Goal: Task Accomplishment & Management: Manage account settings

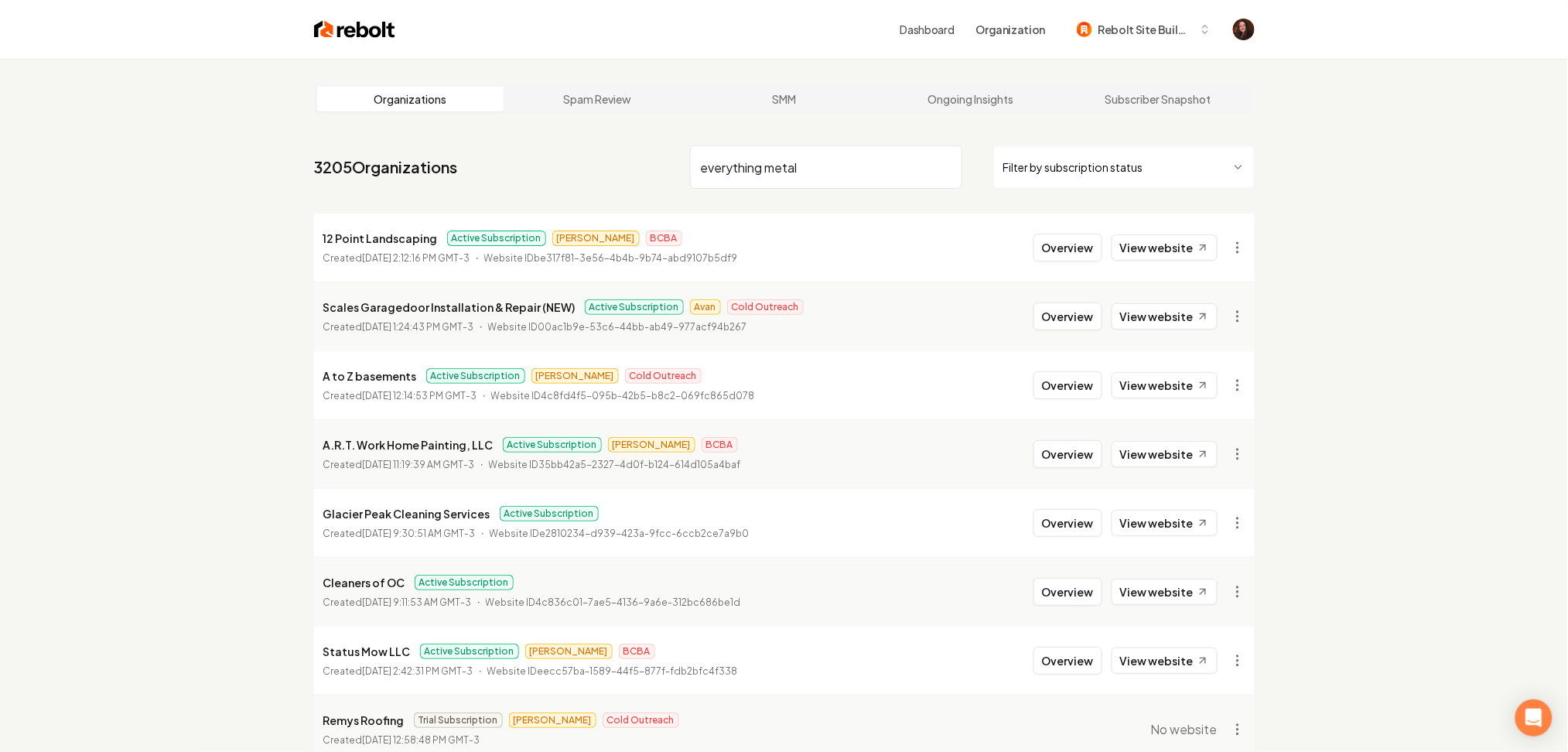
click at [761, 165] on input "everything metal" at bounding box center [826, 167] width 273 height 43
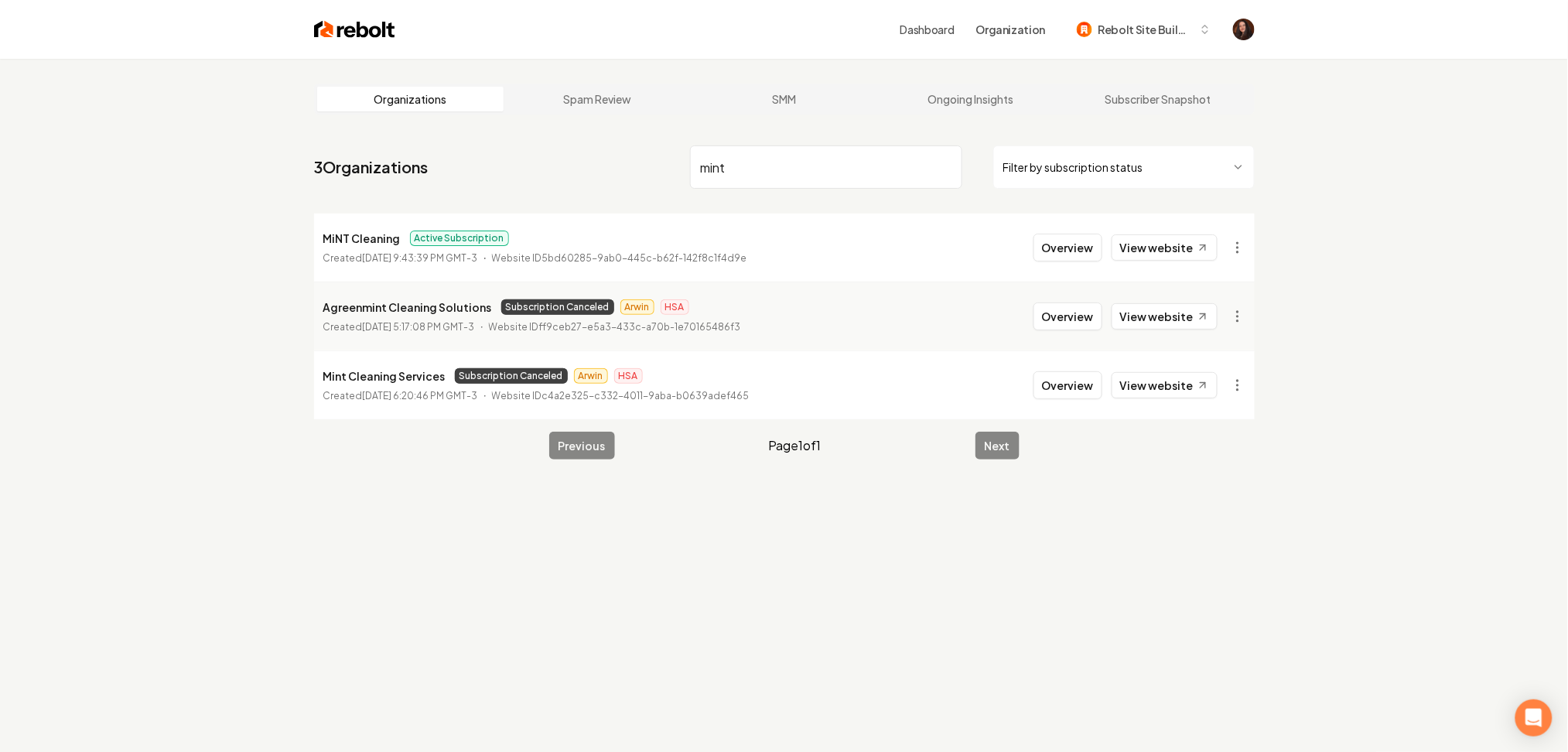
type input "mint"
click at [1058, 263] on li "MiNT Cleaning Active Subscription Created September 5, 2025, 9:43:39 PM GMT-3 W…" at bounding box center [784, 247] width 941 height 68
click at [1065, 253] on button "Overview" at bounding box center [1068, 247] width 69 height 28
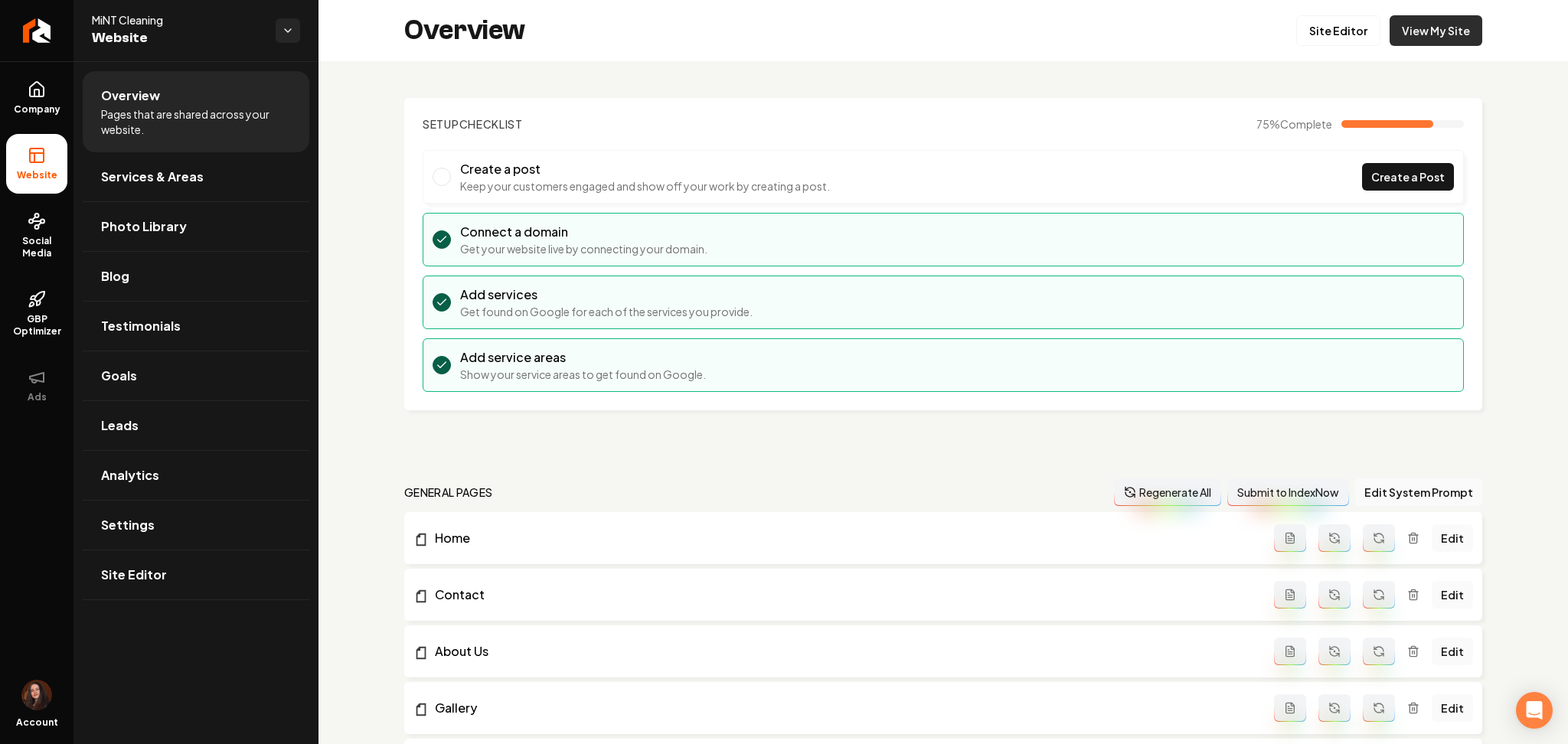
click at [1439, 24] on link "View My Site" at bounding box center [1435, 31] width 92 height 31
click at [139, 580] on span "Site Editor" at bounding box center [134, 574] width 66 height 18
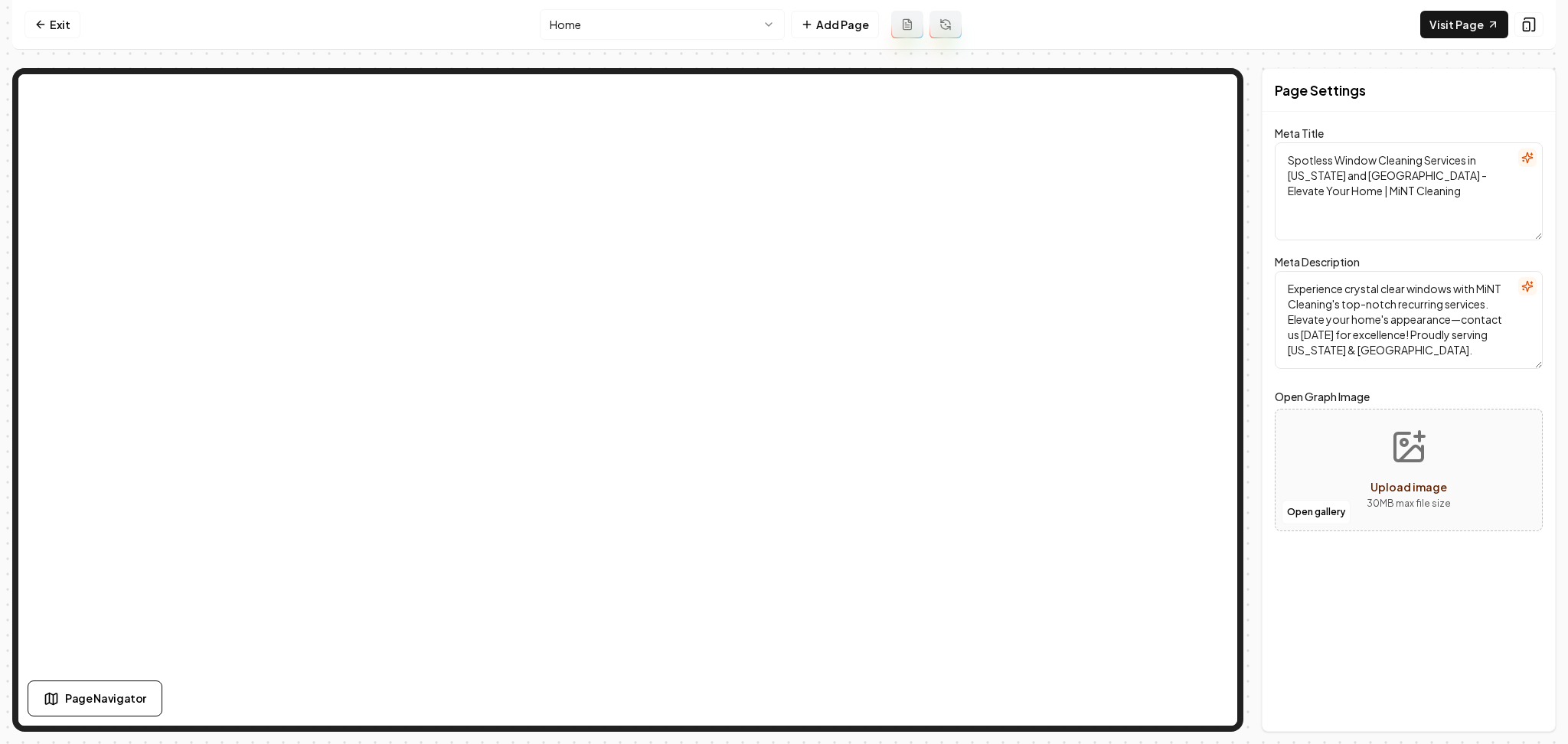
click at [631, 12] on html "Computer Required This feature is only available on a computer. Please switch t…" at bounding box center [784, 372] width 1568 height 744
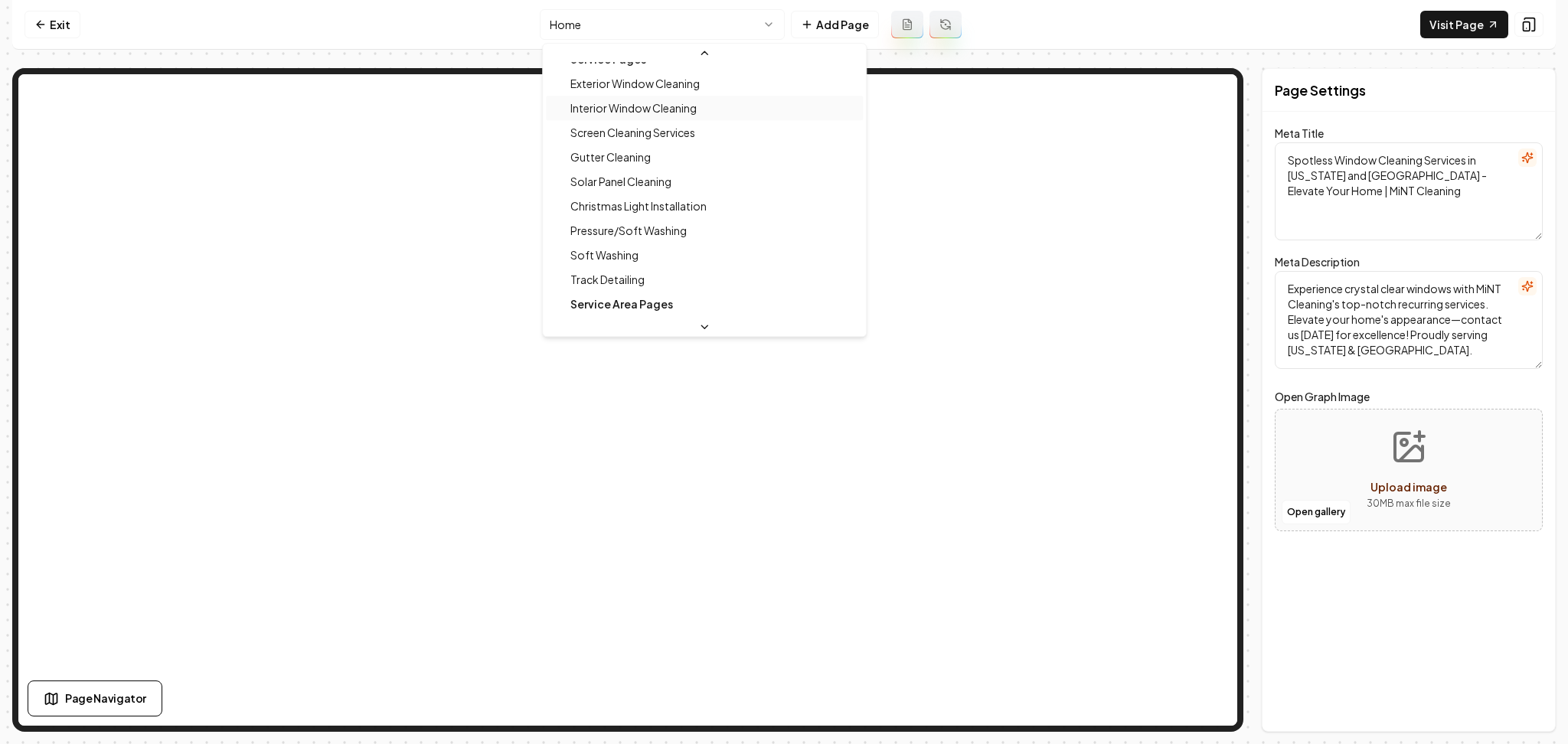
scroll to position [199, 0]
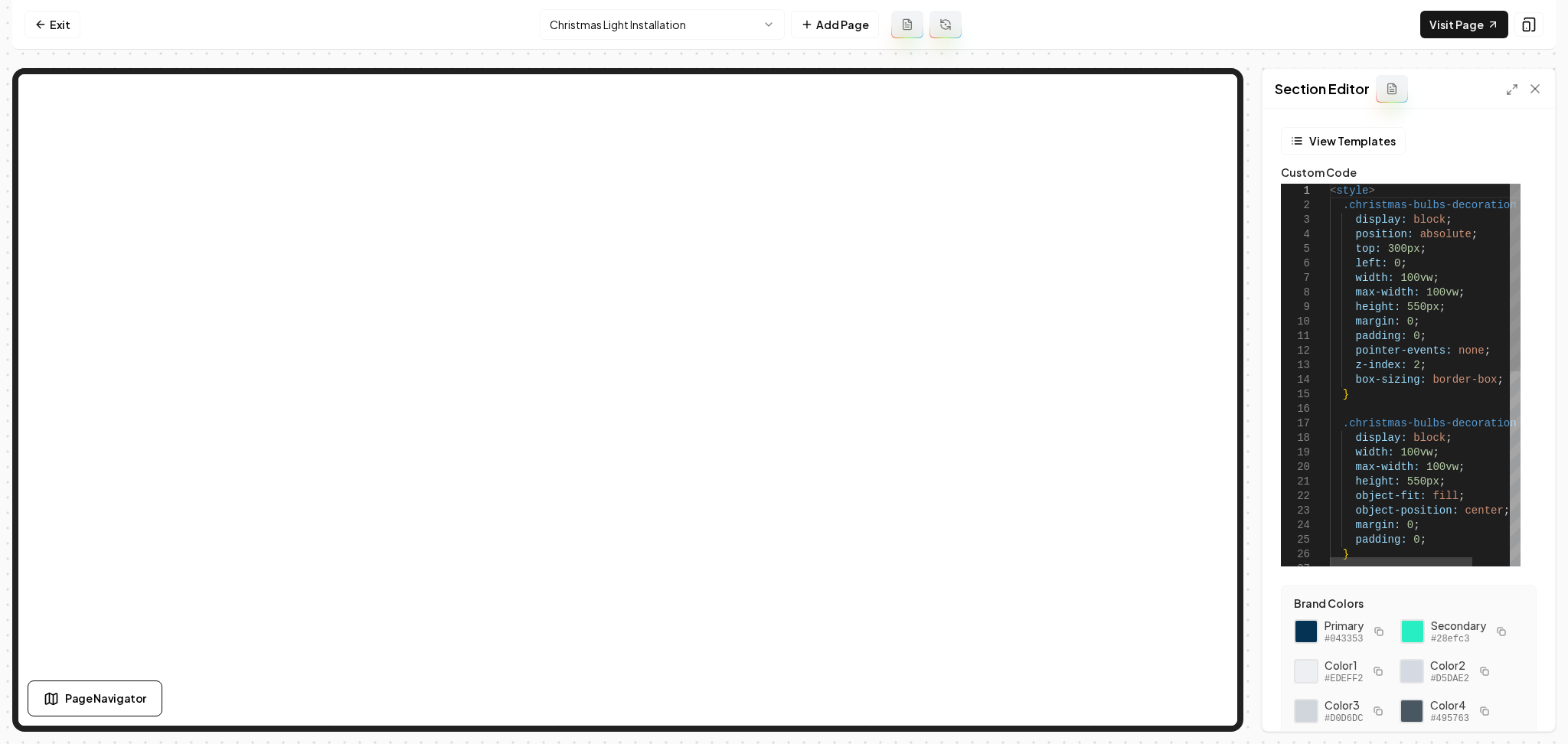
type textarea "**********"
click at [1366, 394] on div "< style > .christmas-bulbs-decoration { display: block ; position: absolute ; t…" at bounding box center [1450, 574] width 240 height 780
click at [1510, 86] on icon at bounding box center [1511, 89] width 12 height 12
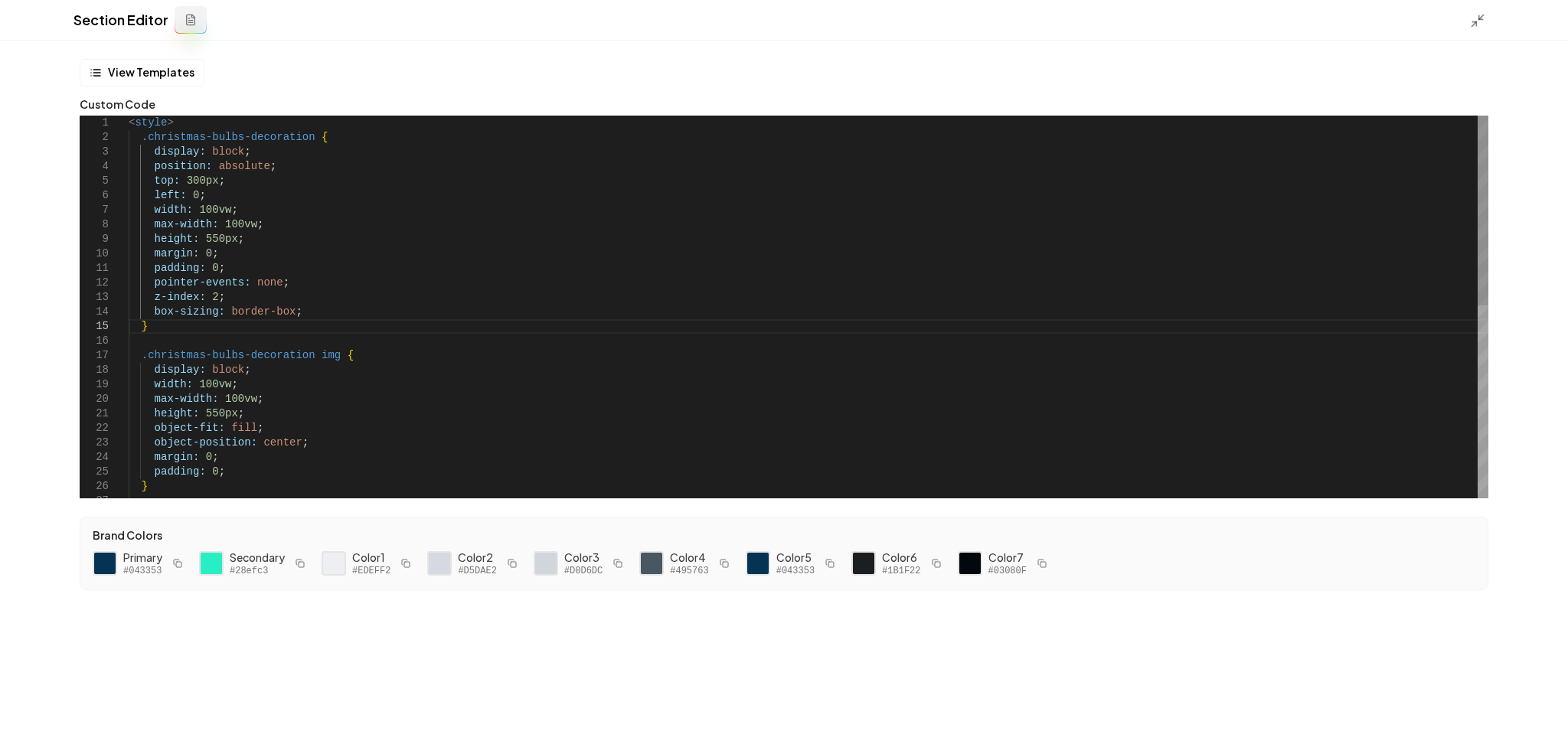
scroll to position [0, 16]
click at [571, 331] on div "< style > .christmas-bulbs-decoration { display: block ; position: absolute ; t…" at bounding box center [808, 501] width 1359 height 771
click at [1479, 18] on line at bounding box center [1481, 16] width 4 height 4
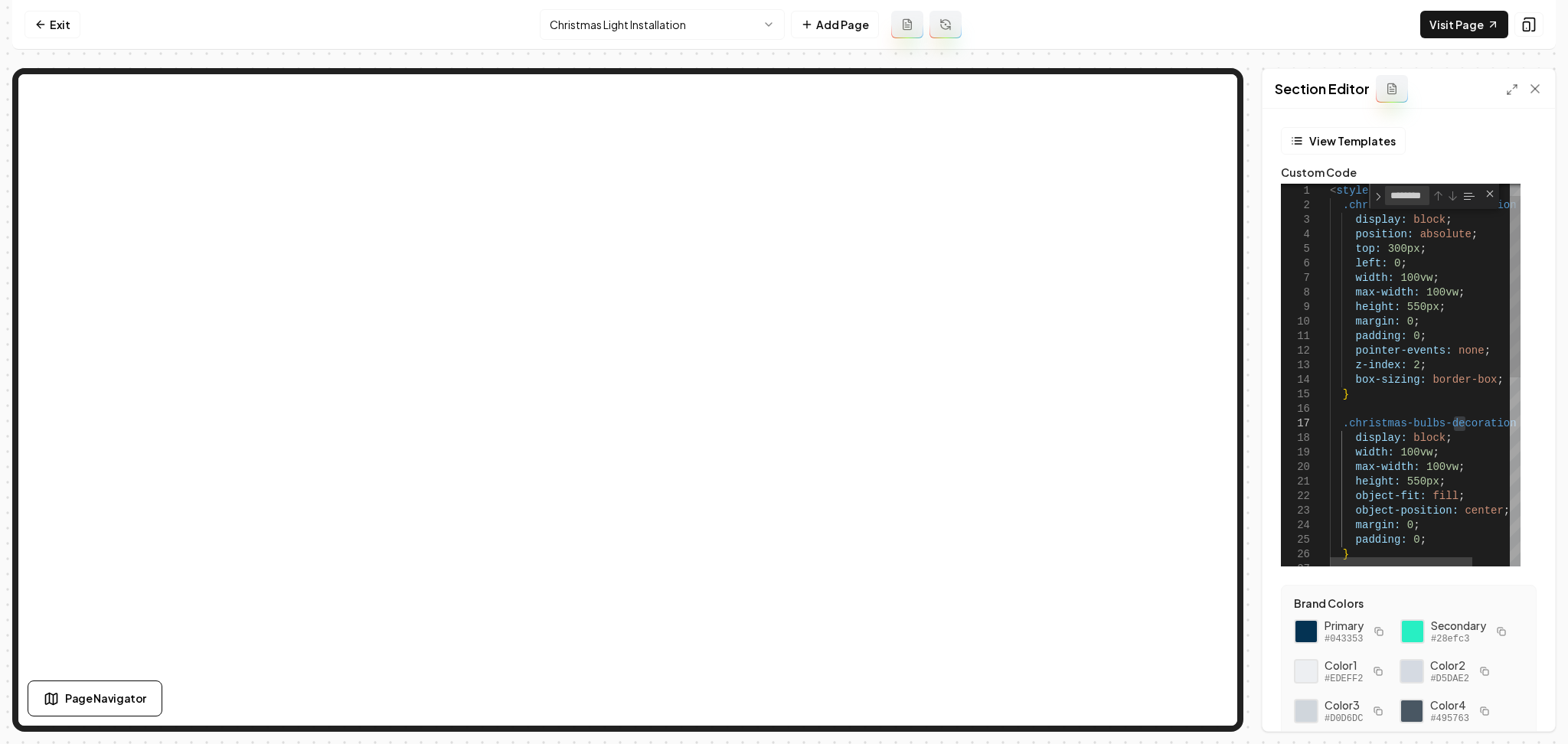
click at [1407, 199] on textarea "********" at bounding box center [1407, 195] width 43 height 18
type textarea "*****"
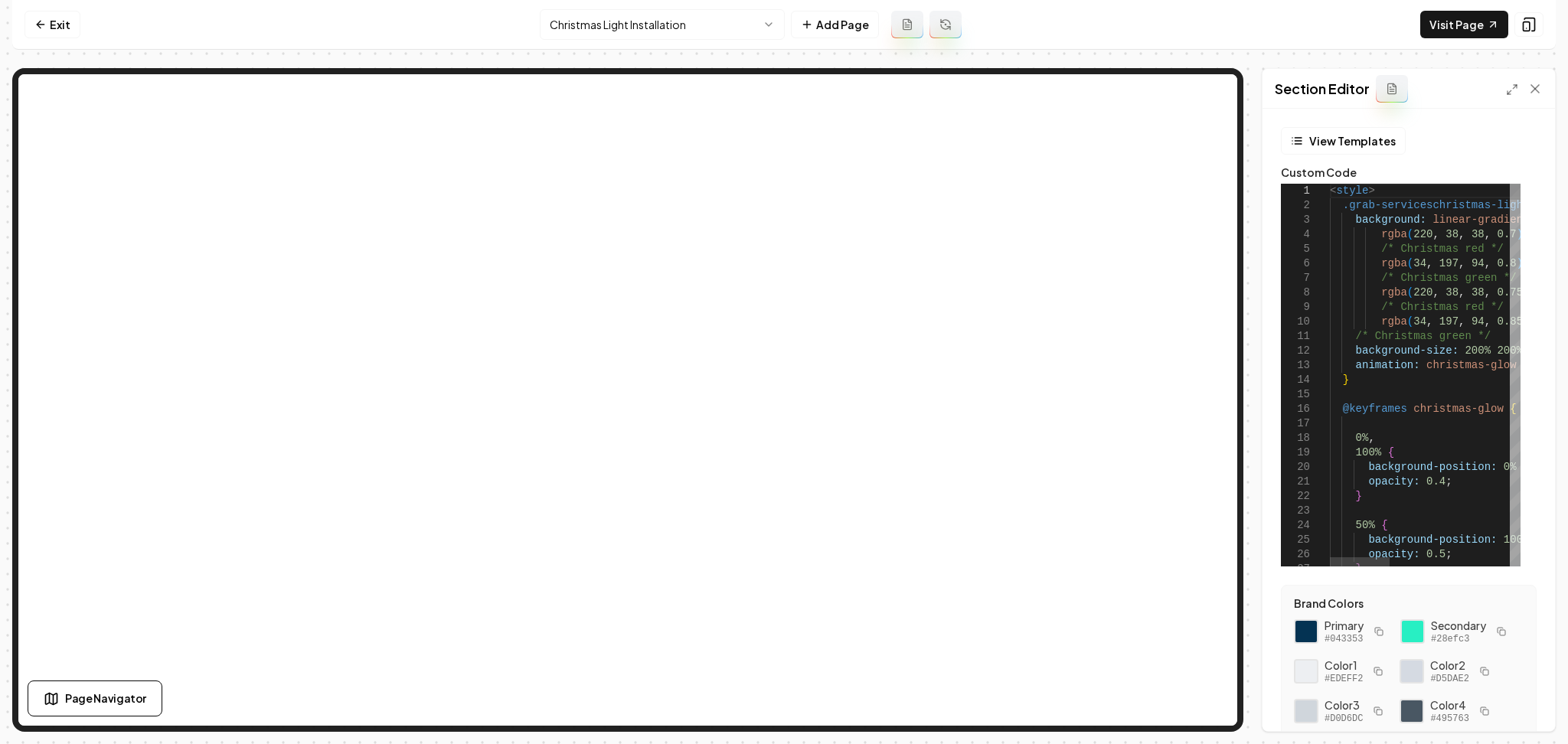
type textarea "**********"
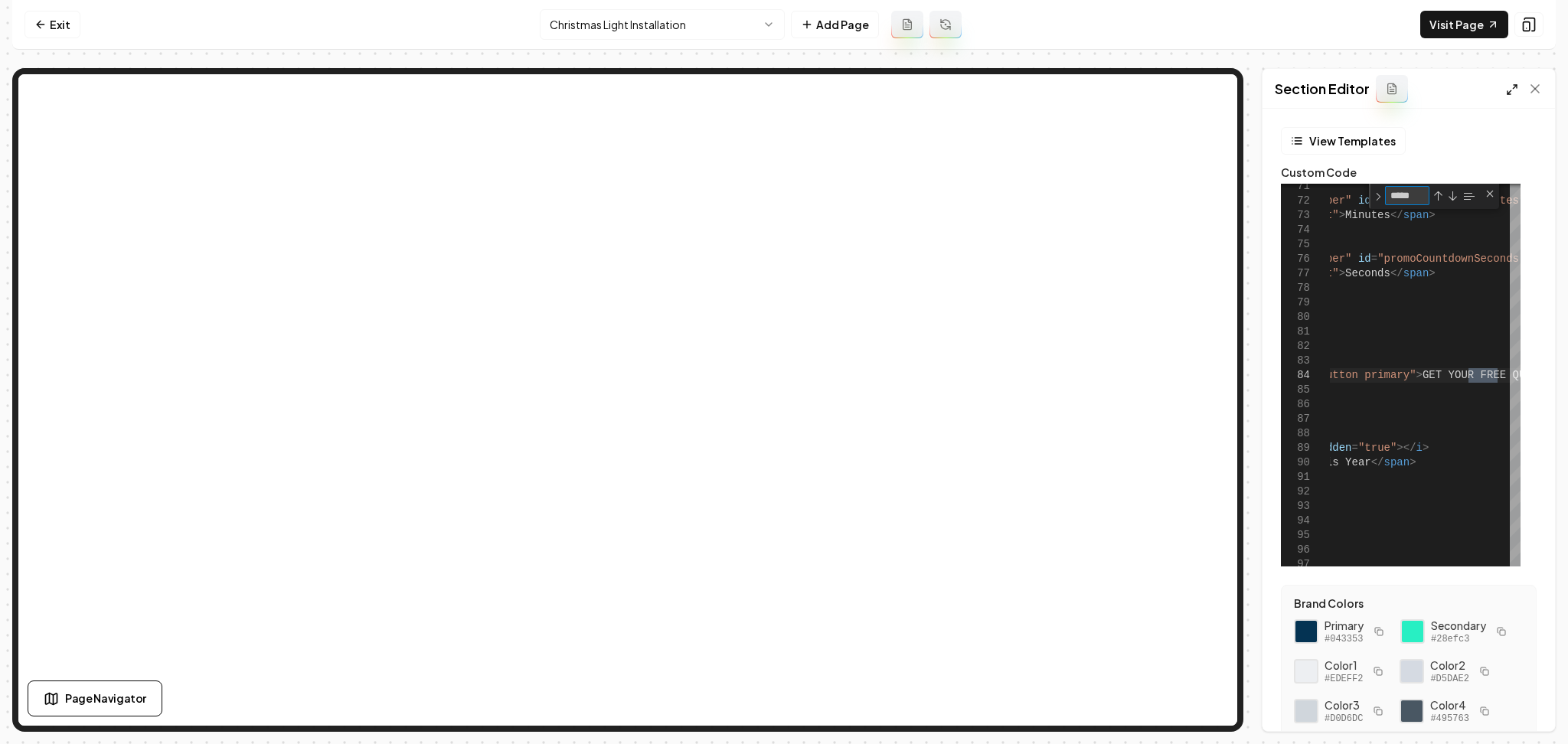
type textarea "*****"
click at [1508, 83] on icon at bounding box center [1511, 89] width 12 height 12
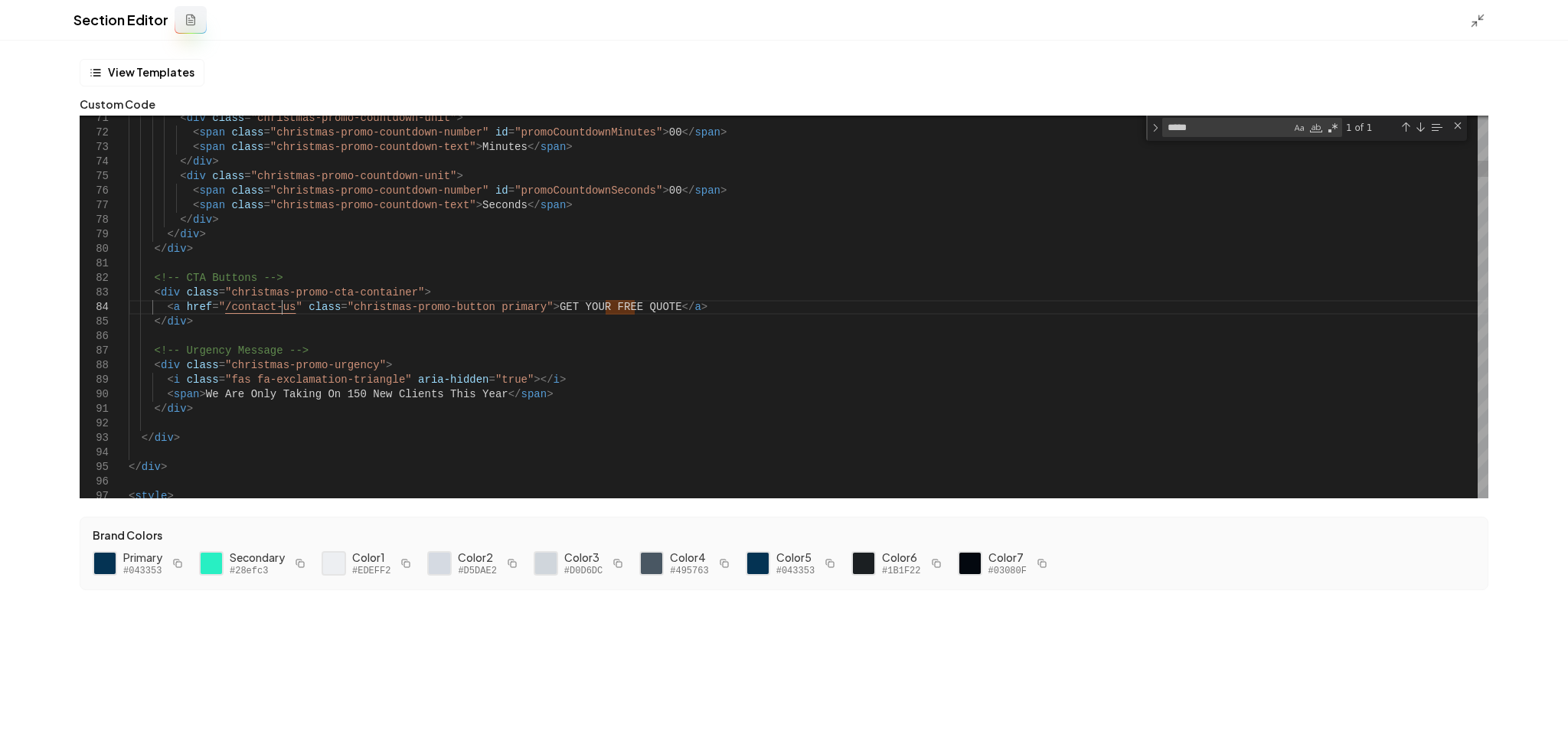
drag, startPoint x: 283, startPoint y: 311, endPoint x: 216, endPoint y: 311, distance: 67.0
type textarea "**********"
click at [1528, 714] on button "Save" at bounding box center [1533, 717] width 45 height 27
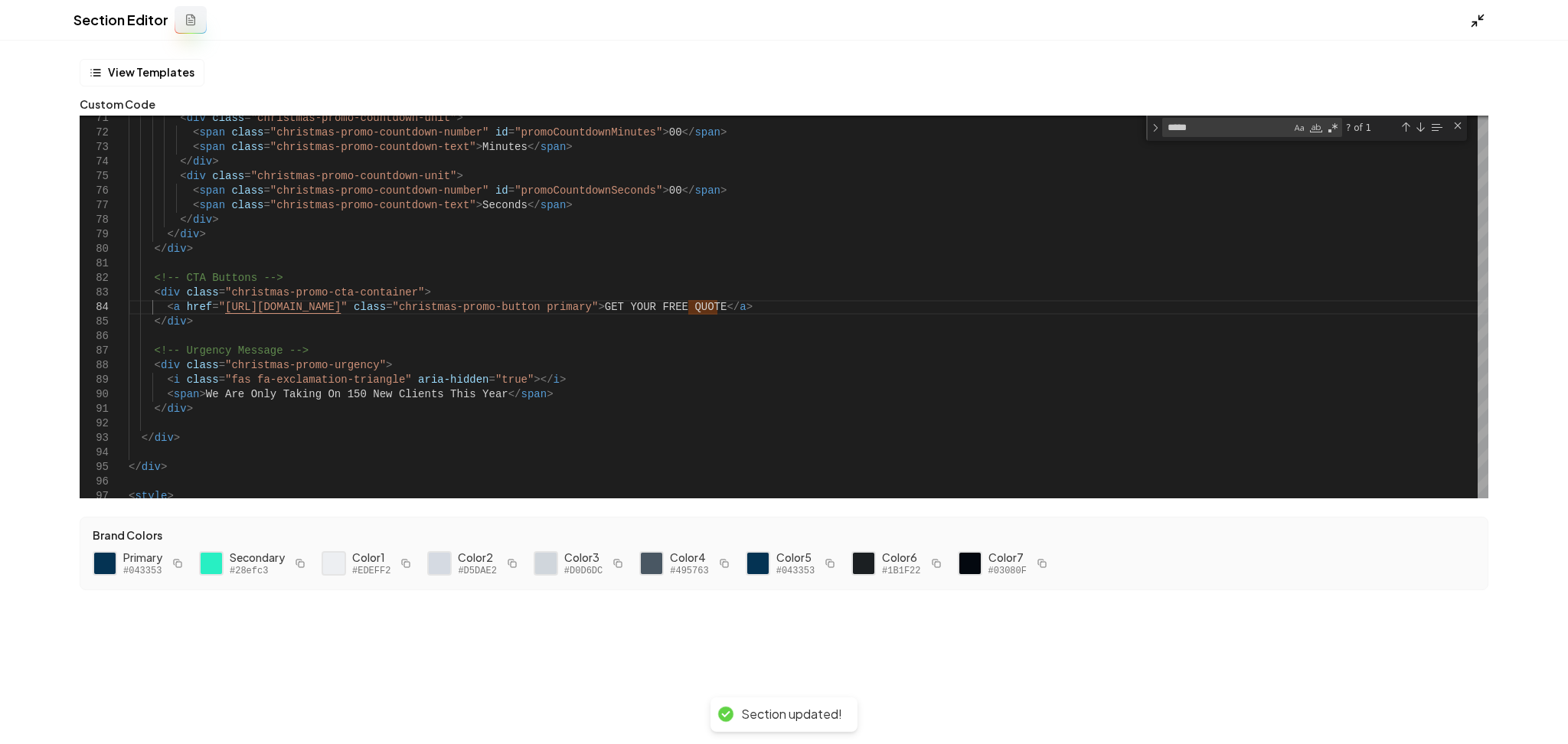
click at [1473, 18] on icon at bounding box center [1477, 21] width 15 height 15
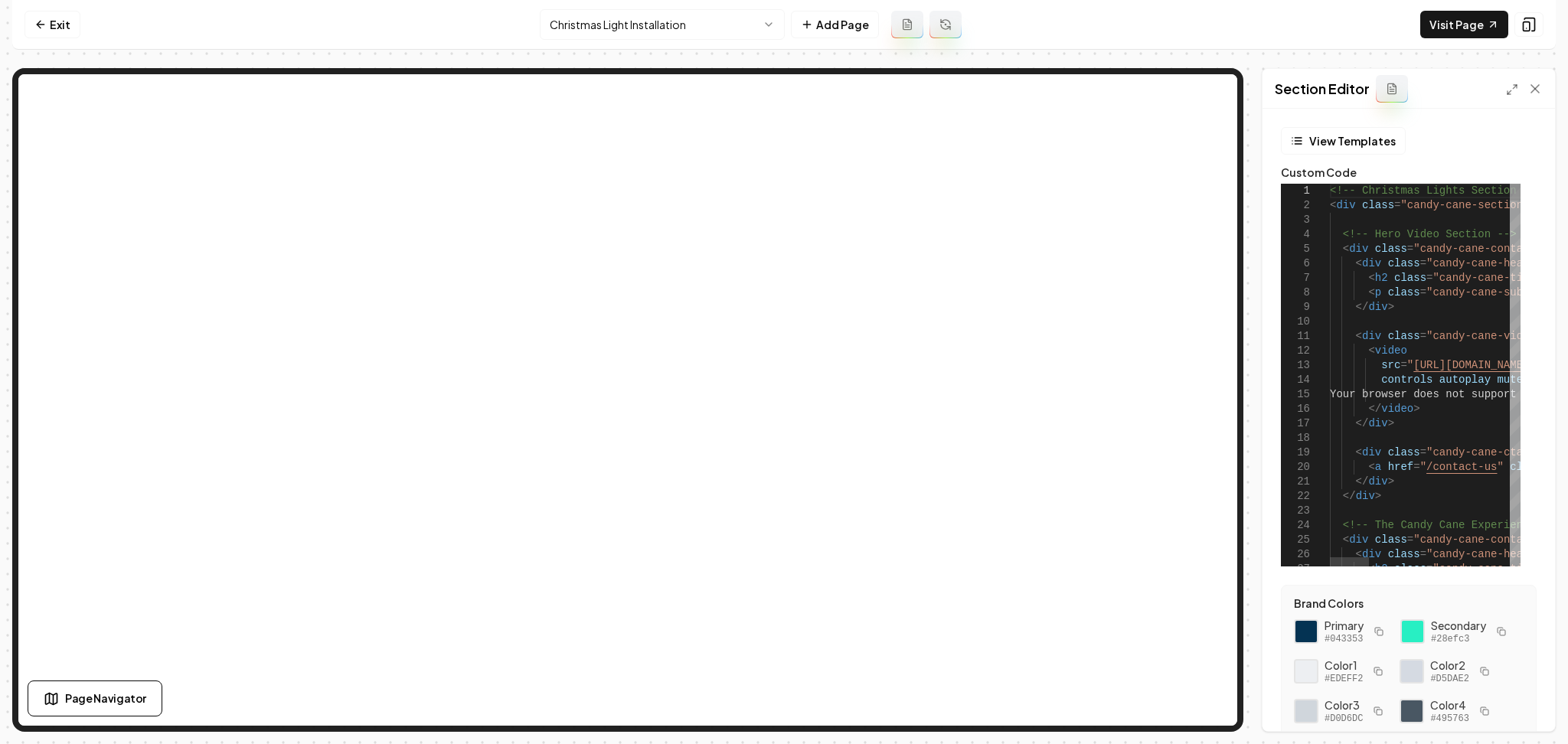
type textarea "**********"
click at [1506, 89] on icon at bounding box center [1511, 89] width 12 height 12
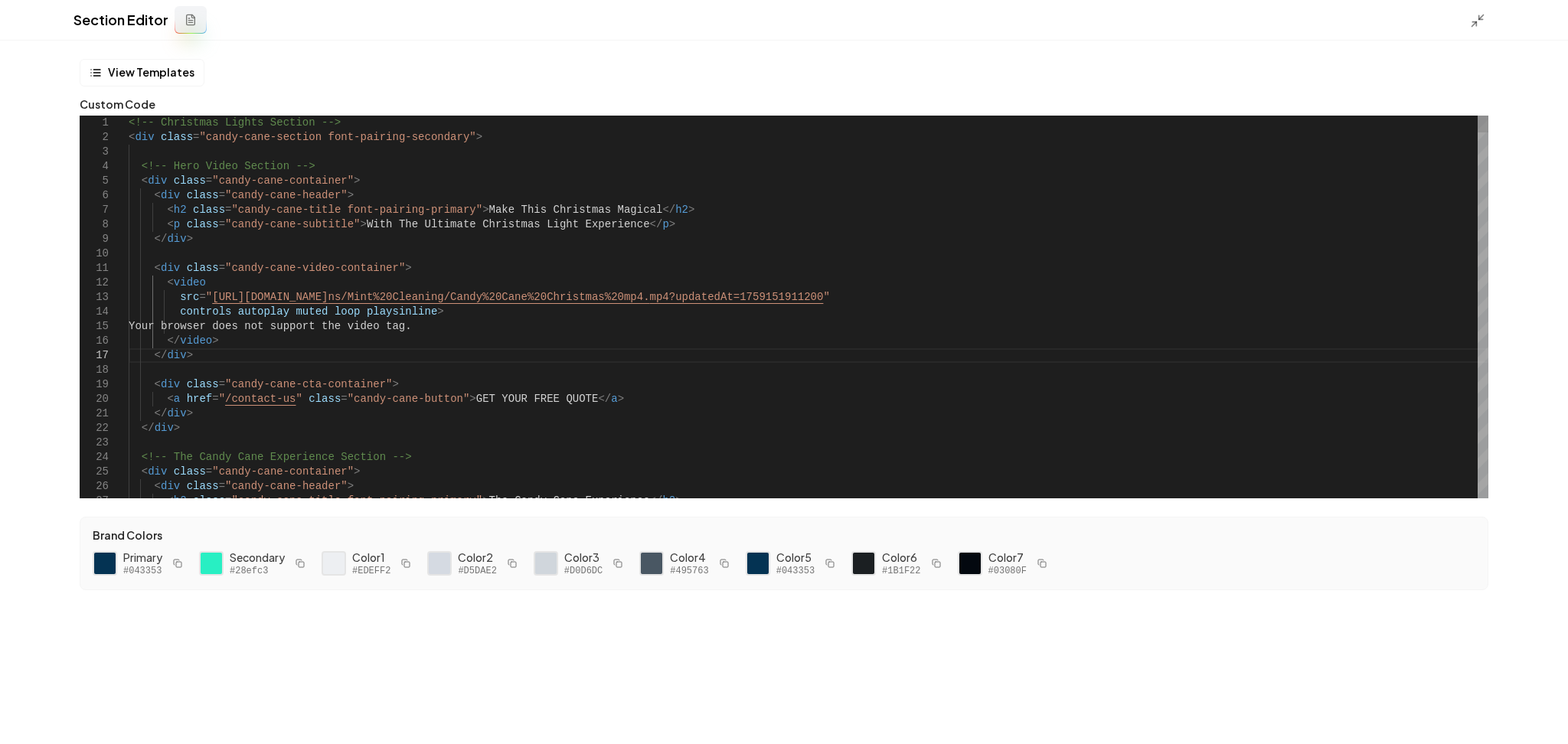
scroll to position [0, 57]
drag, startPoint x: 282, startPoint y: 400, endPoint x: 221, endPoint y: 405, distance: 61.2
drag, startPoint x: 283, startPoint y: 403, endPoint x: 218, endPoint y: 401, distance: 65.0
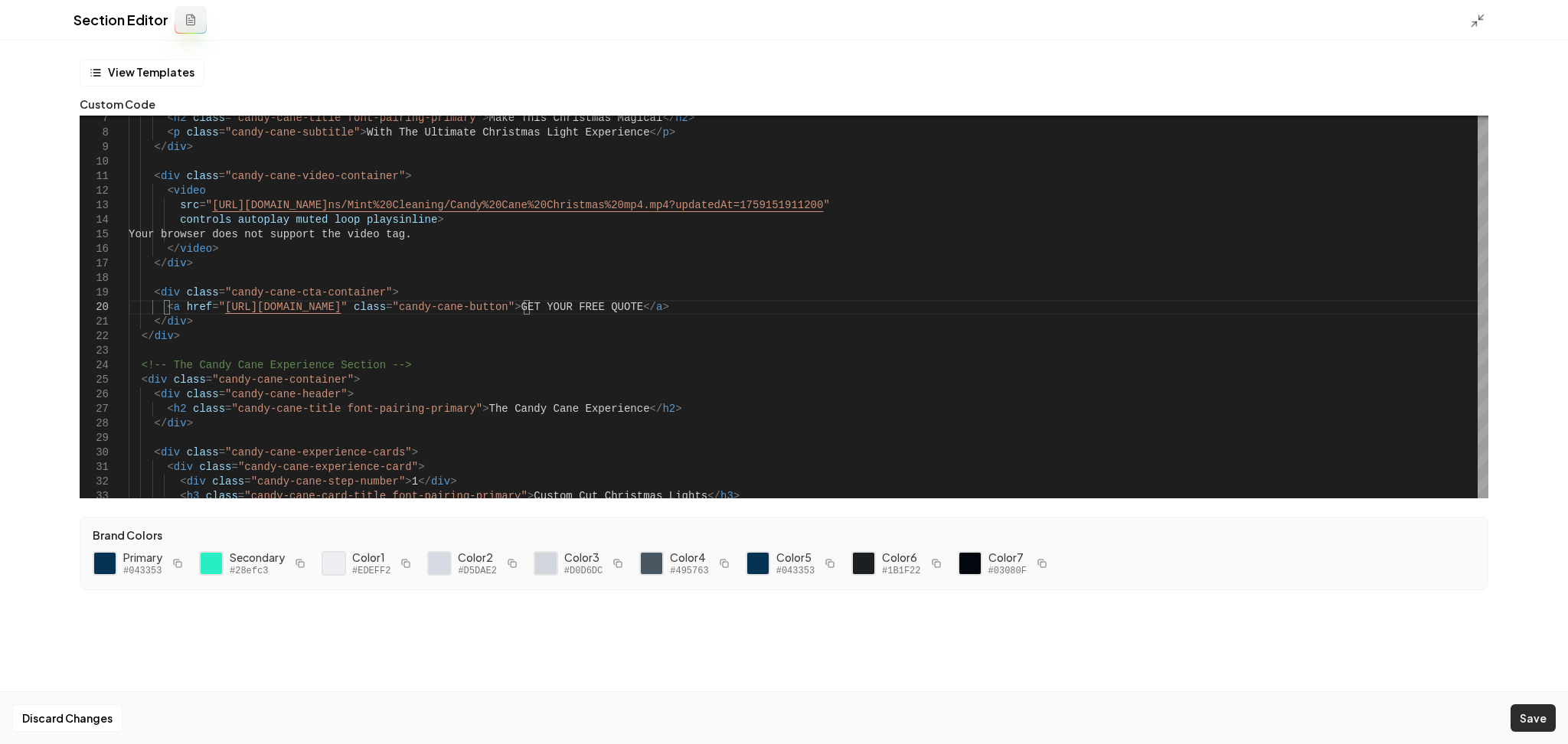
click at [1535, 720] on button "Save" at bounding box center [1533, 717] width 45 height 27
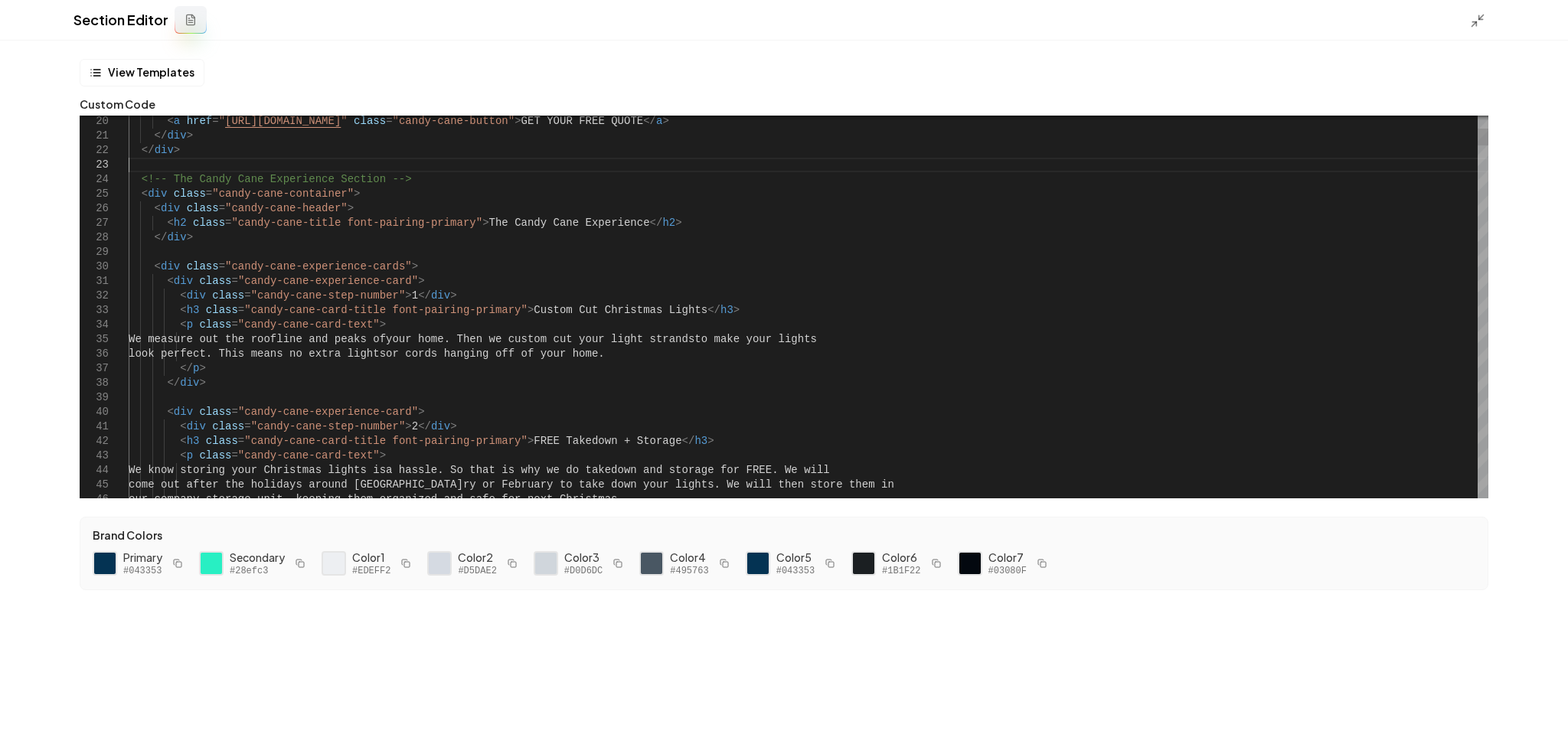
scroll to position [0, 235]
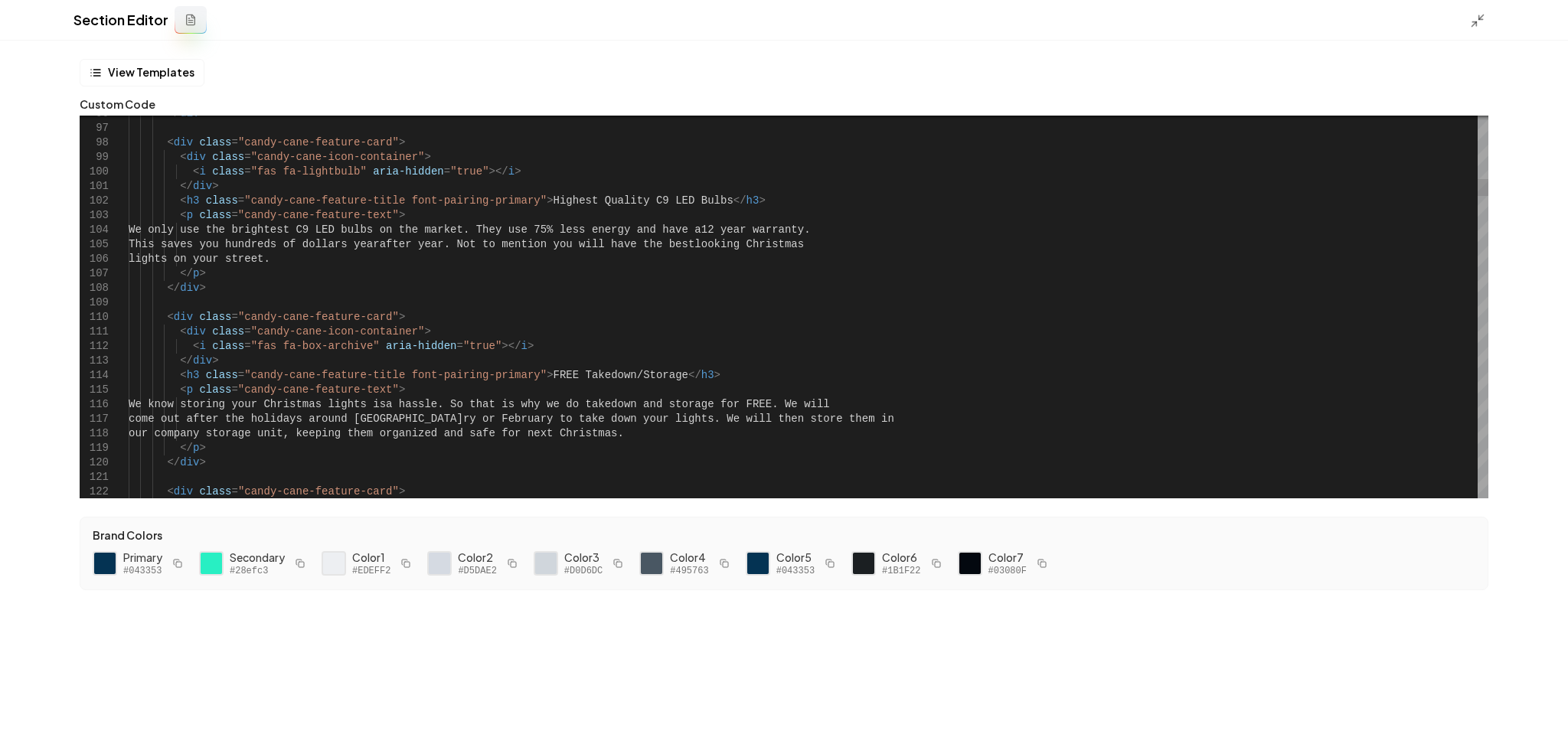
type textarea "**********"
type textarea "*"
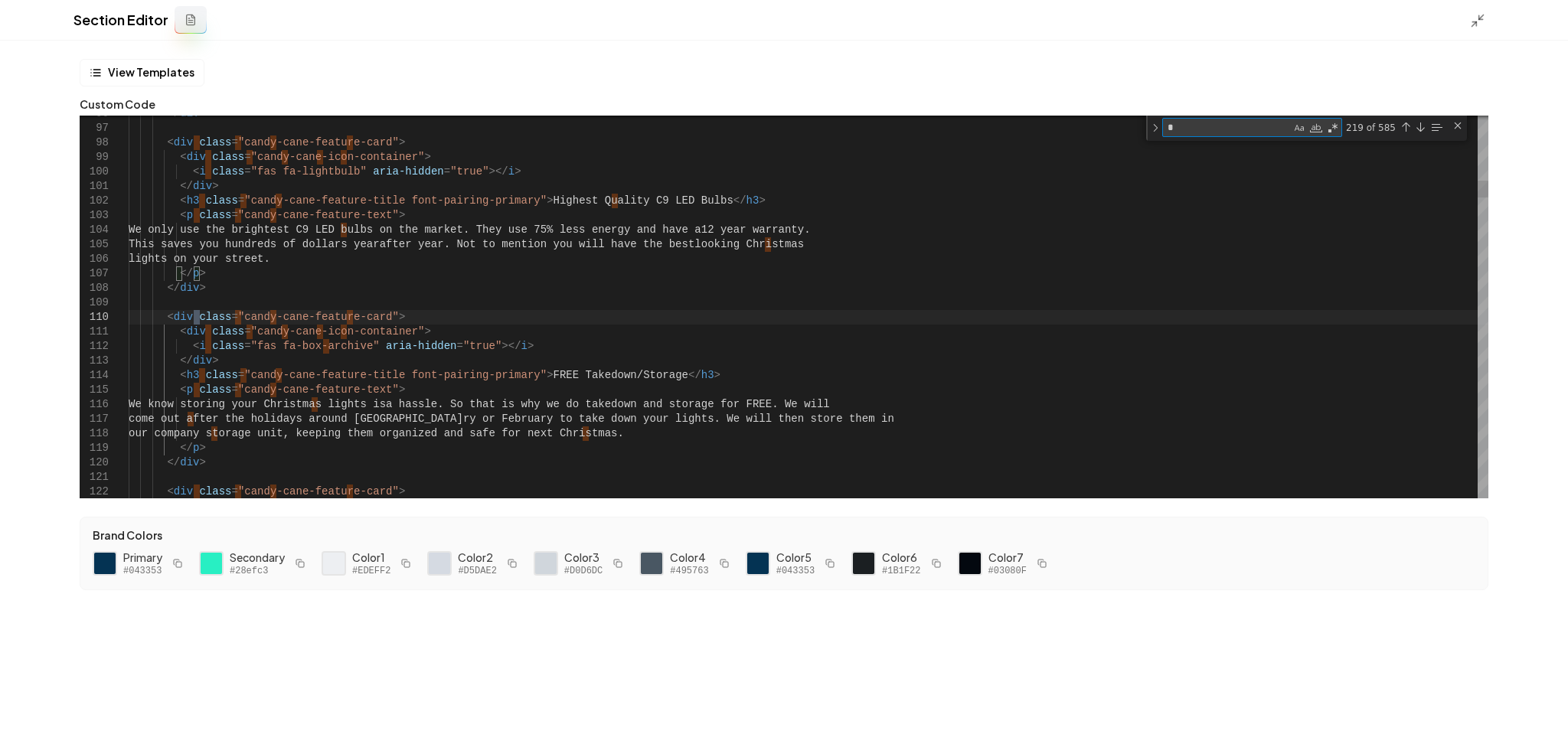
type textarea "**********"
type textarea "**"
type textarea "**********"
type textarea "***"
type textarea "**********"
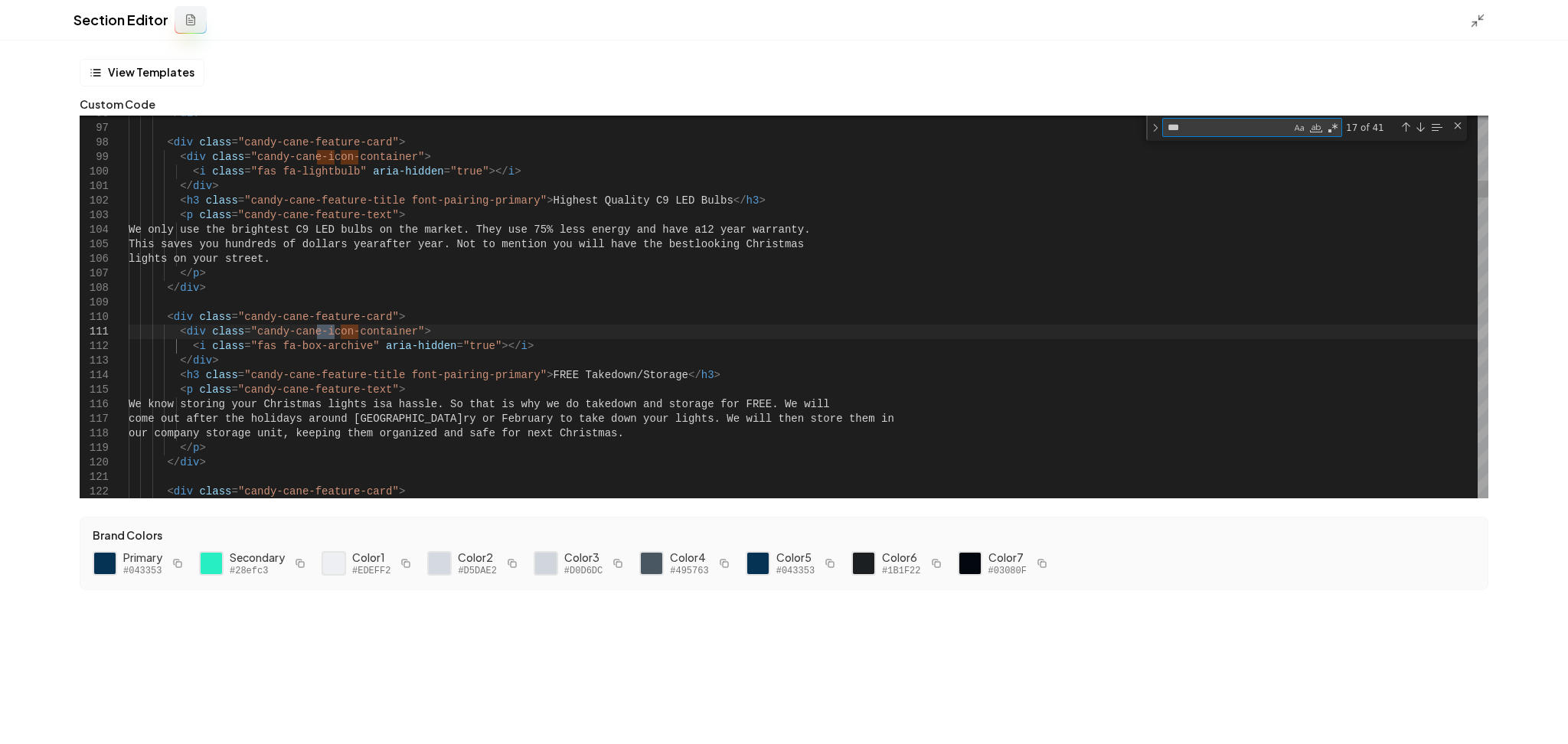
type textarea "****"
type textarea "**********"
type textarea "*****"
type textarea "**********"
type textarea "****"
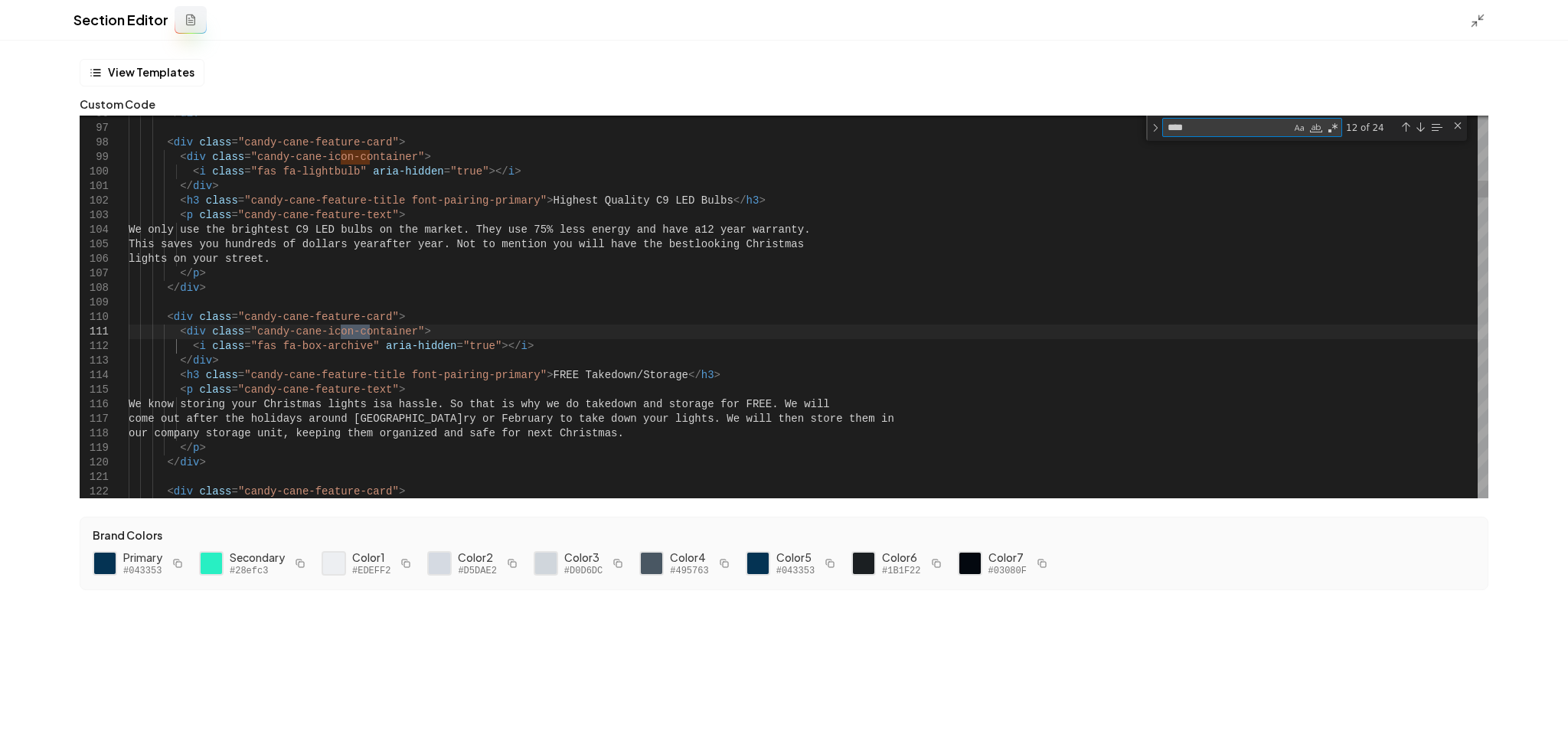
type textarea "**********"
type textarea "***"
type textarea "**********"
type textarea "**"
type textarea "**********"
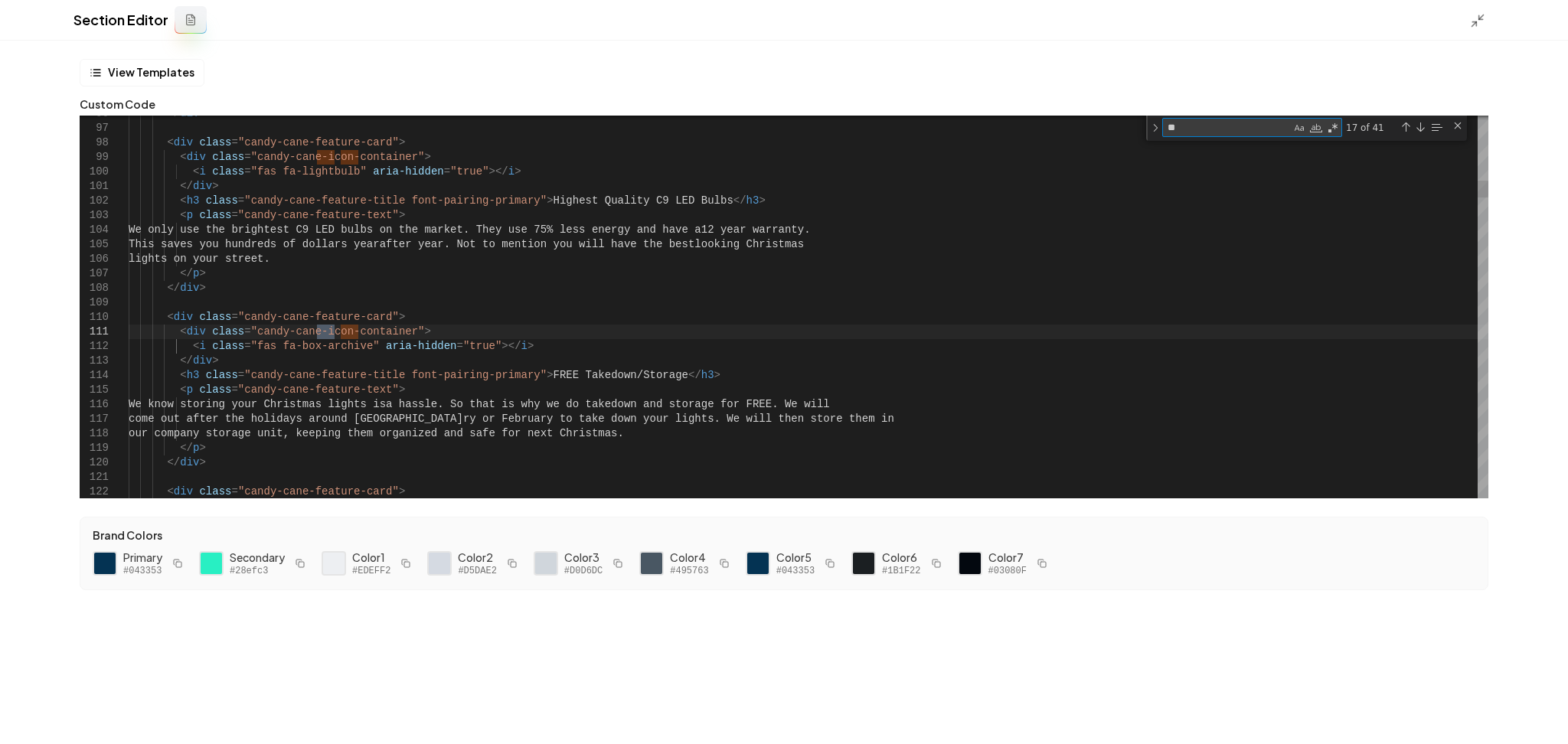
type textarea "*"
type textarea "**********"
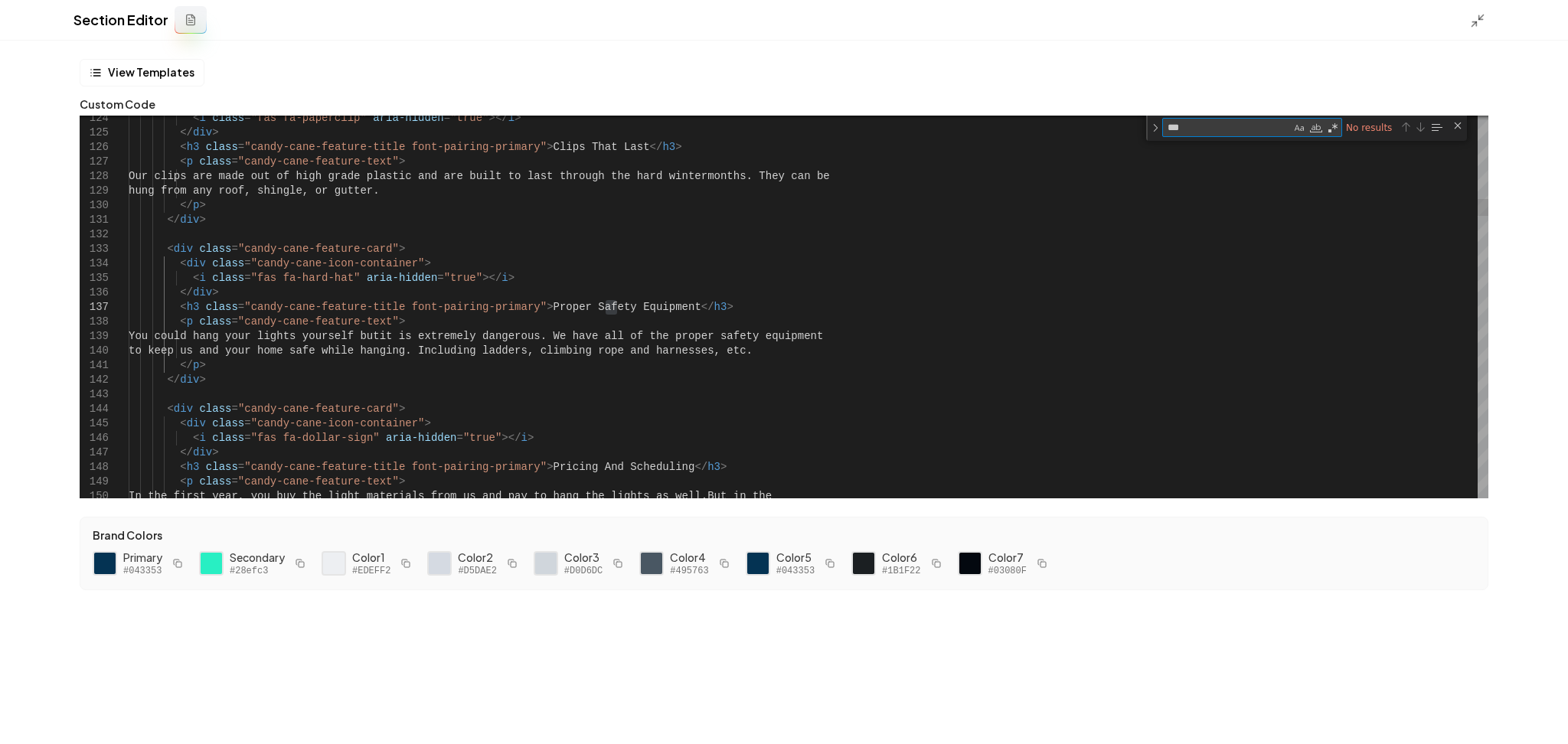
type textarea "**"
type textarea "**********"
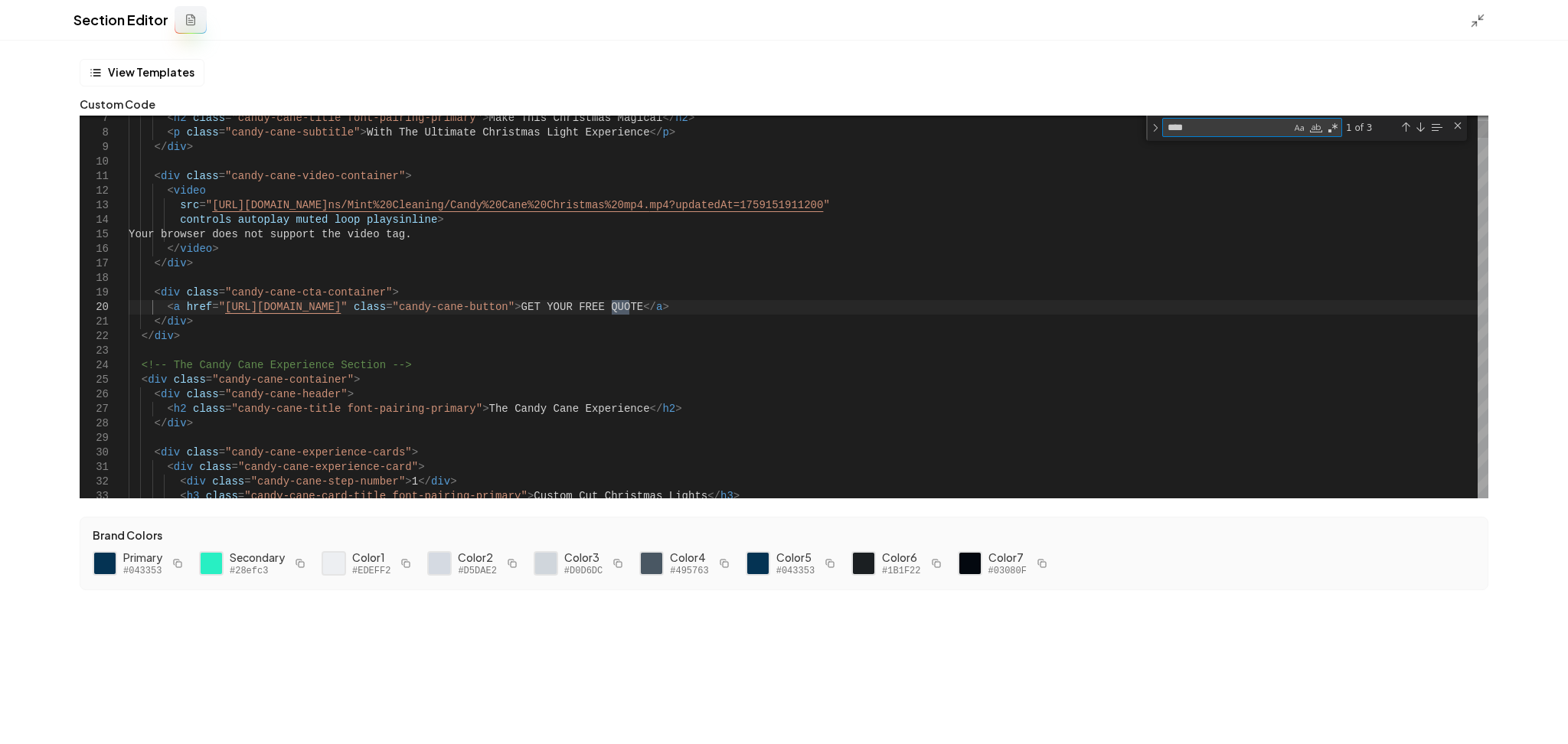
type textarea "*****"
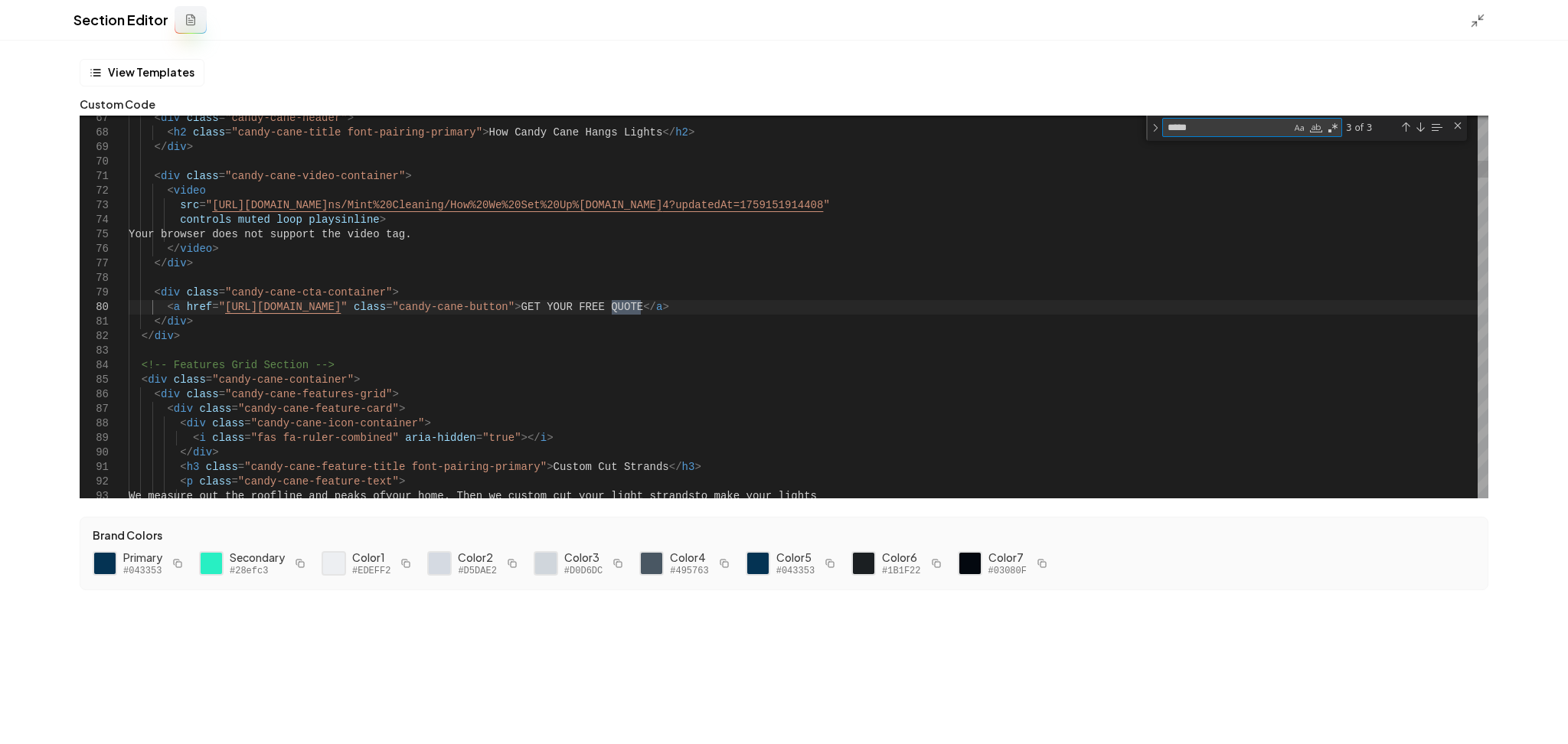
type textarea "**********"
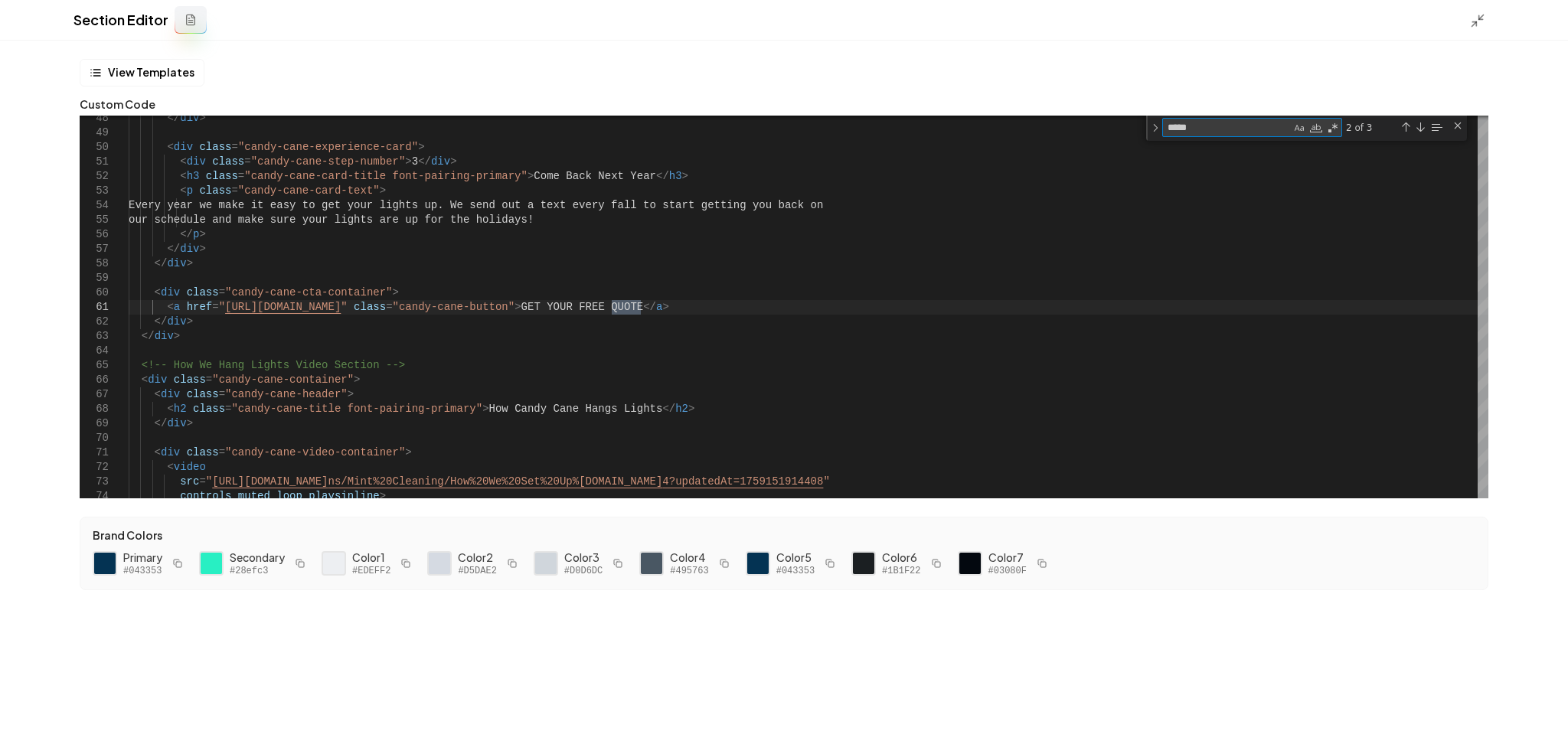
type textarea "*****"
click at [1482, 25] on icon at bounding box center [1477, 21] width 15 height 15
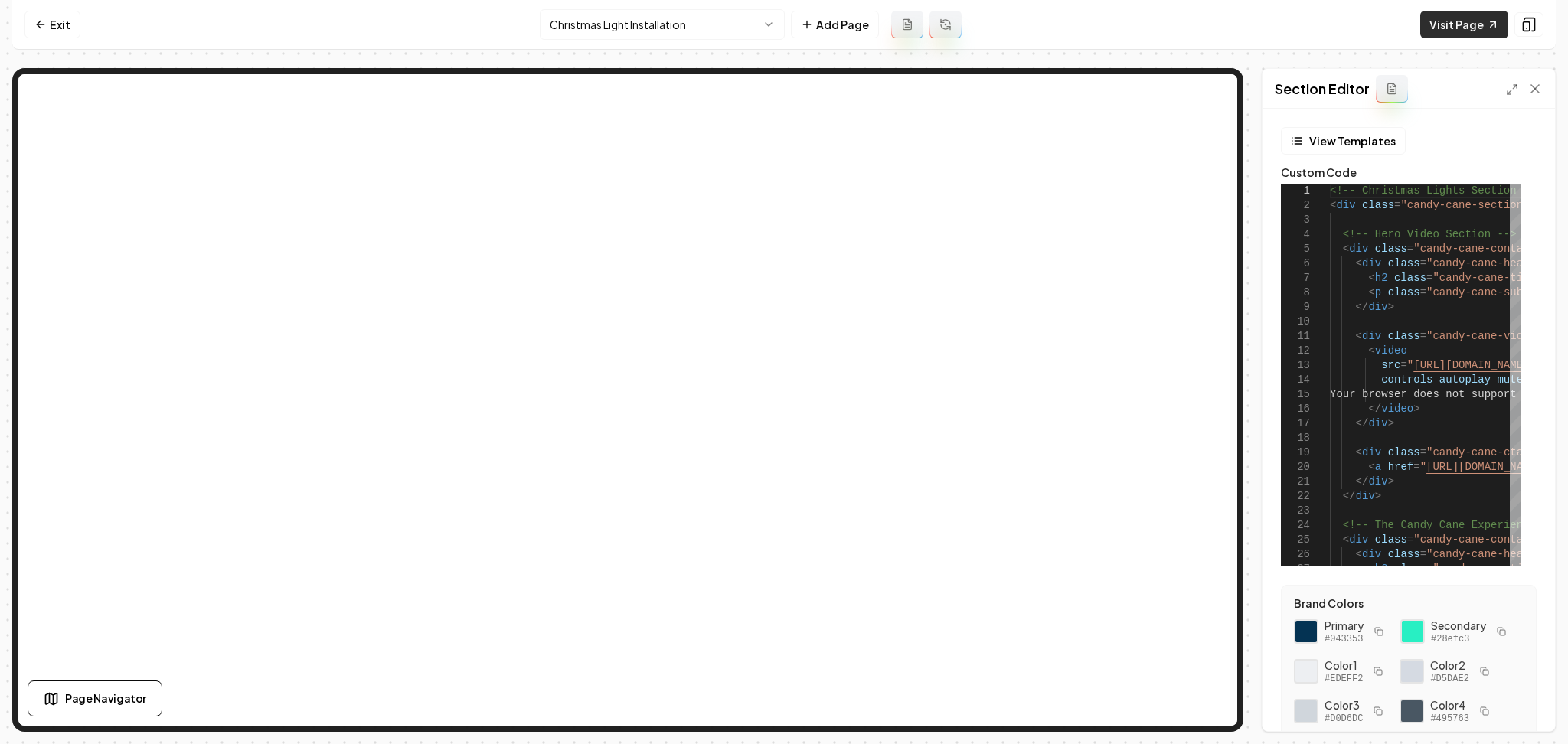
click at [1468, 23] on link "Visit Page" at bounding box center [1464, 25] width 88 height 27
click at [652, 19] on html "Computer Required This feature is only available on a computer. Please switch t…" at bounding box center [784, 372] width 1568 height 744
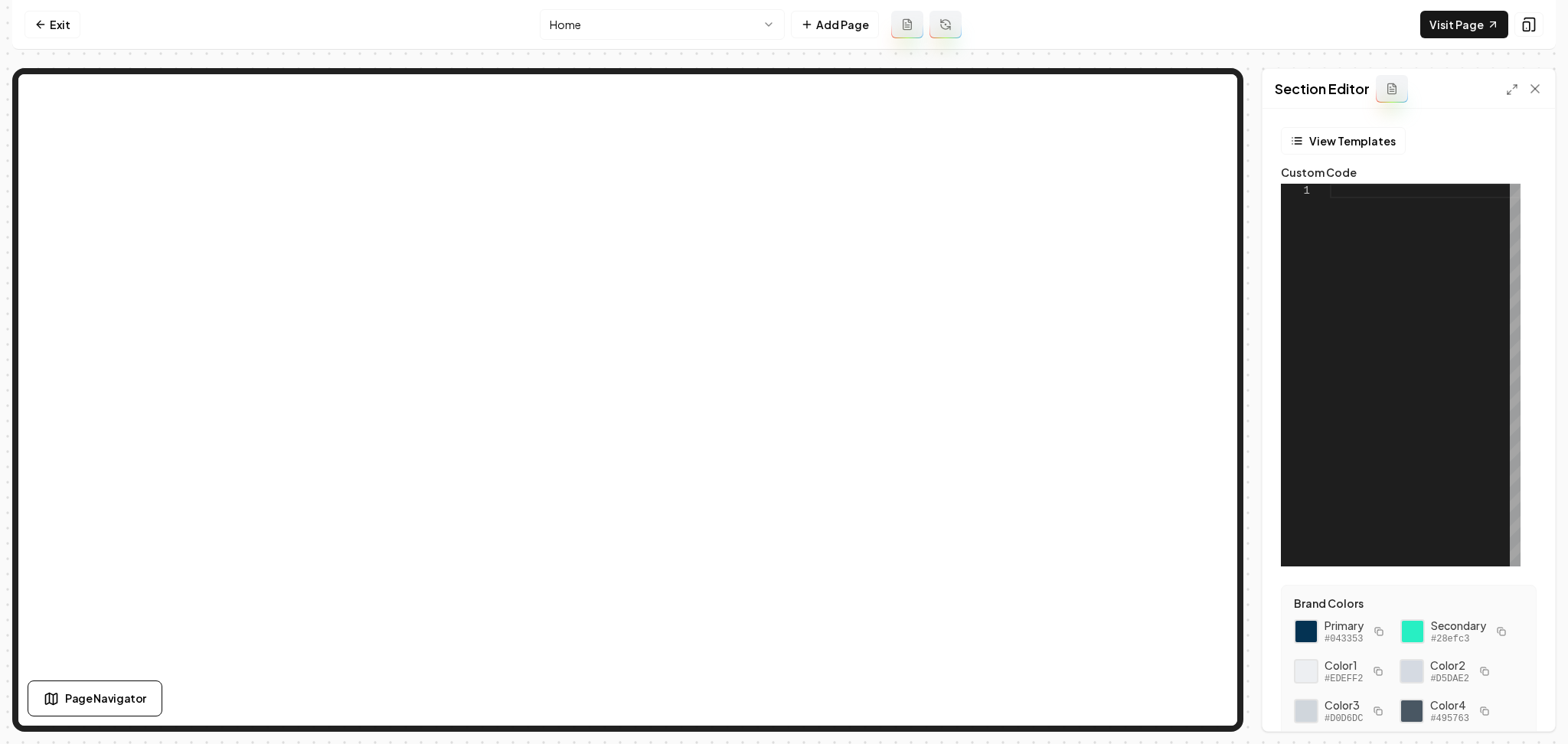
click at [1388, 285] on div at bounding box center [1425, 375] width 191 height 383
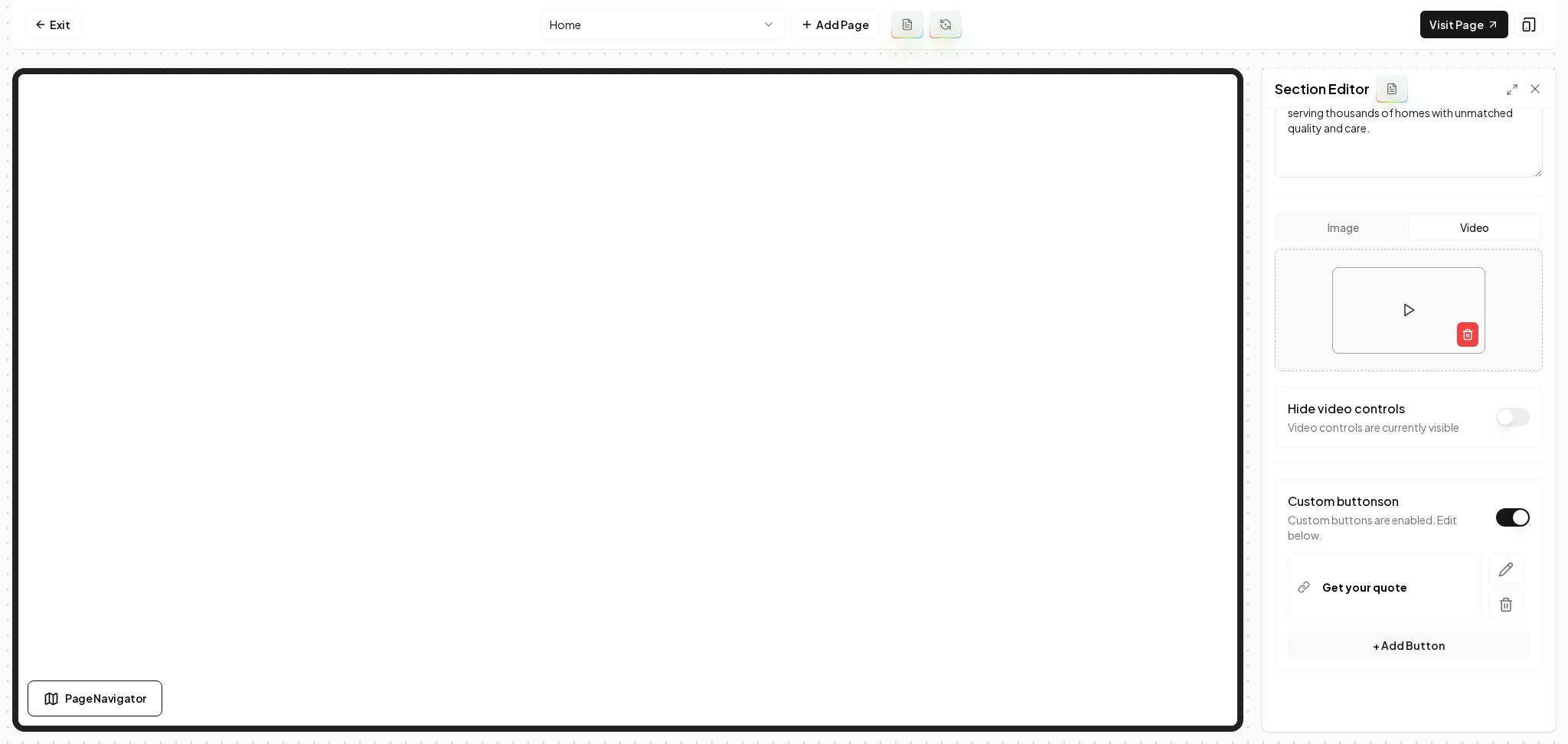
scroll to position [240, 0]
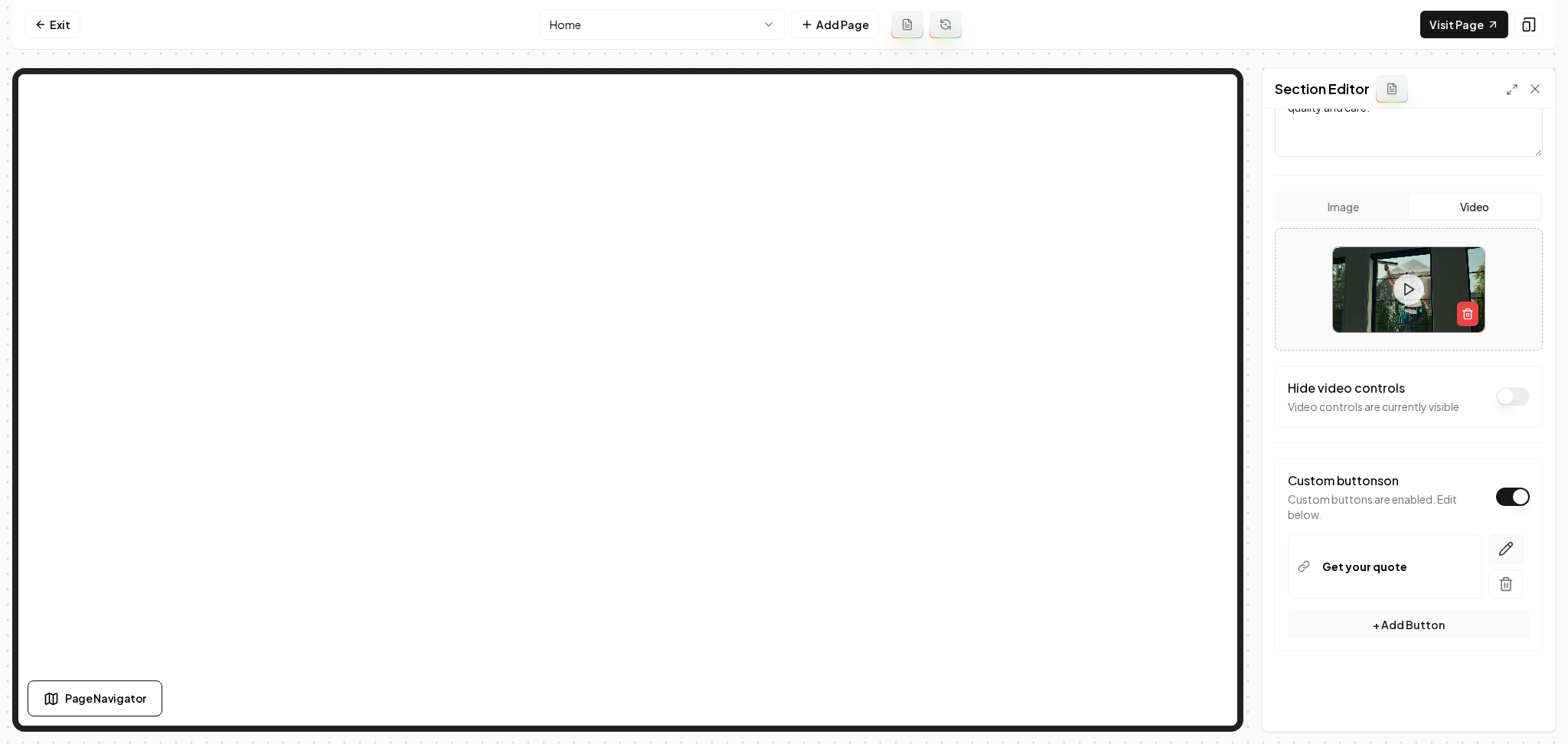
click at [1498, 553] on icon "button" at bounding box center [1505, 549] width 15 height 15
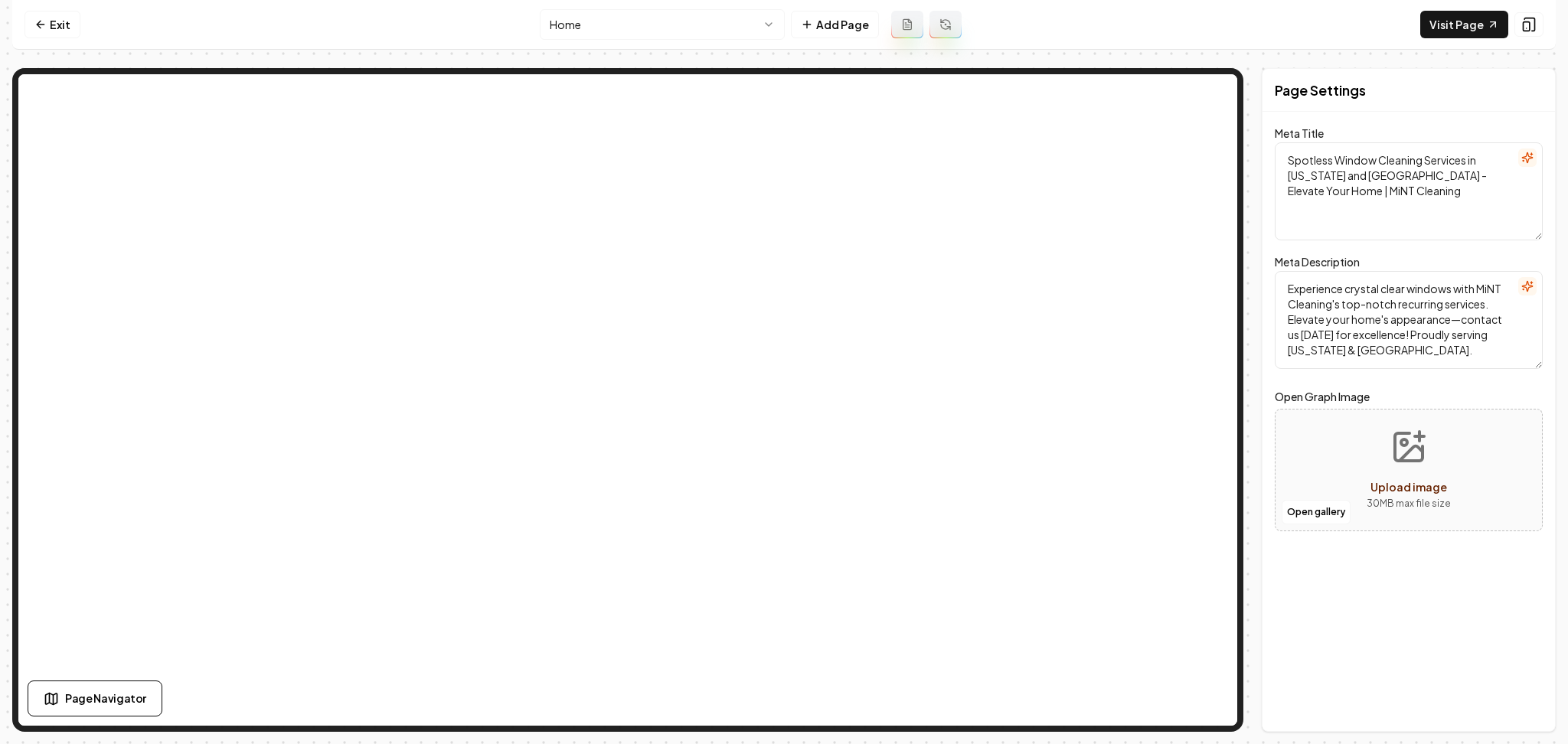
scroll to position [0, 0]
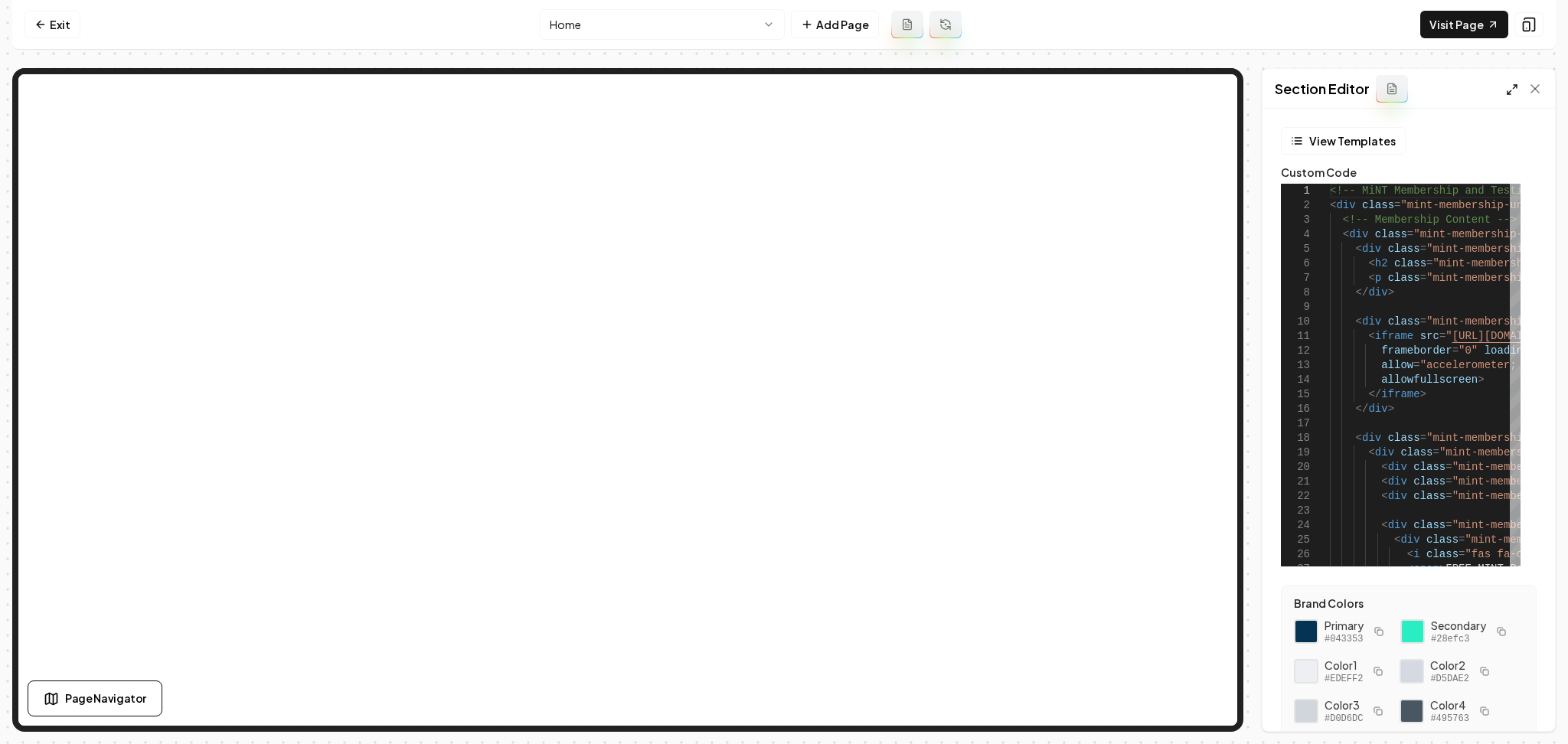
click at [1512, 92] on icon at bounding box center [1511, 89] width 12 height 12
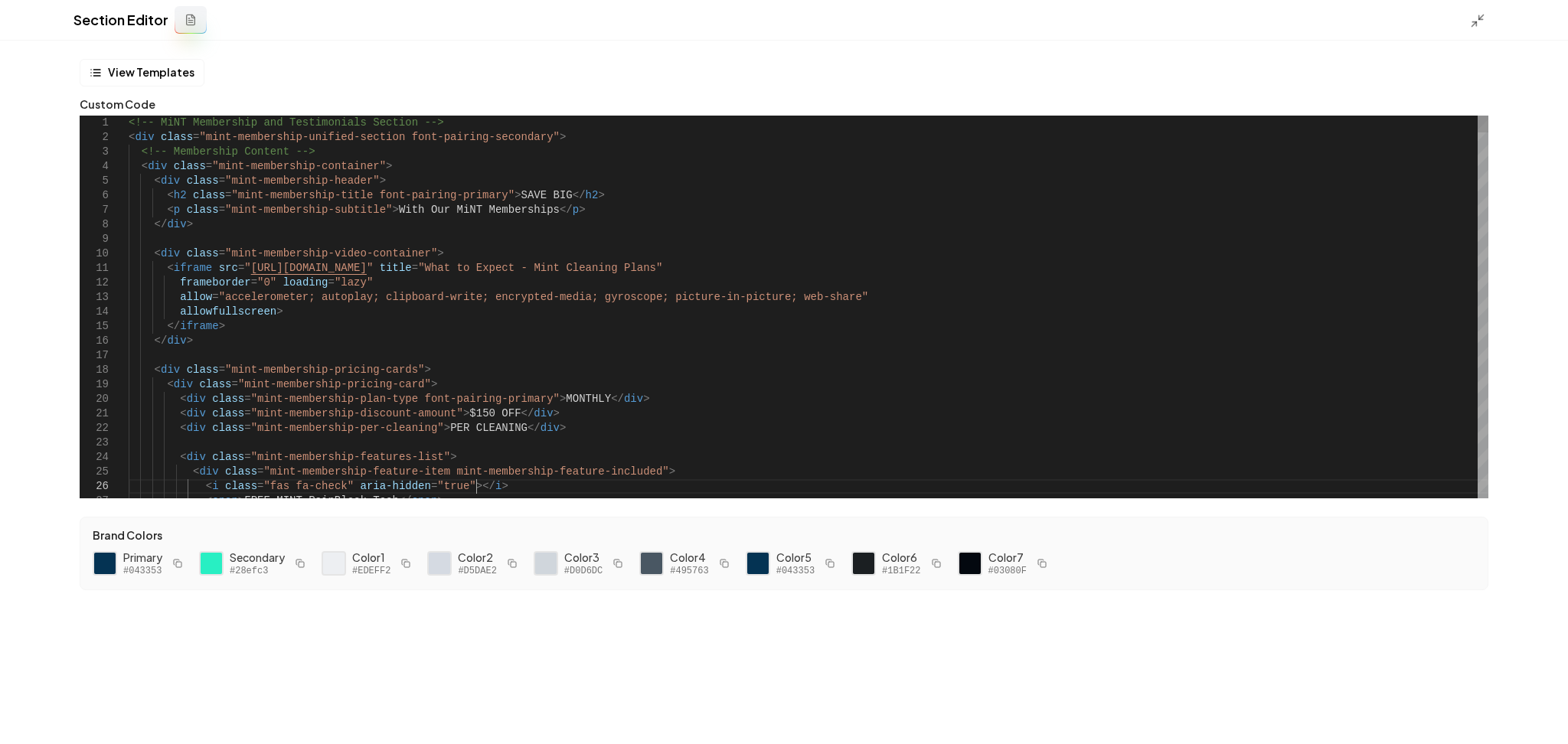
type textarea "**********"
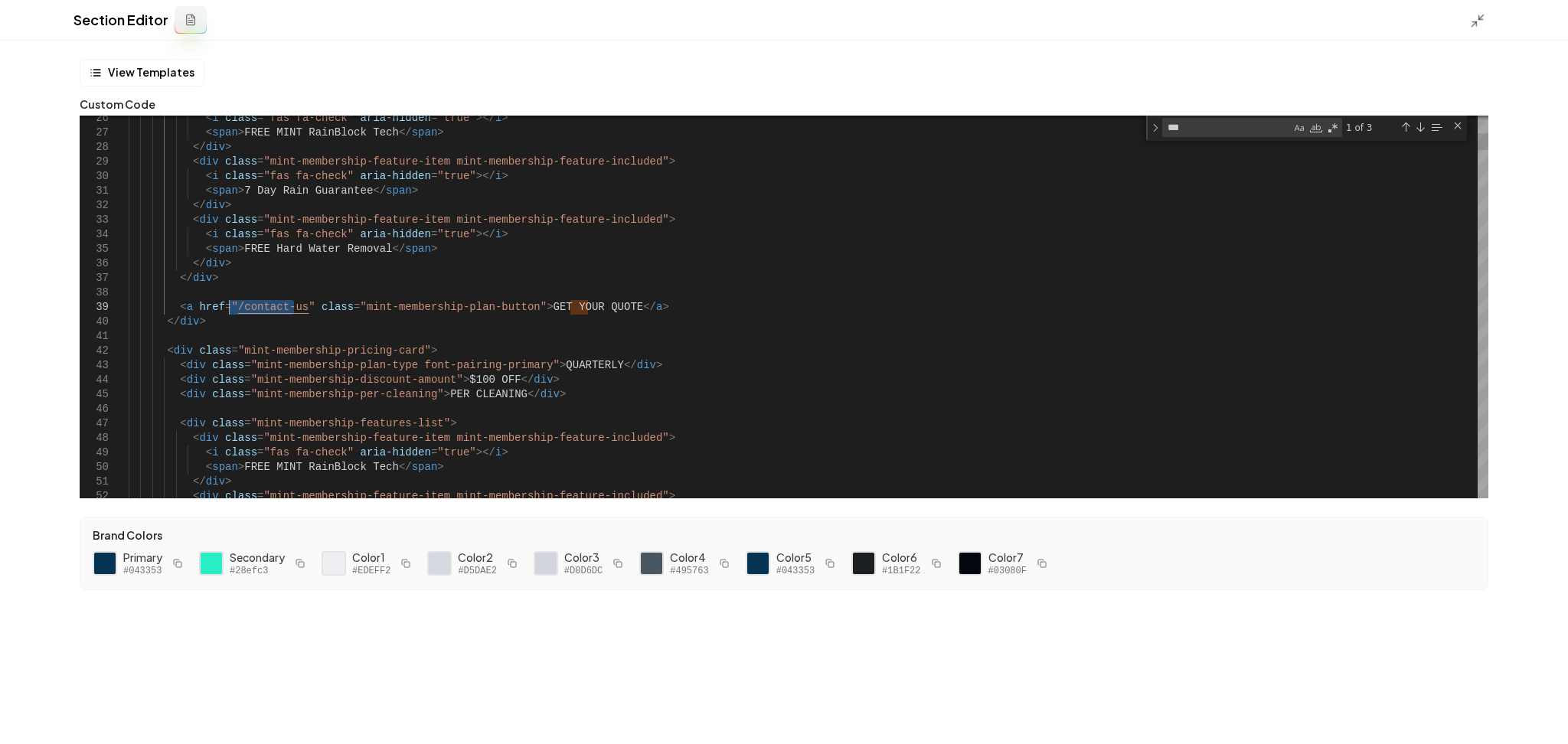
drag, startPoint x: 295, startPoint y: 311, endPoint x: 228, endPoint y: 313, distance: 67.0
type textarea "**********"
click at [1541, 710] on button "Save" at bounding box center [1533, 717] width 45 height 27
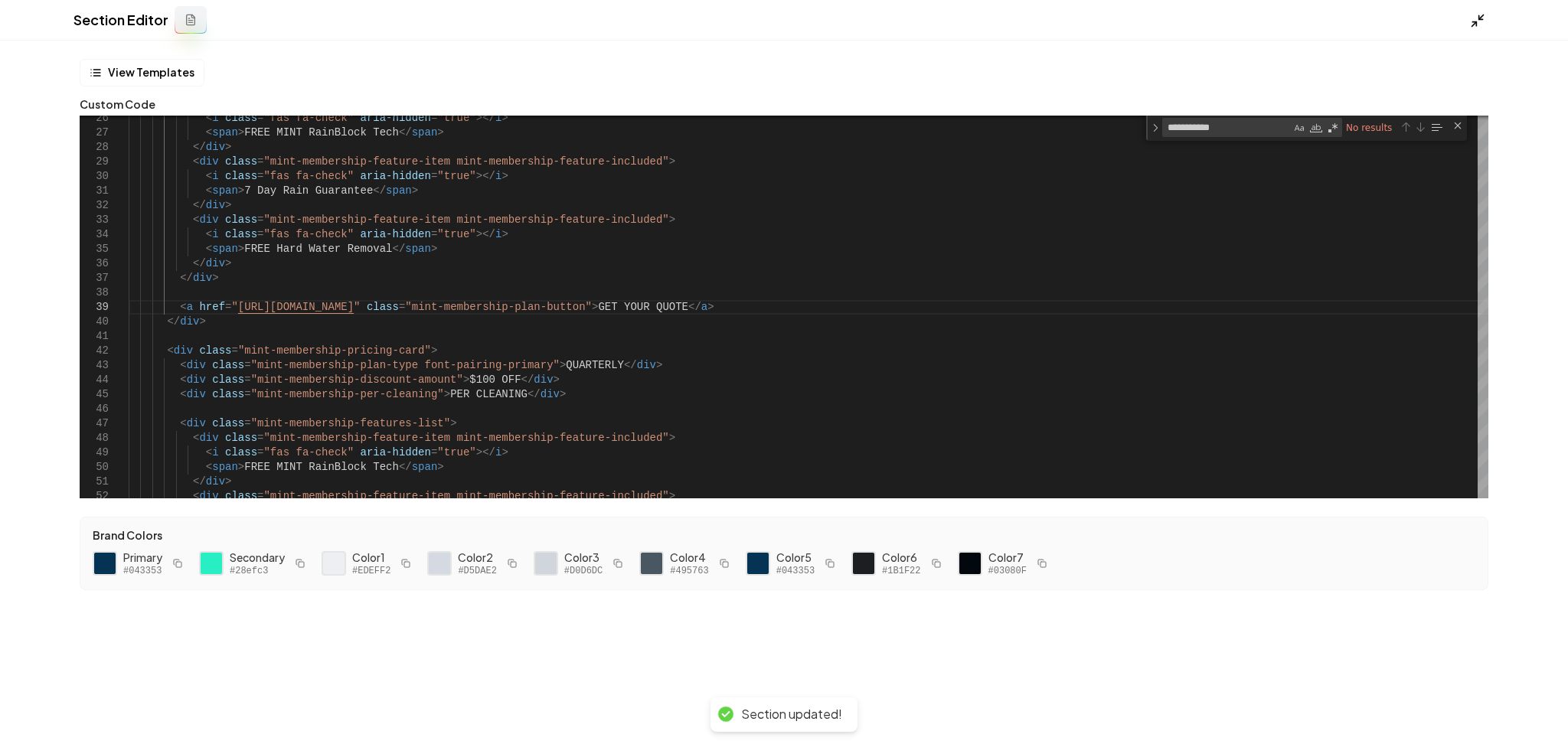
click at [1477, 14] on icon at bounding box center [1477, 21] width 15 height 15
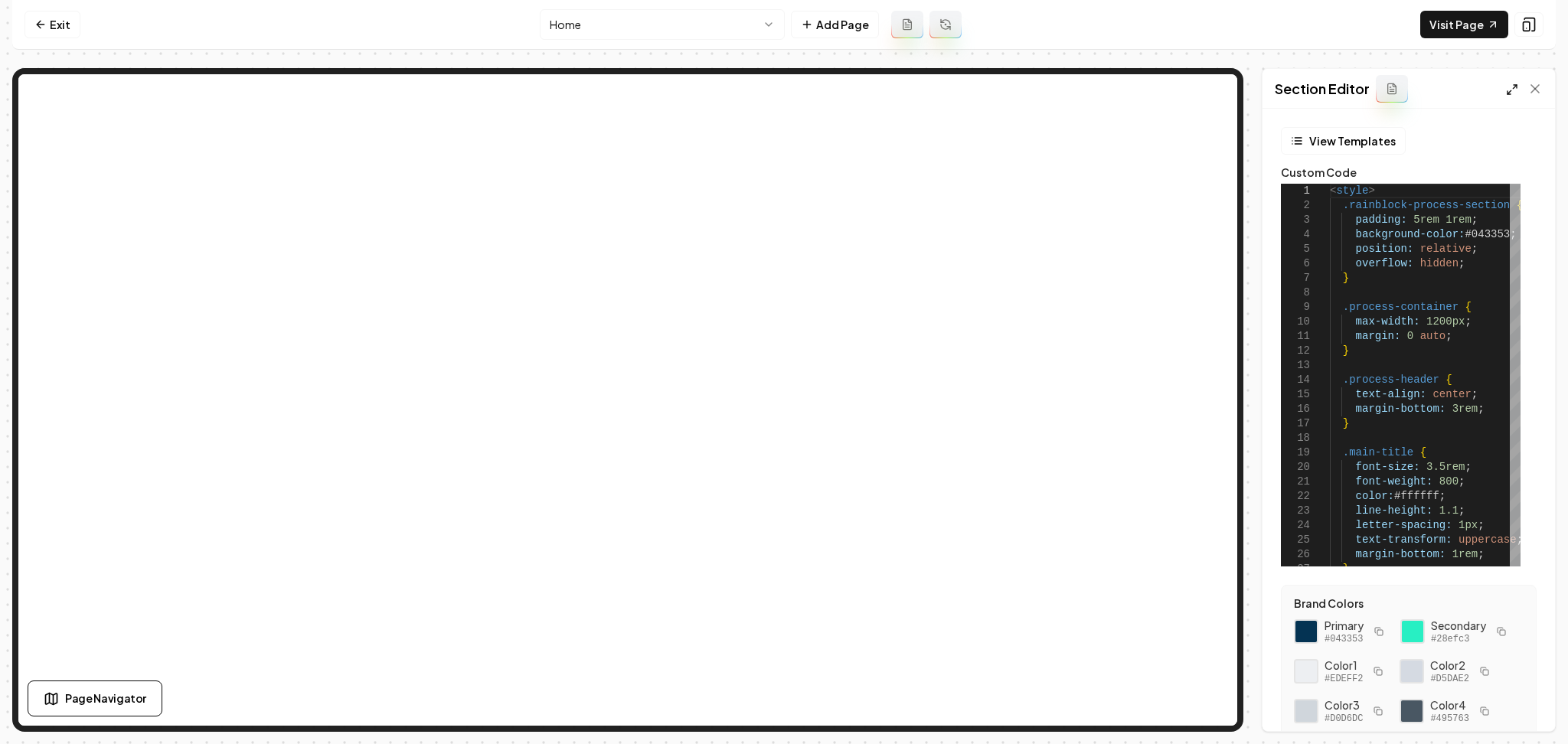
click at [1511, 91] on icon at bounding box center [1511, 89] width 12 height 12
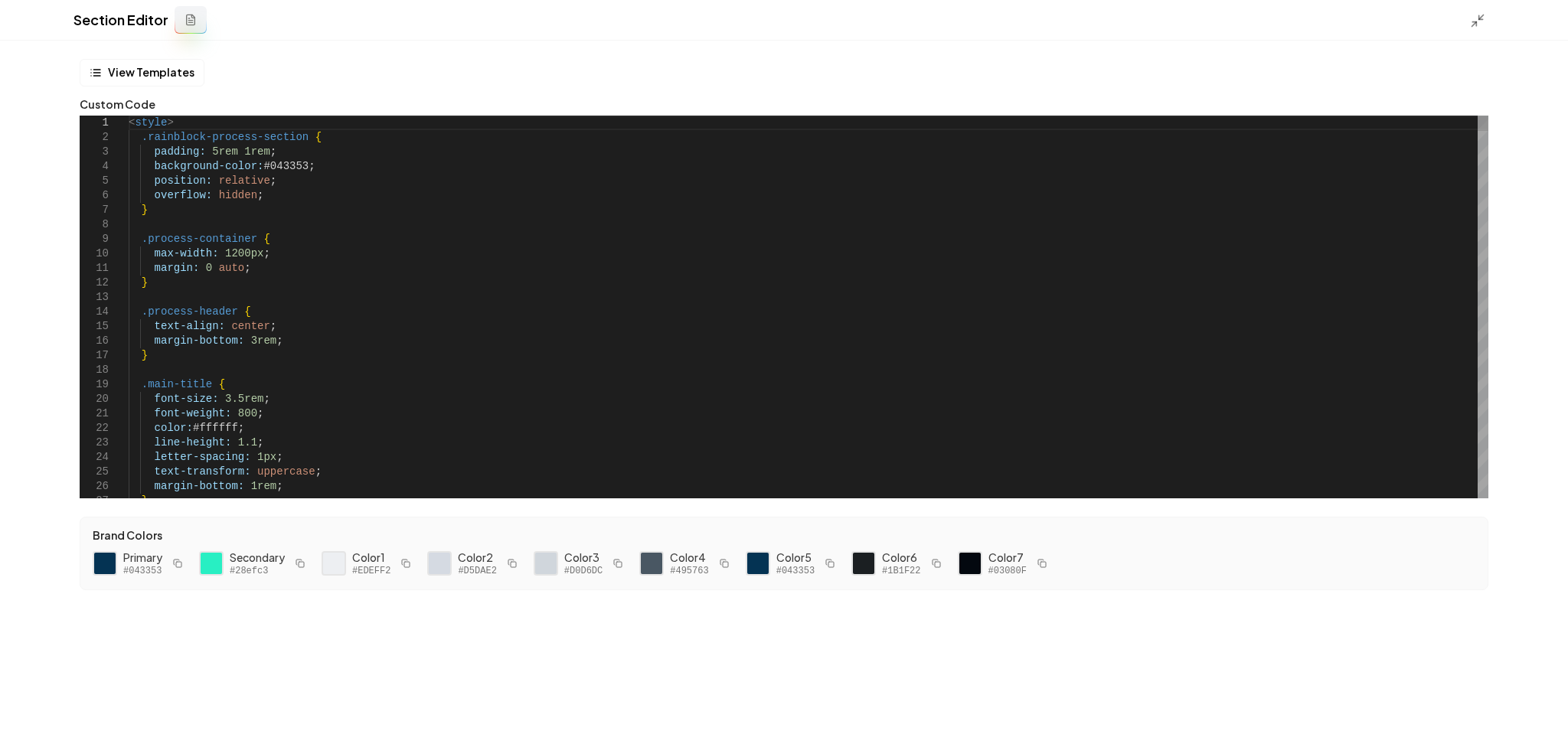
type textarea "**********"
type textarea "*"
type textarea "**********"
type textarea "**"
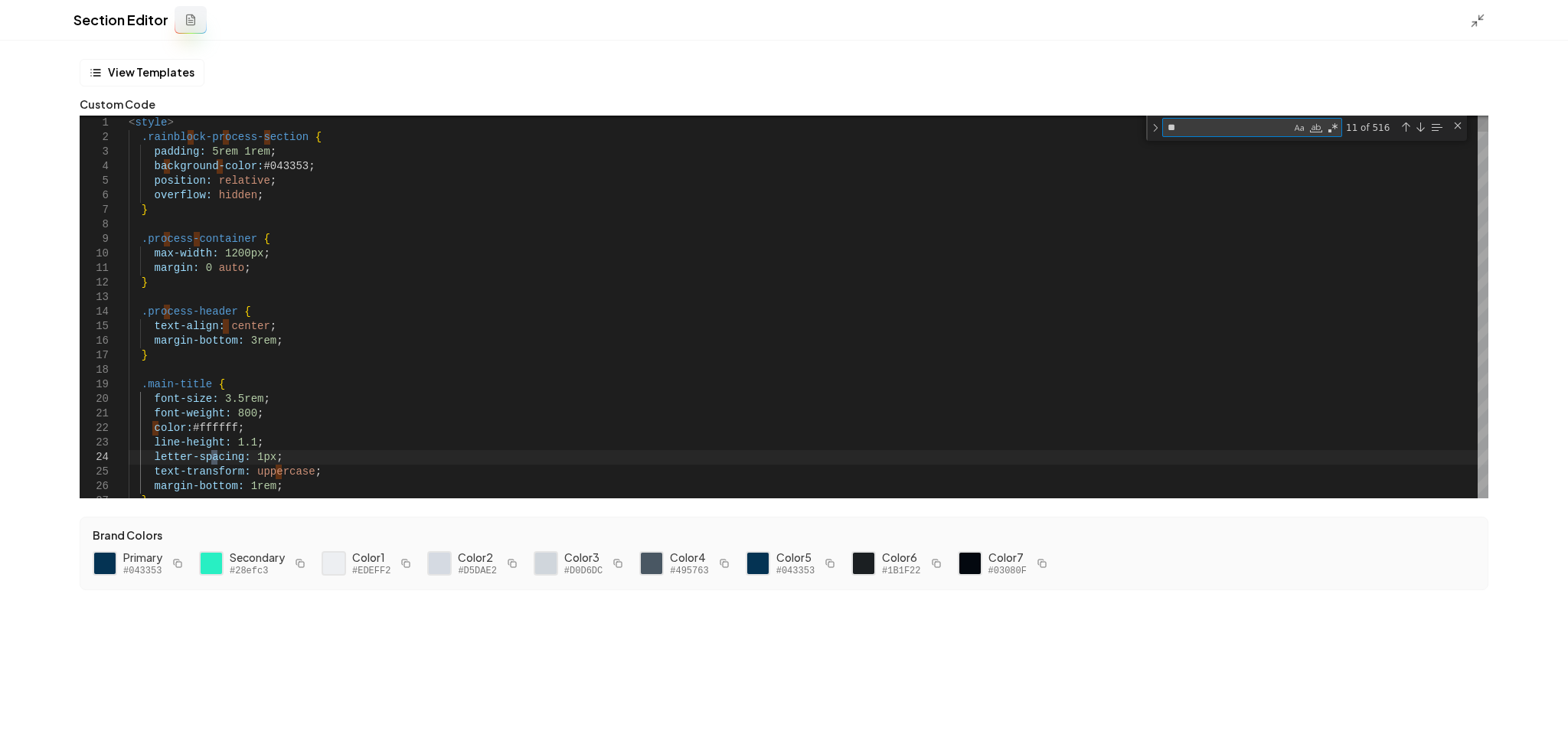
type textarea "**********"
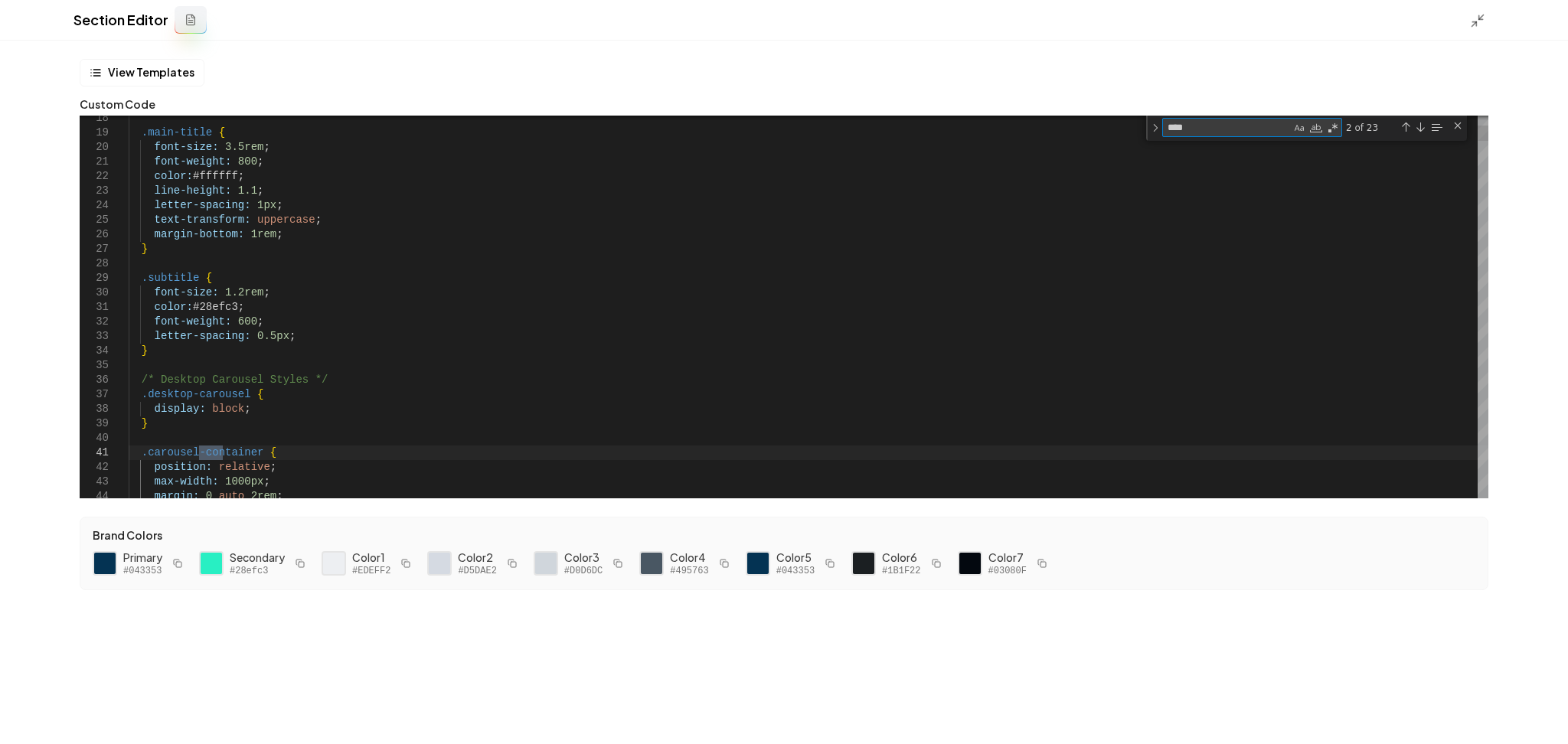
type textarea "*****"
type textarea "**********"
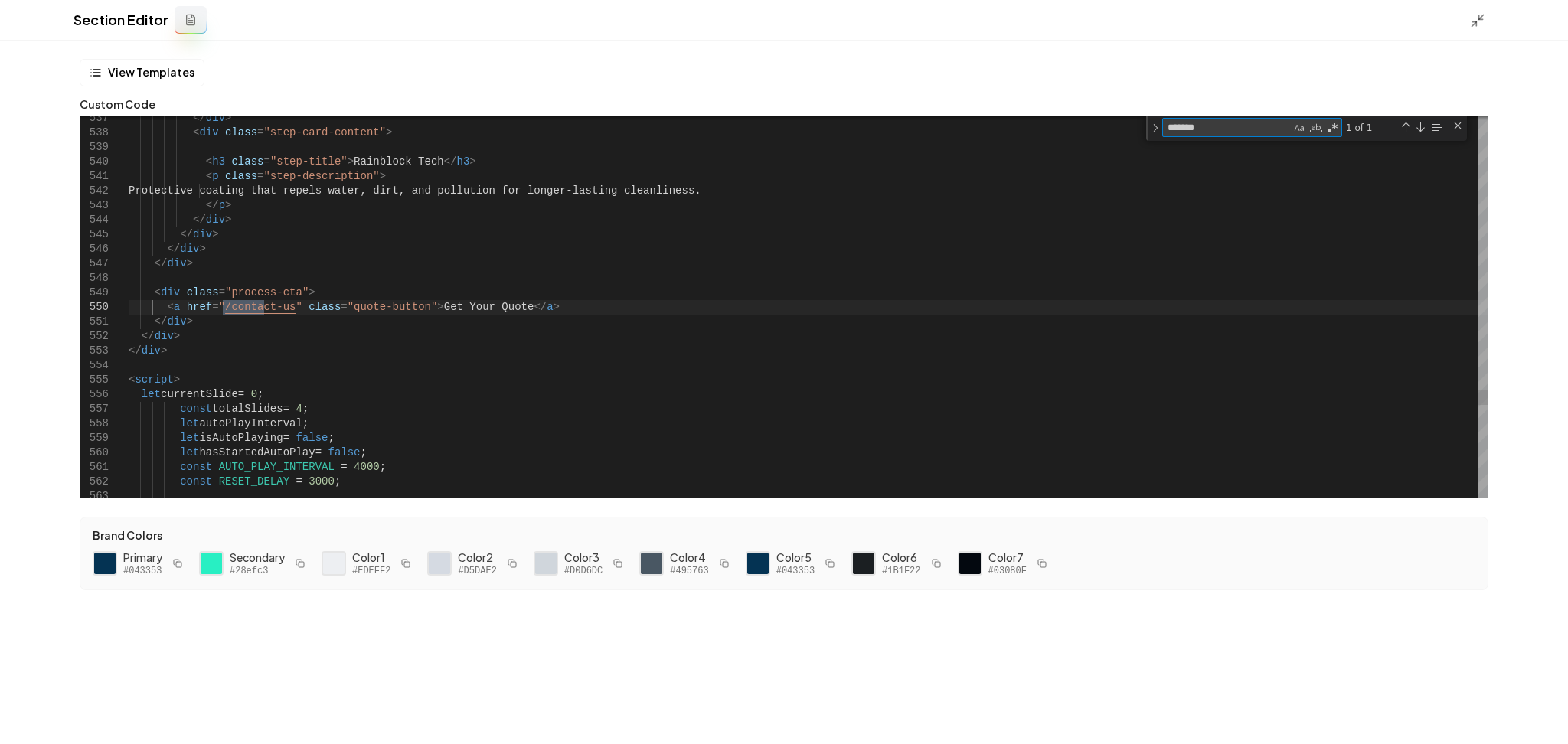
type textarea "*******"
drag, startPoint x: 279, startPoint y: 309, endPoint x: 218, endPoint y: 312, distance: 61.1
type textarea "**********"
click at [1516, 717] on button "Save" at bounding box center [1533, 717] width 45 height 27
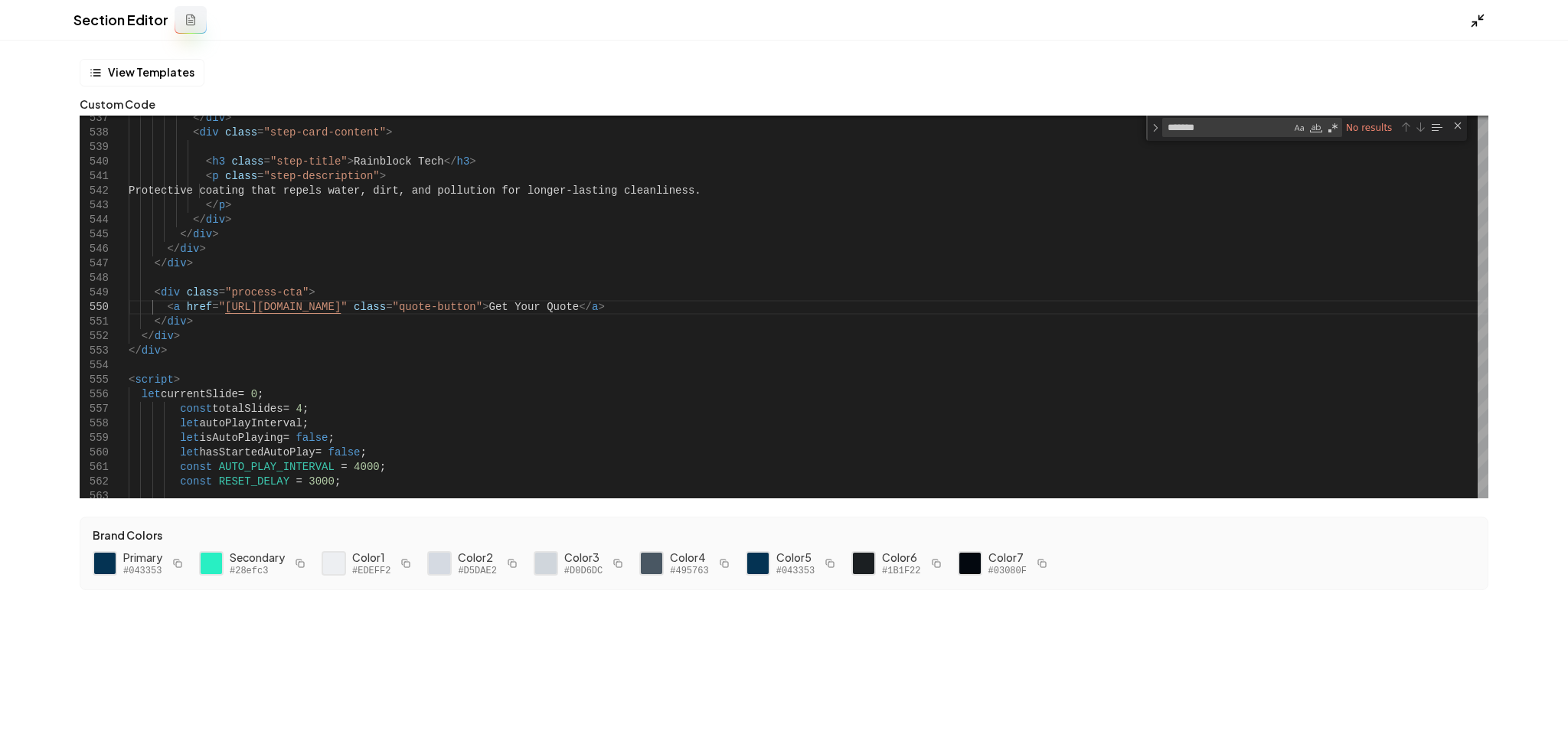
click at [1476, 21] on icon at bounding box center [1477, 21] width 15 height 15
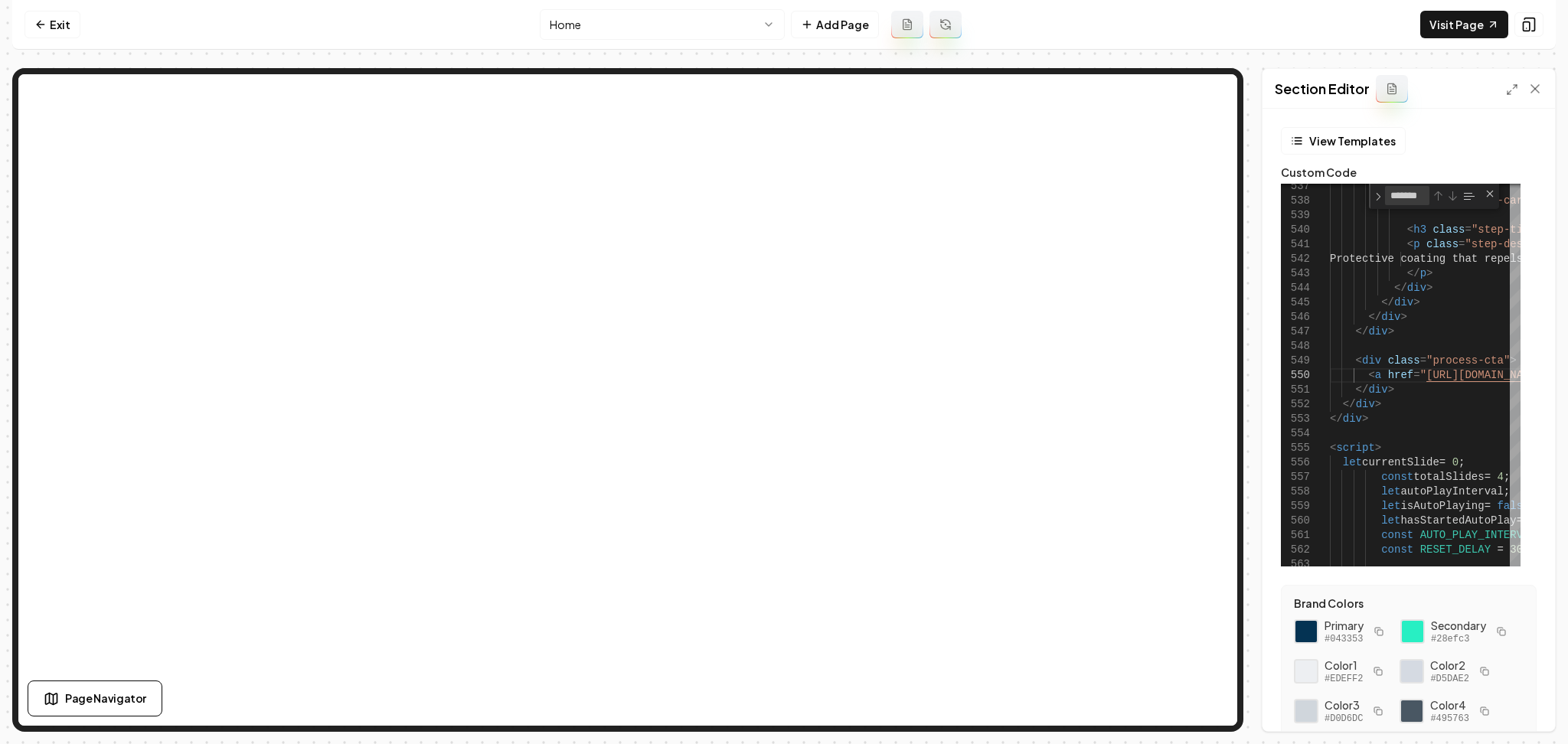
click at [561, 22] on html "Computer Required This feature is only available on a computer. Please switch t…" at bounding box center [784, 372] width 1568 height 744
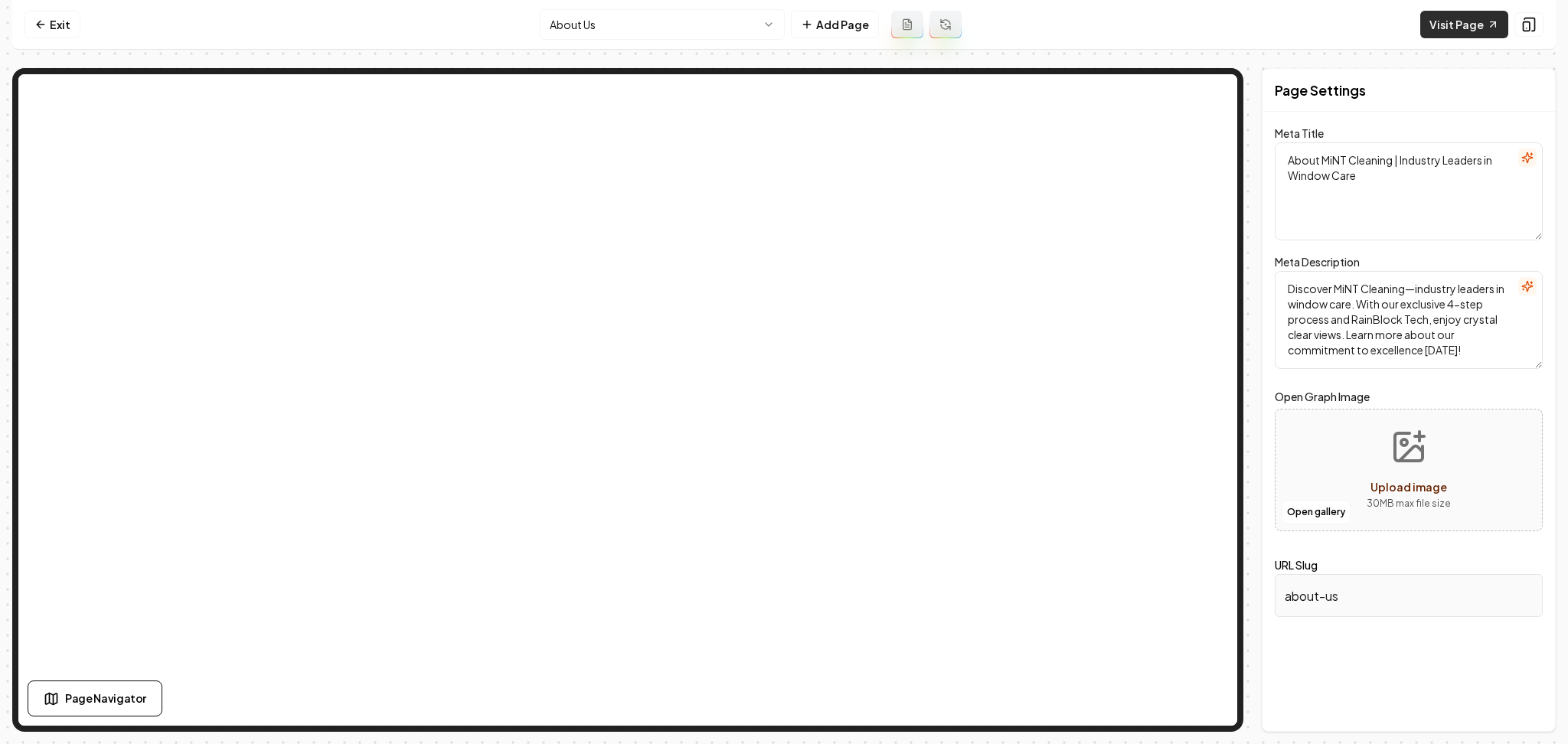
click at [1431, 18] on link "Visit Page" at bounding box center [1464, 25] width 88 height 27
click at [611, 24] on html "Computer Required This feature is only available on a computer. Please switch t…" at bounding box center [784, 372] width 1568 height 744
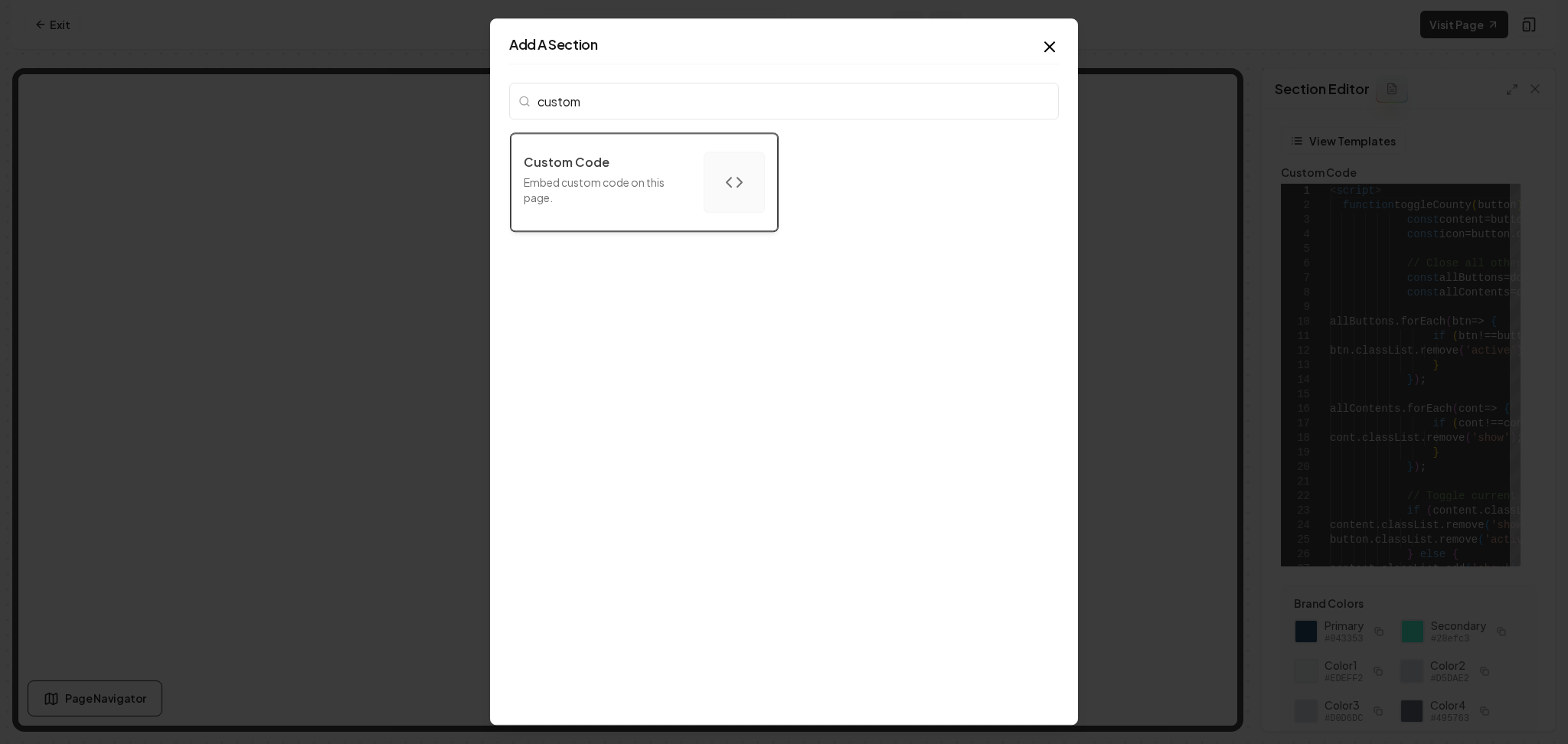
type input "custom"
click at [681, 172] on div "Custom Code Embed custom code on this page." at bounding box center [607, 182] width 168 height 58
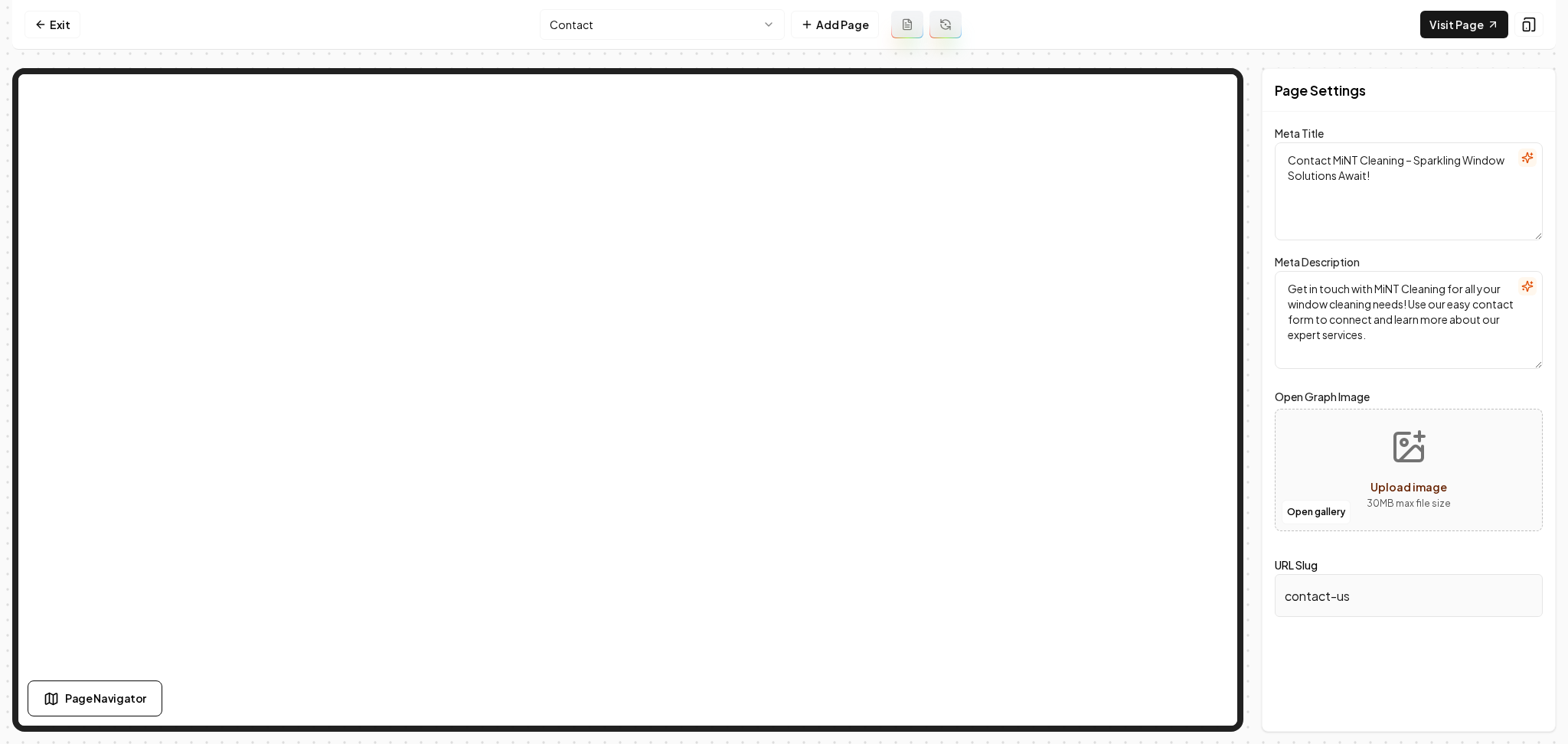
click at [605, 14] on html "Computer Required This feature is only available on a computer. Please switch t…" at bounding box center [784, 372] width 1568 height 744
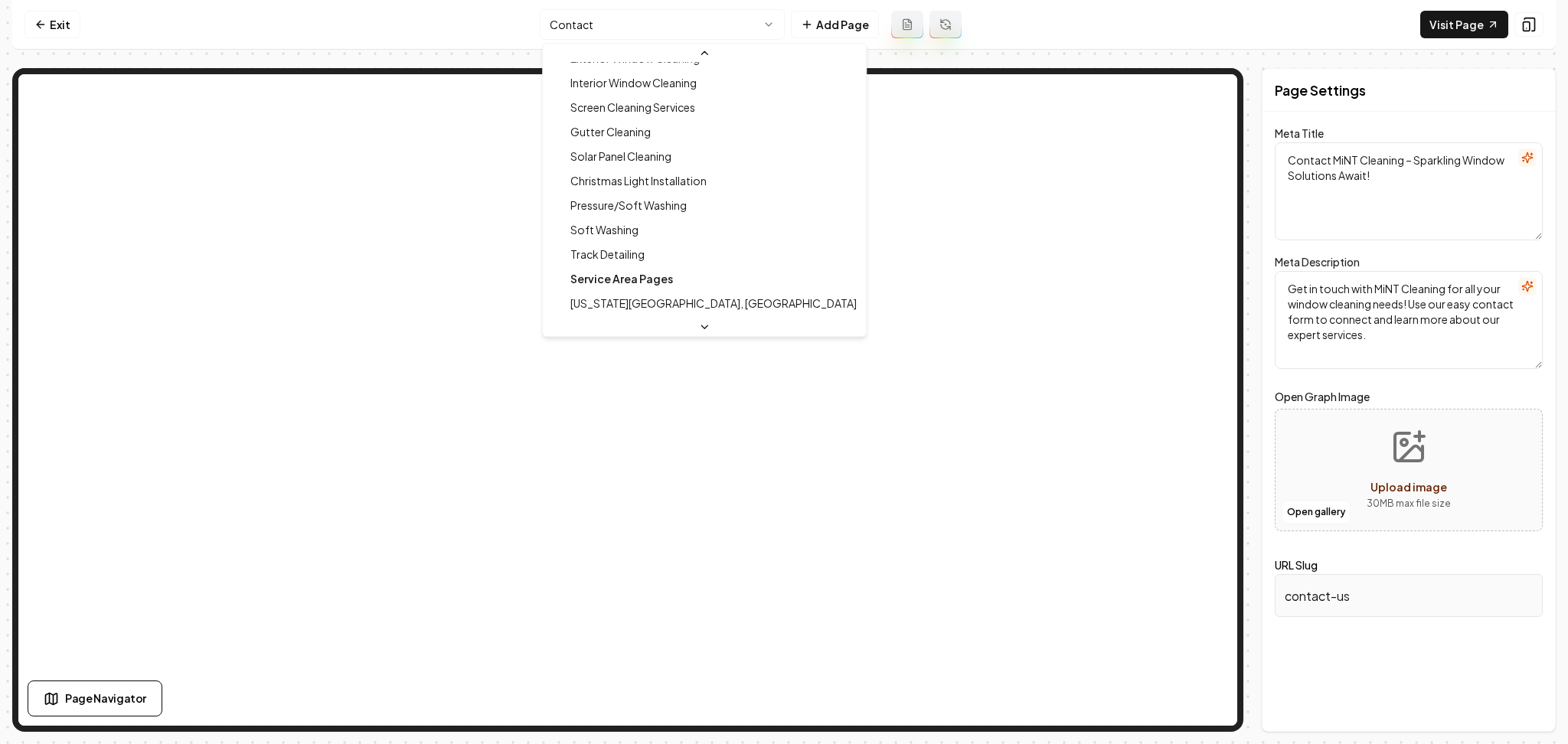
scroll to position [216, 0]
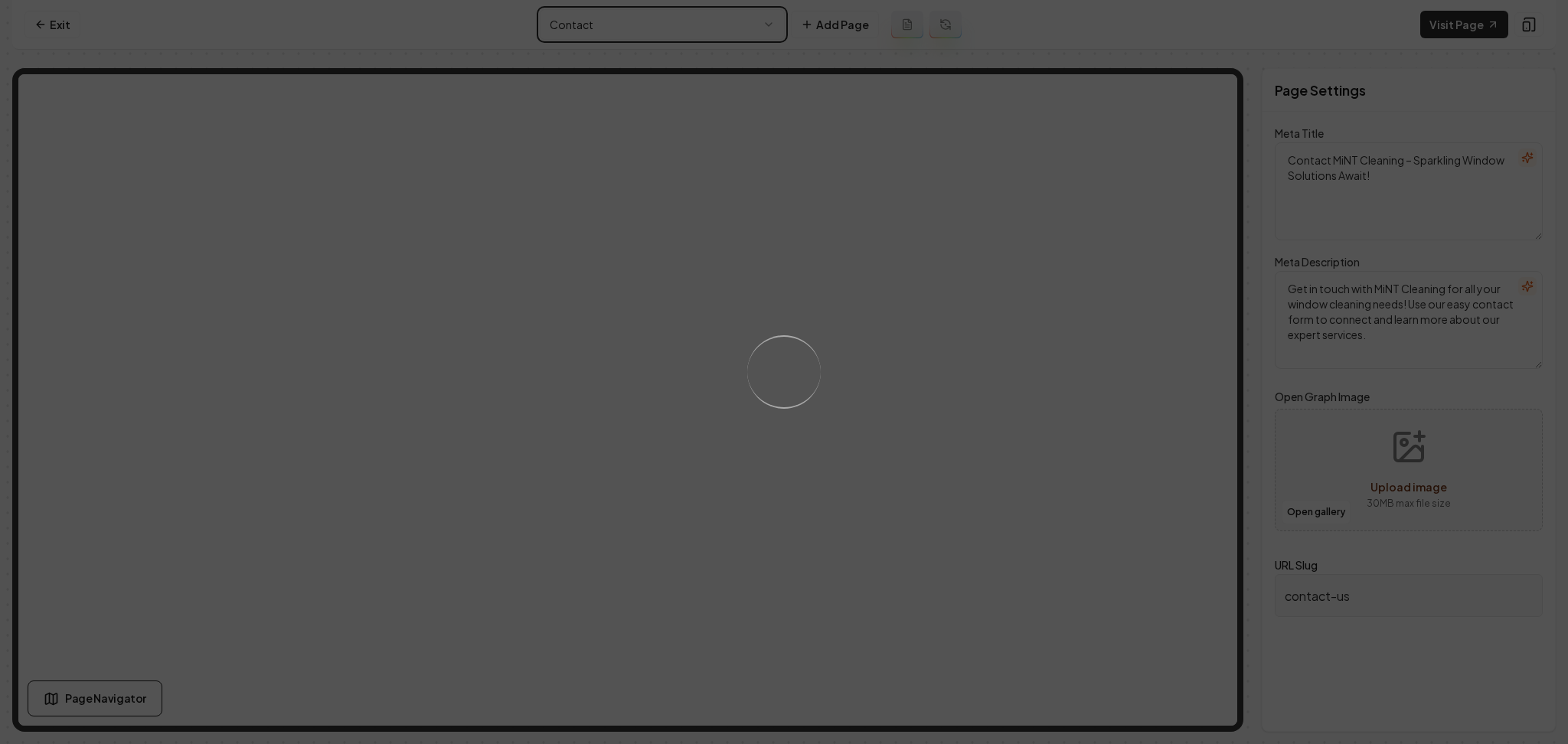
type textarea "Christmas Light Installation Services | MiNT Cleaning"
type textarea "Illuminate your home this holiday with MiNT Cleaning's expert Christmas Light I…"
type input "christmas-light-installation"
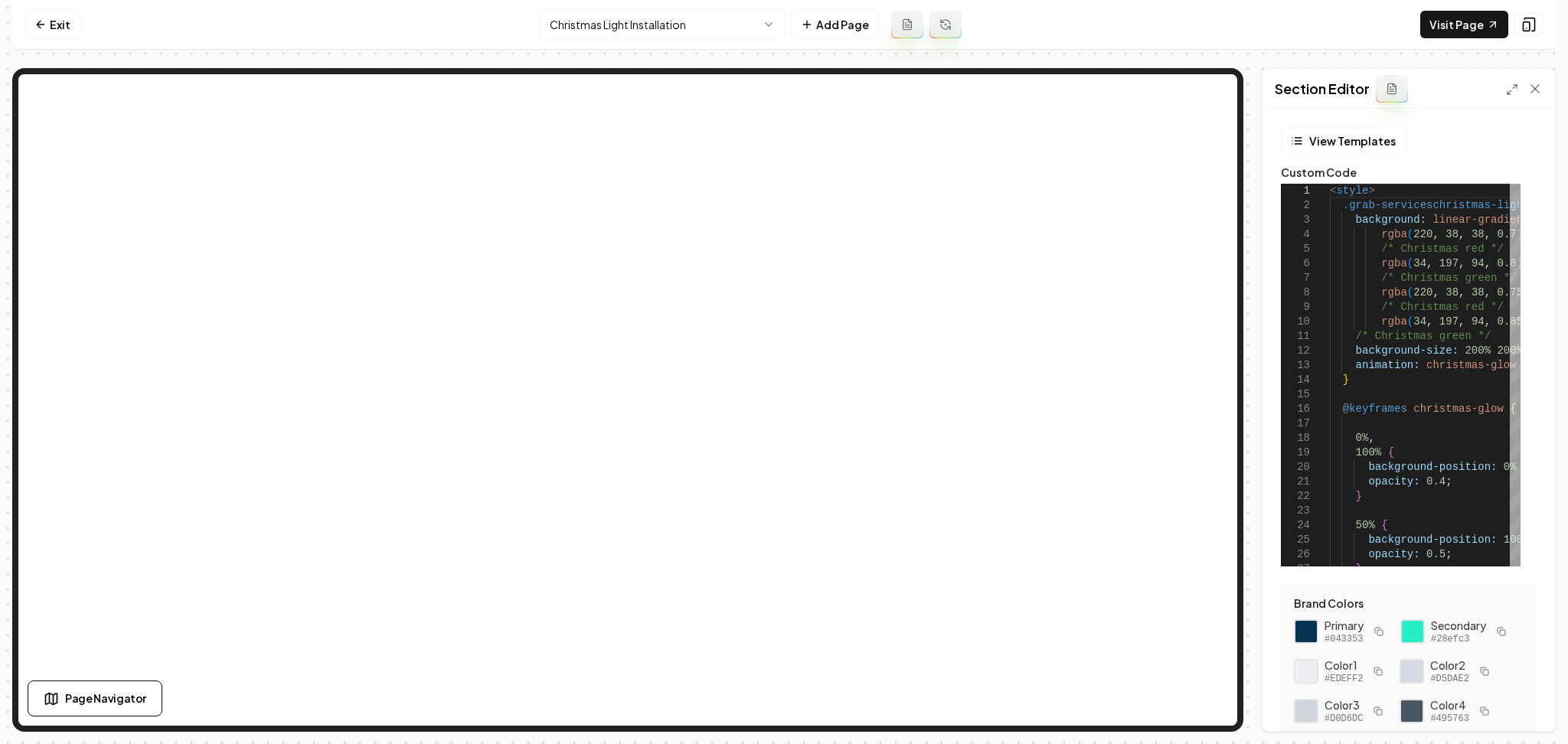
click at [1496, 92] on div "Section Editor" at bounding box center [1408, 88] width 292 height 39
click at [1496, 91] on div "Section Editor" at bounding box center [1408, 88] width 292 height 39
click at [1511, 86] on icon at bounding box center [1511, 89] width 12 height 12
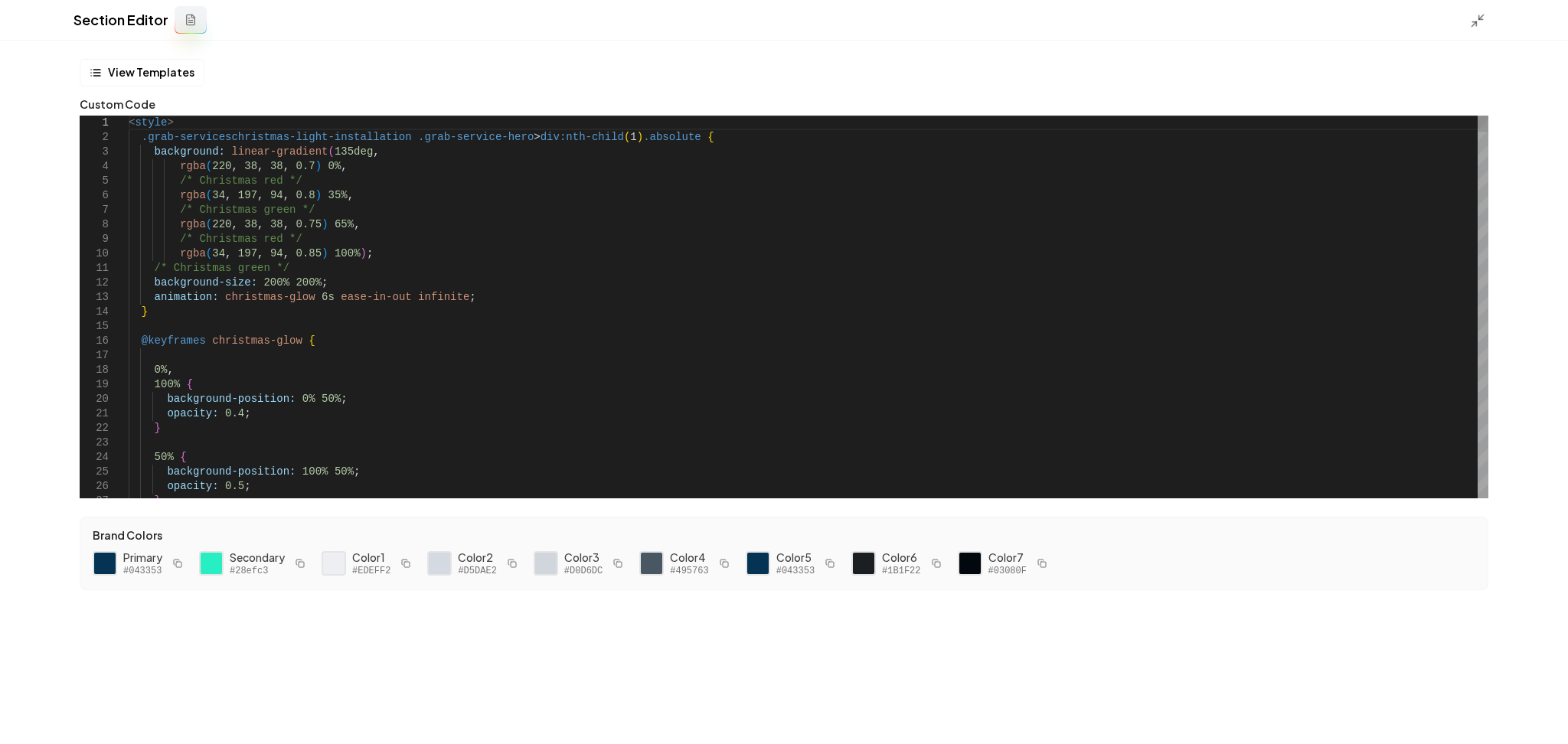
type textarea "**********"
type textarea "*"
type textarea "**********"
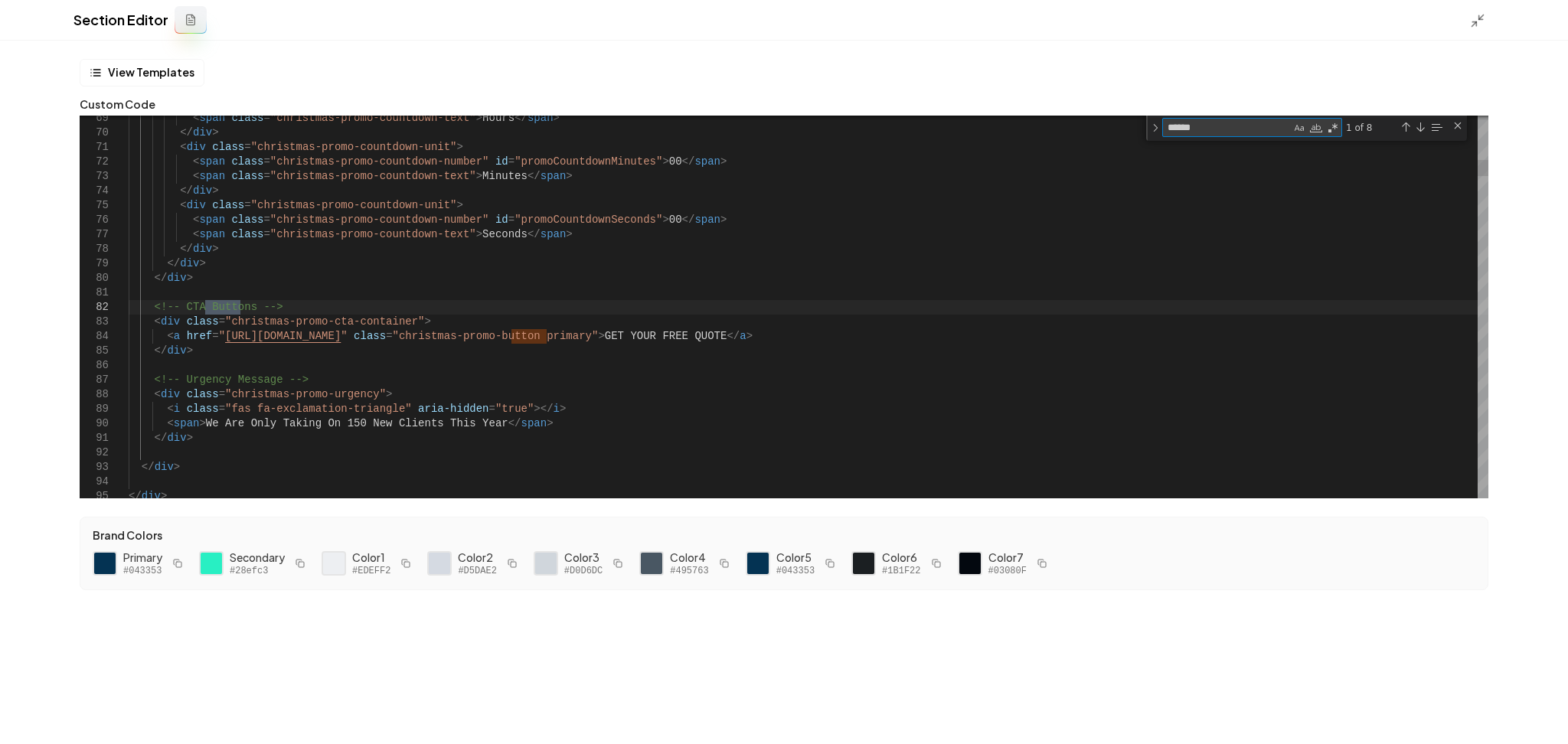
type textarea "******"
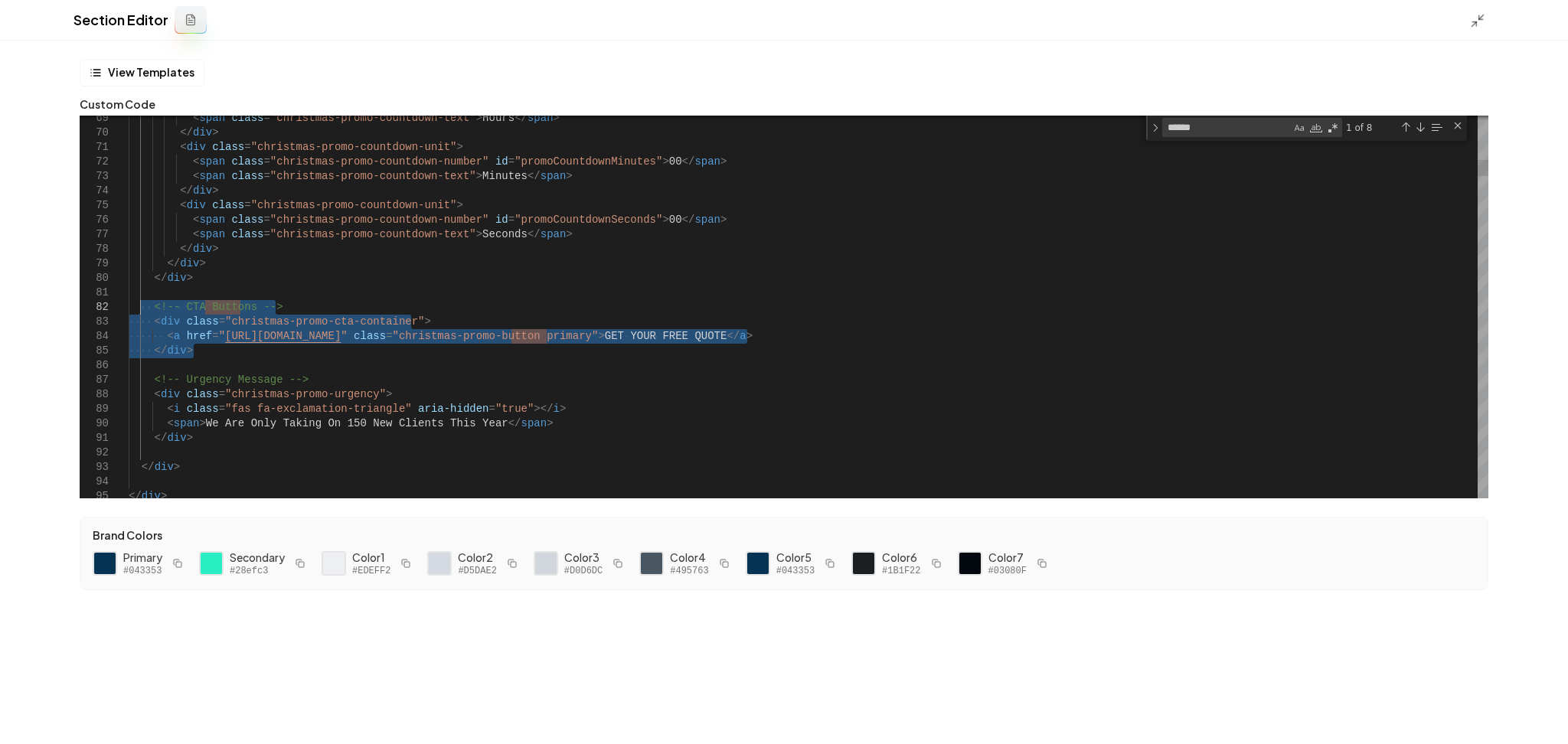
drag, startPoint x: 196, startPoint y: 359, endPoint x: 141, endPoint y: 307, distance: 75.7
click at [1225, 134] on textarea "******" at bounding box center [1226, 128] width 128 height 18
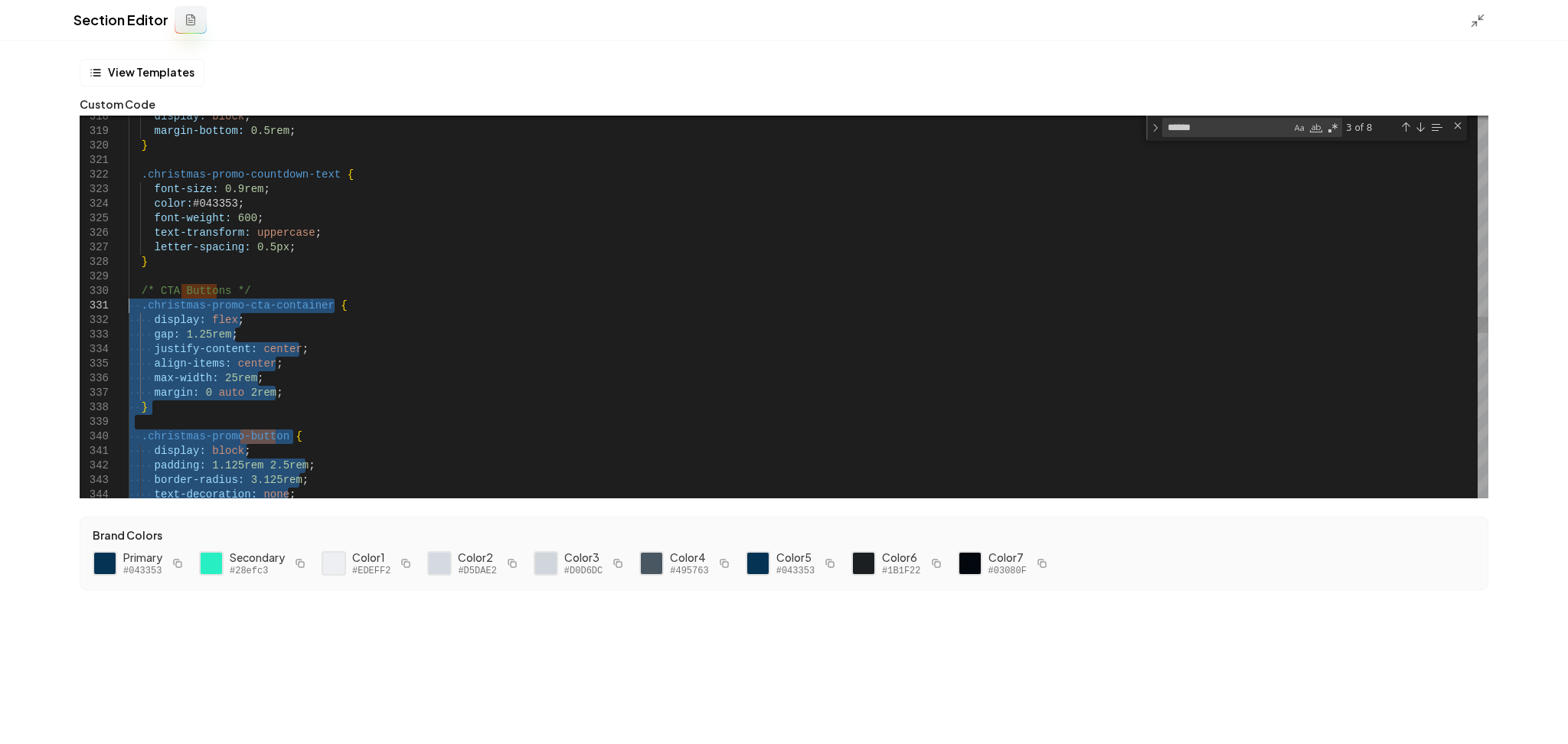
type textarea "**********"
drag, startPoint x: 156, startPoint y: 252, endPoint x: 120, endPoint y: 295, distance: 56.1
click at [1486, 19] on div at bounding box center [1482, 20] width 25 height 17
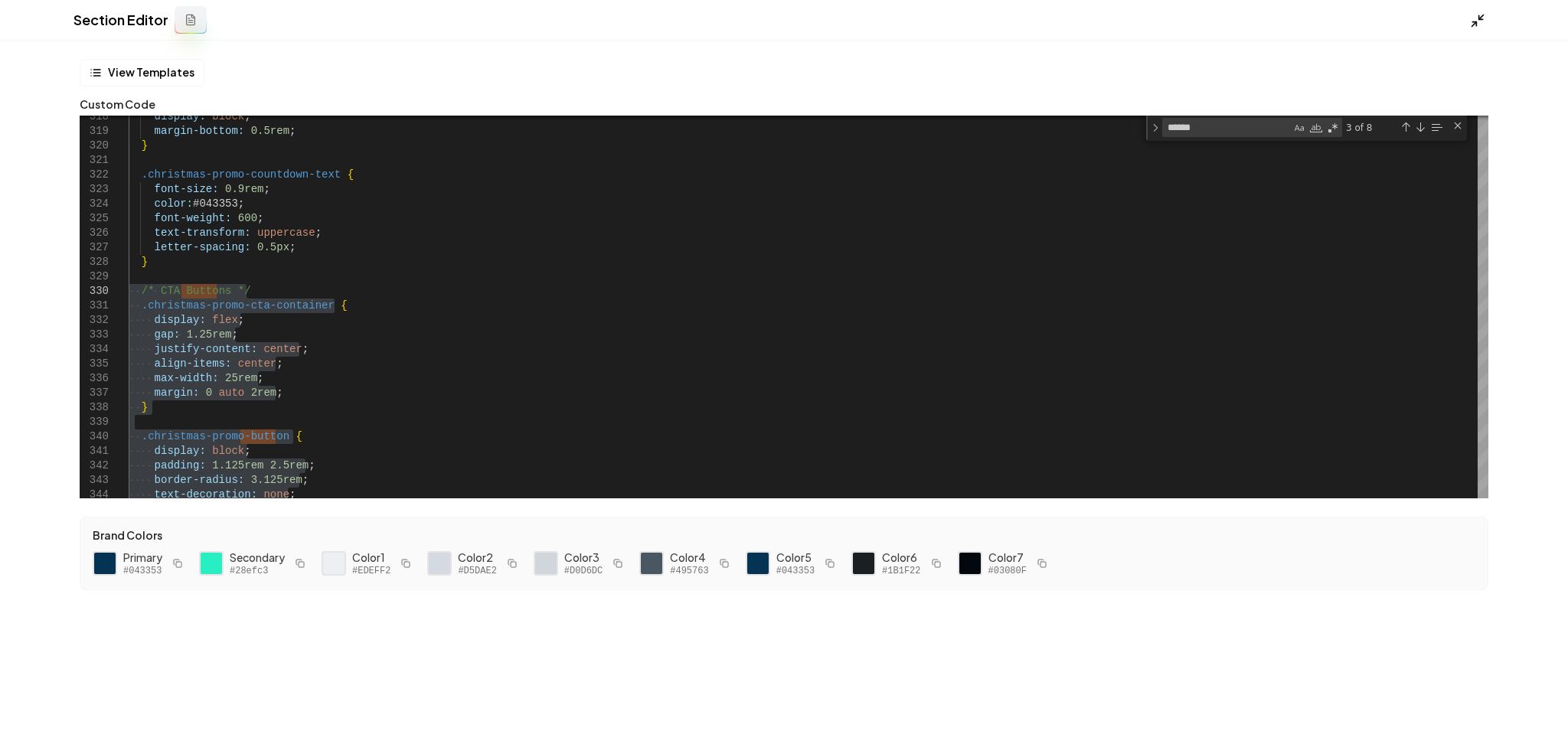
click at [1477, 20] on icon at bounding box center [1477, 21] width 15 height 15
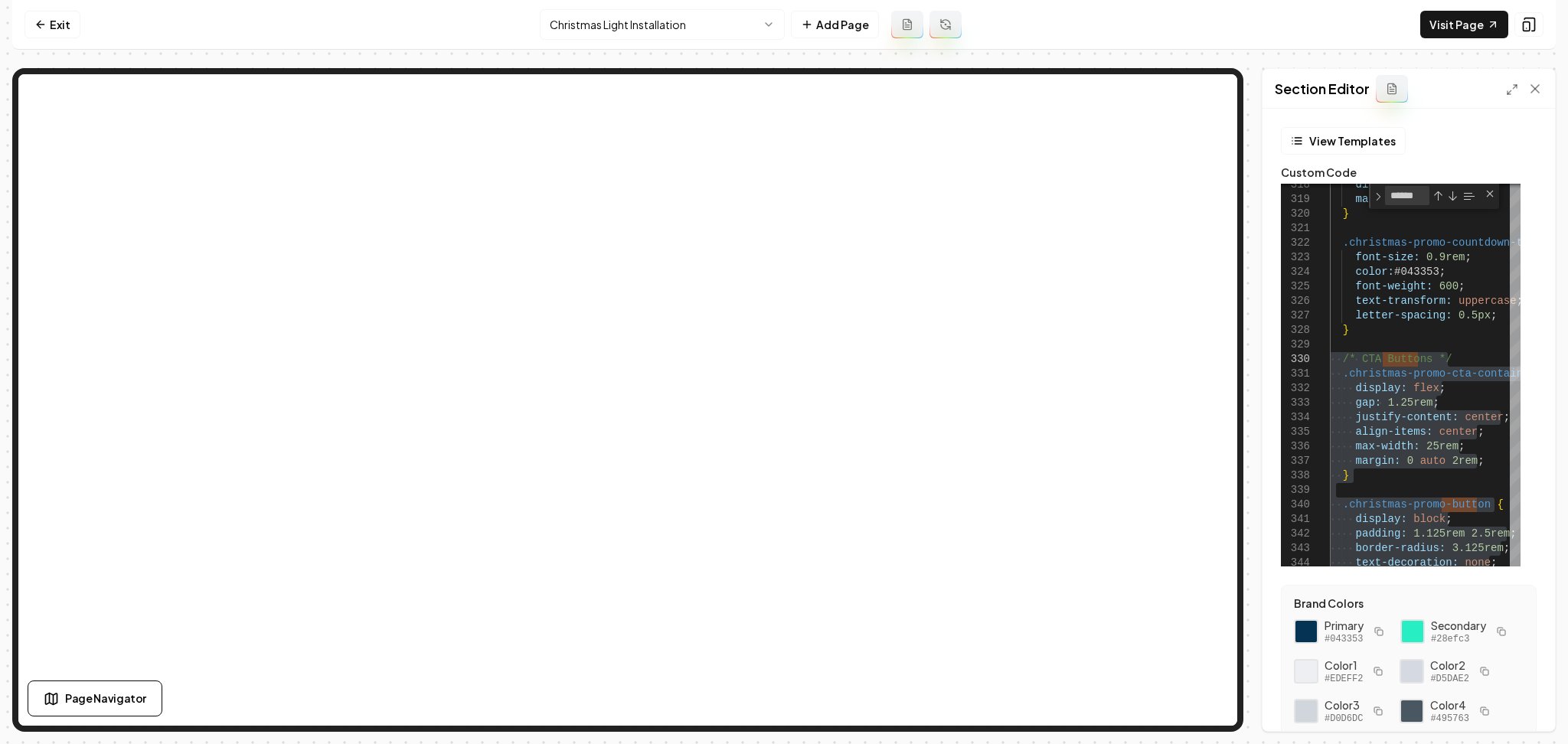
click at [593, 20] on html "Computer Required This feature is only available on a computer. Please switch t…" at bounding box center [784, 372] width 1568 height 744
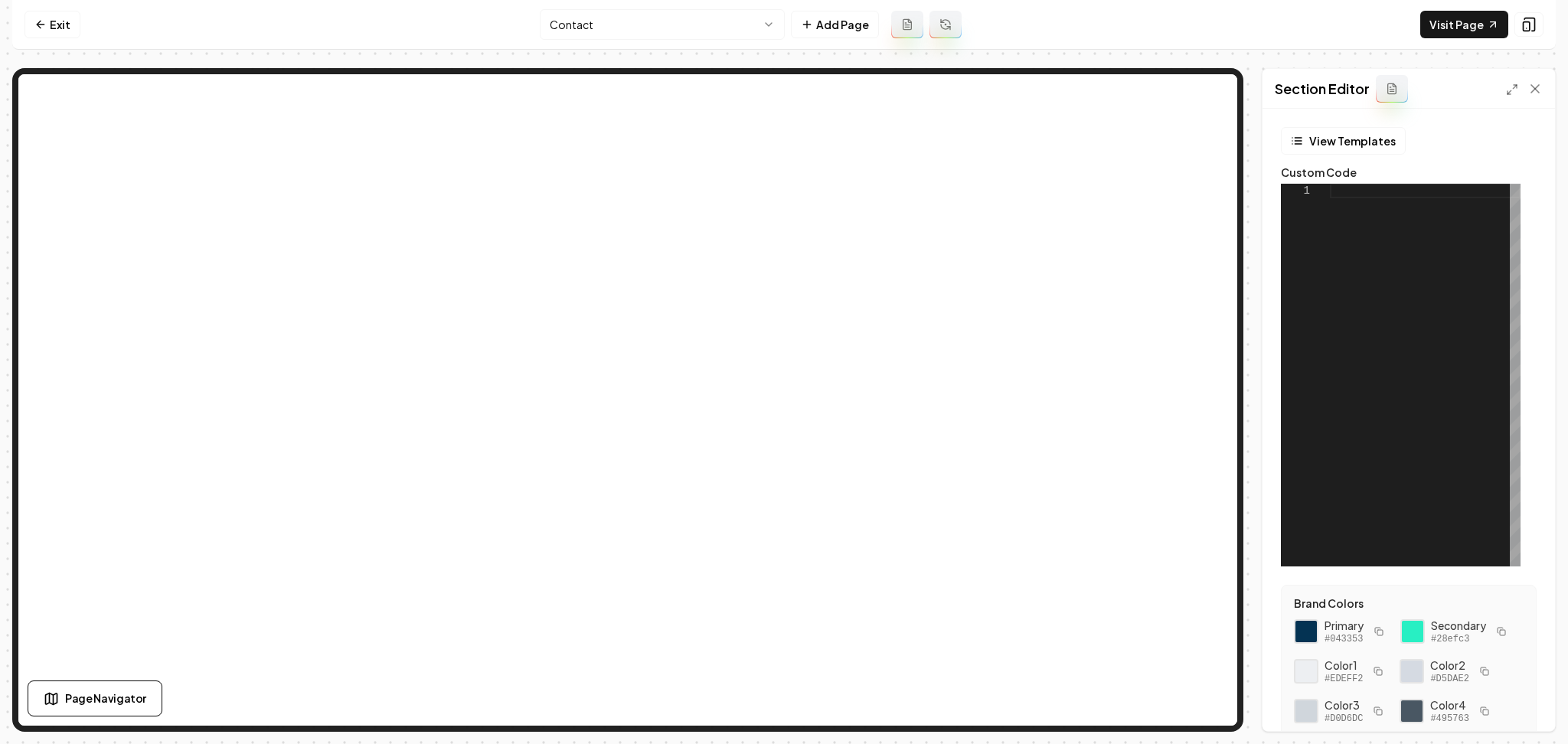
click at [1326, 347] on div "1" at bounding box center [1304, 375] width 49 height 383
click at [1384, 177] on div "View Templates Custom Code 1" at bounding box center [1408, 346] width 256 height 439
click at [1360, 199] on div at bounding box center [1425, 375] width 191 height 383
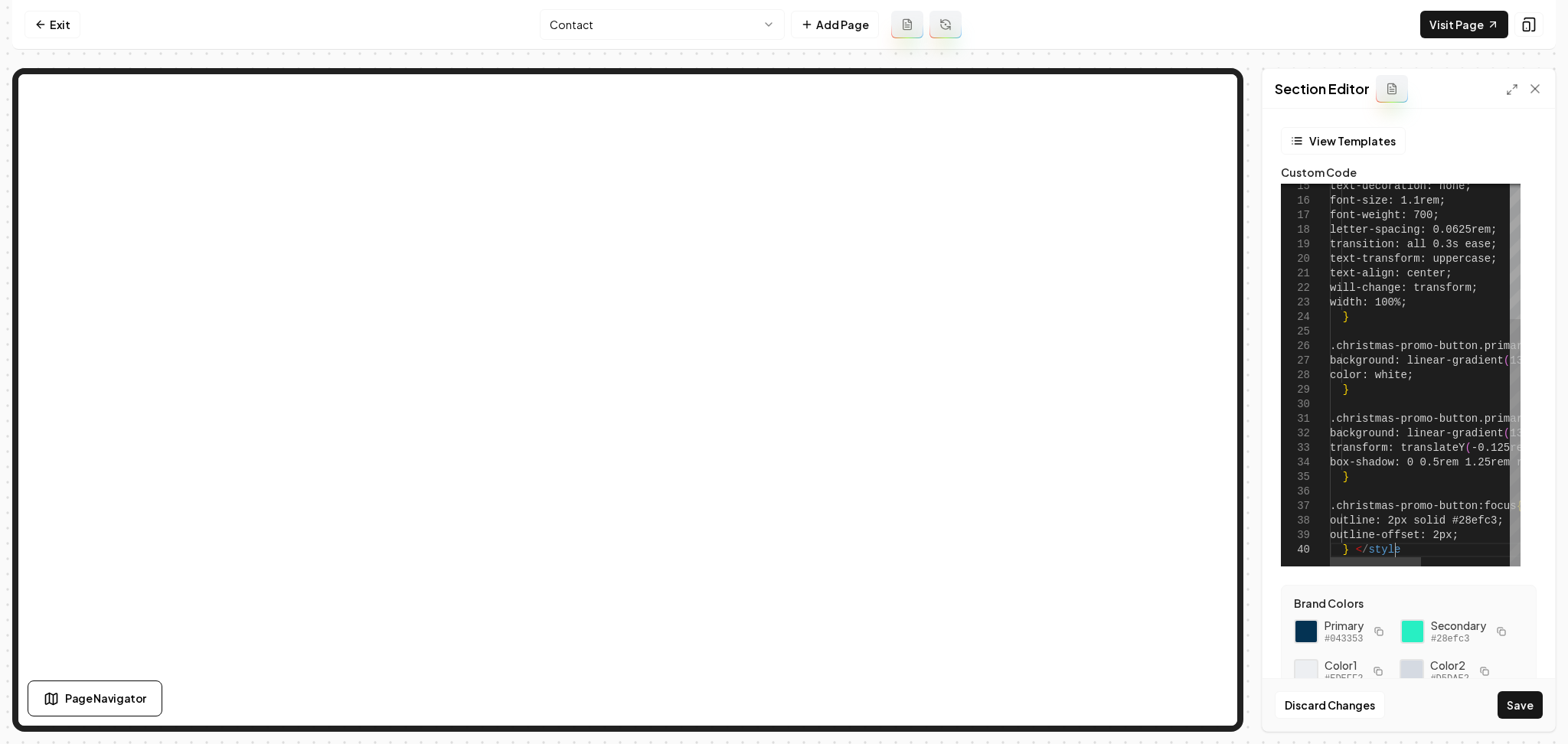
scroll to position [131, 69]
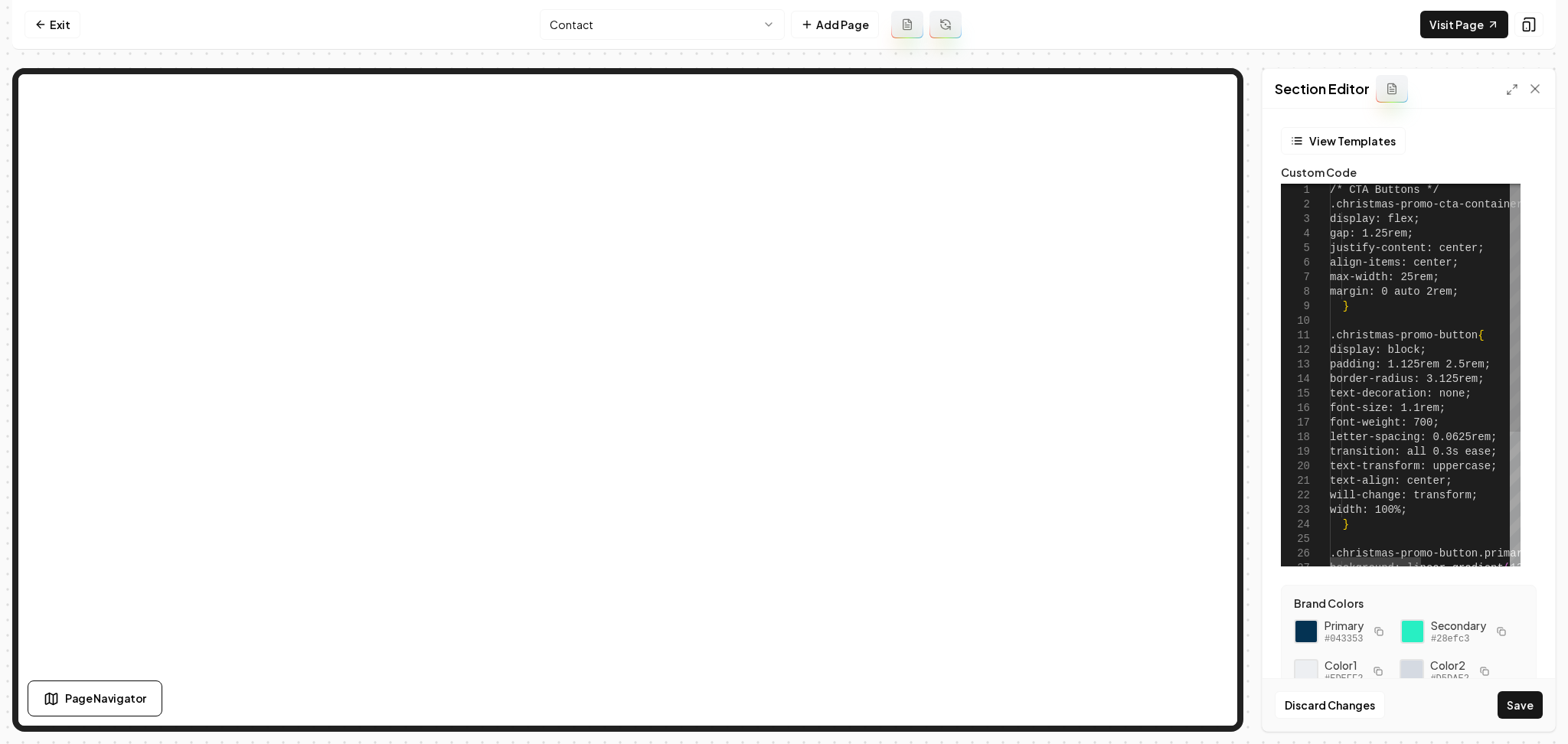
click at [1339, 197] on div "text-decoration: none; font-size: 1.1rem; font-weight: 700; letter-spacing: 0.0…" at bounding box center [1517, 479] width 375 height 591
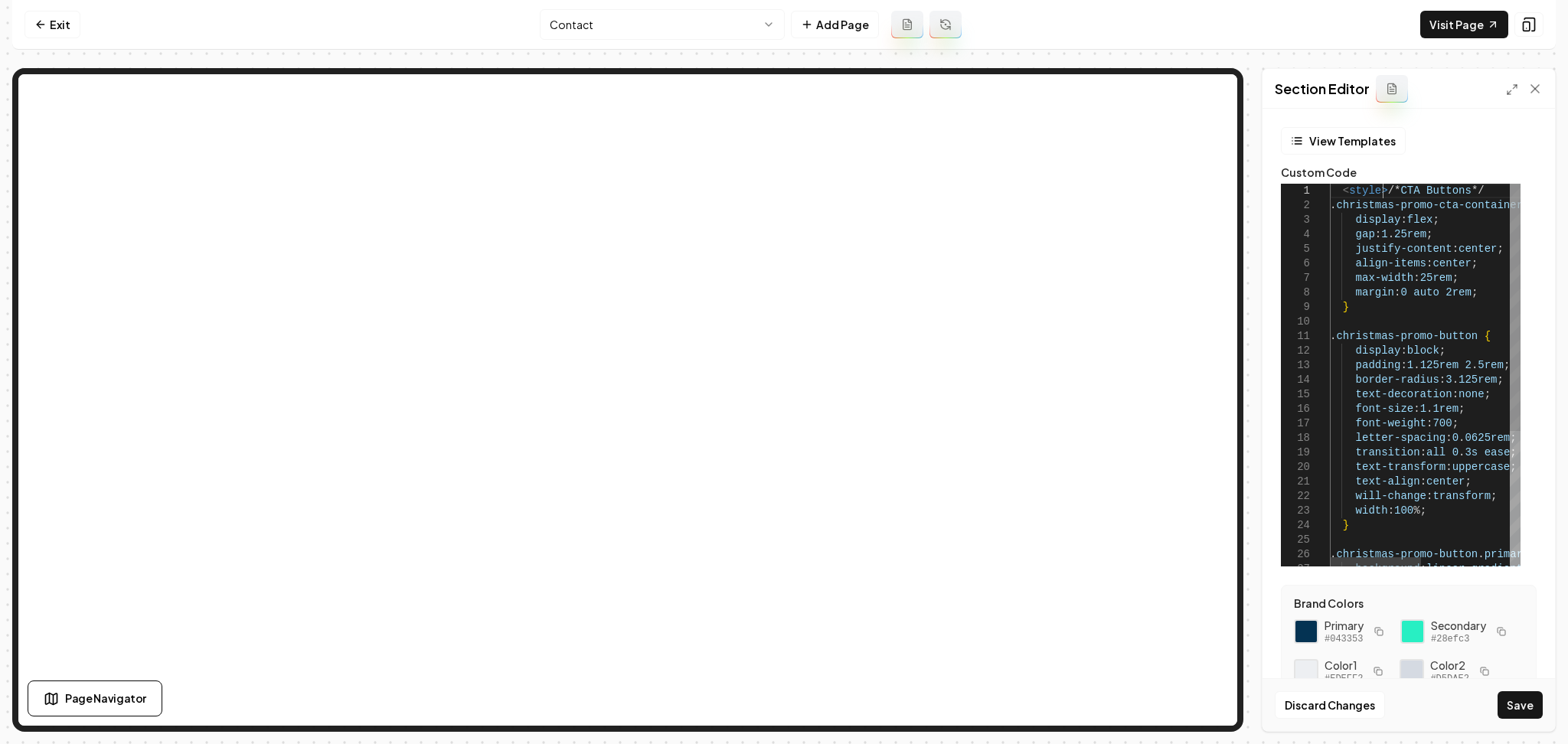
scroll to position [13, 51]
click at [1340, 198] on div "text-decoration: none ; font-size: 1.1rem ; font-weight: 700 ; letter-spacing: …" at bounding box center [1517, 479] width 375 height 591
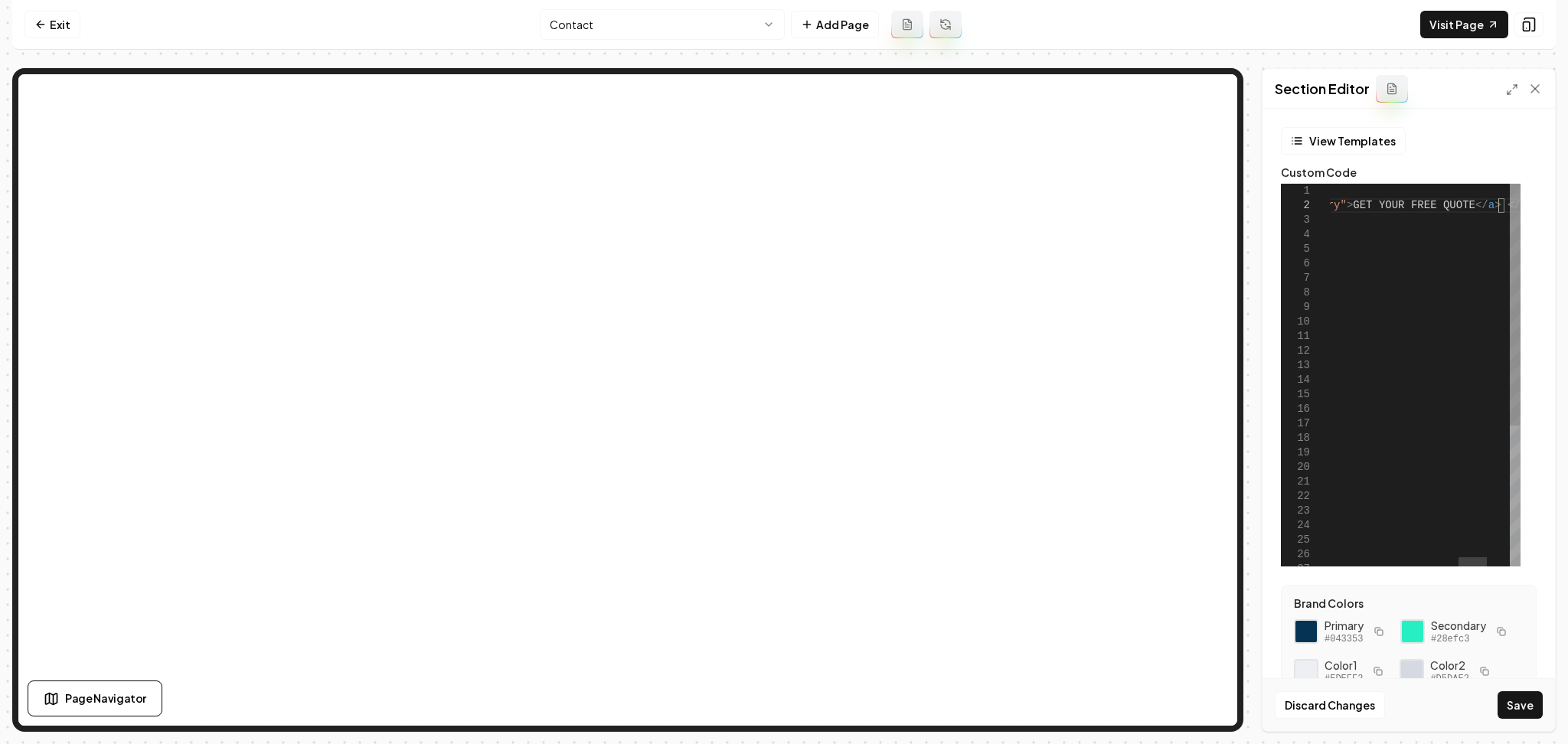
scroll to position [30, 11]
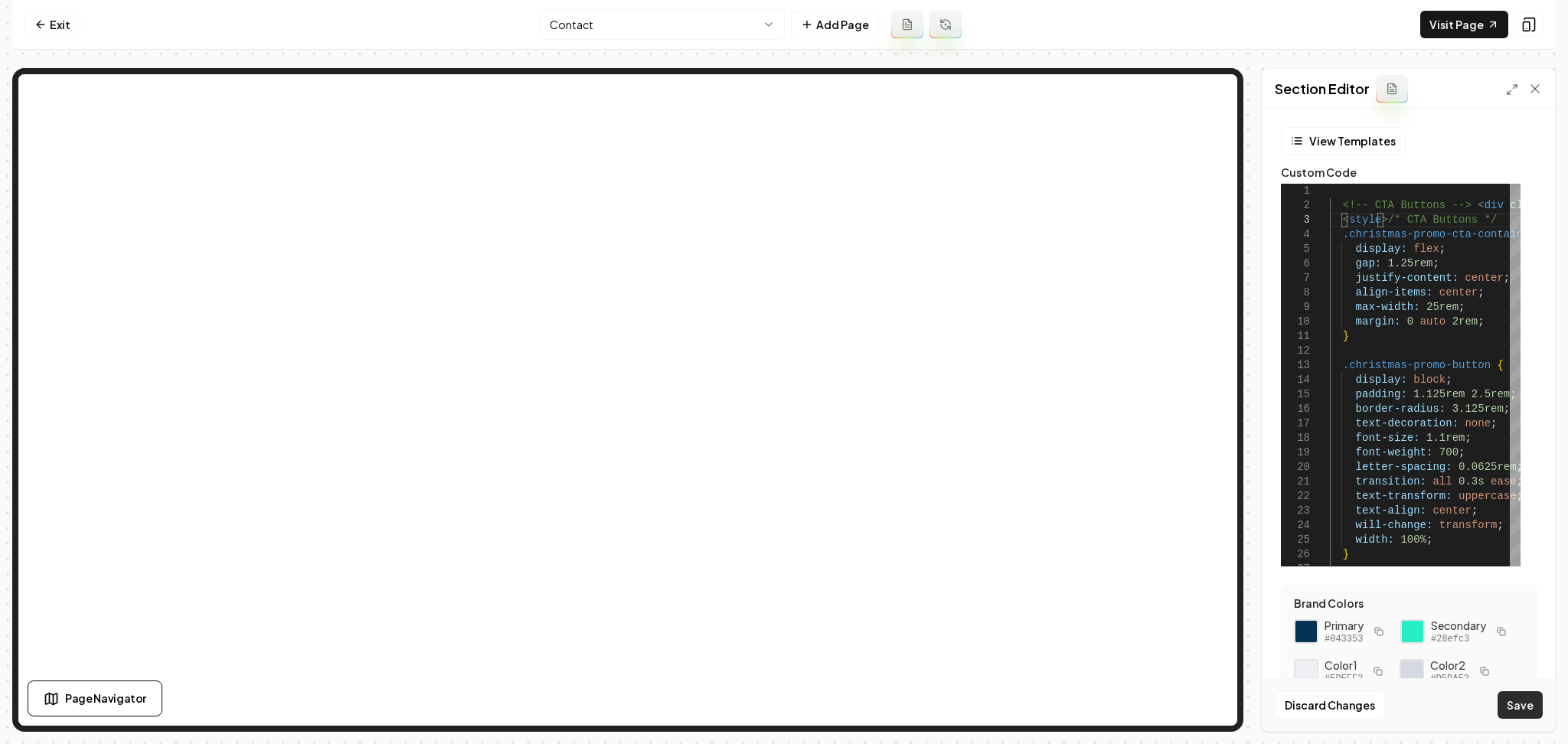
click at [1524, 704] on button "Save" at bounding box center [1519, 705] width 45 height 27
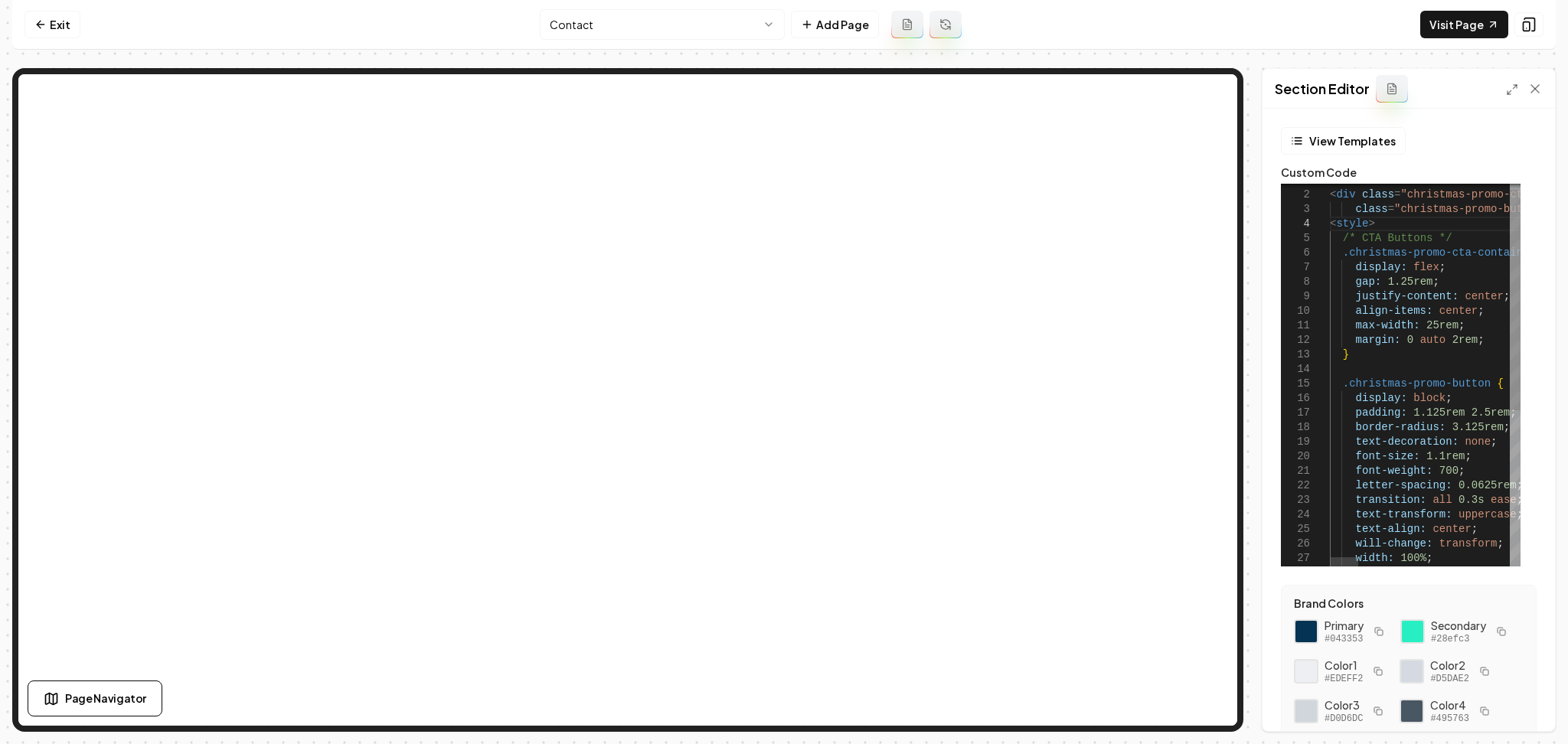
click at [1512, 702] on button "Save" at bounding box center [1519, 705] width 45 height 27
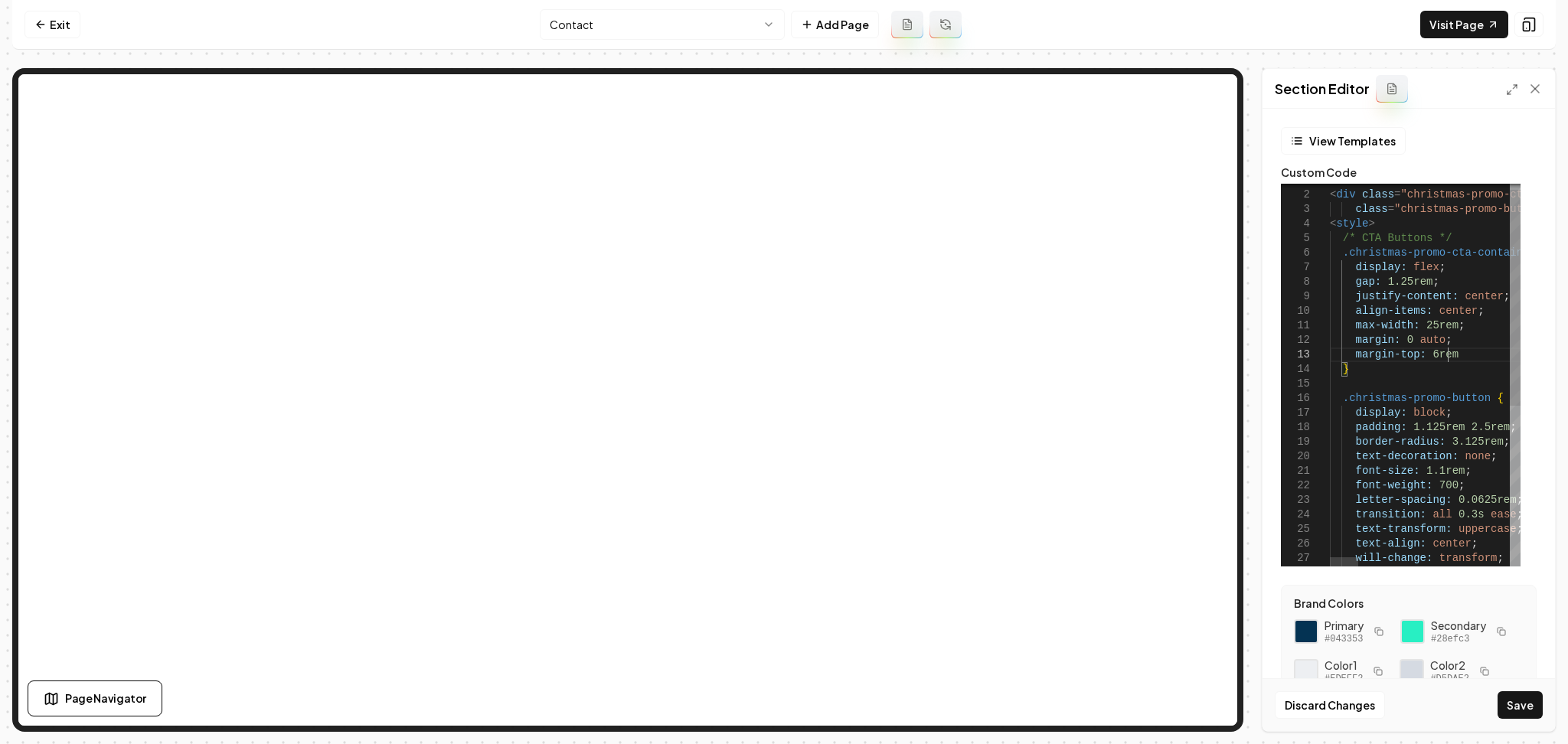
scroll to position [30, 121]
click at [1536, 699] on button "Save" at bounding box center [1519, 705] width 45 height 27
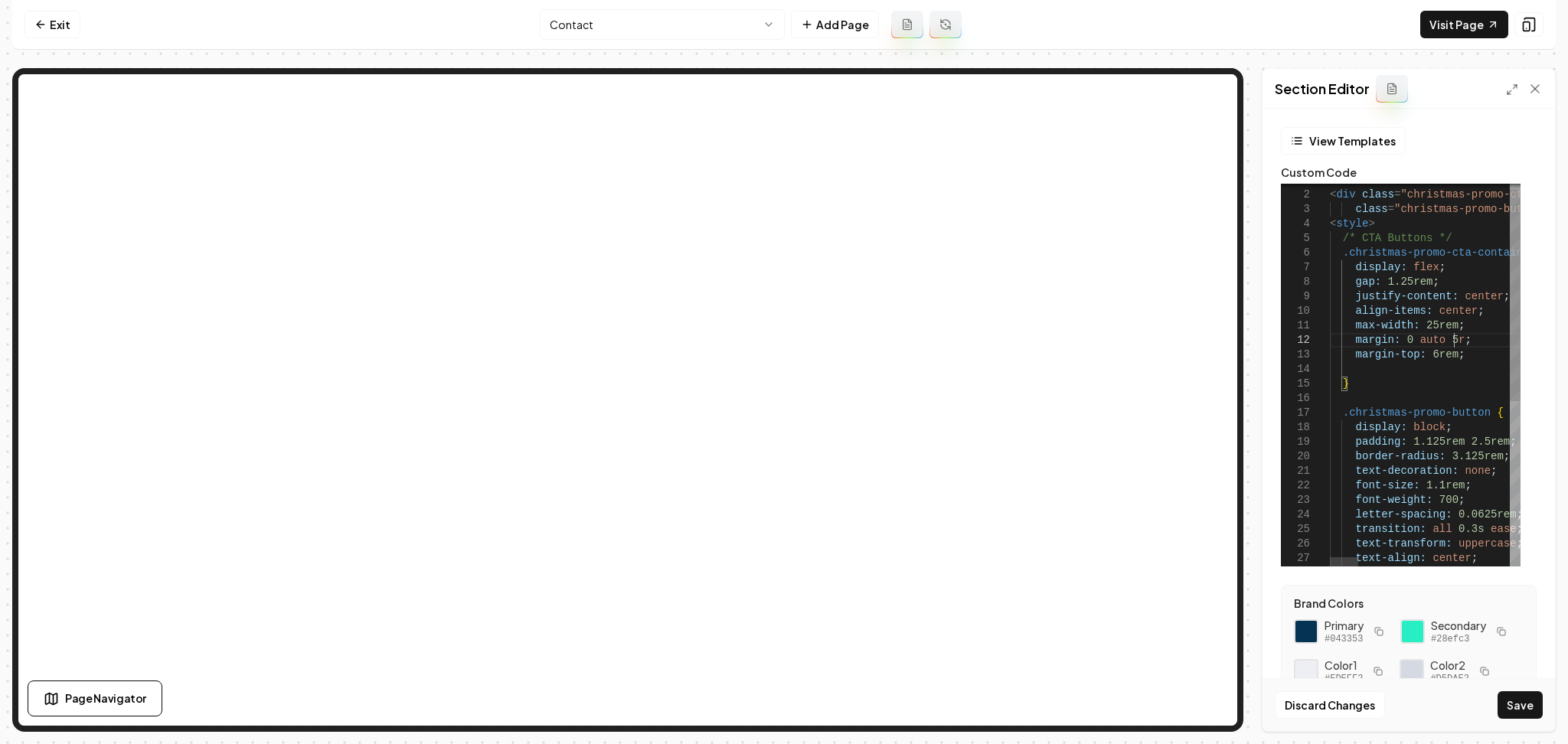
scroll to position [27, 134]
type textarea "**********"
click at [1519, 709] on button "Save" at bounding box center [1519, 705] width 45 height 27
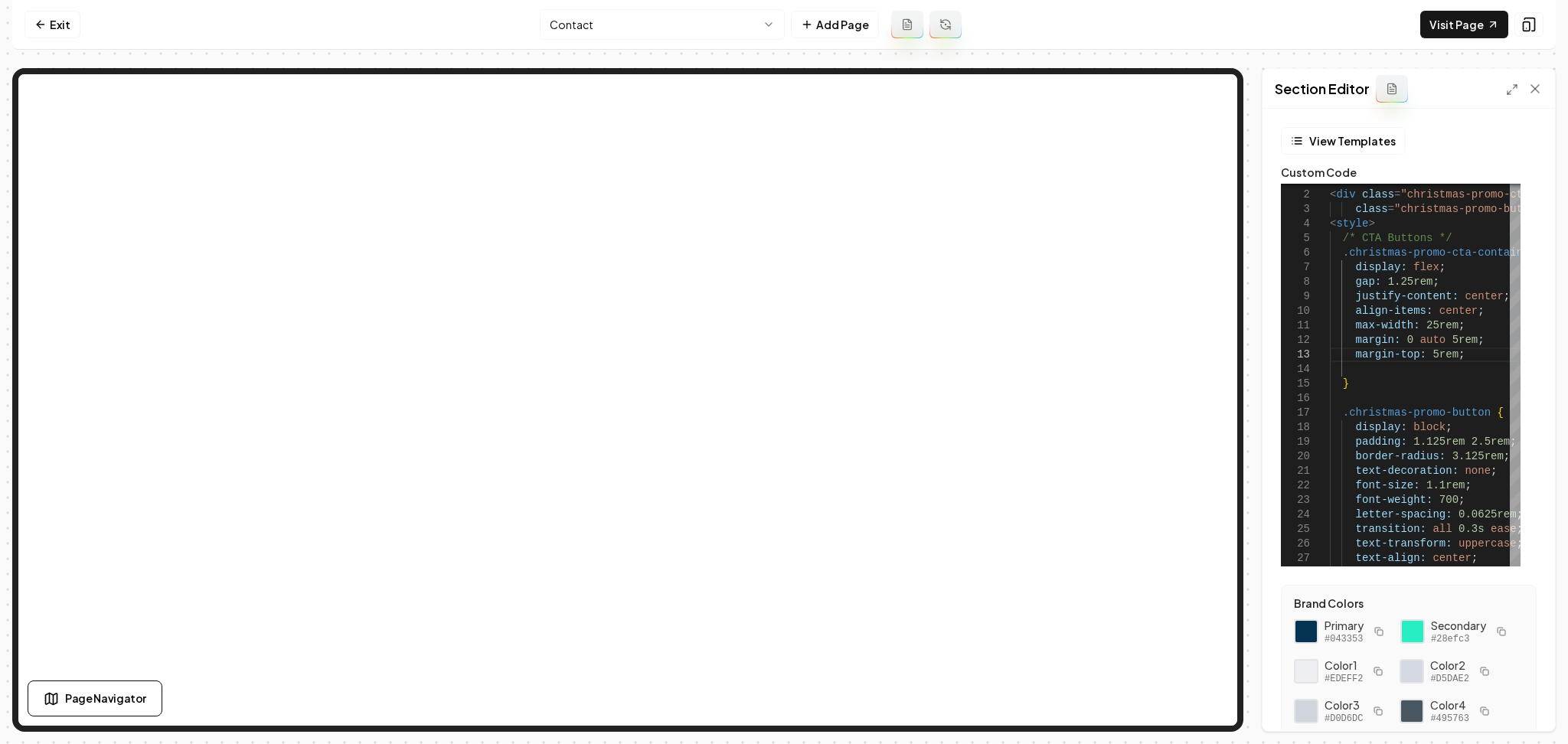
click at [1454, 39] on nav "Exit Contact Add Page Visit Page" at bounding box center [784, 25] width 1543 height 50
click at [1454, 34] on link "Visit Page" at bounding box center [1464, 25] width 88 height 27
click at [49, 27] on link "Exit" at bounding box center [52, 25] width 56 height 27
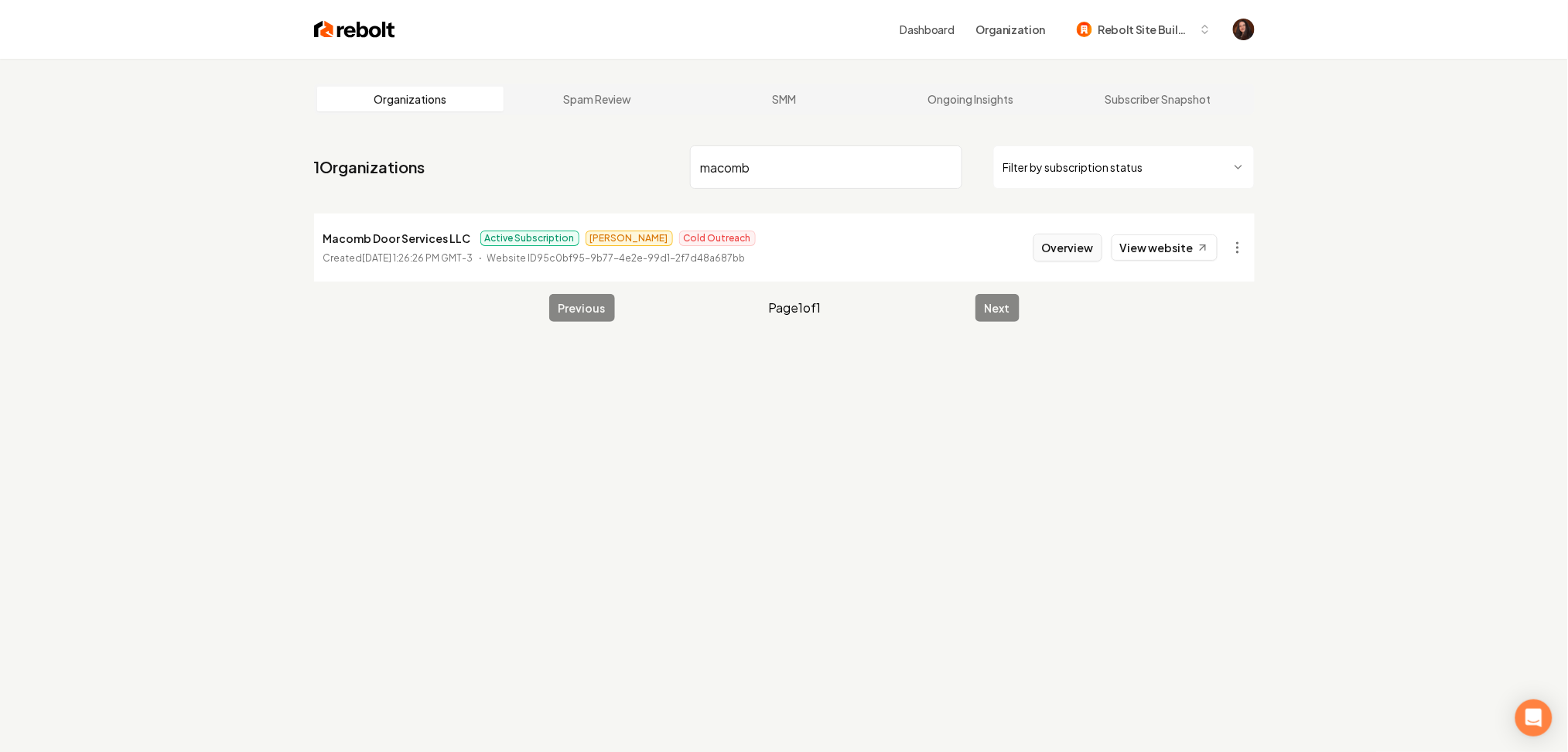
type input "macomb"
click at [1062, 238] on button "Overview" at bounding box center [1068, 247] width 69 height 28
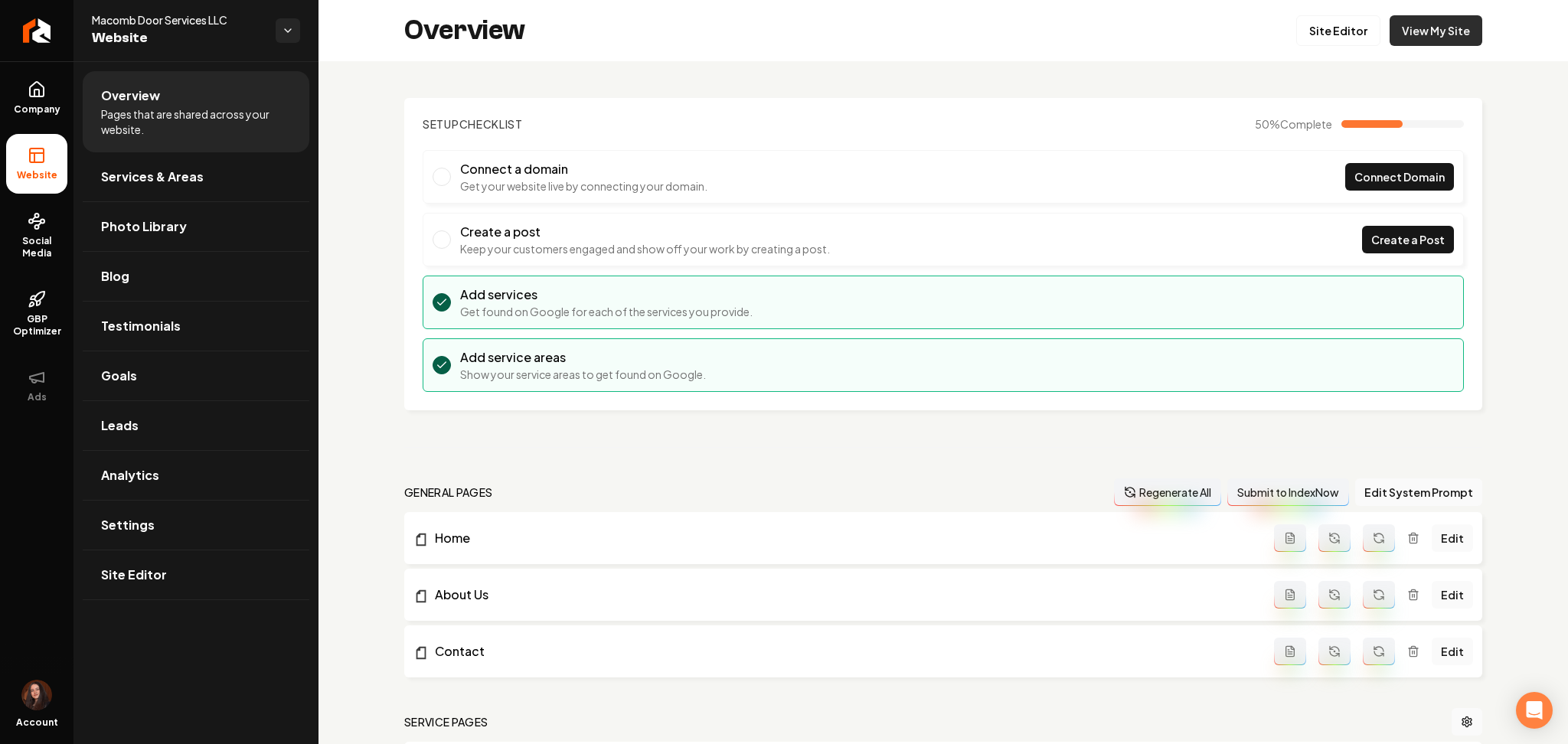
click at [1401, 37] on link "View My Site" at bounding box center [1435, 31] width 92 height 31
click at [181, 595] on link "Site Editor" at bounding box center [196, 574] width 227 height 49
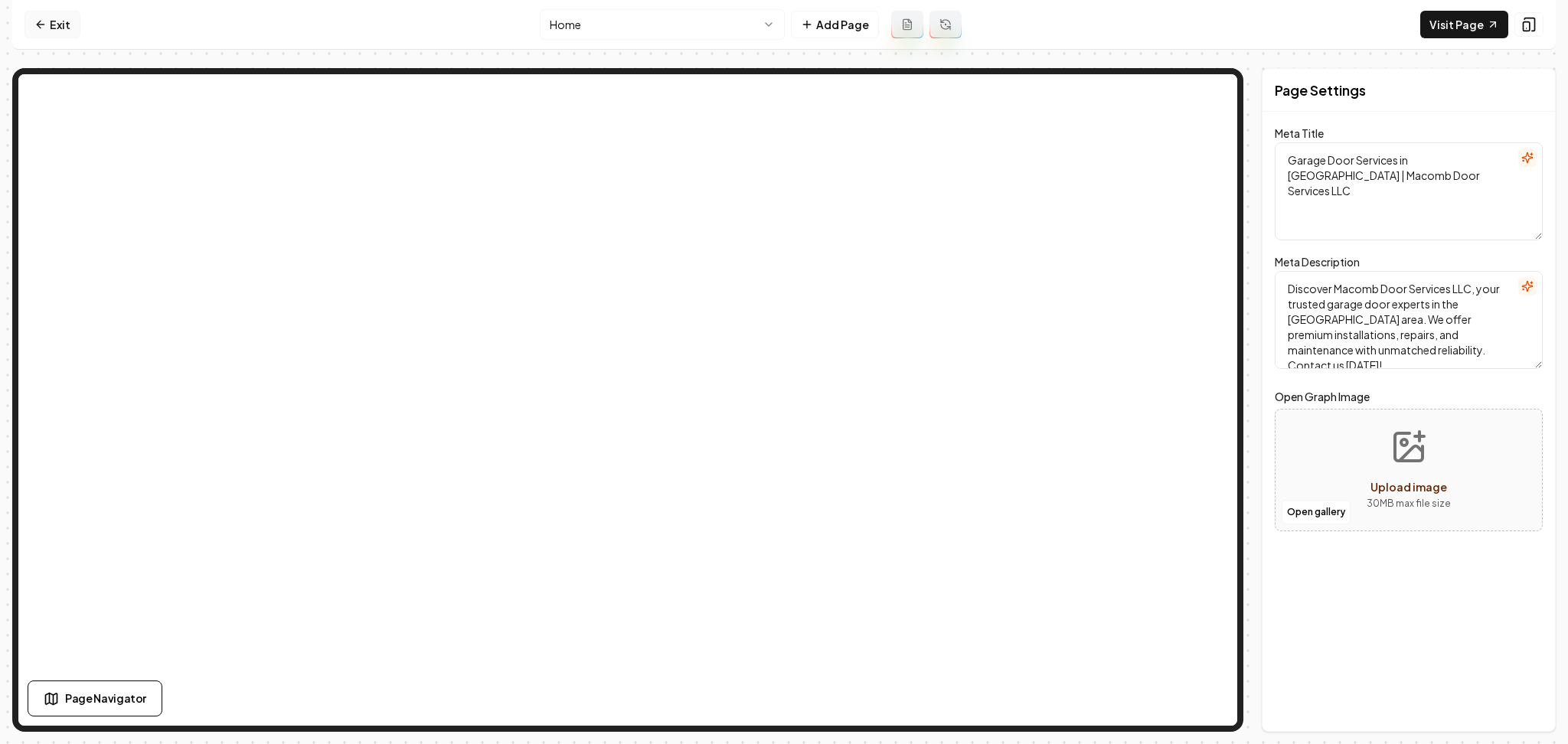
click at [39, 13] on link "Exit" at bounding box center [52, 25] width 56 height 27
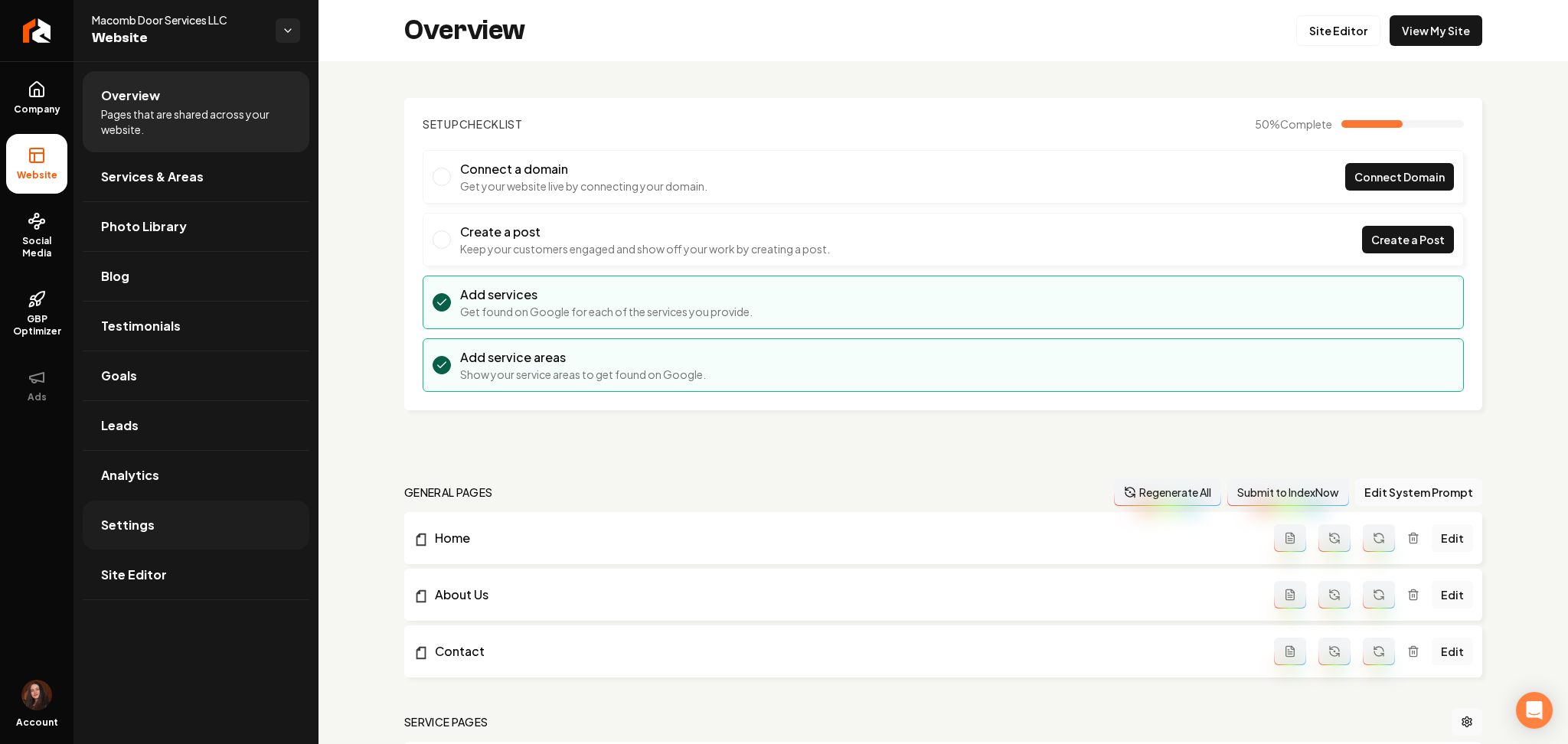
click at [206, 511] on link "Settings" at bounding box center [196, 525] width 227 height 49
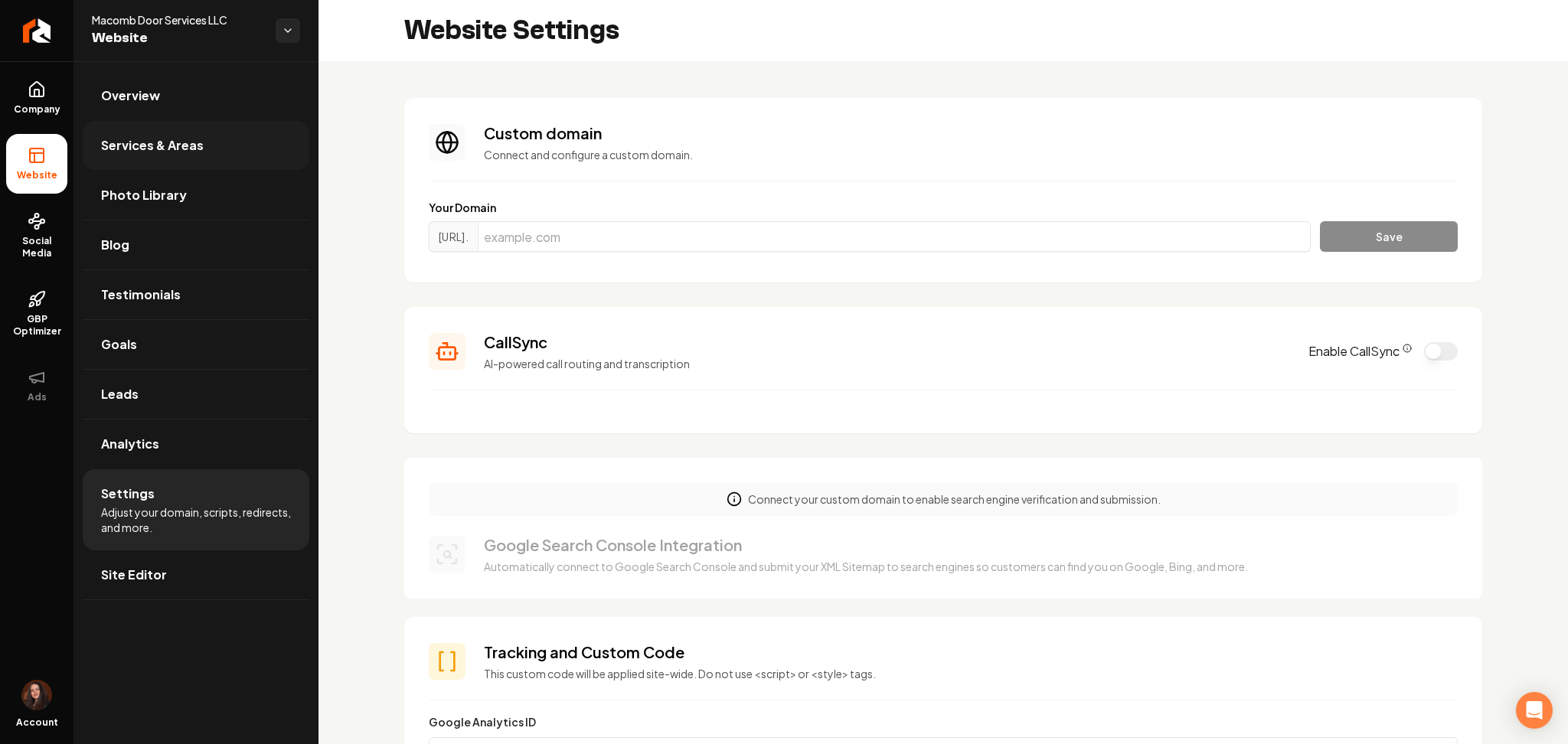
click at [178, 132] on link "Services & Areas" at bounding box center [196, 145] width 227 height 49
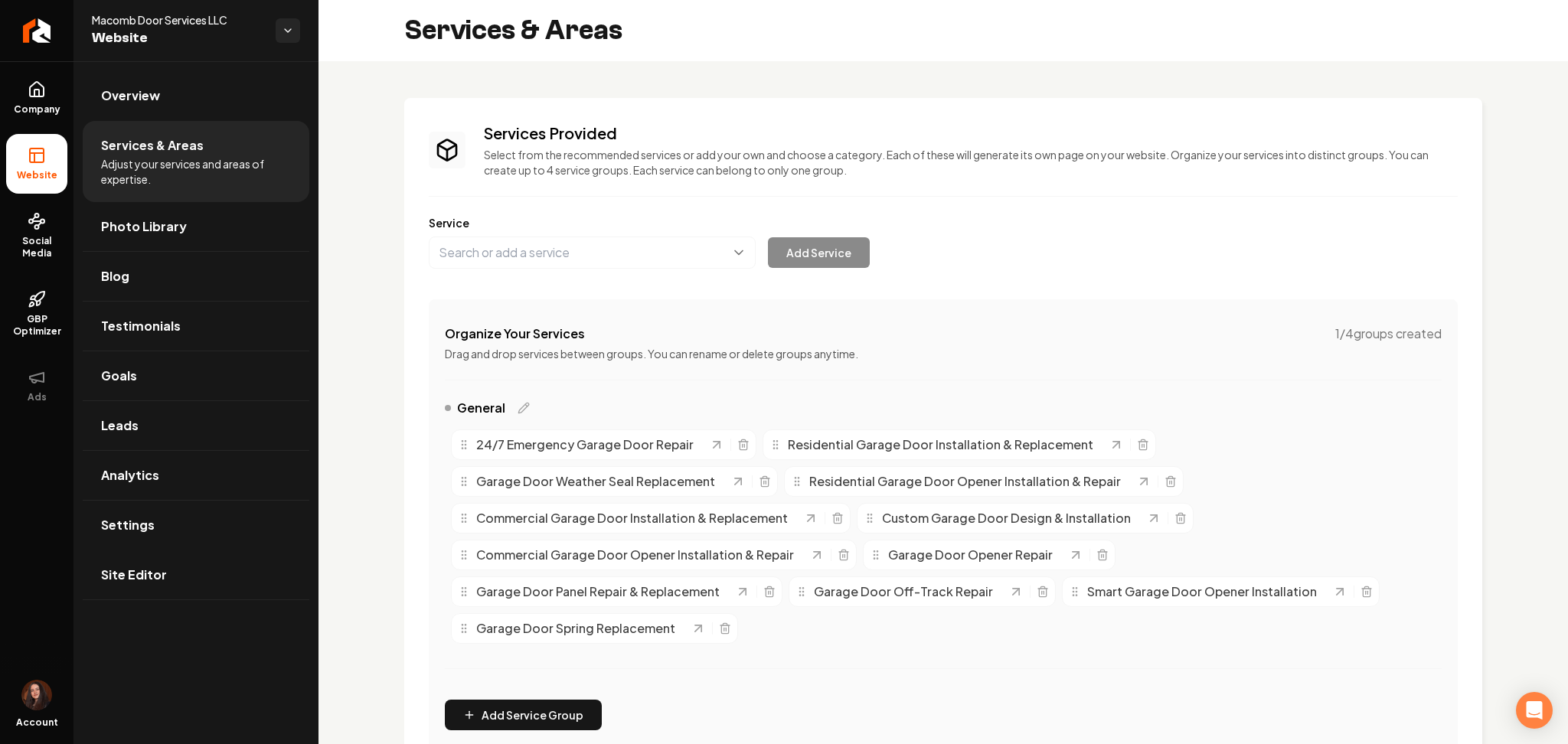
scroll to position [353, 0]
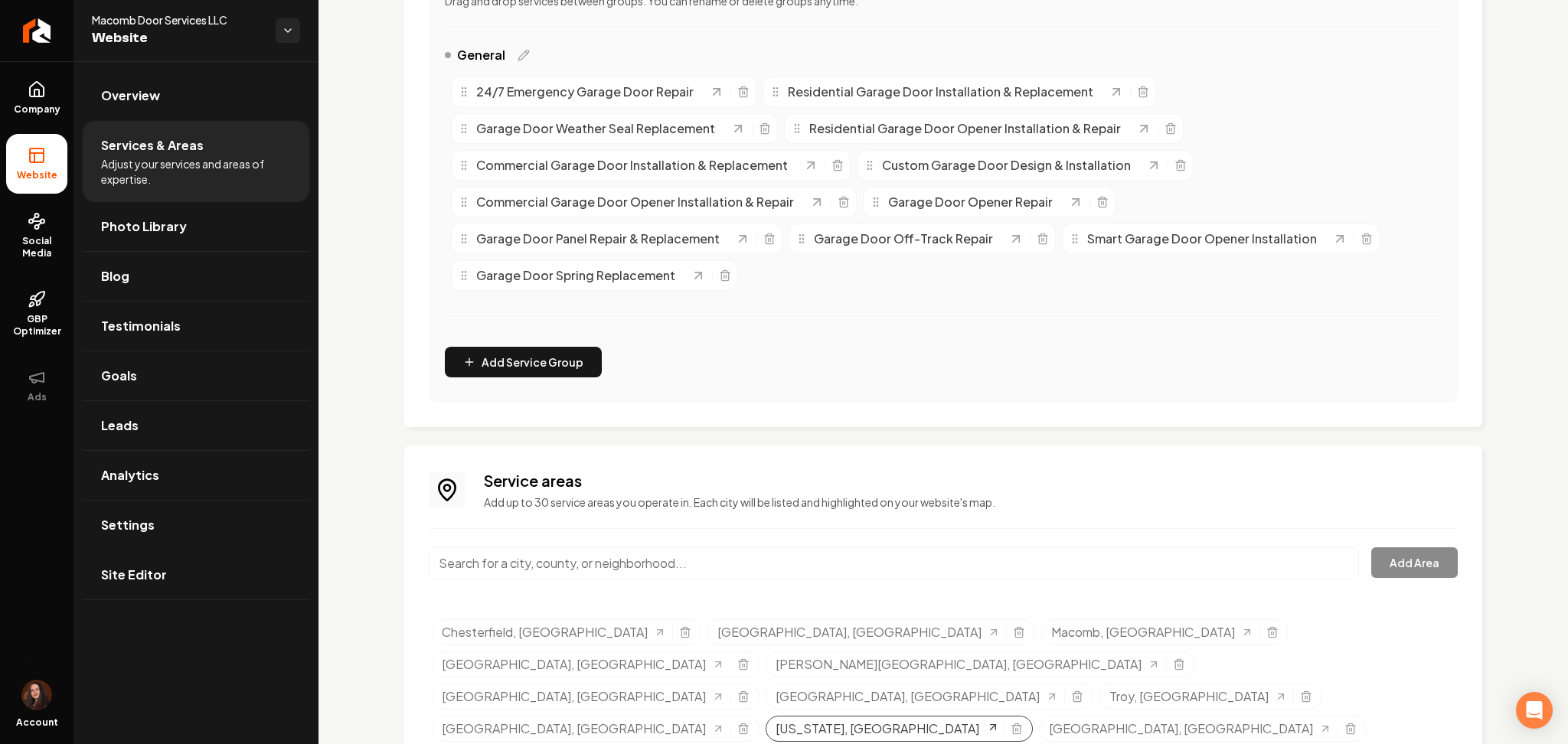
click at [979, 719] on span "Washington, MO" at bounding box center [877, 728] width 204 height 18
click at [459, 562] on input "Main content area" at bounding box center [894, 563] width 930 height 33
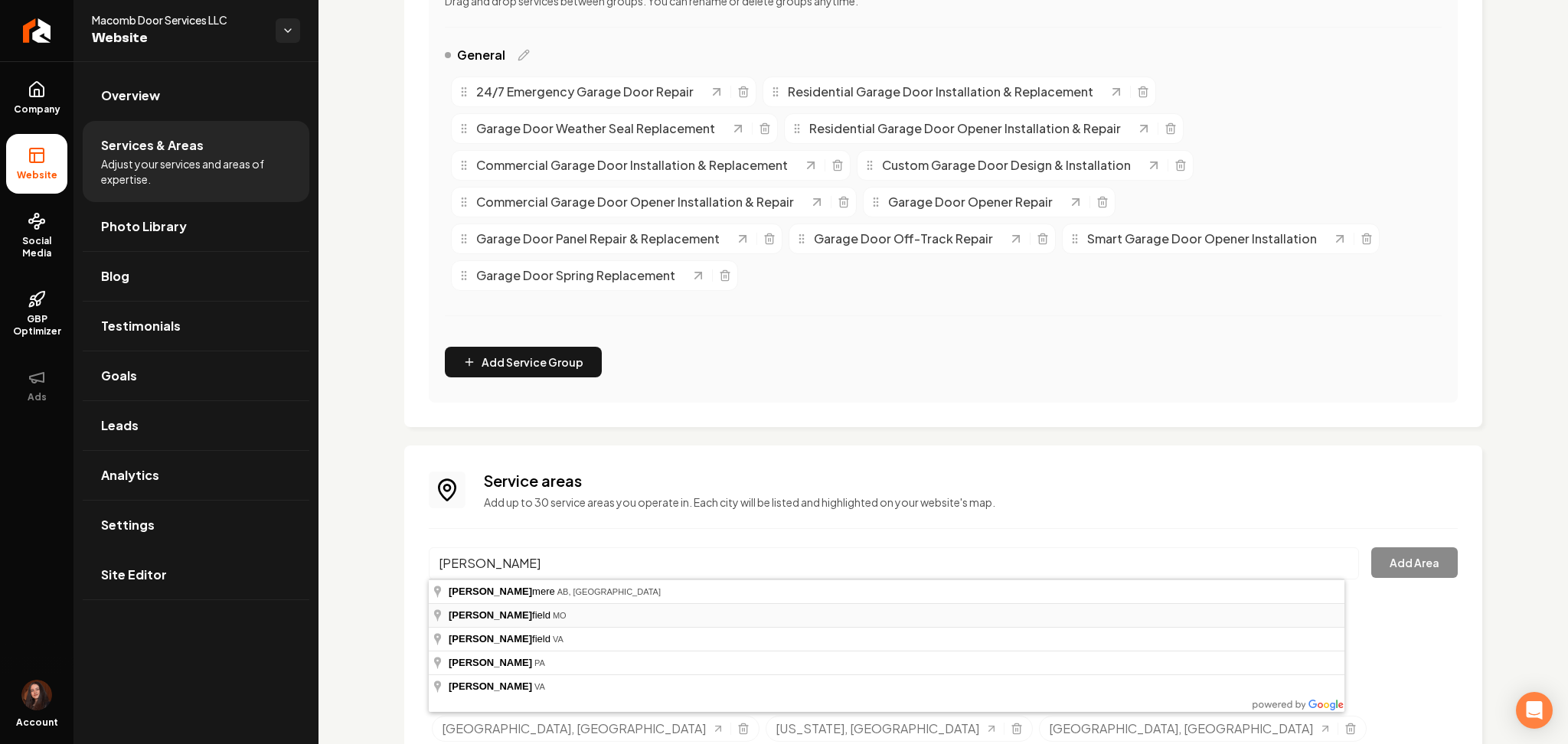
type input "Chesterfield, MO"
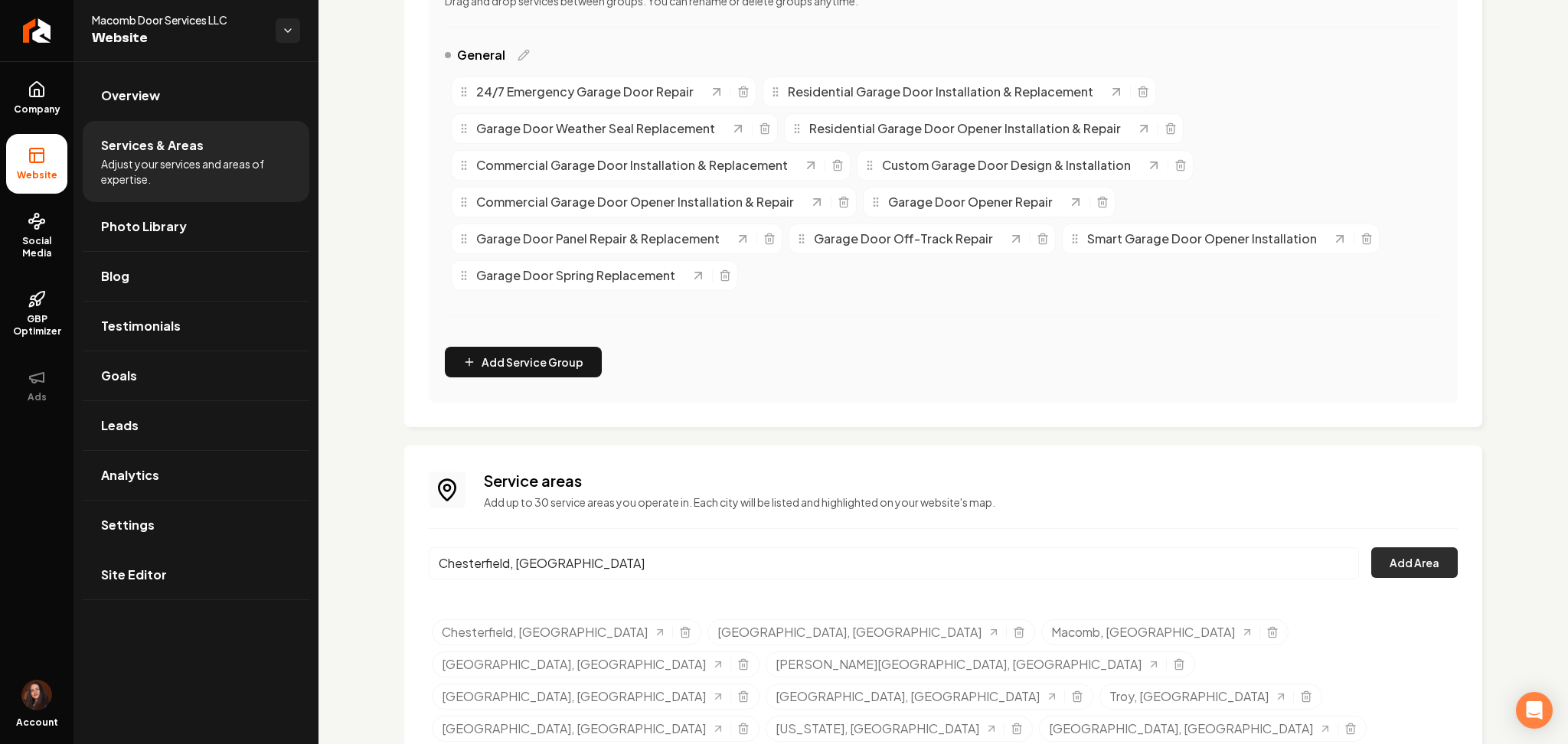
click at [1385, 566] on button "Add Area" at bounding box center [1414, 562] width 86 height 31
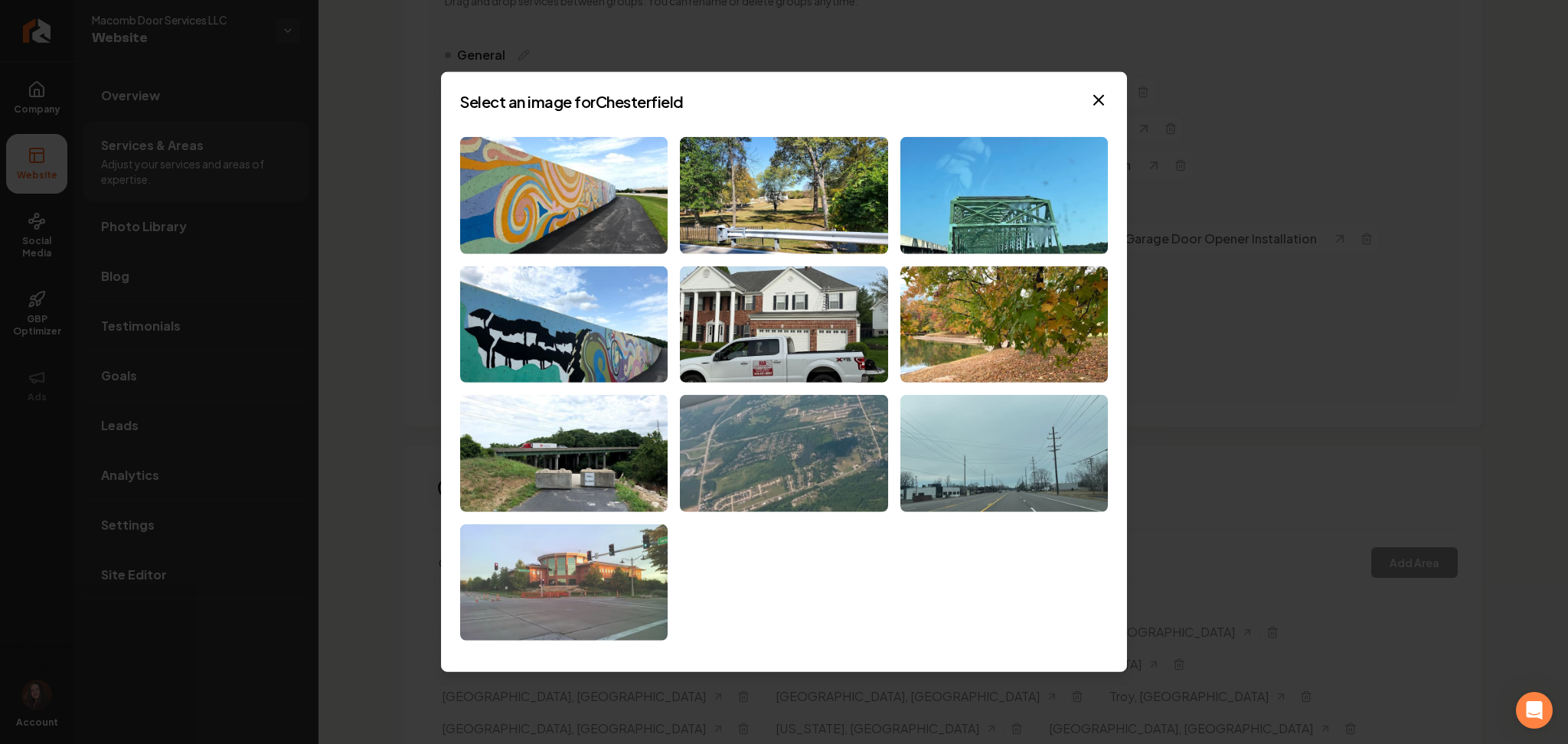
click at [548, 574] on img at bounding box center [563, 582] width 207 height 117
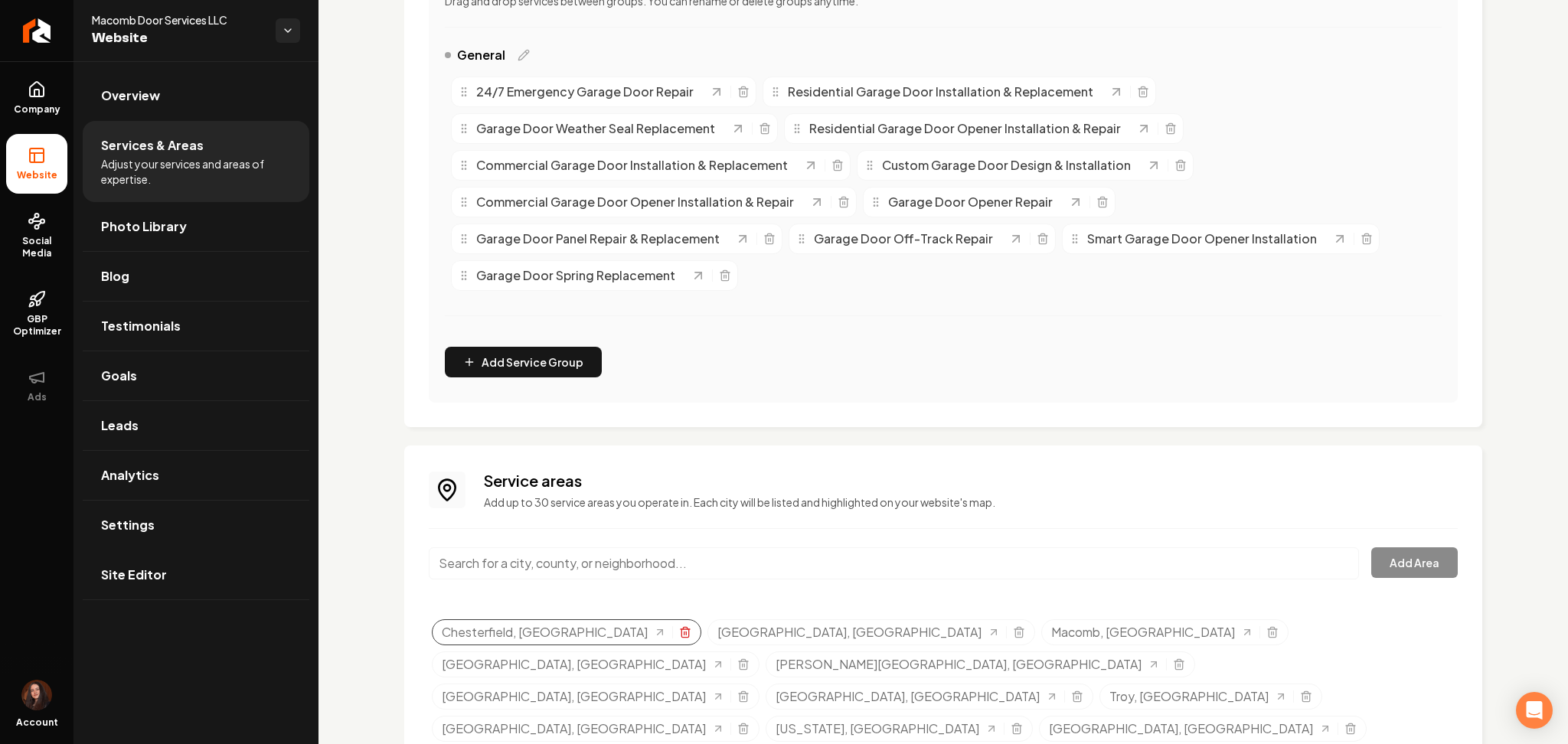
click at [679, 635] on icon "Selected tags" at bounding box center [685, 632] width 12 height 12
drag, startPoint x: 1010, startPoint y: 666, endPoint x: 784, endPoint y: 501, distance: 279.8
drag, startPoint x: 784, startPoint y: 501, endPoint x: 701, endPoint y: 557, distance: 100.1
drag, startPoint x: 701, startPoint y: 557, endPoint x: 601, endPoint y: 557, distance: 100.0
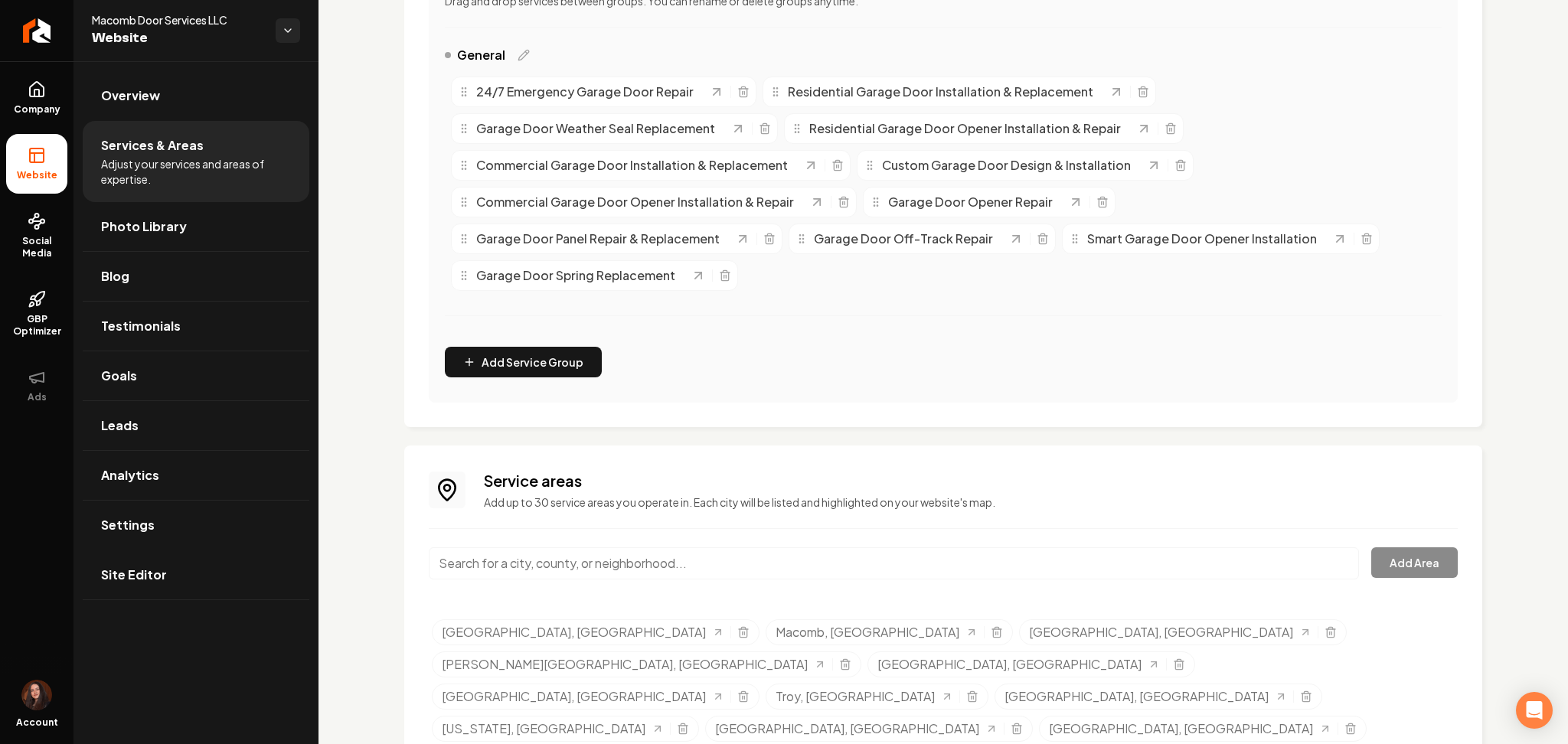
click at [601, 557] on input "Main content area" at bounding box center [894, 563] width 930 height 33
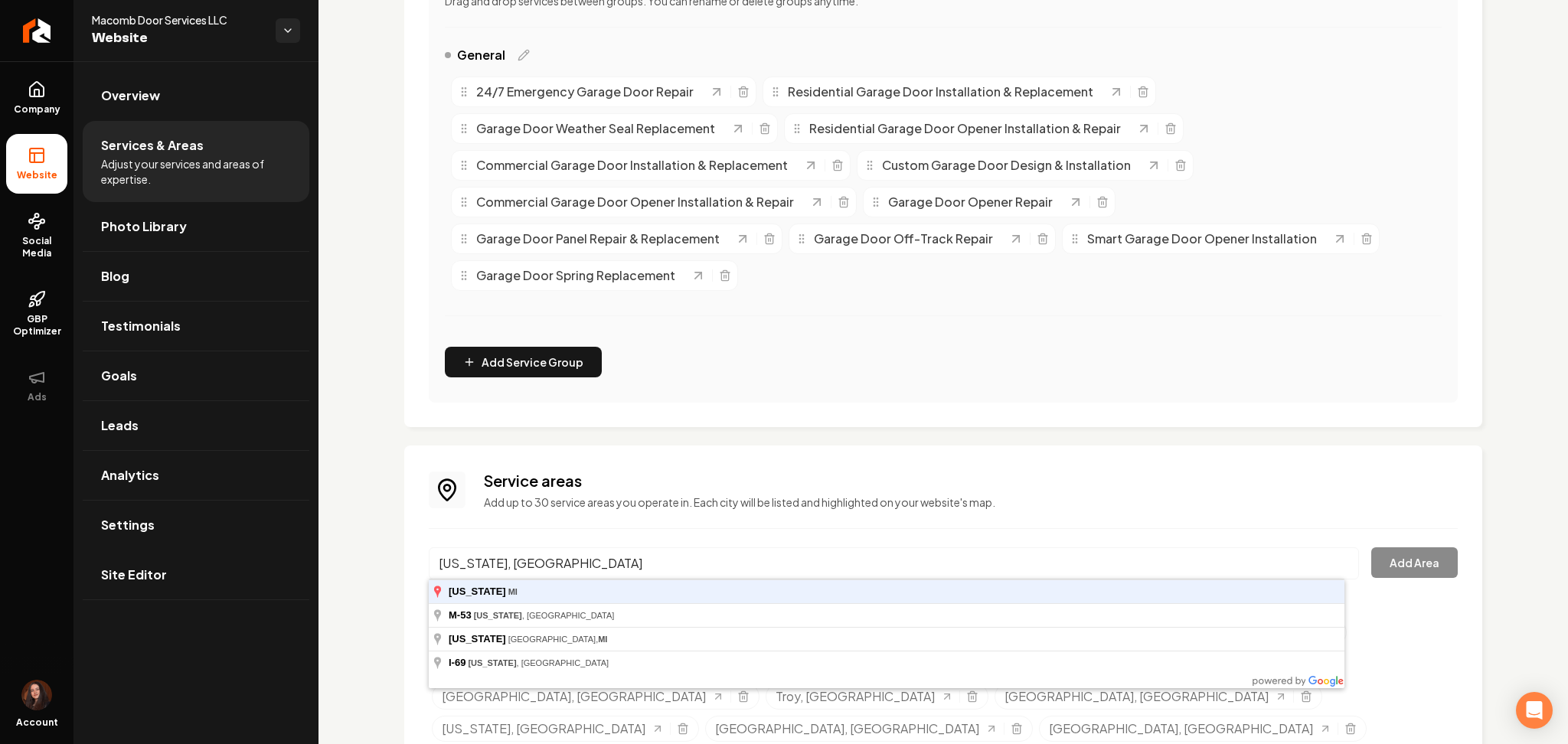
type input "Washington, MI"
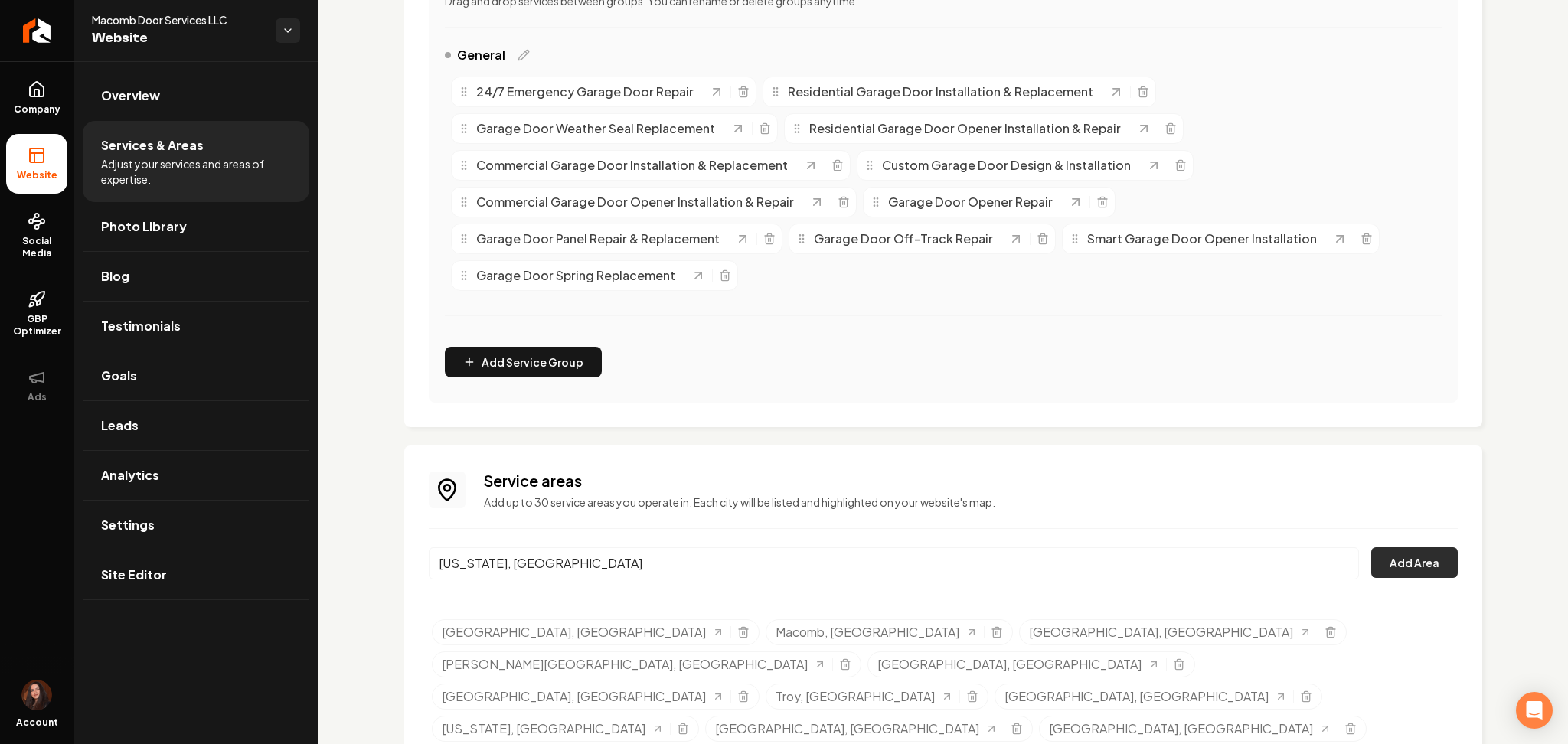
click at [1410, 568] on button "Add Area" at bounding box center [1414, 562] width 86 height 31
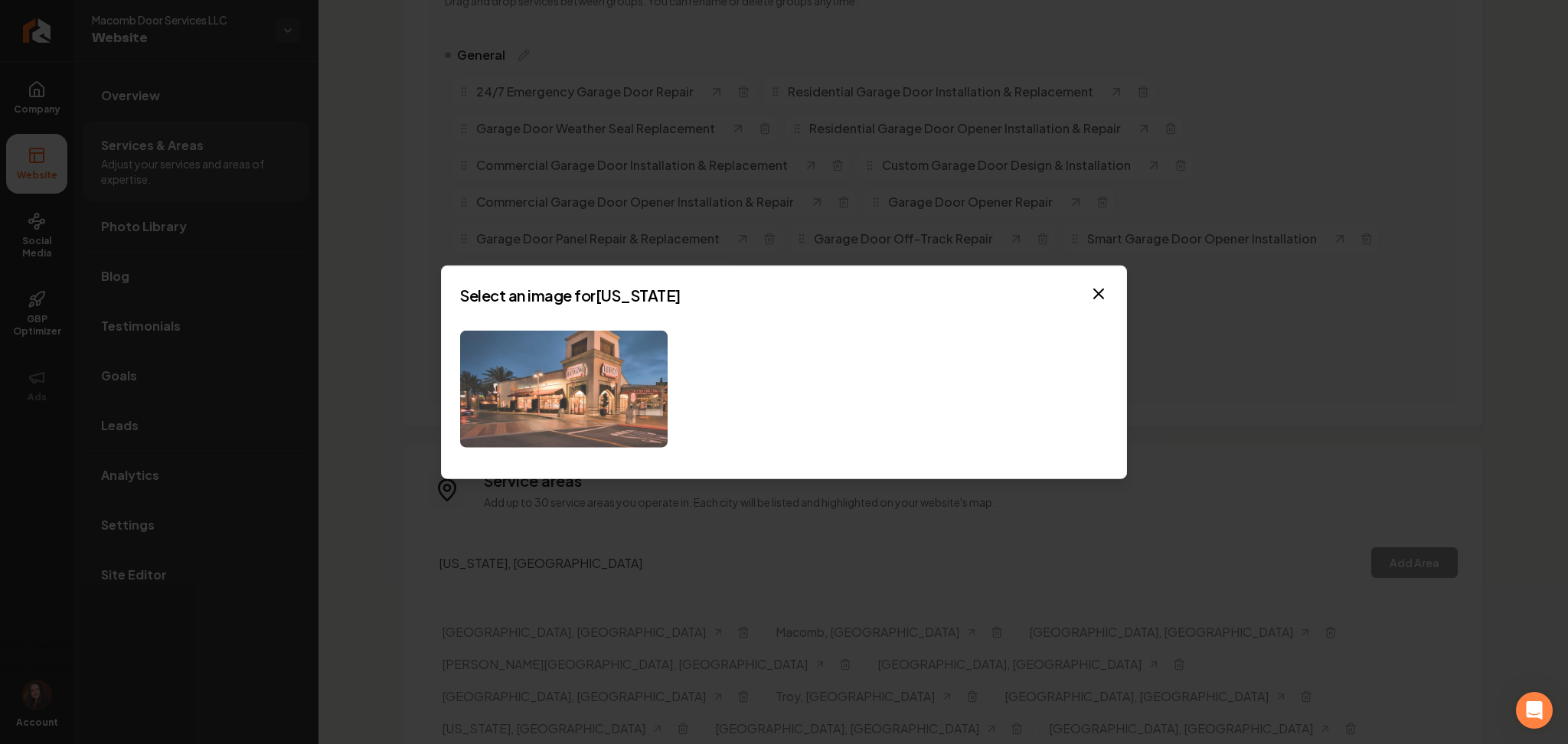
click at [513, 366] on img at bounding box center [563, 389] width 207 height 117
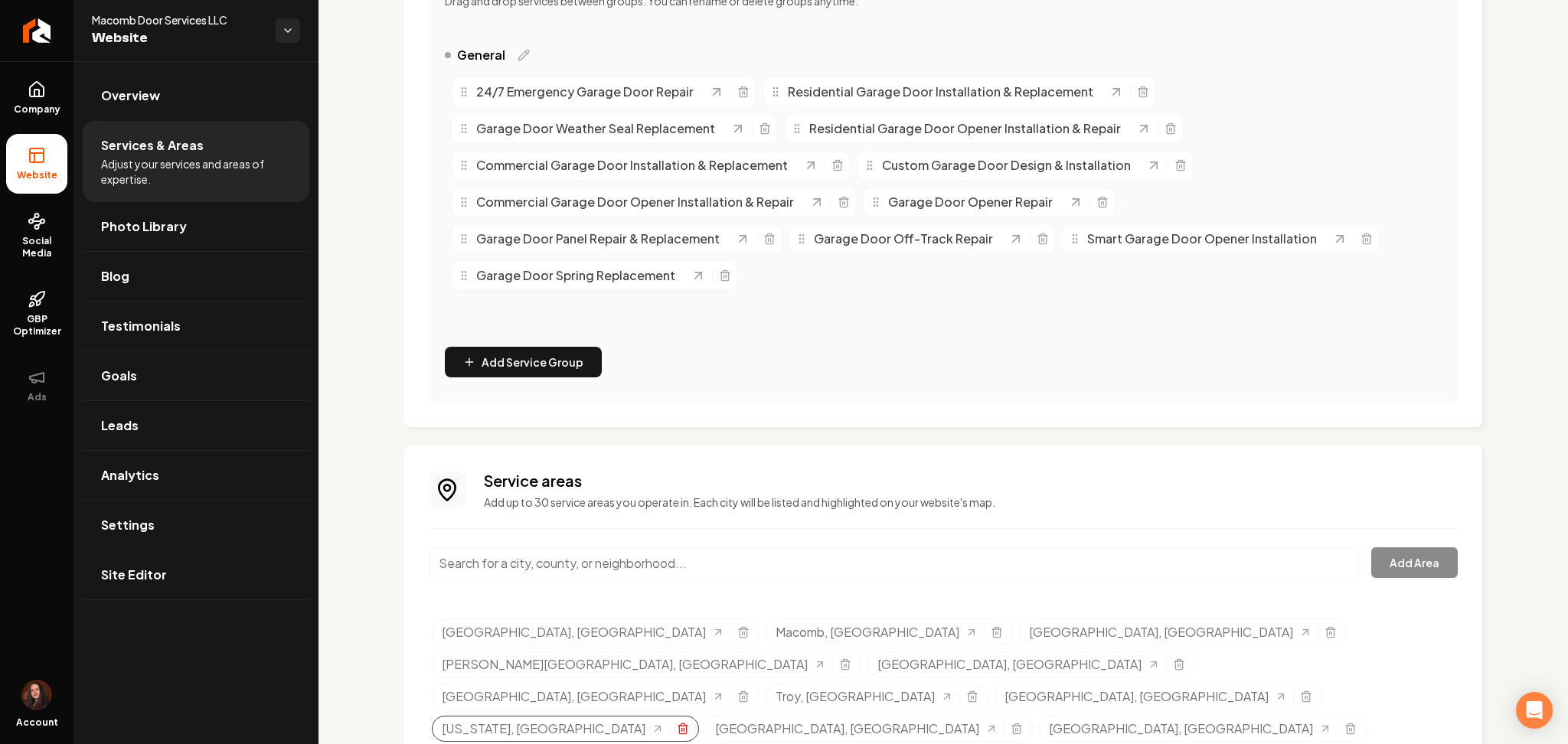
click at [689, 723] on icon "Selected tags" at bounding box center [683, 729] width 12 height 12
click at [494, 574] on input "Main content area" at bounding box center [894, 563] width 930 height 33
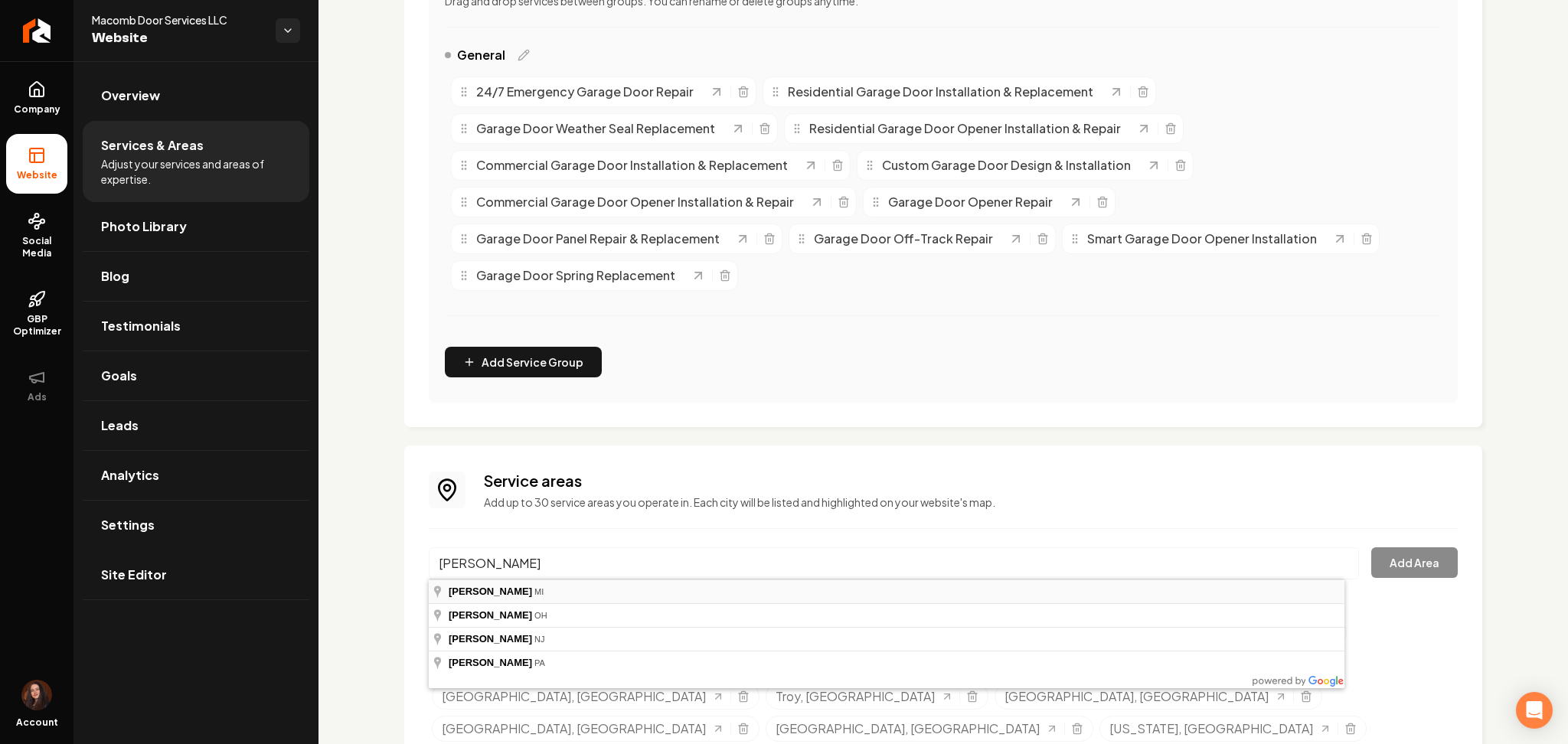
type input "Warren, MI"
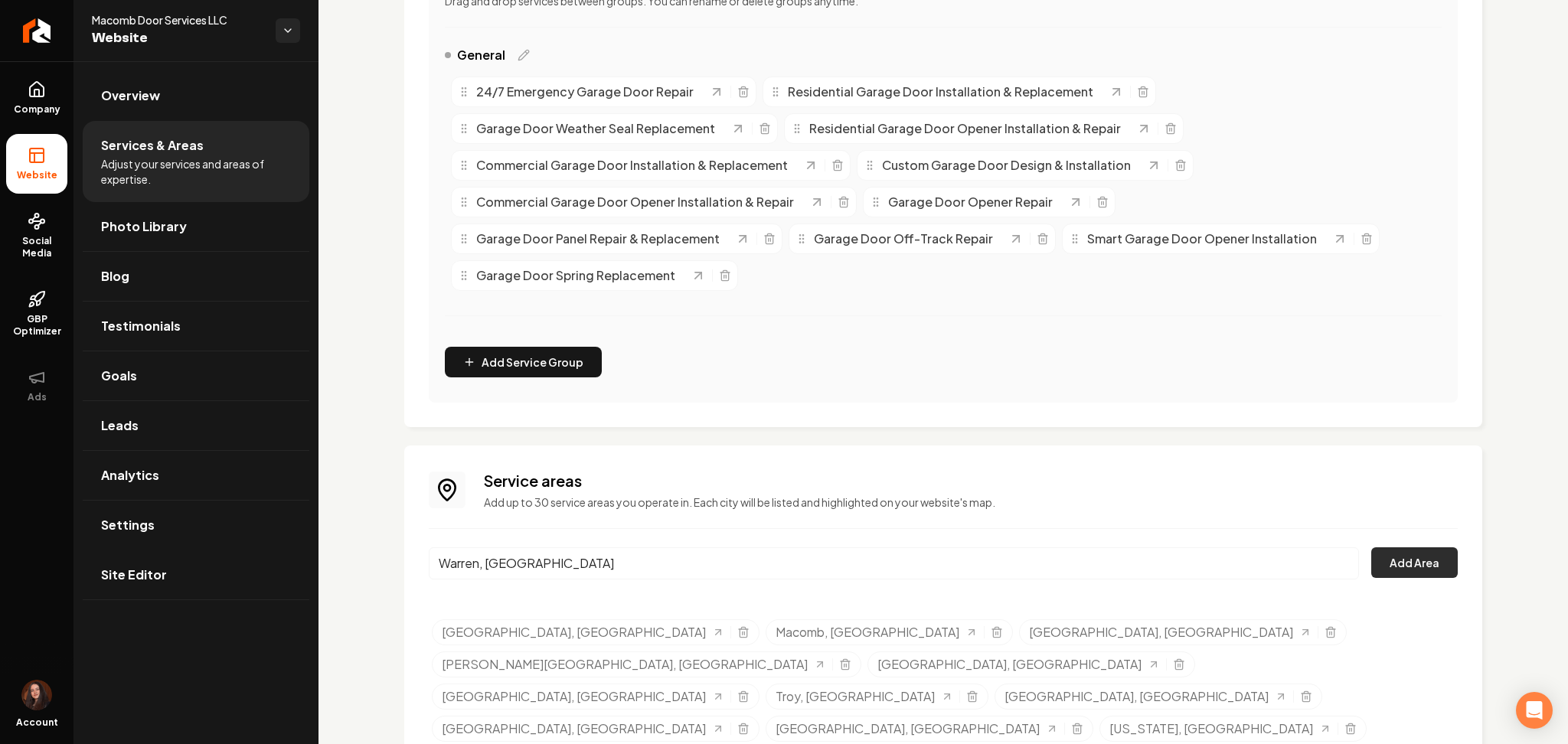
click at [1402, 552] on button "Add Area" at bounding box center [1414, 562] width 86 height 31
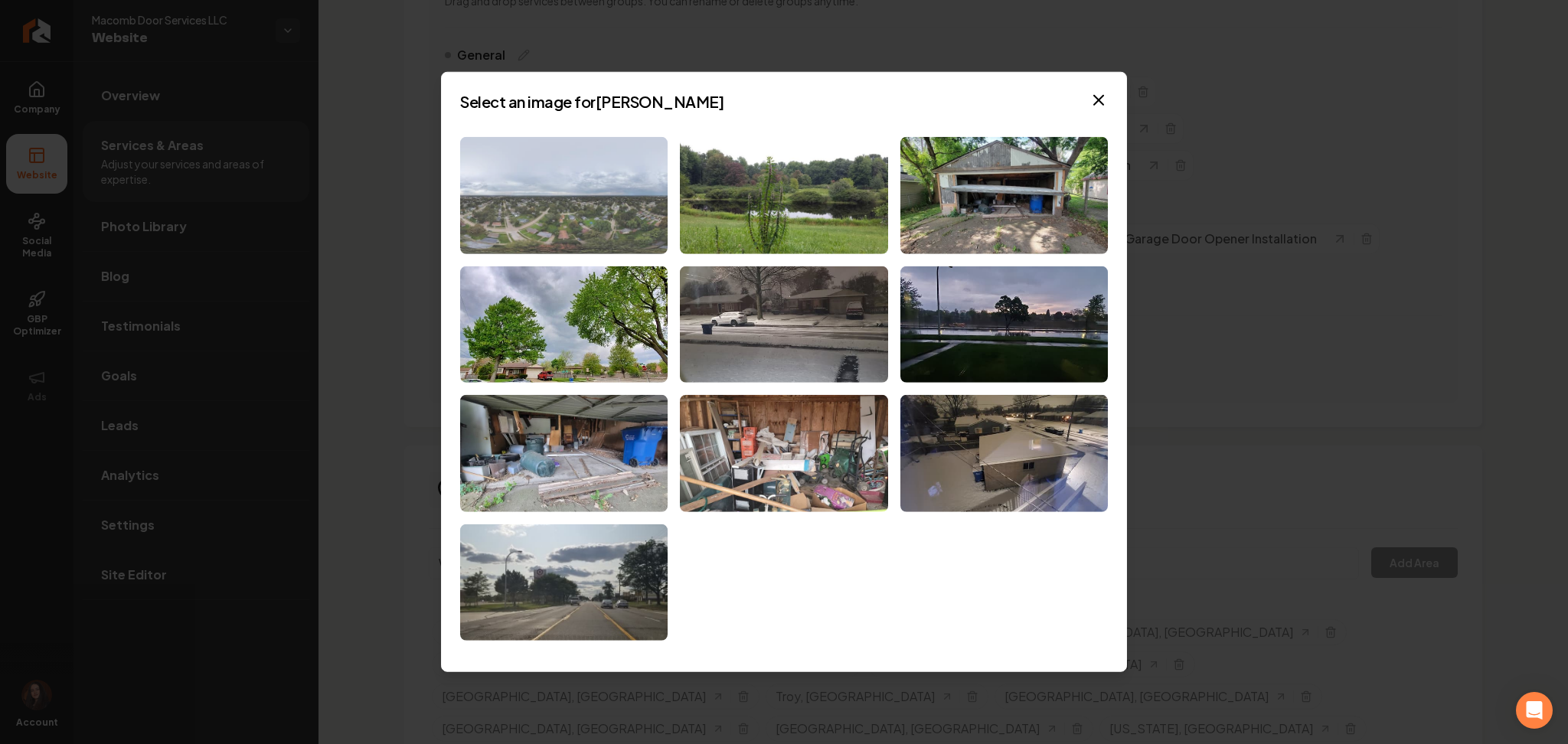
click at [528, 150] on img at bounding box center [563, 195] width 207 height 117
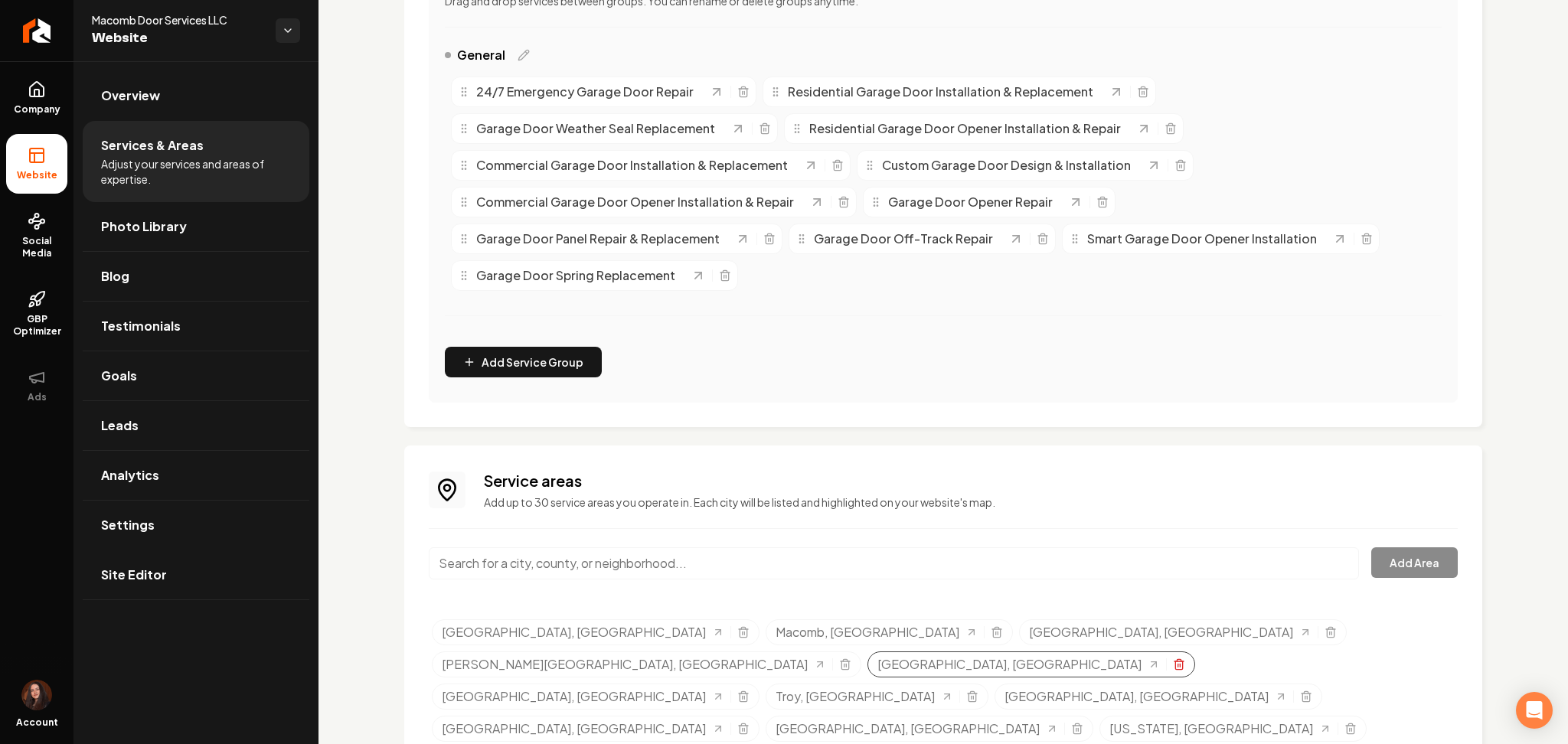
click at [1185, 658] on icon "Selected tags" at bounding box center [1178, 664] width 12 height 12
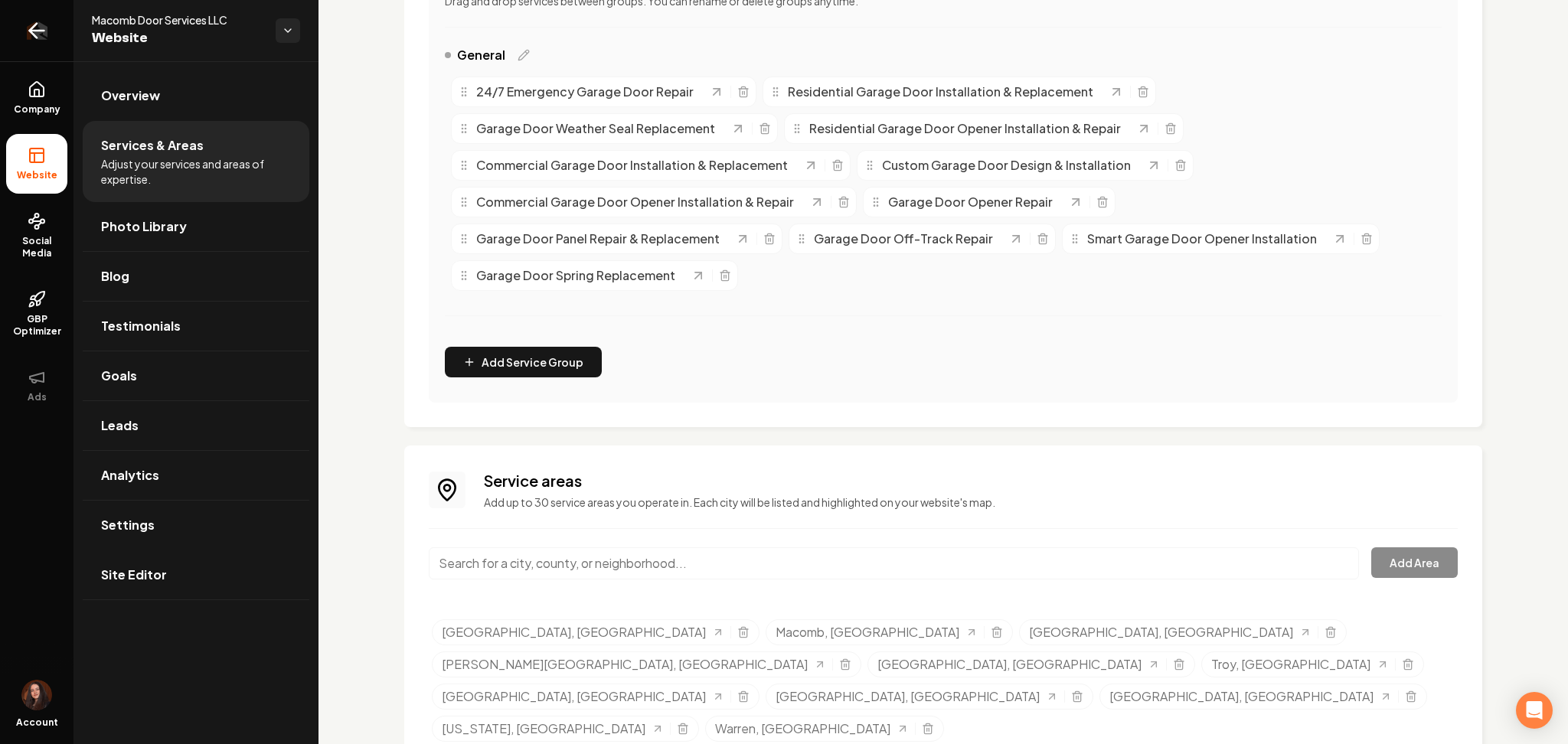
drag, startPoint x: 37, startPoint y: 34, endPoint x: 53, endPoint y: 18, distance: 22.6
click at [38, 34] on icon "Return to dashboard" at bounding box center [37, 30] width 25 height 25
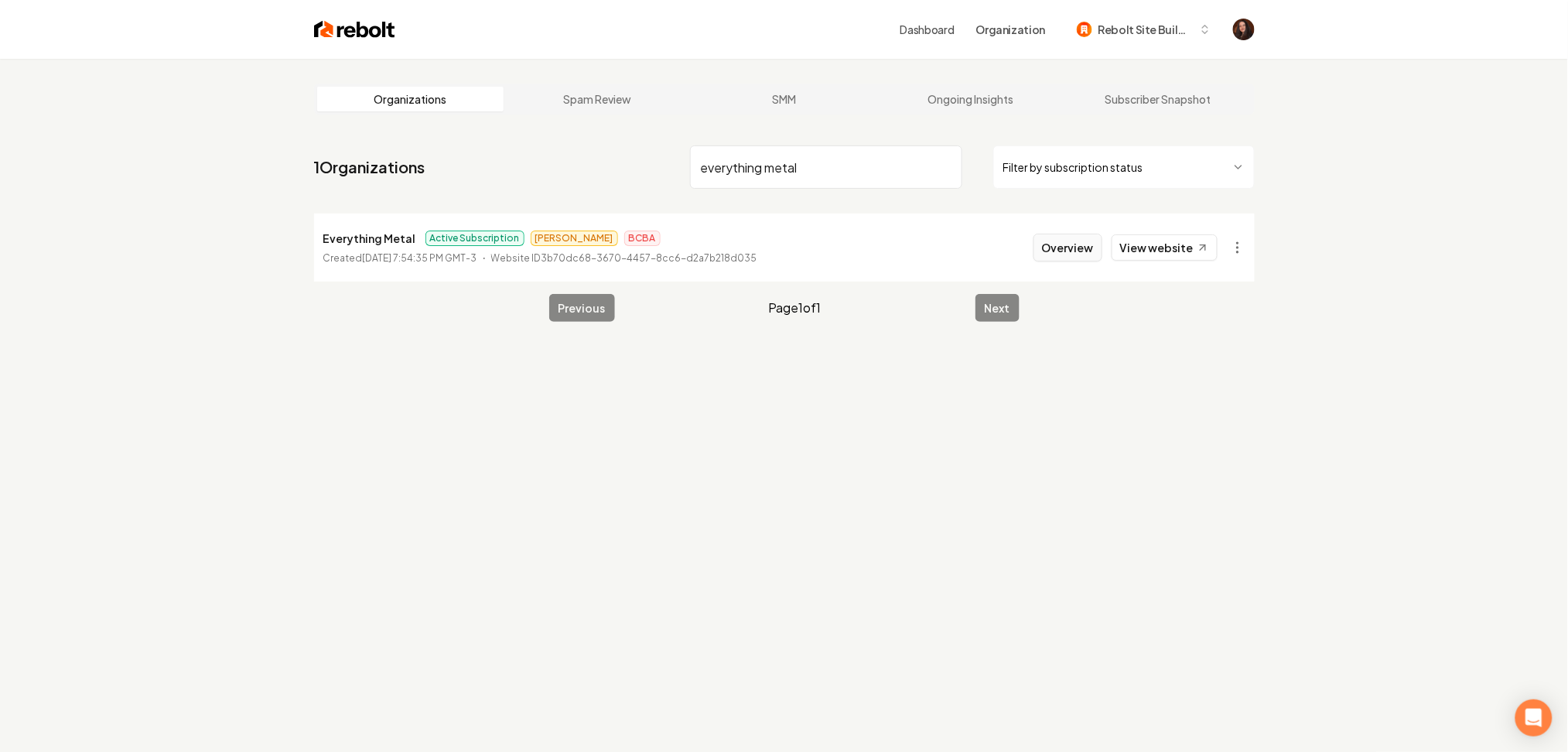
type input "everything metal"
click at [1057, 259] on button "Overview" at bounding box center [1068, 247] width 69 height 28
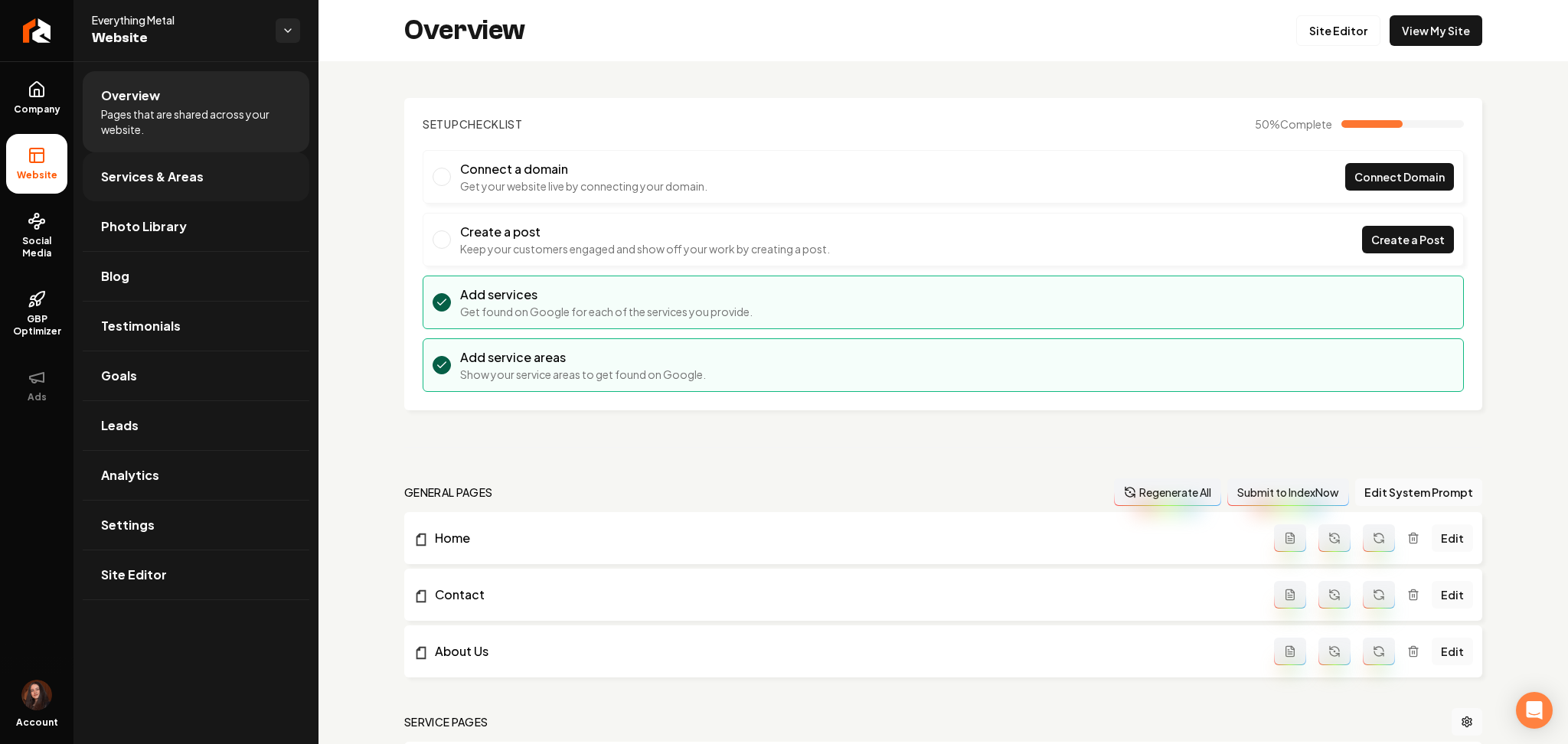
click at [166, 165] on link "Services & Areas" at bounding box center [196, 176] width 227 height 49
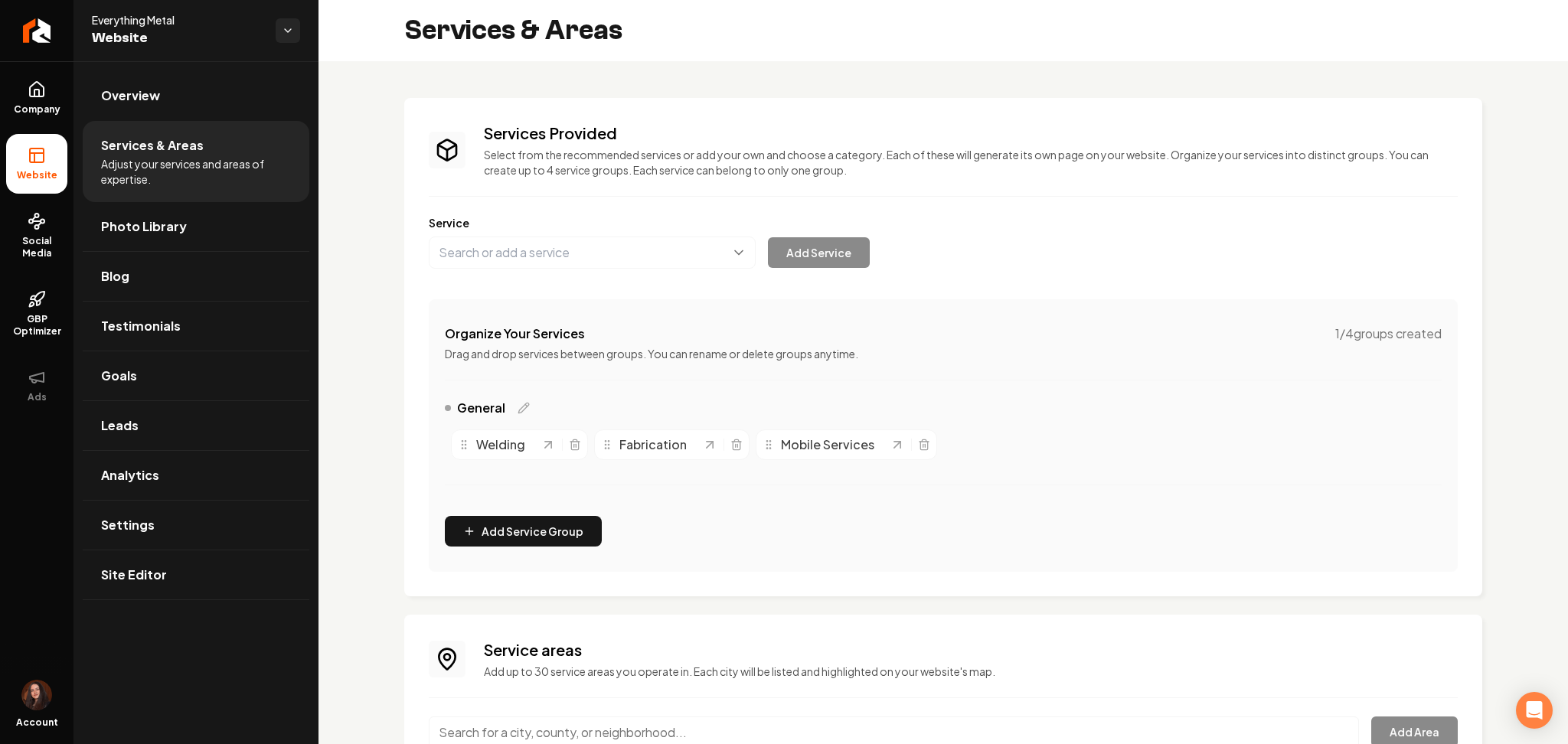
scroll to position [138, 0]
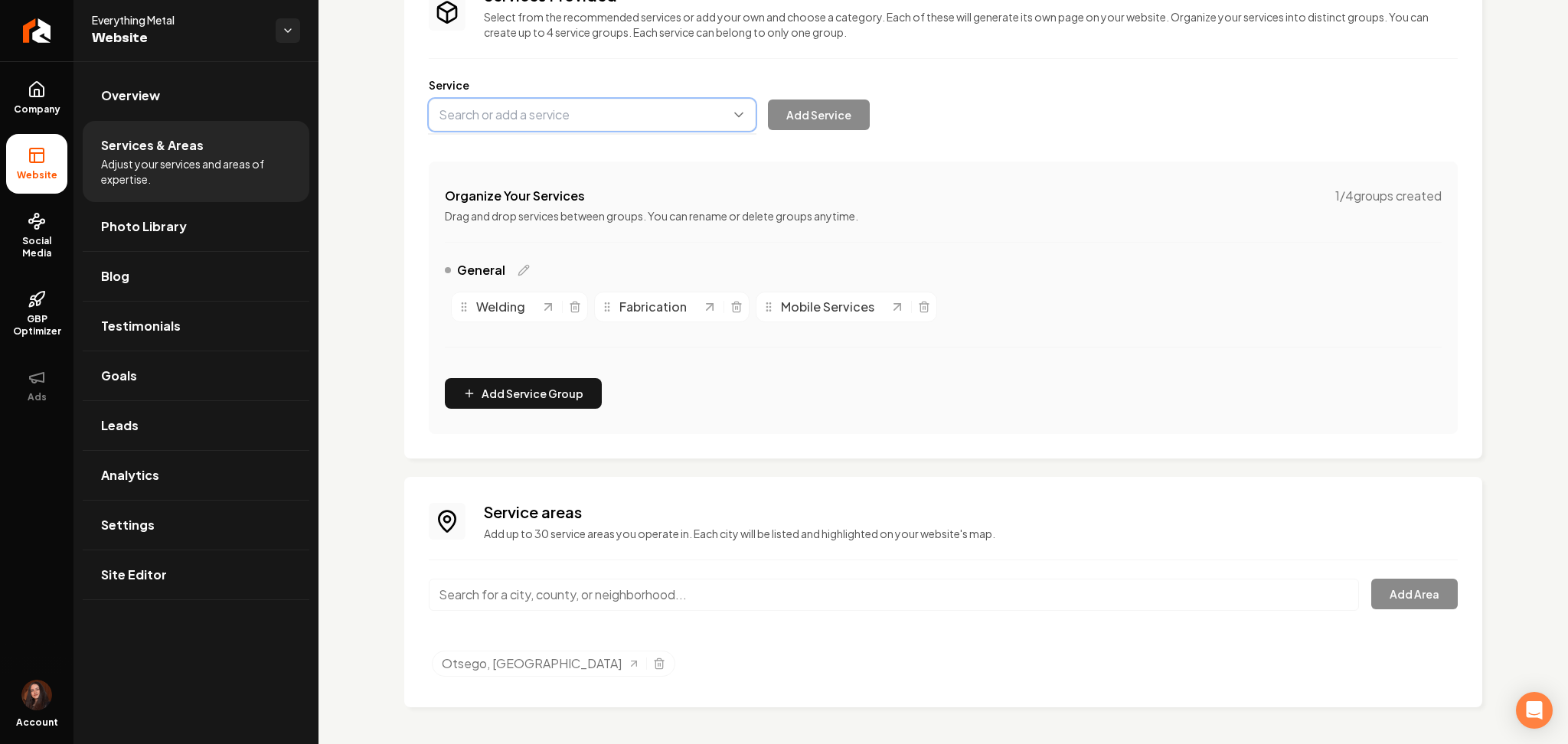
paste input "Railing & Stair Fabrication and Installation"
click at [677, 126] on button "Main content area" at bounding box center [593, 115] width 327 height 33
drag, startPoint x: 677, startPoint y: 133, endPoint x: 677, endPoint y: 155, distance: 22.0
type input "Railing & Stair Fabrication and Installation"
click at [815, 118] on button "Add Service" at bounding box center [819, 115] width 102 height 31
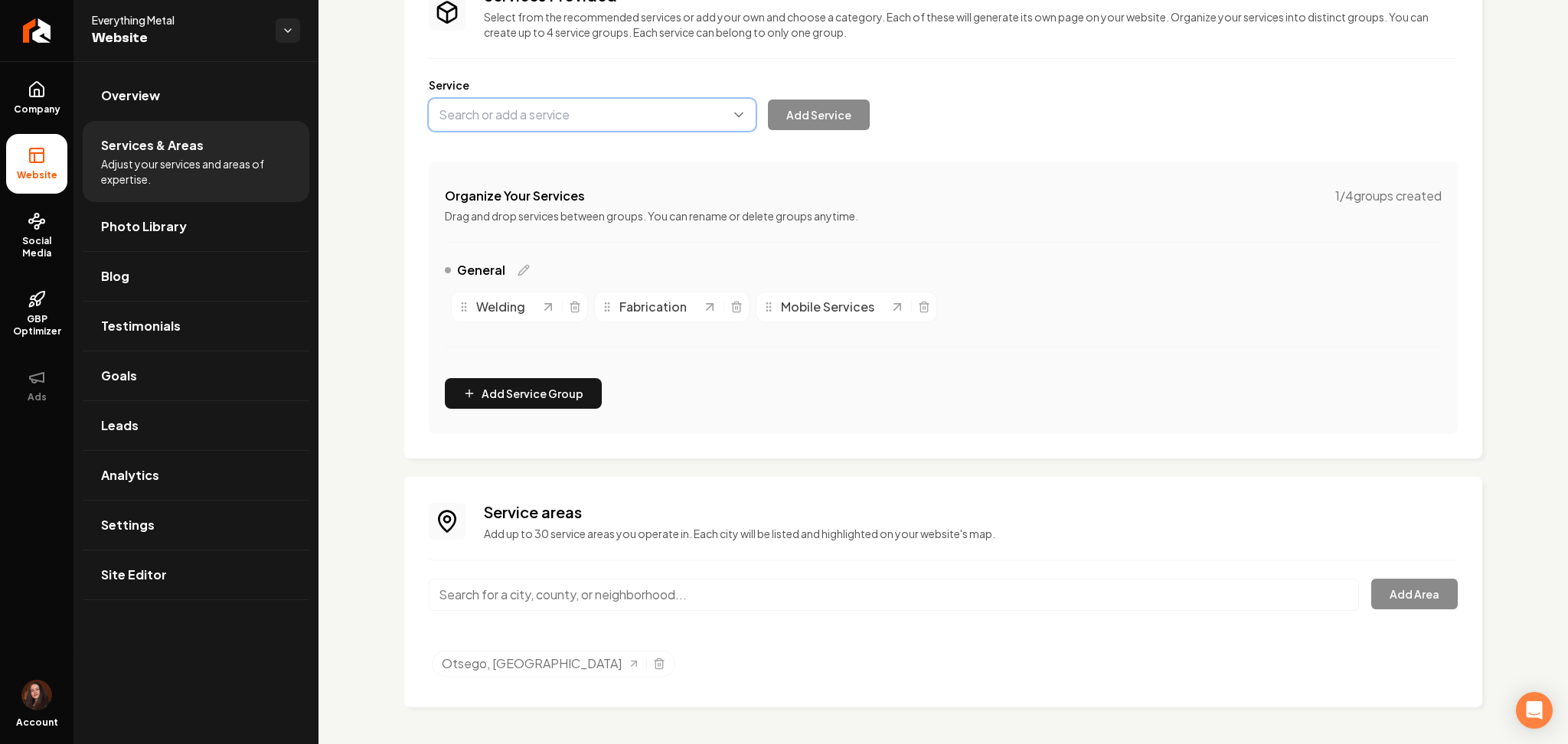
click at [534, 112] on button "Main content area" at bounding box center [593, 115] width 327 height 33
paste input "Structural Steel Welding & Erection"
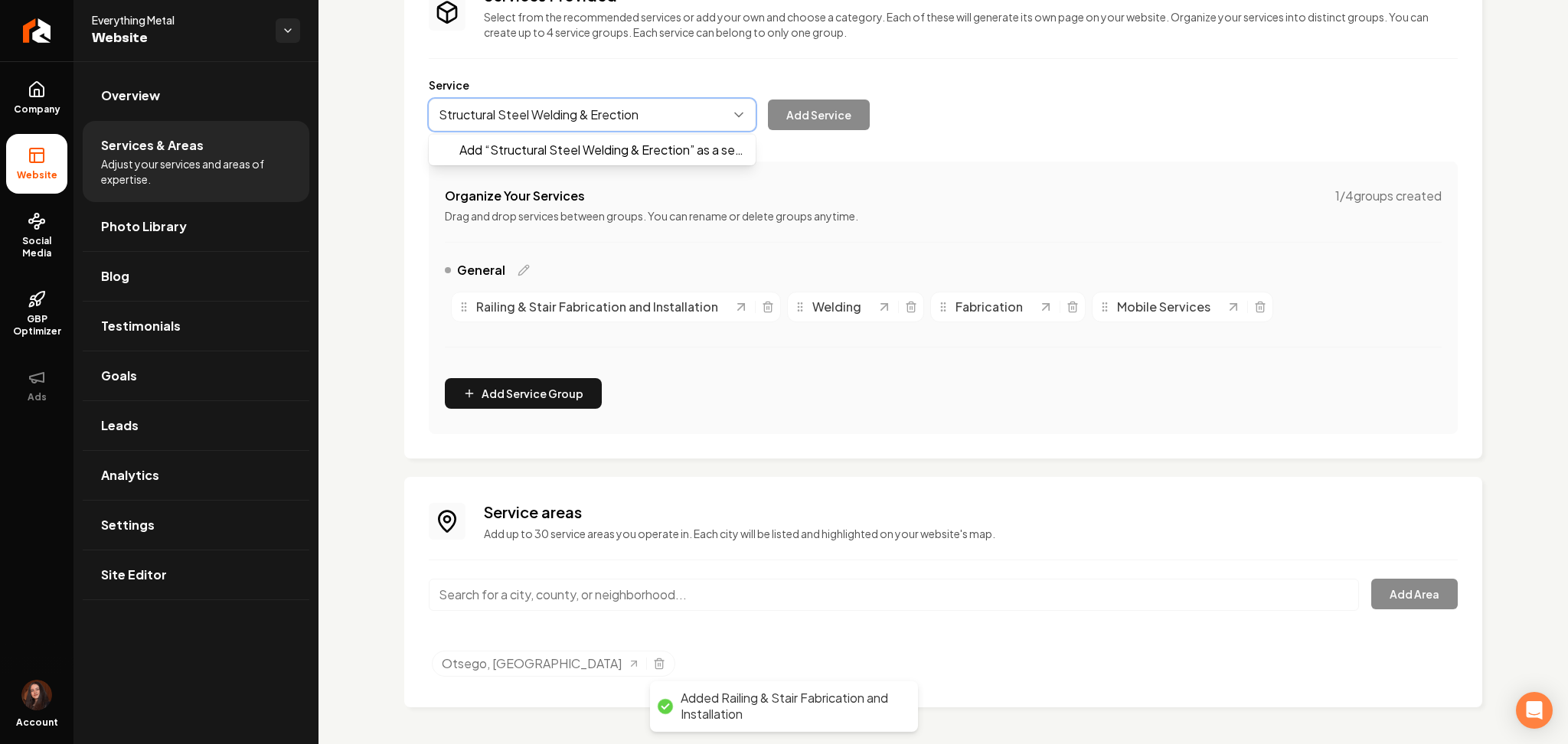
drag, startPoint x: 531, startPoint y: 132, endPoint x: 732, endPoint y: 116, distance: 201.6
type input "Structural Steel Welding & Erection"
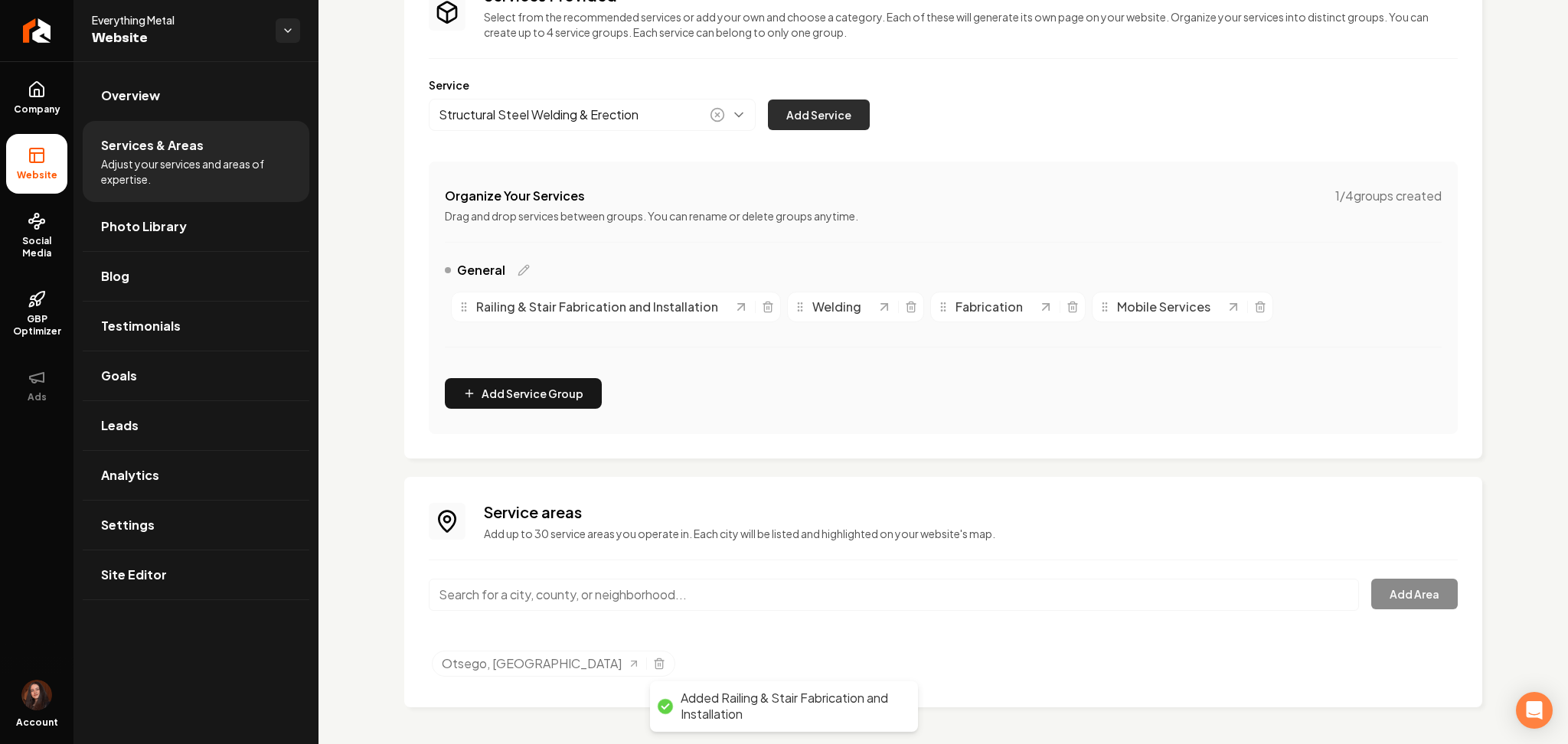
click at [830, 116] on button "Add Service" at bounding box center [819, 115] width 102 height 31
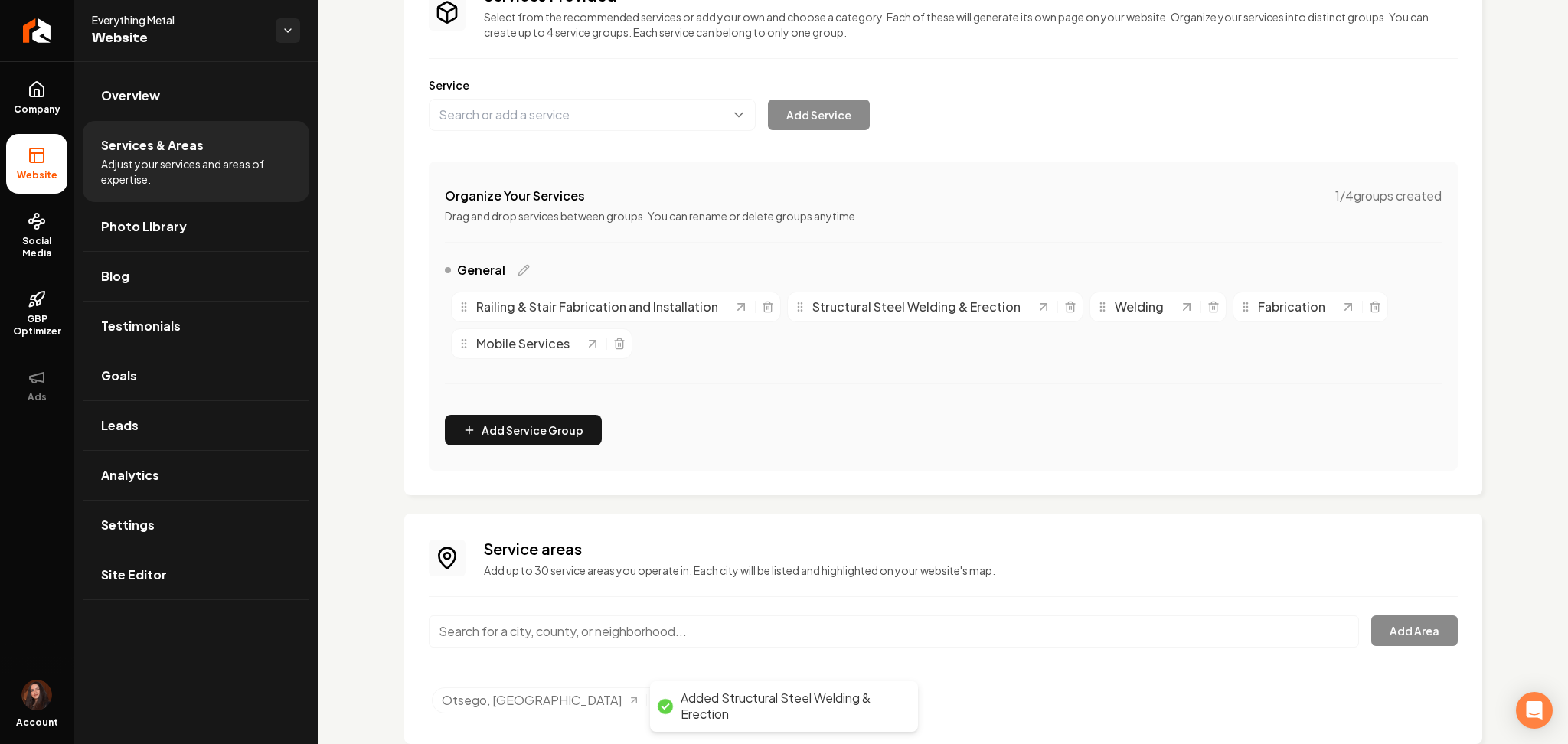
click at [690, 130] on div "Services Provided Select from the recommended services or add your own and choo…" at bounding box center [943, 228] width 1028 height 486
click at [683, 121] on button "Main content area" at bounding box center [593, 115] width 327 height 33
paste input "Heavy Equipment Welding & Repair"
type input "Heavy Equipment Welding & Repair"
drag, startPoint x: 813, startPoint y: 128, endPoint x: 772, endPoint y: 110, distance: 44.8
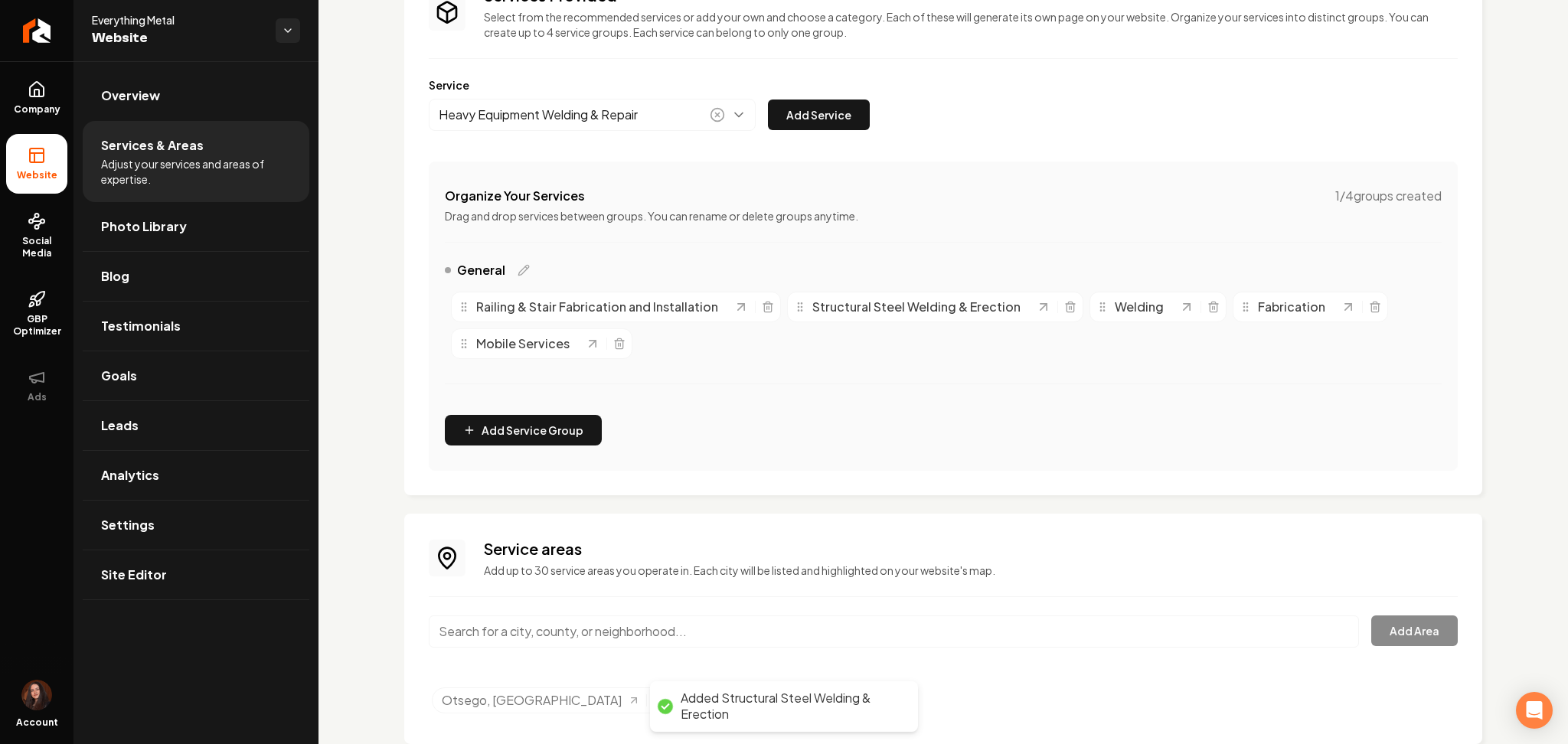
click at [813, 126] on button "Add Service" at bounding box center [819, 115] width 102 height 31
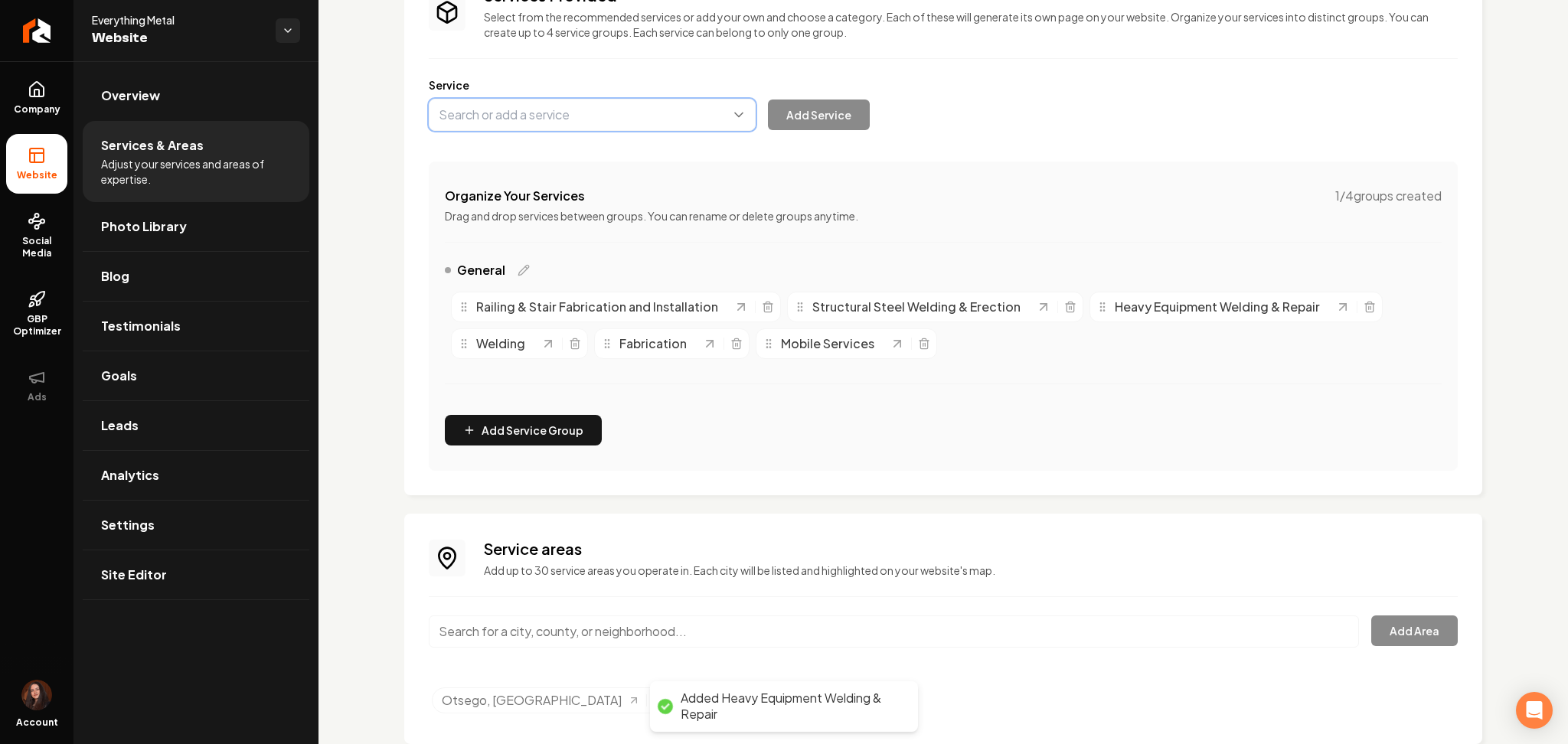
click at [584, 105] on button "Main content area" at bounding box center [593, 115] width 327 height 33
paste input "Trailer Welding, Repair & Reinforcement"
drag, startPoint x: 580, startPoint y: 152, endPoint x: 742, endPoint y: 156, distance: 162.0
type input "Trailer Welding, Repair & Reinforcement"
click at [790, 126] on button "Add Service" at bounding box center [819, 115] width 102 height 31
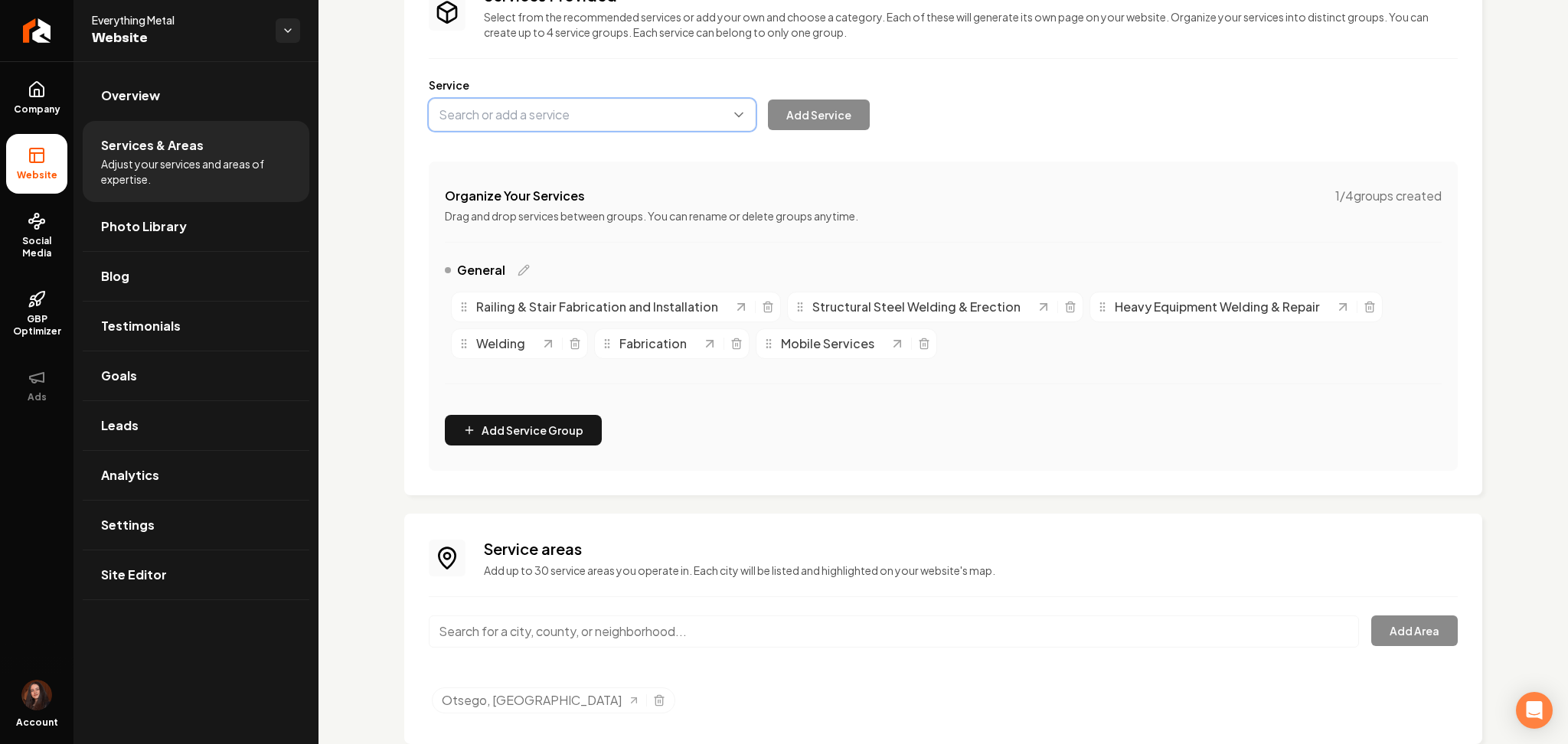
click at [631, 114] on button "Main content area" at bounding box center [593, 115] width 327 height 33
paste input "Custom Metal Fabrication Services"
drag, startPoint x: 631, startPoint y: 151, endPoint x: 653, endPoint y: 152, distance: 22.0
type input "Custom Metal Fabrication Services"
click at [823, 130] on div "Services Provided Select from the recommended services or add your own and choo…" at bounding box center [943, 228] width 1028 height 486
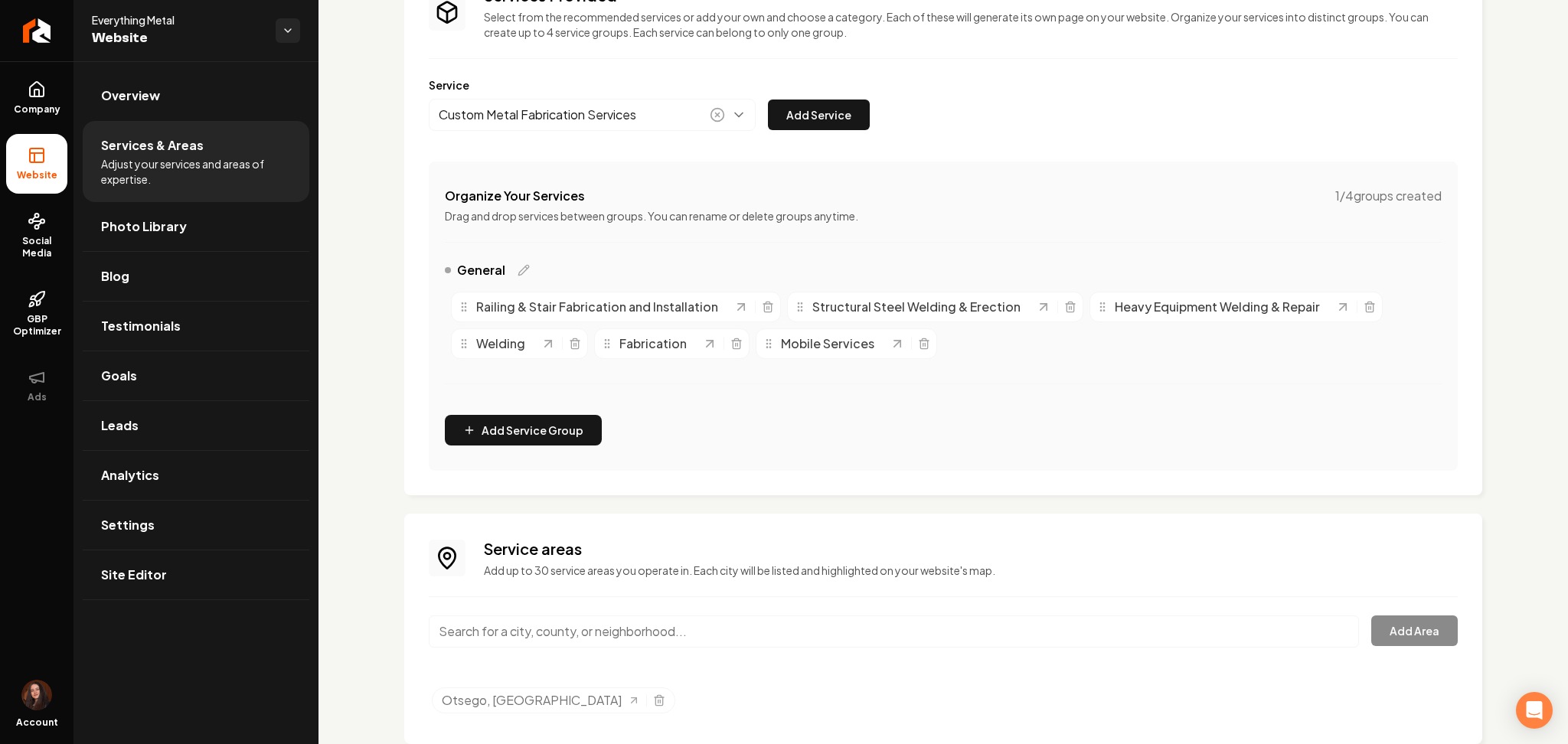
drag, startPoint x: 821, startPoint y: 128, endPoint x: 667, endPoint y: 9, distance: 194.6
click at [819, 127] on button "Add Service" at bounding box center [819, 115] width 102 height 31
click at [481, 114] on button "Main content area" at bounding box center [593, 115] width 327 height 33
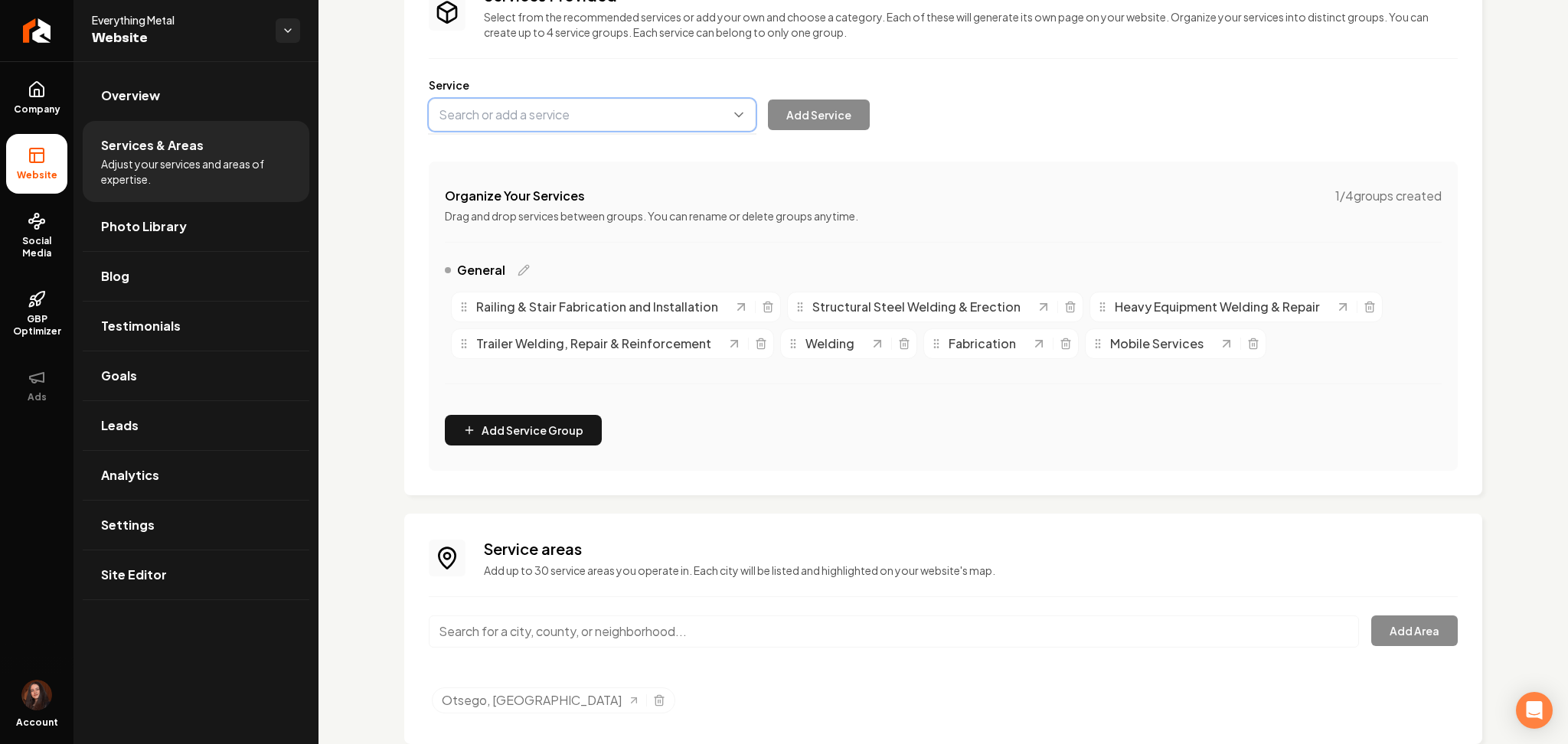
paste input "General Welding & Metal Repair"
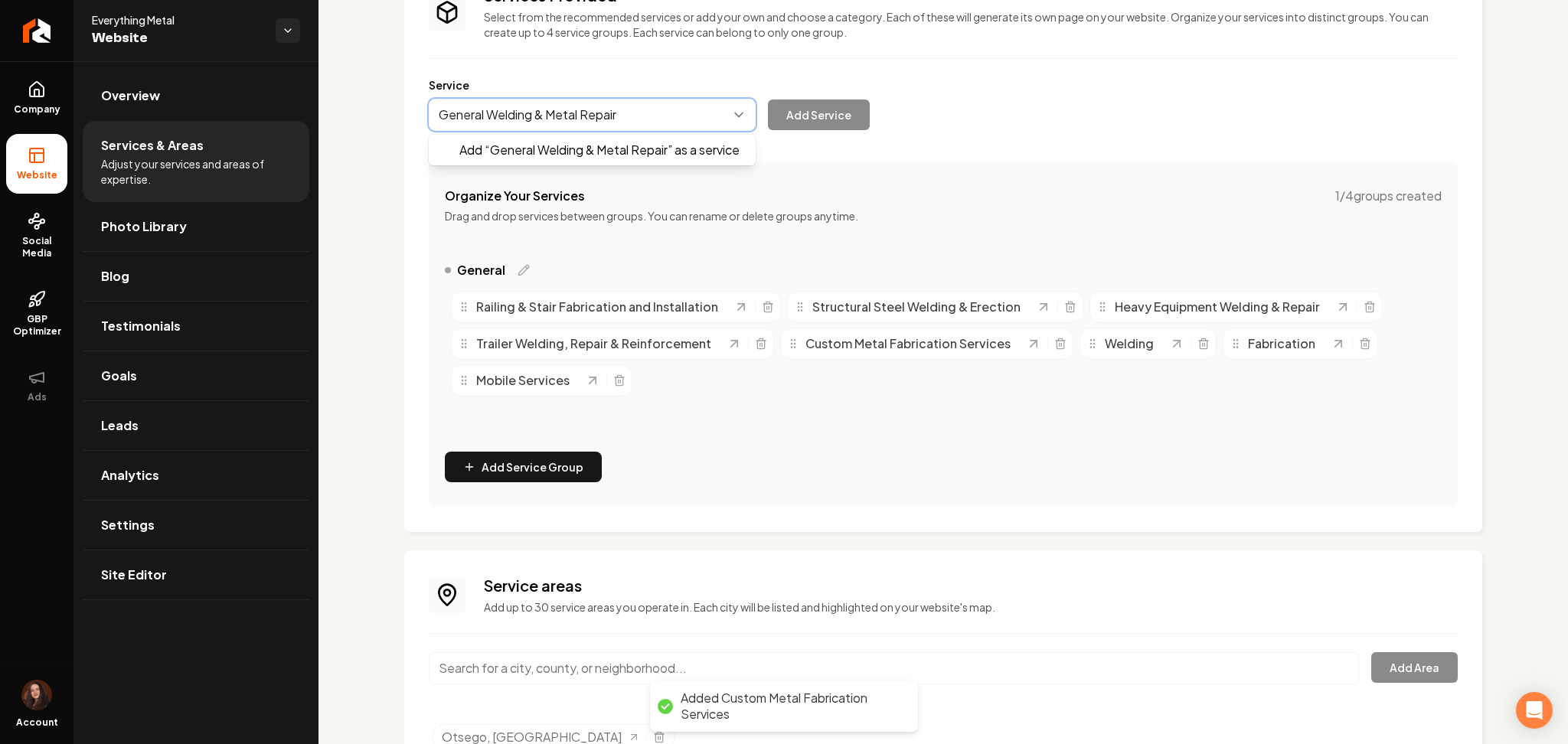
drag, startPoint x: 553, startPoint y: 162, endPoint x: 613, endPoint y: 146, distance: 62.1
type input "General Welding & Metal Repair"
click at [796, 125] on button "Add Service" at bounding box center [819, 115] width 102 height 31
click at [1197, 342] on icon "Main content area" at bounding box center [1203, 343] width 12 height 12
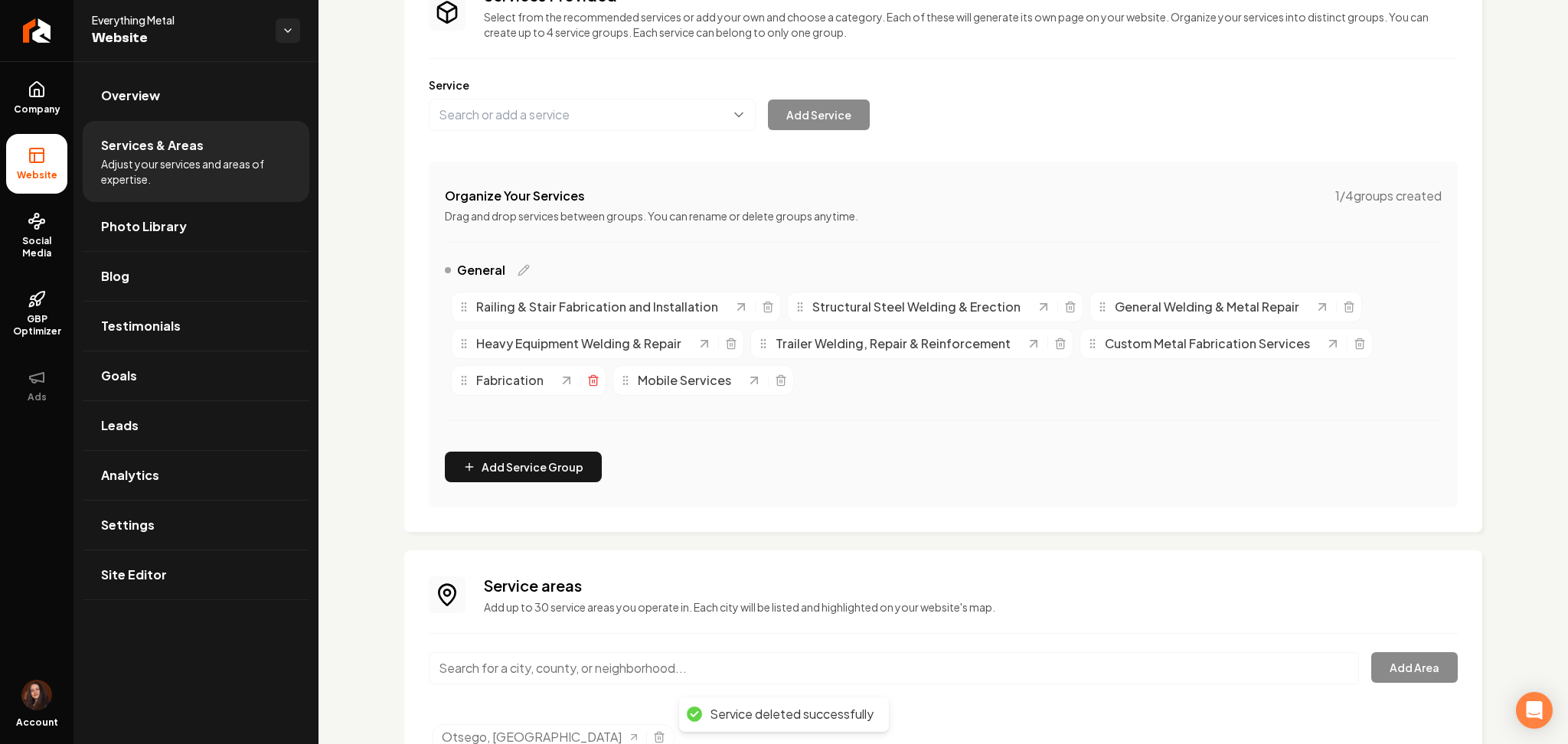
click at [595, 384] on icon "Main content area" at bounding box center [593, 380] width 12 height 12
click at [613, 380] on icon "Main content area" at bounding box center [619, 380] width 12 height 12
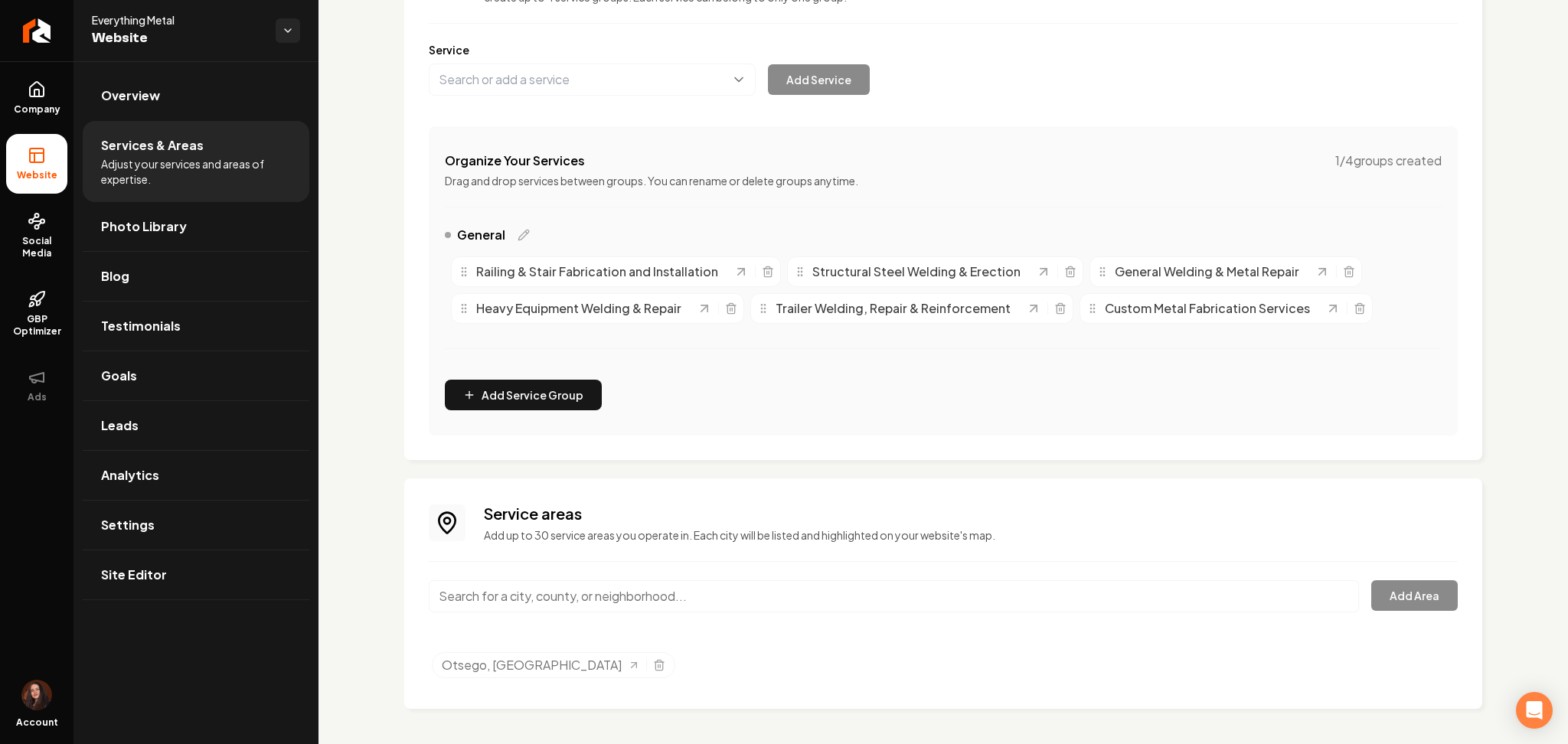
scroll to position [175, 0]
click at [575, 598] on input "Main content area" at bounding box center [894, 595] width 930 height 33
paste input "Elk River, MN"
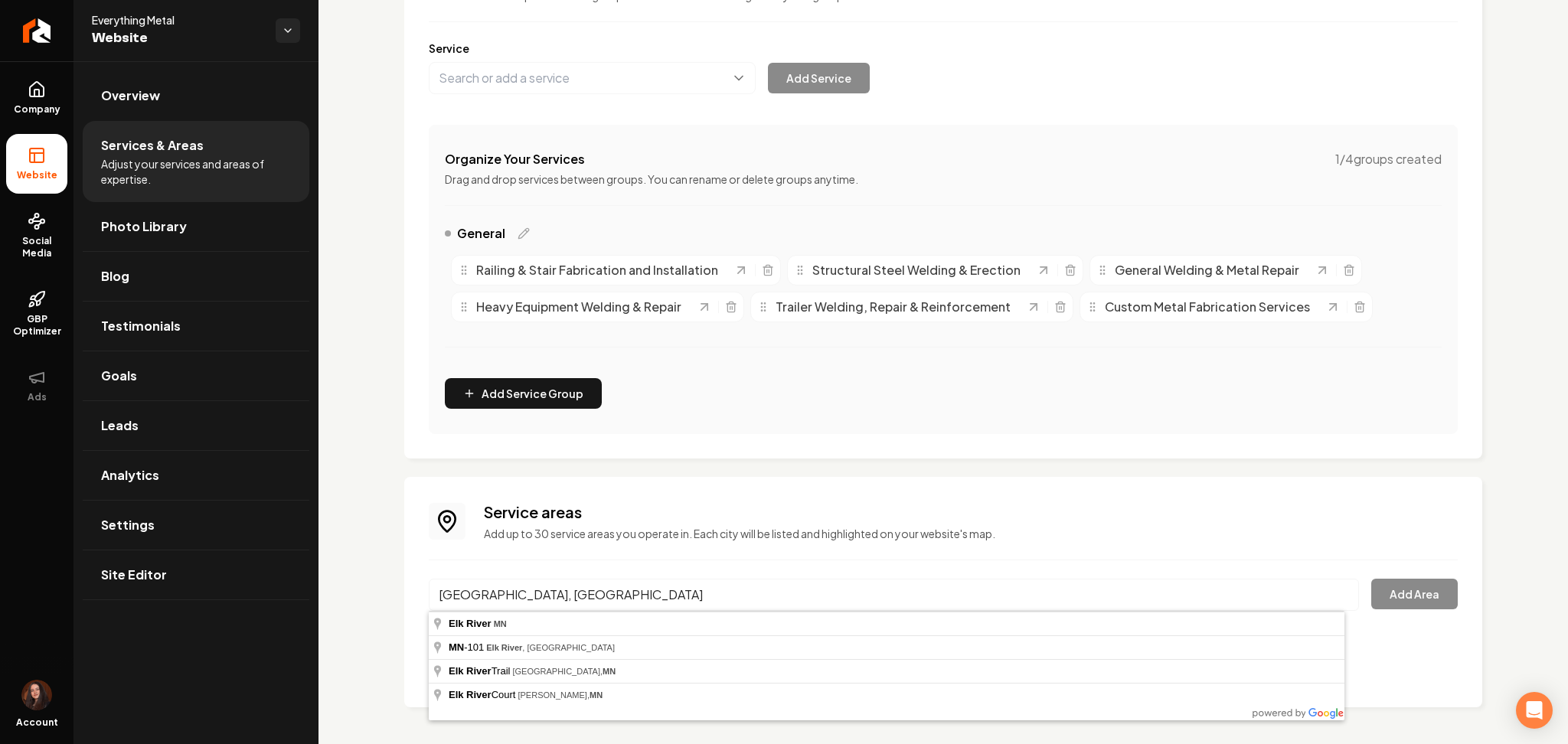
type input "Elk River, MN"
drag, startPoint x: 575, startPoint y: 619, endPoint x: 639, endPoint y: 623, distance: 64.1
click at [1410, 605] on button "Add Area" at bounding box center [1414, 594] width 86 height 31
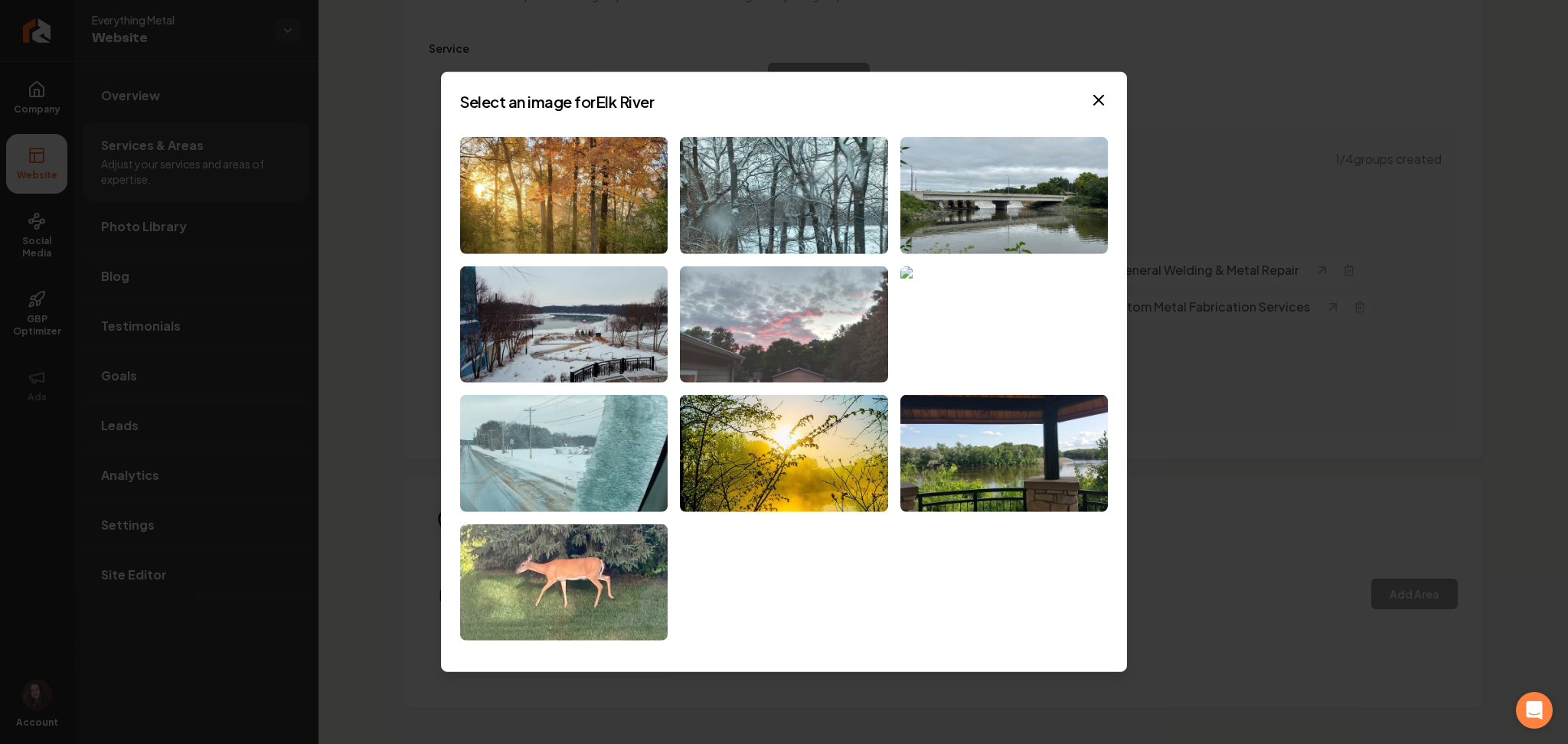
click at [770, 328] on img at bounding box center [784, 324] width 207 height 117
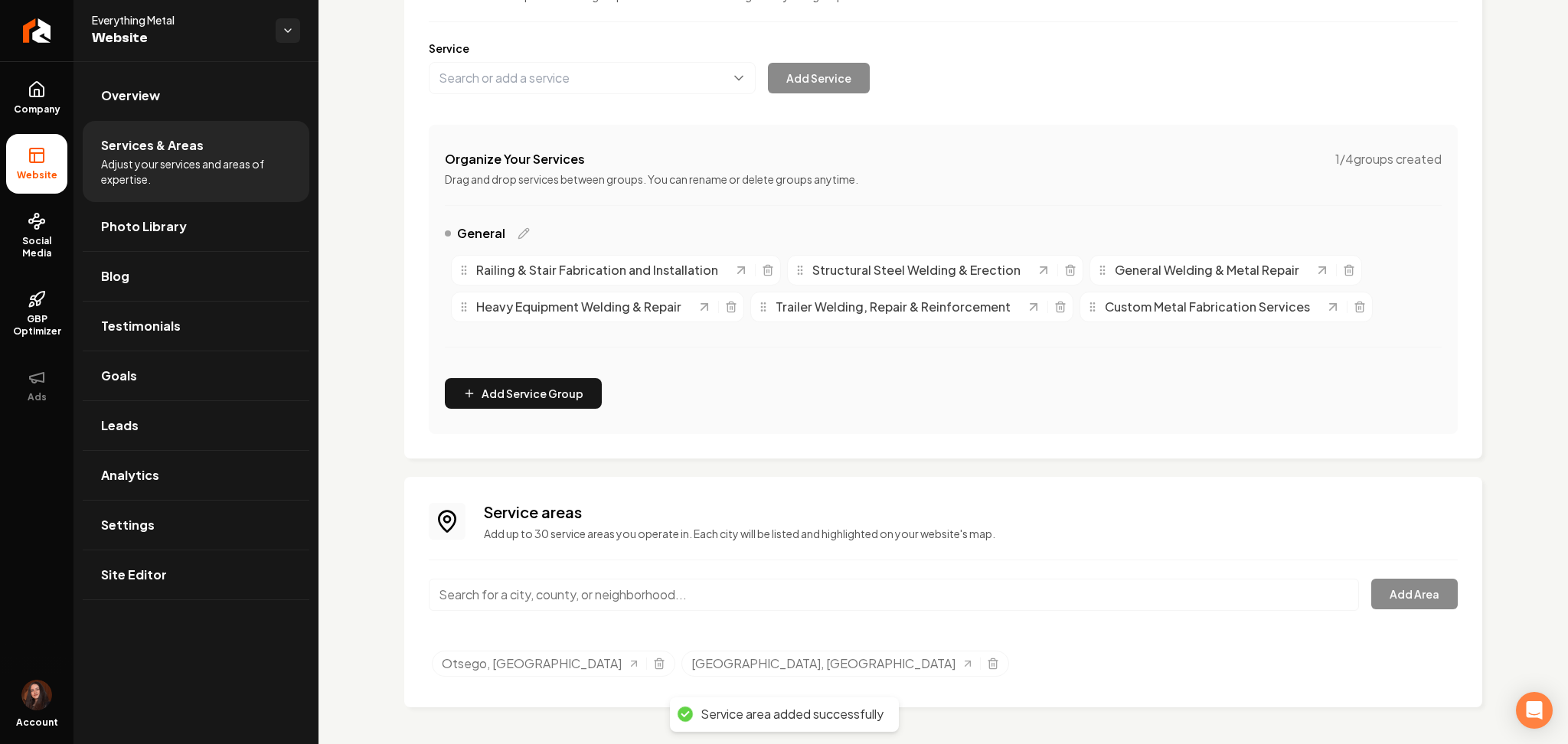
click at [522, 598] on input "Main content area" at bounding box center [894, 595] width 930 height 33
paste input "St. Michael, MN"
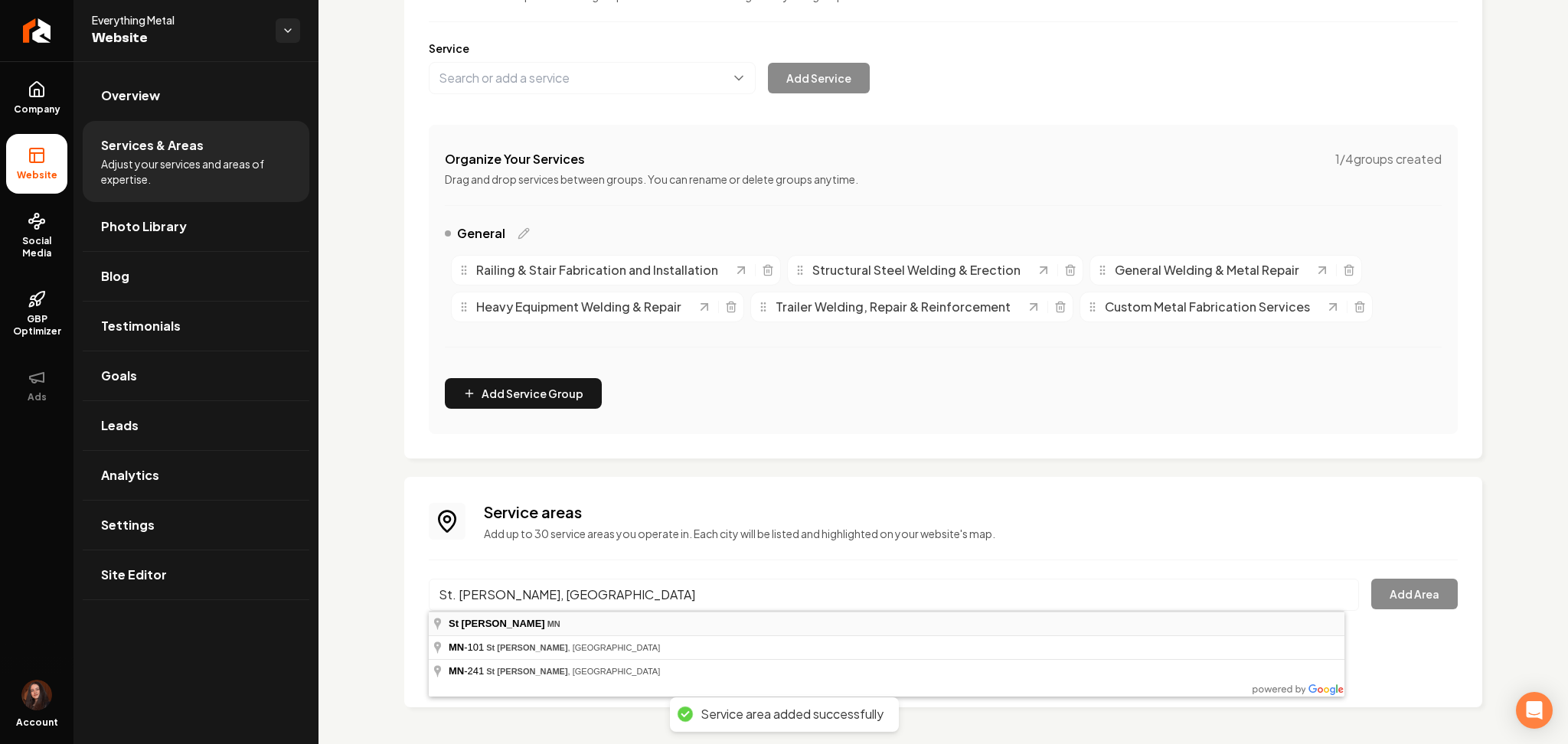
type input "St Michael, MN"
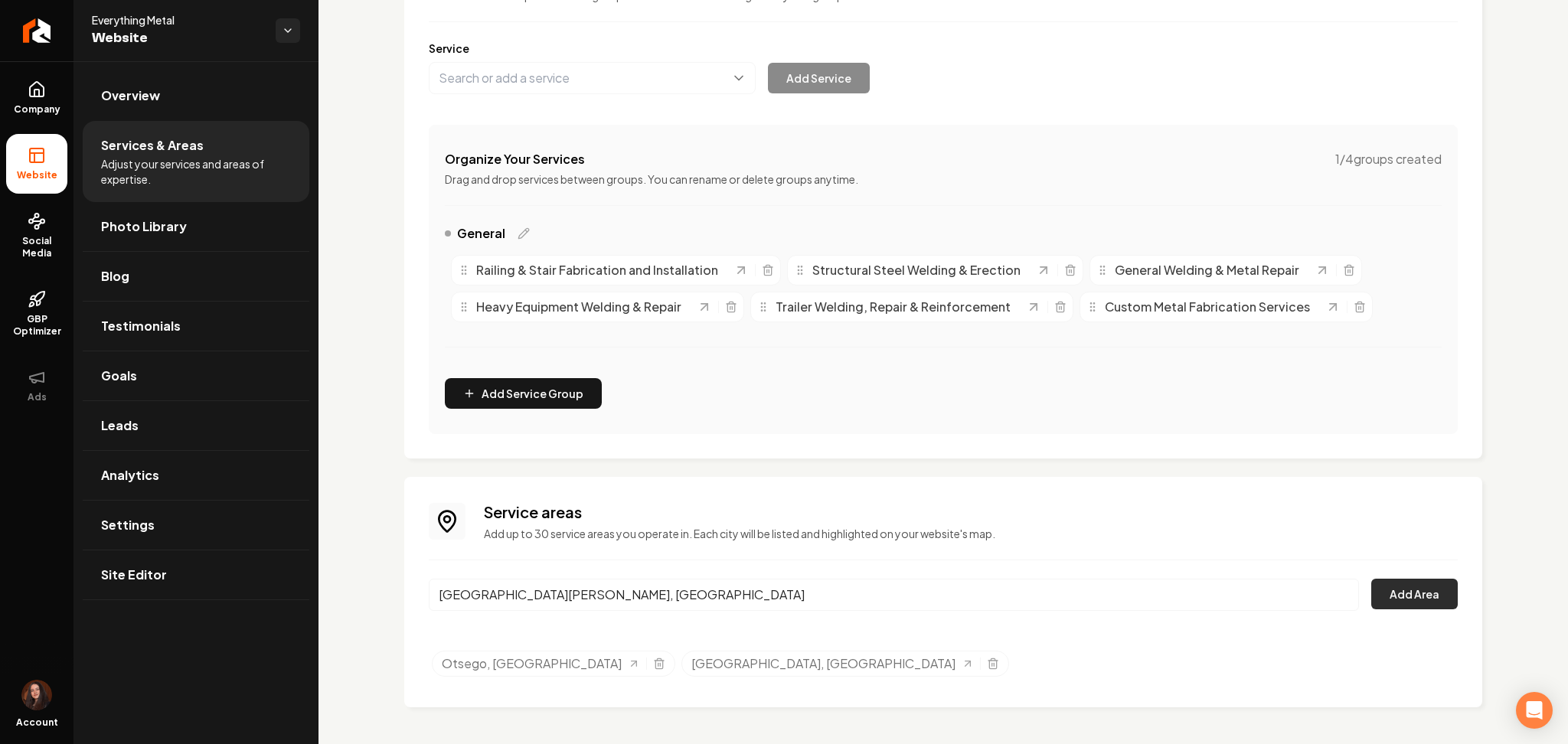
click at [1411, 600] on button "Add Area" at bounding box center [1414, 594] width 86 height 31
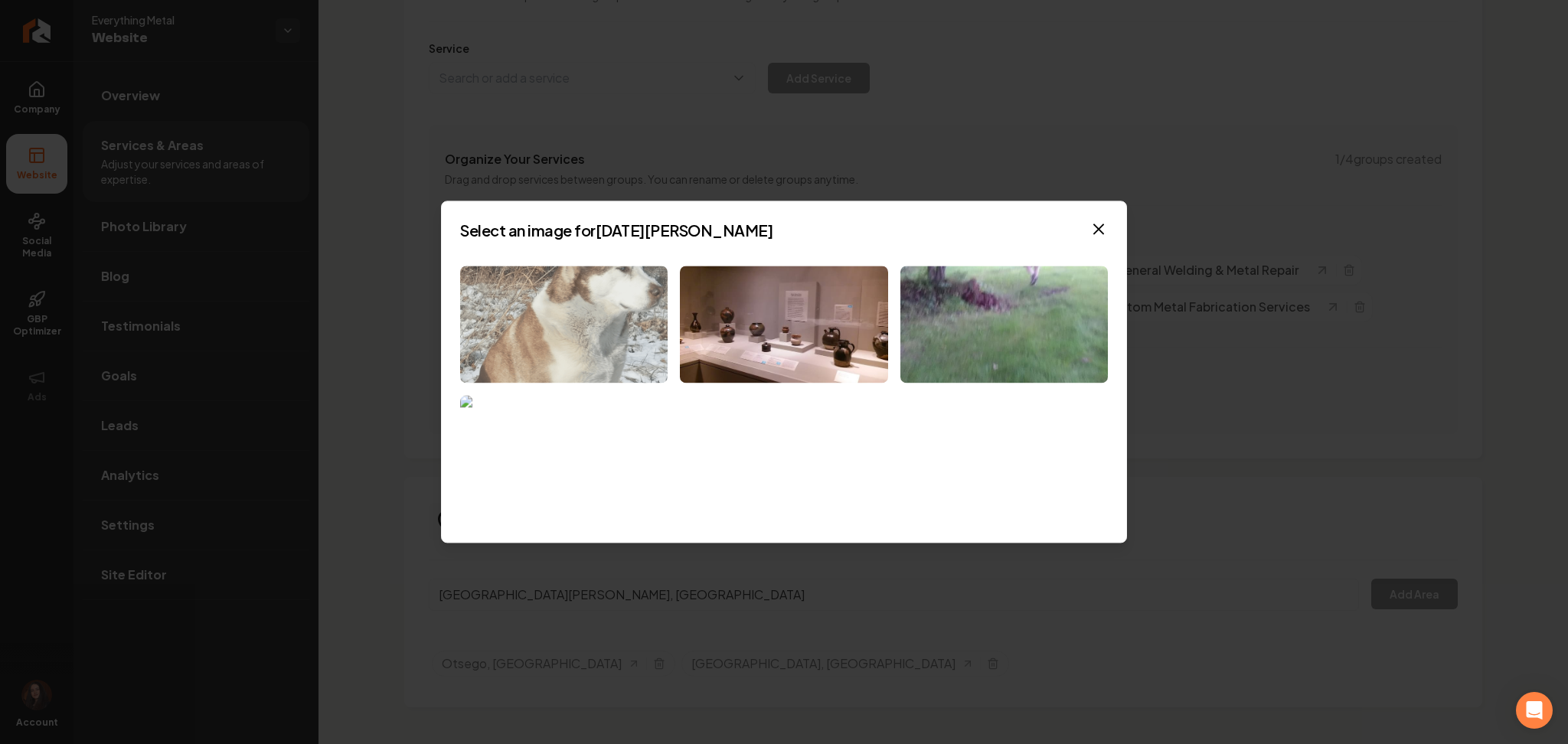
click at [595, 354] on img at bounding box center [563, 324] width 207 height 117
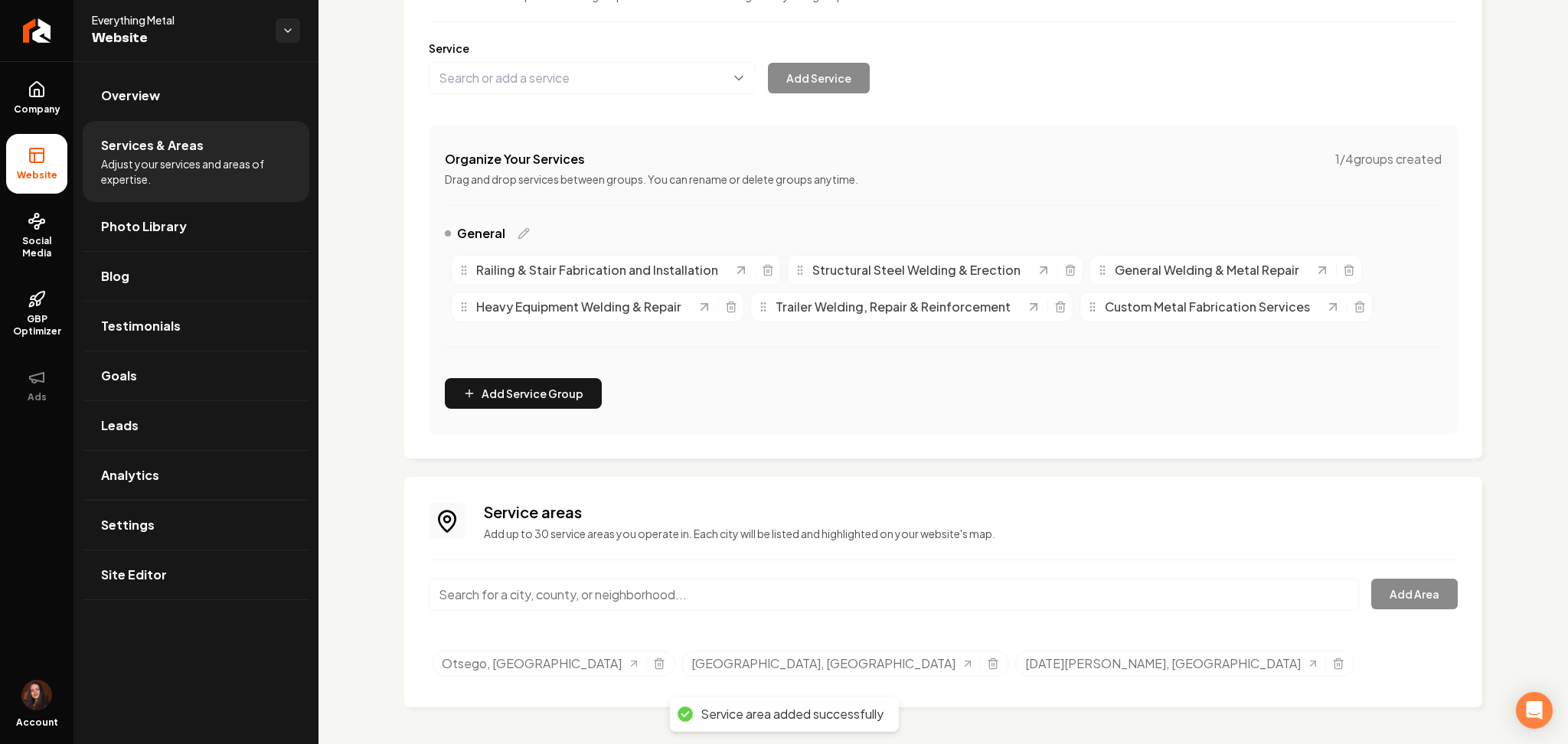
click at [481, 582] on input "Main content area" at bounding box center [894, 595] width 930 height 33
paste input "Ramsey, MN"
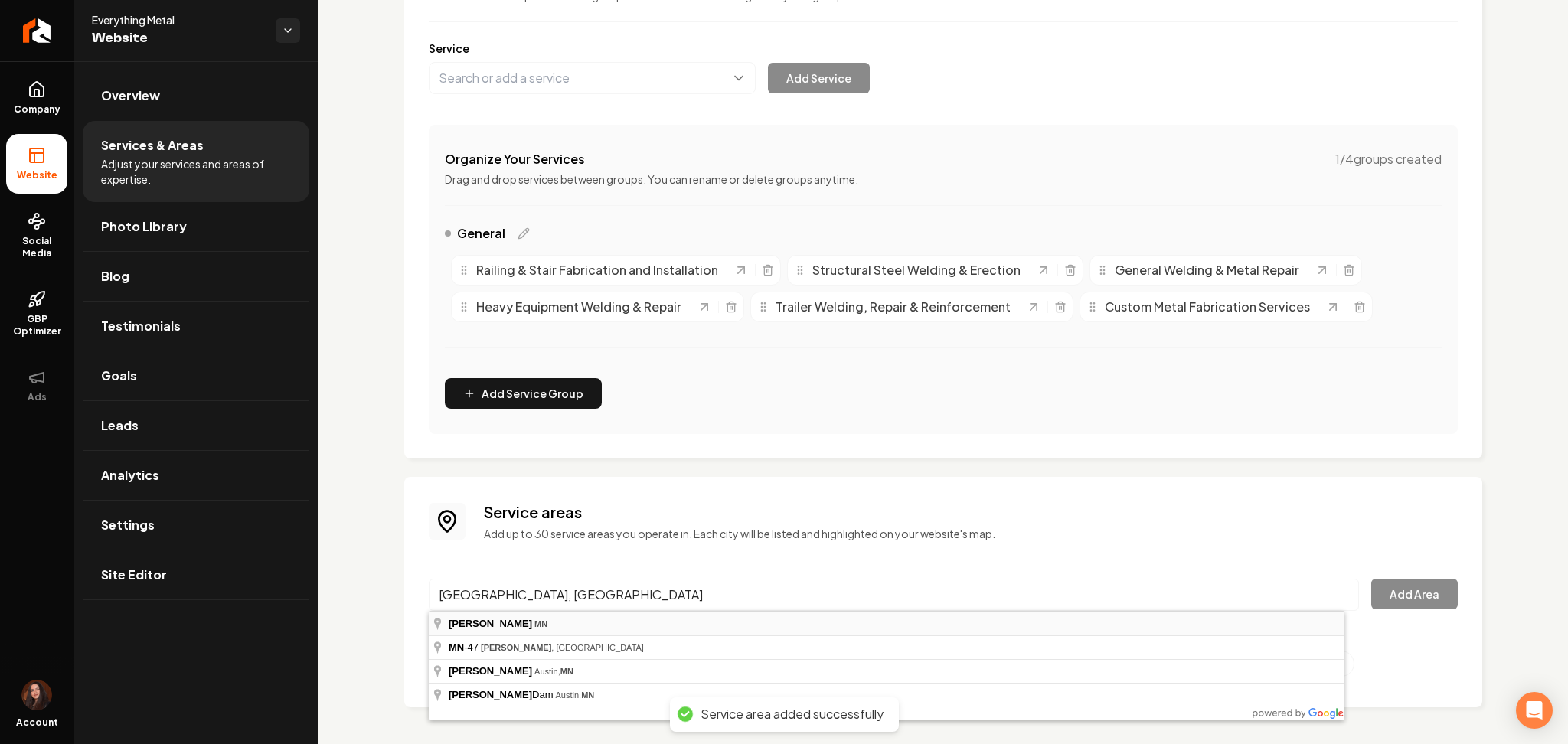
type input "Ramsey, MN"
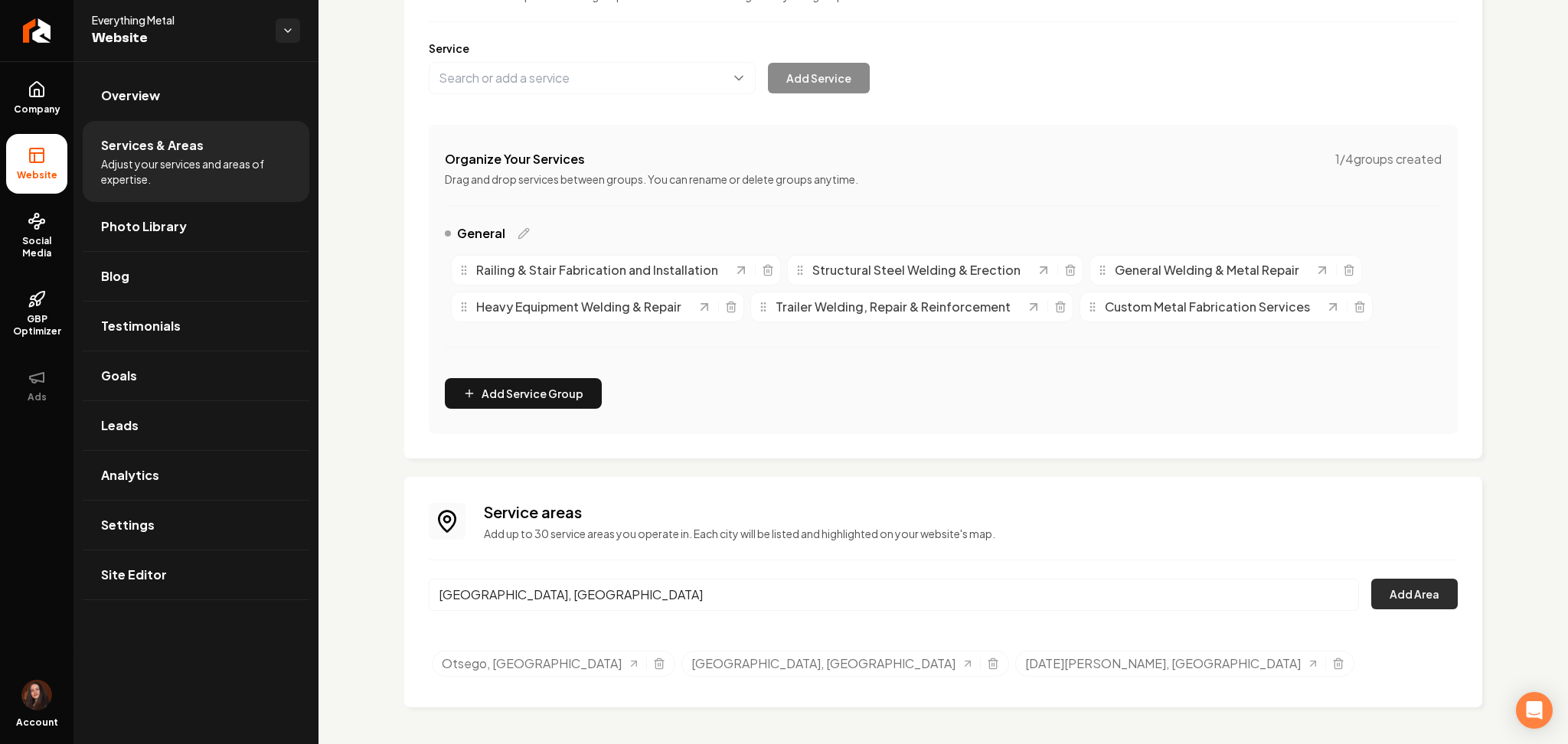
click at [1402, 583] on button "Add Area" at bounding box center [1414, 594] width 86 height 31
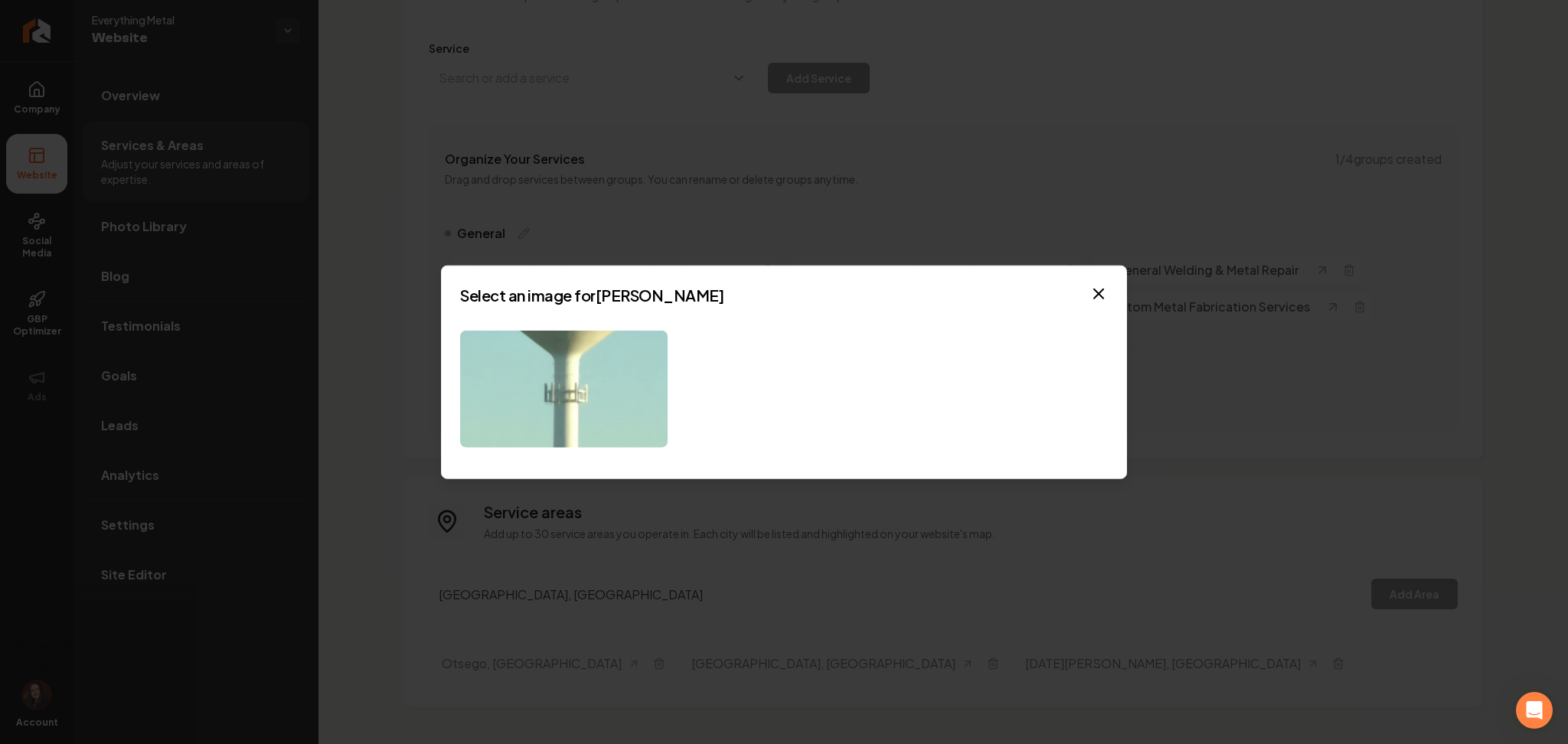
click at [574, 407] on img at bounding box center [563, 389] width 207 height 117
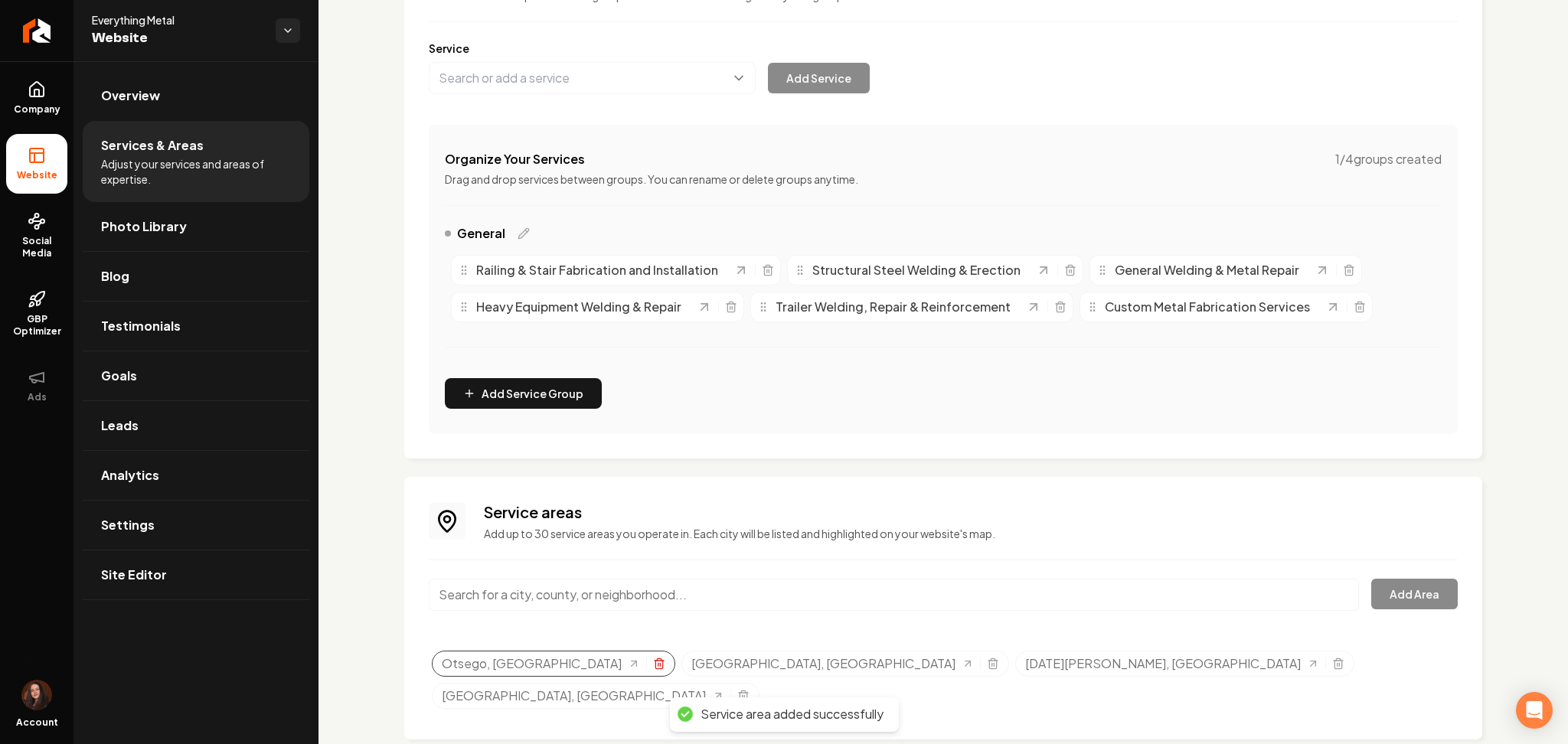
click at [653, 664] on icon "Selected tags" at bounding box center [659, 664] width 12 height 12
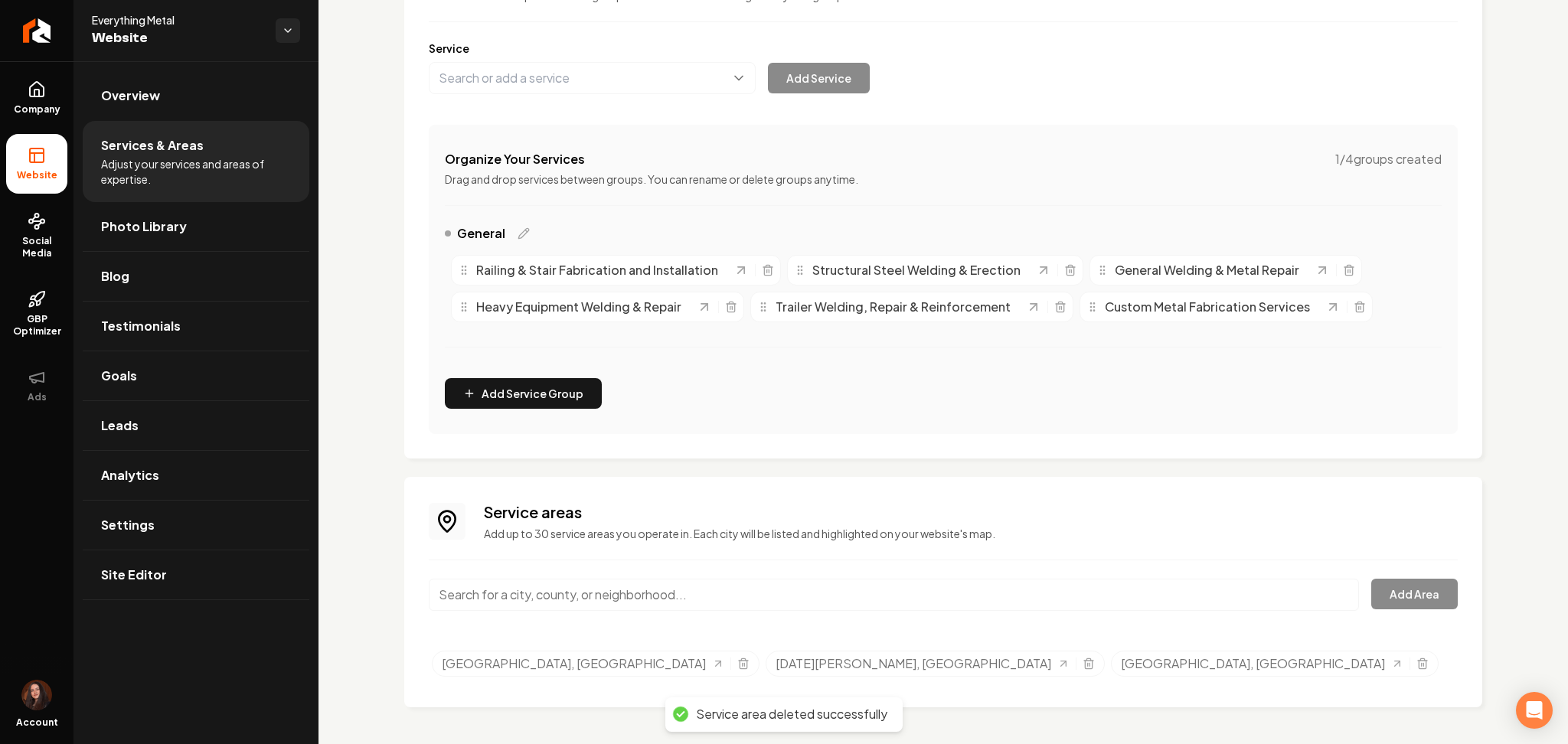
click at [504, 585] on input "Main content area" at bounding box center [894, 595] width 930 height 33
paste input "Monticello, MN"
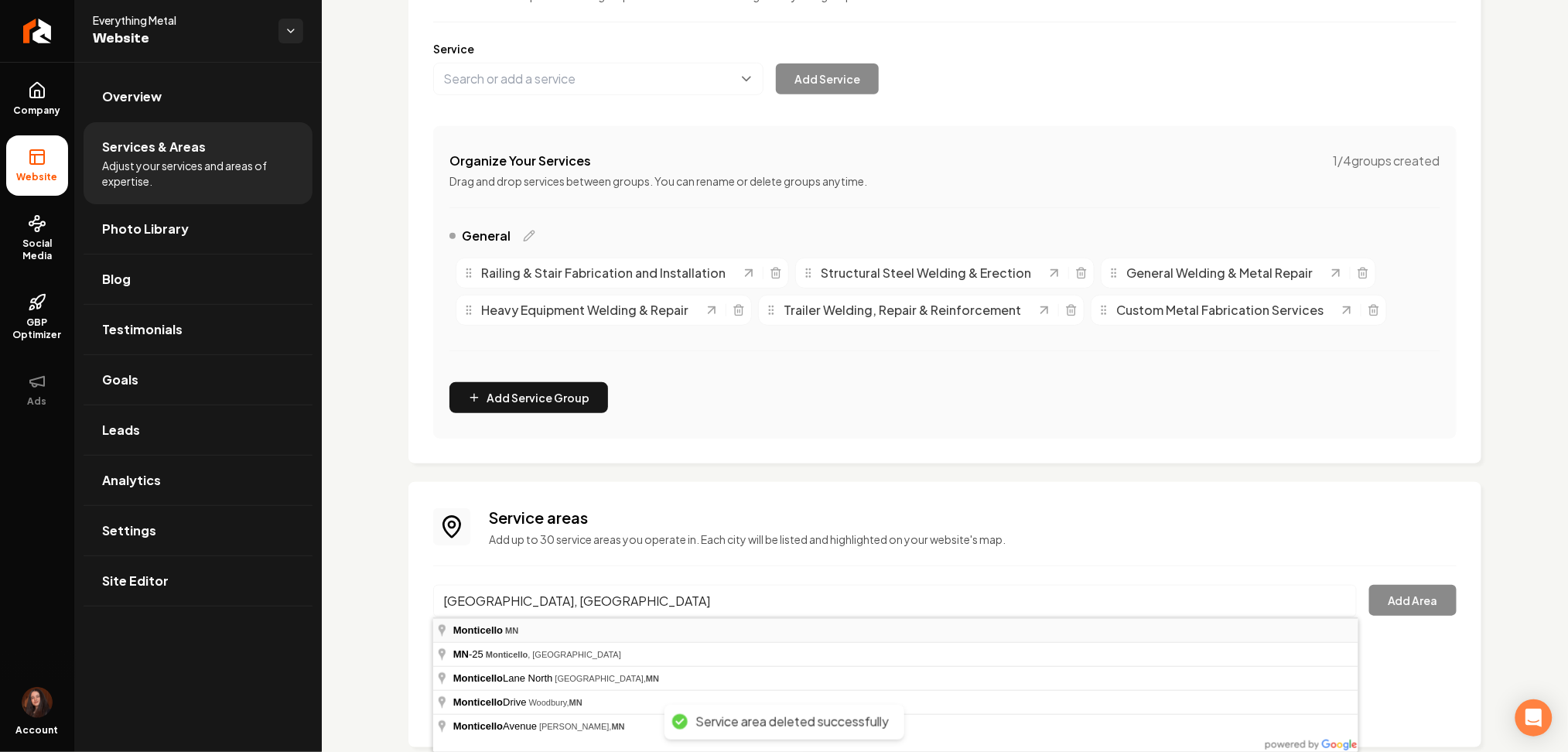
type input "Monticello, MN"
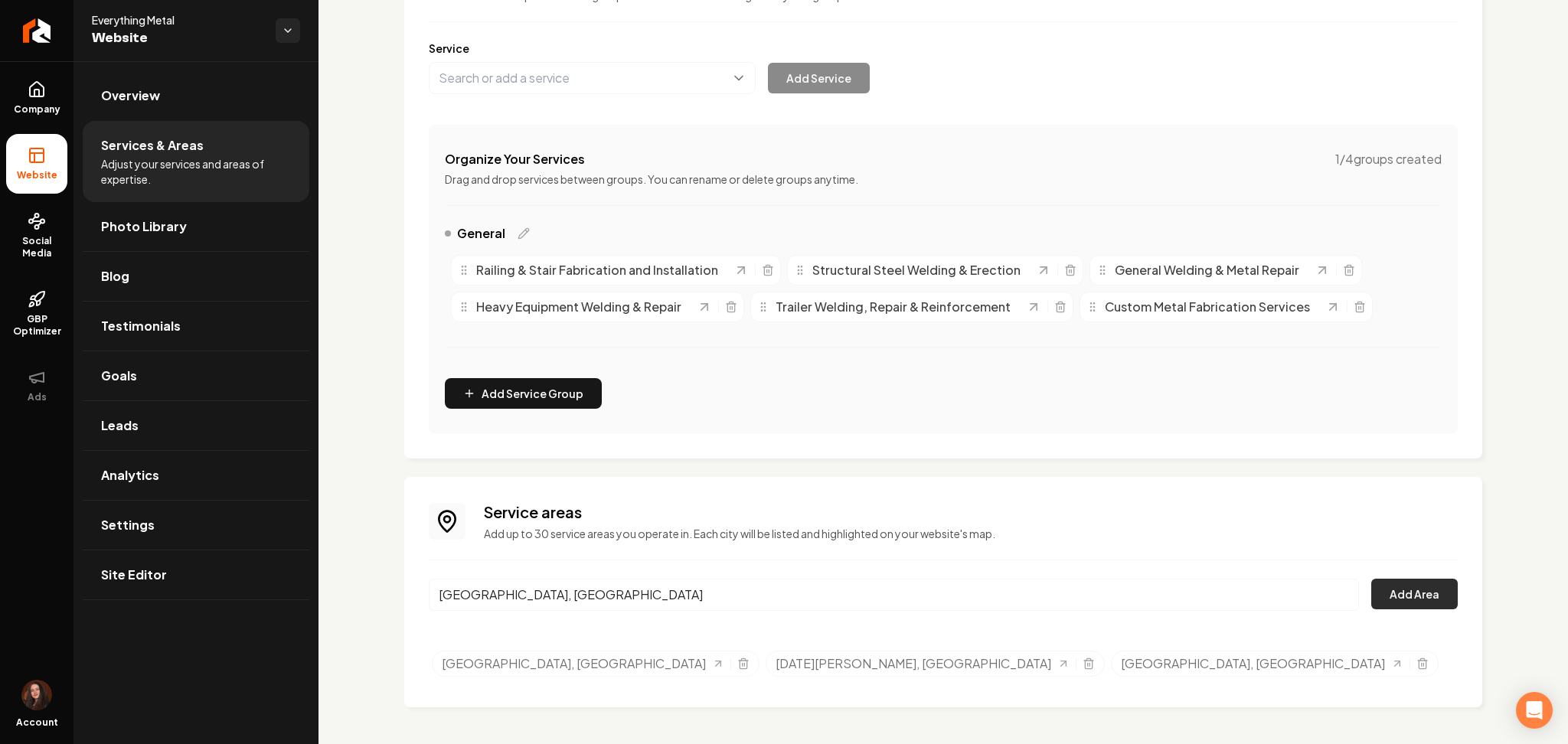
click at [1400, 592] on button "Add Area" at bounding box center [1414, 594] width 86 height 31
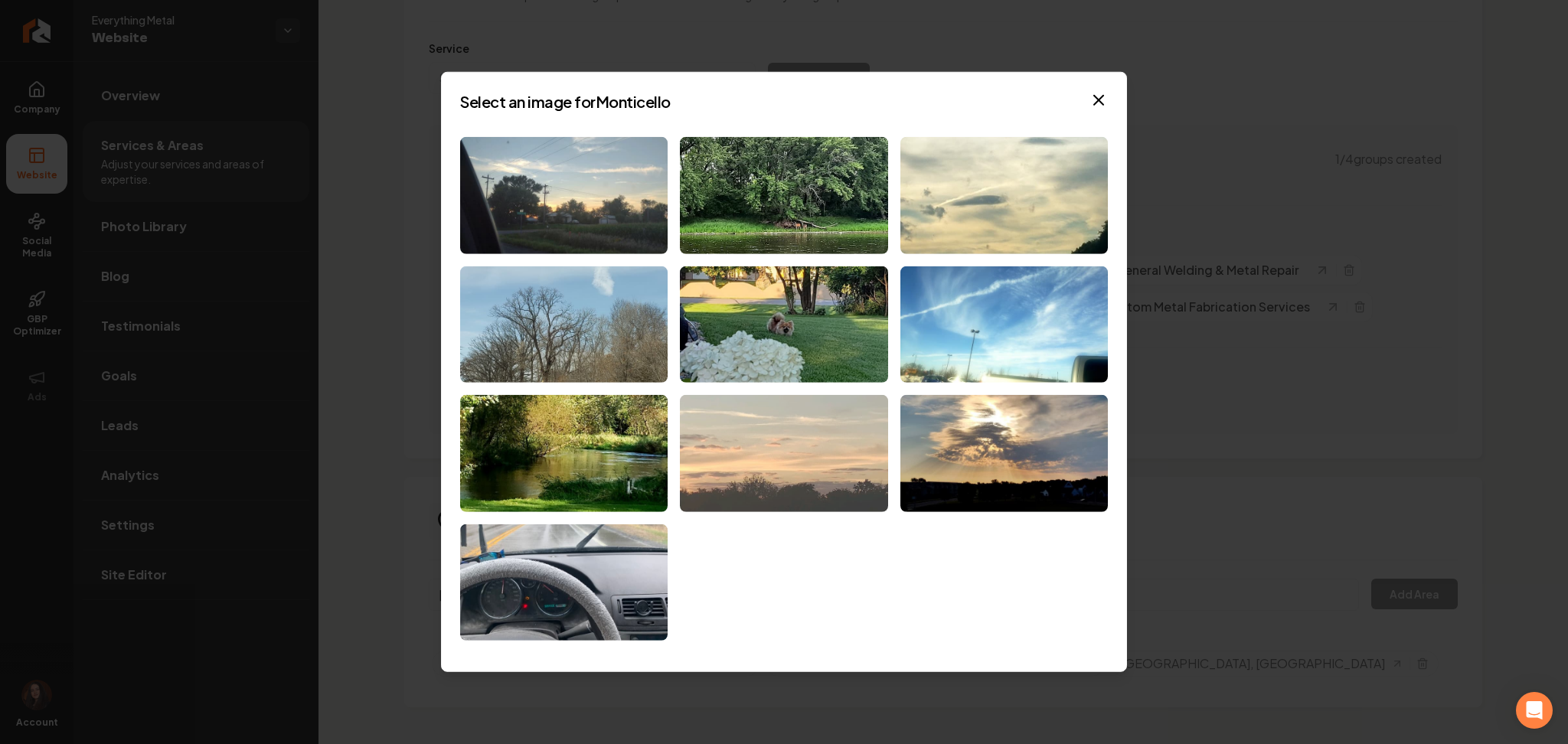
click at [691, 454] on img at bounding box center [784, 453] width 207 height 117
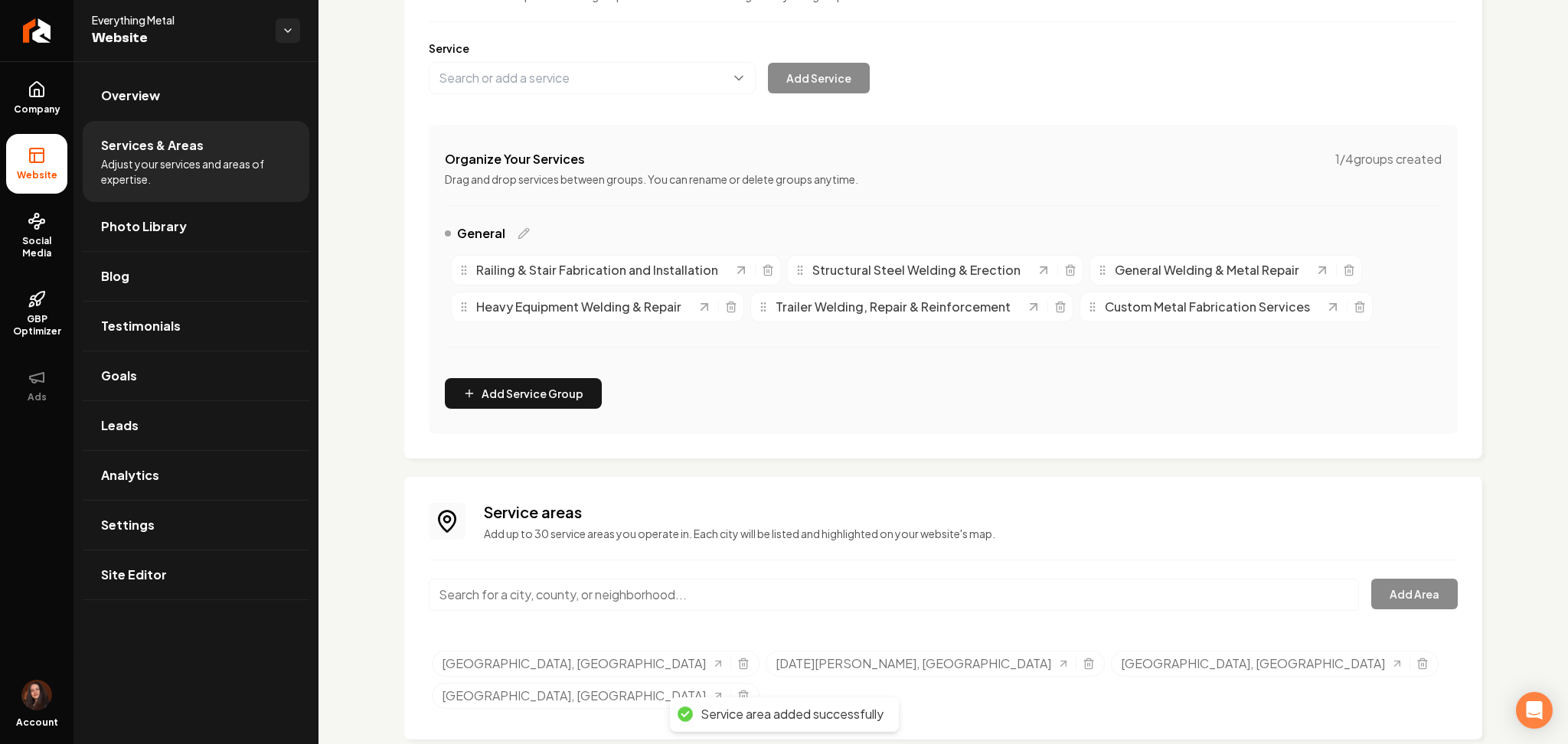
click at [573, 589] on input "Main content area" at bounding box center [894, 595] width 930 height 33
paste input "Champlin, MN"
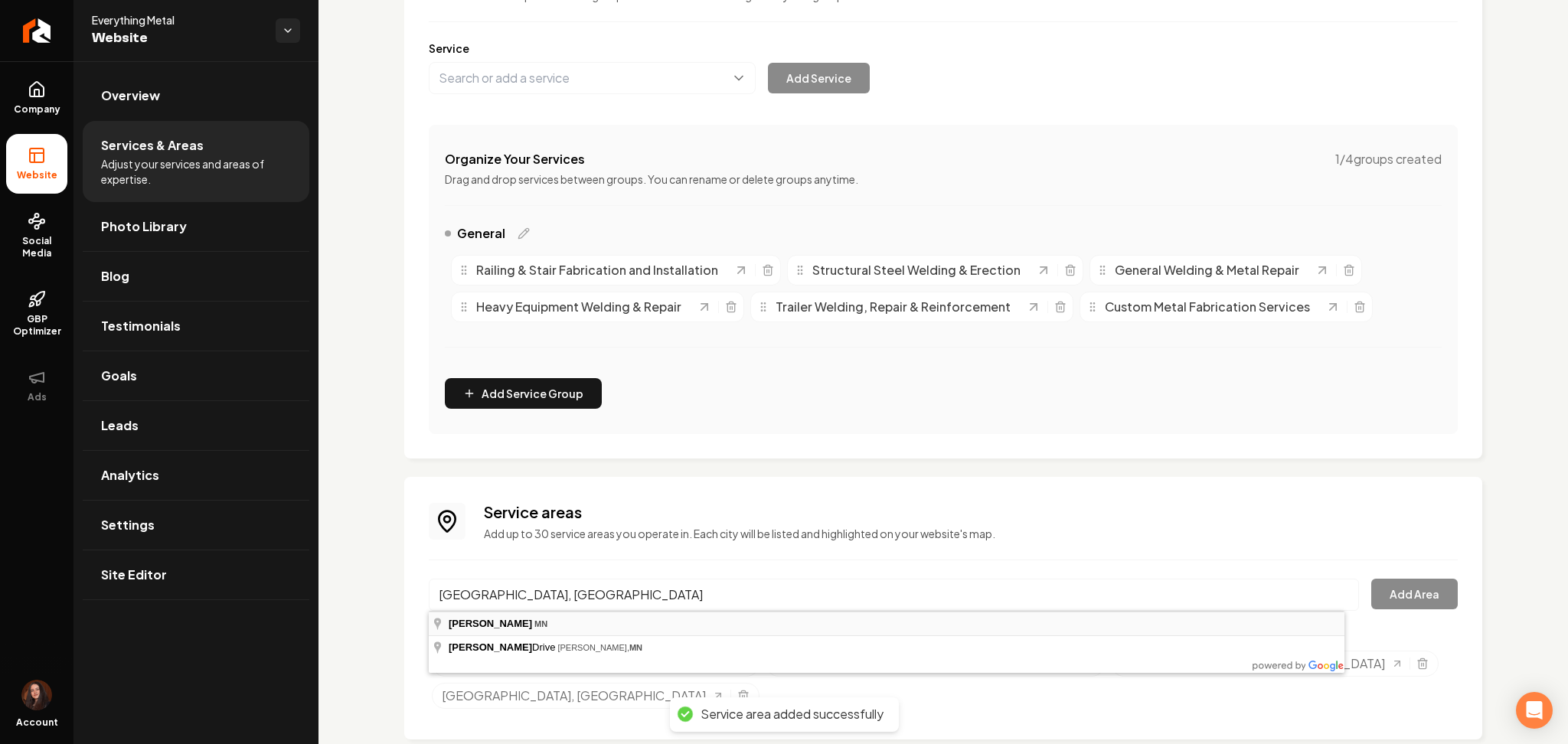
type input "Champlin, MN"
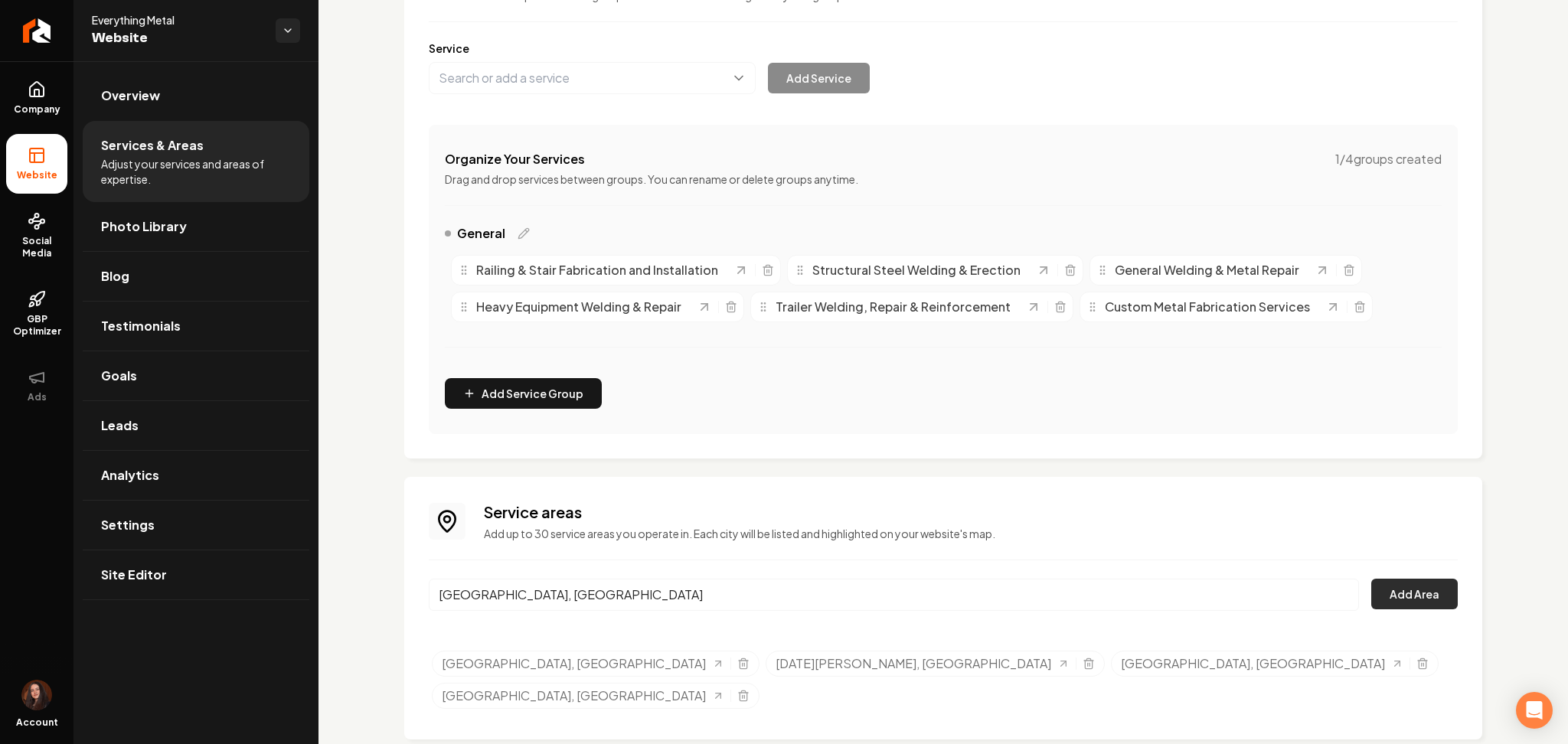
click at [1394, 585] on button "Add Area" at bounding box center [1414, 594] width 86 height 31
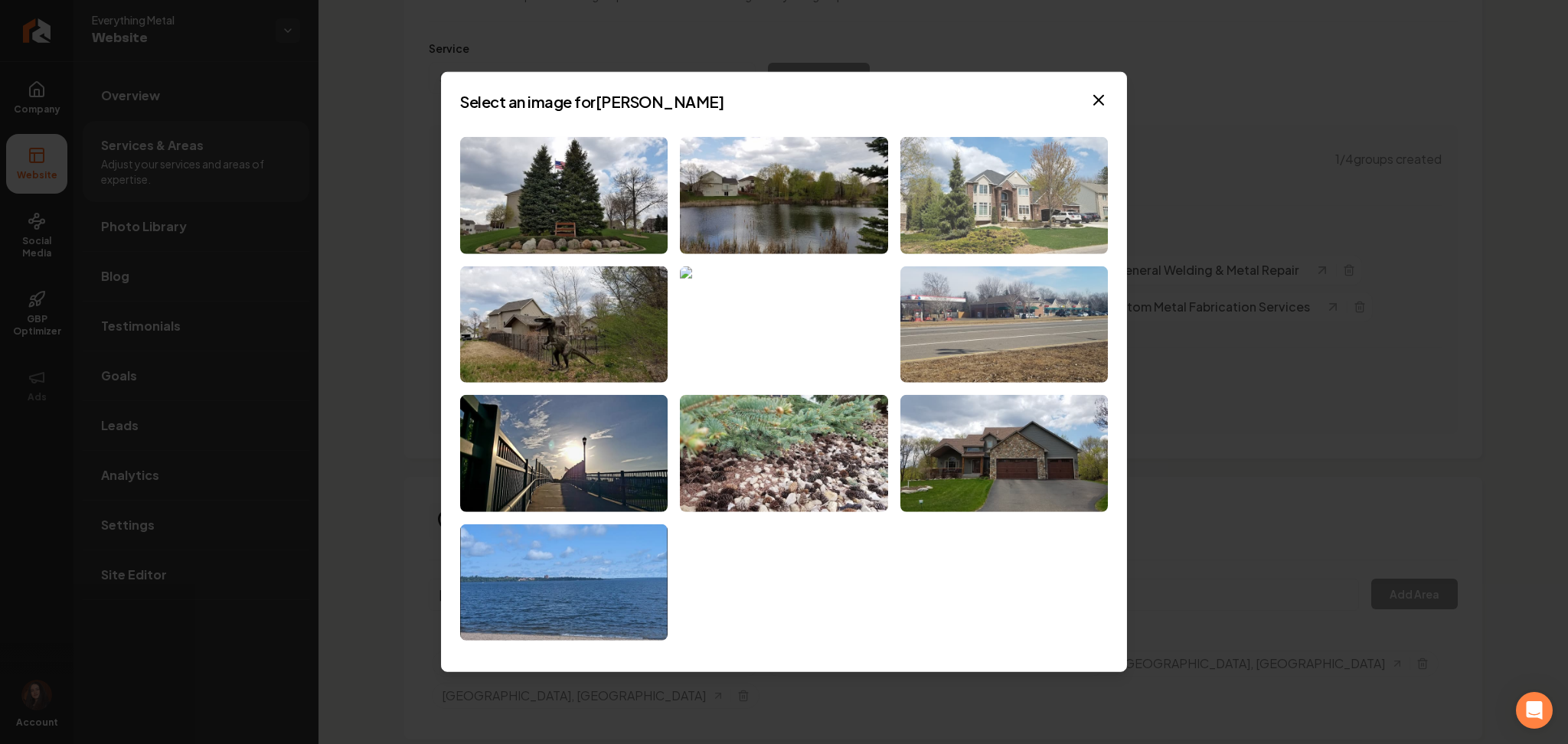
click at [991, 193] on img at bounding box center [1004, 195] width 207 height 117
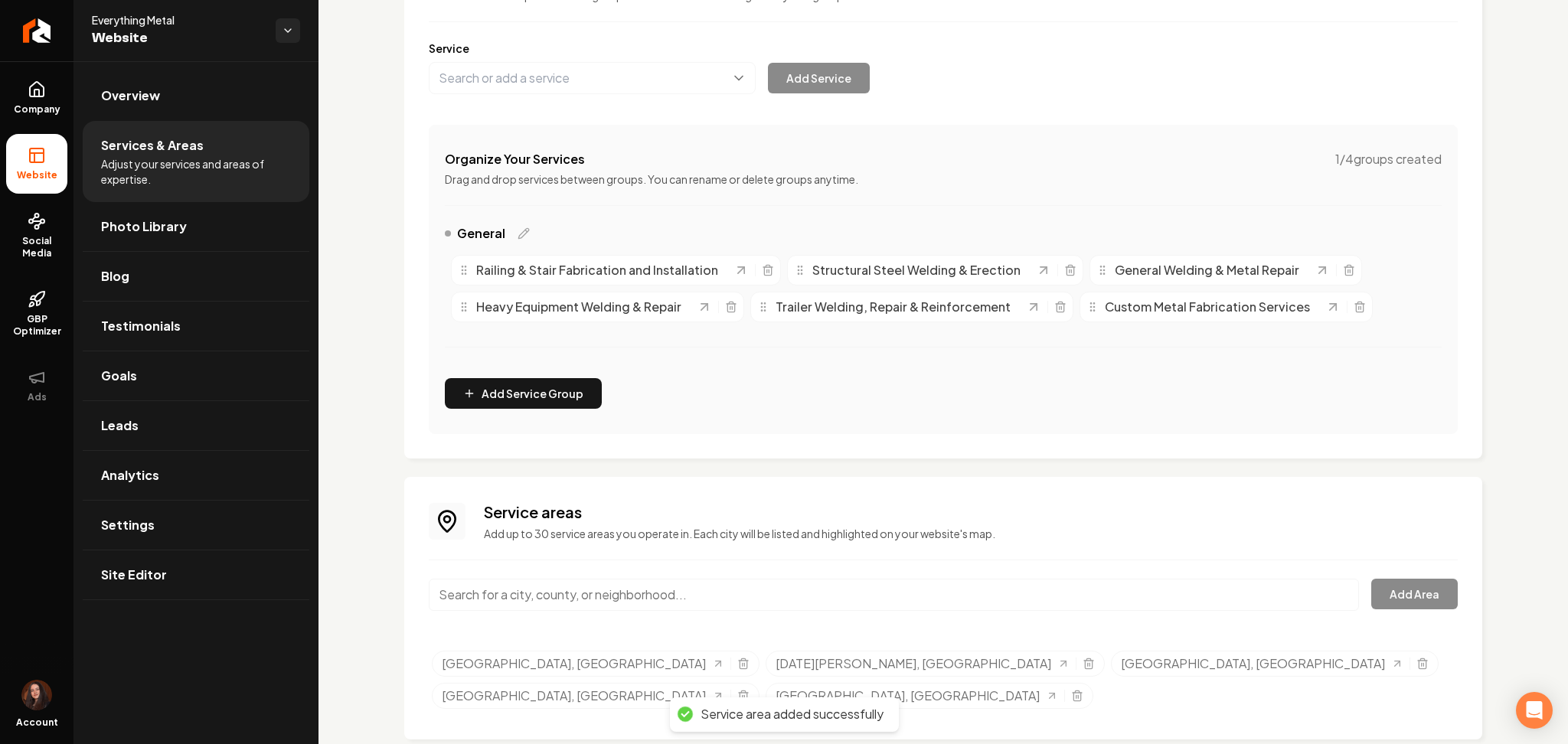
click at [542, 590] on input "Main content area" at bounding box center [894, 595] width 930 height 33
paste input "Anoka, MN"
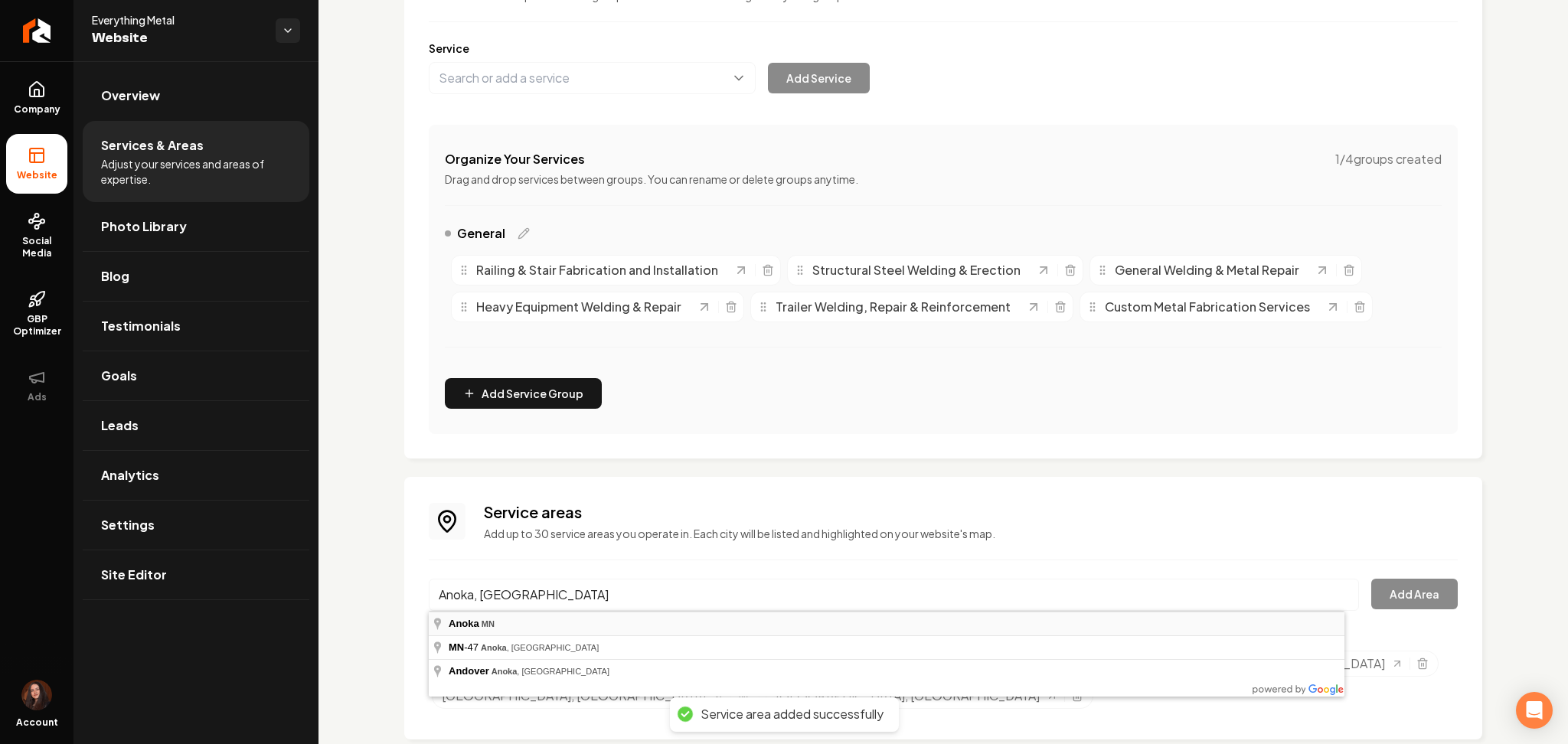
type input "Anoka, MN"
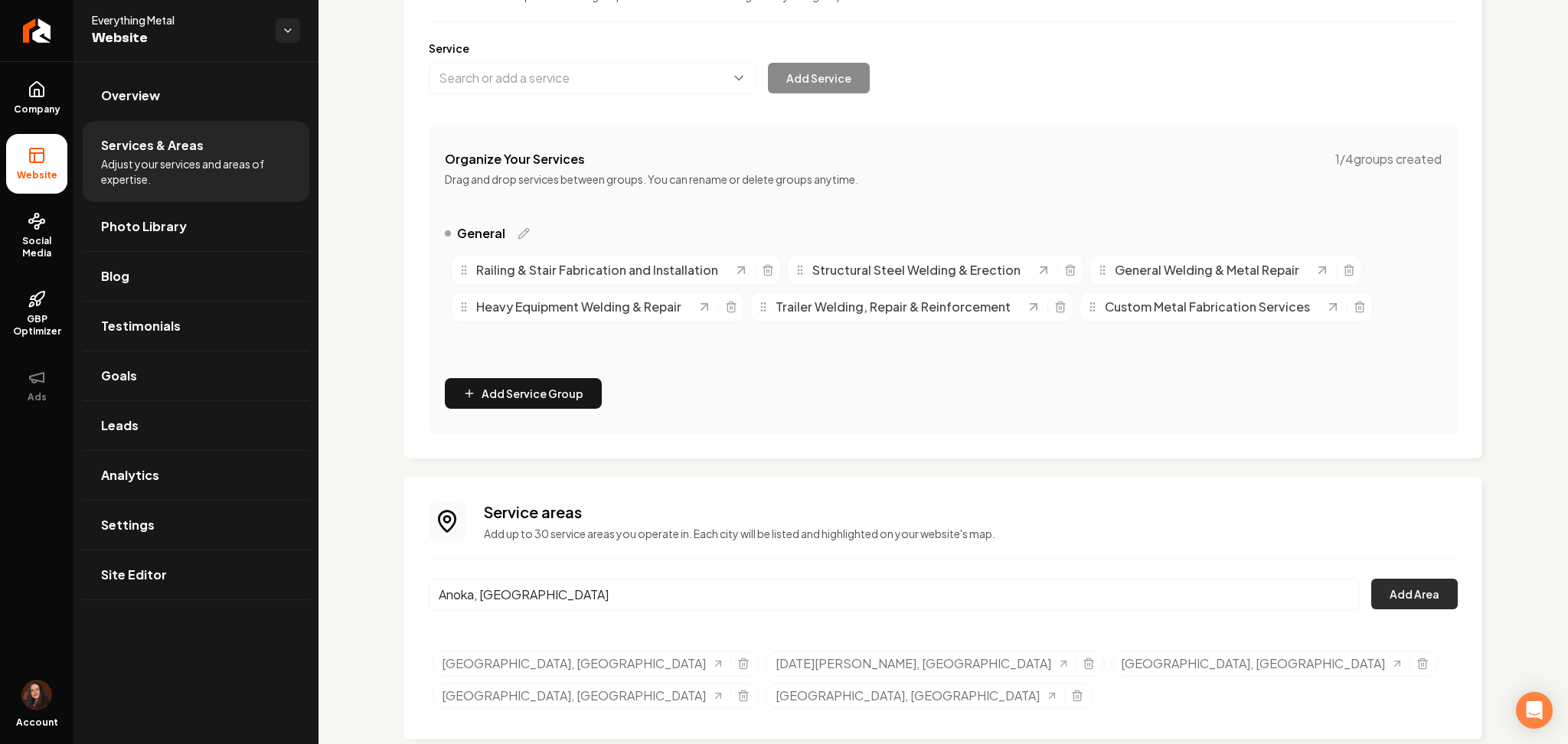
click at [1398, 587] on button "Add Area" at bounding box center [1414, 594] width 86 height 31
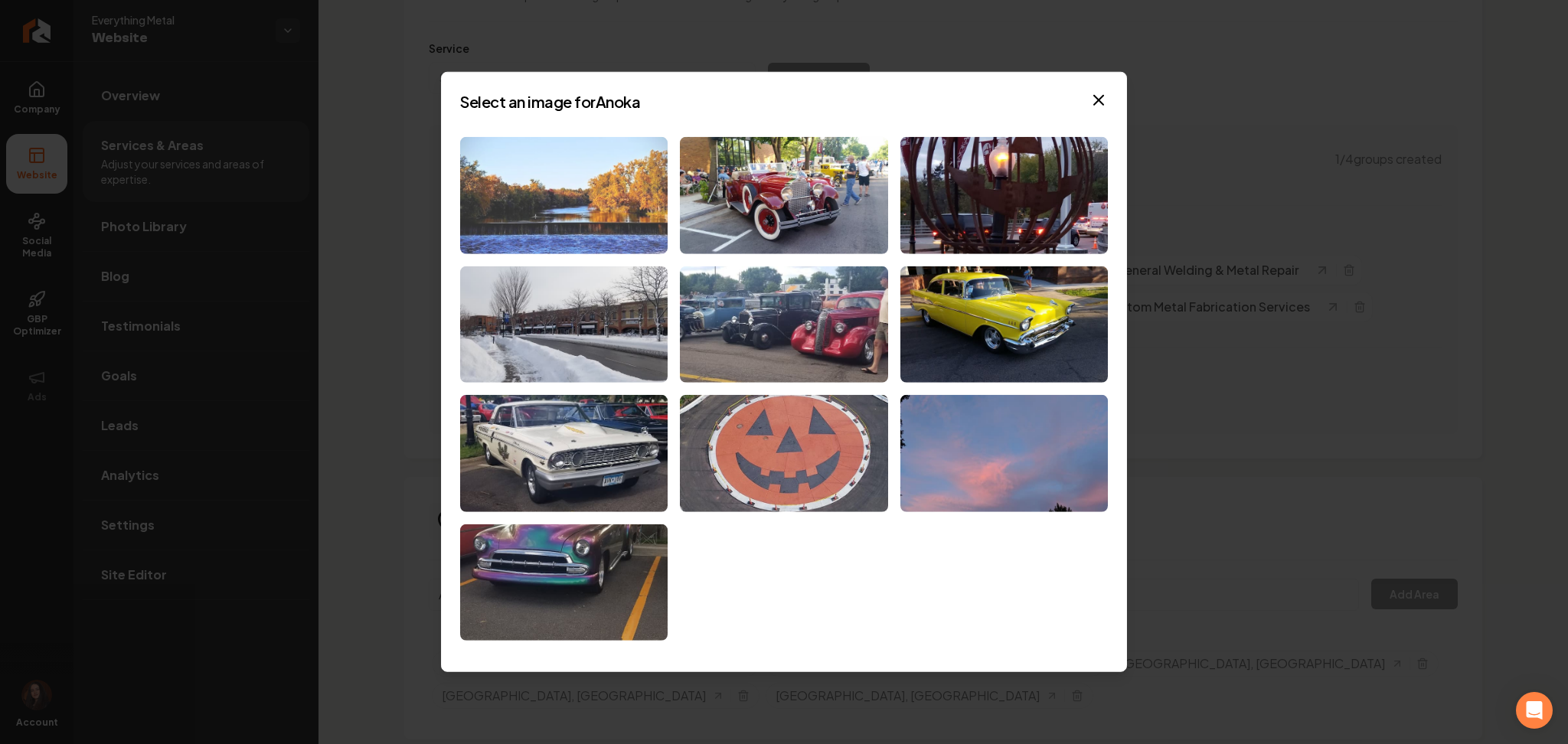
click at [578, 205] on img at bounding box center [563, 195] width 207 height 117
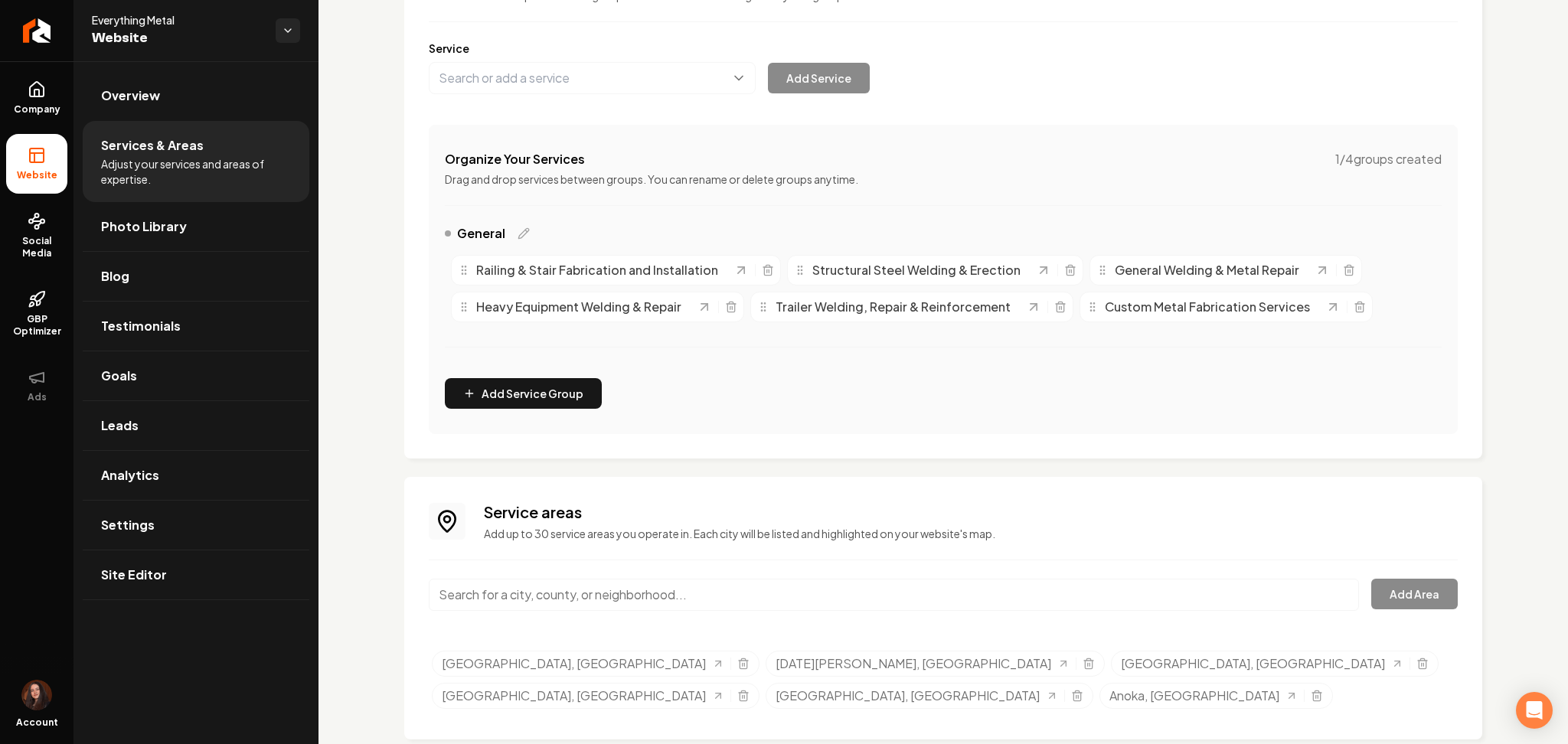
click at [502, 595] on input "Main content area" at bounding box center [894, 595] width 930 height 33
paste input "Andover, MN"
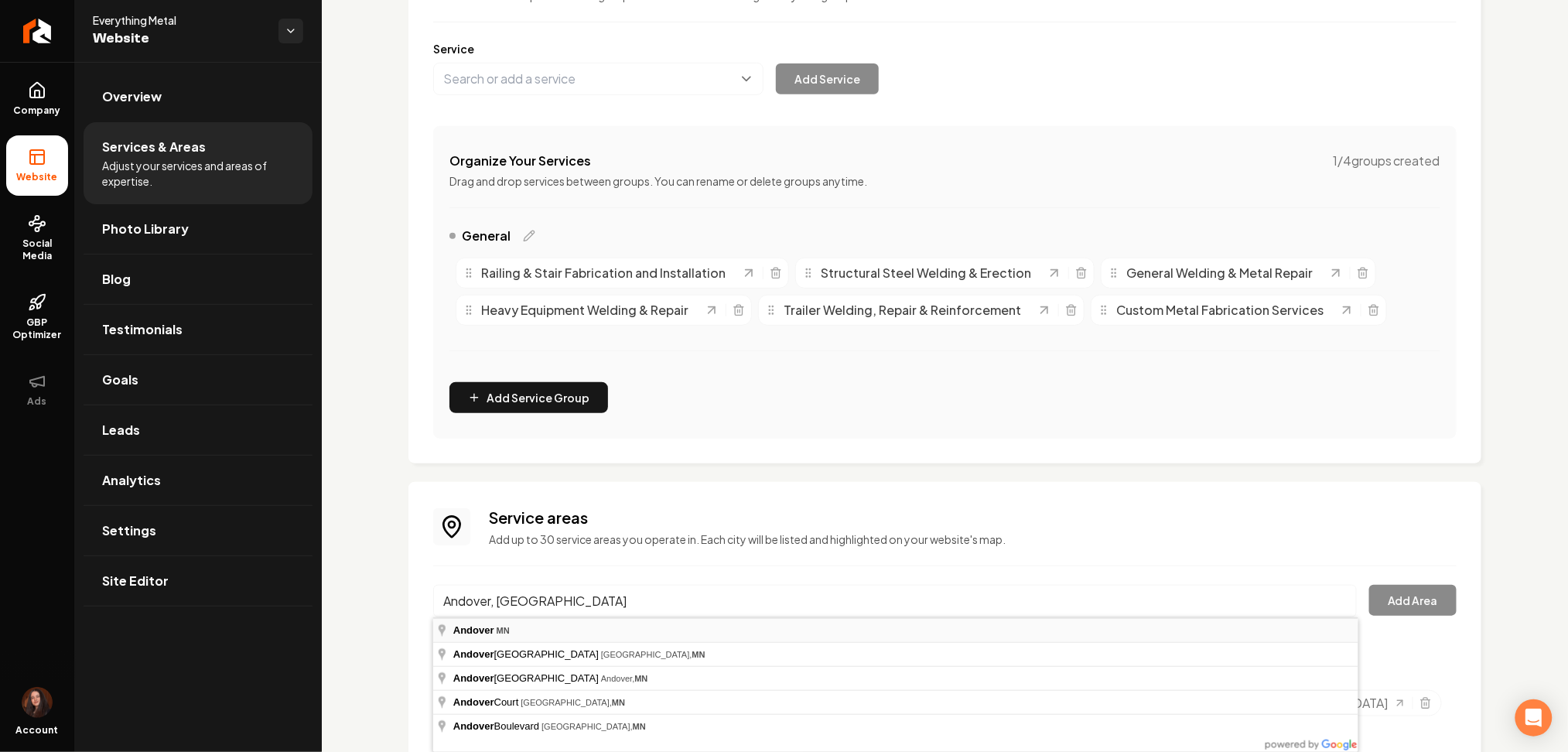
type input "Andover, MN"
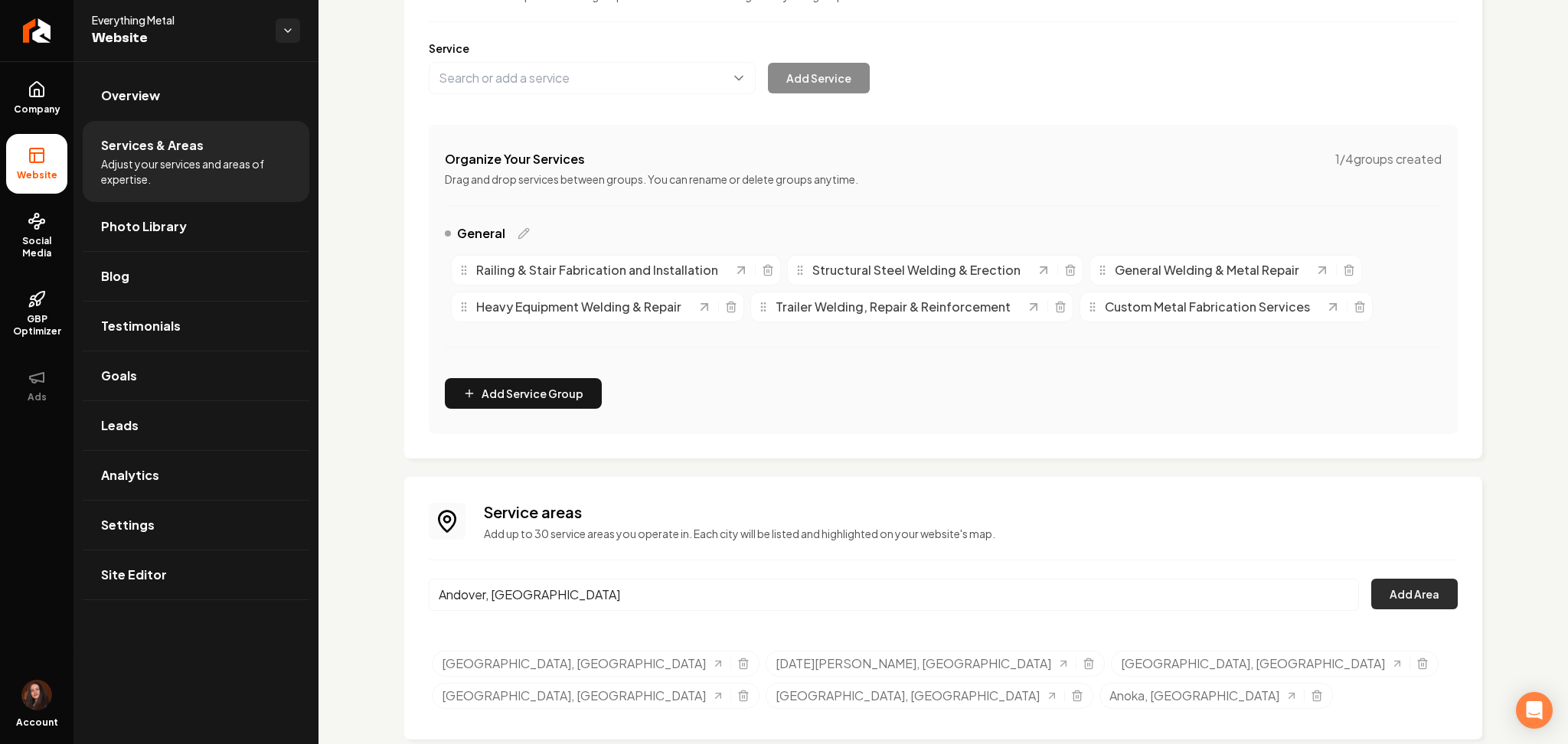
click at [1386, 595] on button "Add Area" at bounding box center [1414, 594] width 86 height 31
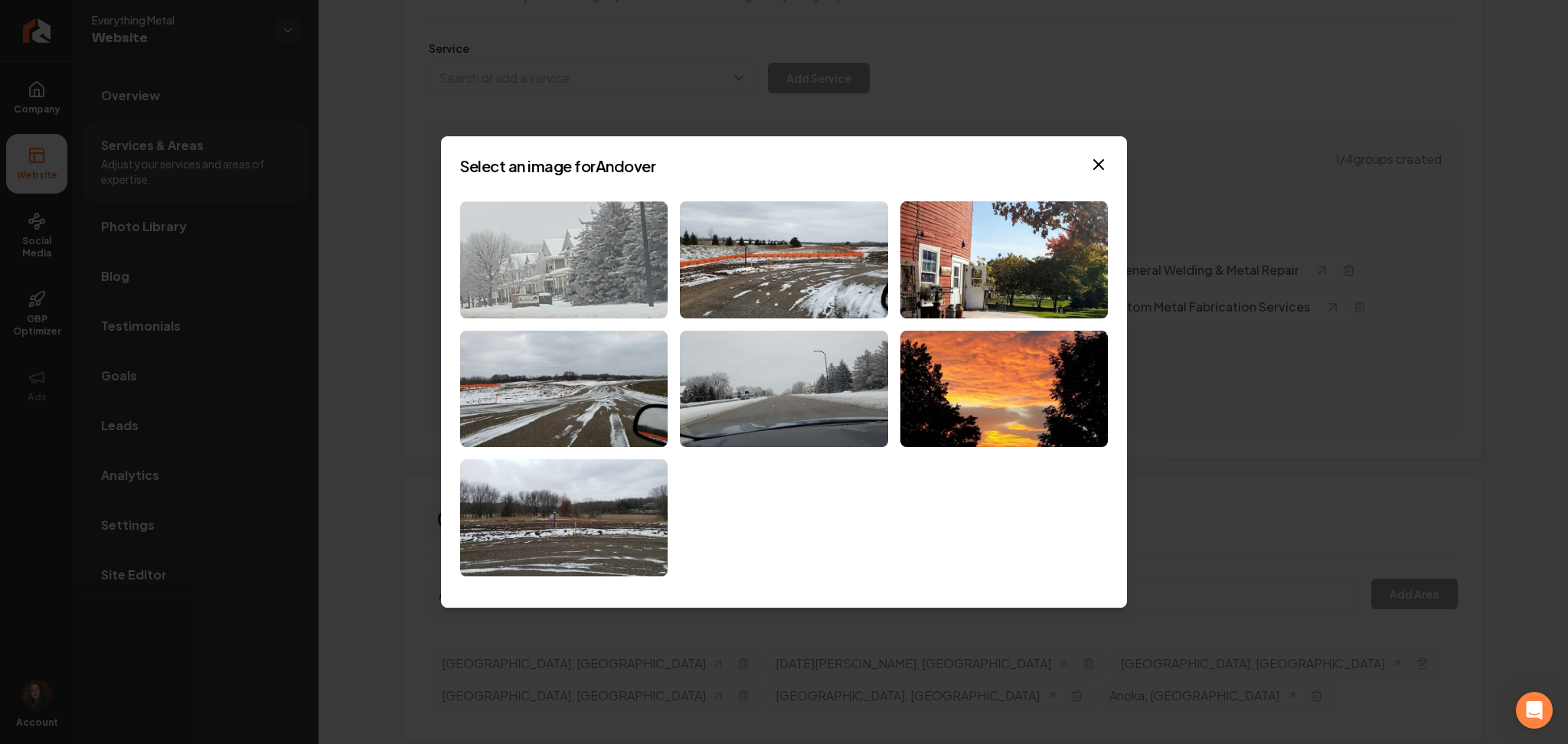
click at [561, 258] on img at bounding box center [563, 259] width 207 height 117
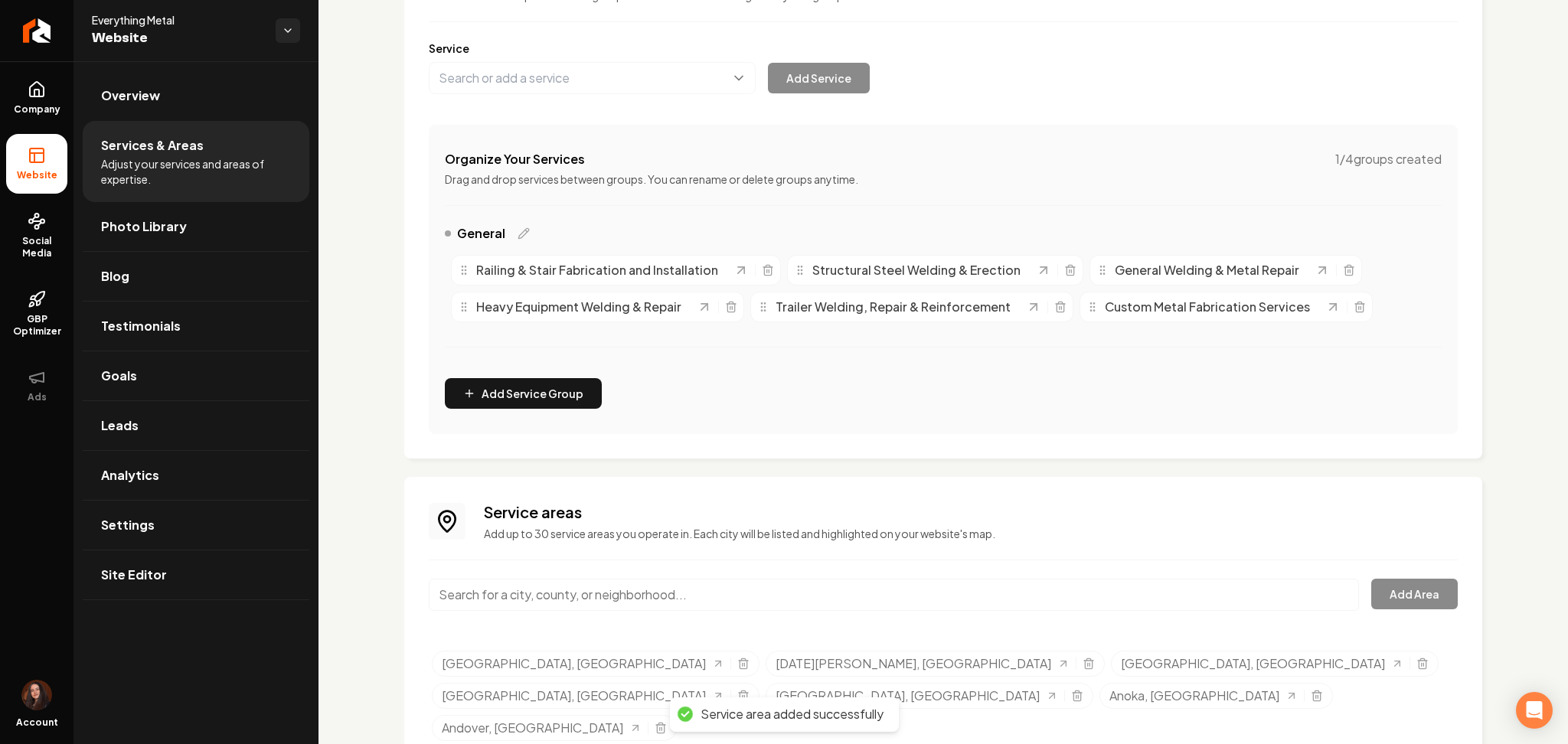
click at [565, 597] on input "Main content area" at bounding box center [894, 595] width 930 height 33
paste input "Maple Grove, MN"
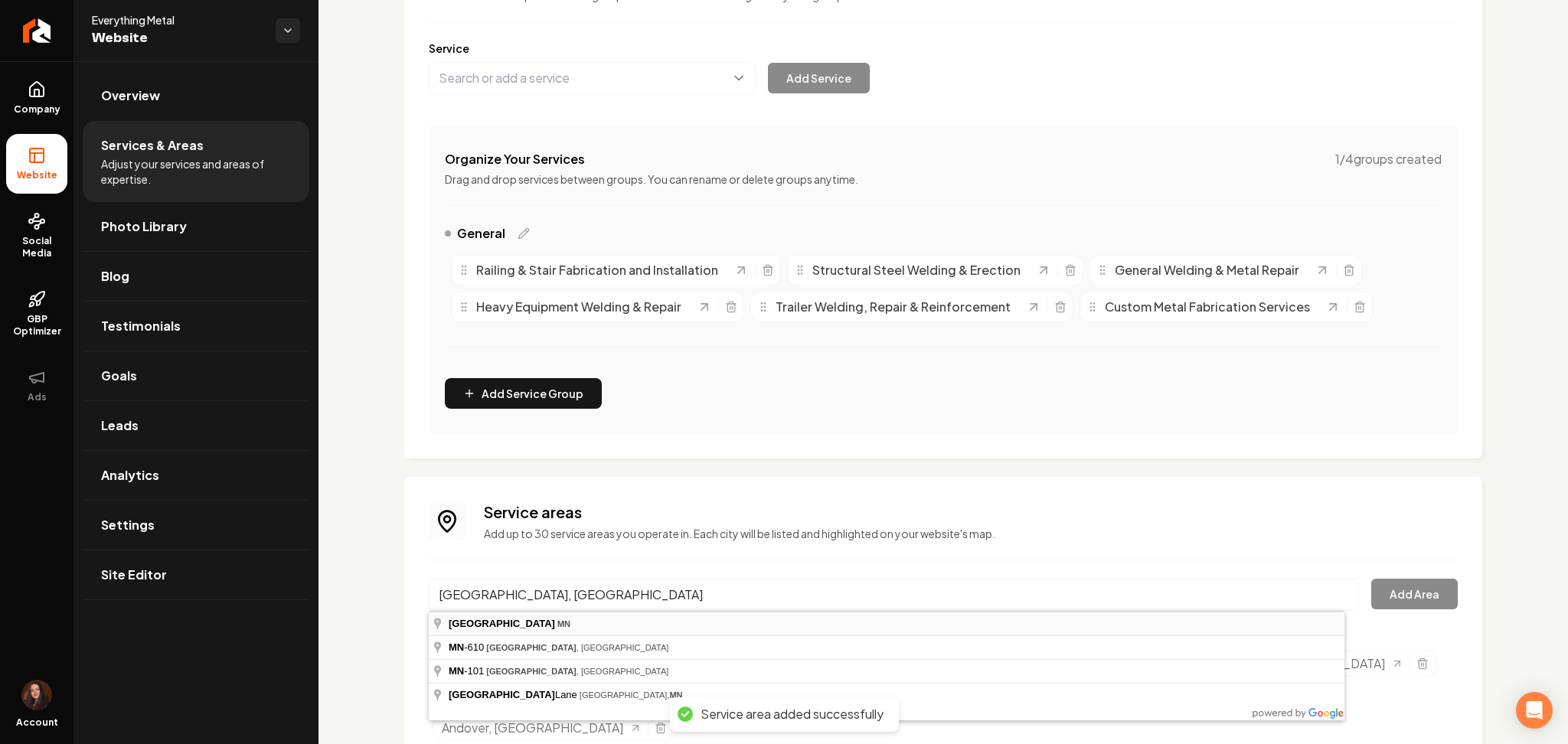
type input "Maple Grove, MN"
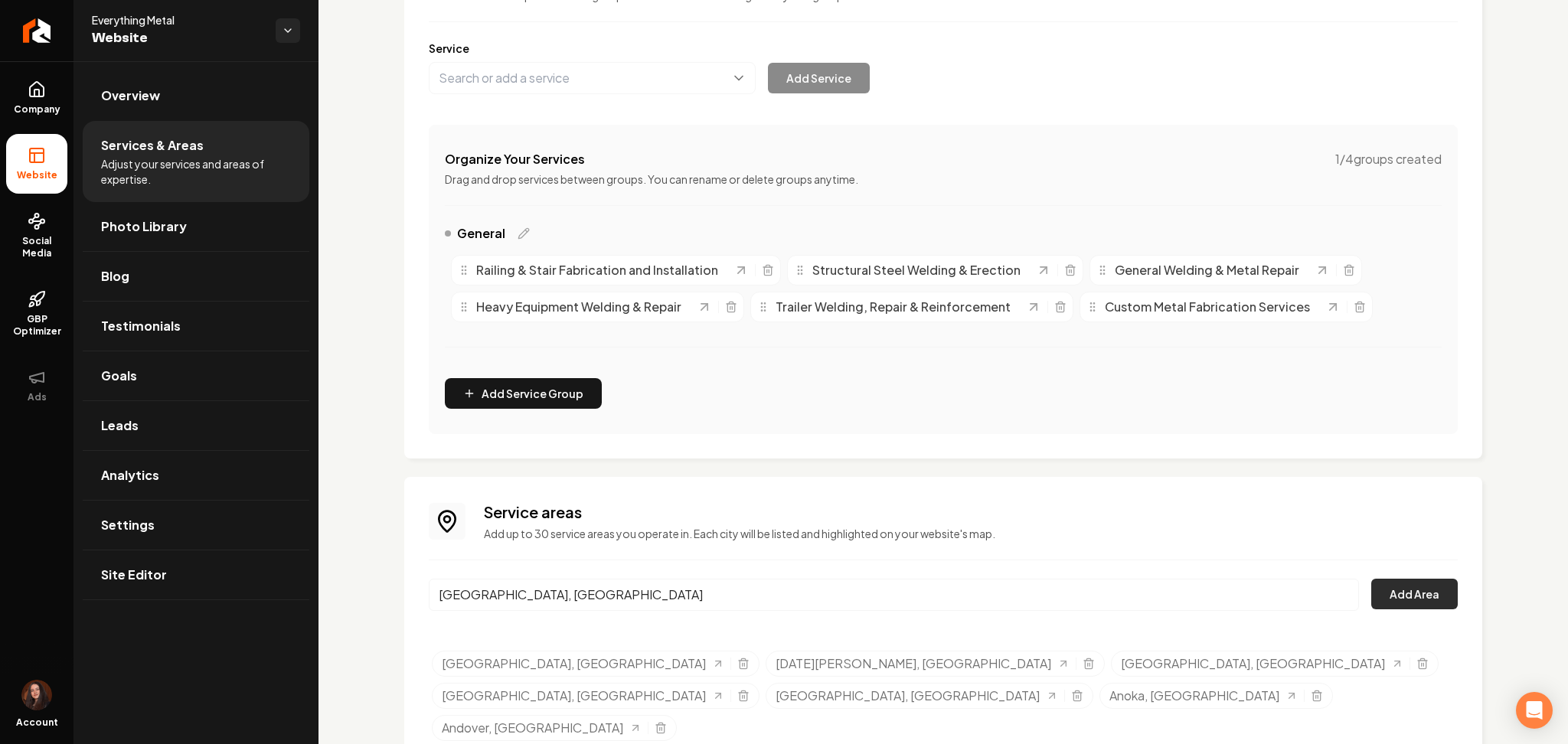
click at [1406, 603] on button "Add Area" at bounding box center [1414, 594] width 86 height 31
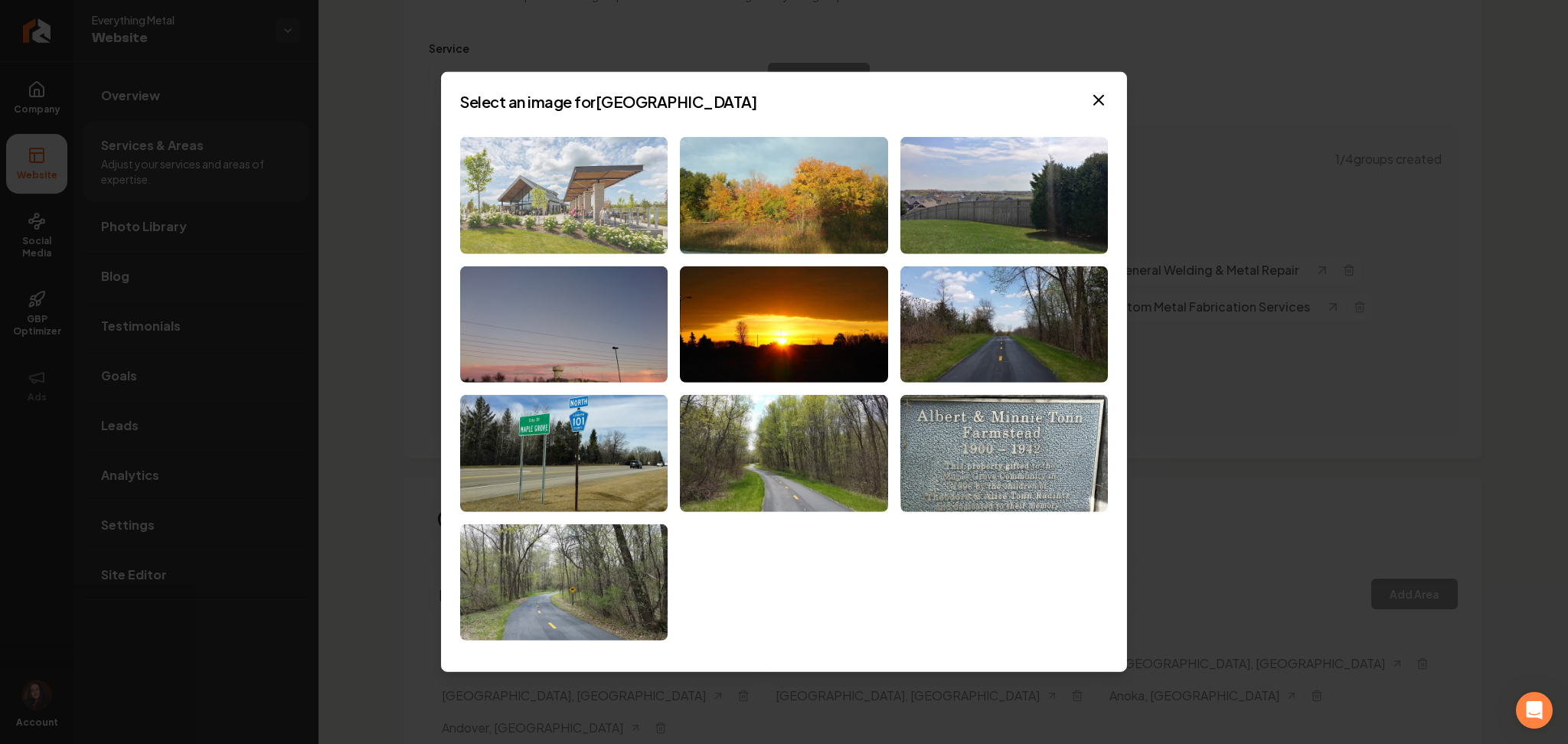
click at [548, 229] on img at bounding box center [563, 195] width 207 height 117
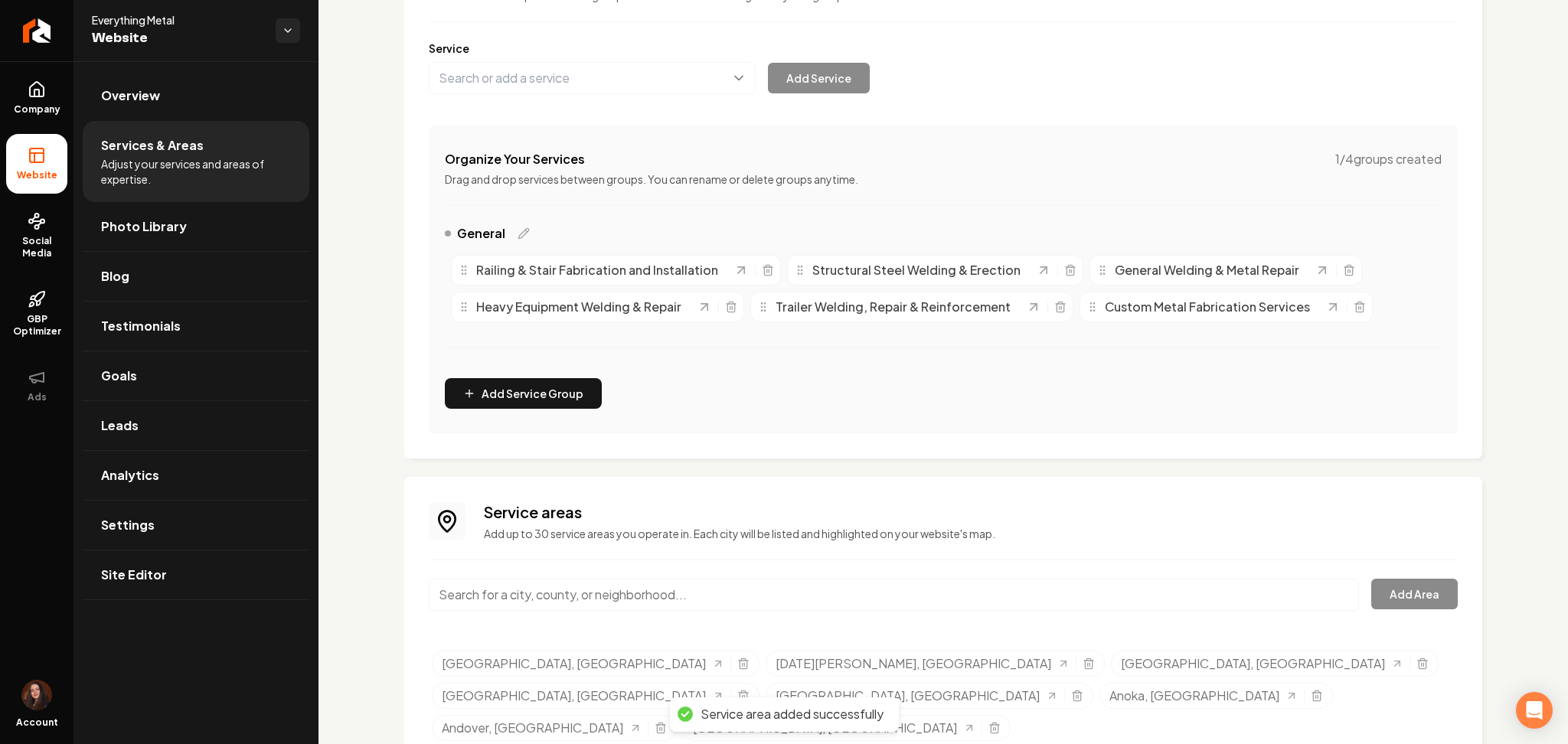
click at [516, 589] on input "Main content area" at bounding box center [894, 595] width 930 height 33
paste input "Buffalo, MN"
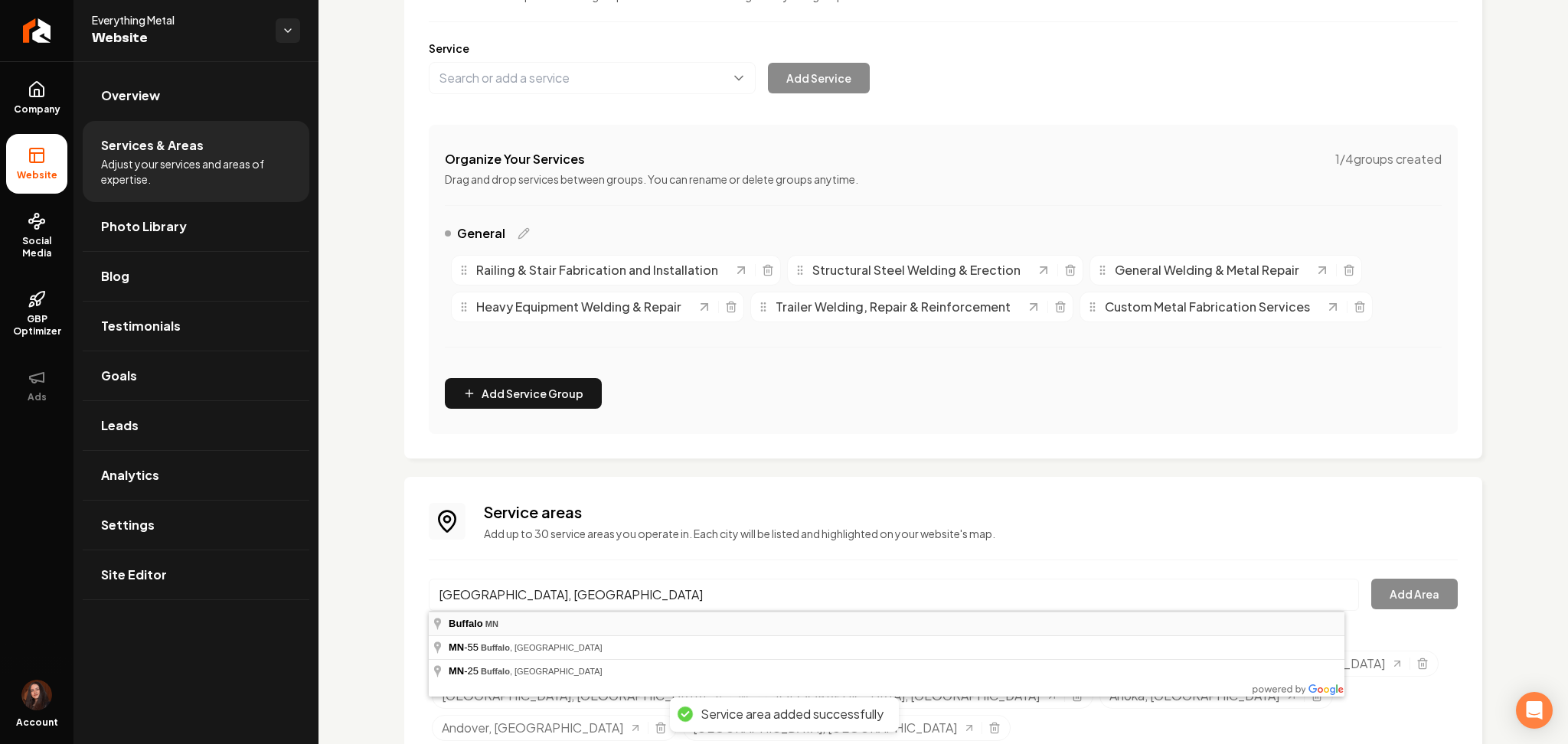
type input "Buffalo, MN"
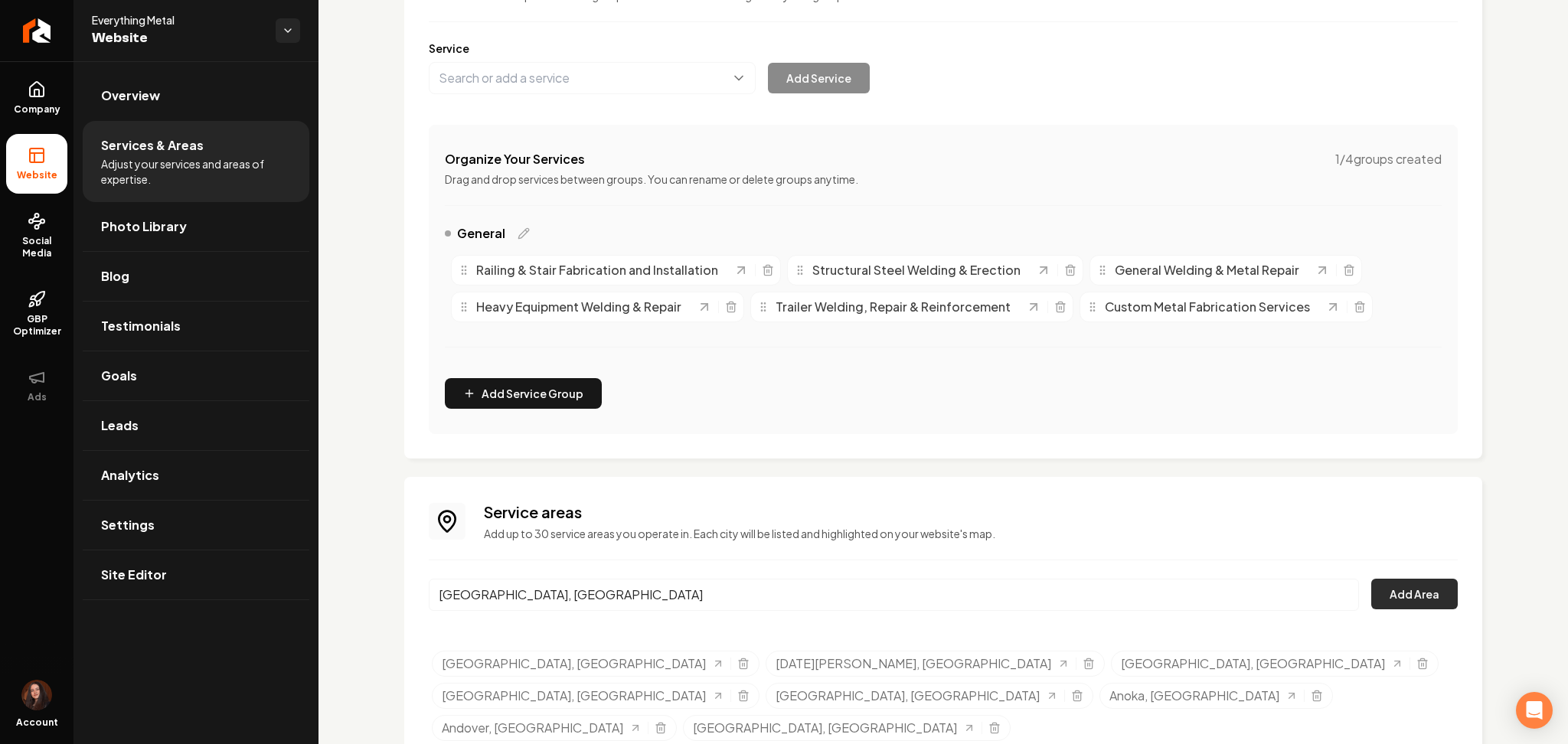
click at [1422, 593] on button "Add Area" at bounding box center [1414, 594] width 86 height 31
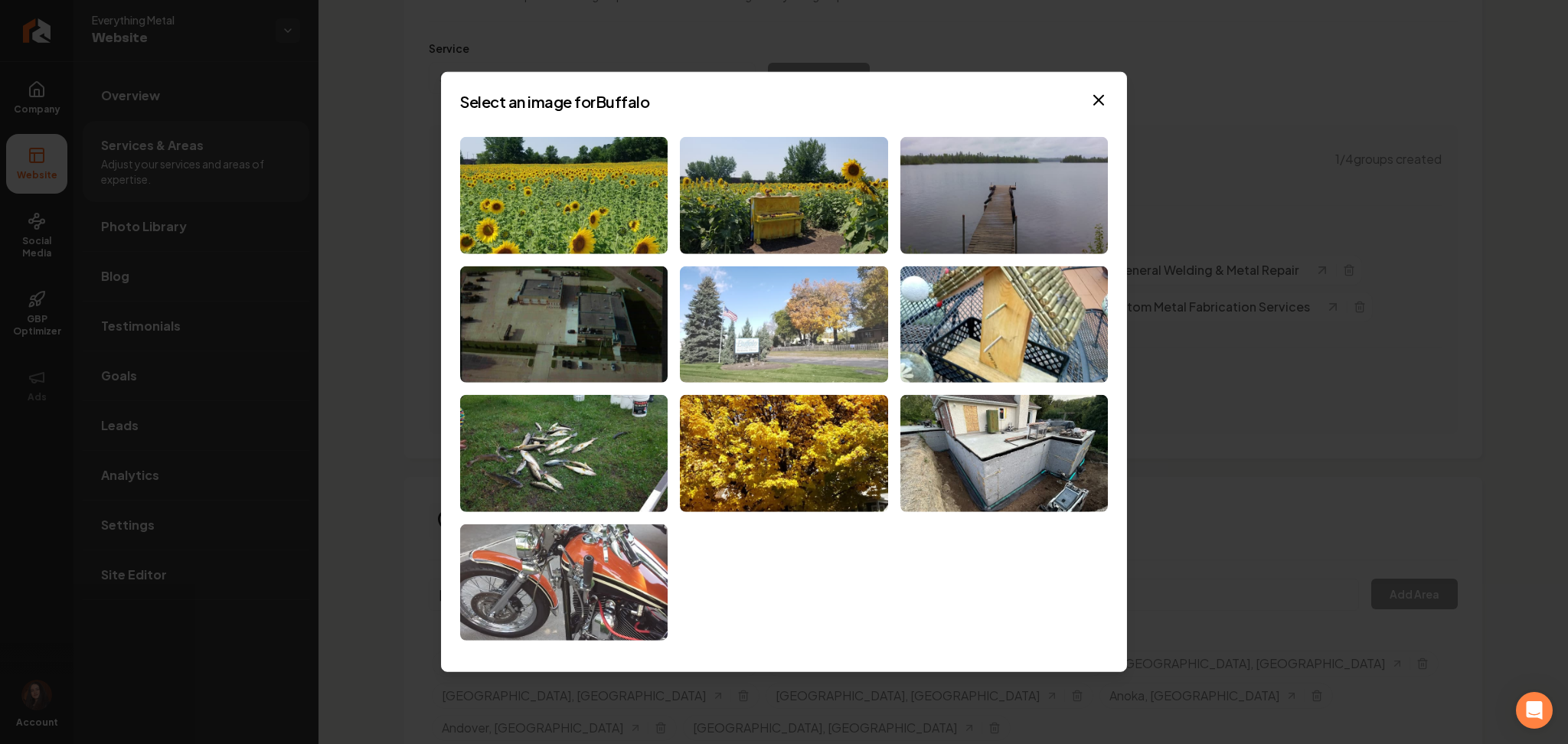
click at [754, 346] on img at bounding box center [784, 324] width 207 height 117
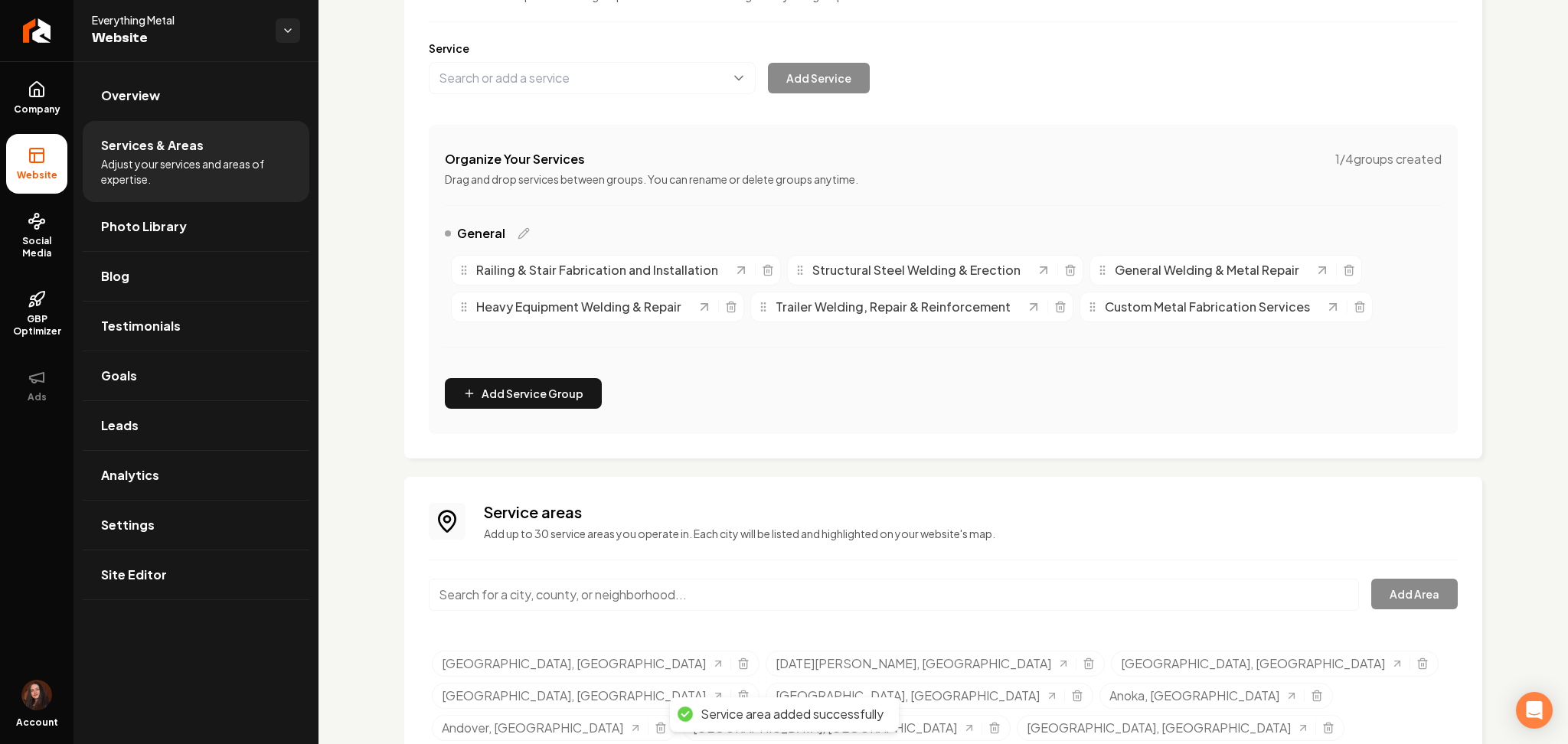
click at [633, 580] on input "Main content area" at bounding box center [894, 595] width 930 height 33
paste input "Coon Rapids, MN"
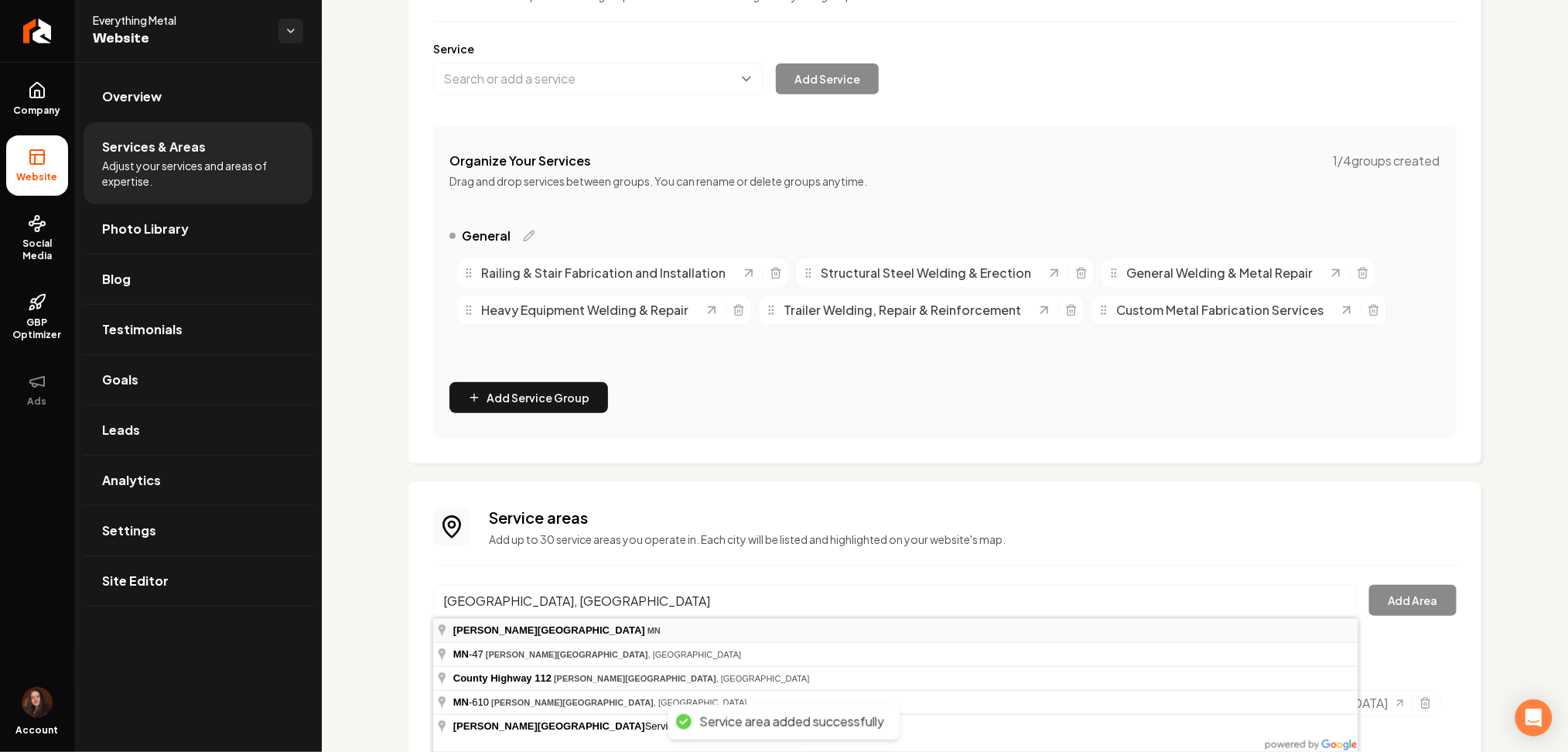
type input "Coon Rapids, MN"
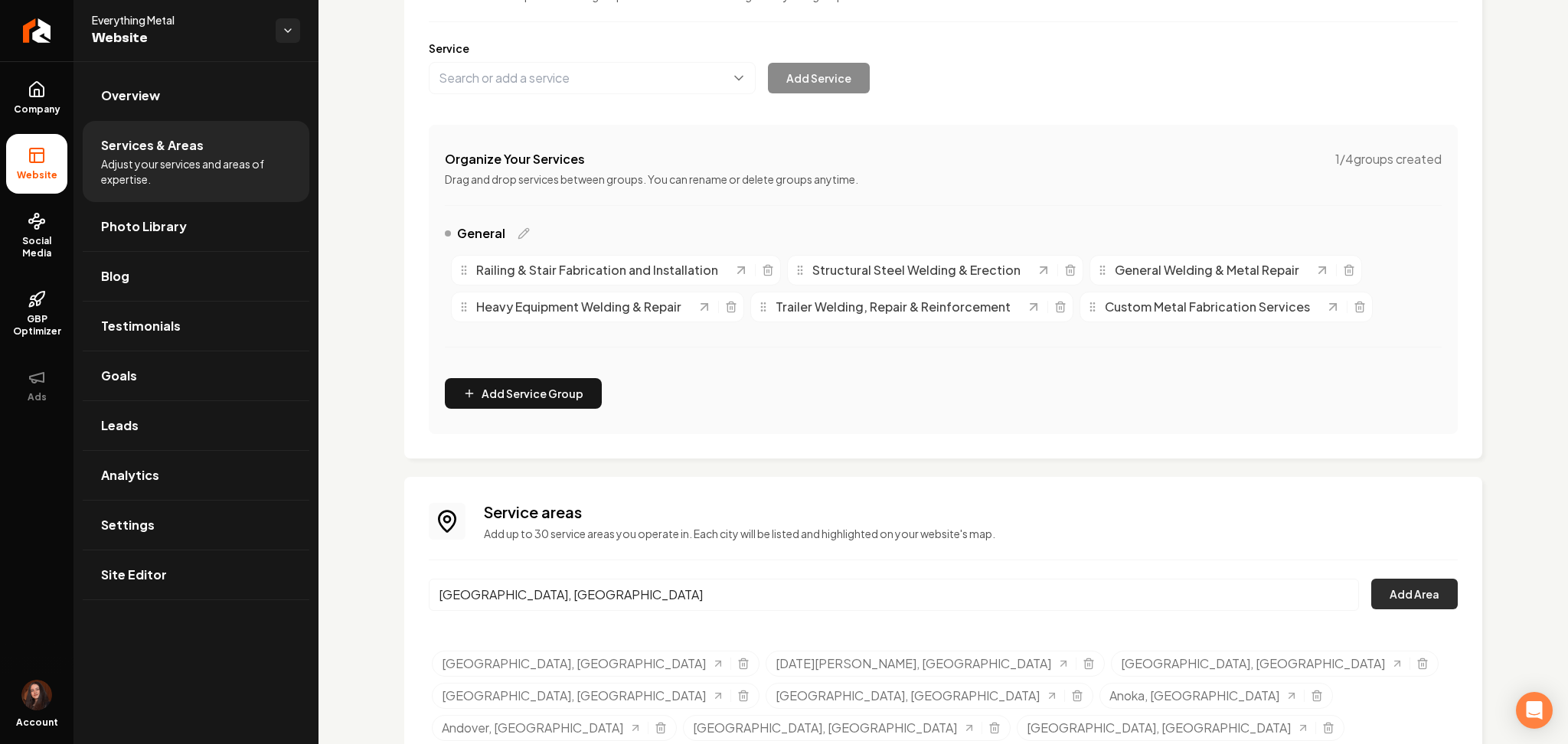
click at [1416, 589] on button "Add Area" at bounding box center [1414, 594] width 86 height 31
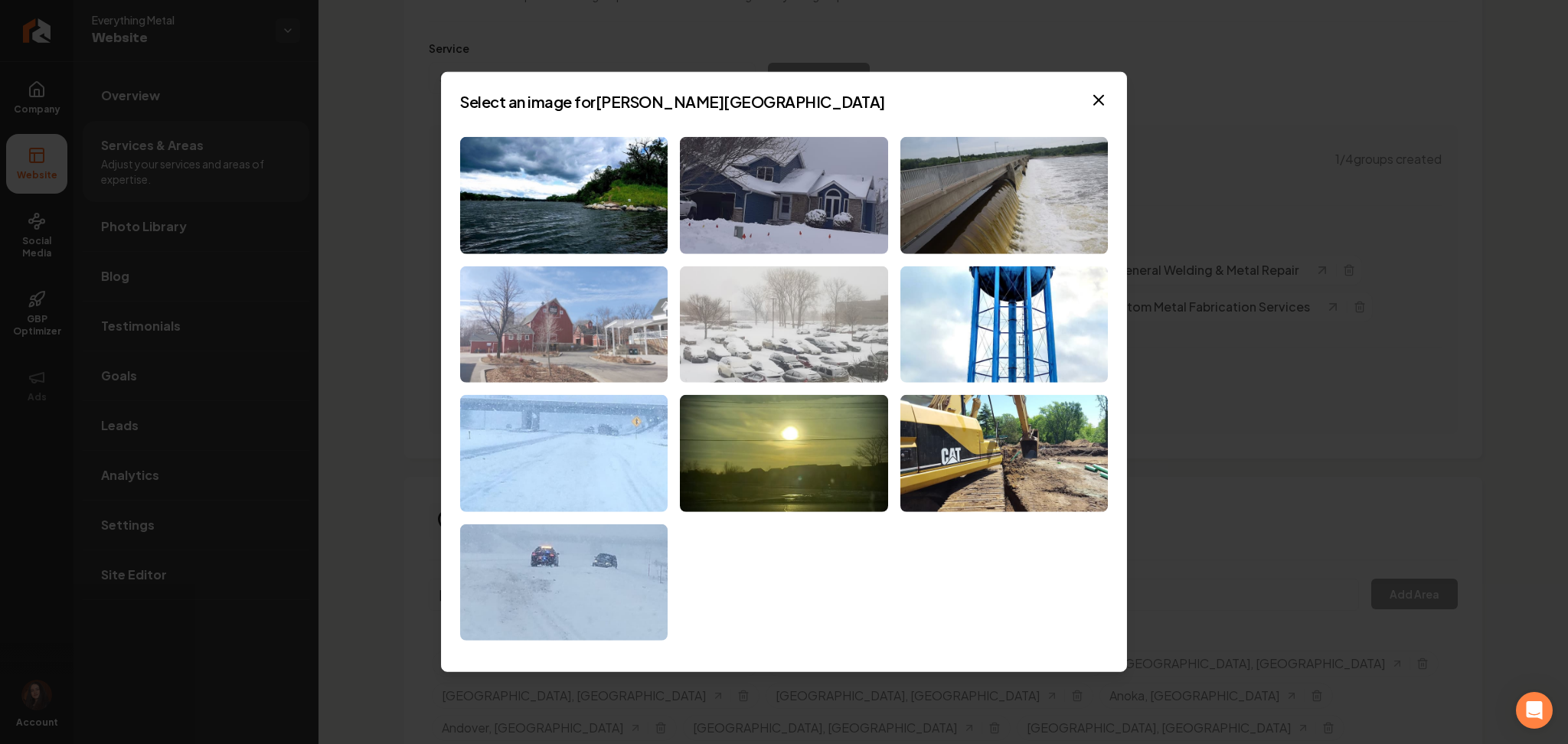
click at [537, 331] on img at bounding box center [563, 324] width 207 height 117
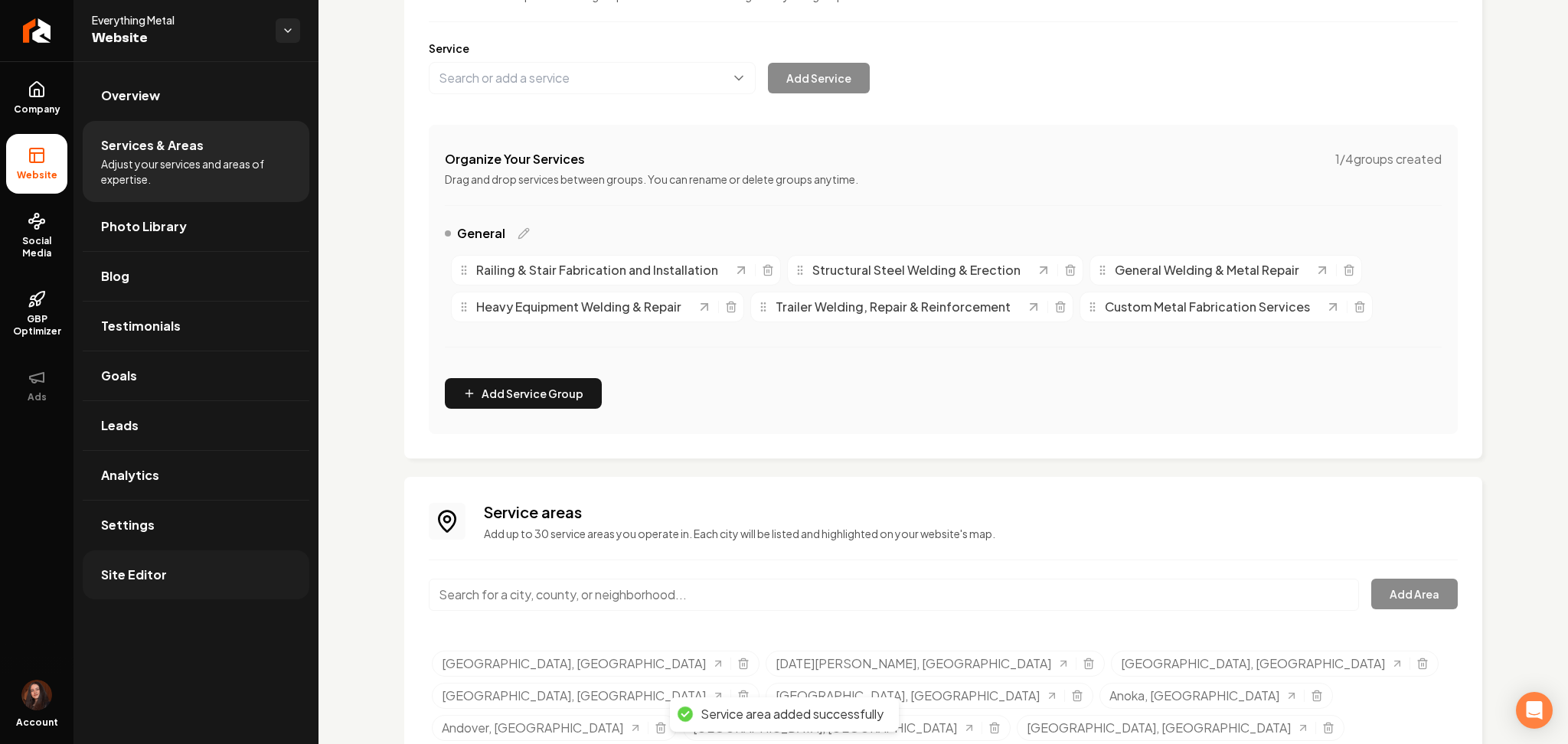
click at [240, 564] on link "Site Editor" at bounding box center [196, 574] width 227 height 49
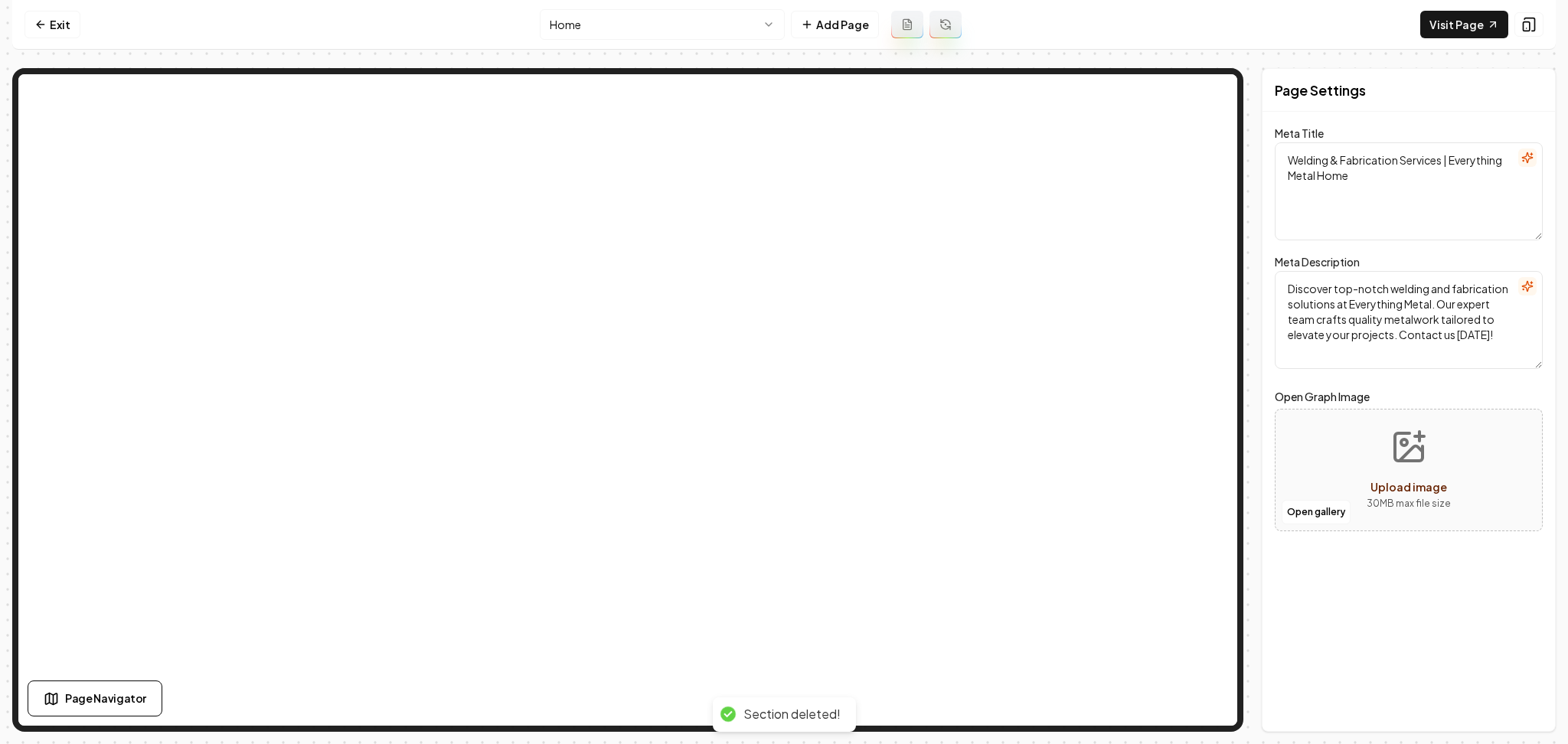
click at [46, 41] on nav "Exit Home Add Page Visit Page" at bounding box center [784, 25] width 1543 height 50
click at [46, 29] on icon at bounding box center [40, 24] width 12 height 12
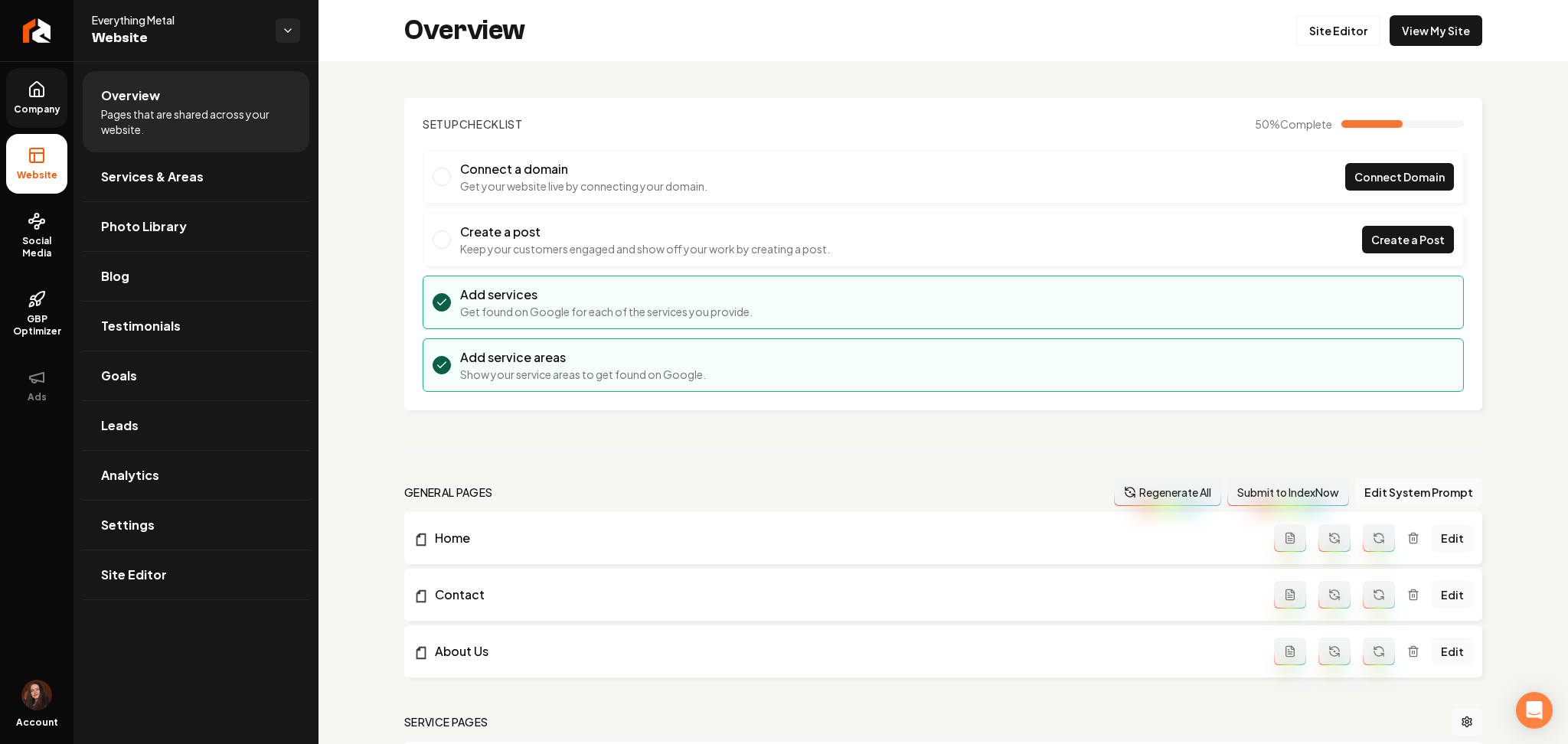
click at [20, 86] on link "Company" at bounding box center [37, 98] width 62 height 60
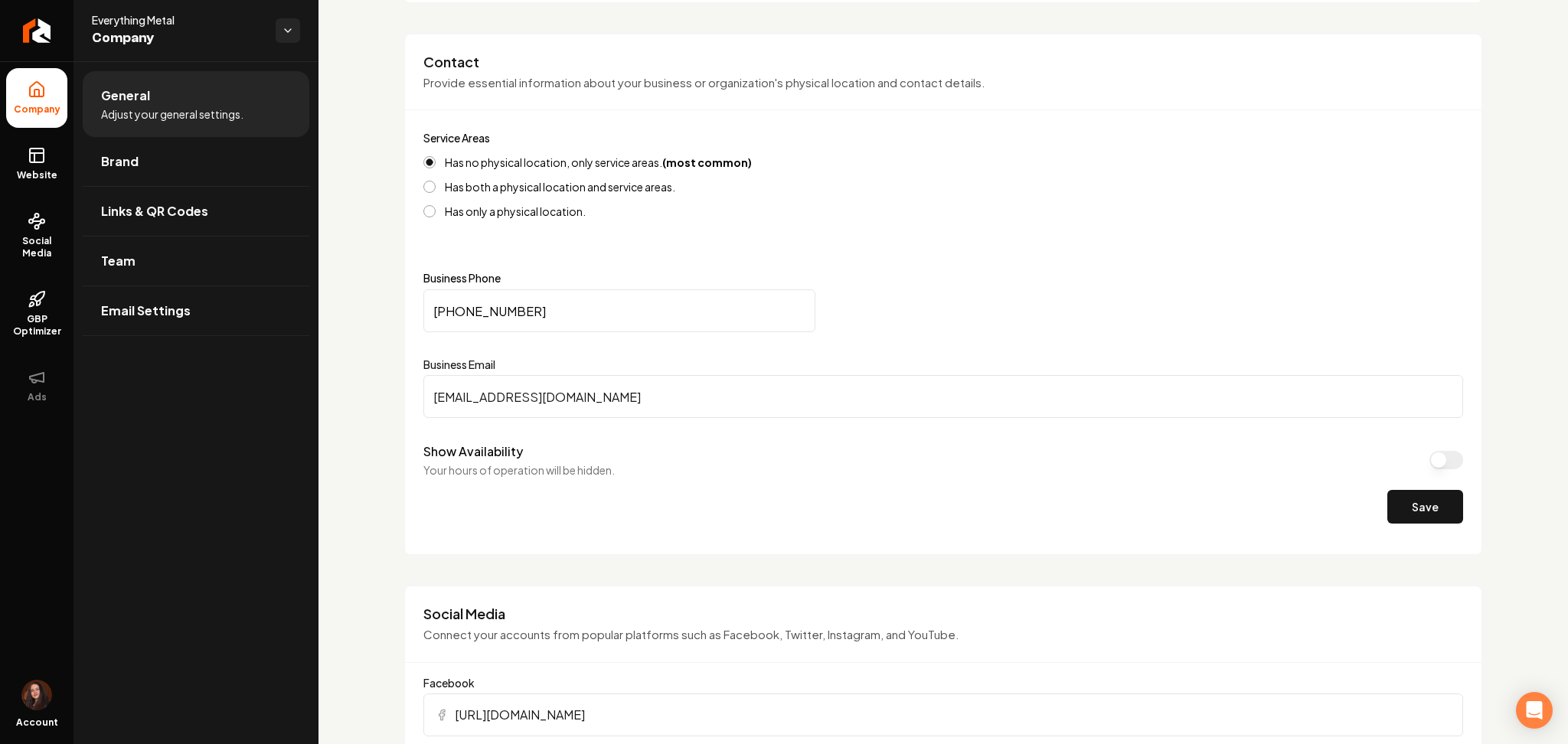
scroll to position [703, 0]
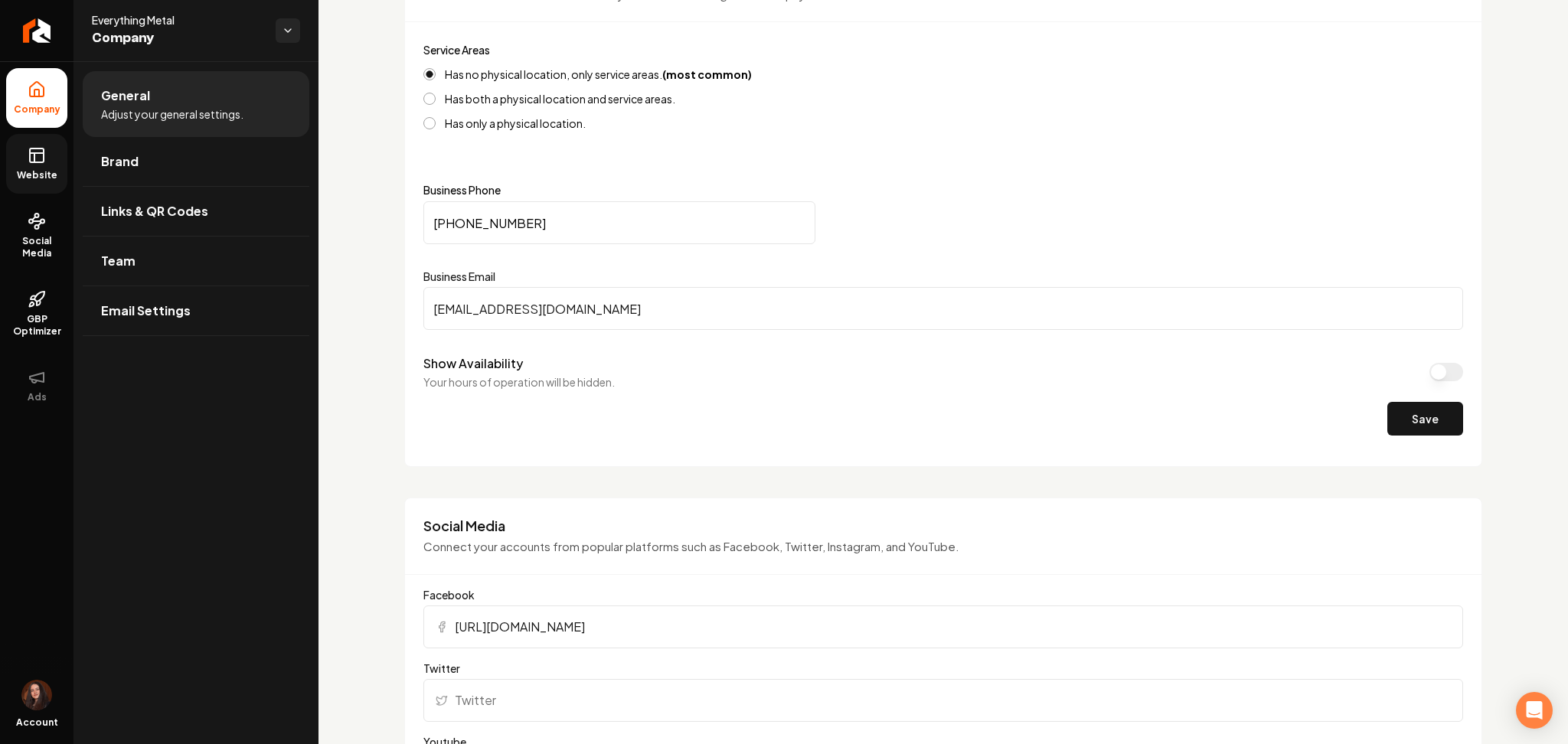
click at [35, 178] on span "Website" at bounding box center [38, 176] width 53 height 12
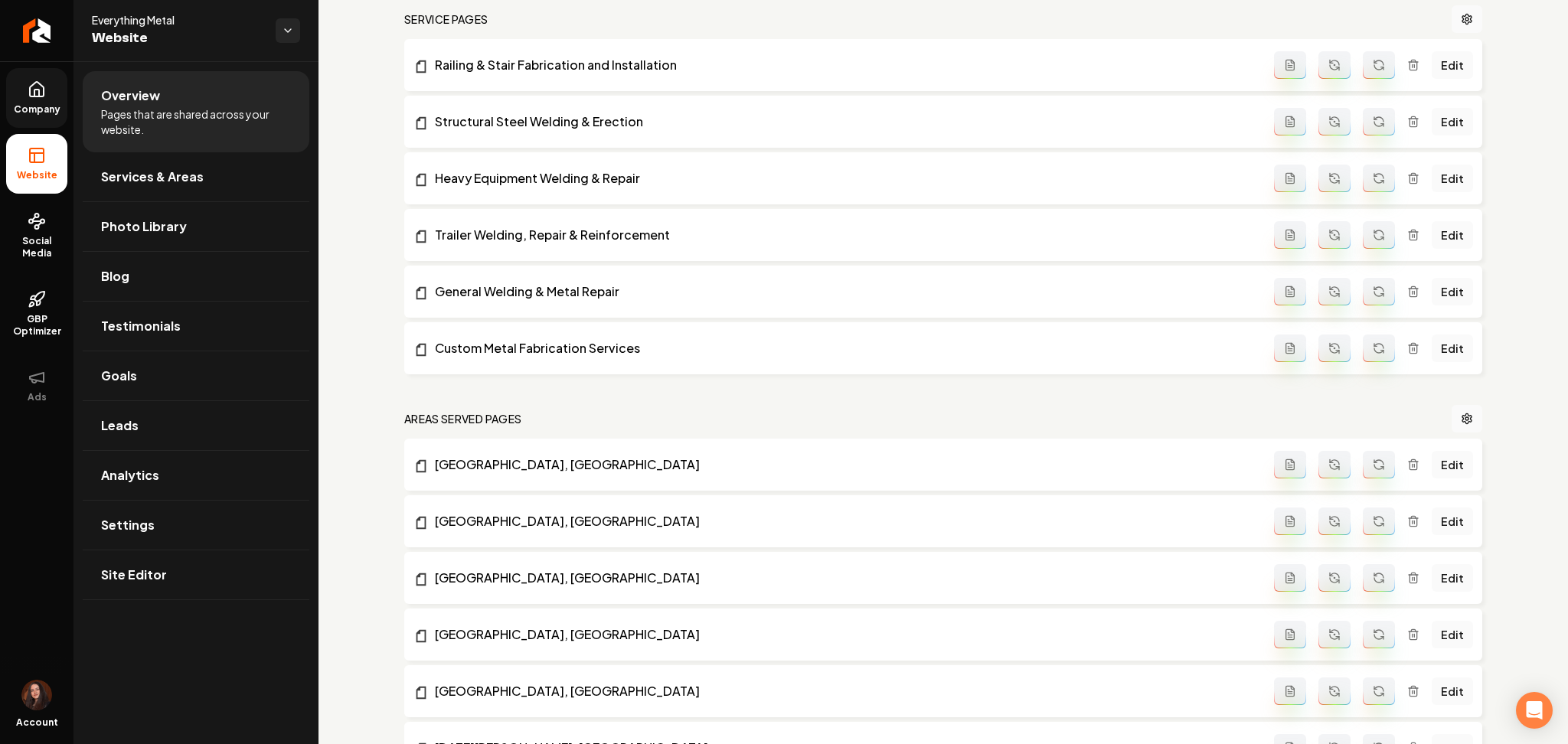
click at [62, 127] on link "Company" at bounding box center [37, 98] width 62 height 60
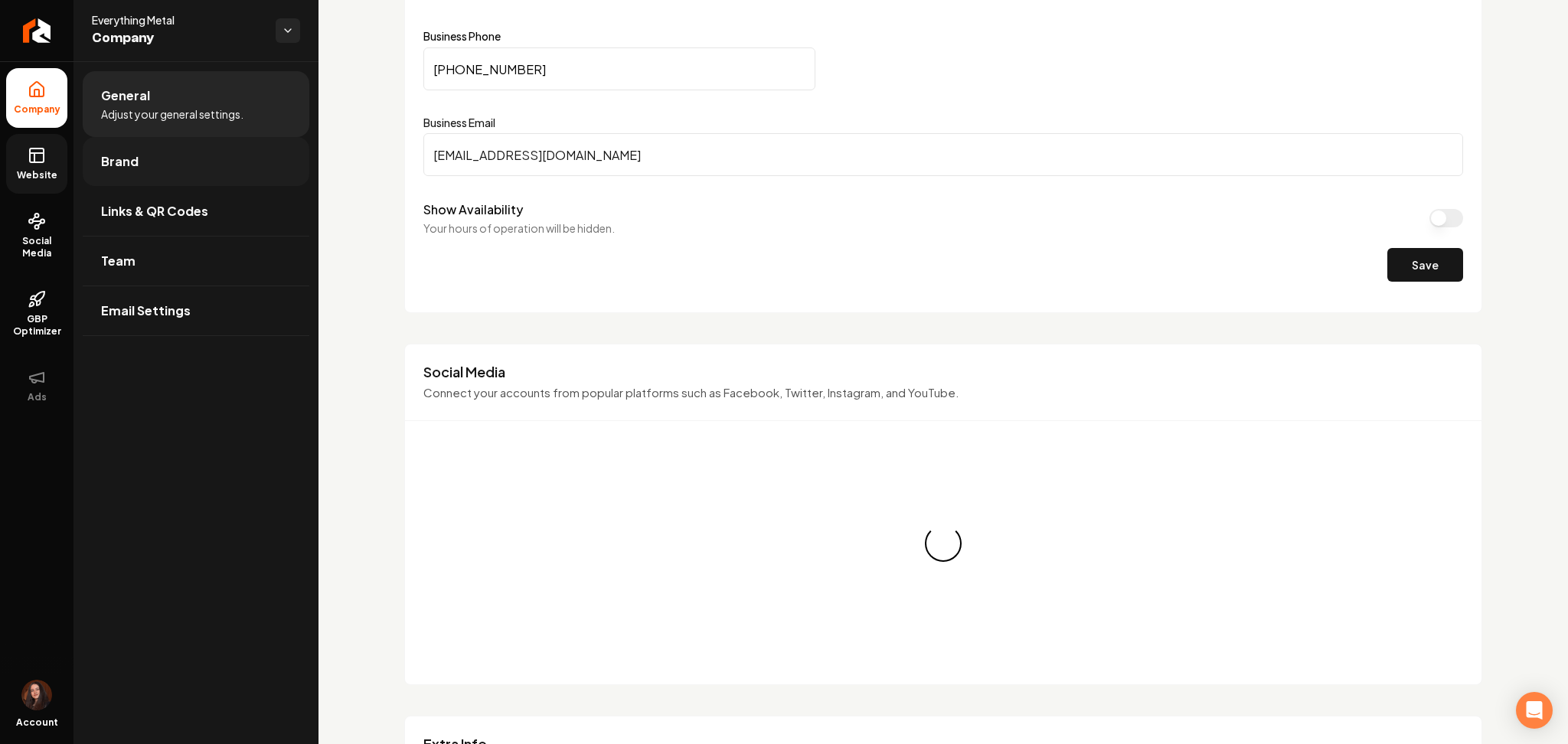
click at [118, 160] on span "Brand" at bounding box center [120, 161] width 38 height 18
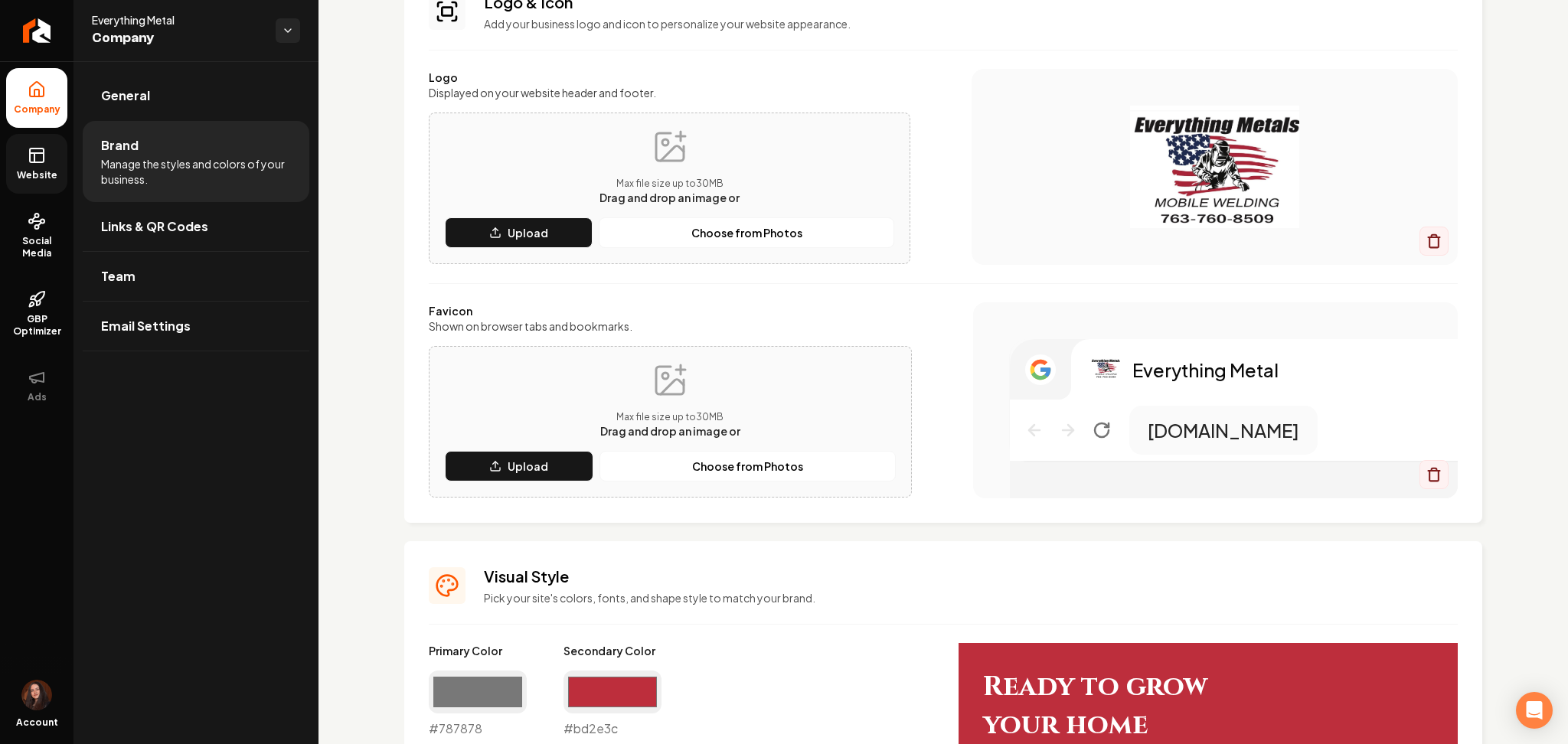
scroll to position [135, 0]
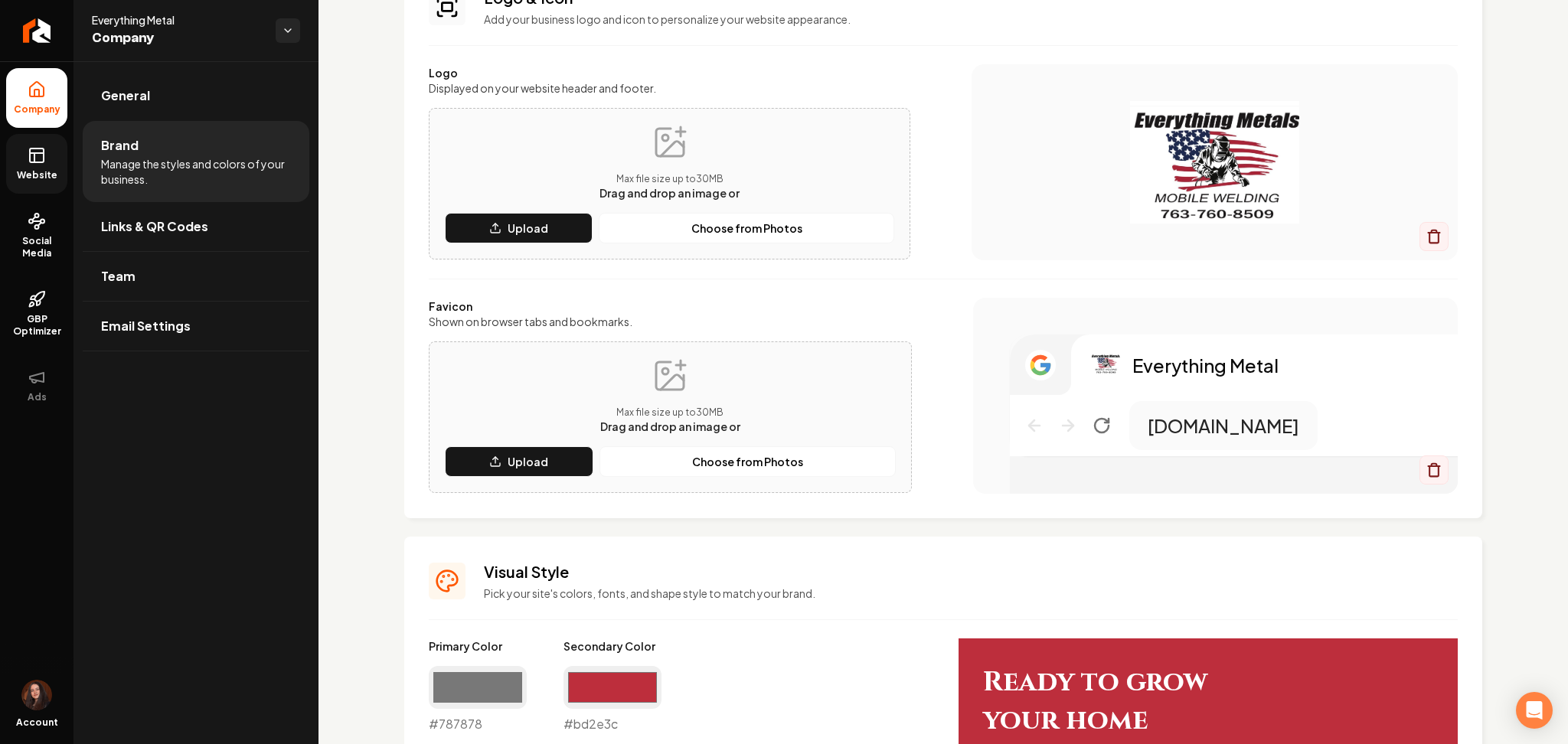
click at [19, 152] on link "Website" at bounding box center [37, 164] width 62 height 60
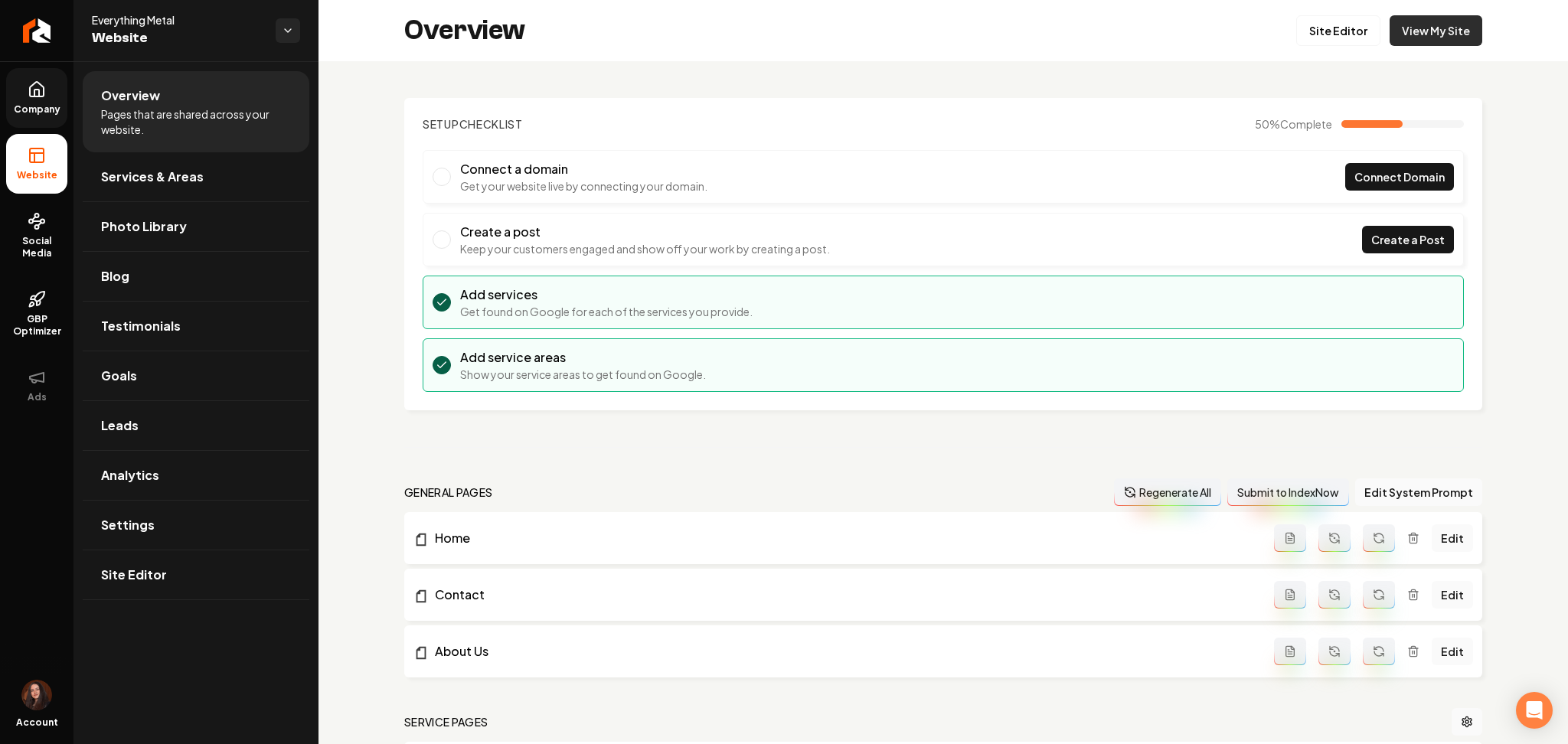
click at [1389, 25] on link "View My Site" at bounding box center [1435, 31] width 92 height 31
click at [170, 521] on link "Settings" at bounding box center [196, 525] width 227 height 49
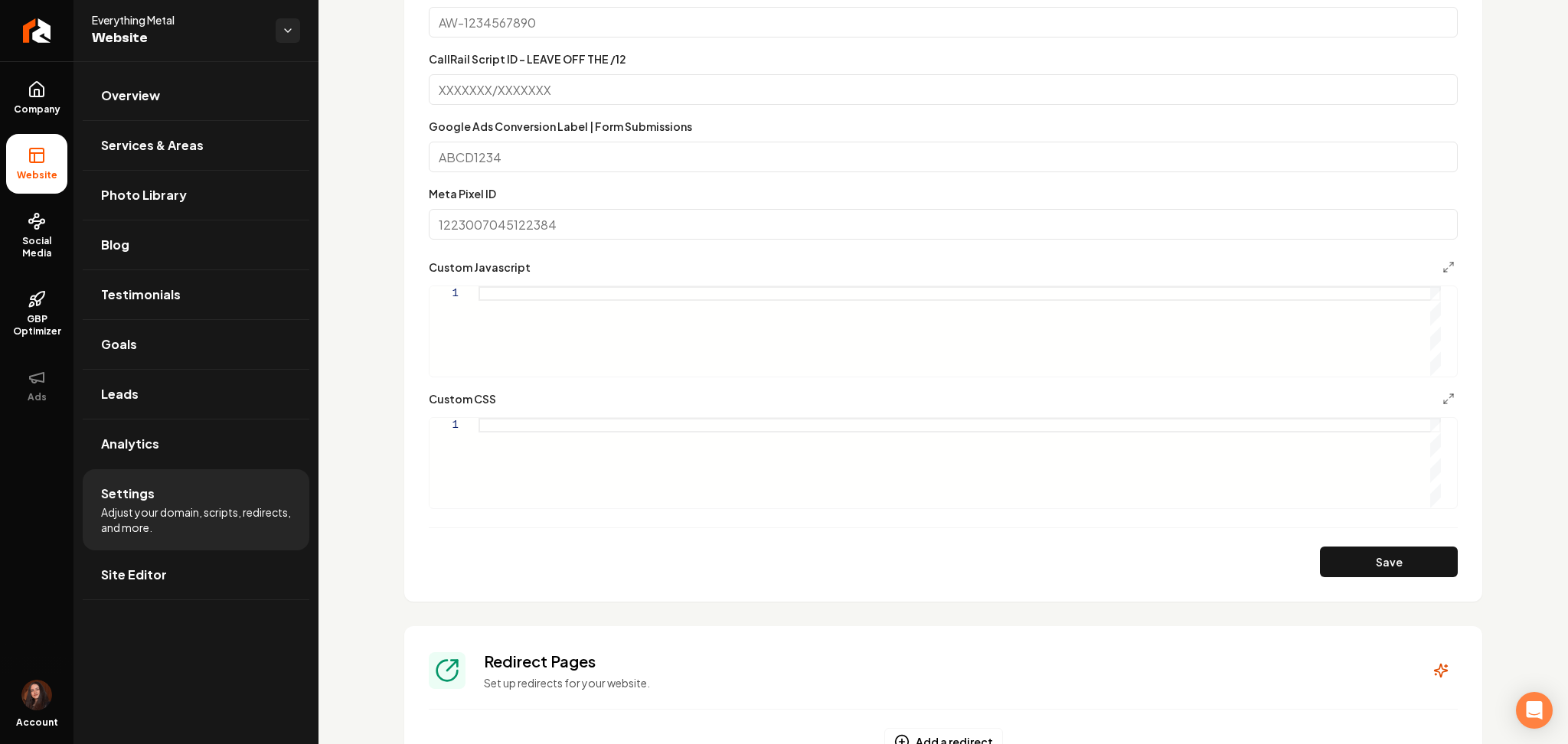
click at [504, 441] on div "Main content area" at bounding box center [960, 462] width 963 height 90
drag, startPoint x: 580, startPoint y: 466, endPoint x: 537, endPoint y: 466, distance: 43.0
click at [537, 466] on div "} nav a , nav button { color: #29612c !important ; }" at bounding box center [960, 369] width 963 height 277
click at [1328, 557] on button "Save" at bounding box center [1388, 562] width 138 height 31
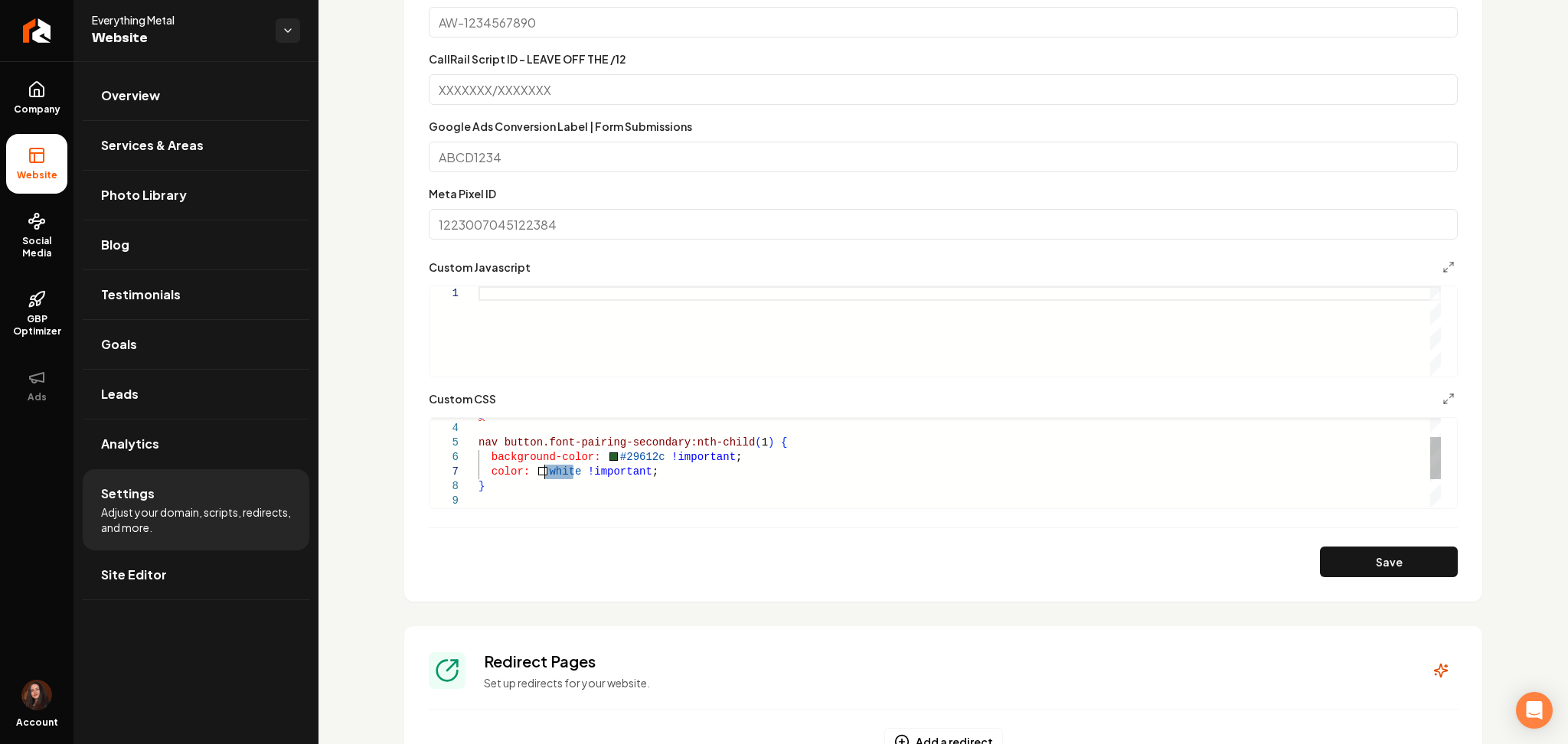
drag, startPoint x: 573, startPoint y: 472, endPoint x: 534, endPoint y: 472, distance: 39.0
click at [534, 472] on div "} background-color: #29612c !important ; color: white !important ; nav button.f…" at bounding box center [960, 472] width 963 height 189
drag, startPoint x: 652, startPoint y: 458, endPoint x: 603, endPoint y: 459, distance: 49.0
click at [603, 459] on div "} background-color: #29612c !important ; color: white !important ; nav button.f…" at bounding box center [960, 472] width 963 height 189
click at [1350, 565] on button "Save" at bounding box center [1388, 562] width 138 height 31
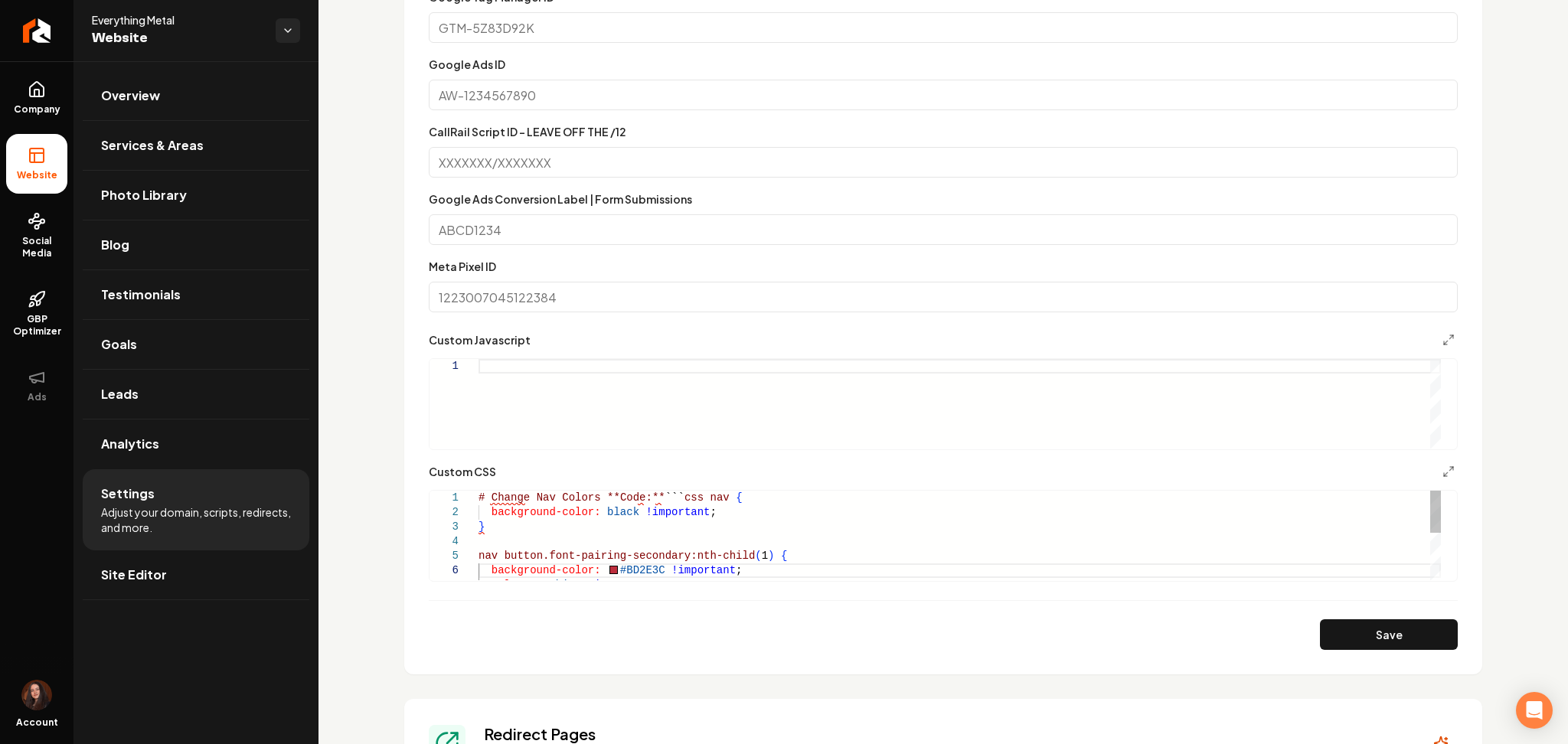
scroll to position [0, 158]
drag, startPoint x: 516, startPoint y: 539, endPoint x: 466, endPoint y: 496, distance: 65.9
click at [479, 496] on div "background-color: #BD2E3C !important ; color: white !important ; nav button.fon…" at bounding box center [960, 585] width 963 height 189
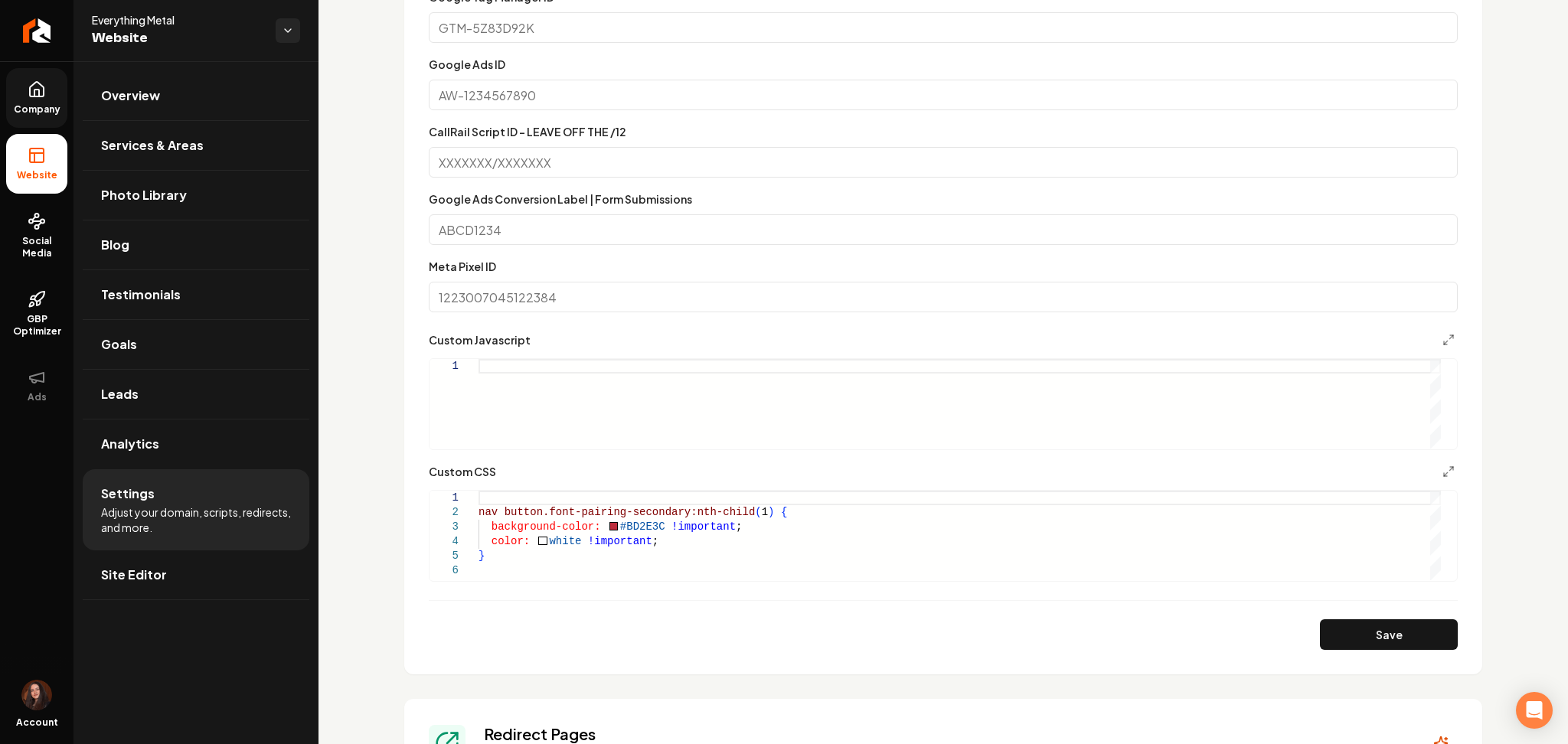
click at [20, 101] on link "Company" at bounding box center [37, 98] width 62 height 60
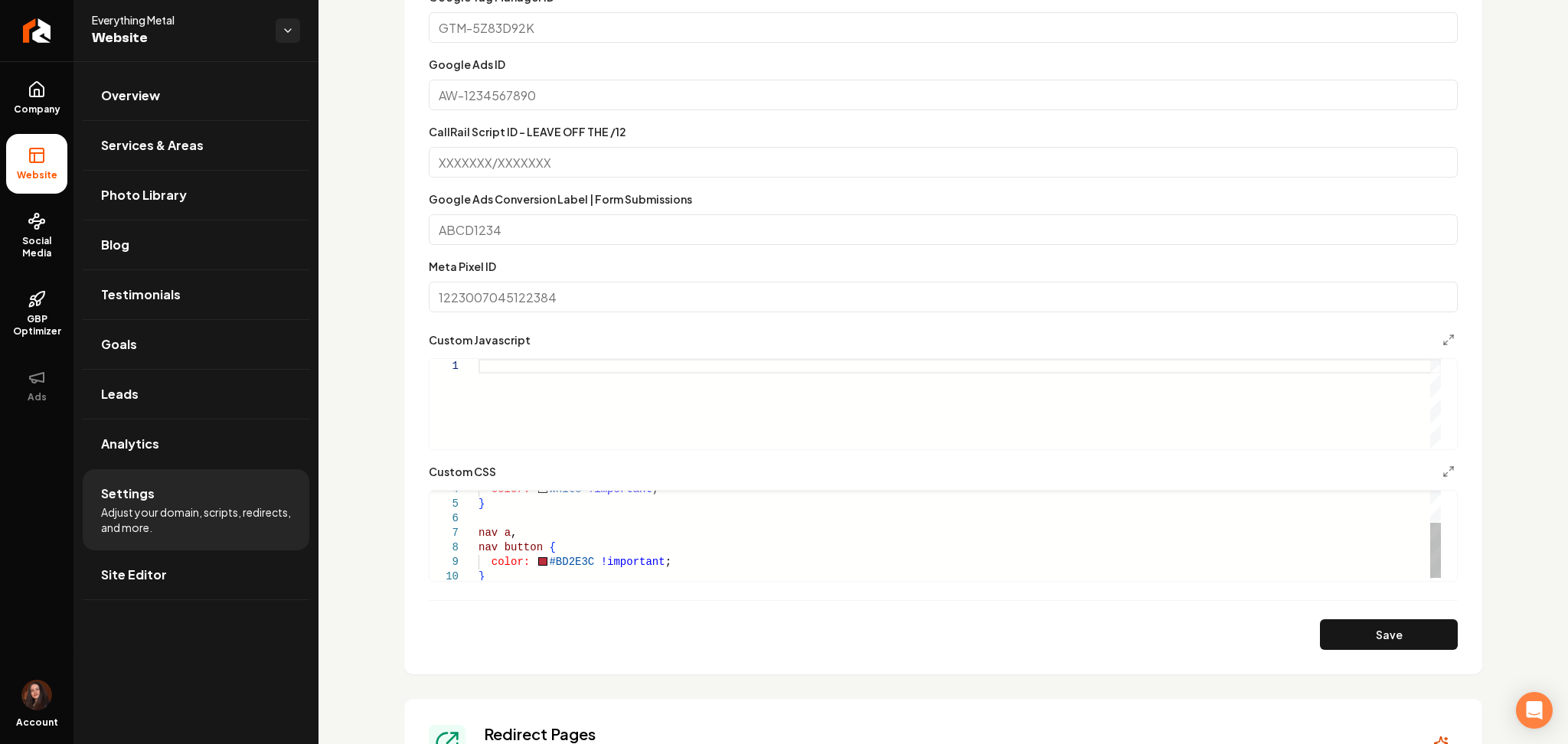
drag, startPoint x: 584, startPoint y: 563, endPoint x: 539, endPoint y: 562, distance: 45.0
drag, startPoint x: 539, startPoint y: 562, endPoint x: 579, endPoint y: 566, distance: 40.2
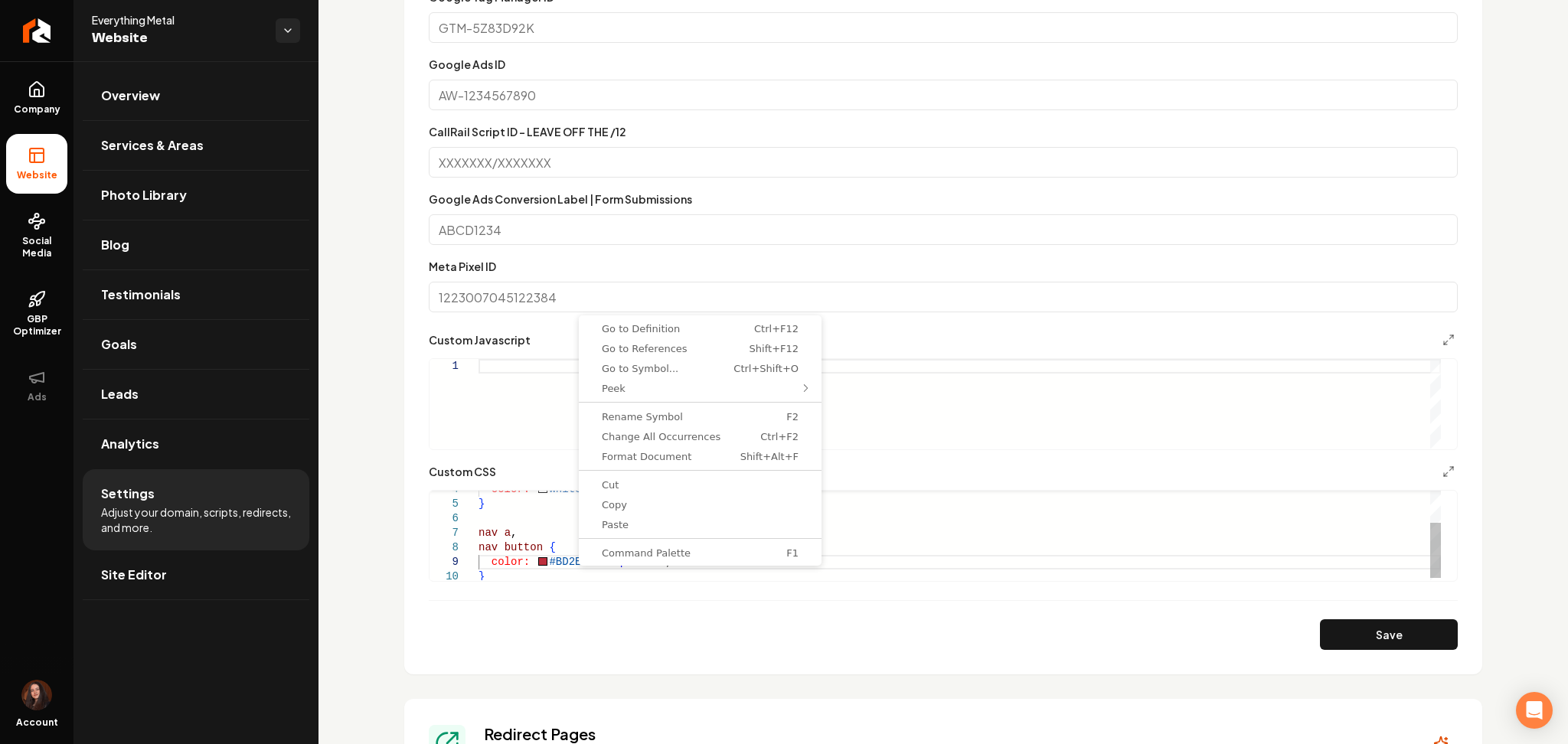
scroll to position [0, 0]
click at [534, 566] on div "color: white !important ; } nav a , nav button { color: #BD2E3C !important ; }" at bounding box center [960, 511] width 963 height 146
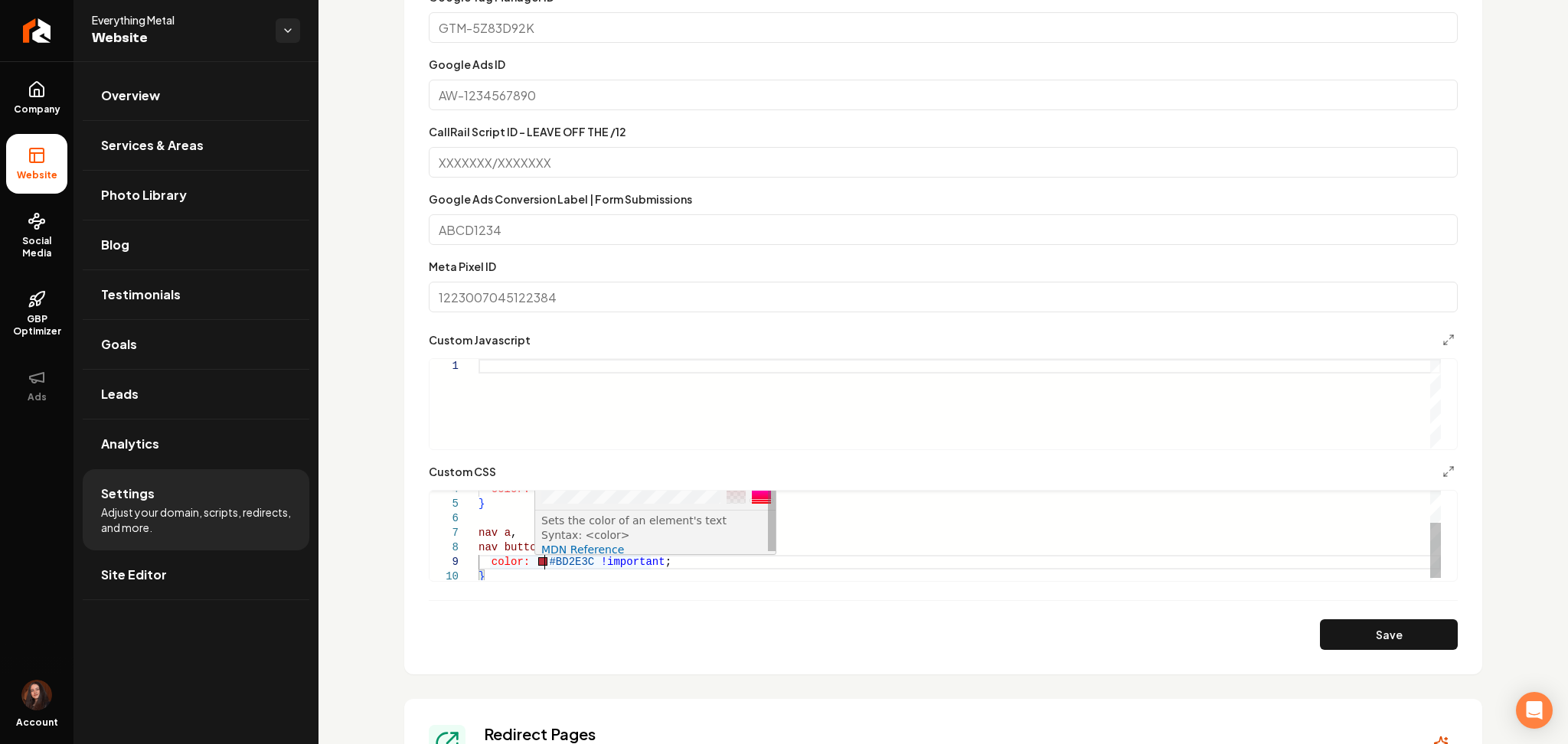
scroll to position [0, 88]
drag, startPoint x: 587, startPoint y: 563, endPoint x: 543, endPoint y: 567, distance: 44.2
click at [543, 567] on div "color: white !important ; } nav a , nav button { color: #BD2E3C !important ; }" at bounding box center [960, 511] width 963 height 146
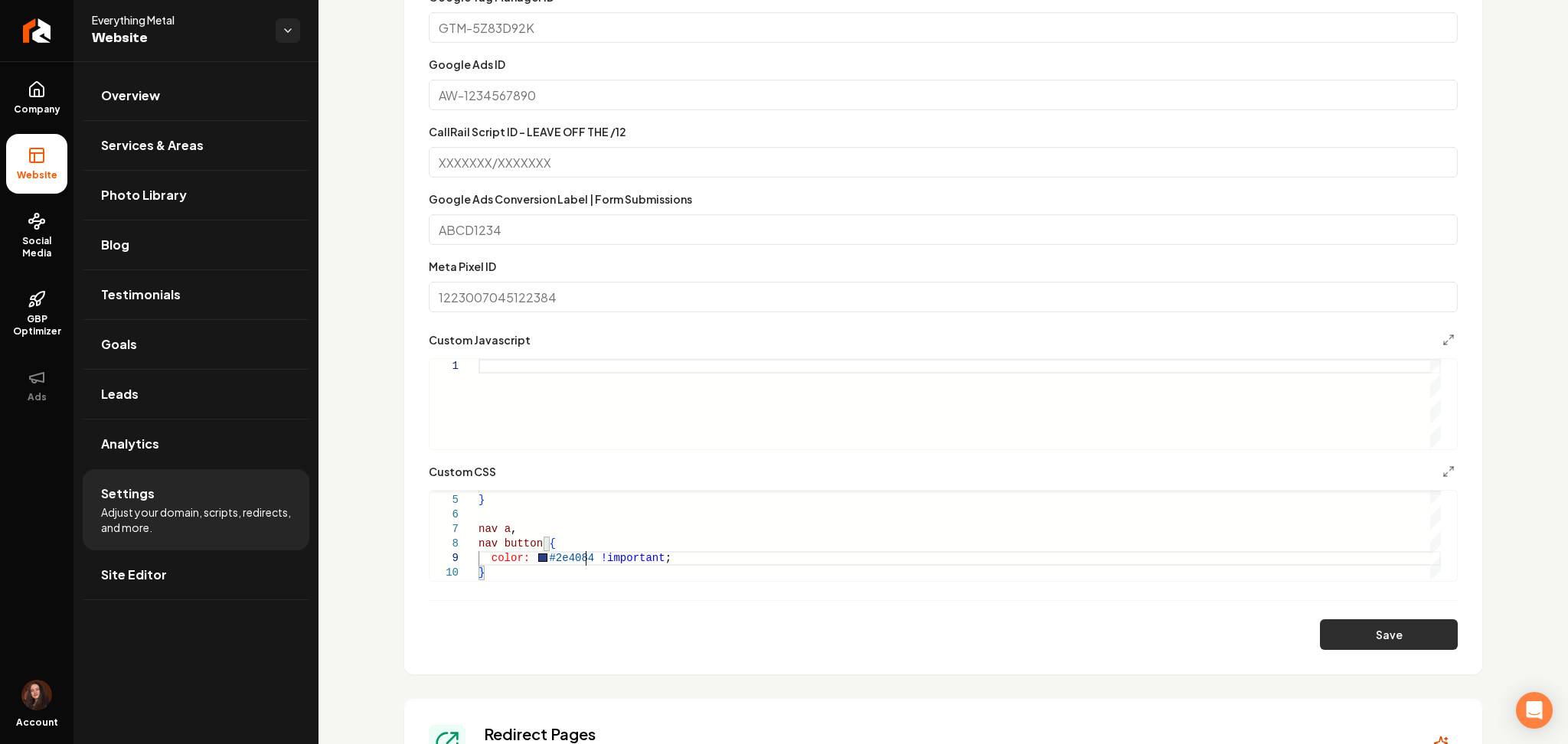
click at [1344, 631] on button "Save" at bounding box center [1388, 634] width 138 height 31
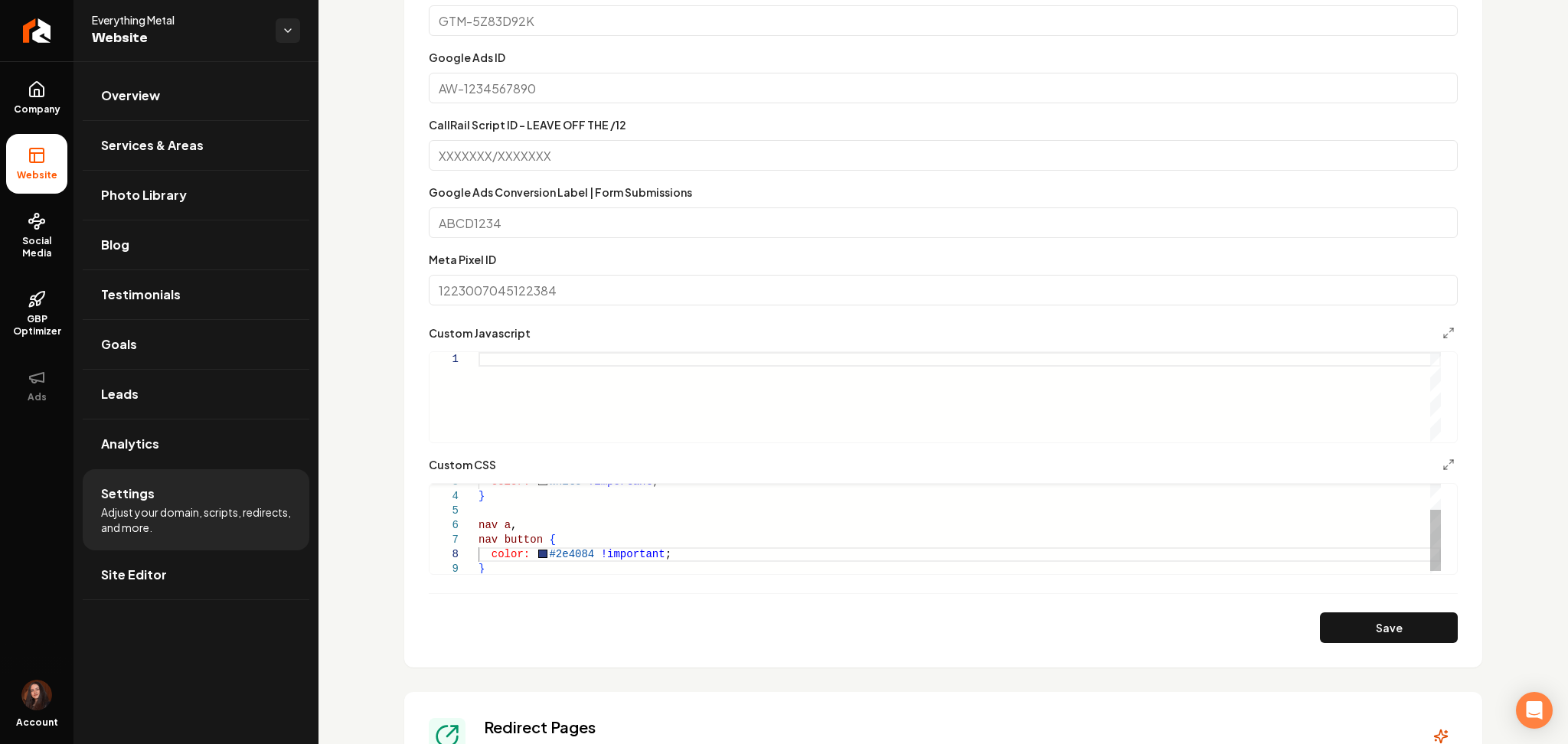
scroll to position [0, 3]
click at [524, 544] on div "color: white !important ; } nav a , nav button { color: #2e4084 !important ; }" at bounding box center [960, 510] width 963 height 131
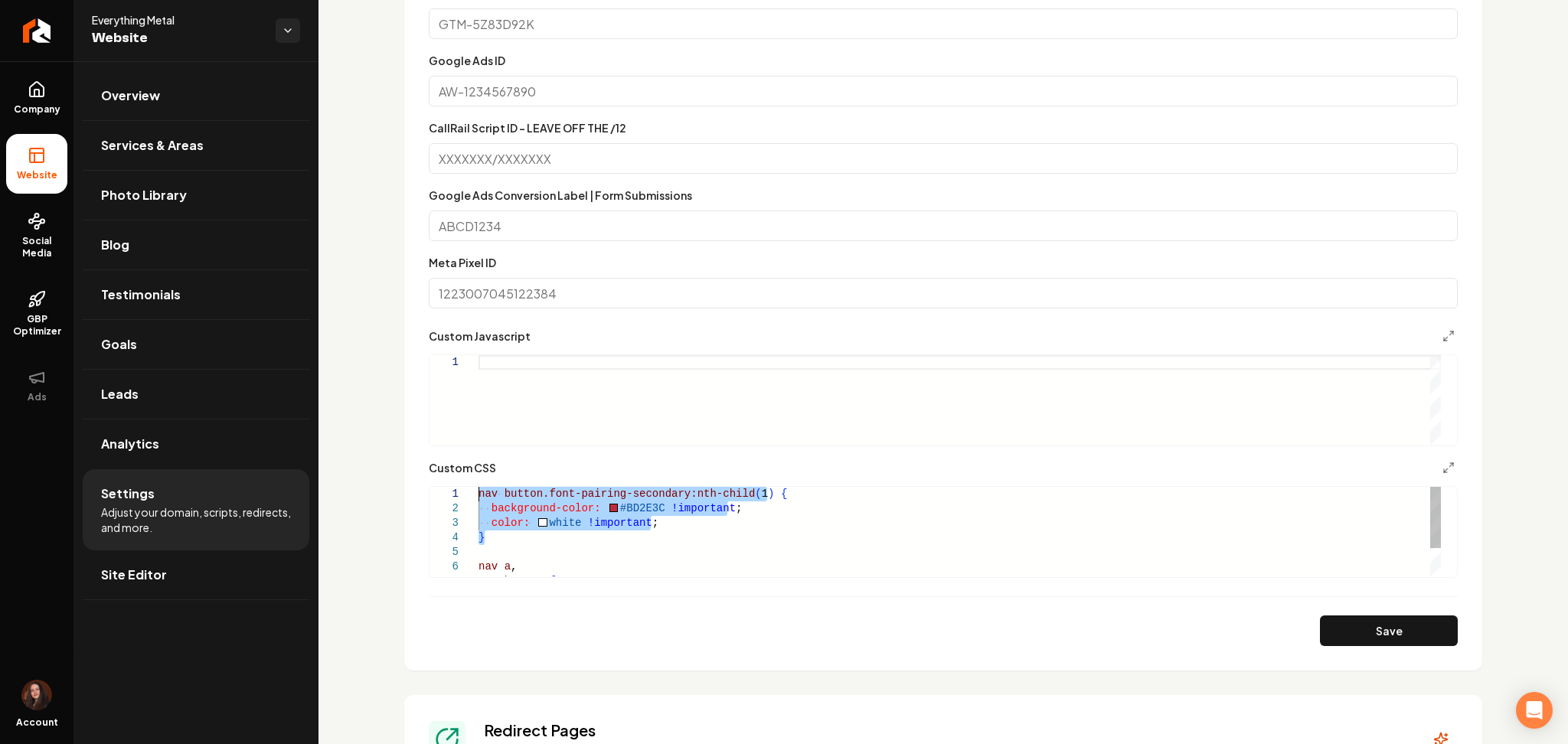
drag, startPoint x: 494, startPoint y: 541, endPoint x: 469, endPoint y: 497, distance: 50.6
click at [479, 497] on div "color: white !important ; } nav a , nav button { background-color: #BD2E3C !imp…" at bounding box center [960, 551] width 963 height 131
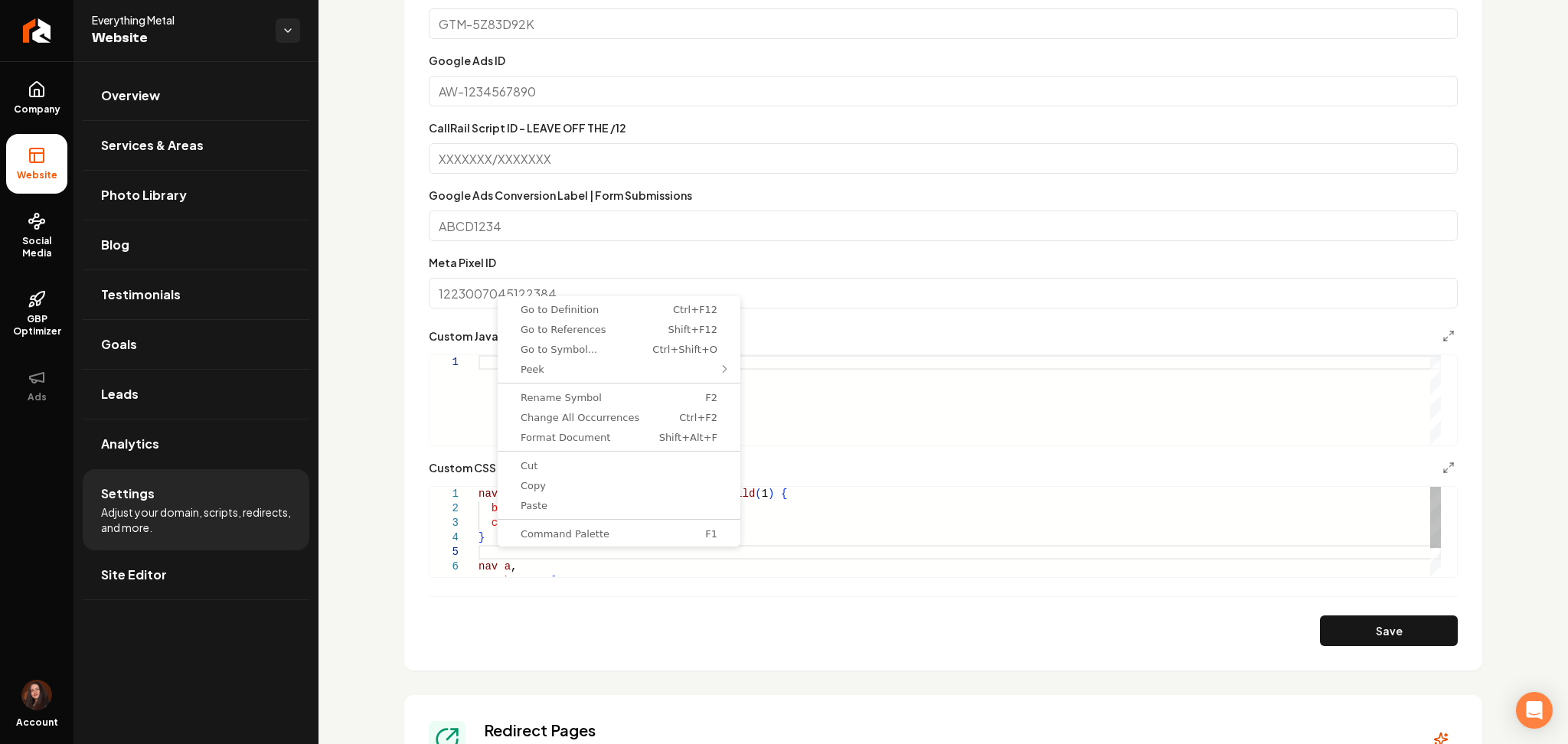
scroll to position [0, 0]
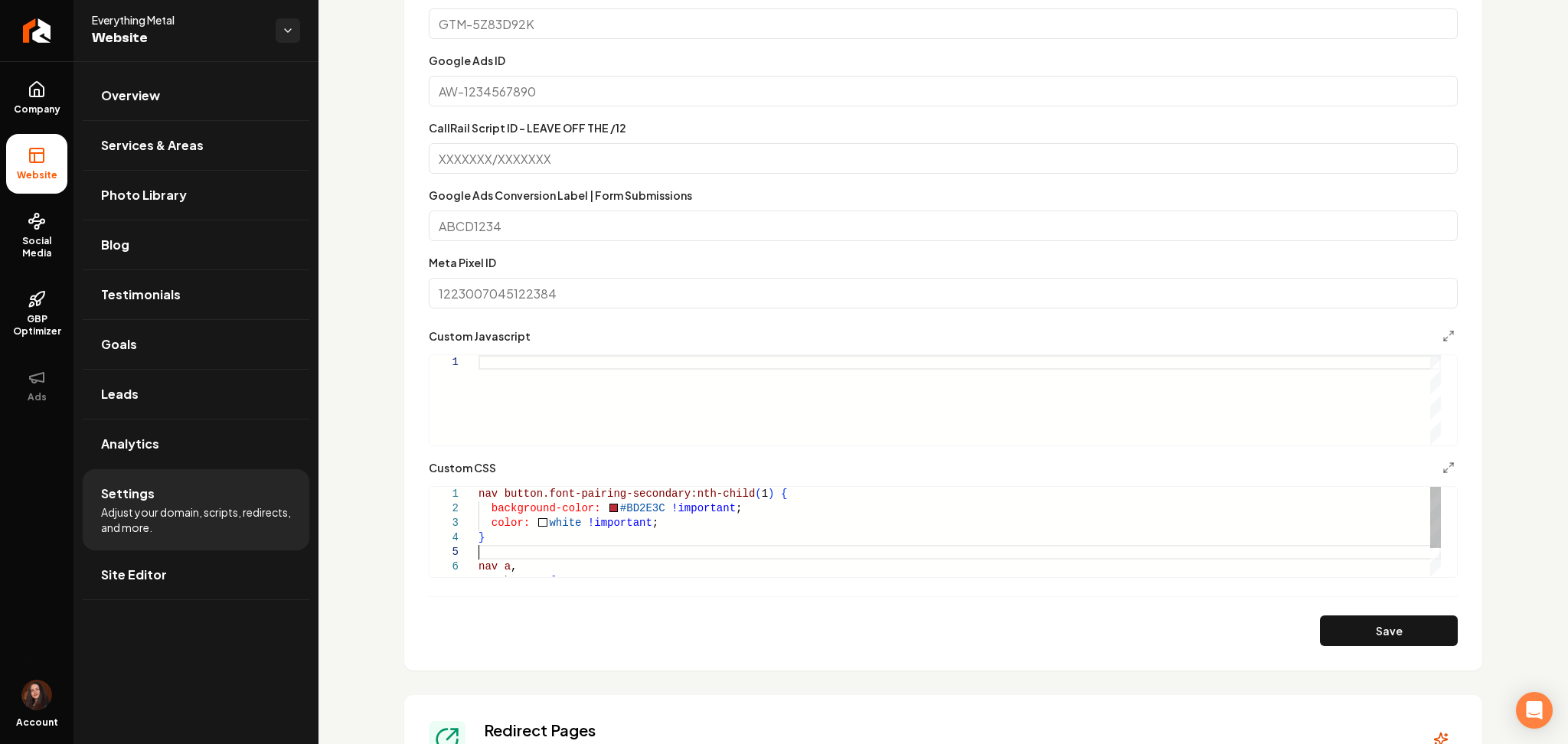
click at [492, 551] on div "color: white !important ; } nav a , nav button { background-color: #BD2E3C !imp…" at bounding box center [960, 551] width 963 height 131
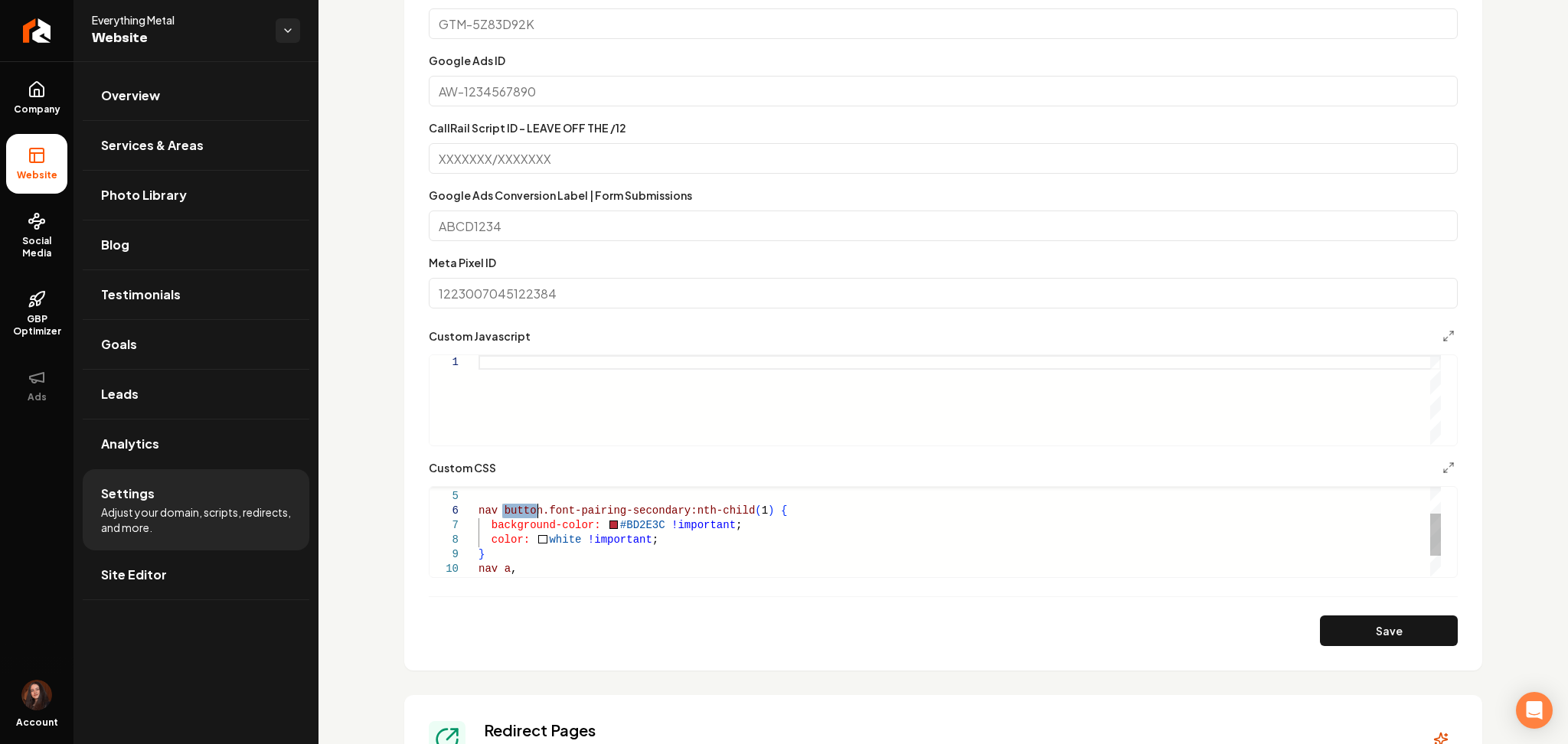
drag, startPoint x: 504, startPoint y: 509, endPoint x: 536, endPoint y: 511, distance: 32.1
click at [536, 511] on div "} nav button.font-pairing-secondary:nth-child ( 1 ) { background-color: #BD2E3C…" at bounding box center [960, 525] width 963 height 189
drag, startPoint x: 516, startPoint y: 513, endPoint x: 720, endPoint y: 513, distance: 204.0
click at [720, 513] on div "} nav a.font-pairing-secondary:nth-child ( 1 ) { background-color: #BD2E3C !imp…" at bounding box center [960, 525] width 963 height 189
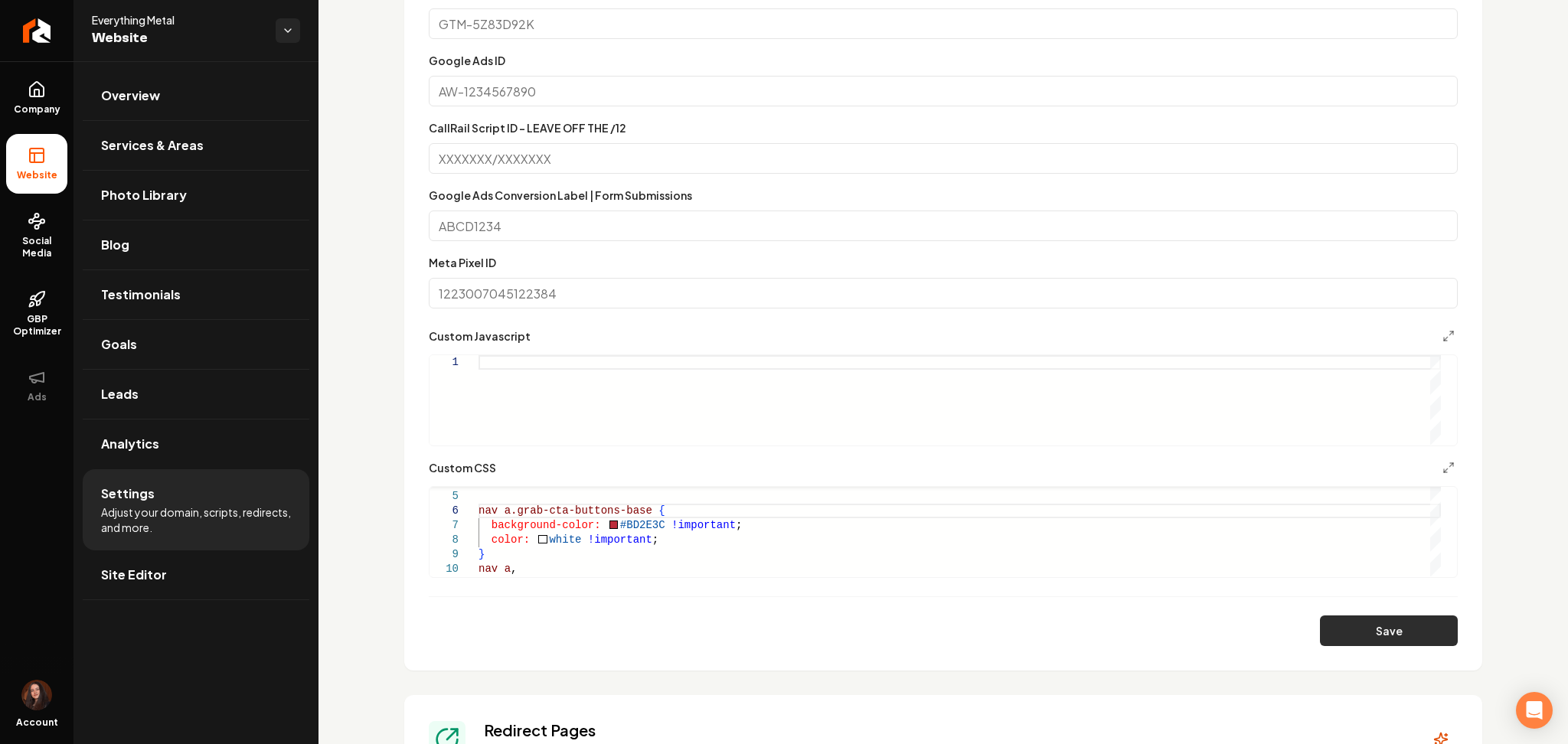
click at [1338, 637] on button "Save" at bounding box center [1388, 631] width 138 height 31
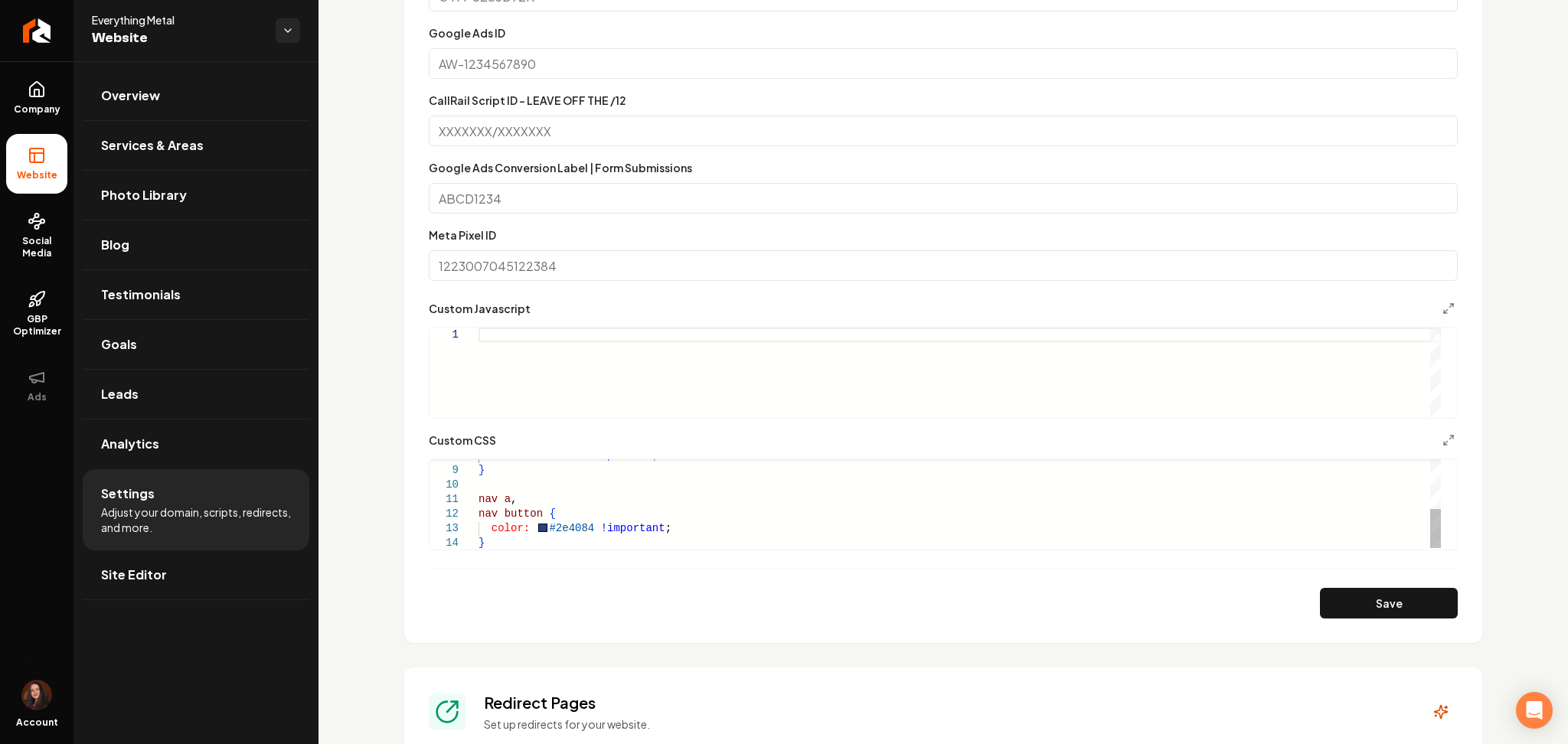
scroll to position [57, 0]
drag, startPoint x: 584, startPoint y: 529, endPoint x: 536, endPoint y: 527, distance: 48.0
click at [536, 527] on div "color: white !important ; } nav a , nav button { color: #2e4084 !important ; }" at bounding box center [960, 449] width 963 height 204
drag, startPoint x: 652, startPoint y: 492, endPoint x: 605, endPoint y: 497, distance: 47.3
drag, startPoint x: 605, startPoint y: 497, endPoint x: 625, endPoint y: 502, distance: 20.6
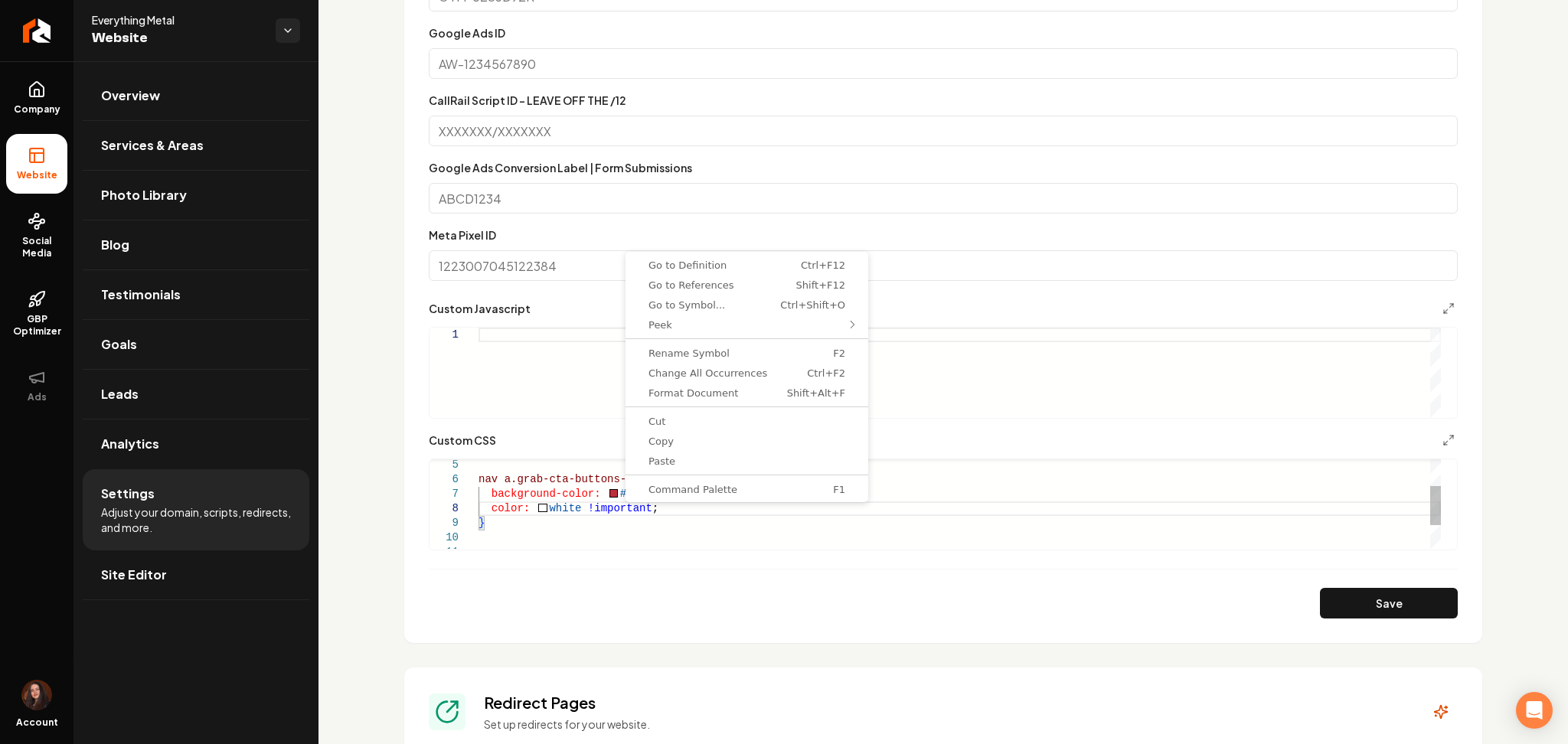
click at [671, 506] on div "color: white !important ; } nav a , background-color: #BD2E3C !important ; nav …" at bounding box center [960, 502] width 963 height 204
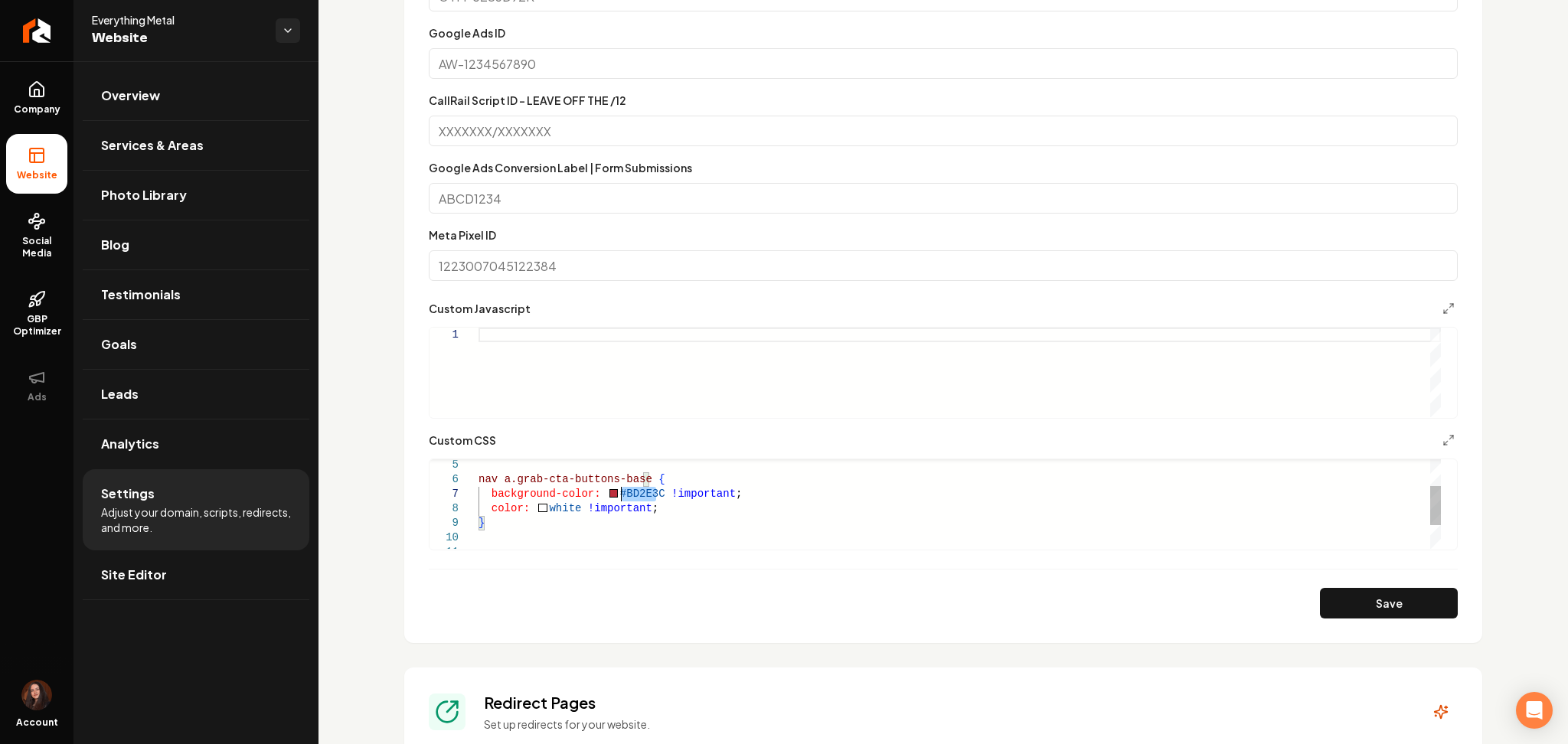
drag, startPoint x: 653, startPoint y: 492, endPoint x: 616, endPoint y: 489, distance: 37.1
click at [616, 489] on div "color: white !important ; } nav a , background-color: #BD2E3C !important ; nav …" at bounding box center [960, 502] width 963 height 204
click at [1388, 602] on button "Save" at bounding box center [1388, 603] width 138 height 31
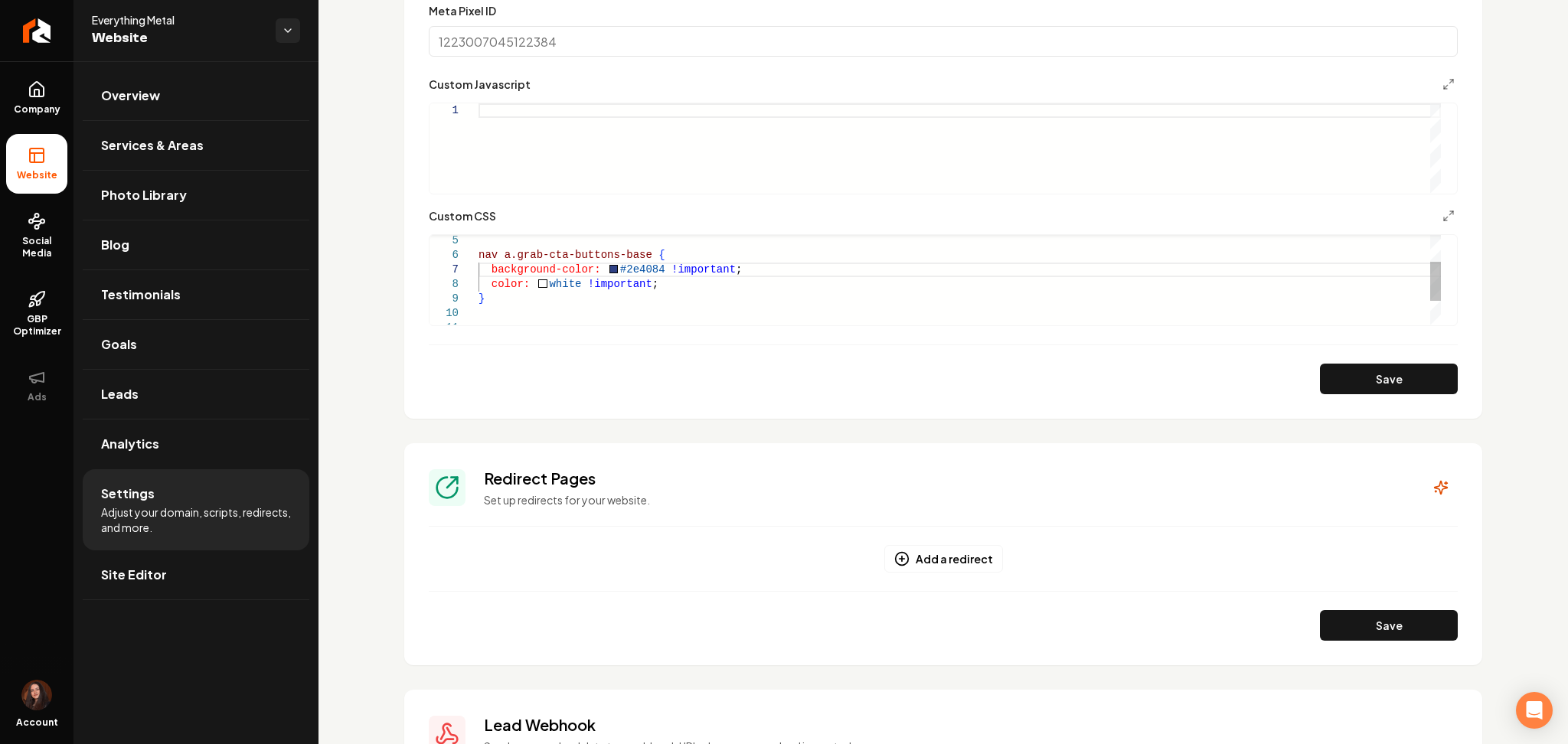
scroll to position [57, 0]
click at [515, 306] on div "color: white !important ; } nav a , background-color: #2e4084 !important ; nav …" at bounding box center [960, 277] width 963 height 204
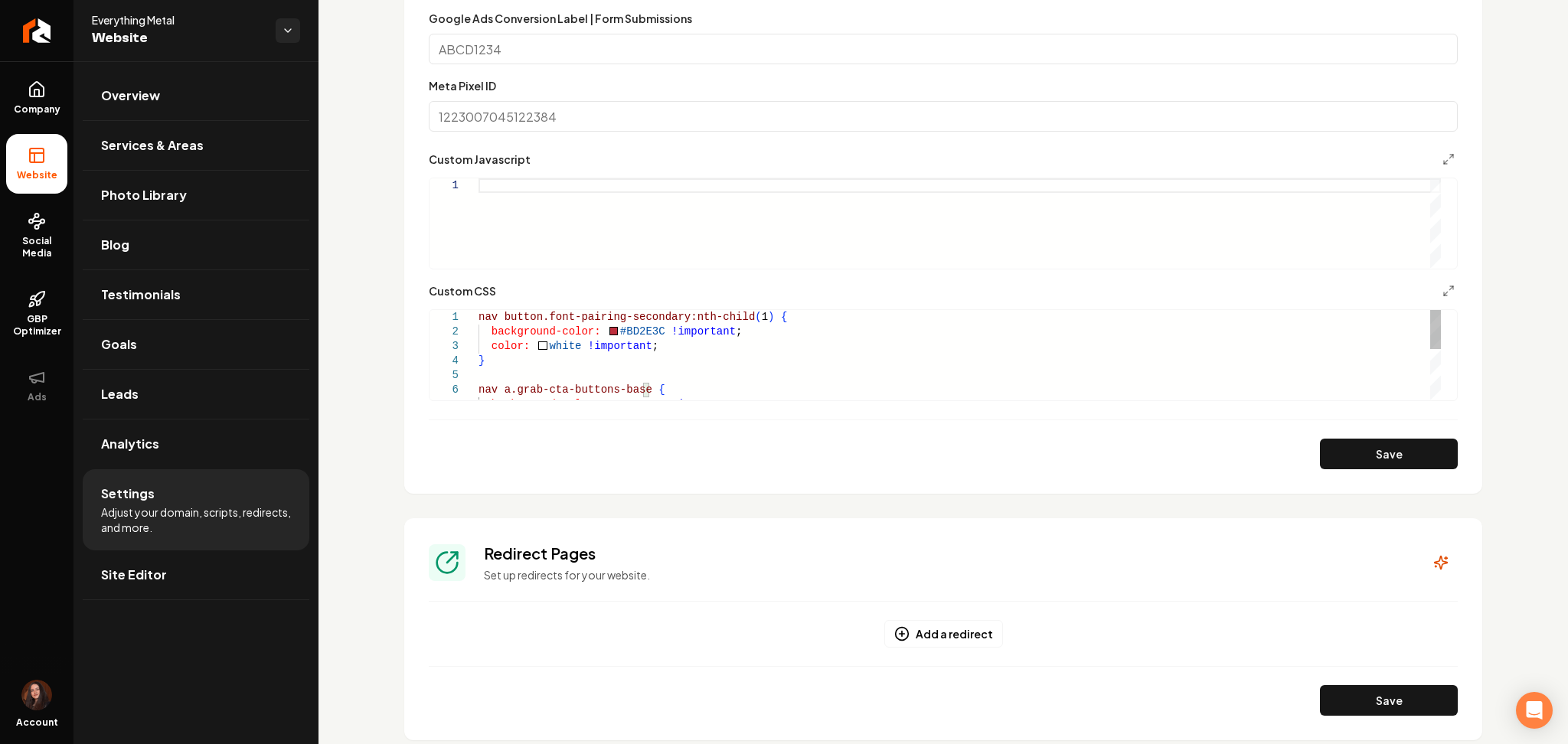
scroll to position [964, 0]
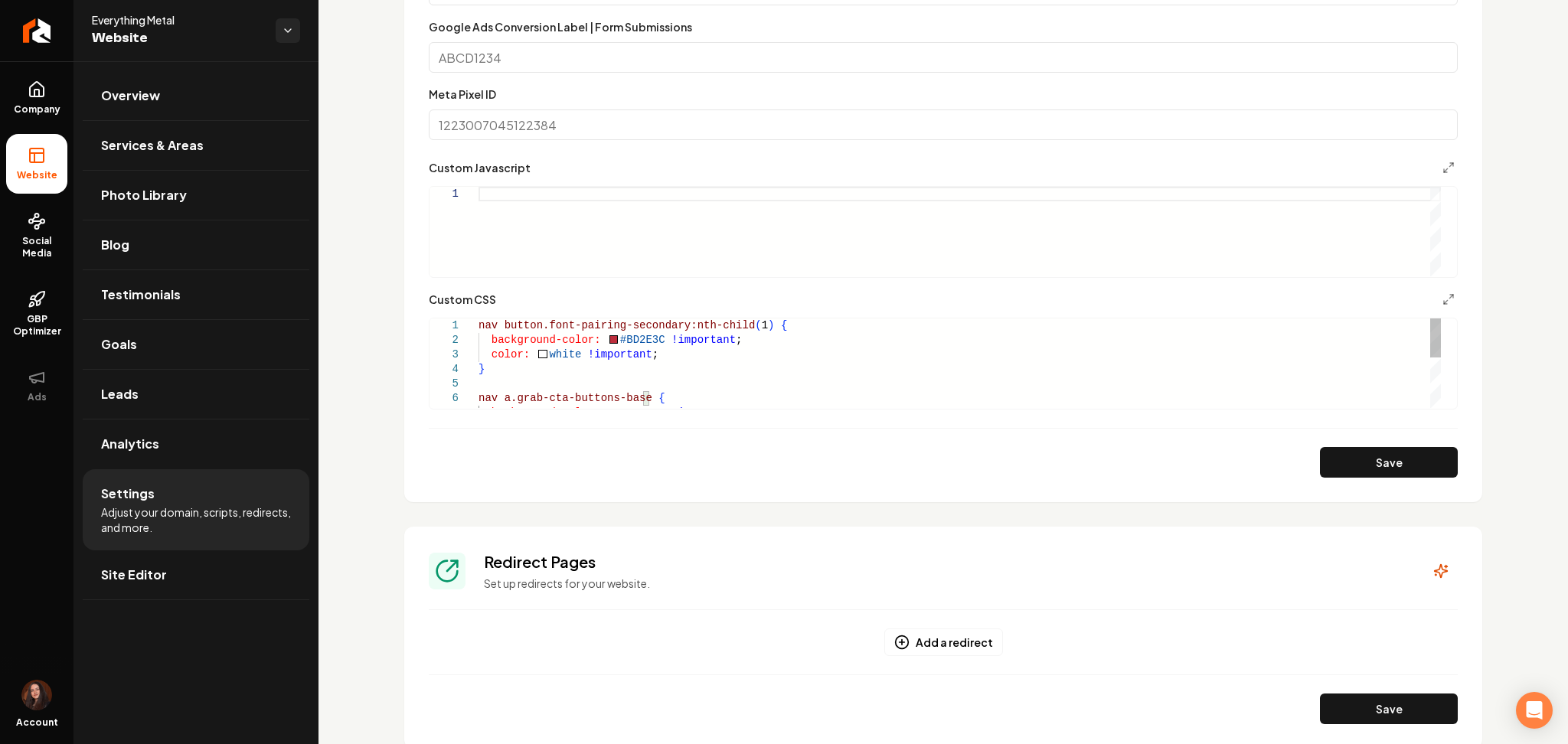
click at [750, 328] on div "background-color: #2e4084 !important ; nav a.grab-cta-buttons-base { } color: w…" at bounding box center [960, 420] width 963 height 204
click at [502, 373] on div "background-color: #2e4084 !important ; nav a.grab-cta-buttons-base { } color: w…" at bounding box center [960, 420] width 963 height 204
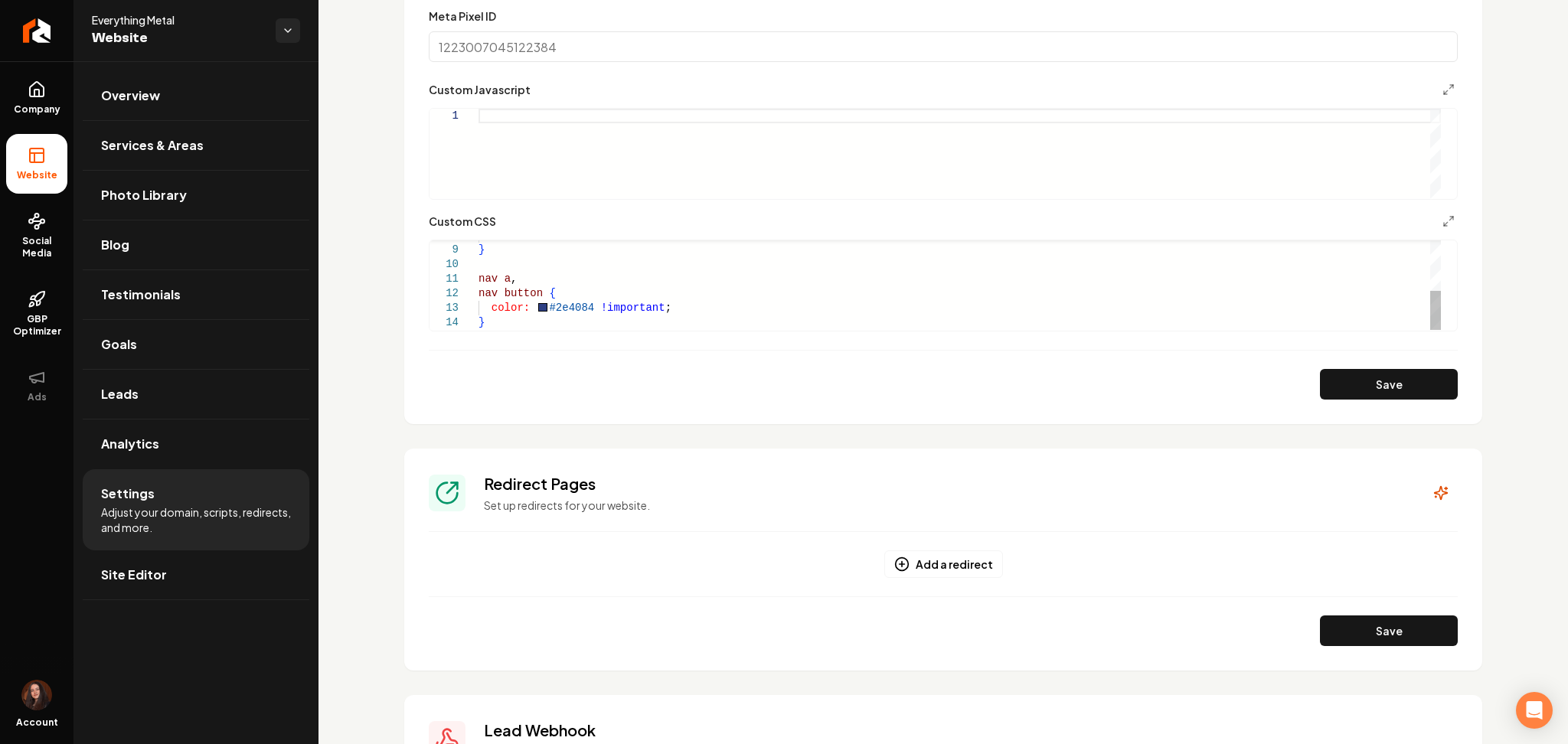
scroll to position [1047, 0]
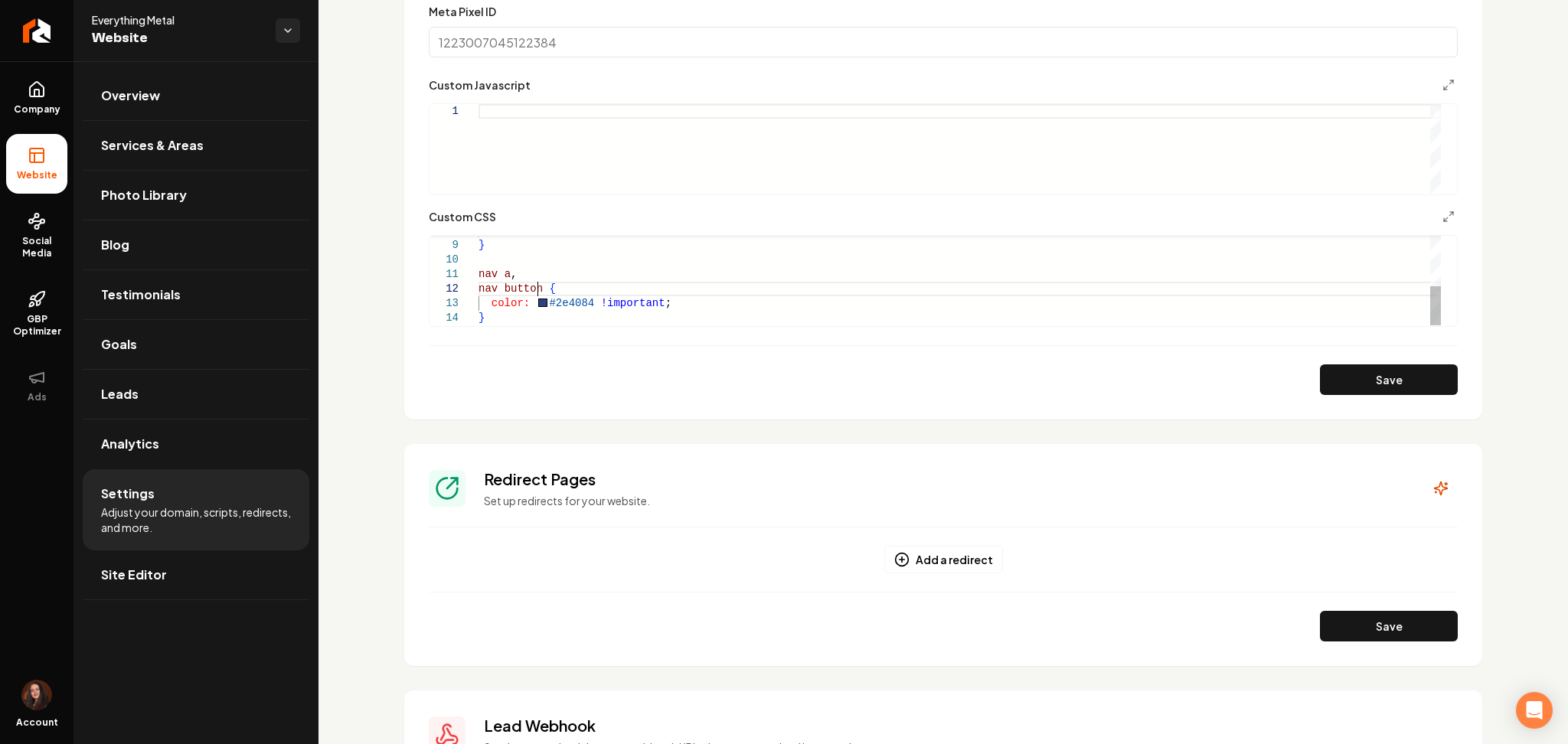
click at [536, 288] on div "color: white !important ; } nav a , nav button { color: #2e4084 !important ; }" at bounding box center [960, 223] width 963 height 204
click at [550, 286] on div "color: white !important ; } nav a , nav button , grab-about-section { color: #2…" at bounding box center [960, 223] width 963 height 204
click at [1388, 381] on button "Save" at bounding box center [1388, 379] width 138 height 31
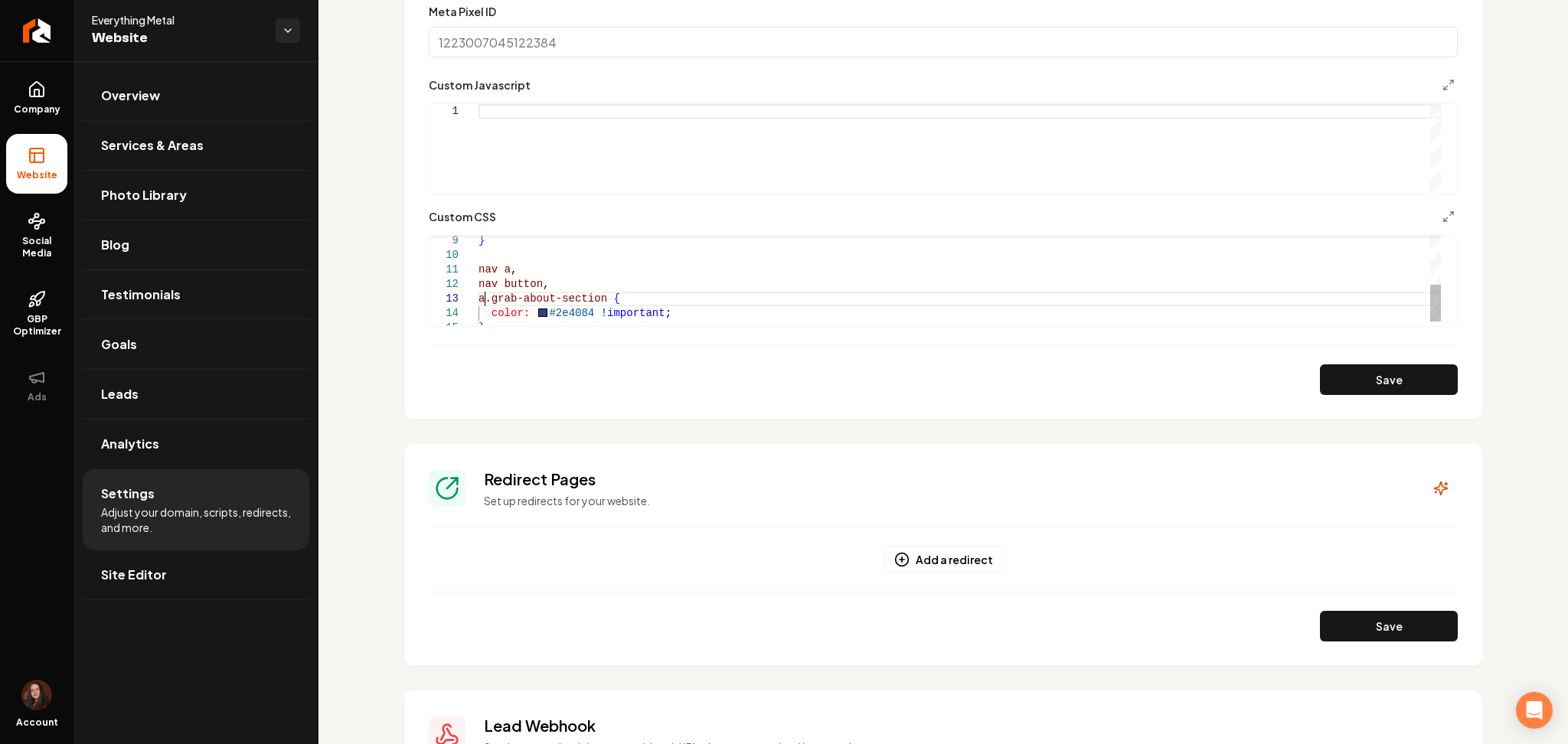
scroll to position [27, 3]
click at [484, 301] on div "} nav a , nav button , a.grab-about-section { color: #2e4084 !important ; }" at bounding box center [960, 226] width 963 height 218
click at [1390, 390] on button "Save" at bounding box center [1388, 379] width 138 height 31
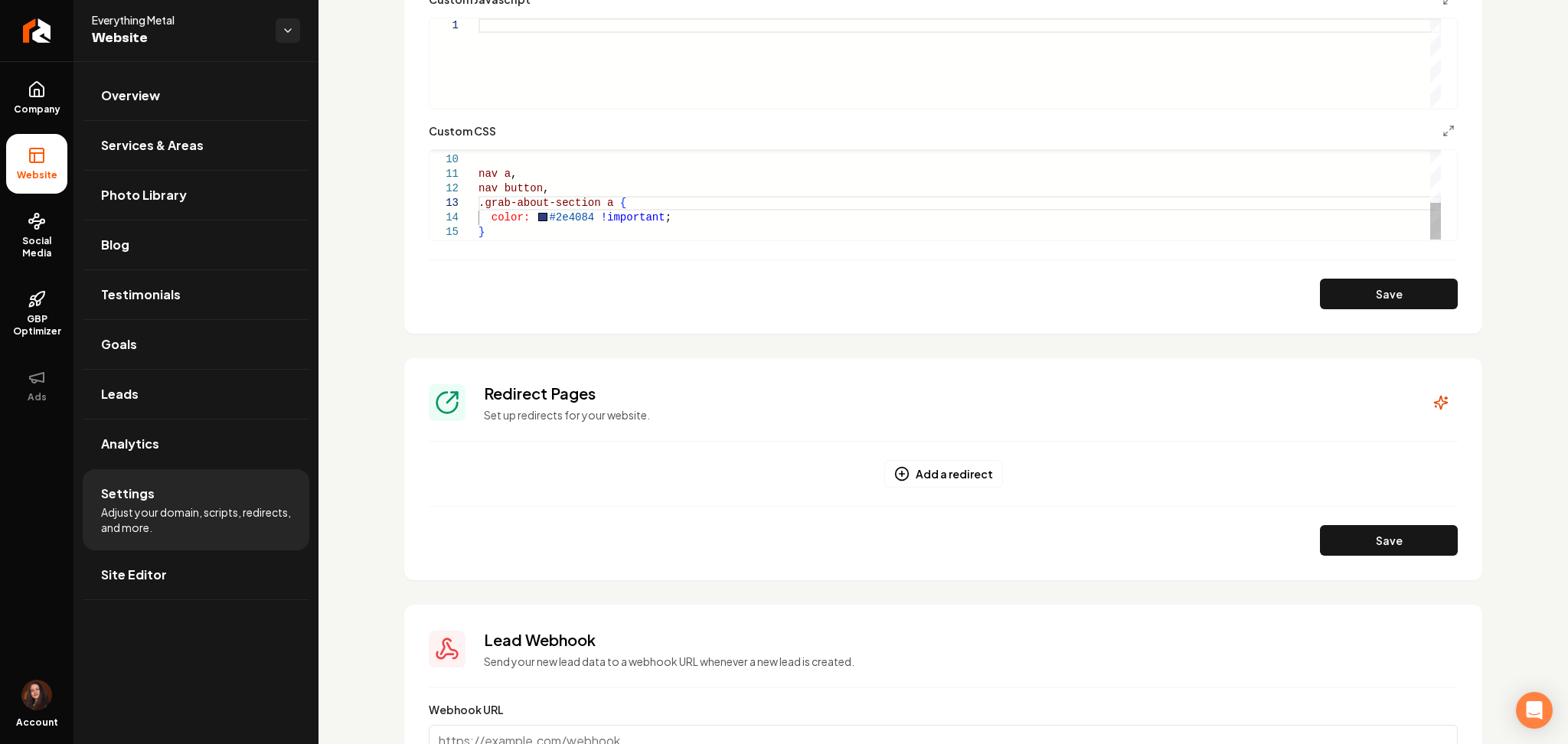
scroll to position [1134, 0]
click at [511, 231] on div "} nav a , nav button , .grab-about-section a { color: #2e4084 !important ; }" at bounding box center [960, 129] width 963 height 218
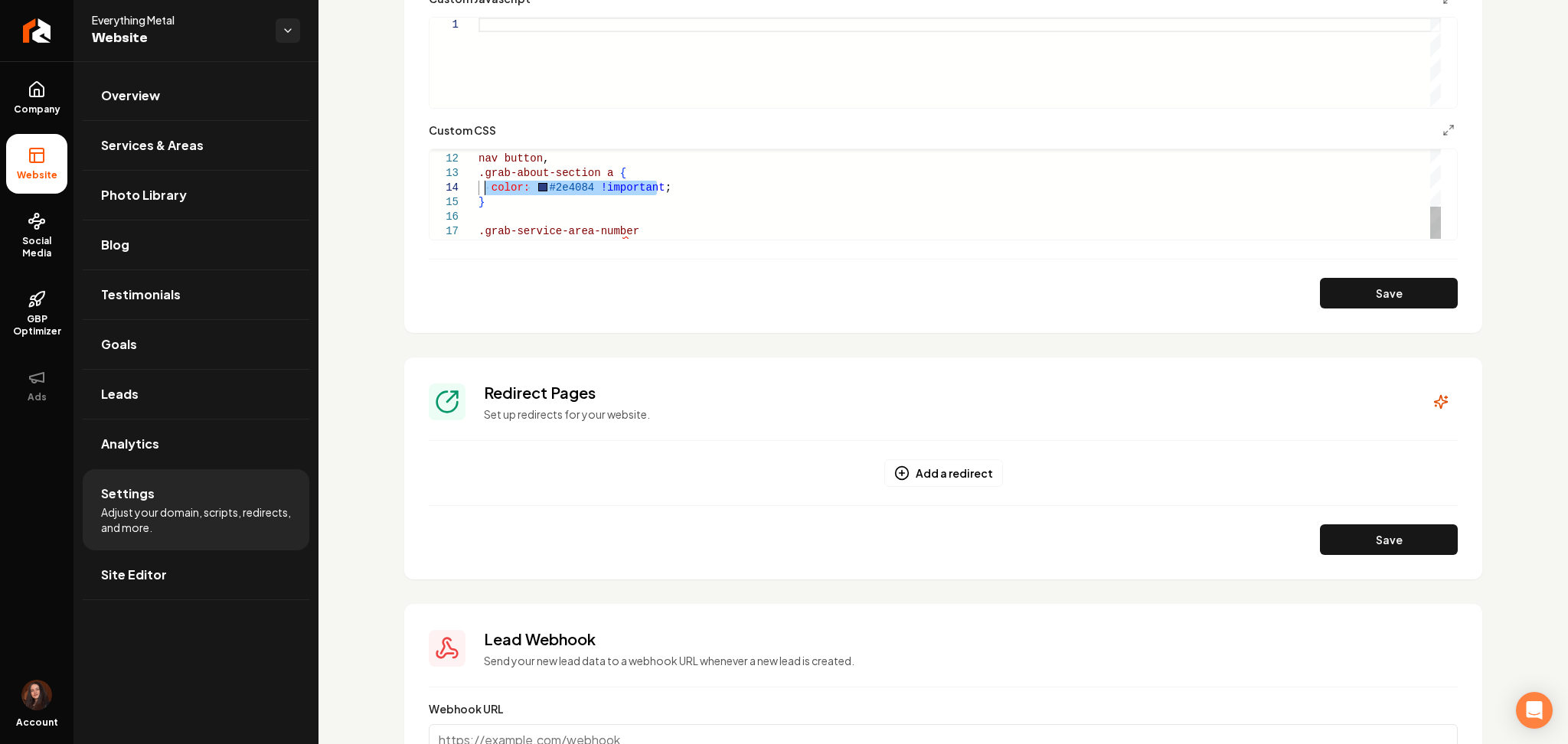
drag, startPoint x: 661, startPoint y: 186, endPoint x: 484, endPoint y: 185, distance: 177.0
click at [484, 185] on div "nav a , nav button , .grab-about-section a { color: #2e4084 !important ; } .gra…" at bounding box center [960, 115] width 963 height 247
click at [646, 234] on div "nav a , nav button , .grab-about-section a { color: #2e4084 !important ; } .gra…" at bounding box center [960, 115] width 963 height 247
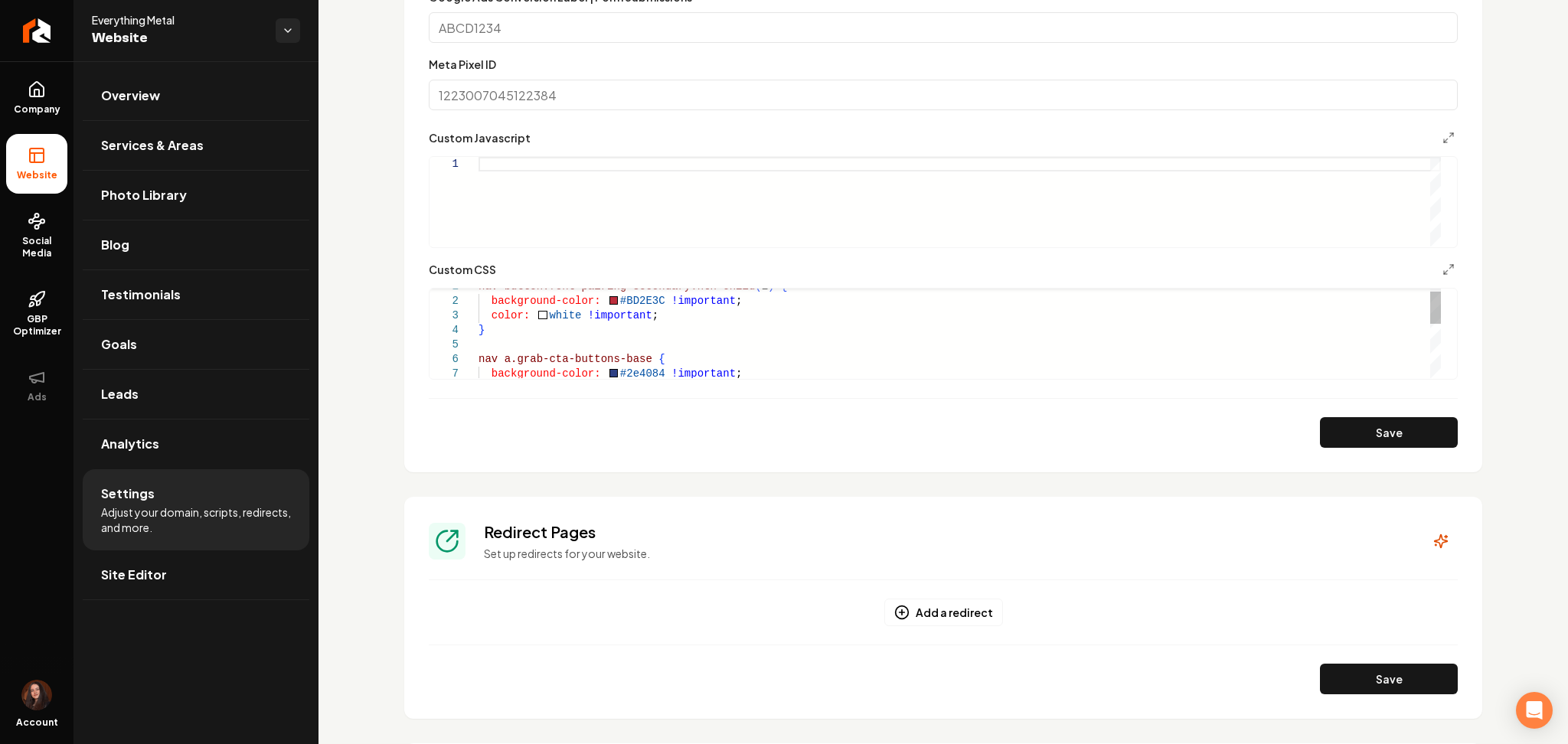
scroll to position [977, 0]
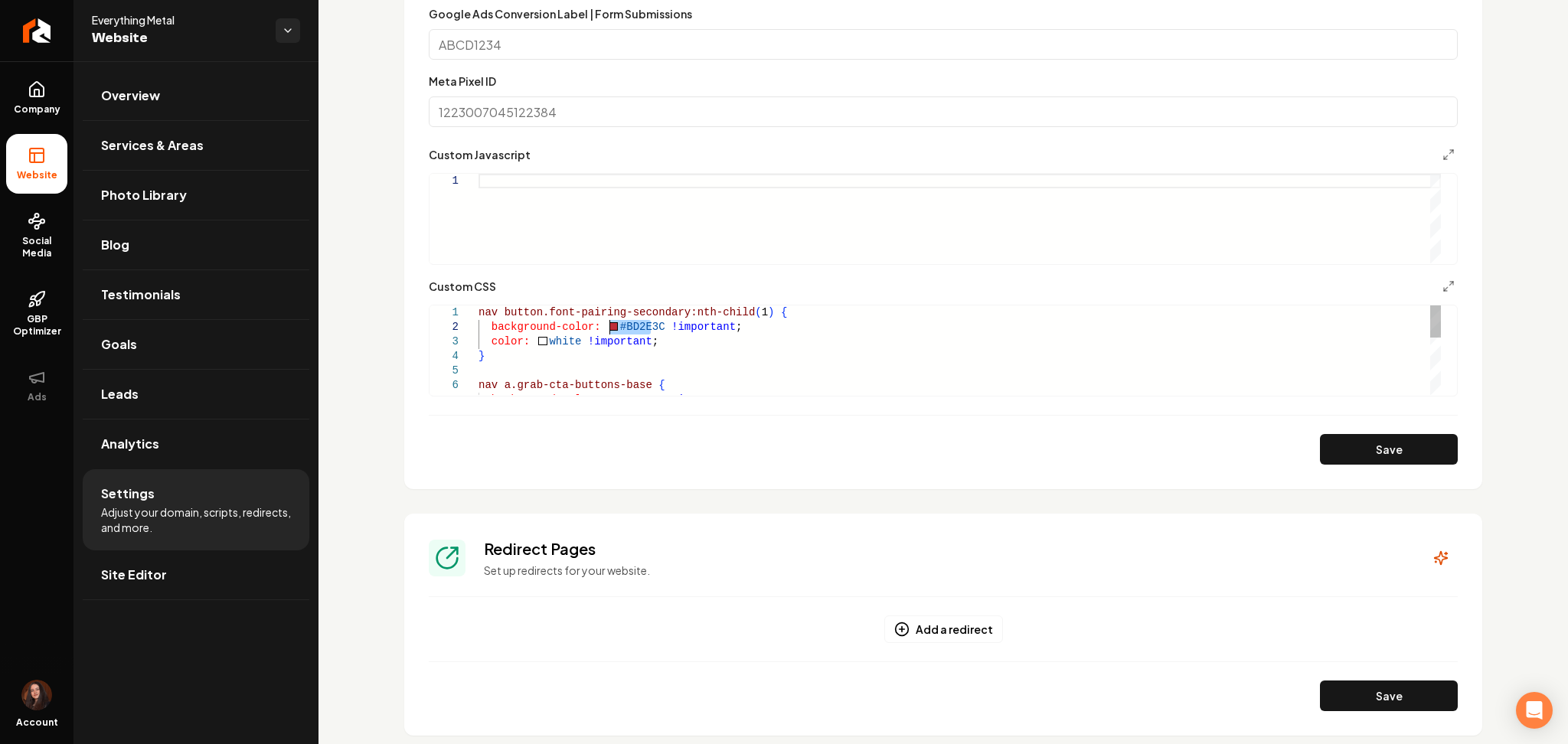
drag, startPoint x: 653, startPoint y: 326, endPoint x: 609, endPoint y: 324, distance: 44.0
click at [609, 324] on div "background-color: #2e4084 !important ; nav a.grab-cta-buttons-base { } color: w…" at bounding box center [960, 429] width 963 height 247
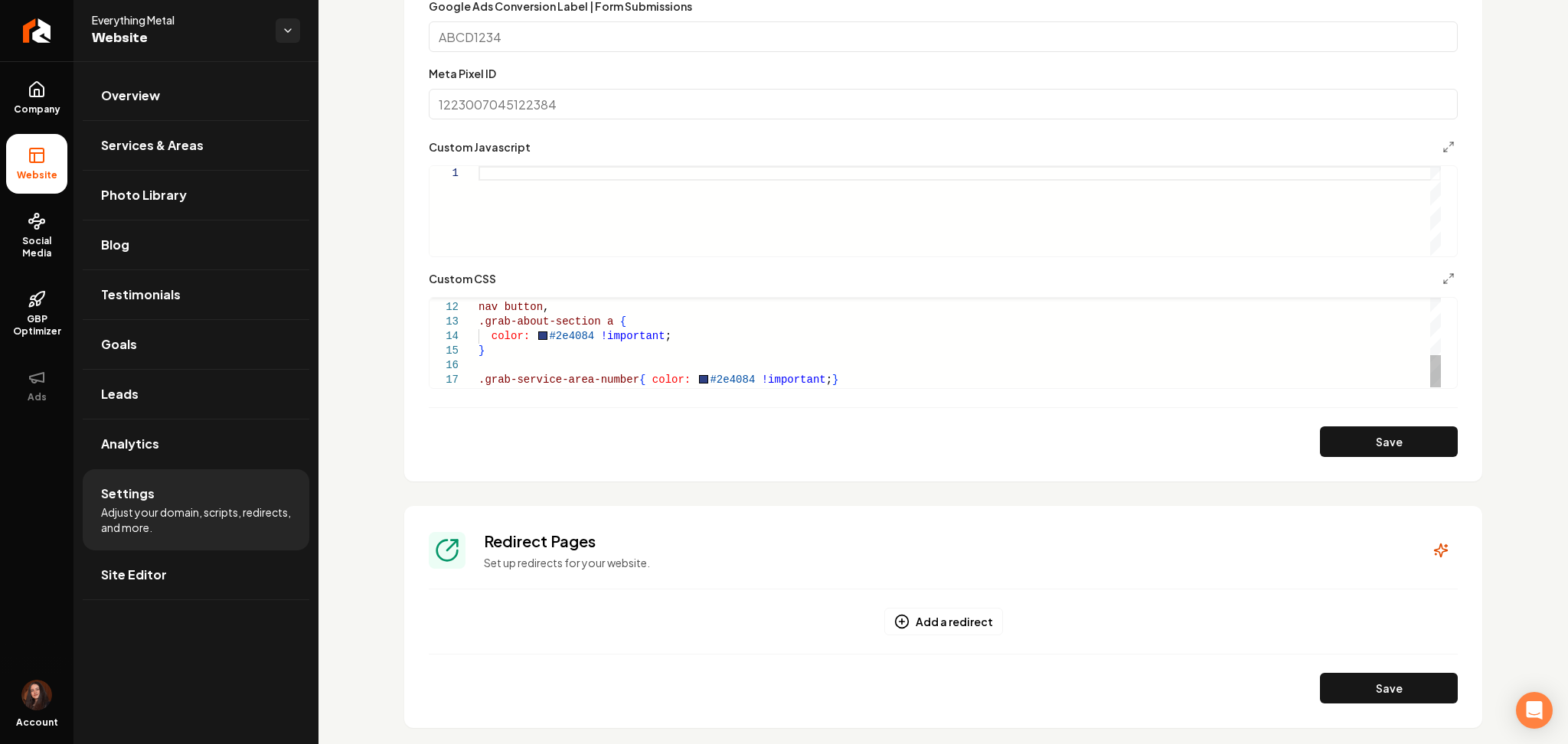
scroll to position [999, 0]
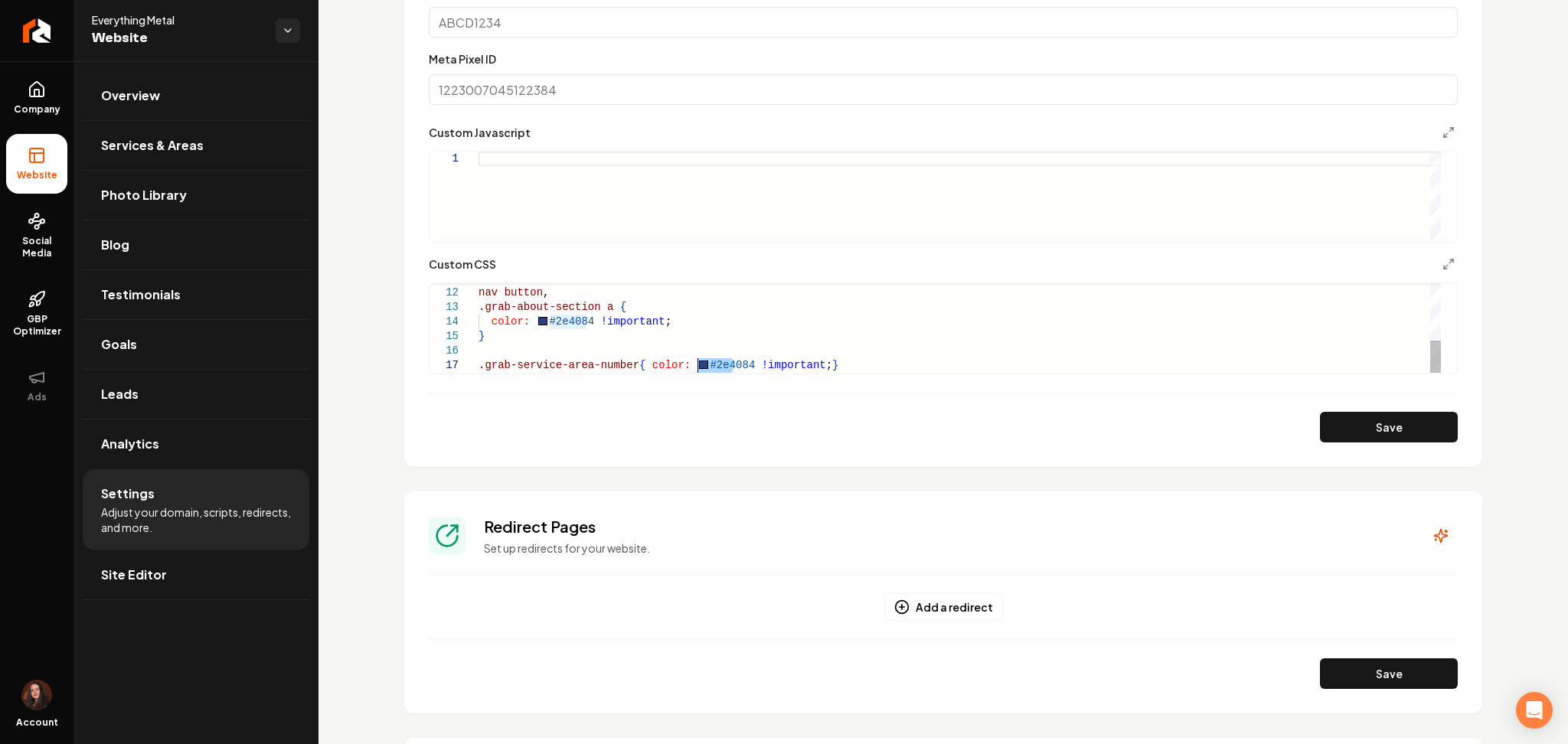
drag, startPoint x: 733, startPoint y: 369, endPoint x: 695, endPoint y: 366, distance: 38.1
click at [695, 366] on div "nav a , nav button , .grab-about-section a { color: #2e4084 !important ; } .gra…" at bounding box center [960, 249] width 963 height 247
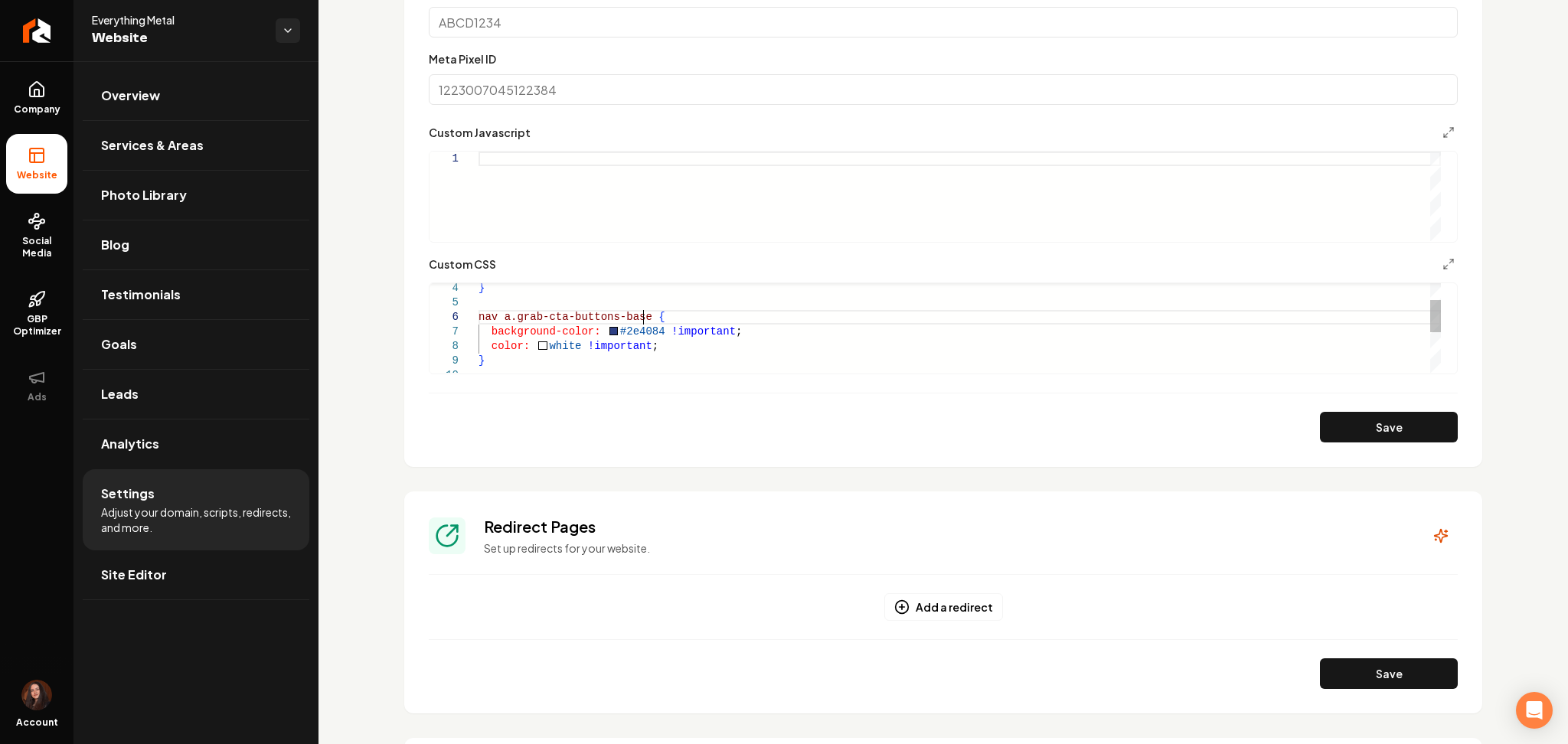
click at [642, 313] on div "} color: white !important ; background-color: #2e4084 !important ; nav a.grab-c…" at bounding box center [960, 360] width 963 height 247
drag, startPoint x: 646, startPoint y: 321, endPoint x: 457, endPoint y: 313, distance: 189.2
click at [479, 313] on div "} color: white !important ; background-color: #2e4084 !important ; nav a.grab-c…" at bounding box center [960, 360] width 963 height 247
click at [1321, 405] on form "**********" at bounding box center [943, 78] width 1028 height 729
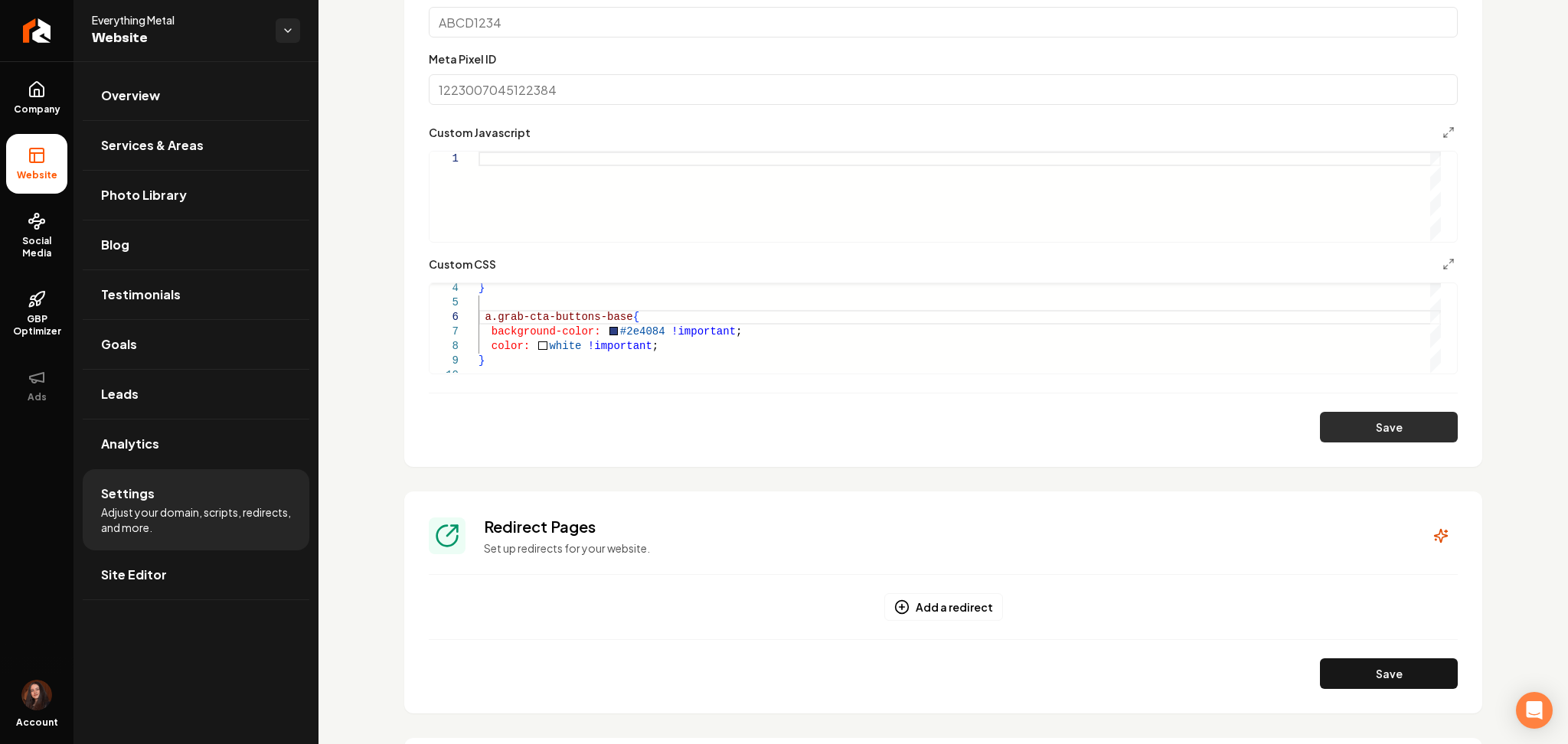
click at [1325, 416] on button "Save" at bounding box center [1388, 427] width 138 height 31
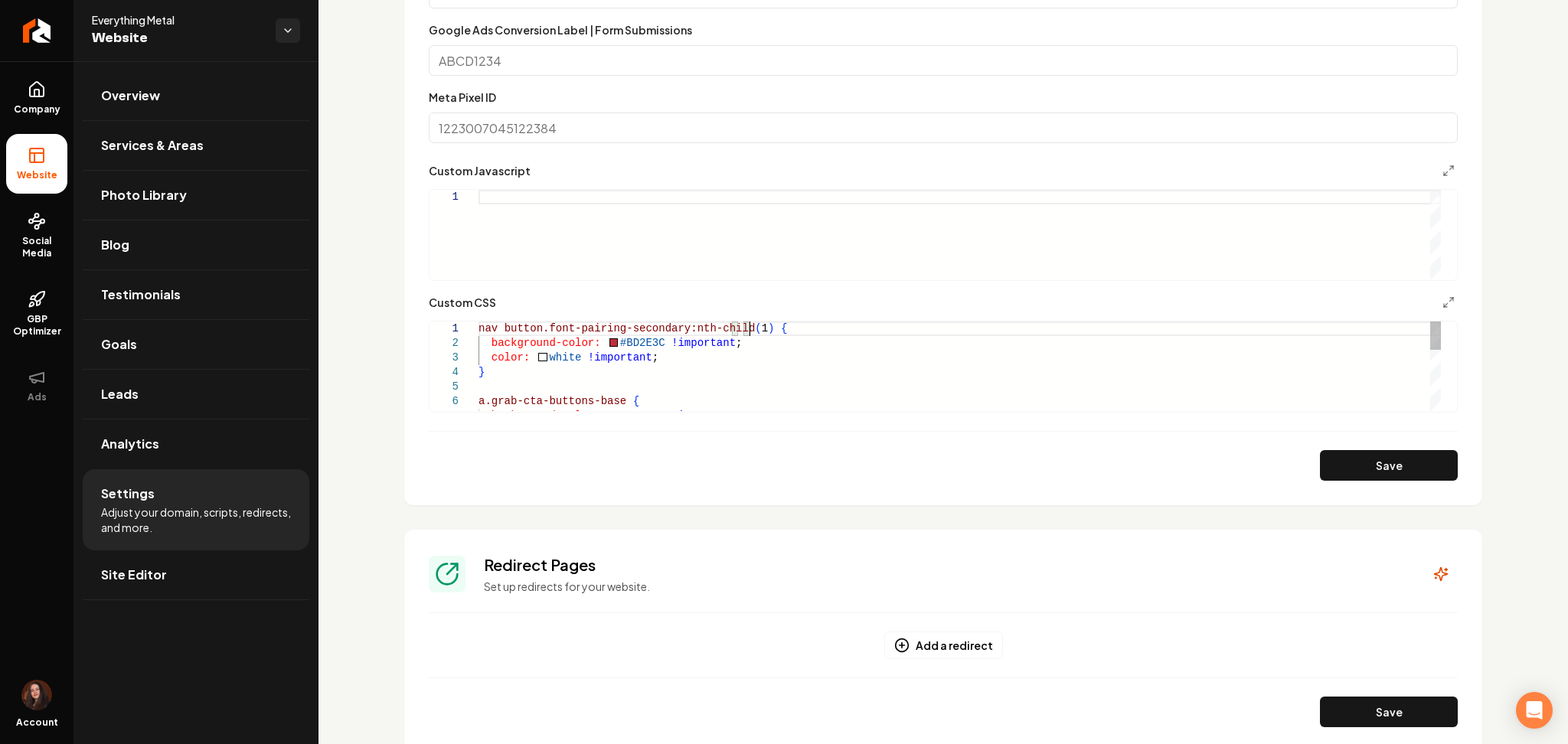
scroll to position [86, 0]
click at [751, 329] on div "background-color: #2e4084 !important ; a.grab-cta-buttons-base { } color: white…" at bounding box center [960, 459] width 963 height 277
drag, startPoint x: 613, startPoint y: 401, endPoint x: 488, endPoint y: 408, distance: 125.2
click at [488, 408] on div "background-color: #2e4084 !important ; a.grab-cta-buttons-base { } color: white…" at bounding box center [960, 459] width 963 height 277
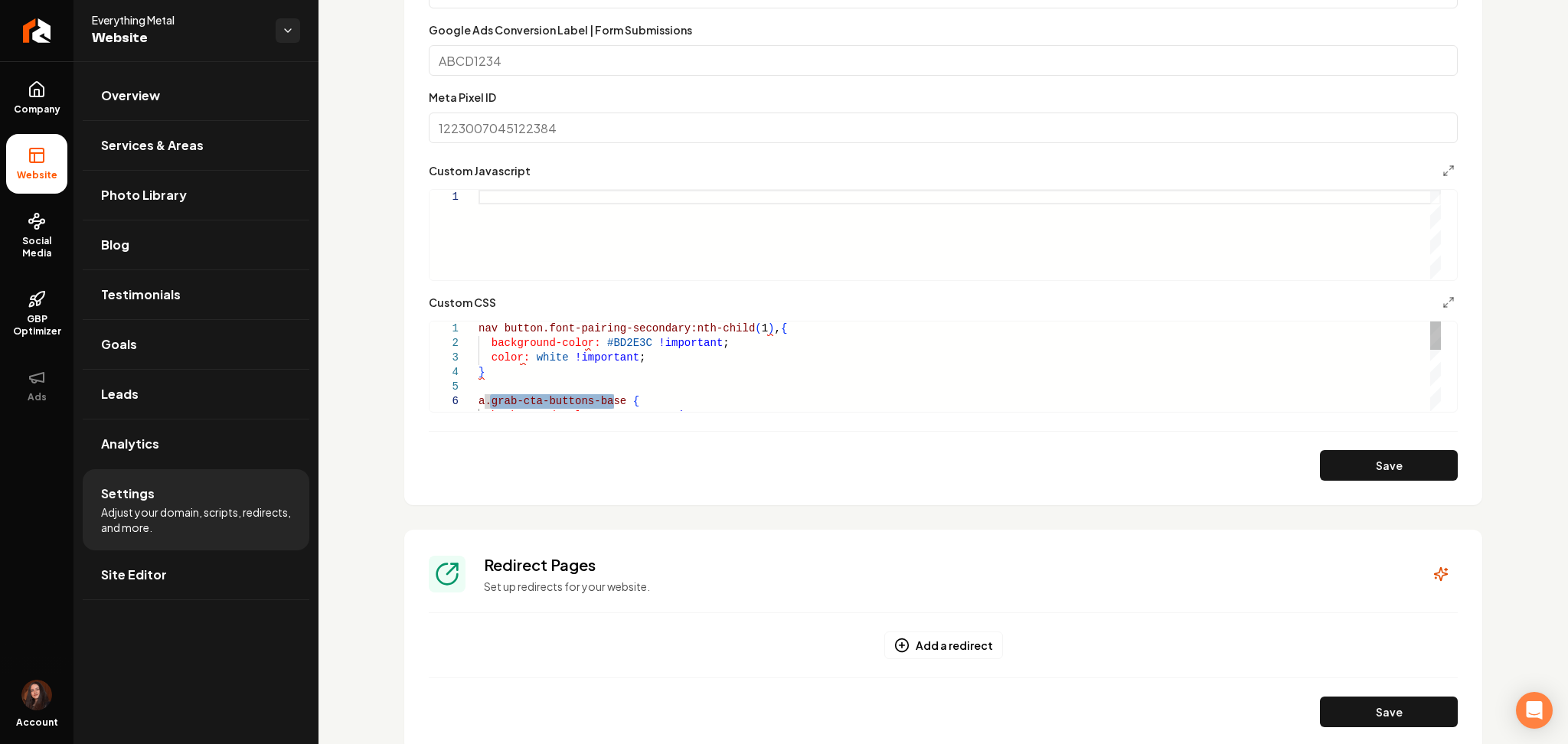
click at [753, 329] on div "background-color: #2e4084 !important ; a.grab-cta-buttons-base { } color: white…" at bounding box center [960, 459] width 963 height 277
click at [1361, 458] on button "Save" at bounding box center [1388, 466] width 138 height 31
type textarea "**********"
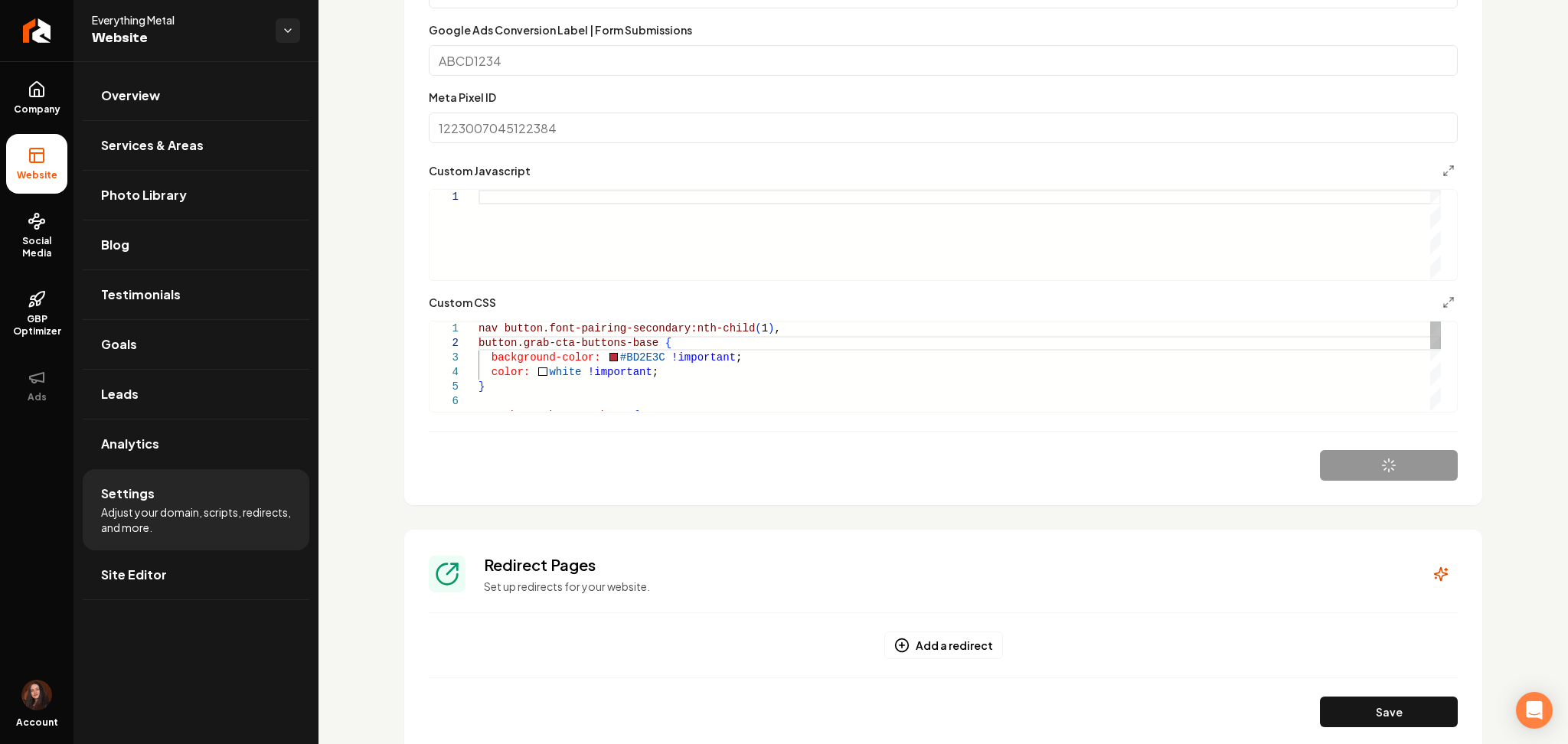
scroll to position [13, 276]
drag, startPoint x: 192, startPoint y: 585, endPoint x: 602, endPoint y: 10, distance: 706.2
click at [192, 585] on link "Site Editor" at bounding box center [196, 574] width 227 height 49
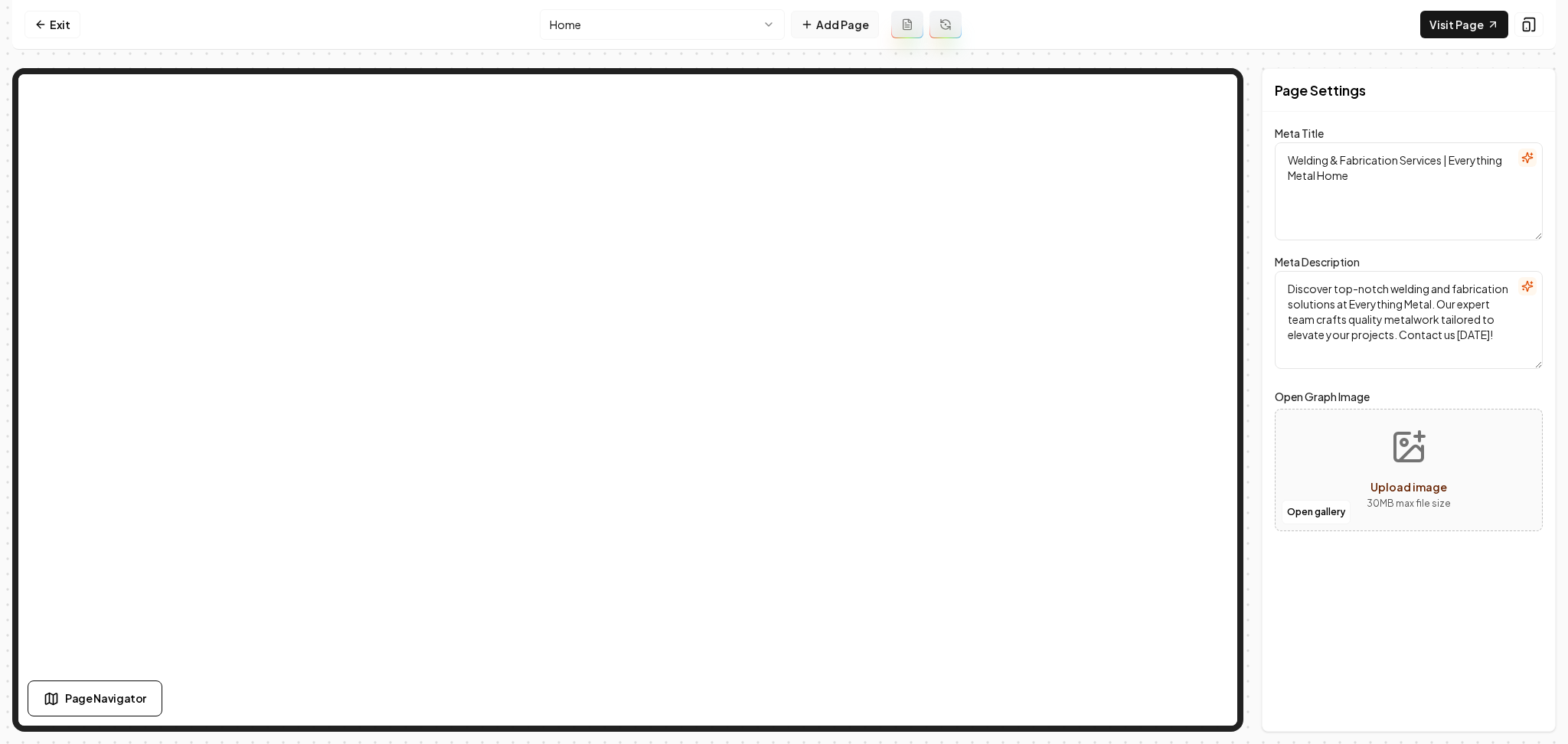
click at [831, 30] on button "Add Page" at bounding box center [834, 25] width 88 height 27
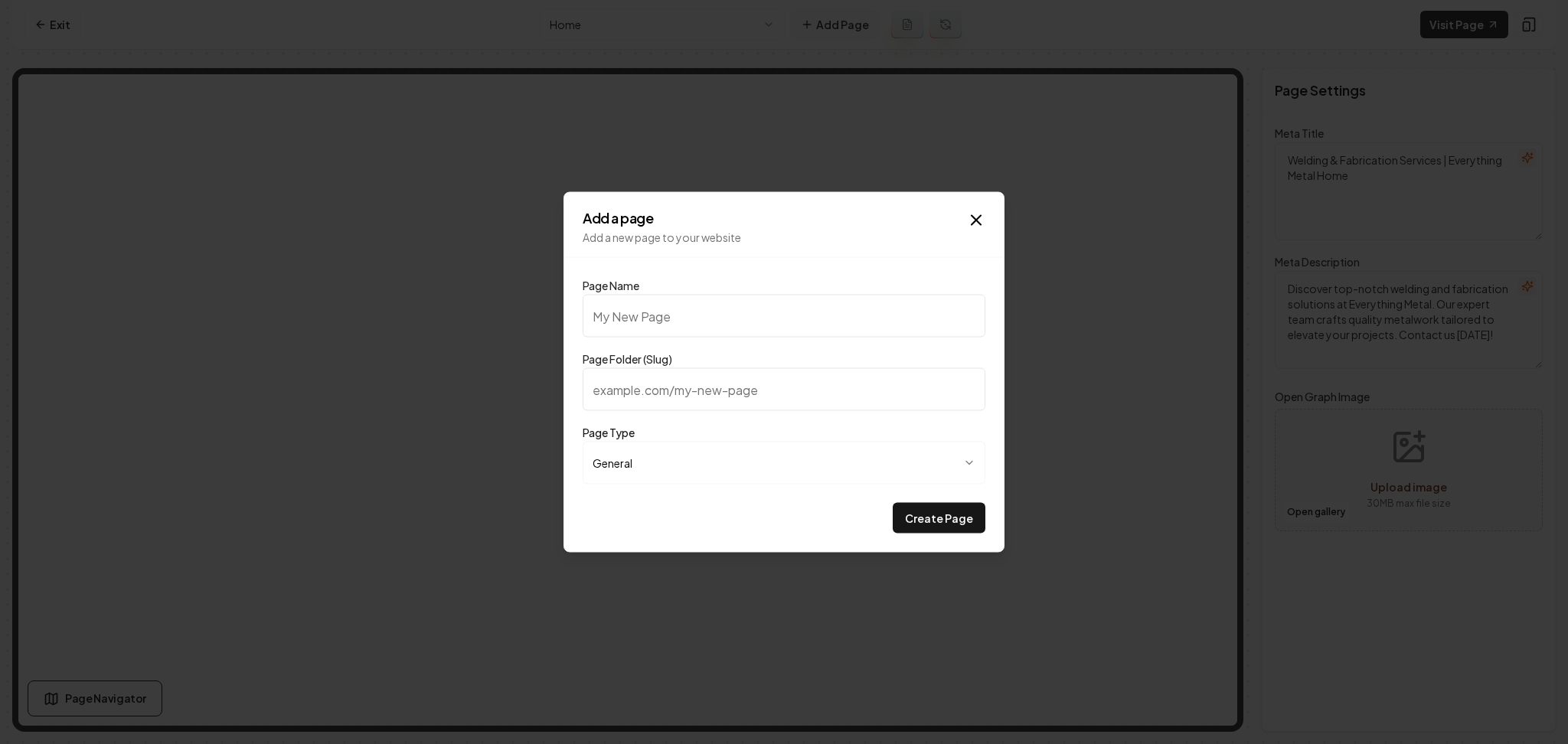
type input "G"
type input "g"
type input "Ga"
type input "ga"
type input "Gal"
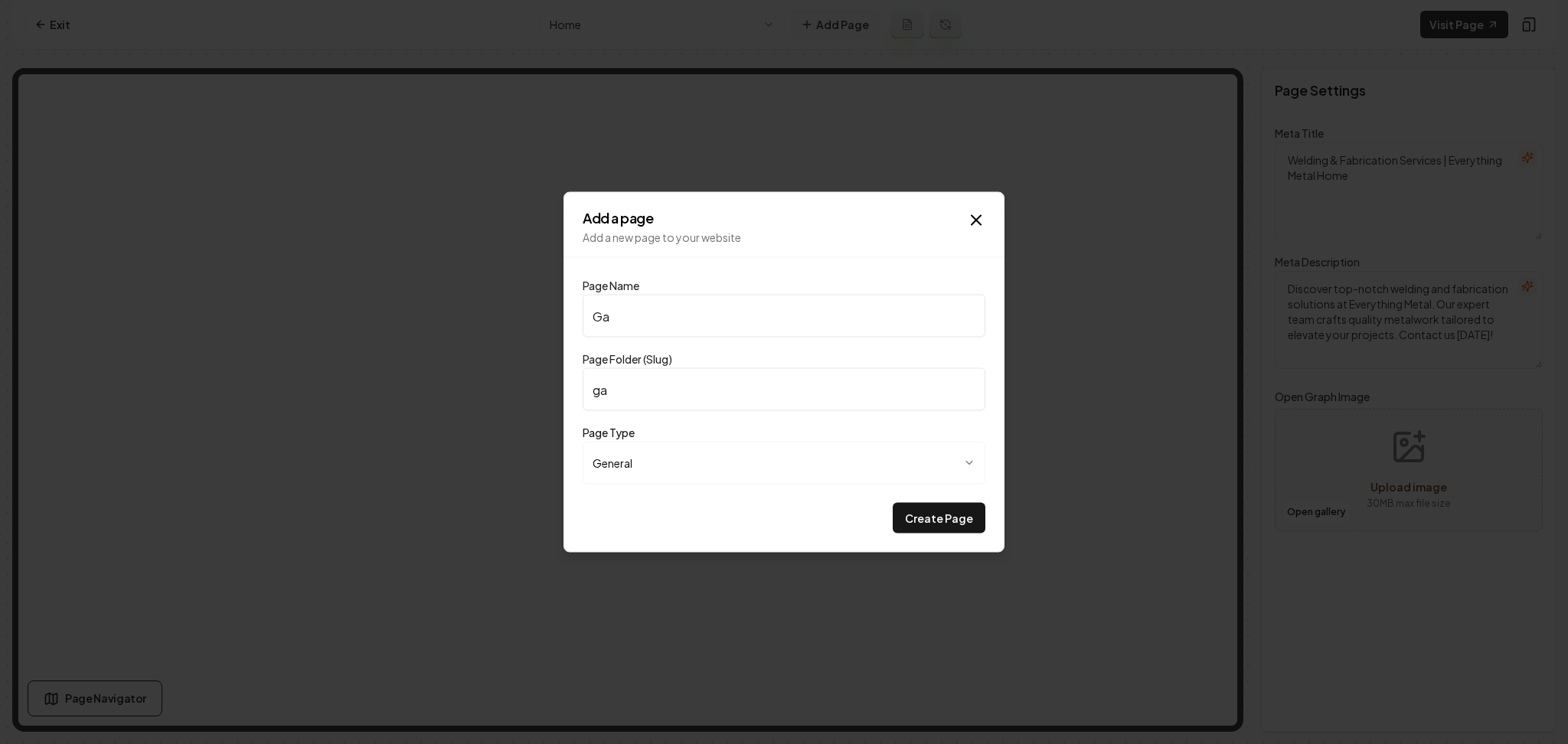
type input "gal"
type input "Gall"
type input "gall"
type input "Galle"
type input "galle"
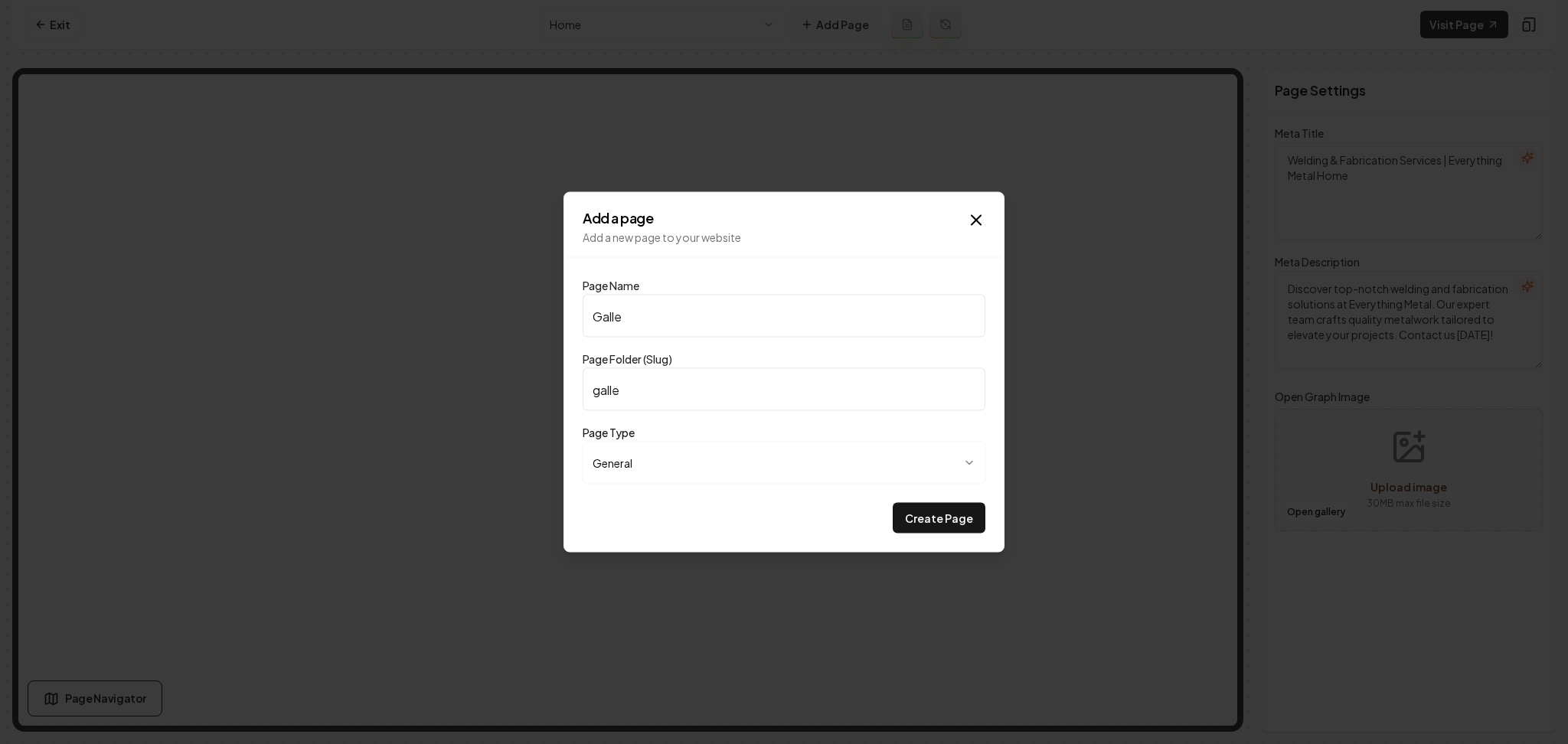
type input "Galler"
type input "galler"
type input "Gallery"
type input "gallery"
type input "Gallery"
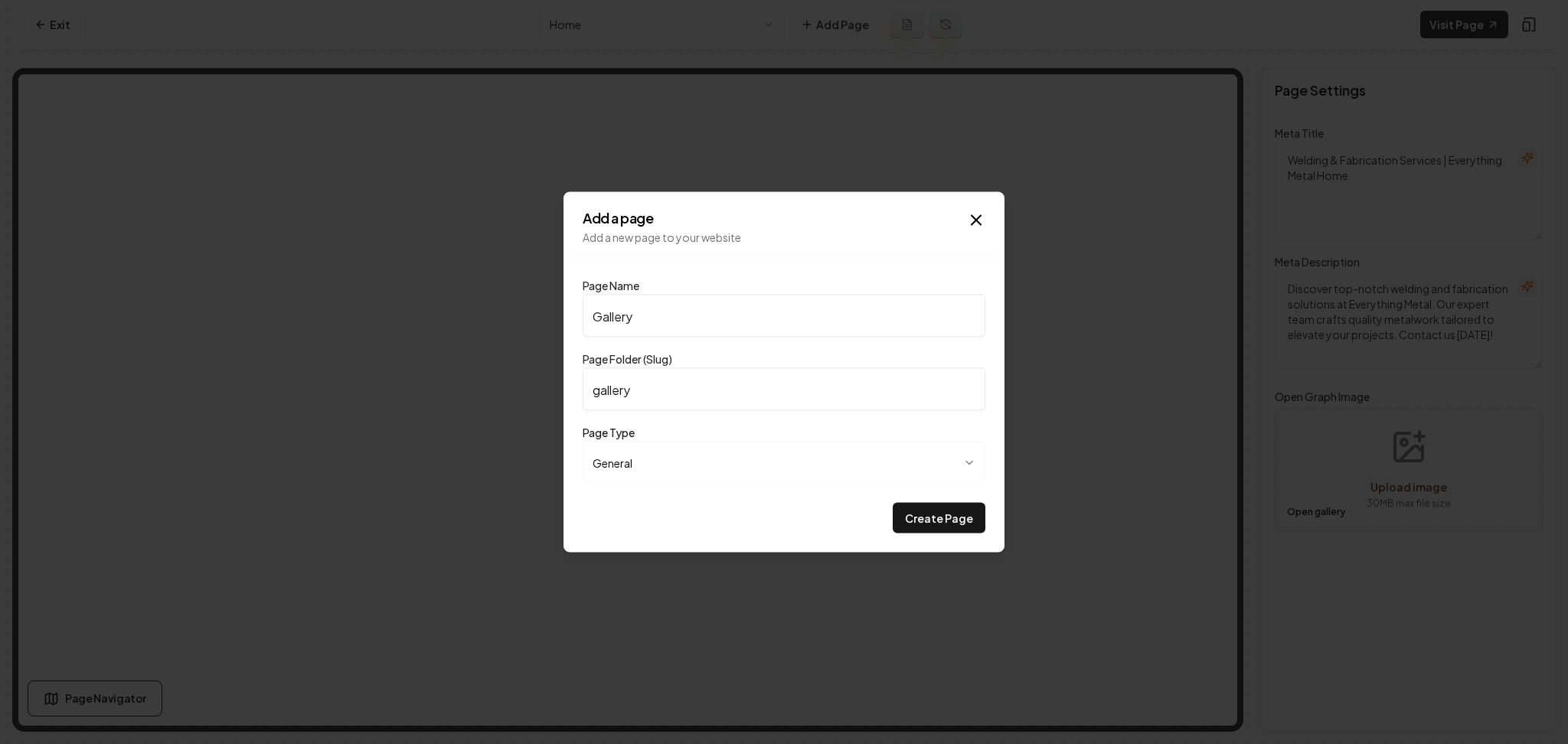
click at [892, 503] on button "Create Page" at bounding box center [939, 518] width 92 height 31
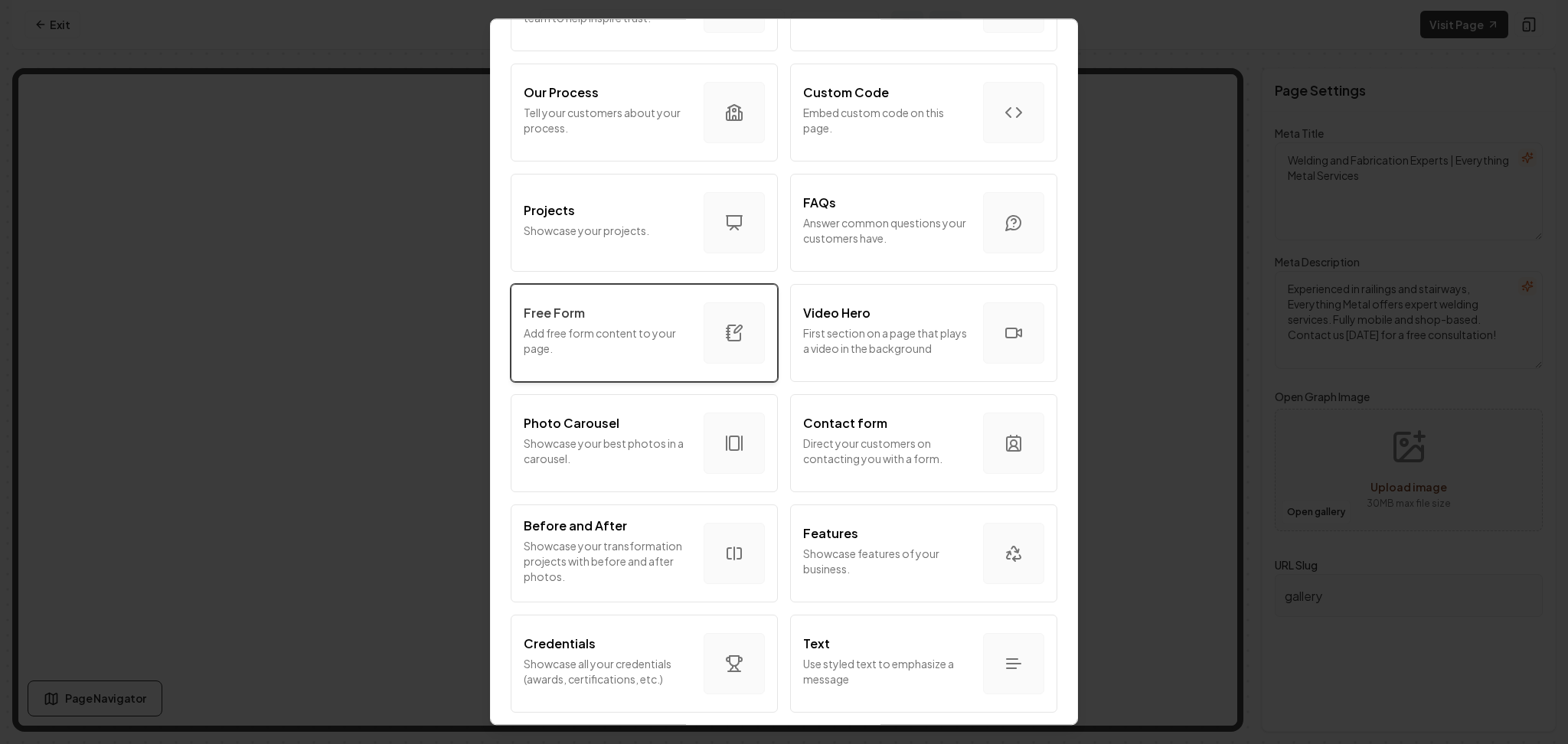
scroll to position [633, 0]
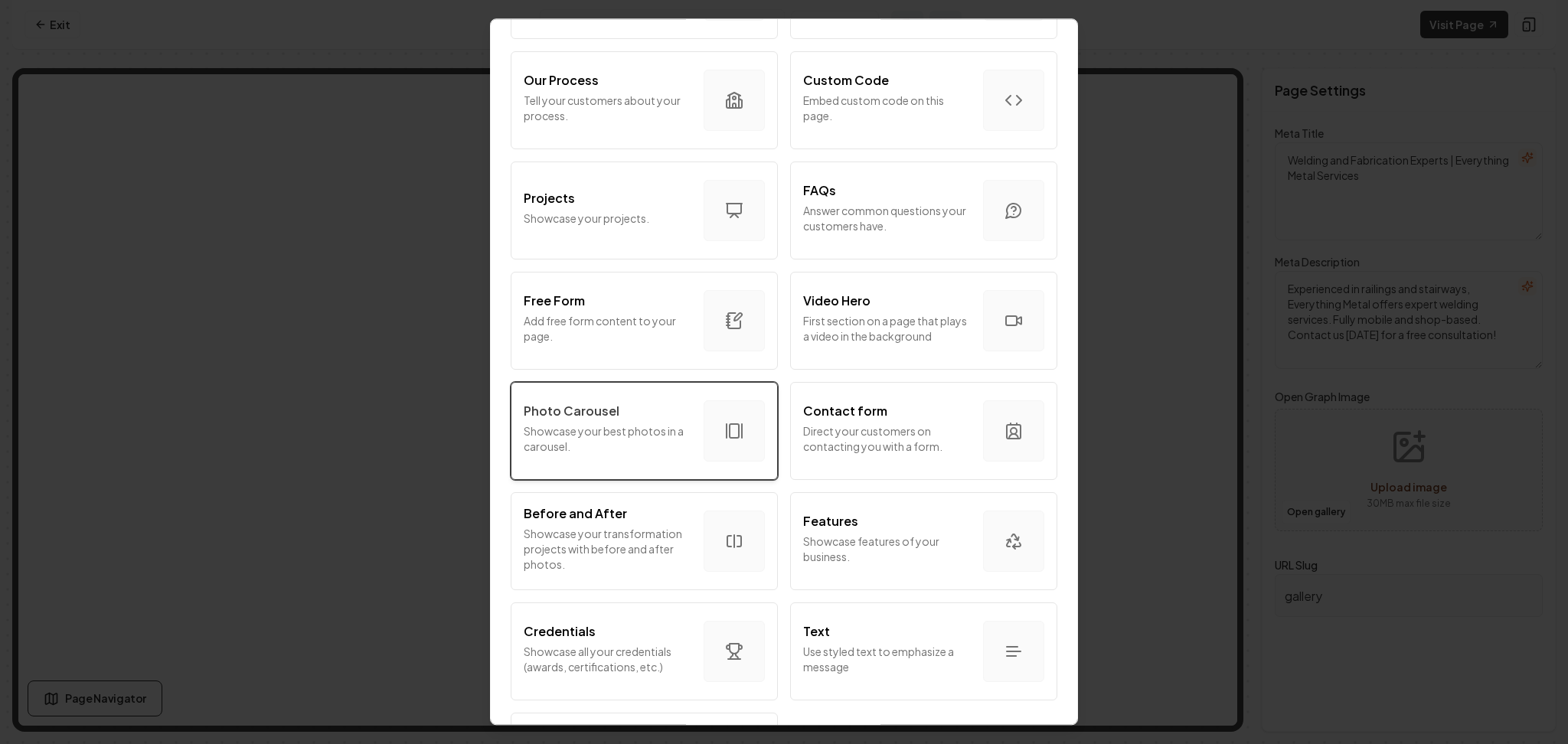
click at [551, 430] on p "Showcase your best photos in a carousel." at bounding box center [607, 438] width 168 height 31
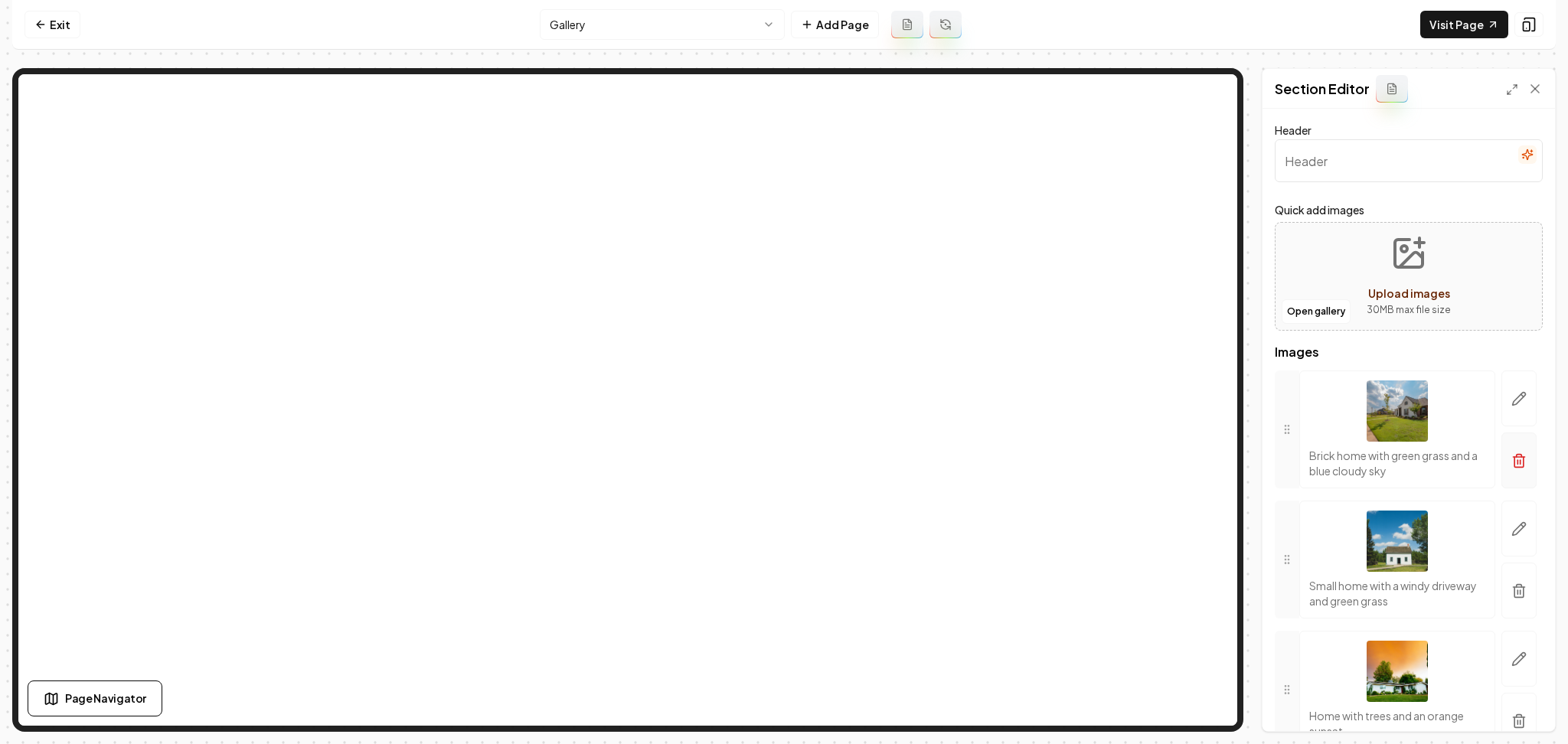
click at [1501, 468] on button "button" at bounding box center [1518, 460] width 35 height 56
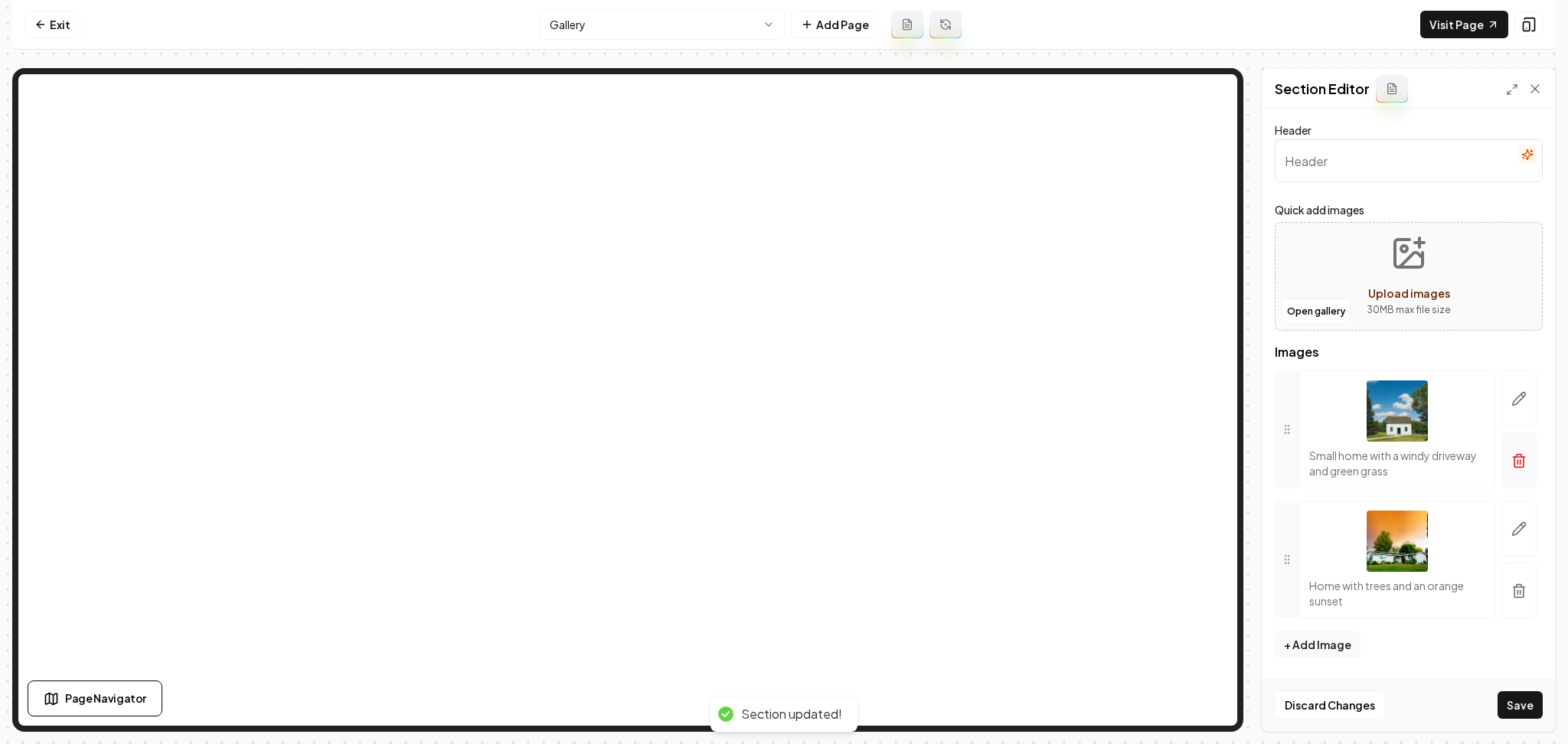
click at [1525, 466] on icon "button" at bounding box center [1518, 461] width 15 height 15
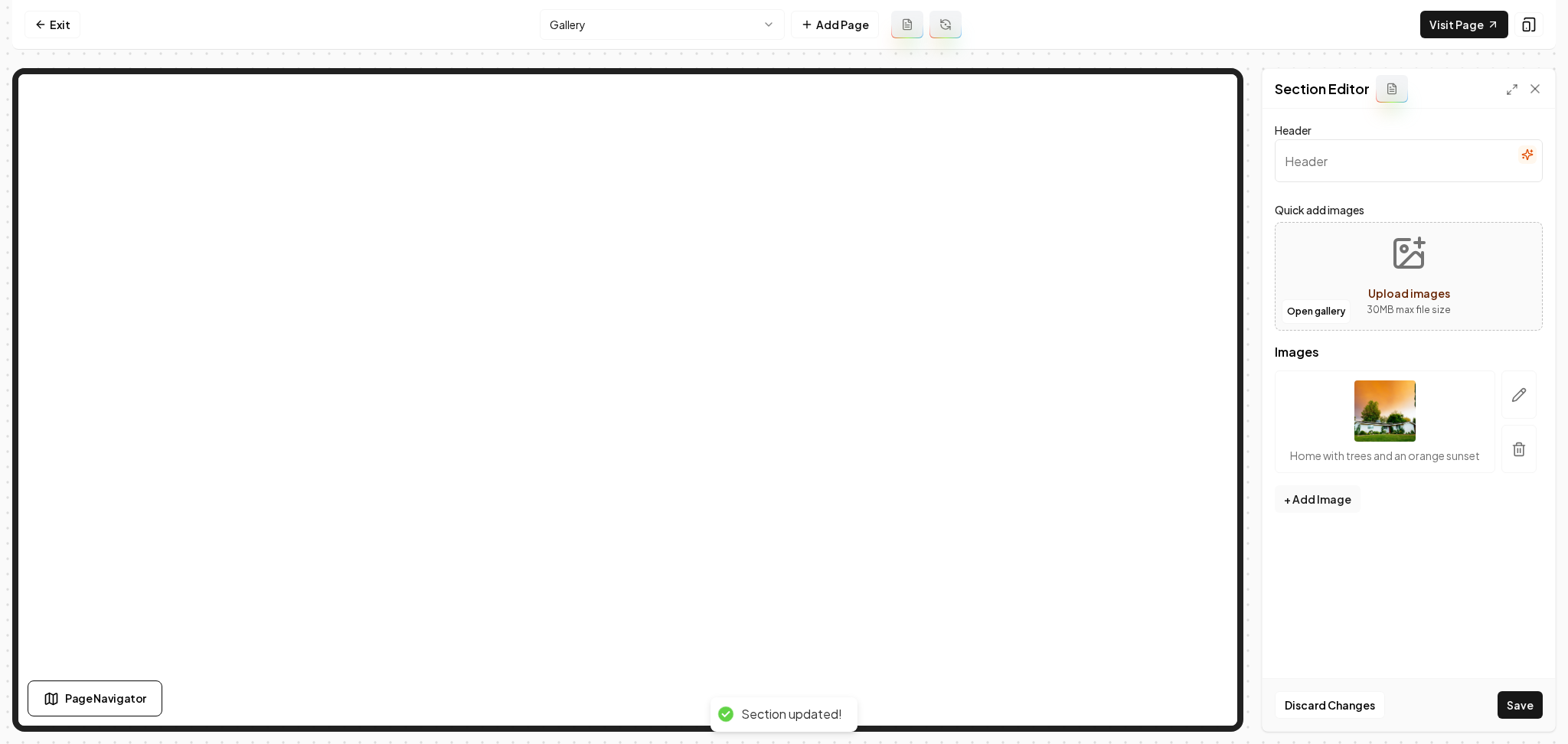
click at [1525, 466] on button "button" at bounding box center [1518, 449] width 35 height 48
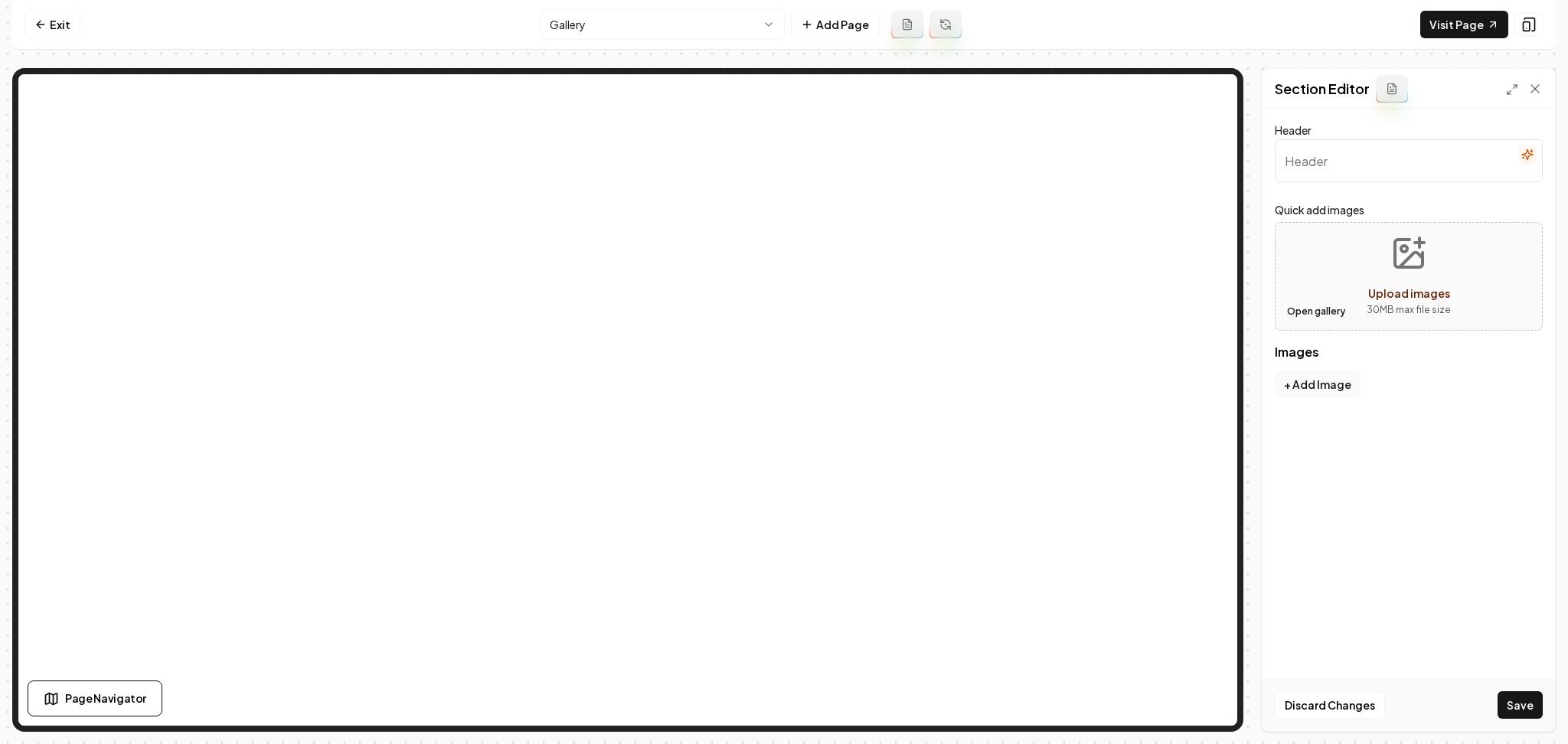
click at [1299, 316] on button "Open gallery" at bounding box center [1315, 311] width 69 height 25
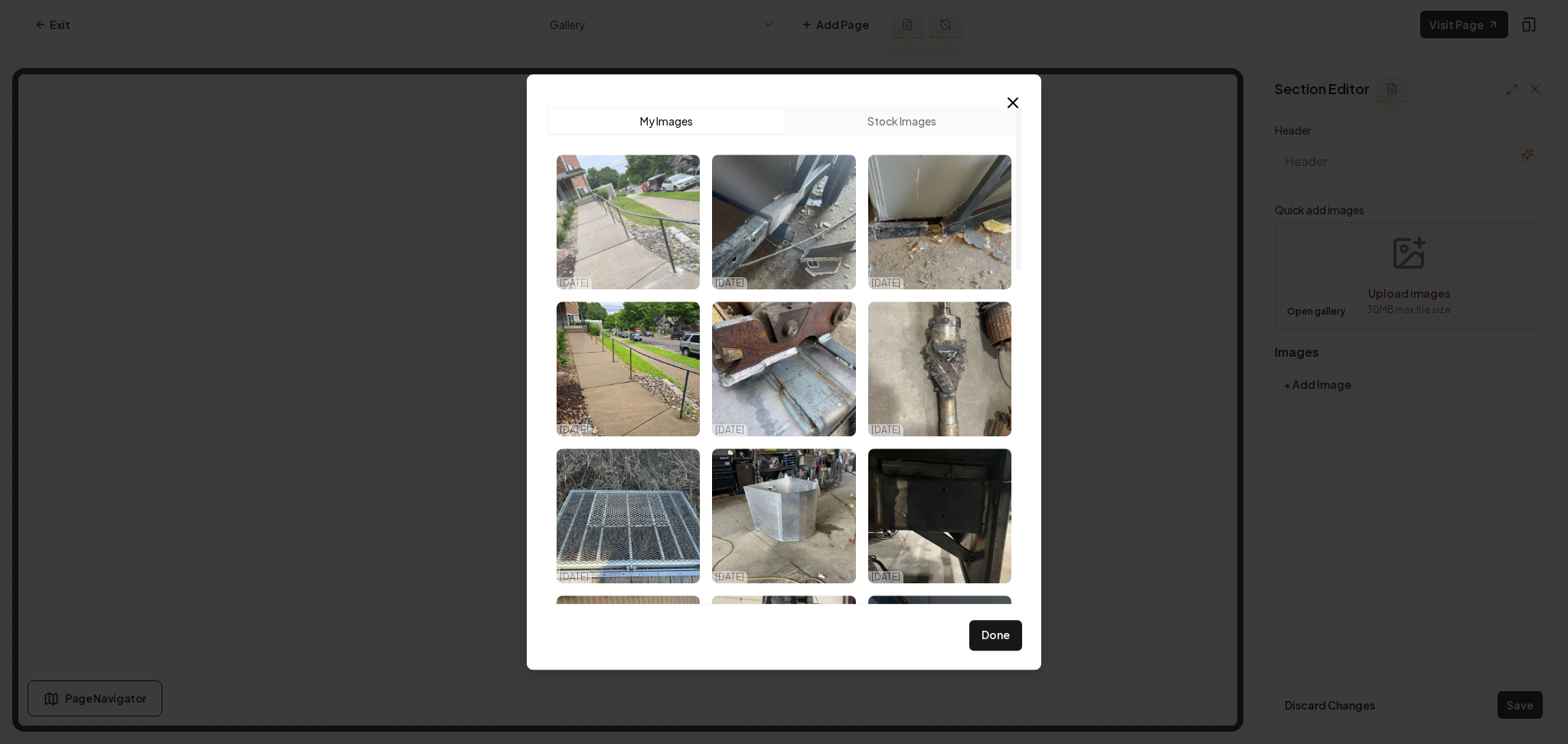
click at [662, 258] on img "Select image image_68d47df35c7cd75eb821ccc5.jpeg" at bounding box center [628, 222] width 143 height 134
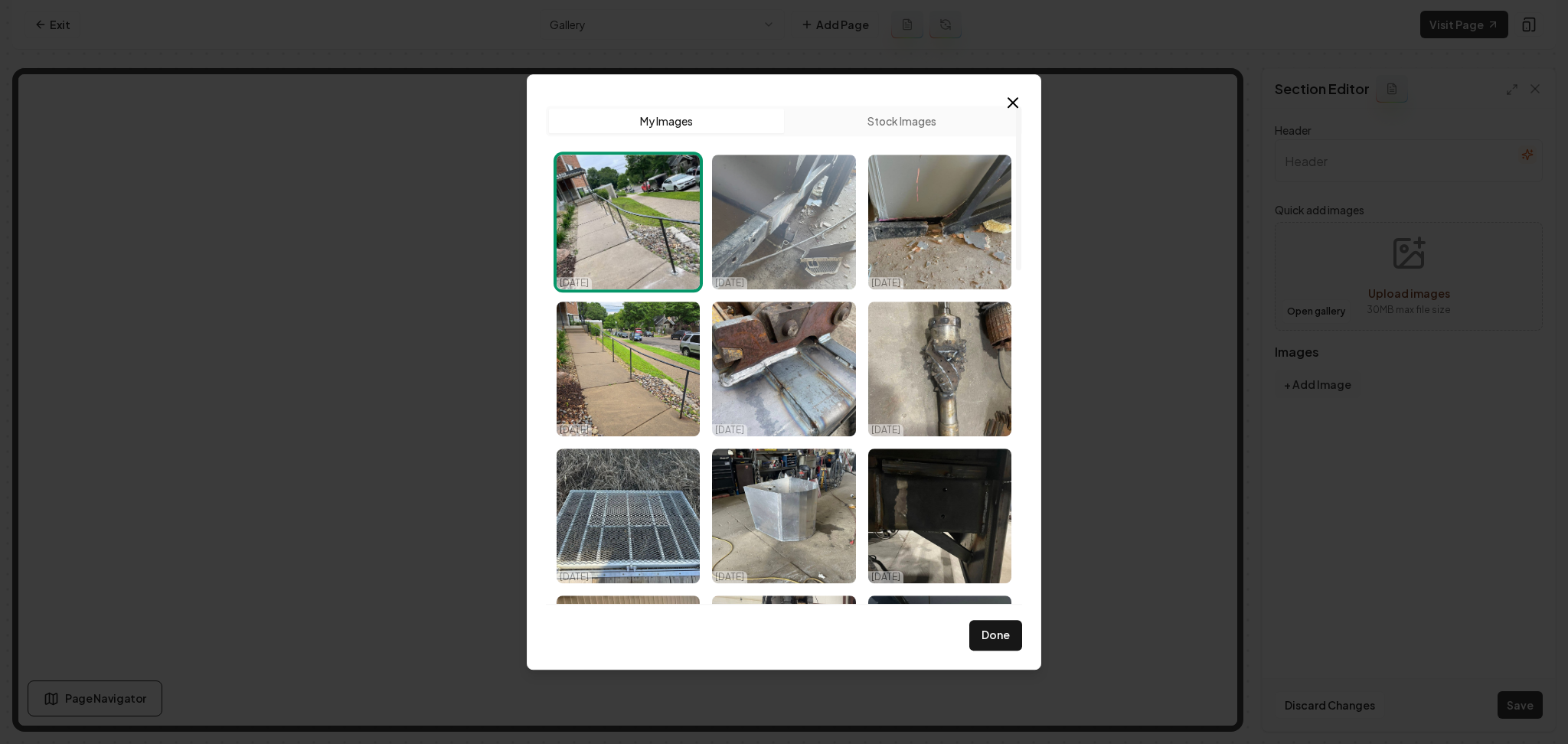
click at [763, 251] on img "Select image image_68d47df25c7cd75eb821cc0c.jpeg" at bounding box center [783, 222] width 143 height 134
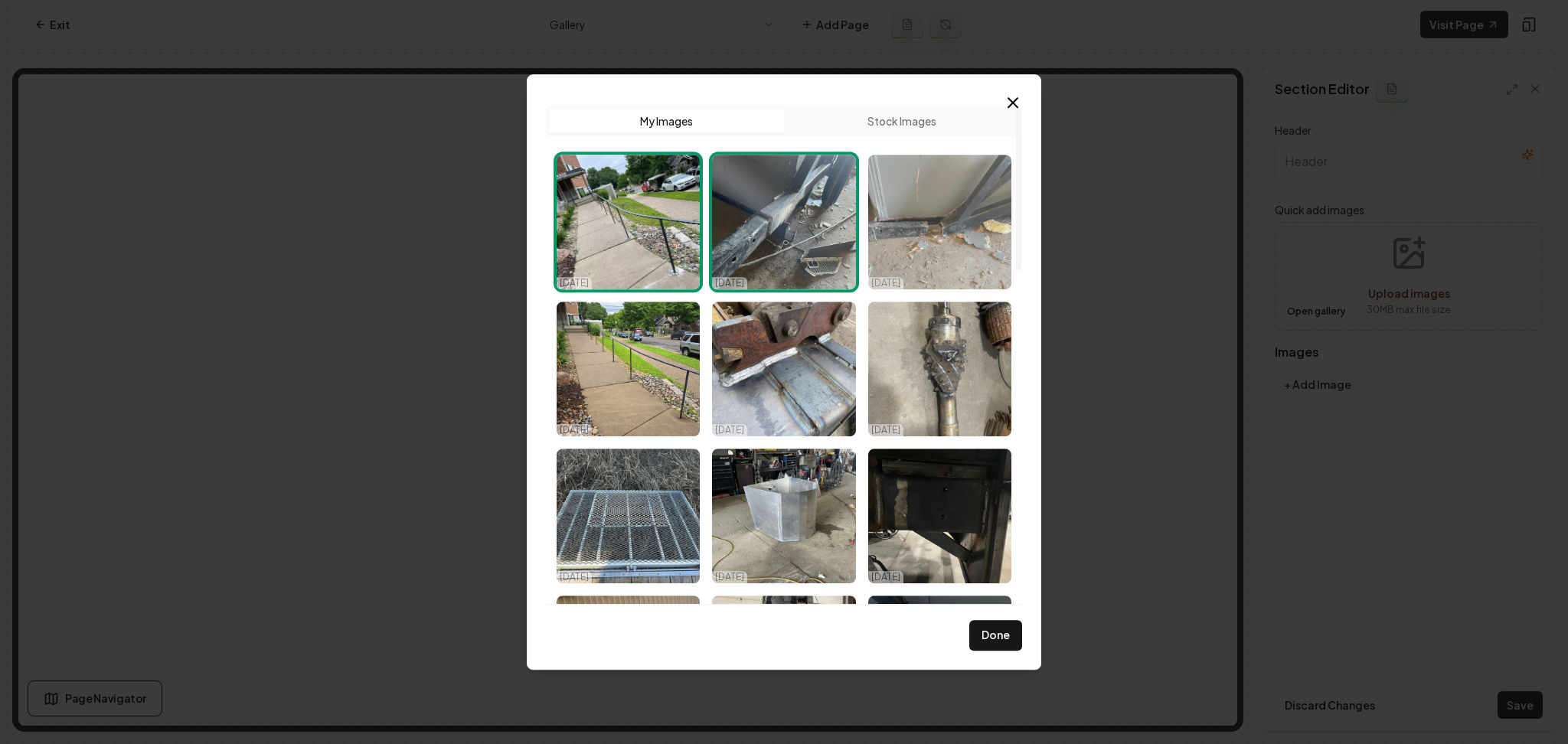
click at [894, 243] on img "Select image image_68d47df35c7cd75eb821cc88.jpeg" at bounding box center [939, 222] width 143 height 134
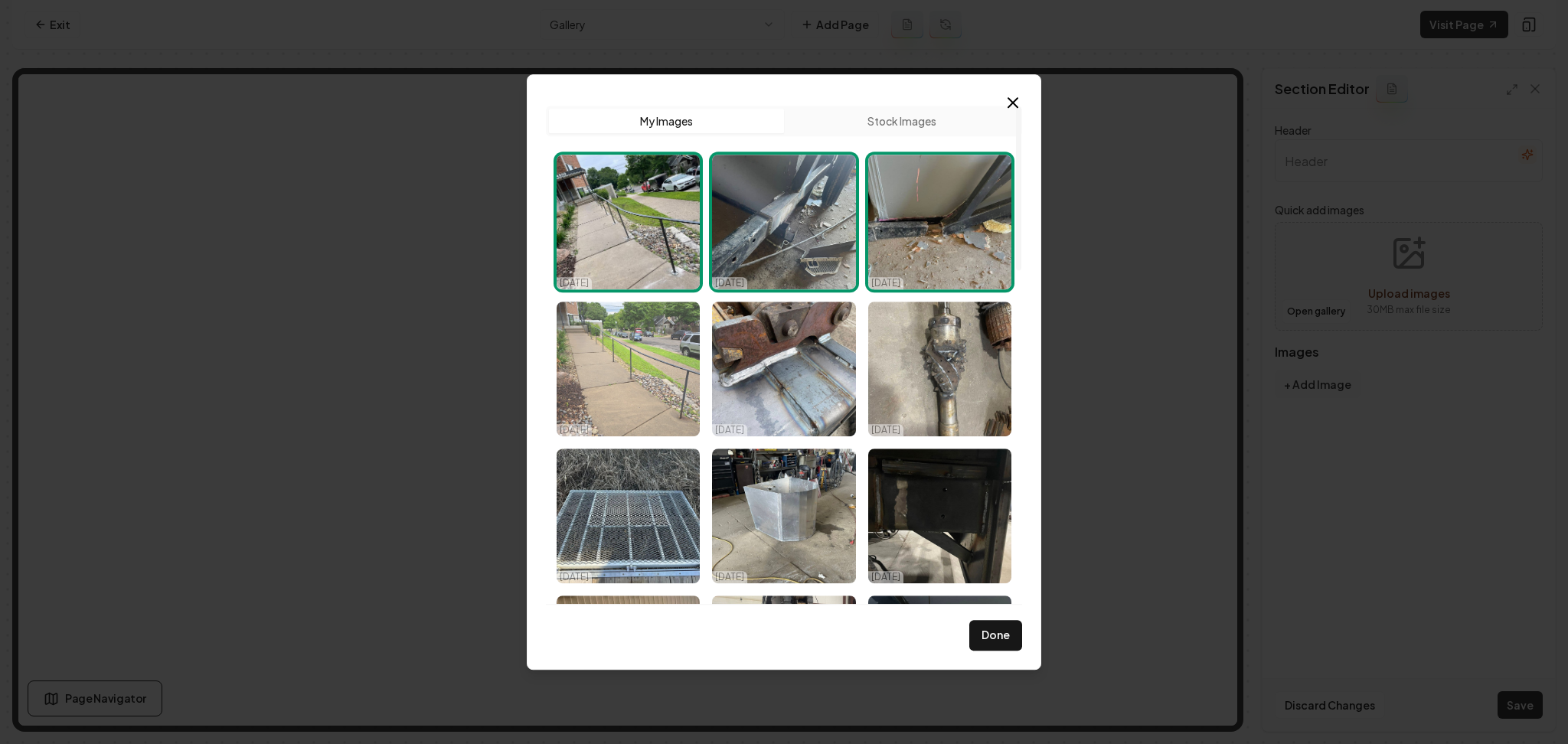
click at [586, 370] on img "Select image image_68d47df25c7cd75eb821cbc8.jpeg" at bounding box center [628, 368] width 143 height 134
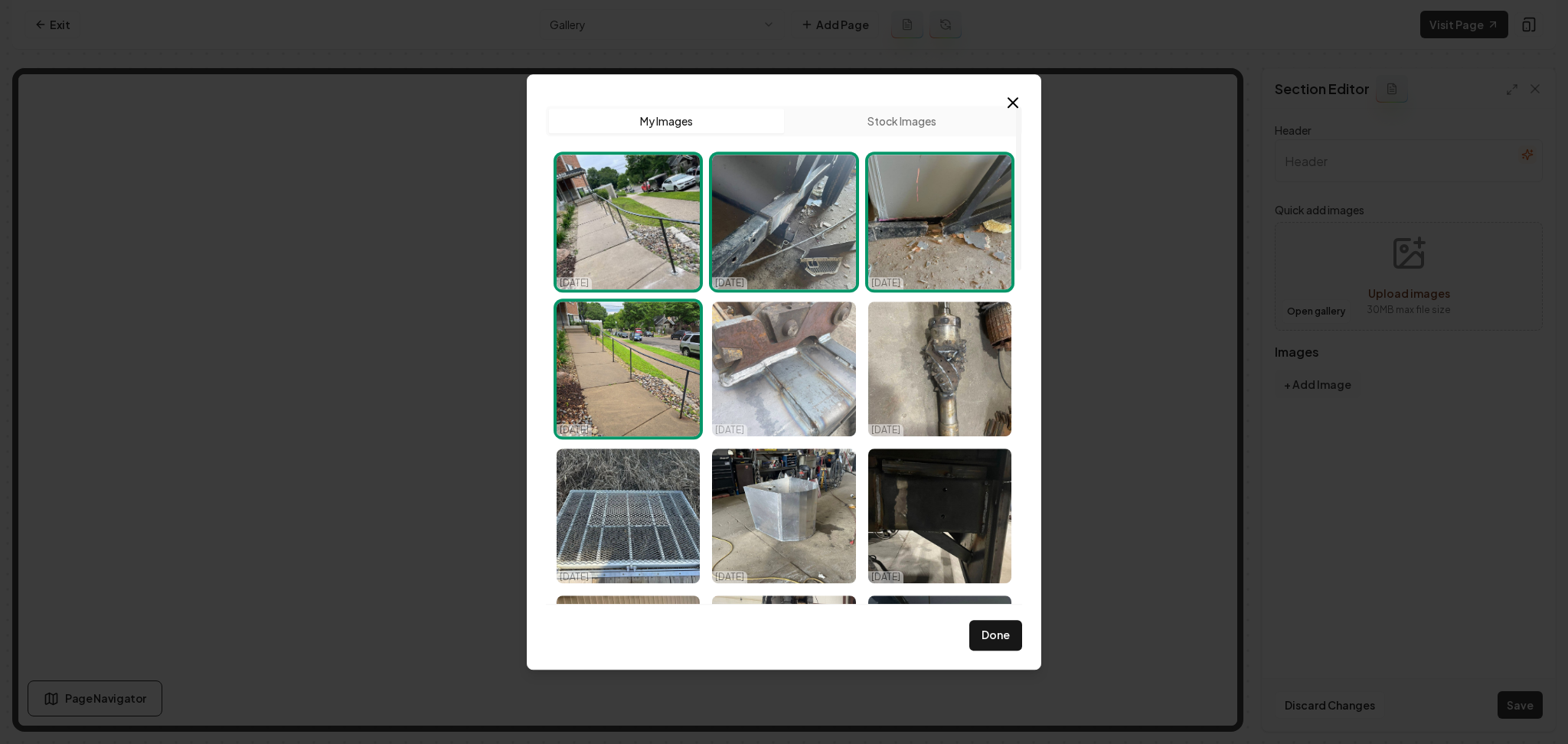
click at [782, 366] on img "Select image image_68d47df25c7cd75eb821cb8f.jpeg" at bounding box center [783, 368] width 143 height 134
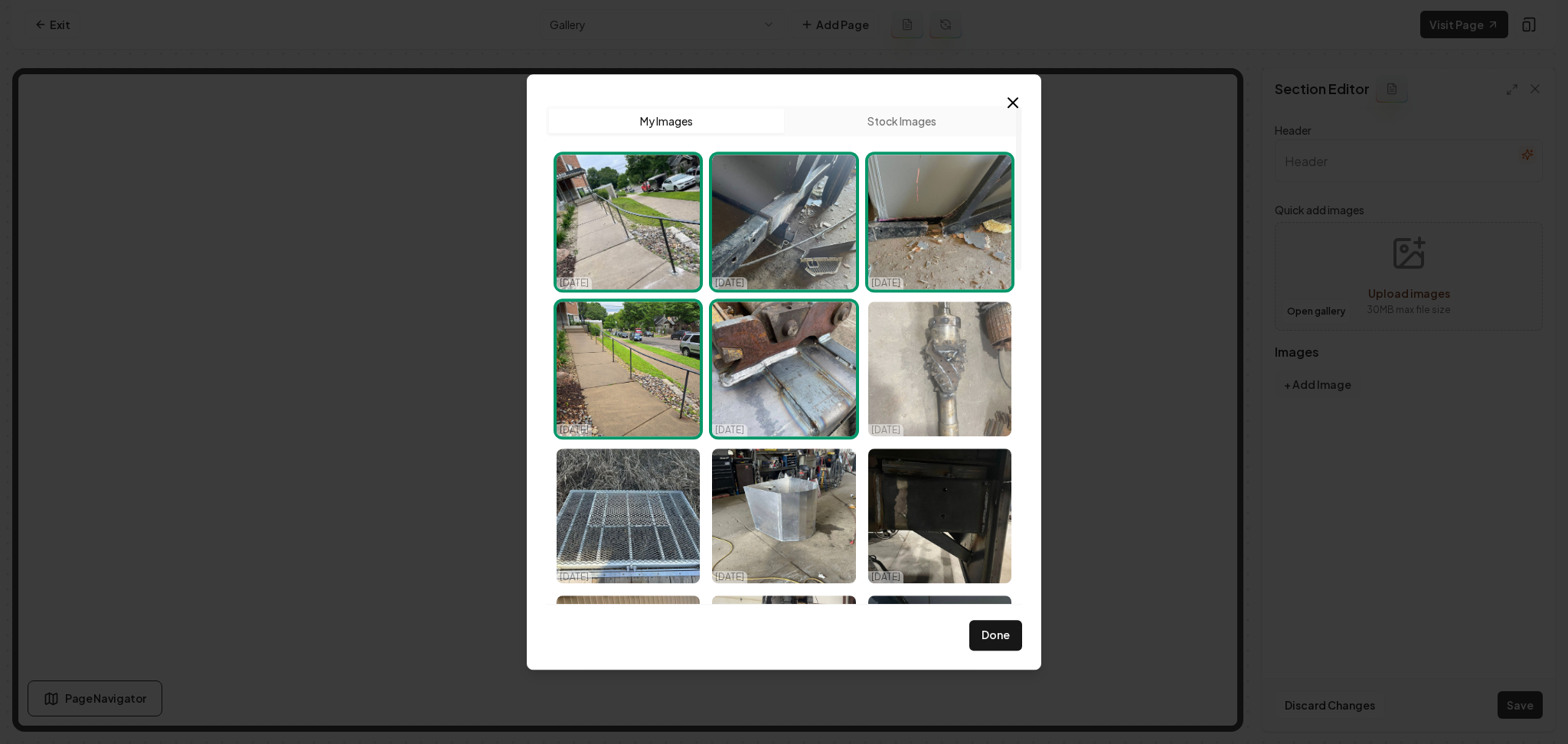
click at [933, 357] on img "Select image image_68d47df25c7cd75eb821cb8b.jpeg" at bounding box center [939, 368] width 143 height 134
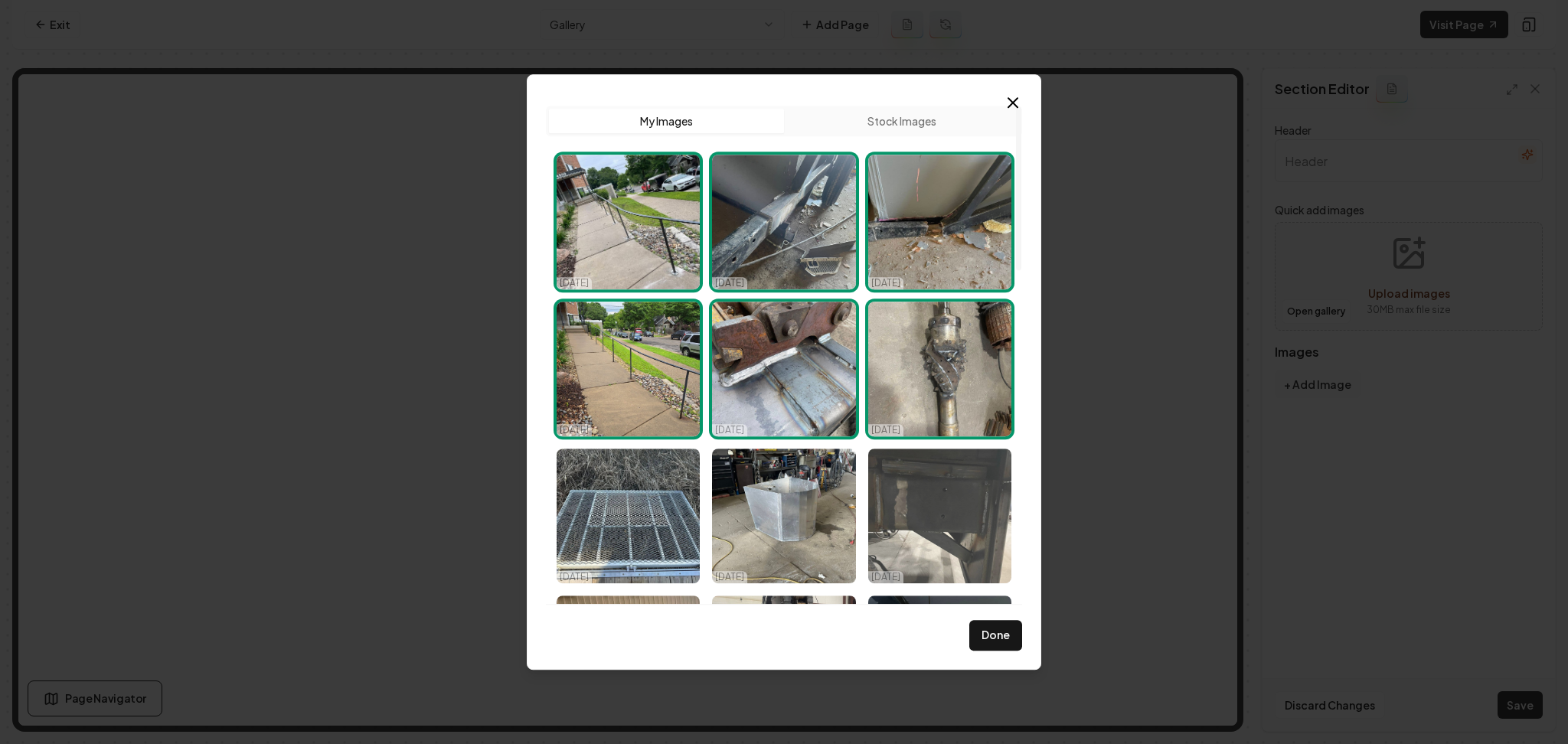
click at [932, 492] on img "Select image image_68d47df25c7cd75eb821cb0b.jpeg" at bounding box center [939, 515] width 143 height 134
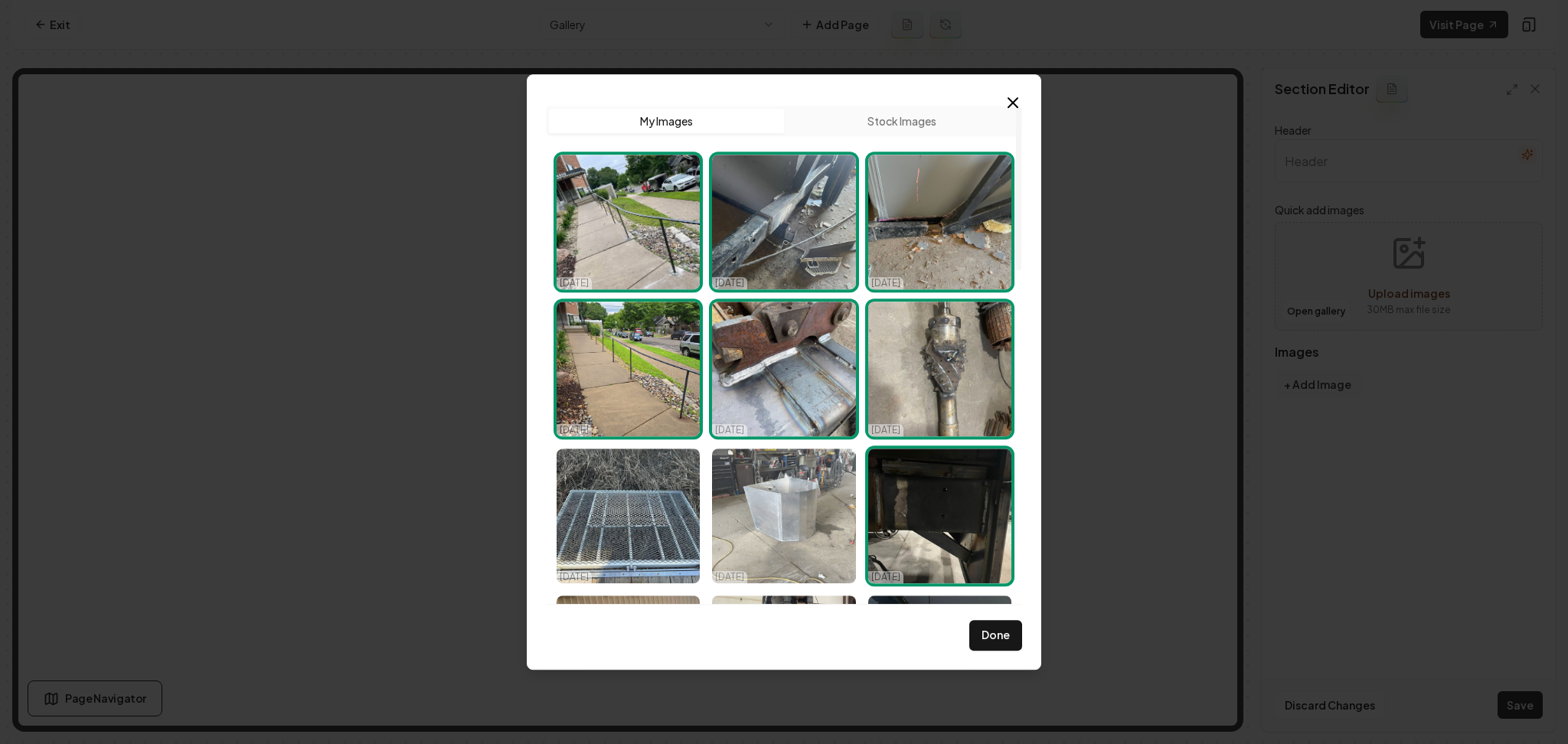
click at [781, 509] on img "Select image image_68d47df25c7cd75eb821cb3a.jpeg" at bounding box center [783, 515] width 143 height 134
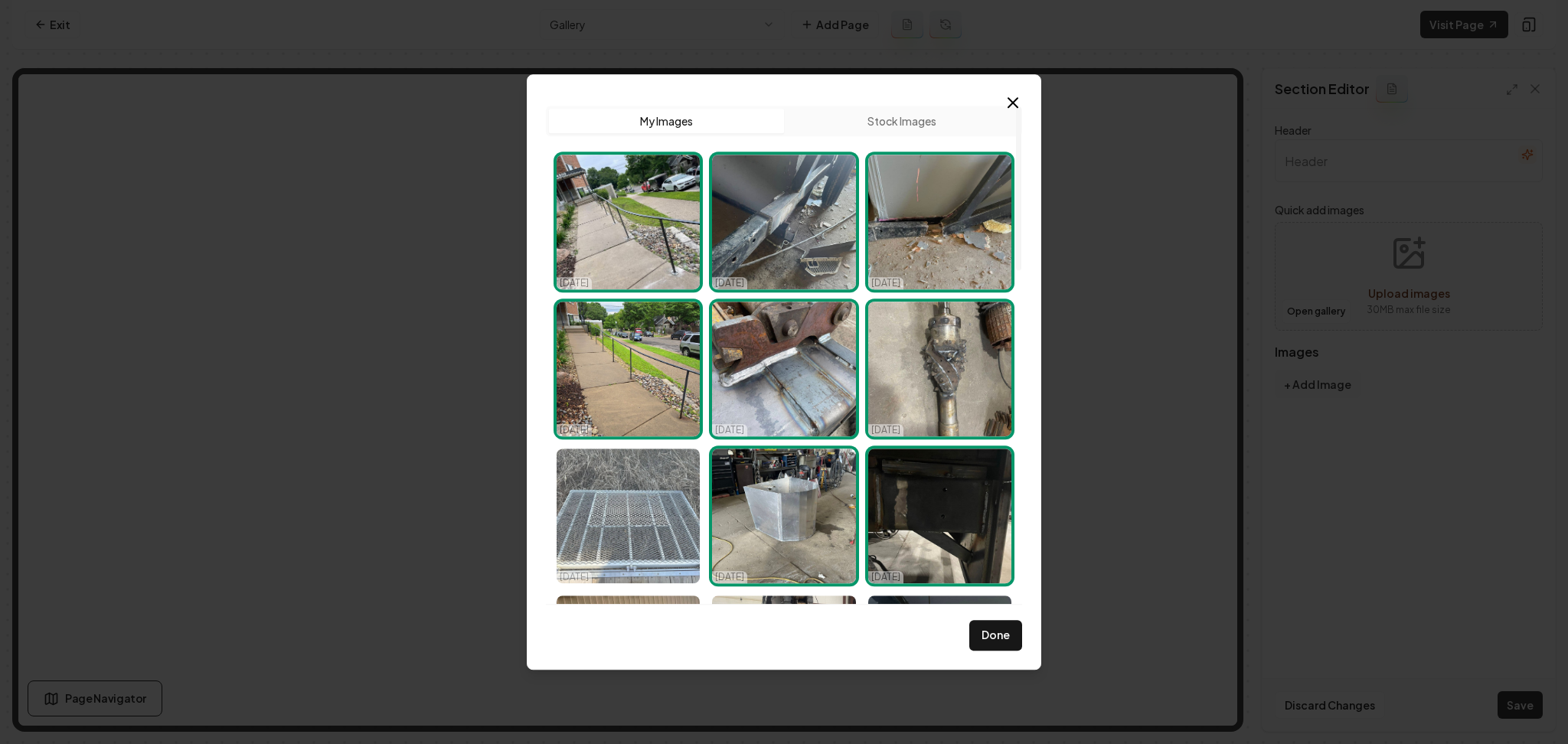
click at [657, 509] on img "Select image image_68d47df25c7cd75eb821cbfe.jpeg" at bounding box center [628, 515] width 143 height 134
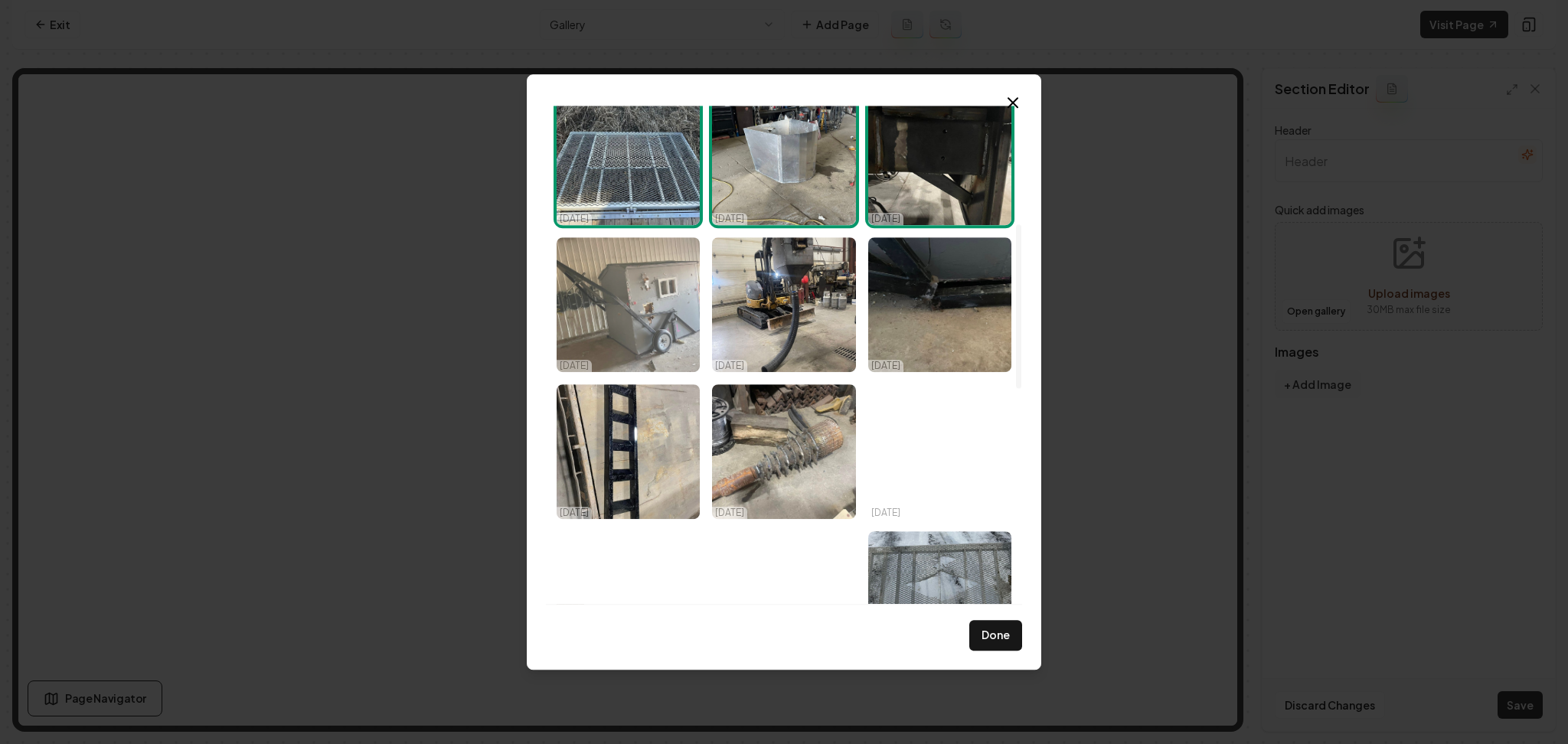
scroll to position [359, 0]
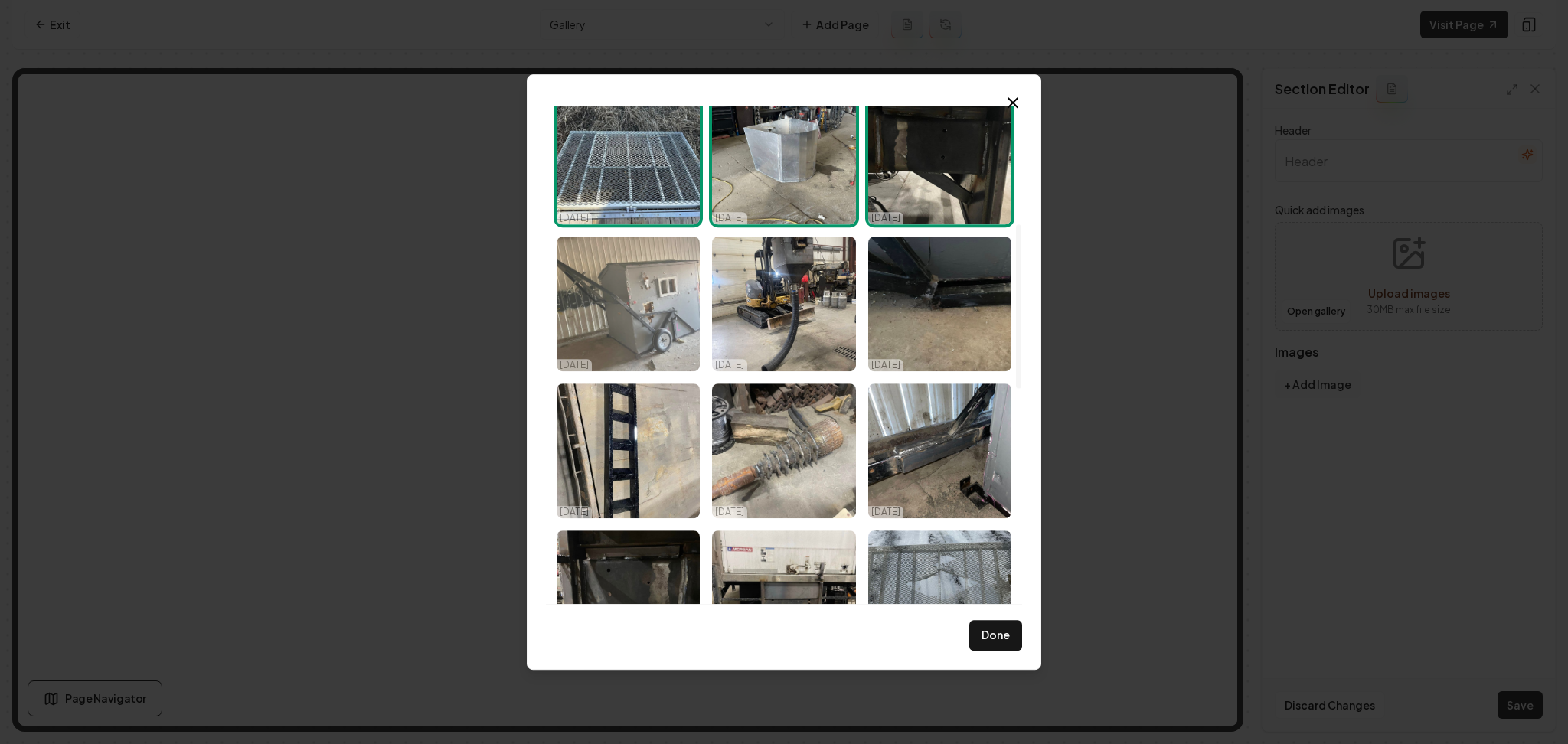
click at [643, 295] on img "Select image image_68d47df25c7cd75eb821cb28.jpeg" at bounding box center [628, 303] width 143 height 134
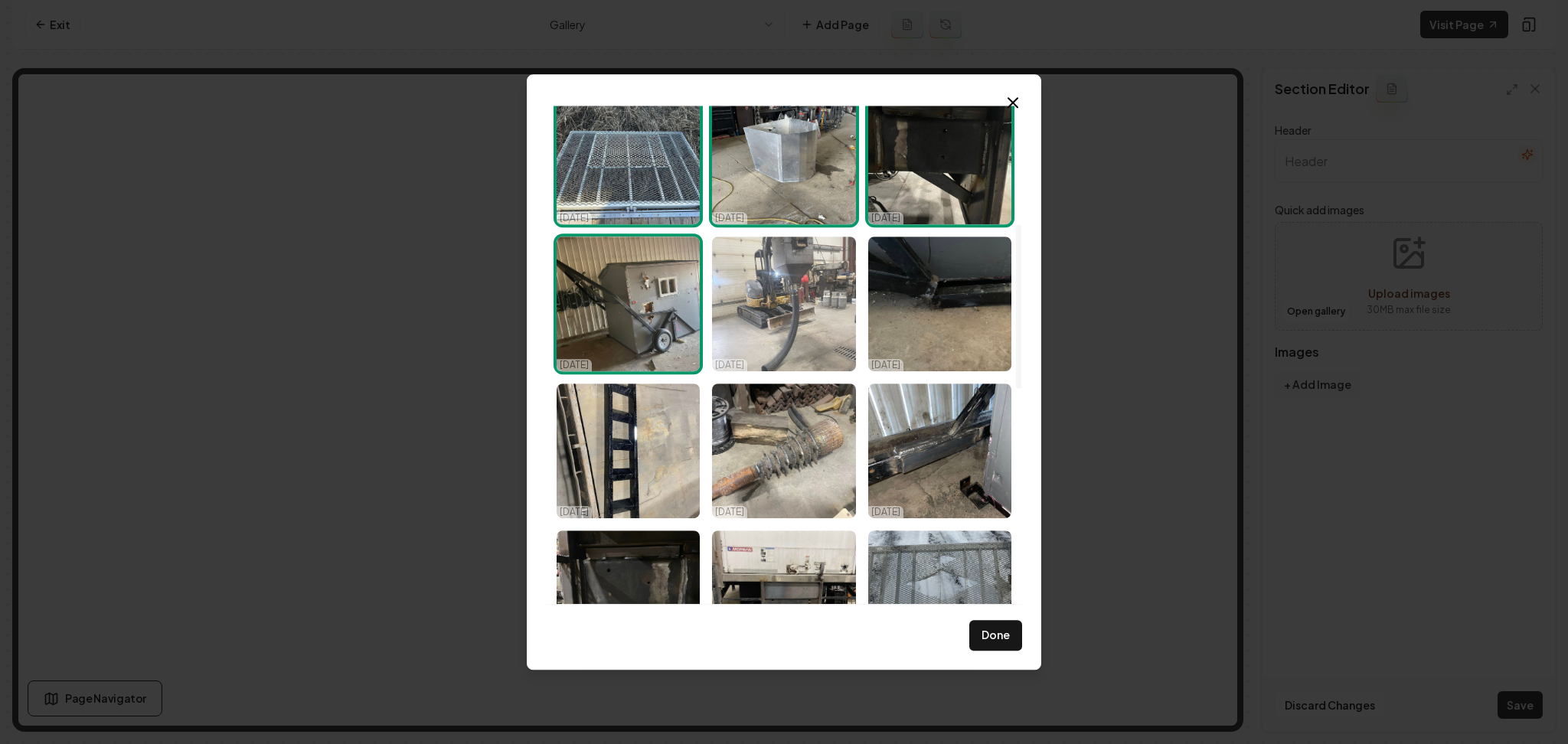
click at [748, 295] on img "Select image image_68d47df25c7cd75eb821cae8.jpeg" at bounding box center [783, 303] width 143 height 134
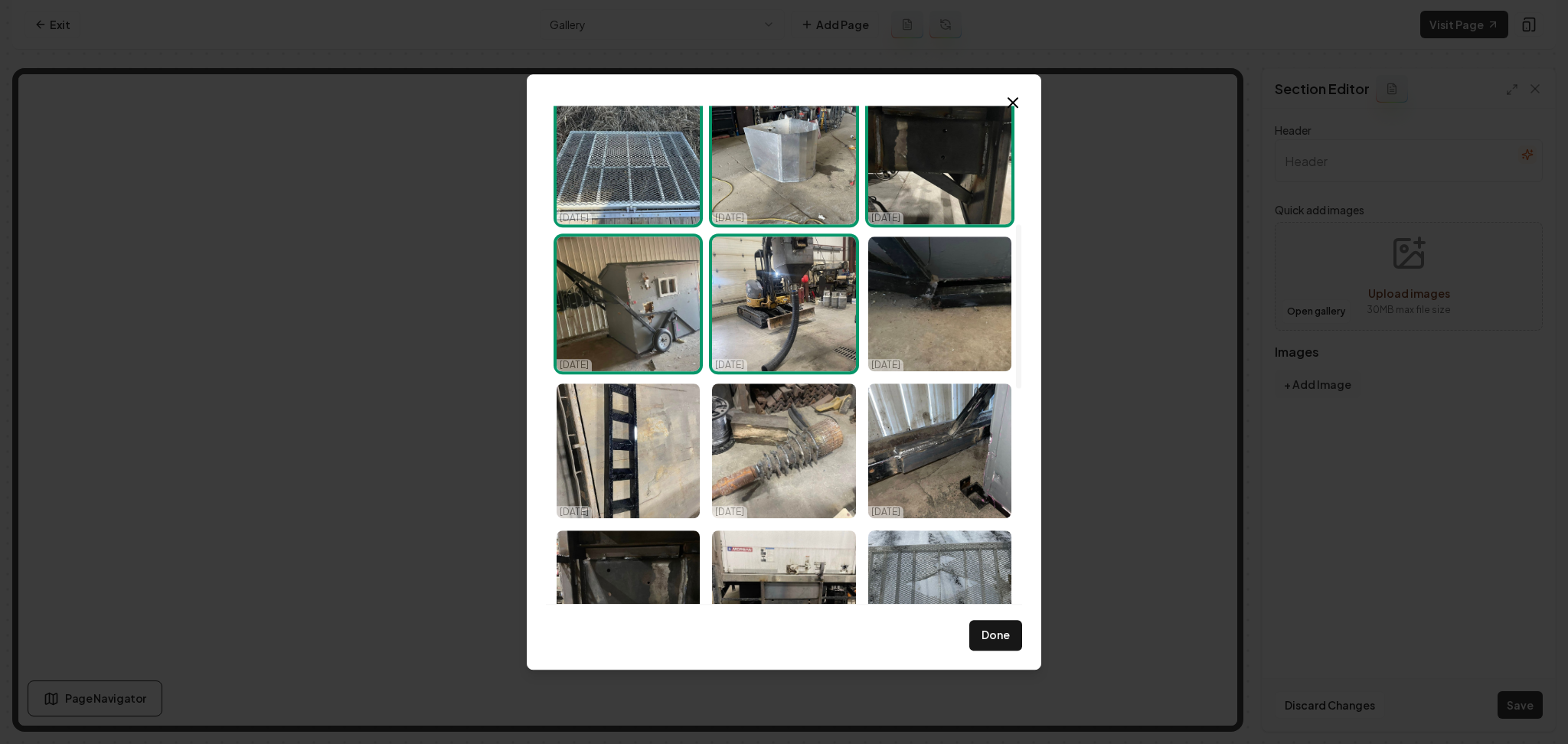
click at [843, 291] on img "Select image image_68d47df25c7cd75eb821cae8.jpeg" at bounding box center [783, 303] width 143 height 134
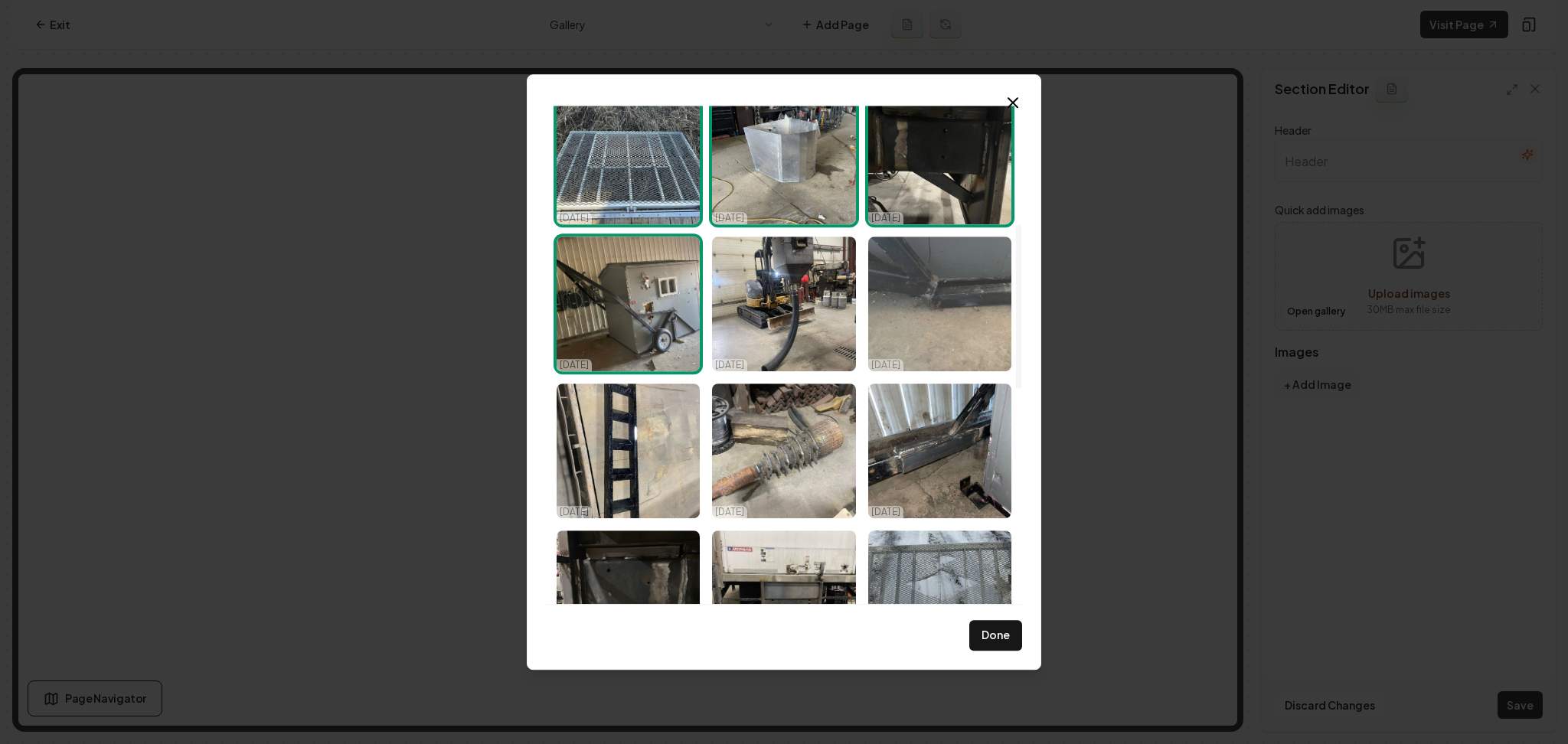
click at [891, 301] on img "Select image image_68d47df25c7cd75eb821cb24.jpeg" at bounding box center [939, 303] width 143 height 134
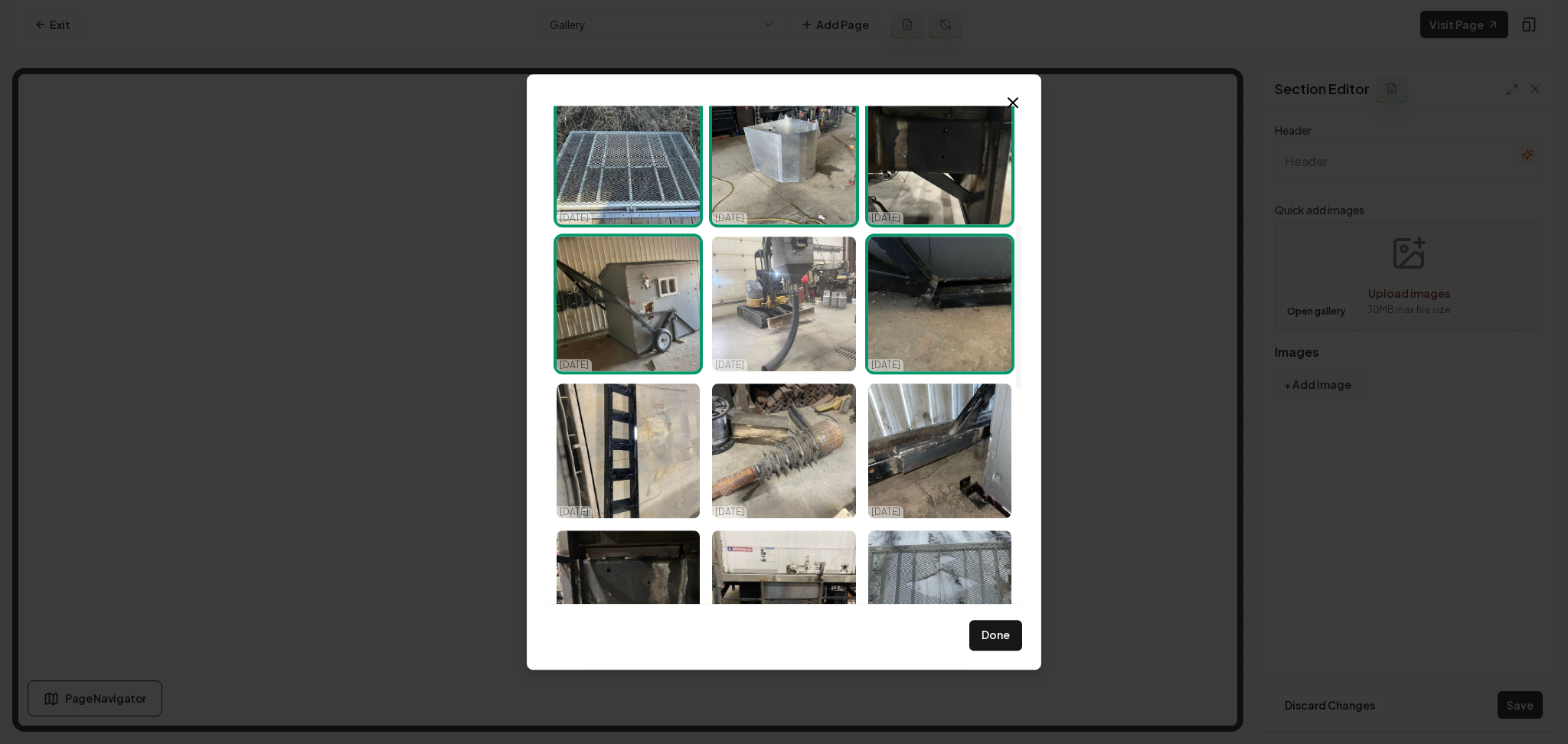
click at [816, 301] on img "Select image image_68d47df25c7cd75eb821cae8.jpeg" at bounding box center [783, 303] width 143 height 134
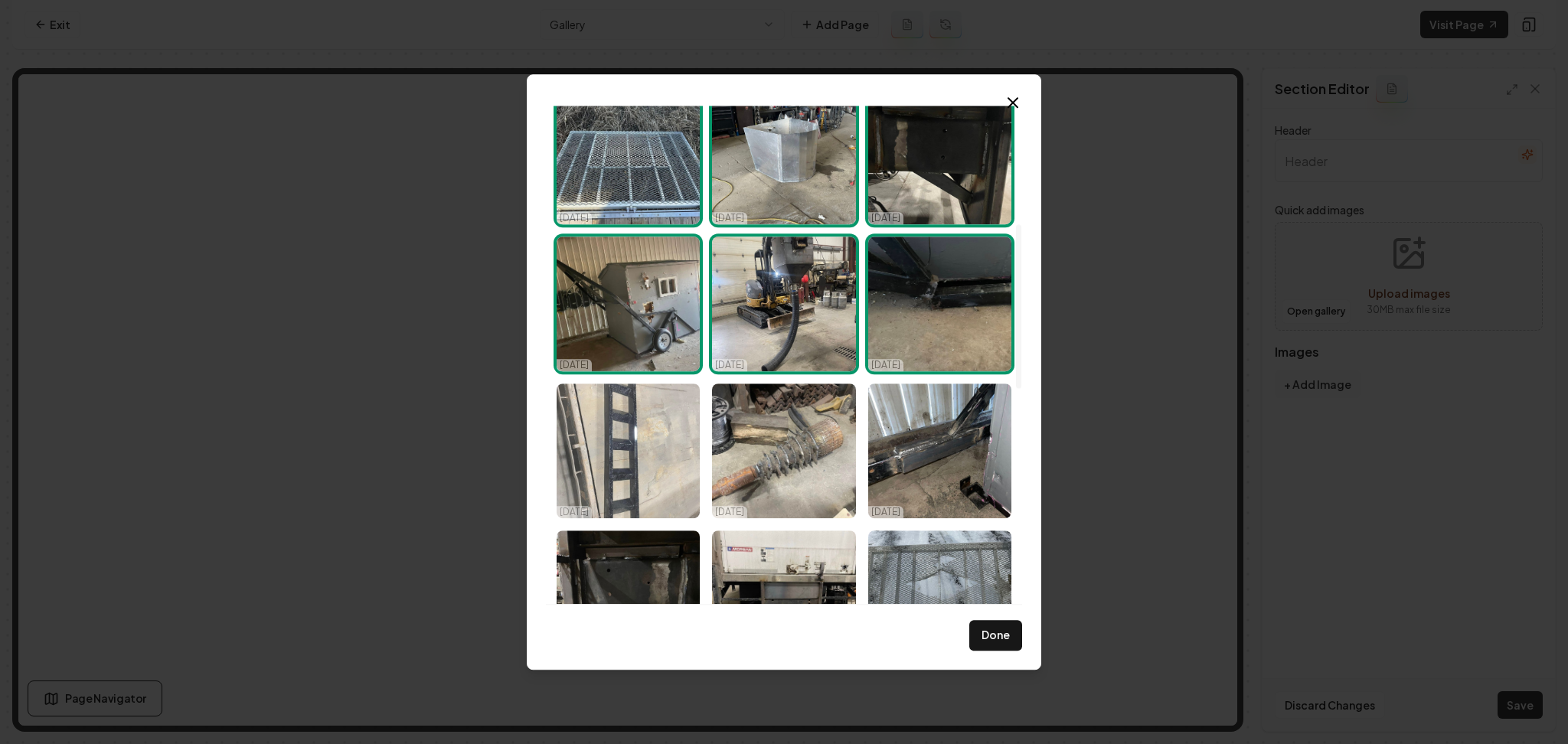
click at [653, 454] on img "Select image image_68d47df25c7cd75eb821ca99.jpeg" at bounding box center [628, 450] width 143 height 134
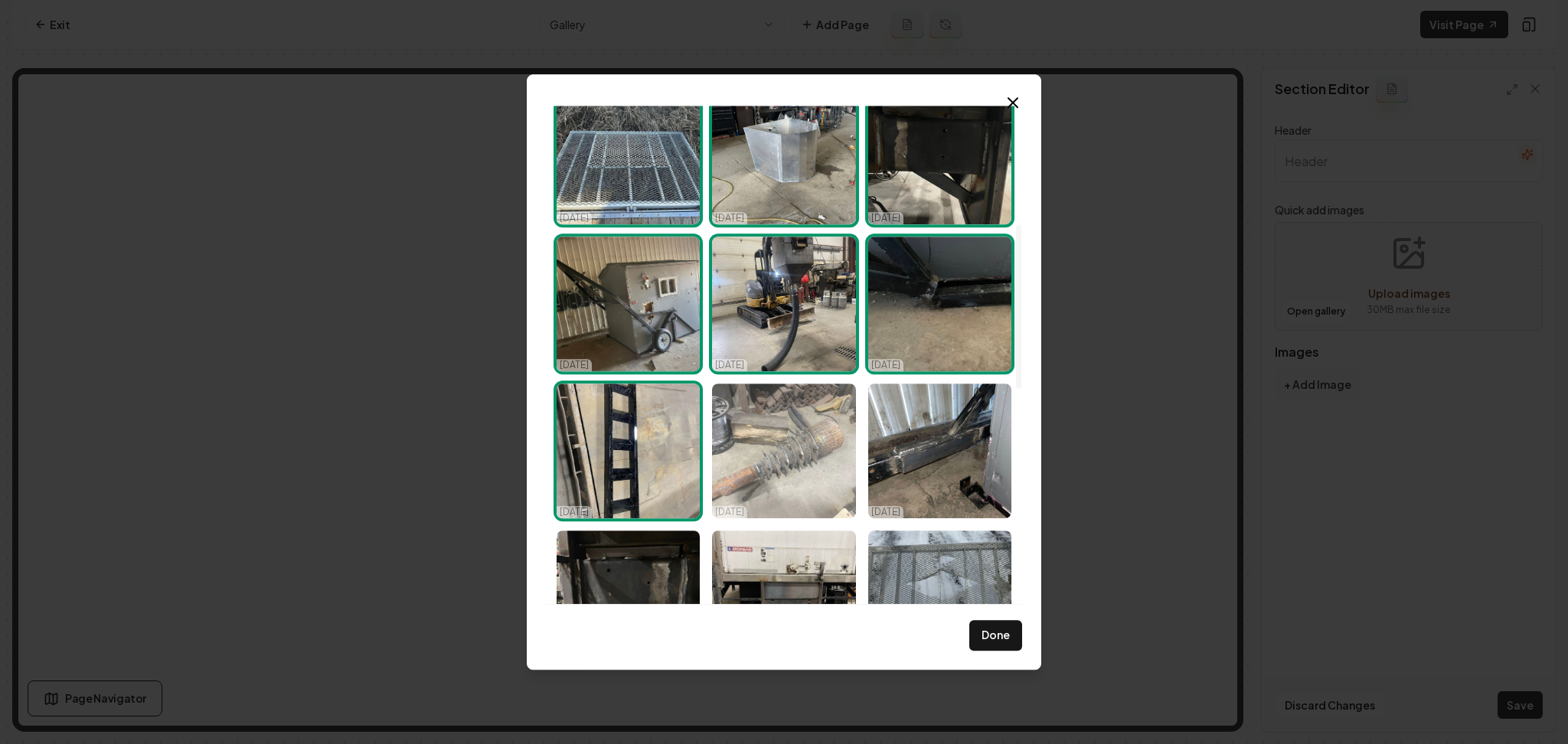
click at [780, 449] on img "Select image image_68d47df25c7cd75eb821cb91.jpeg" at bounding box center [783, 450] width 143 height 134
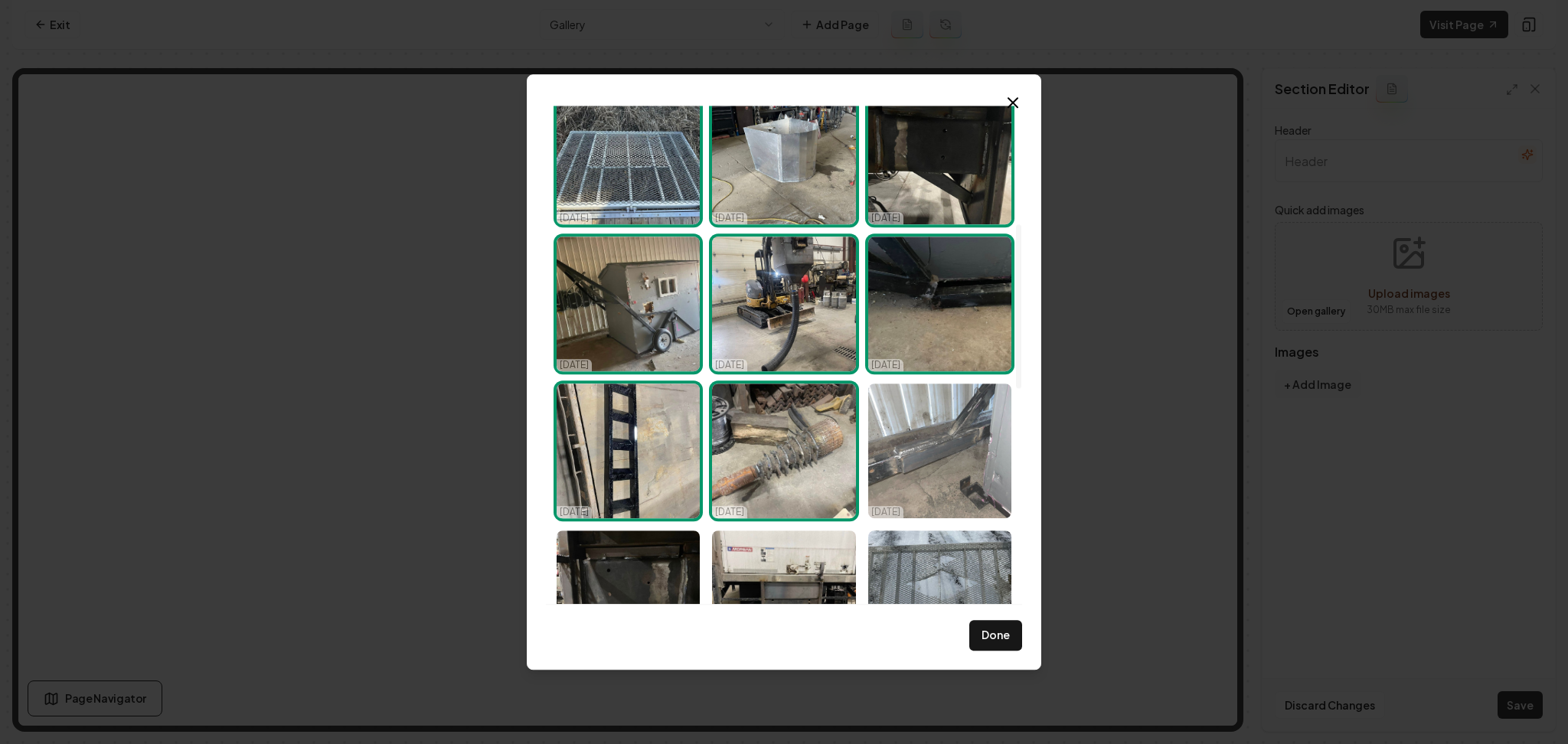
click at [899, 455] on img "Select image image_68d47df25c7cd75eb821caf9.jpeg" at bounding box center [939, 450] width 143 height 134
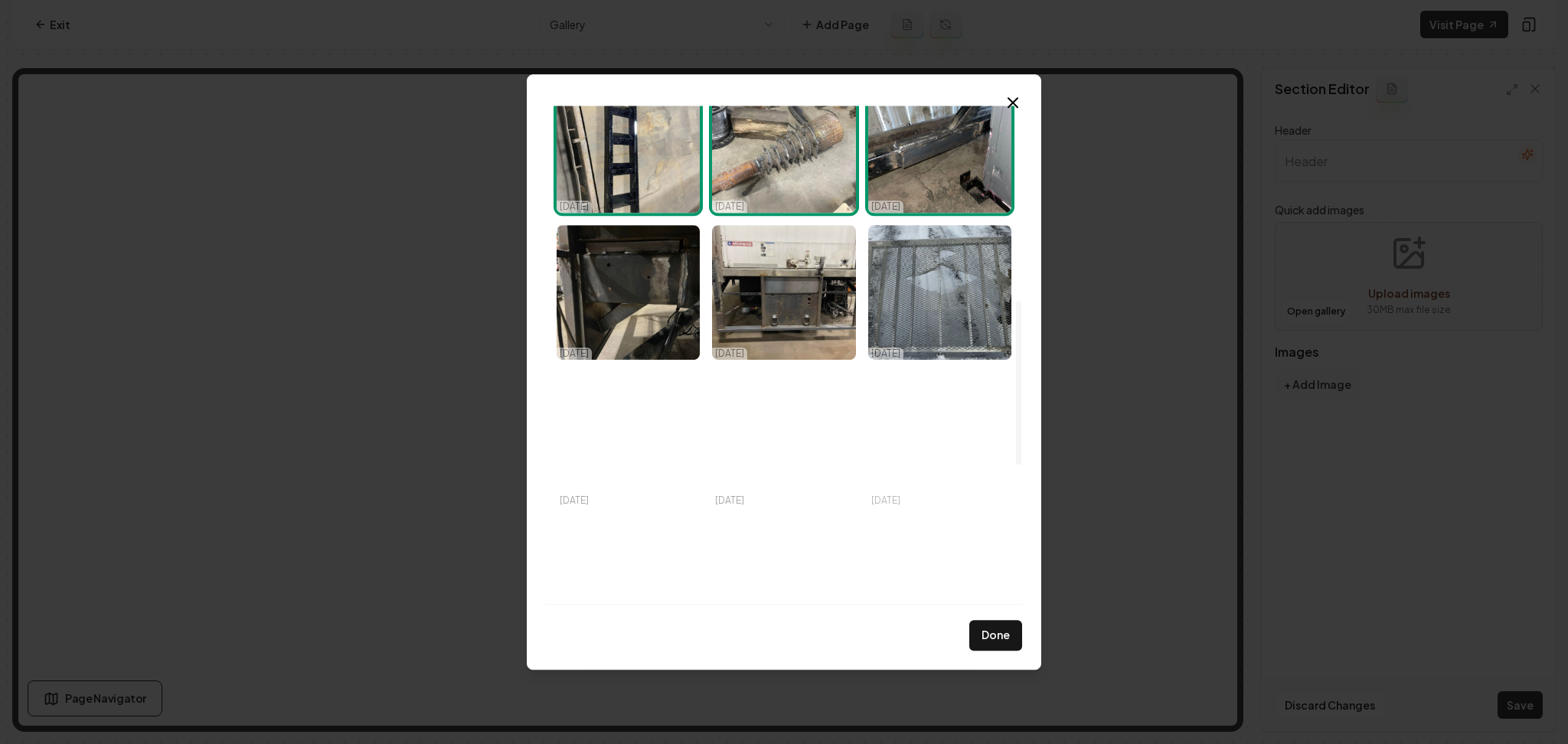
scroll to position [670, 0]
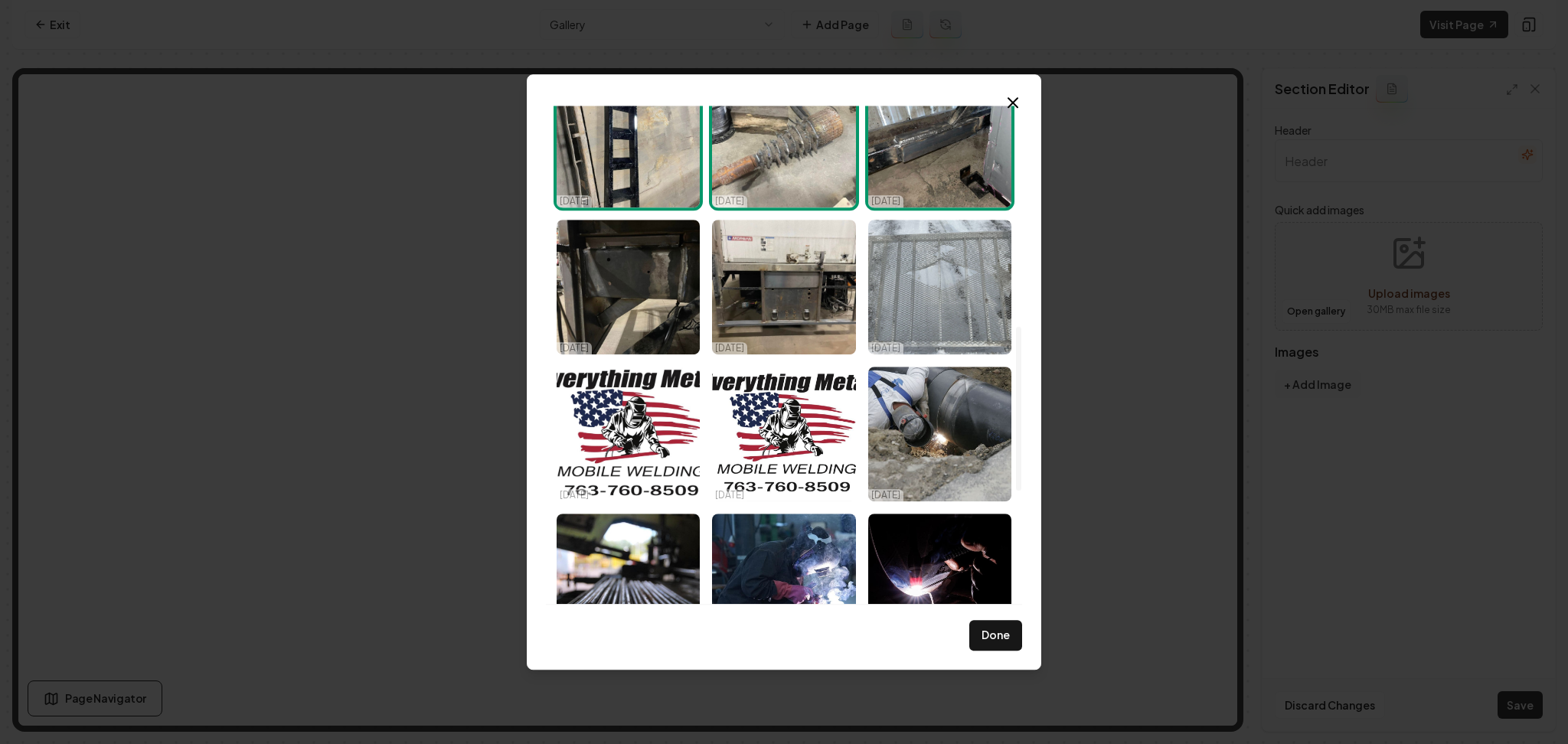
click at [931, 266] on img "Select image image_68d47df25c7cd75eb821ca60.jpeg" at bounding box center [939, 287] width 143 height 134
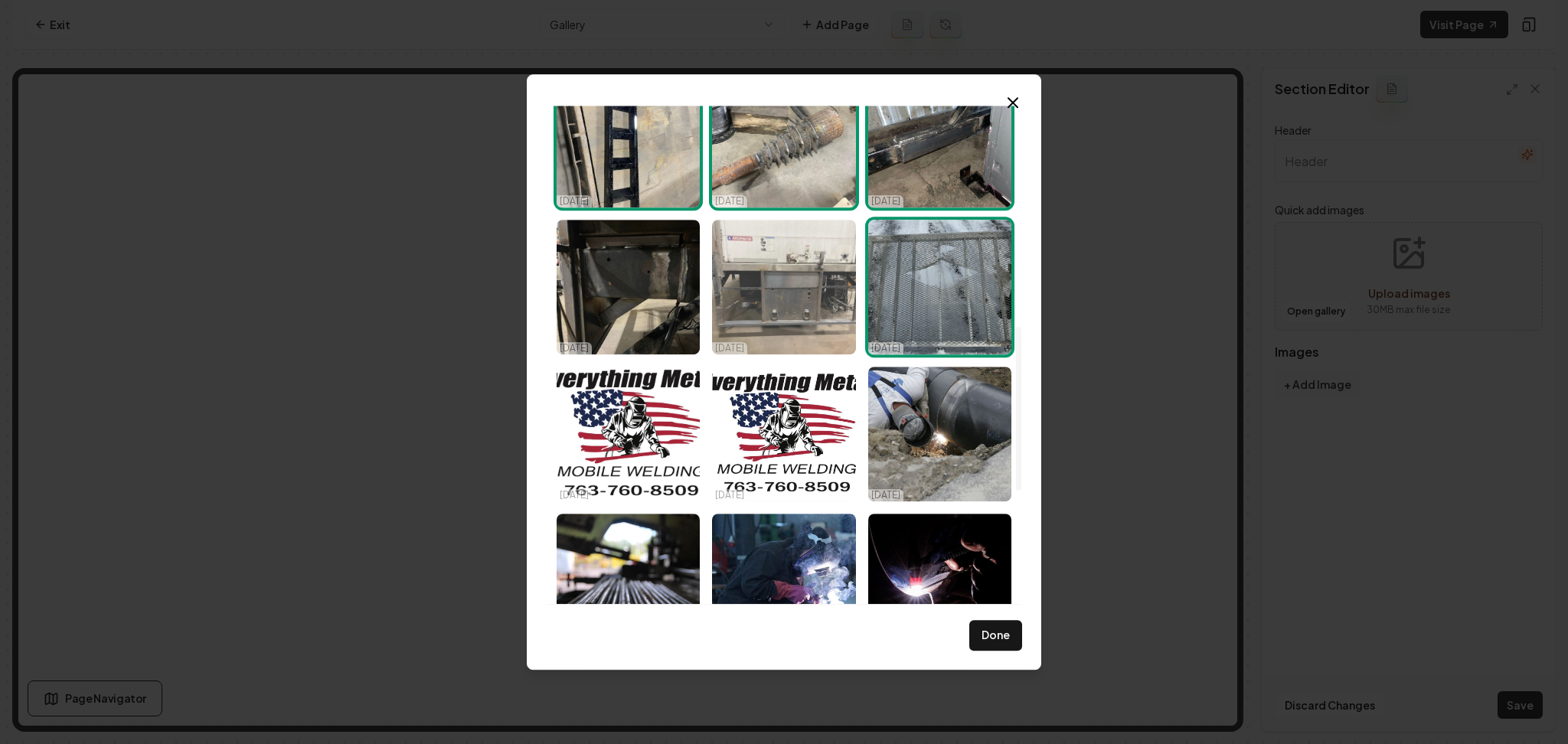
click at [788, 274] on img "Select image image_68d47df25c7cd75eb821cae3.jpeg" at bounding box center [783, 287] width 143 height 134
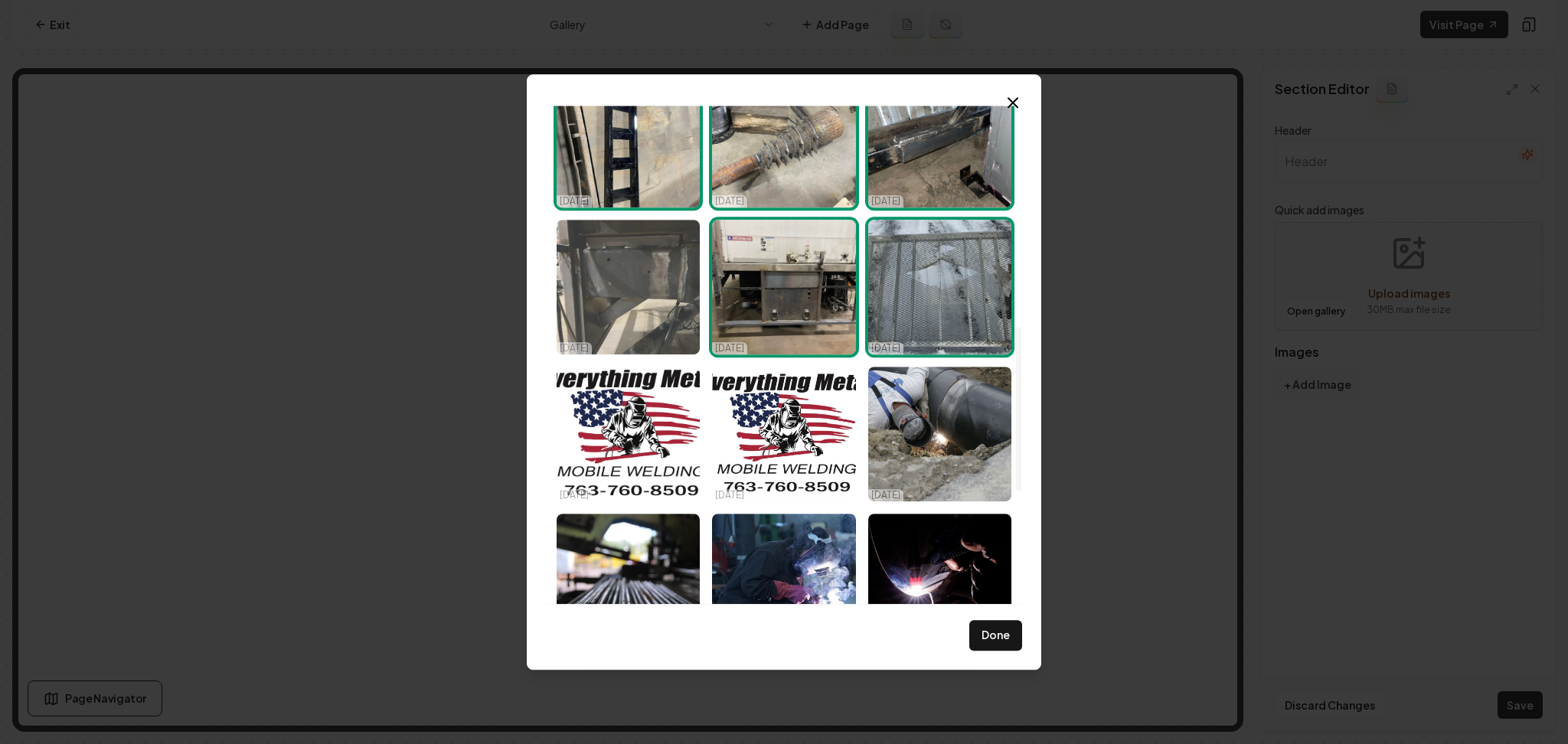
click at [616, 278] on img "Select image image_68d47df25c7cd75eb821ca93.jpeg" at bounding box center [628, 287] width 143 height 134
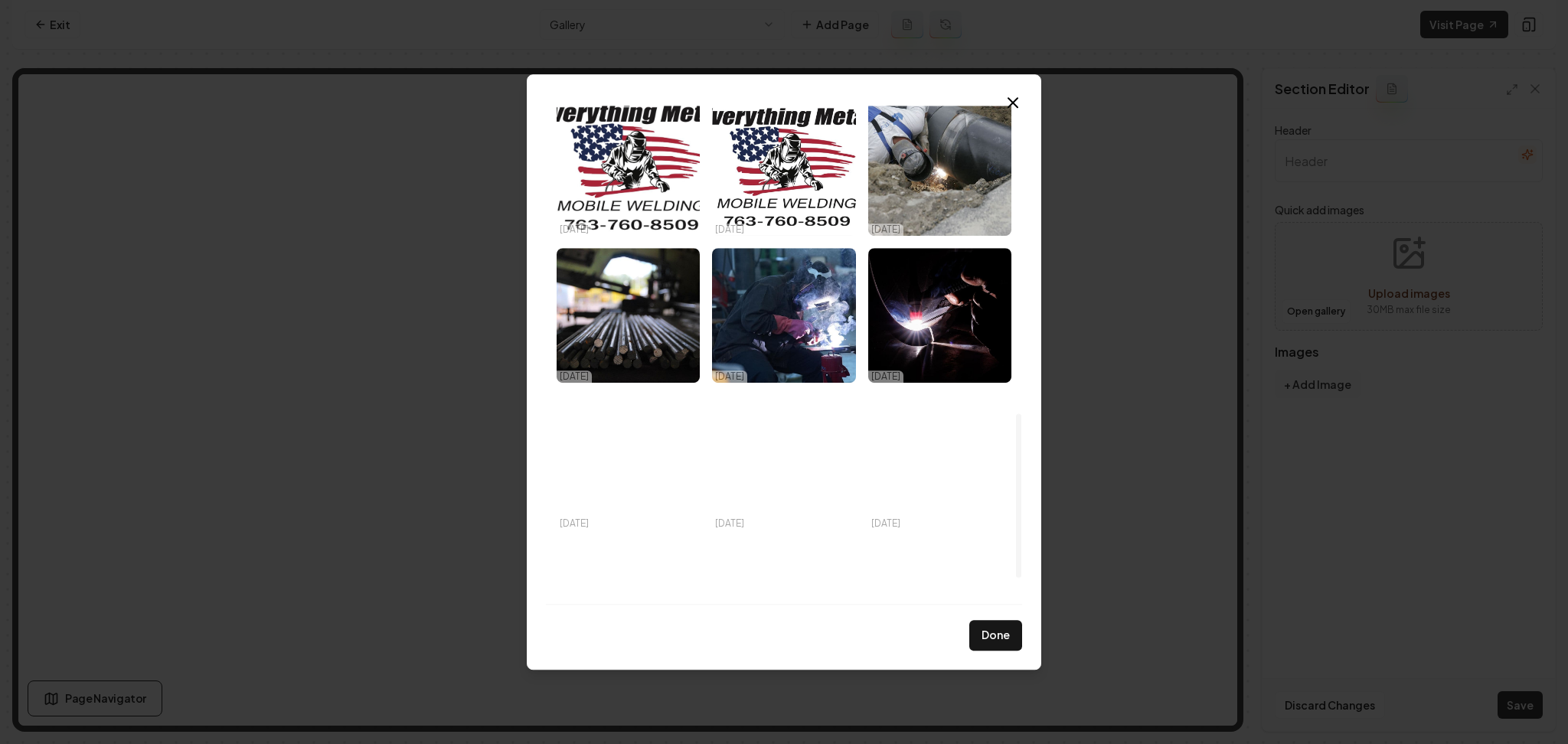
scroll to position [1013, 0]
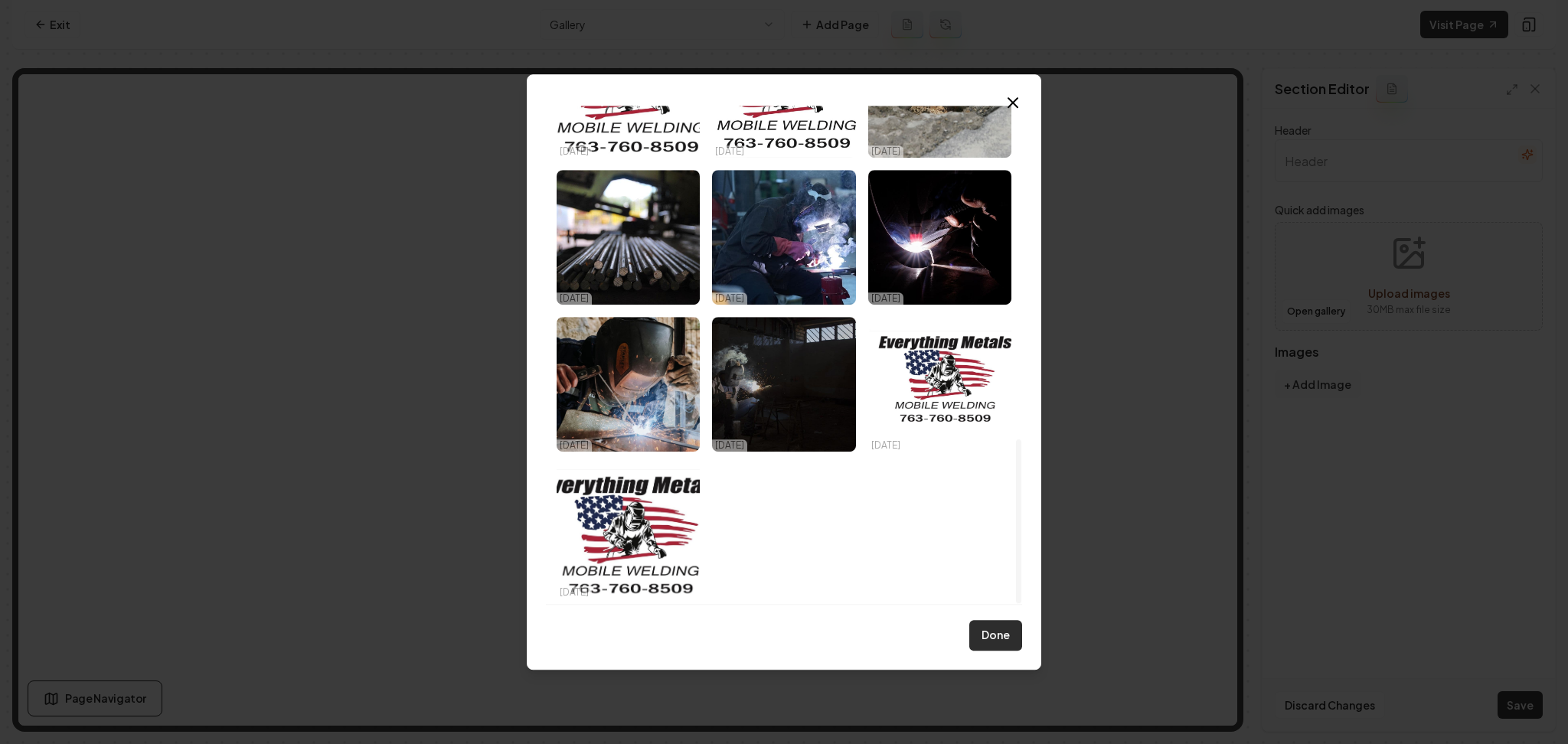
click at [985, 634] on button "Done" at bounding box center [996, 635] width 53 height 31
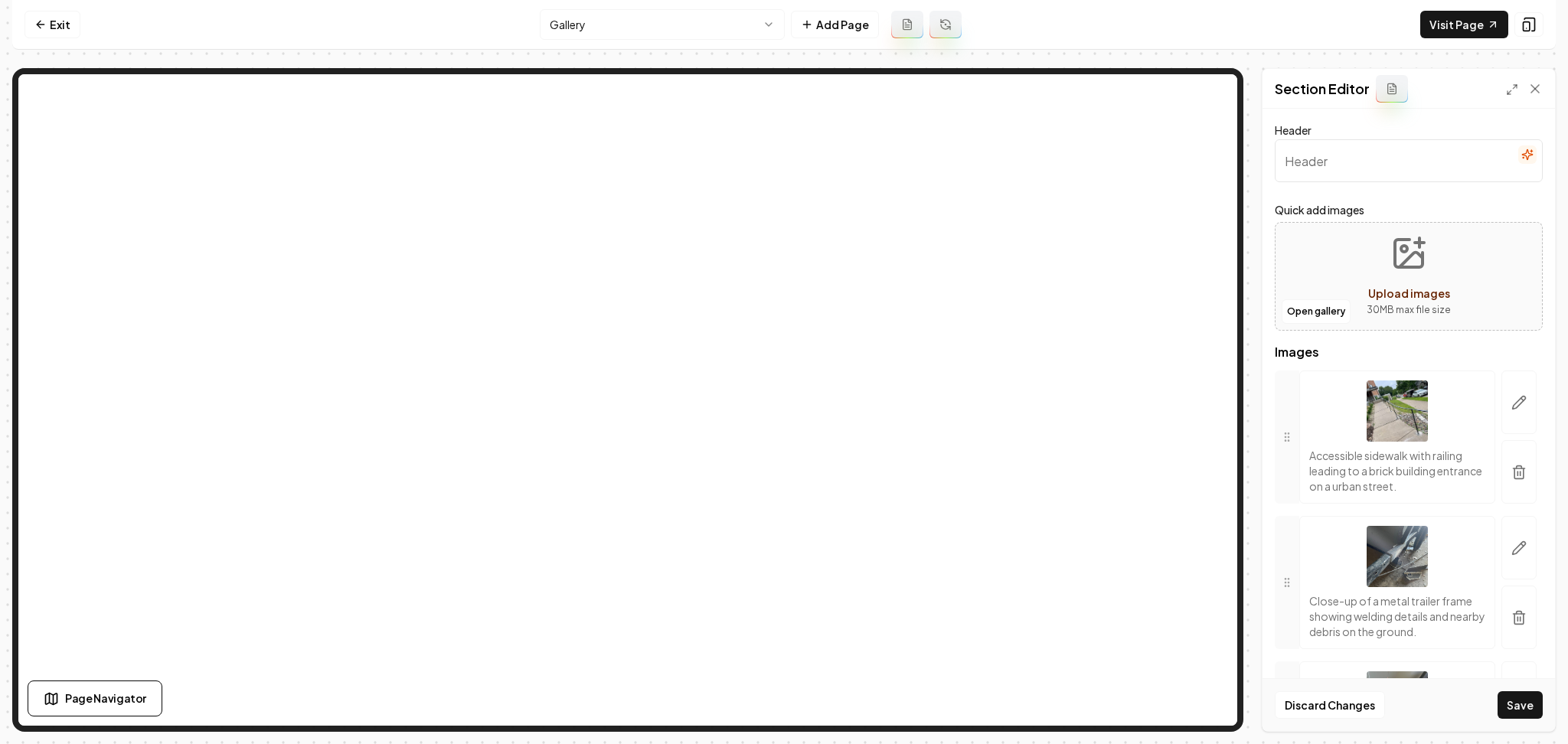
click at [1526, 158] on div "Header Quick add images Open gallery Upload images 30 MB max file size Images A…" at bounding box center [1408, 420] width 292 height 622
click at [1519, 157] on button "button" at bounding box center [1526, 154] width 18 height 18
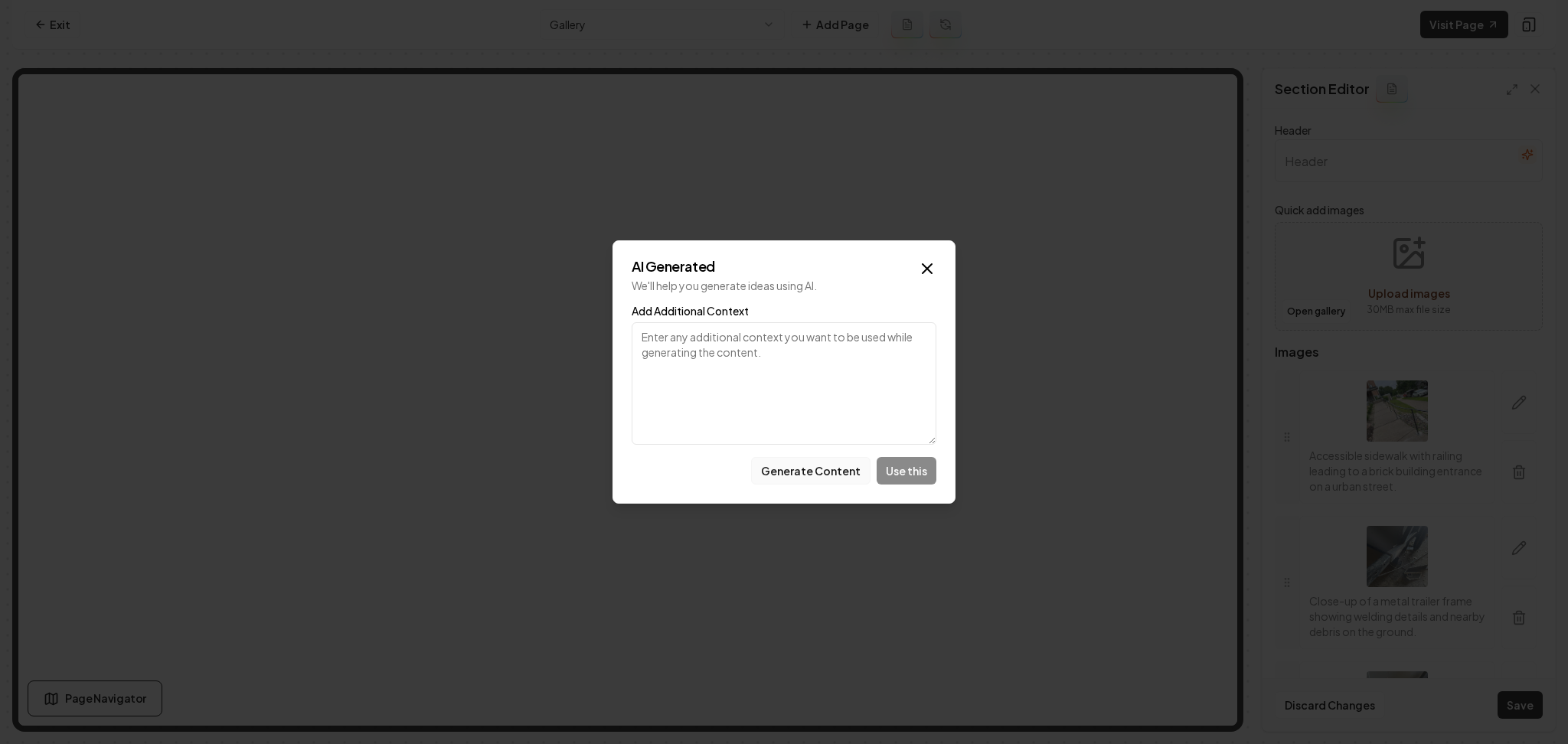
click at [826, 471] on button "Generate Content" at bounding box center [810, 471] width 119 height 27
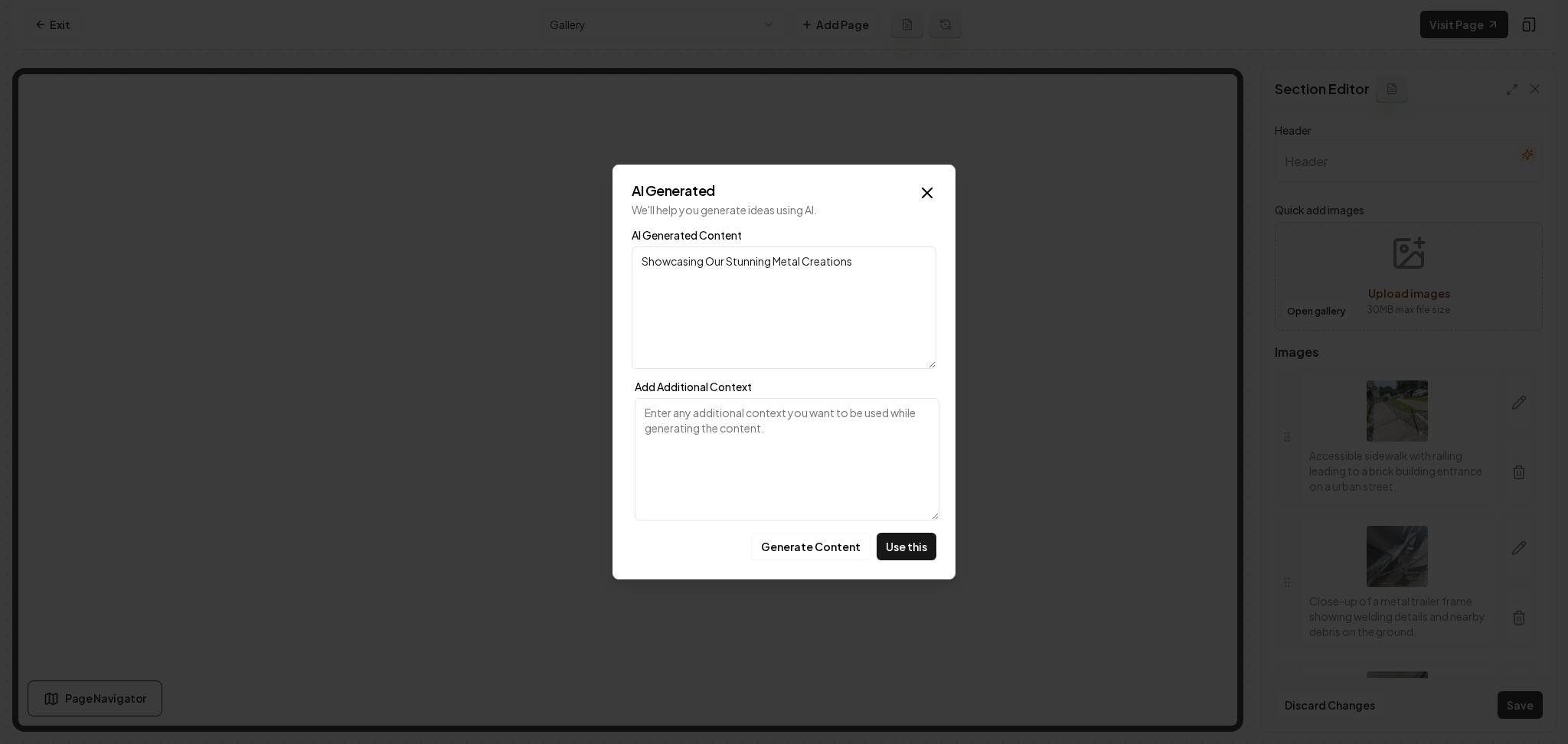
click at [917, 566] on div "AI Generated We'll help you generate ideas using AI. AI Generated Content Showc…" at bounding box center [784, 372] width 343 height 414
click at [898, 537] on button "Use this" at bounding box center [906, 546] width 60 height 27
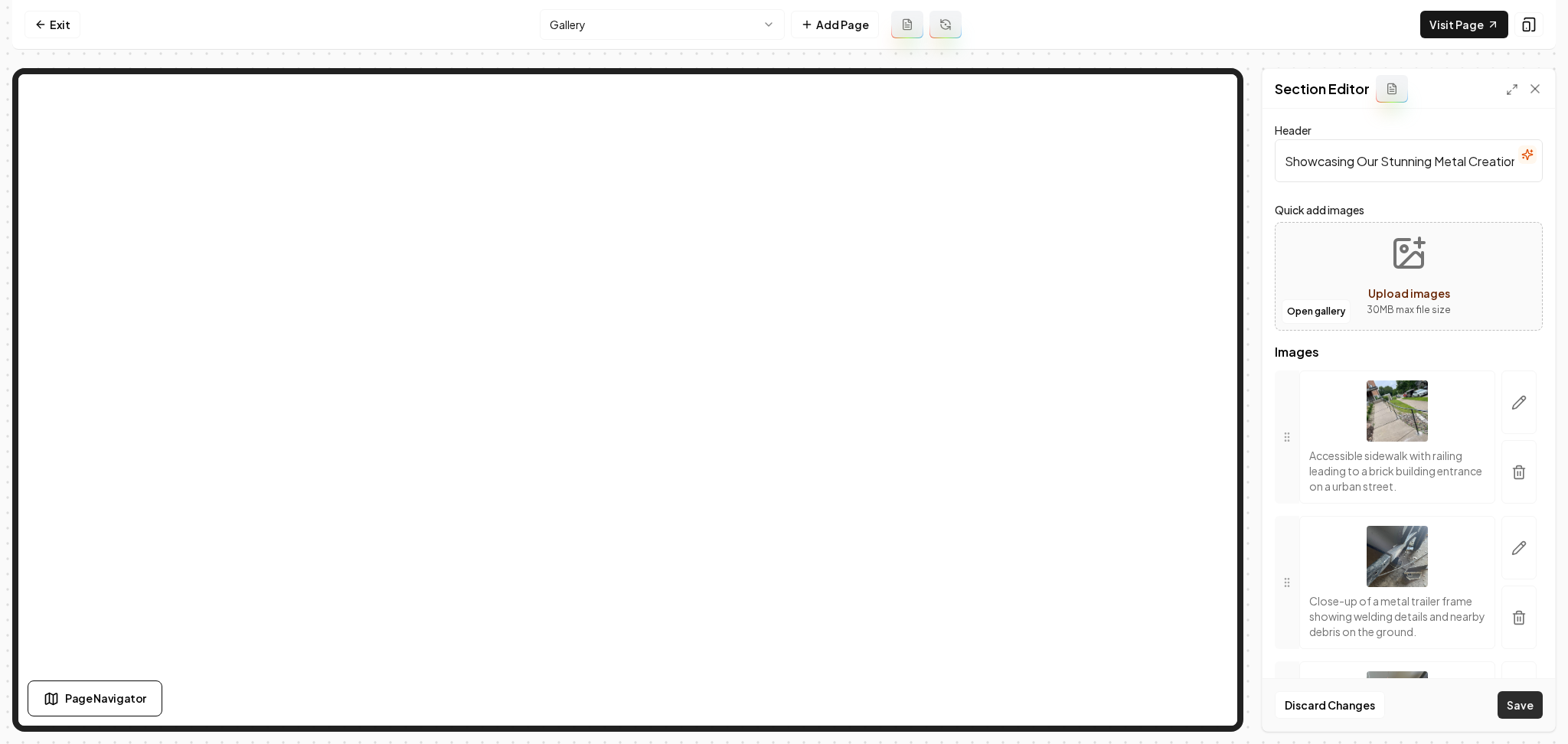
click at [1510, 695] on button "Save" at bounding box center [1519, 705] width 45 height 27
click at [1521, 157] on icon "button" at bounding box center [1527, 154] width 12 height 12
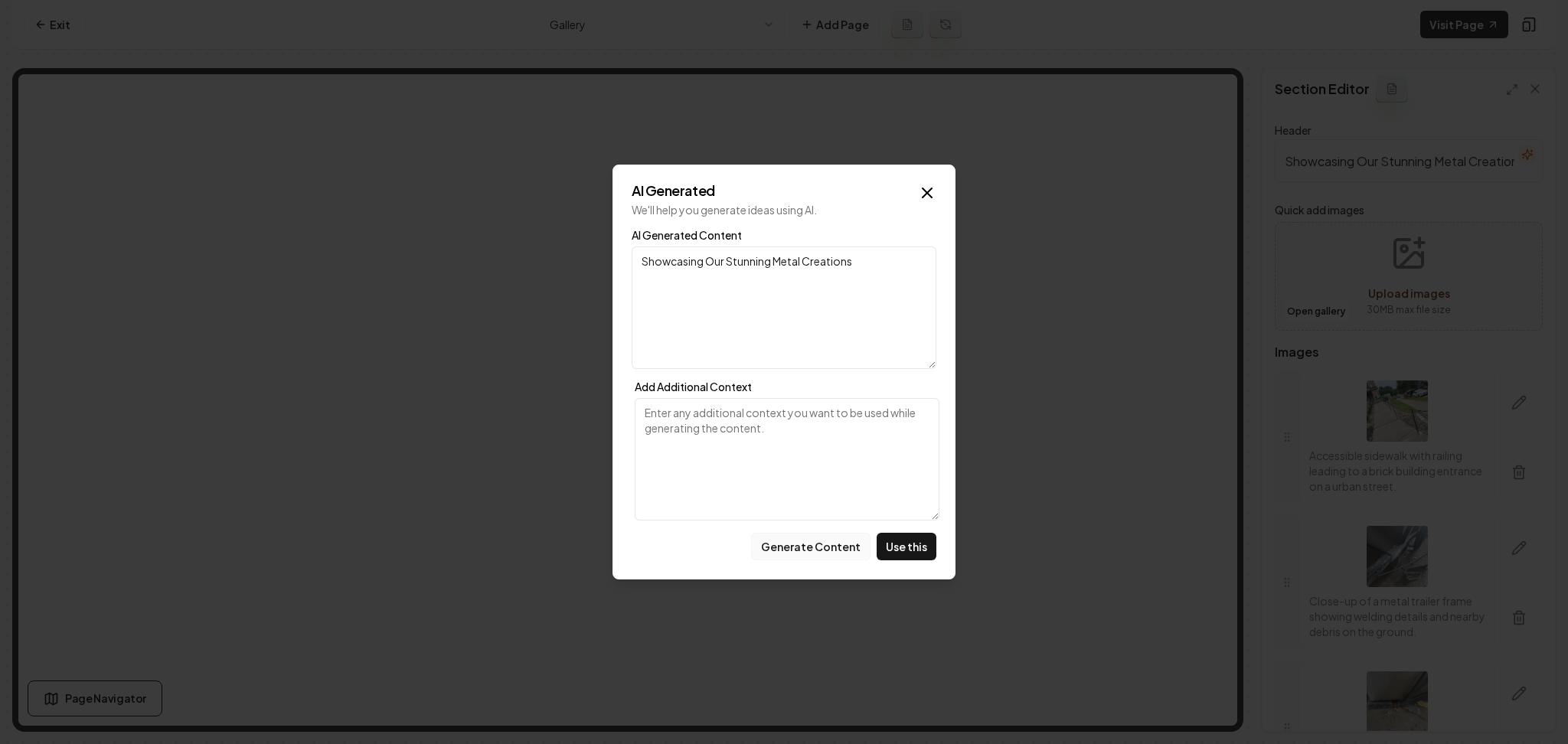
click at [844, 541] on button "Generate Content" at bounding box center [810, 546] width 119 height 27
click at [838, 539] on button "Generate Content" at bounding box center [810, 546] width 119 height 27
click at [910, 558] on button "Use this" at bounding box center [906, 546] width 60 height 27
type input "Explore Our Metal Craftsmanship"
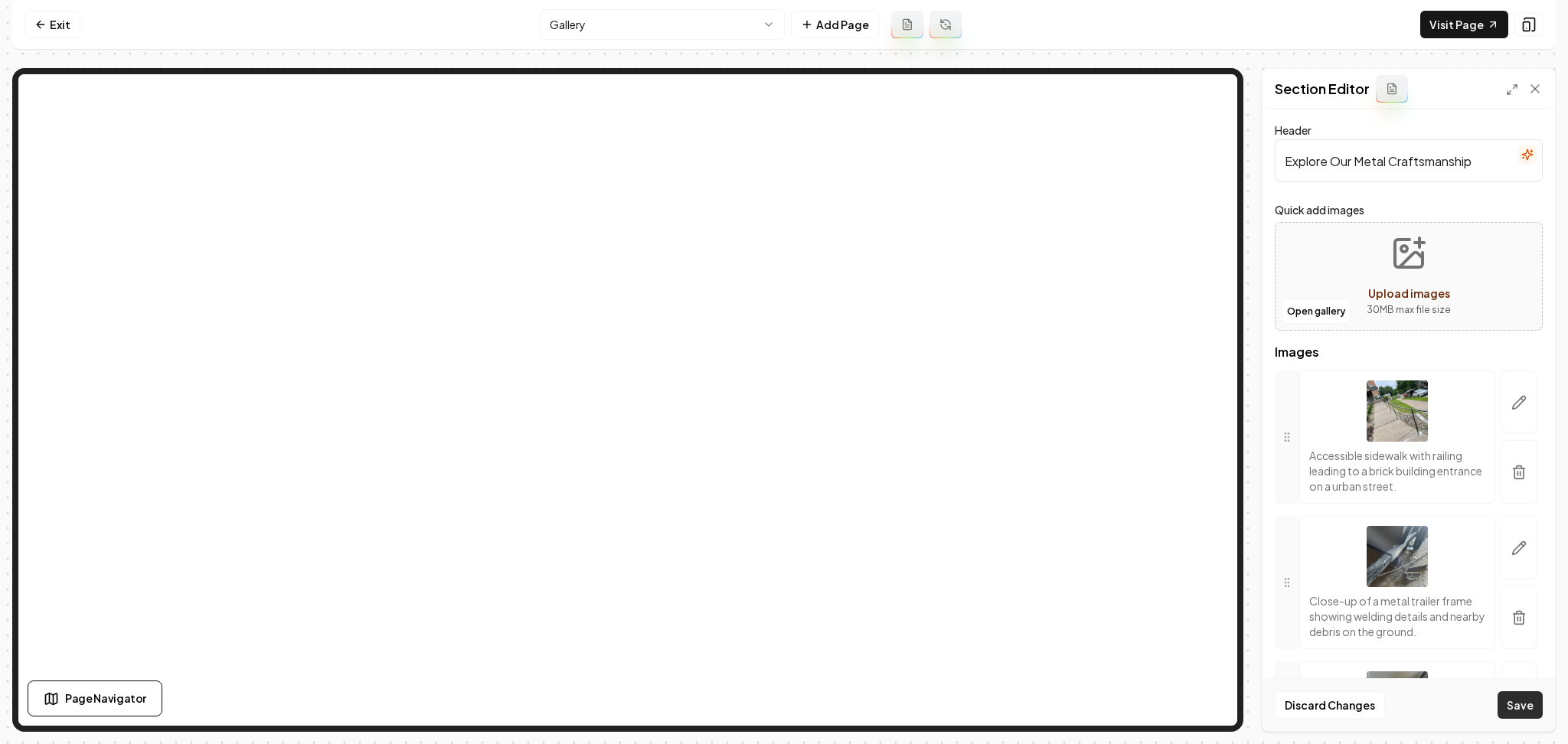
click at [1520, 710] on button "Save" at bounding box center [1519, 705] width 45 height 27
click at [635, 35] on html "Computer Required This feature is only available on a computer. Please switch t…" at bounding box center [784, 372] width 1568 height 744
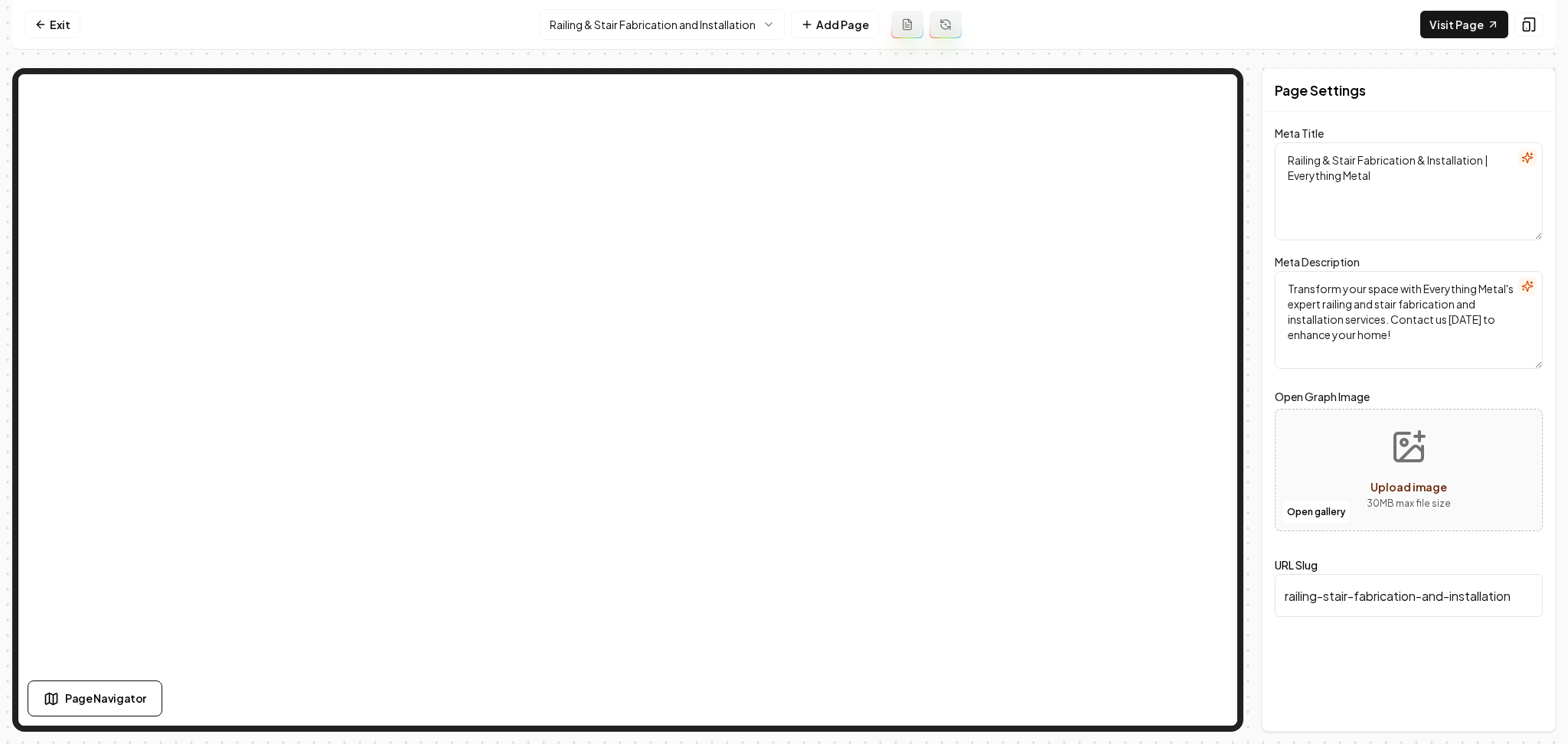
click at [678, 11] on html "Computer Required This feature is only available on a computer. Please switch t…" at bounding box center [784, 372] width 1568 height 744
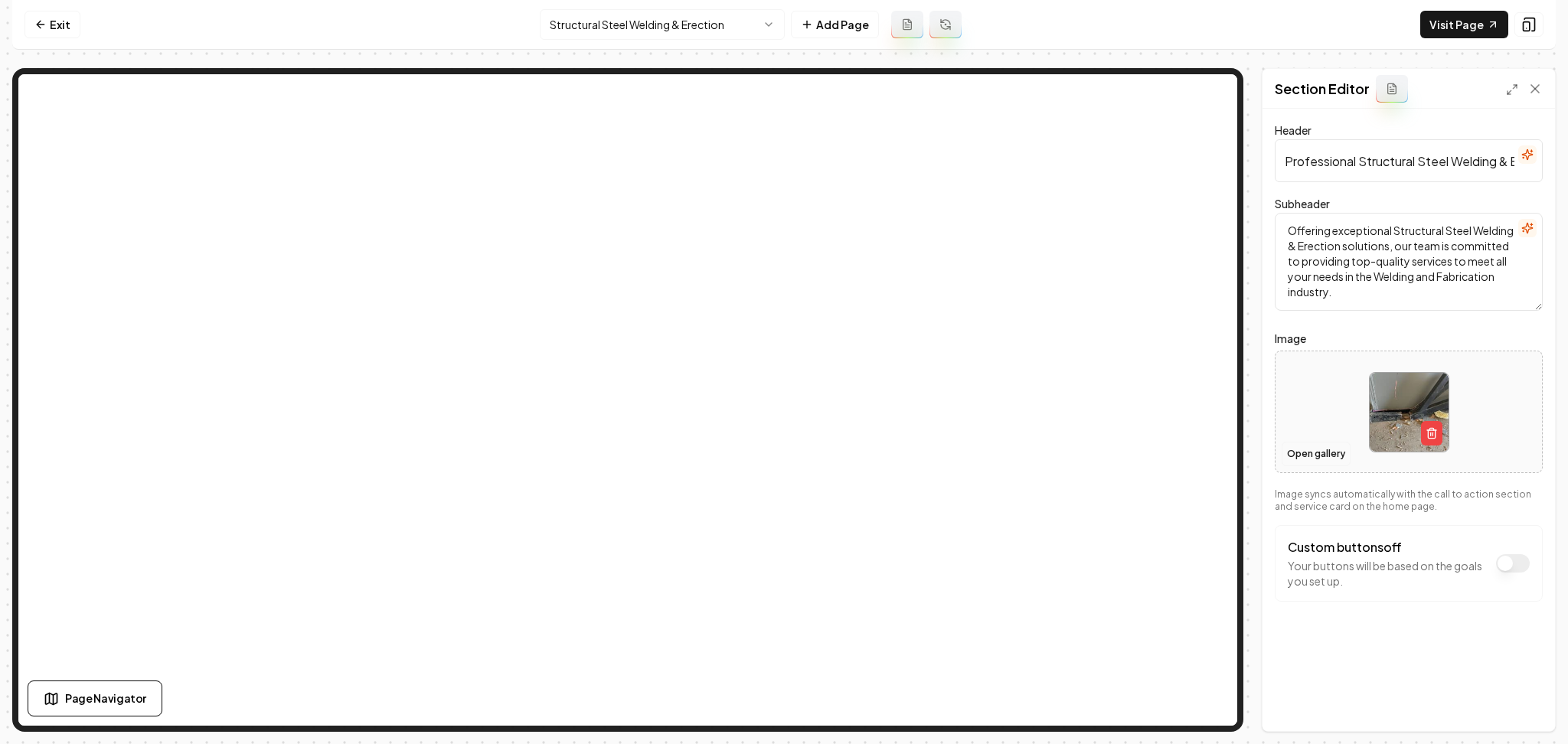
click at [1332, 454] on button "Open gallery" at bounding box center [1315, 454] width 69 height 25
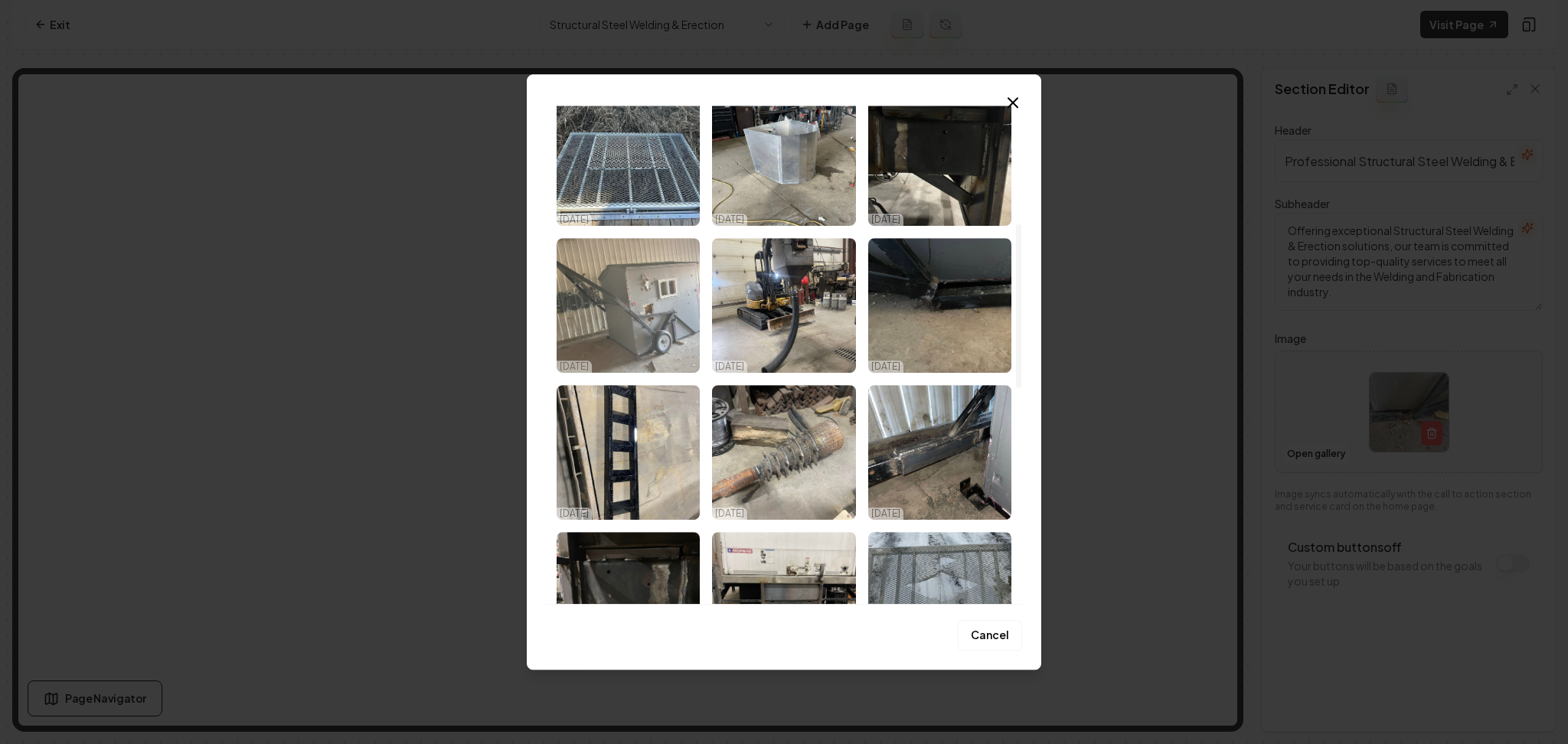
scroll to position [172, 0]
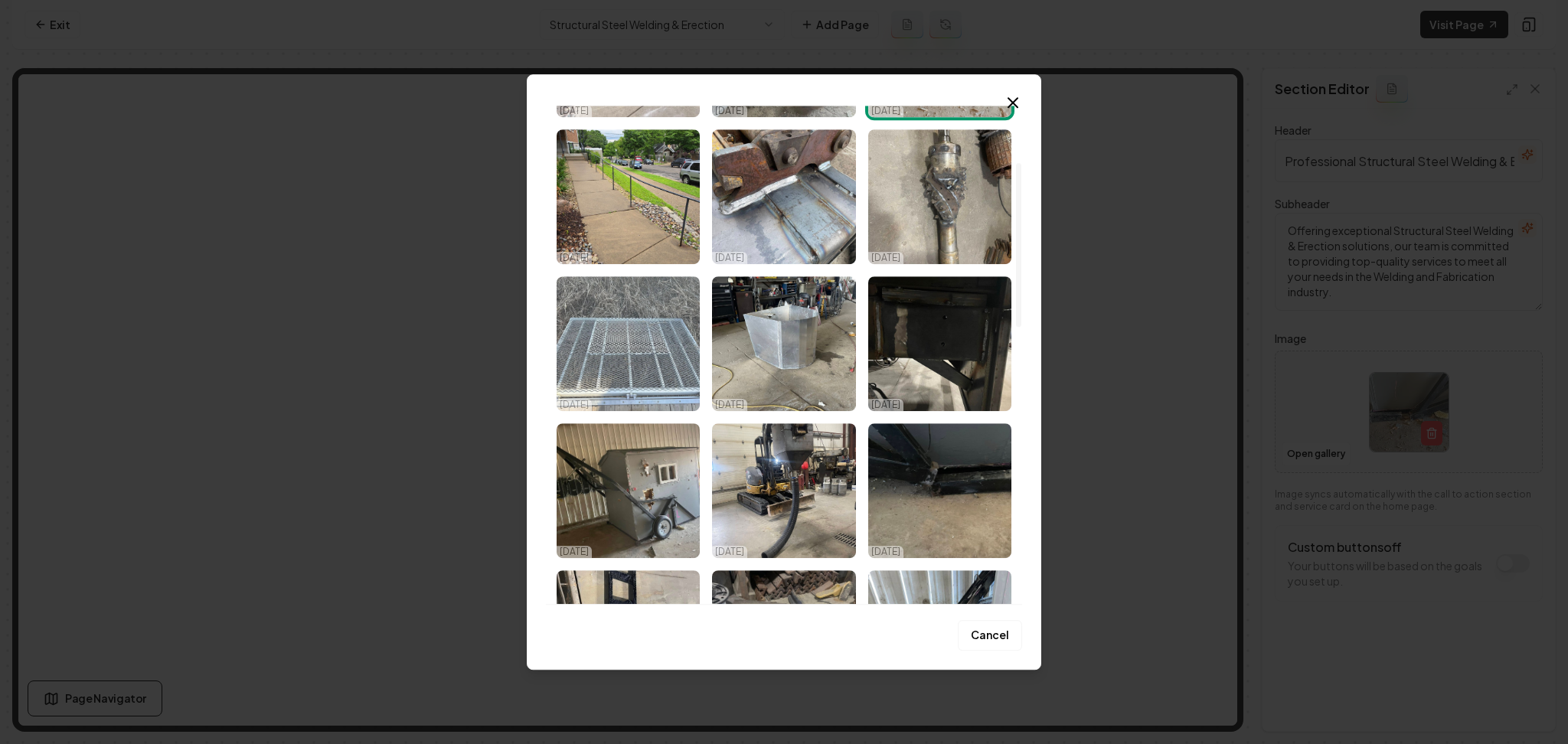
click at [645, 324] on img "Select image image_68d47df25c7cd75eb821cbfe.jpeg" at bounding box center [628, 343] width 143 height 134
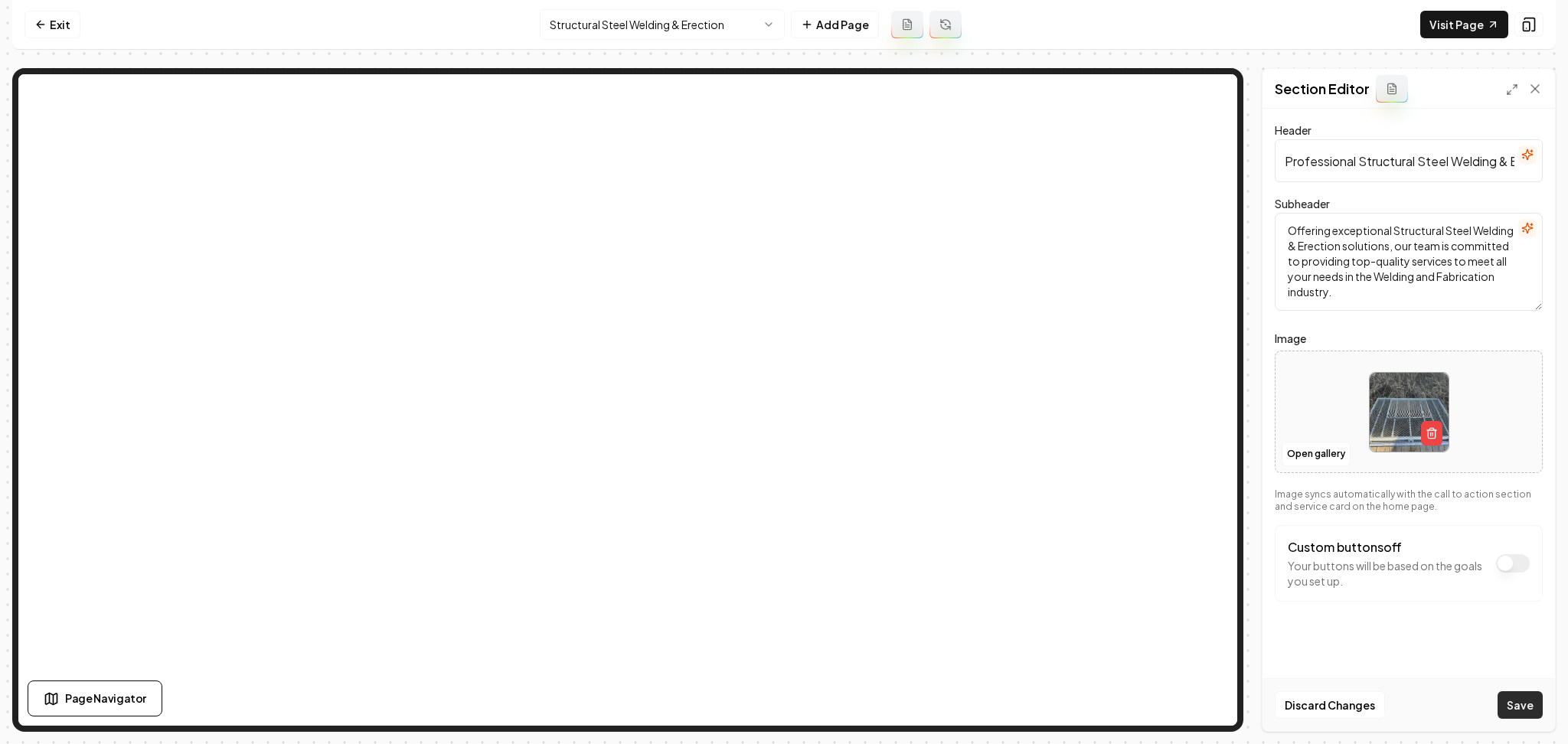
click at [1524, 709] on button "Save" at bounding box center [1519, 705] width 45 height 27
click at [1336, 455] on button "Open gallery" at bounding box center [1315, 454] width 69 height 25
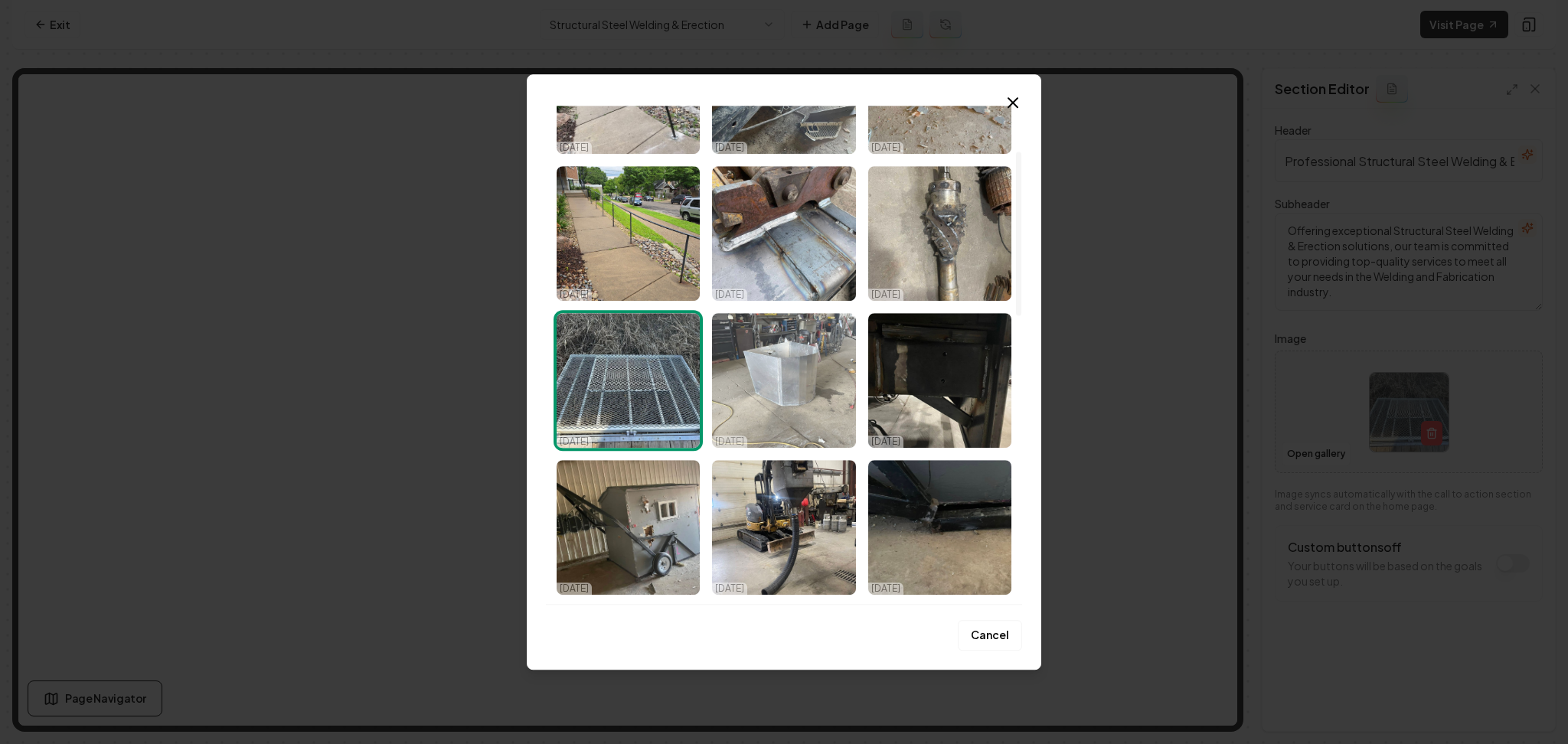
scroll to position [138, 0]
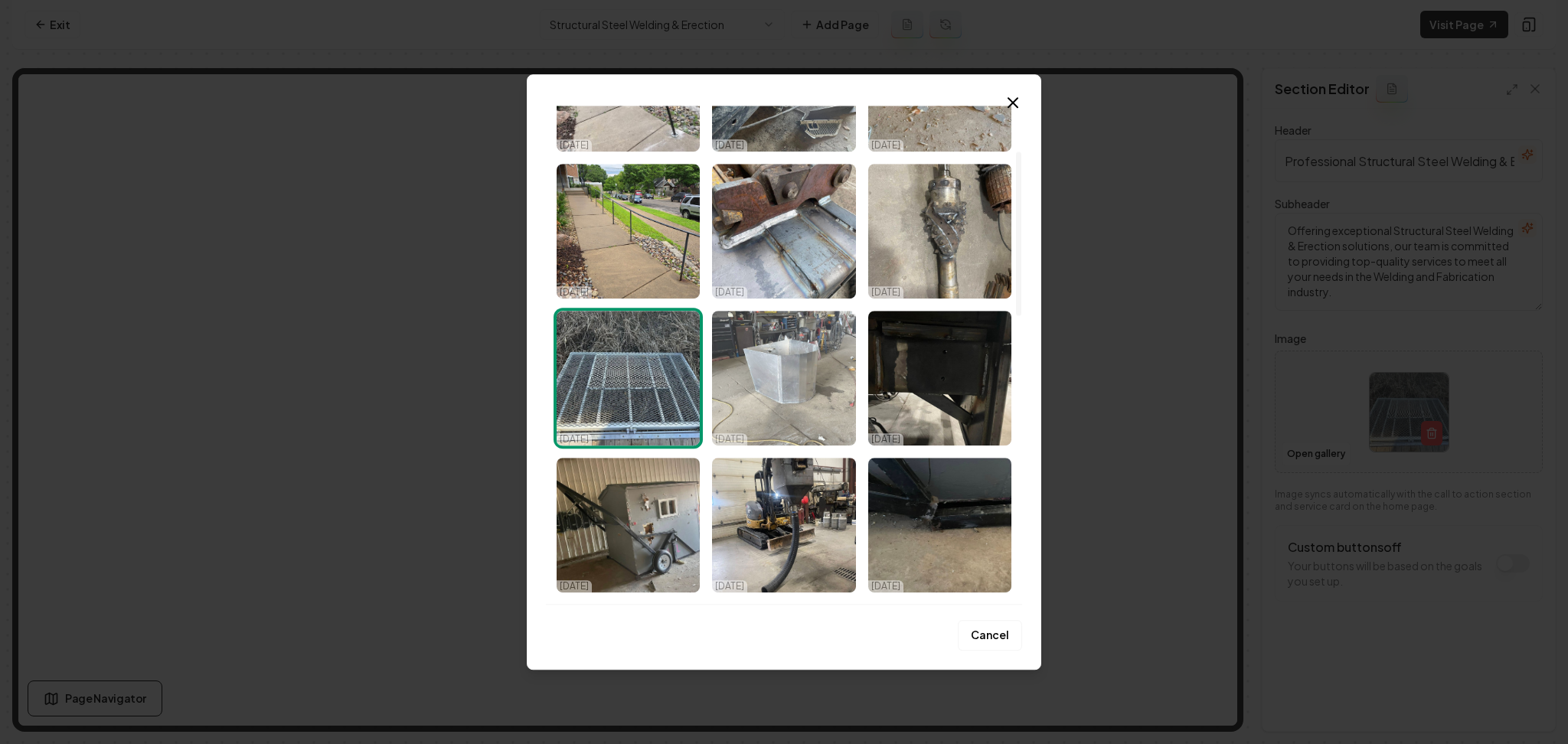
click at [777, 415] on img "Select image image_68d47df25c7cd75eb821cb3a.jpeg" at bounding box center [783, 378] width 143 height 134
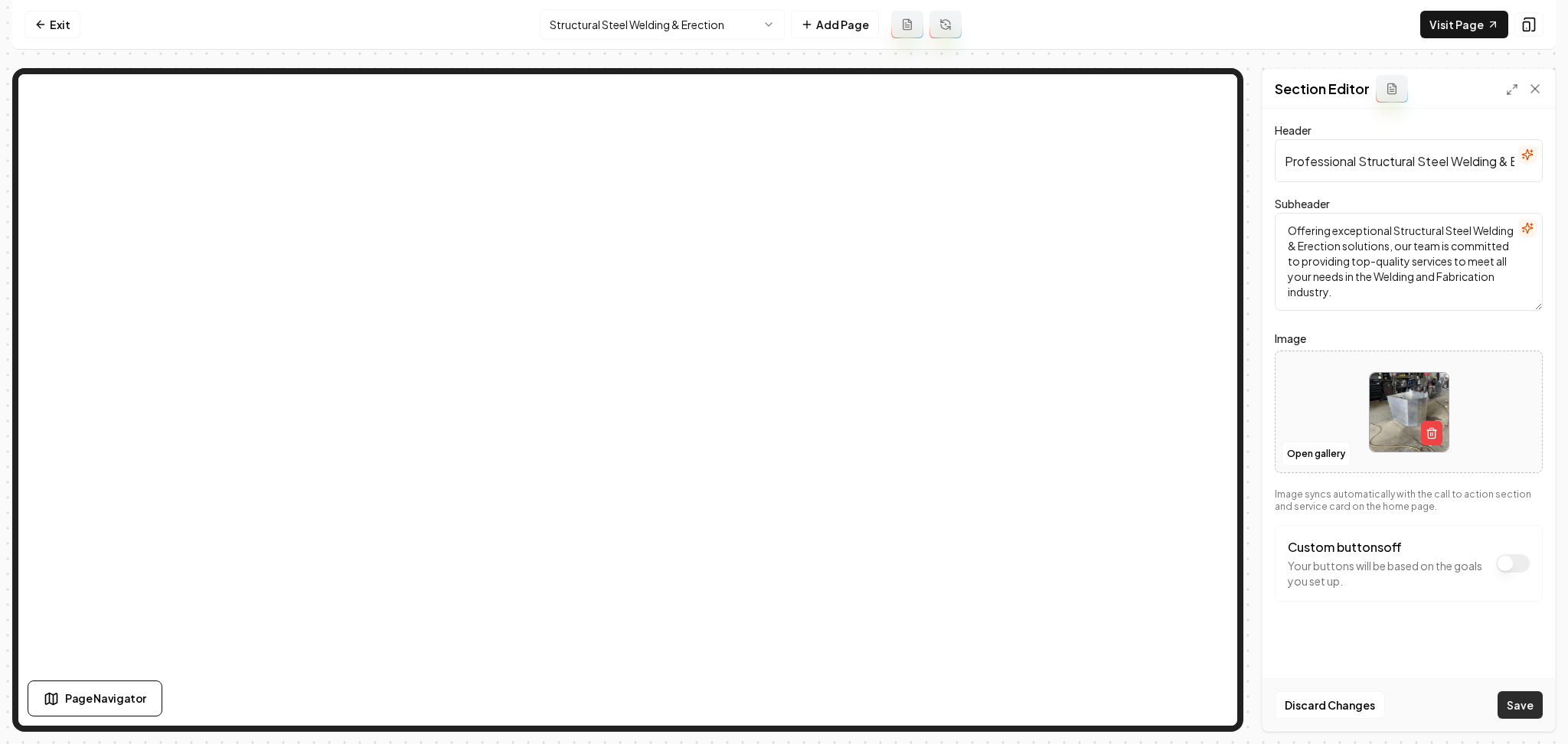
click at [1511, 703] on button "Save" at bounding box center [1519, 705] width 45 height 27
click at [695, 19] on html "Computer Required This feature is only available on a computer. Please switch t…" at bounding box center [784, 372] width 1568 height 744
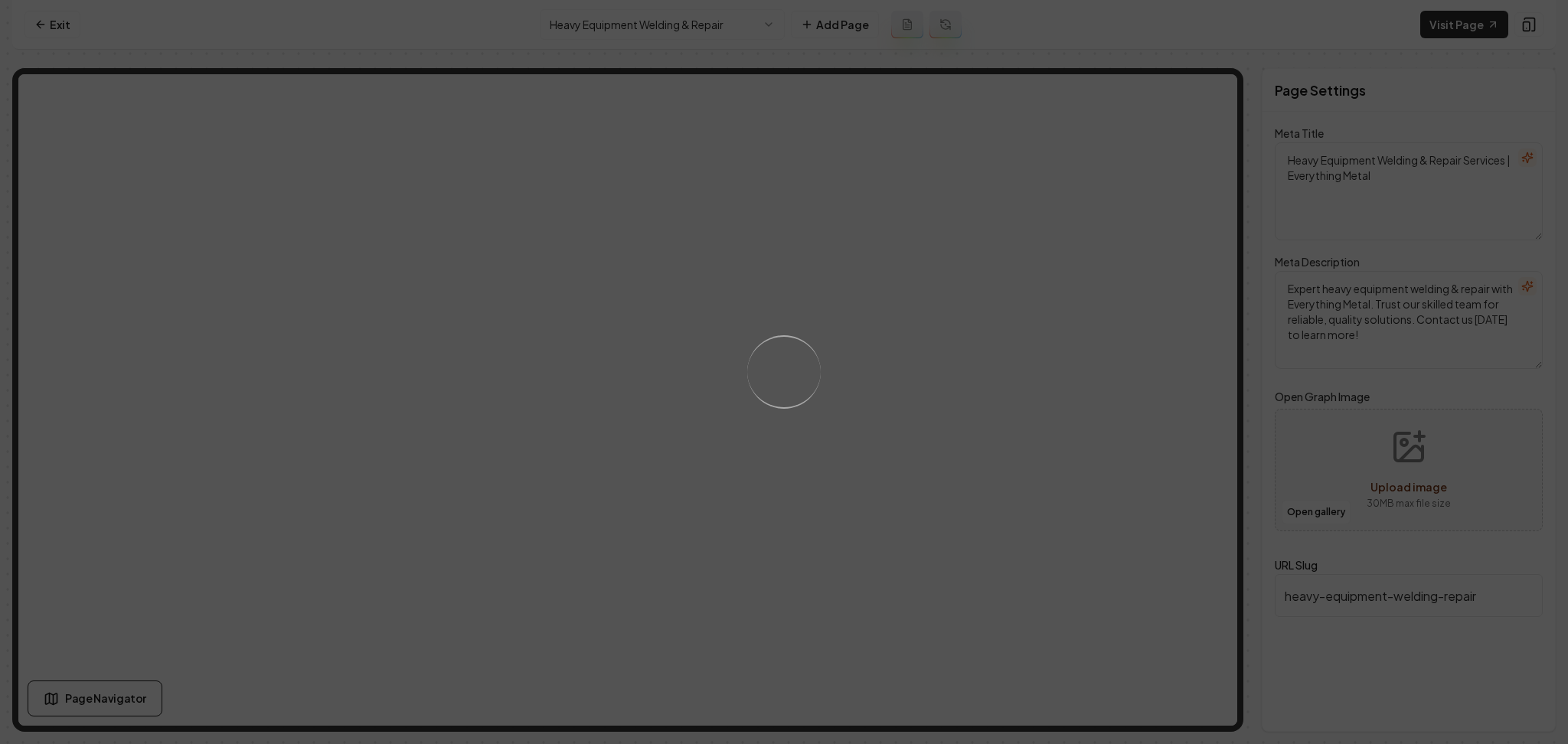
click at [851, 439] on div "Loading..." at bounding box center [784, 372] width 1568 height 744
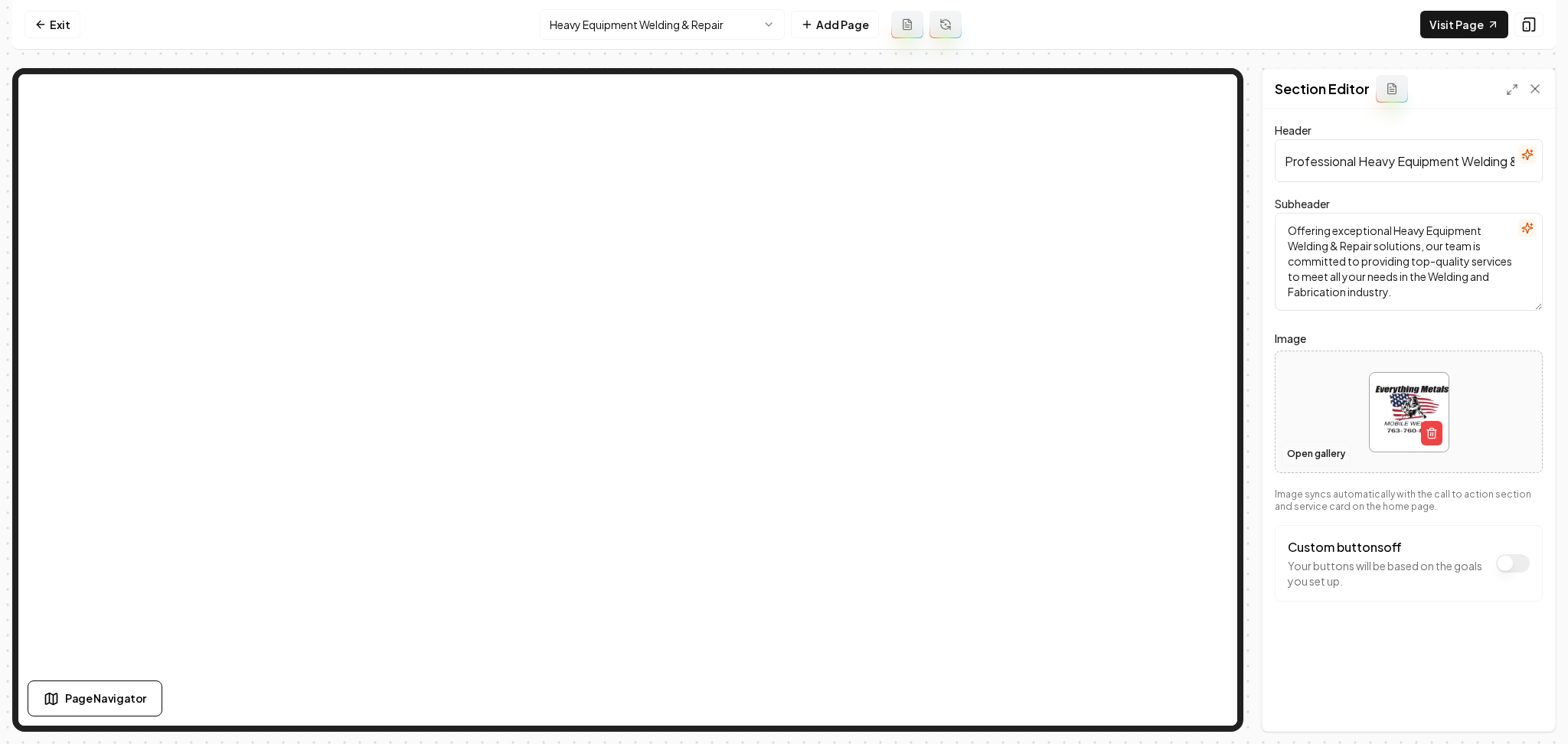
click at [1295, 453] on button "Open gallery" at bounding box center [1315, 454] width 69 height 25
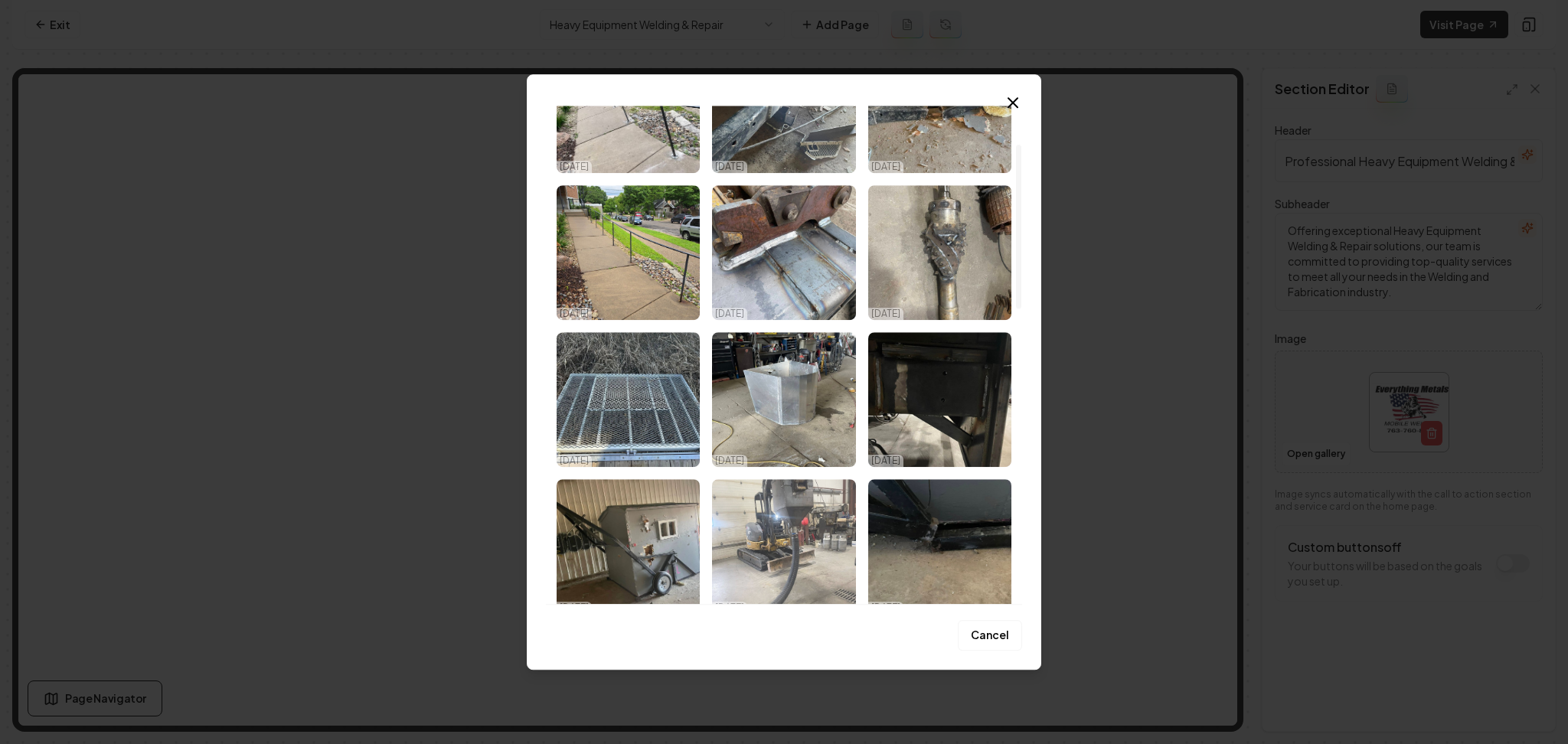
scroll to position [115, 0]
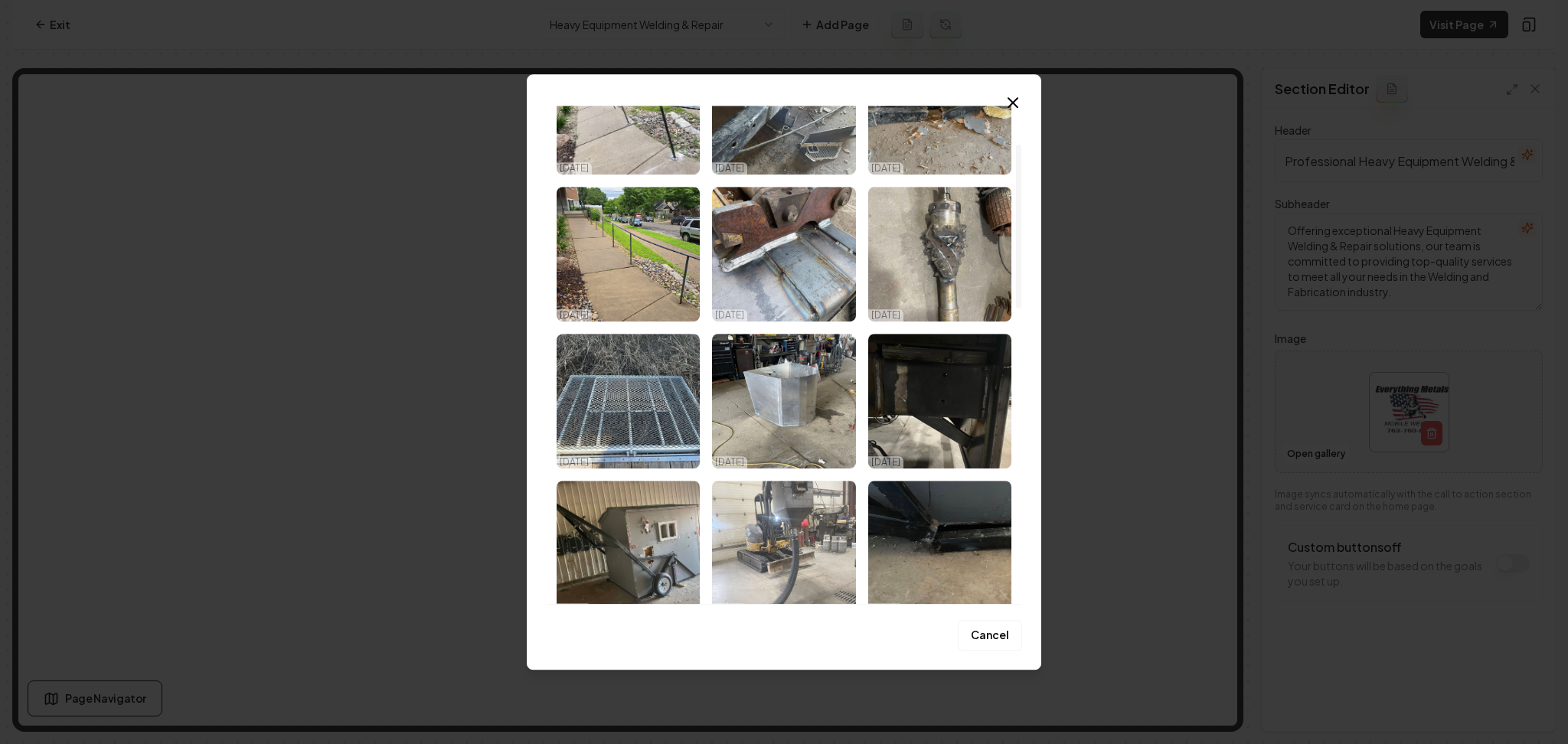
click at [778, 543] on img "Select image image_68d47df25c7cd75eb821cae8.jpeg" at bounding box center [783, 547] width 143 height 134
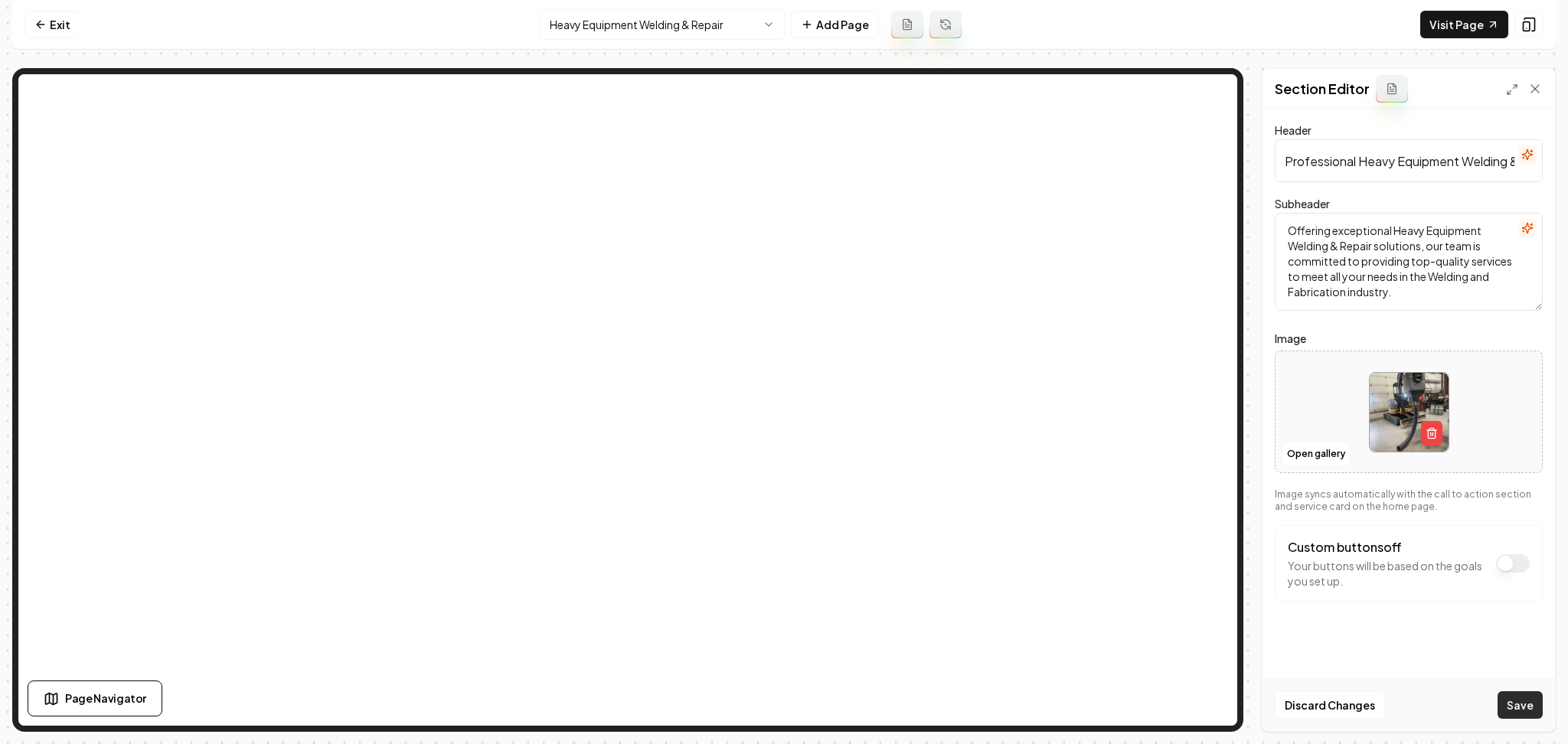
click at [1514, 699] on button "Save" at bounding box center [1519, 705] width 45 height 27
click at [692, 38] on html "Computer Required This feature is only available on a computer. Please switch t…" at bounding box center [784, 372] width 1568 height 744
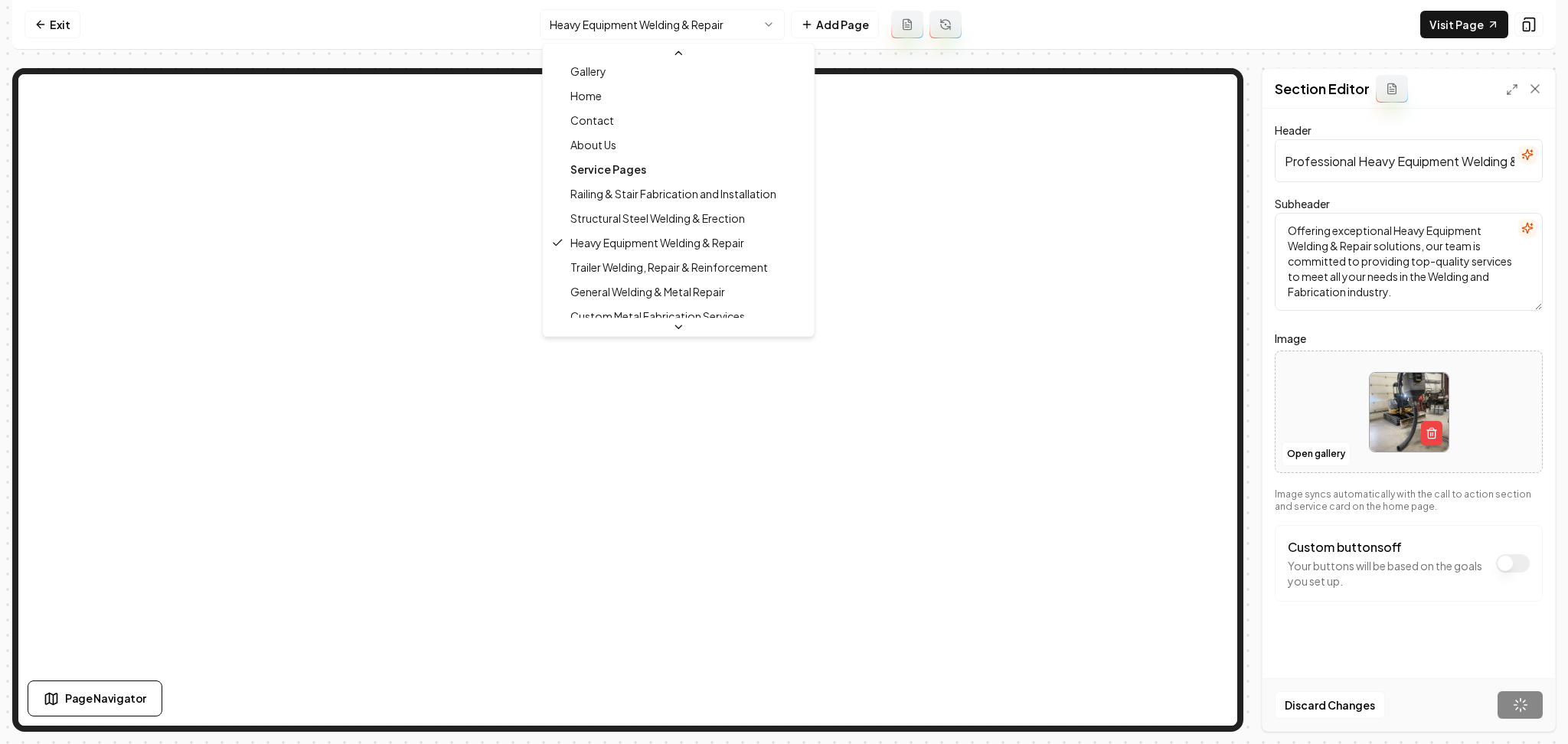
scroll to position [33, 0]
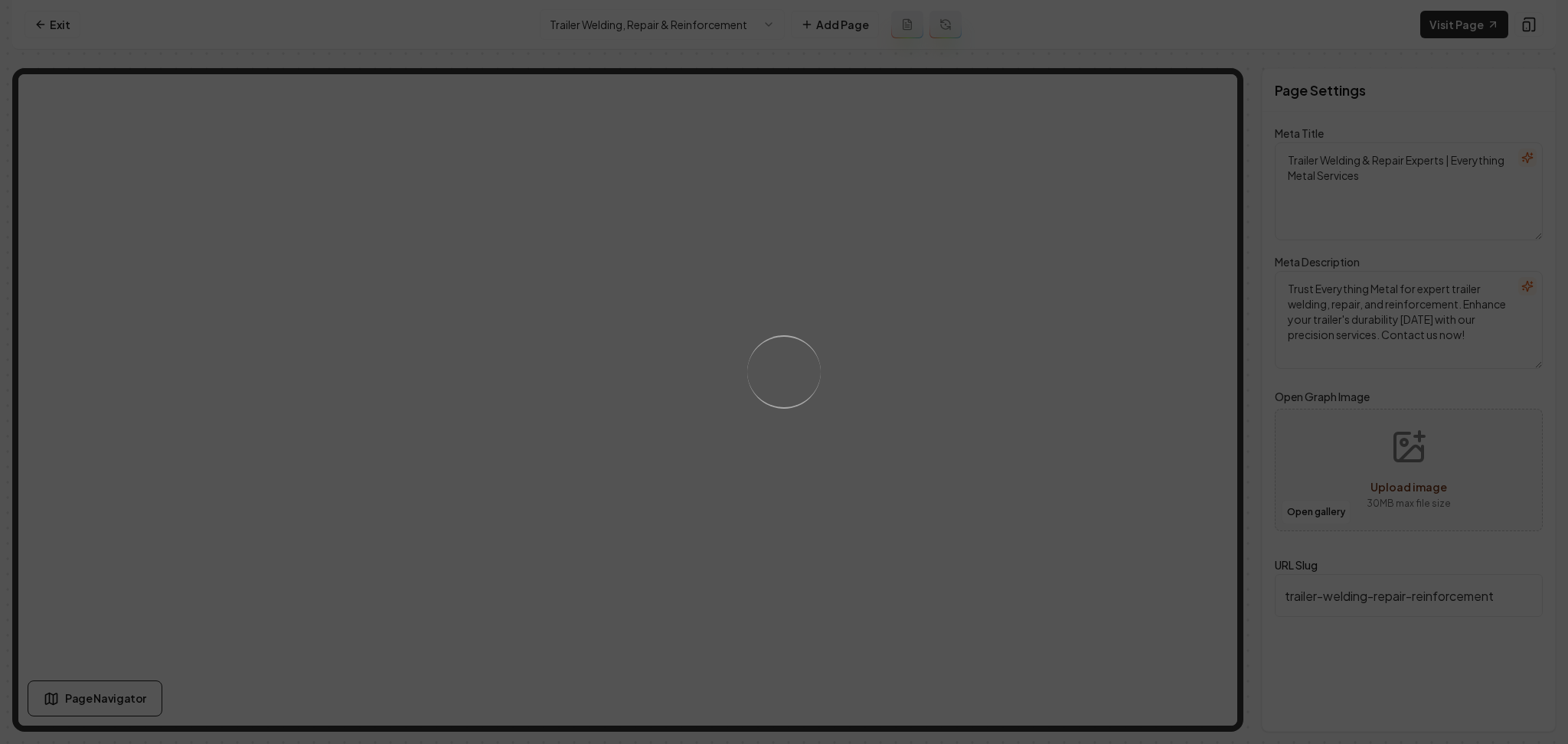
click at [905, 420] on div "Loading..." at bounding box center [784, 372] width 1568 height 744
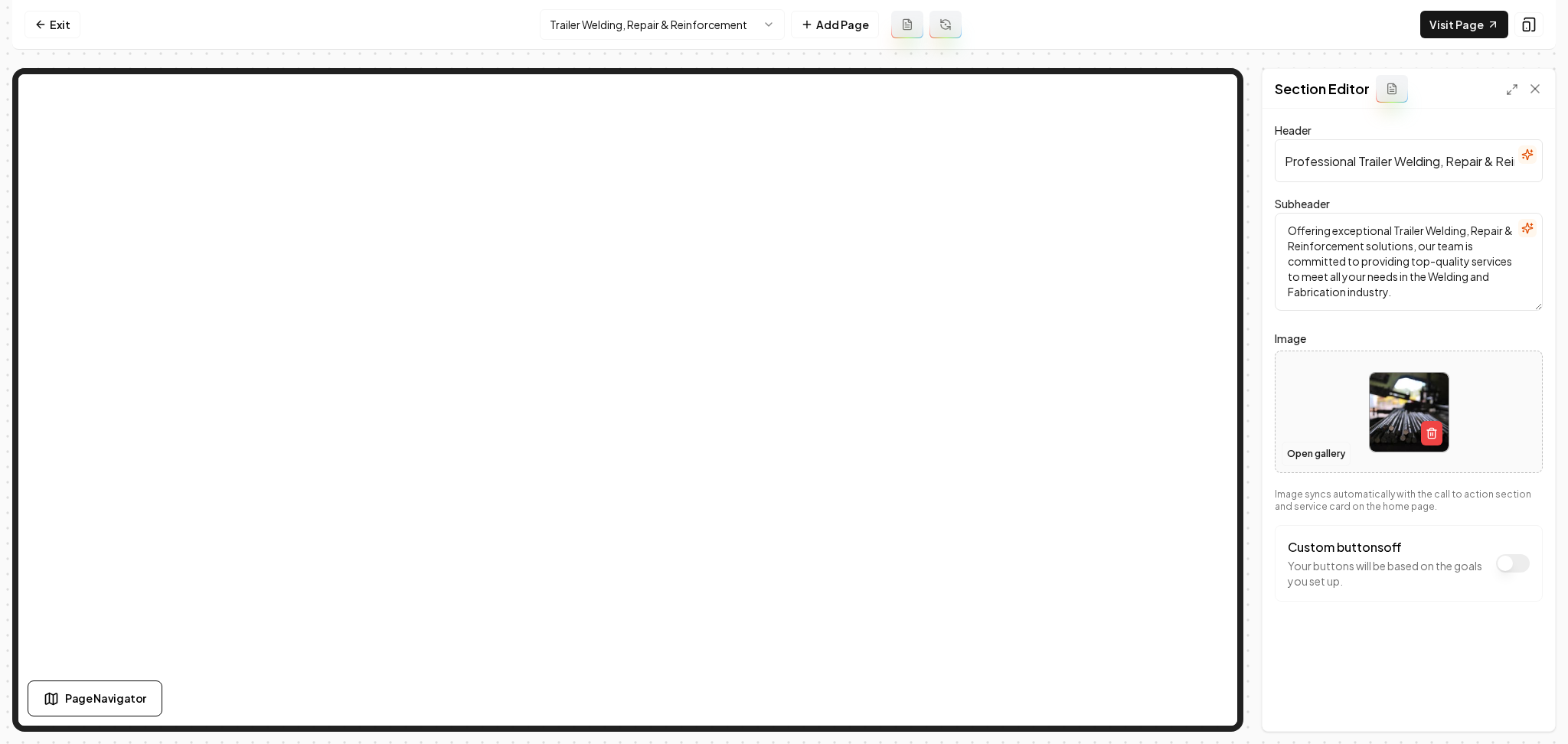
click at [1317, 449] on button "Open gallery" at bounding box center [1315, 454] width 69 height 25
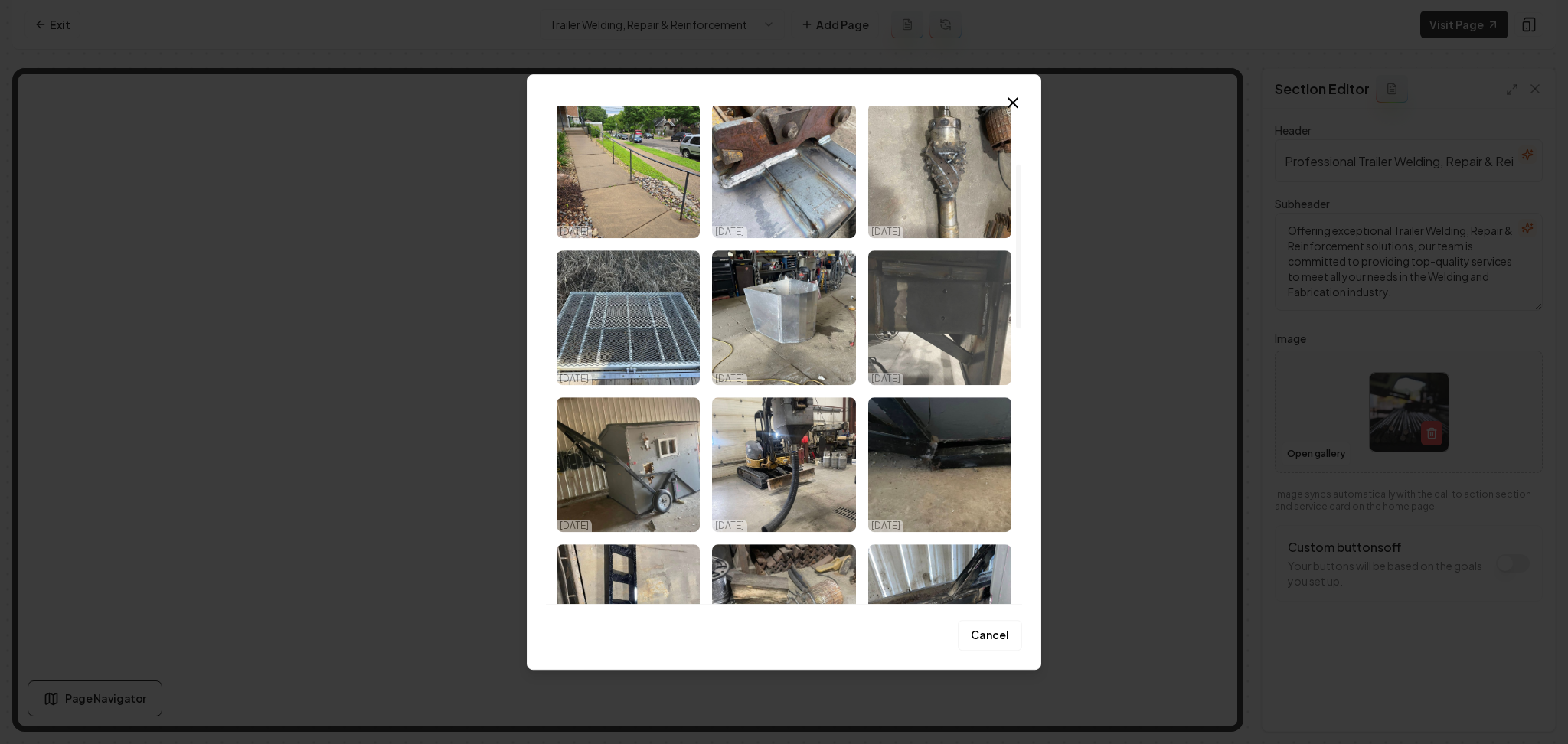
scroll to position [200, 0]
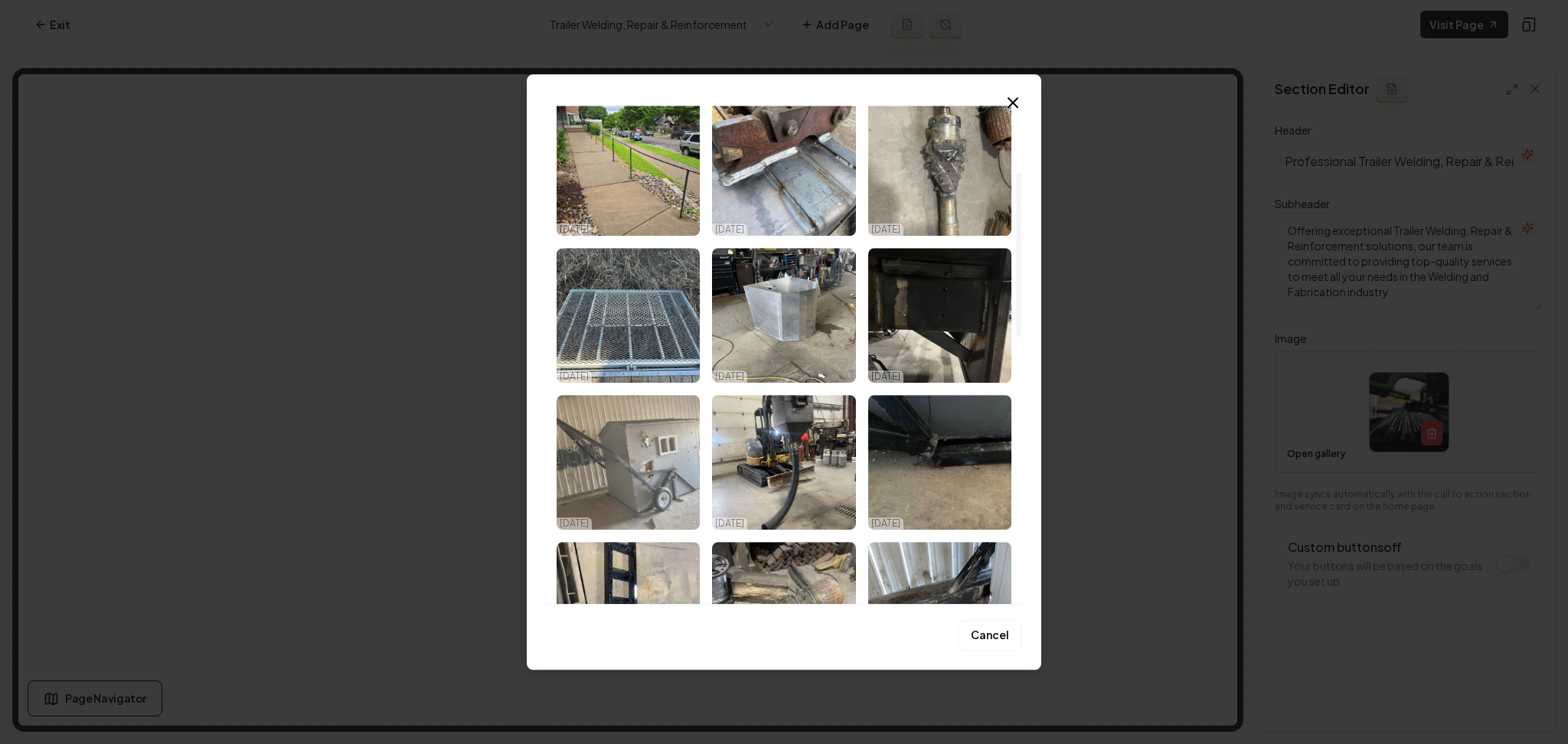
click at [652, 464] on img "Select image image_68d47df25c7cd75eb821cb28.jpeg" at bounding box center [628, 461] width 143 height 134
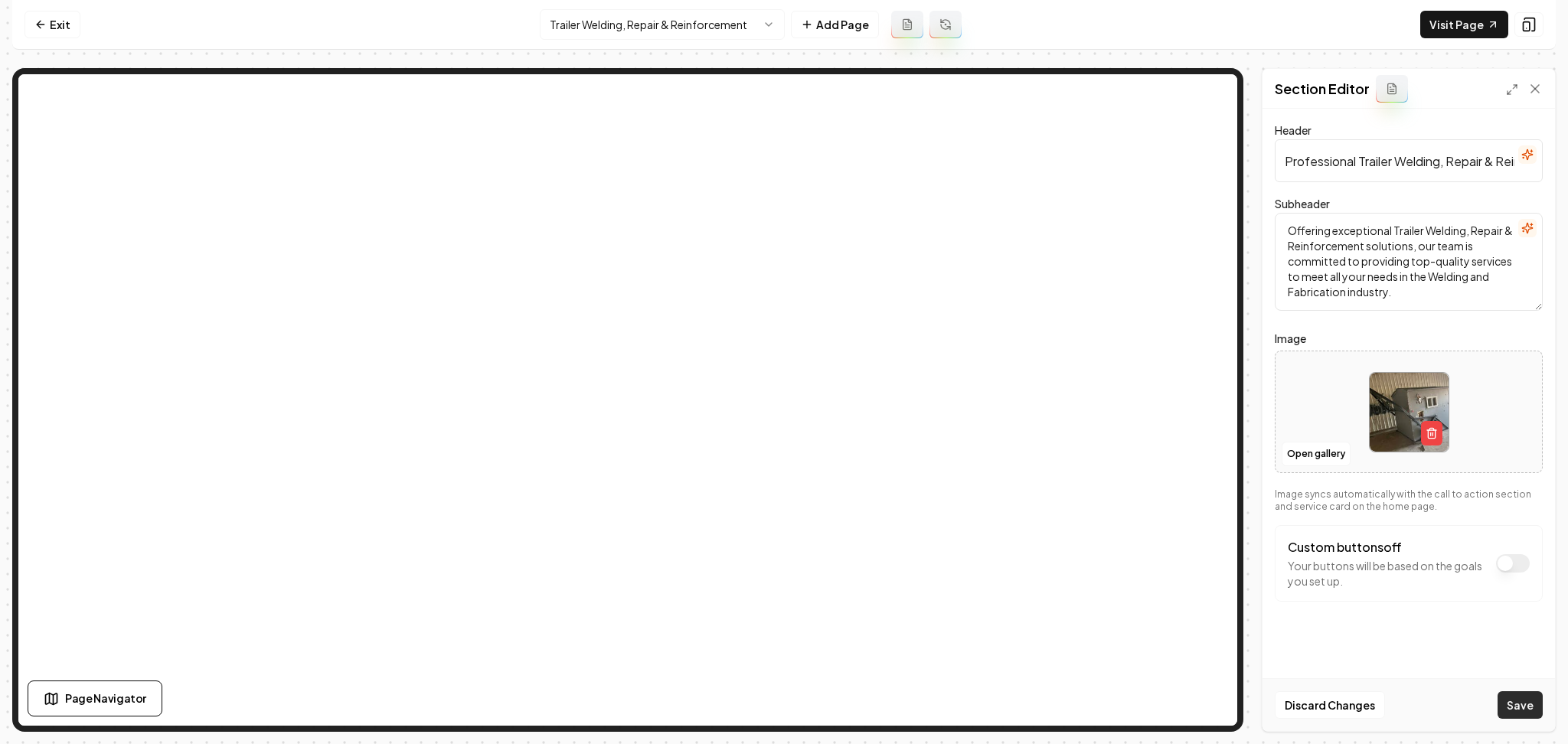
click at [1507, 708] on button "Save" at bounding box center [1519, 705] width 45 height 27
click at [635, 27] on html "Computer Required This feature is only available on a computer. Please switch t…" at bounding box center [784, 372] width 1568 height 744
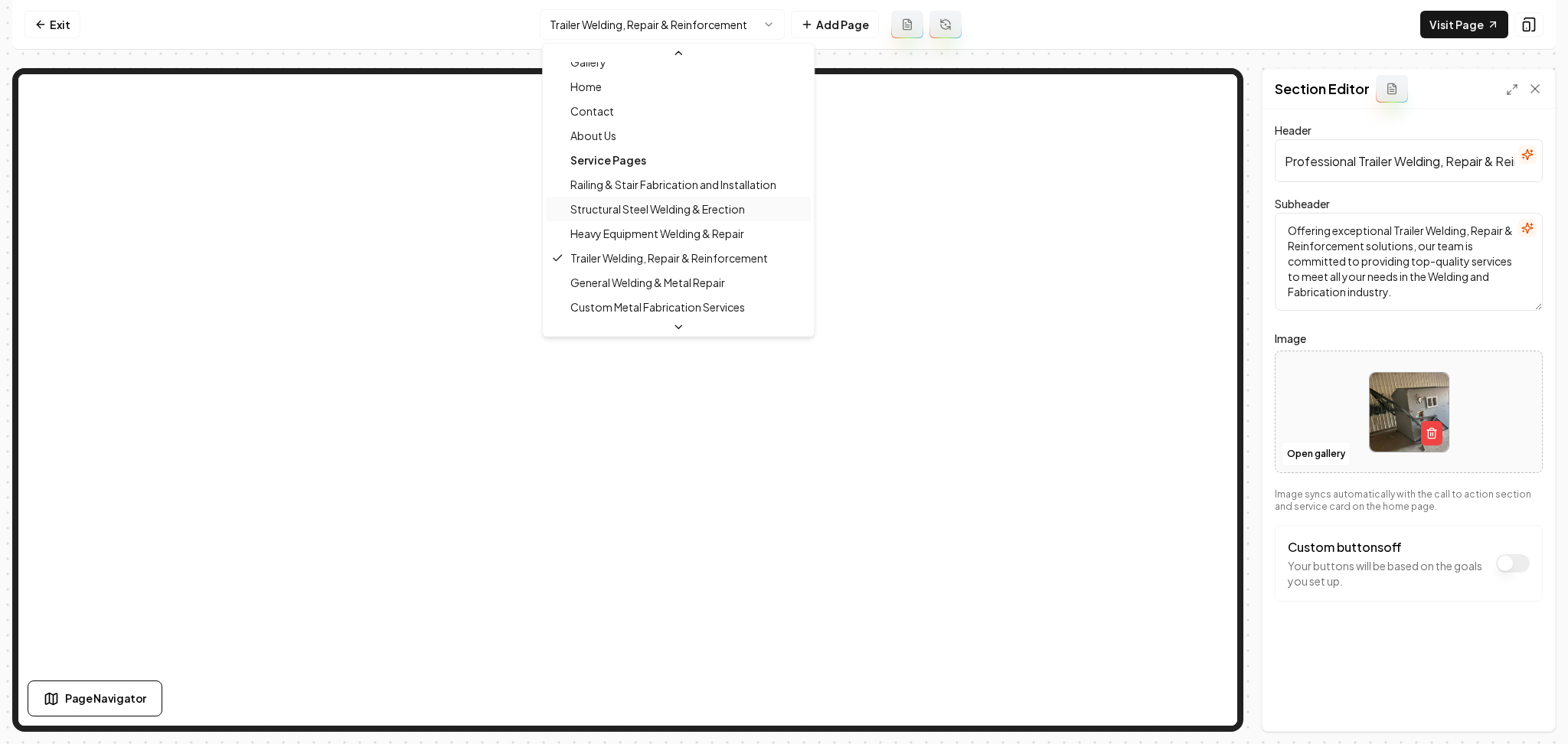
scroll to position [57, 0]
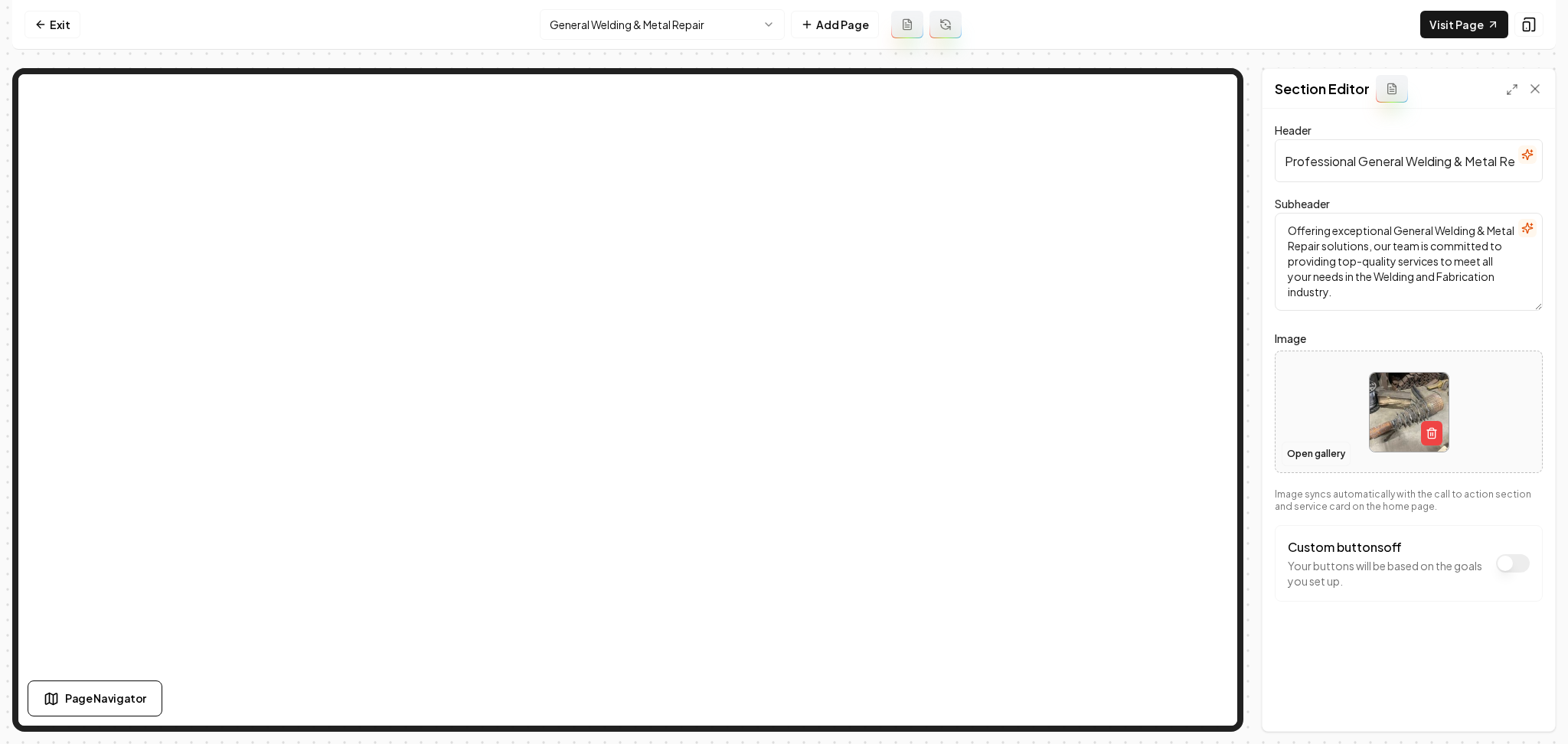
click at [1294, 451] on button "Open gallery" at bounding box center [1315, 454] width 69 height 25
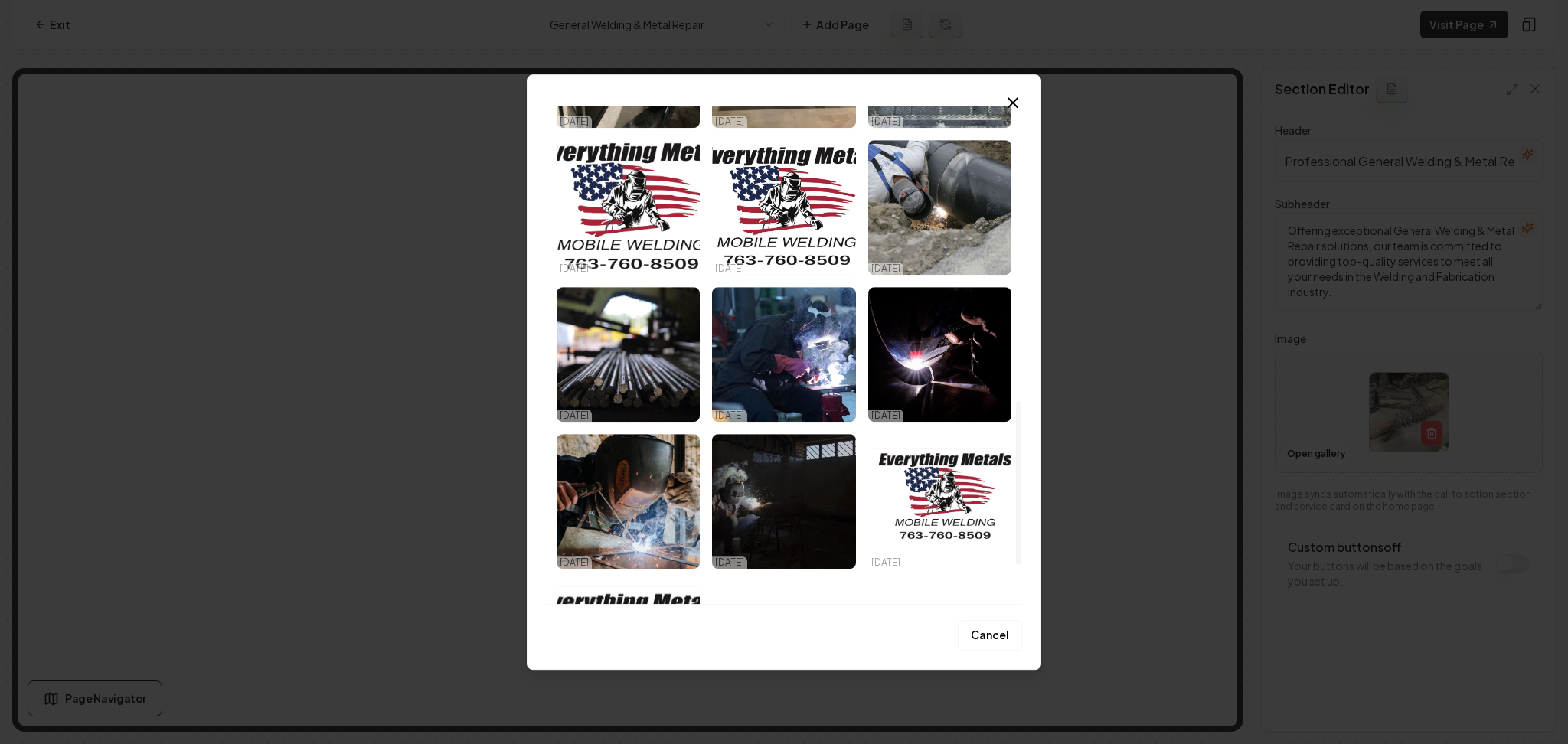
scroll to position [897, 0]
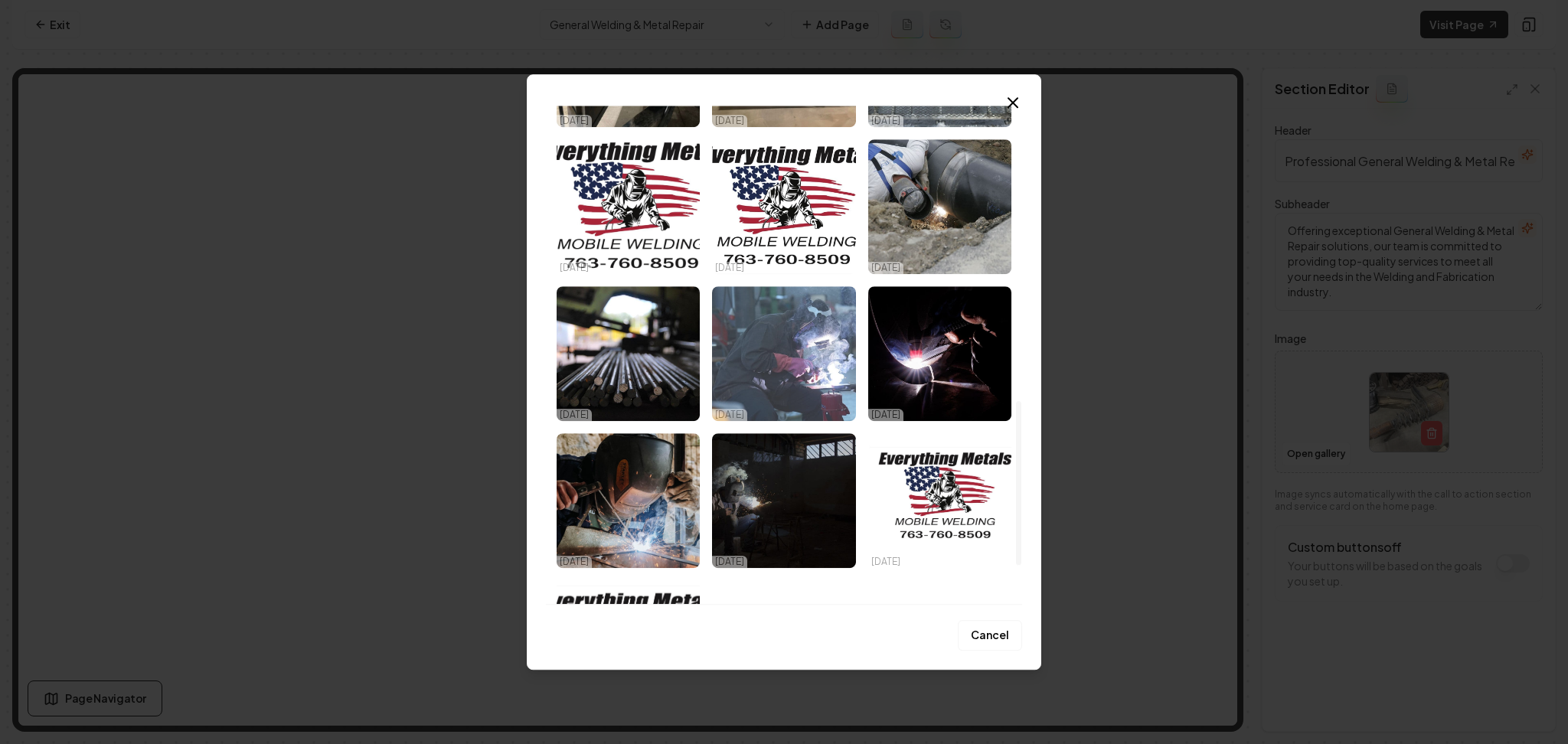
click at [764, 375] on img "Select image image_68d413765c7cd75eb823fe8f.jpeg" at bounding box center [783, 353] width 143 height 134
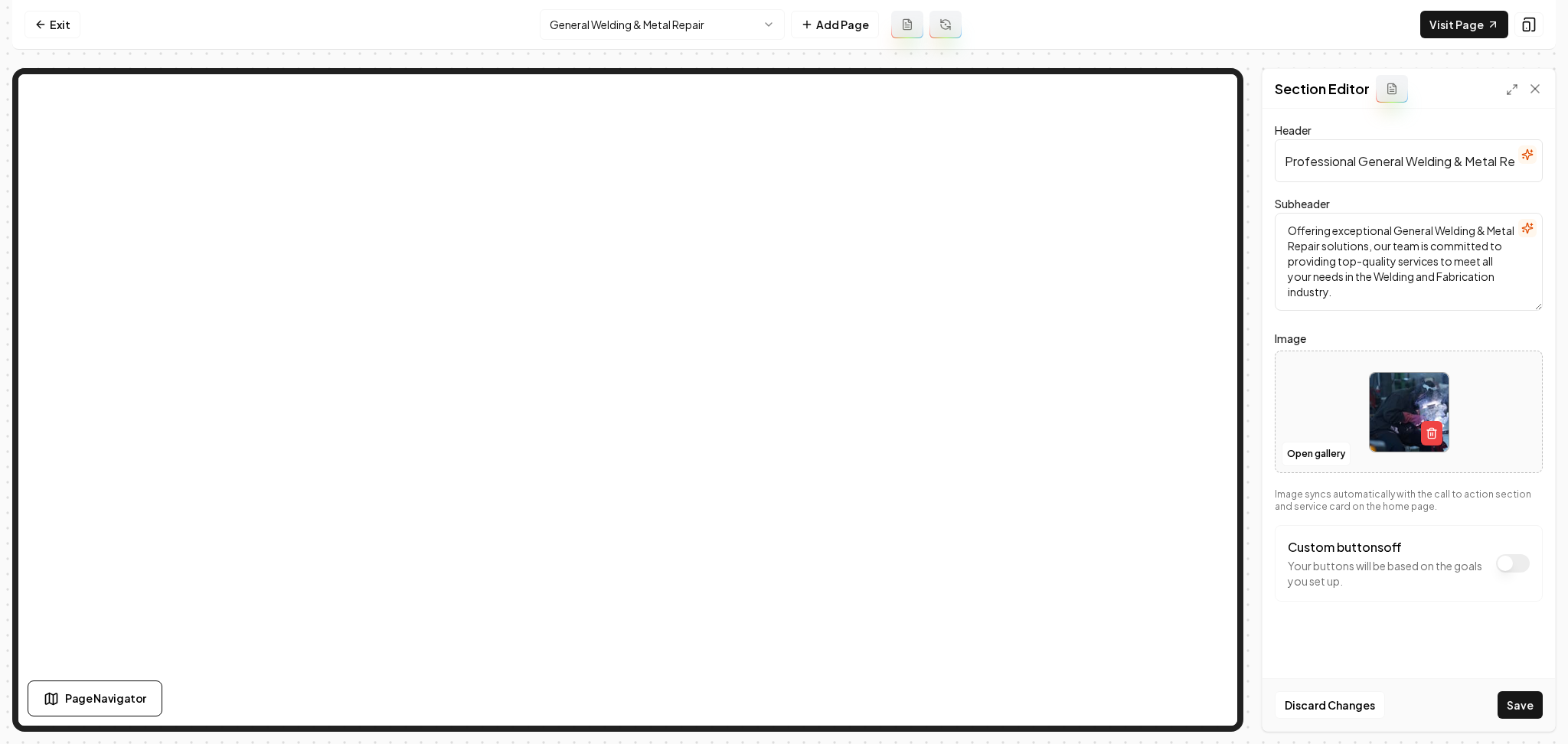
click at [1493, 698] on div "Discard Changes Save" at bounding box center [1408, 705] width 292 height 53
click at [1512, 702] on button "Save" at bounding box center [1519, 705] width 45 height 27
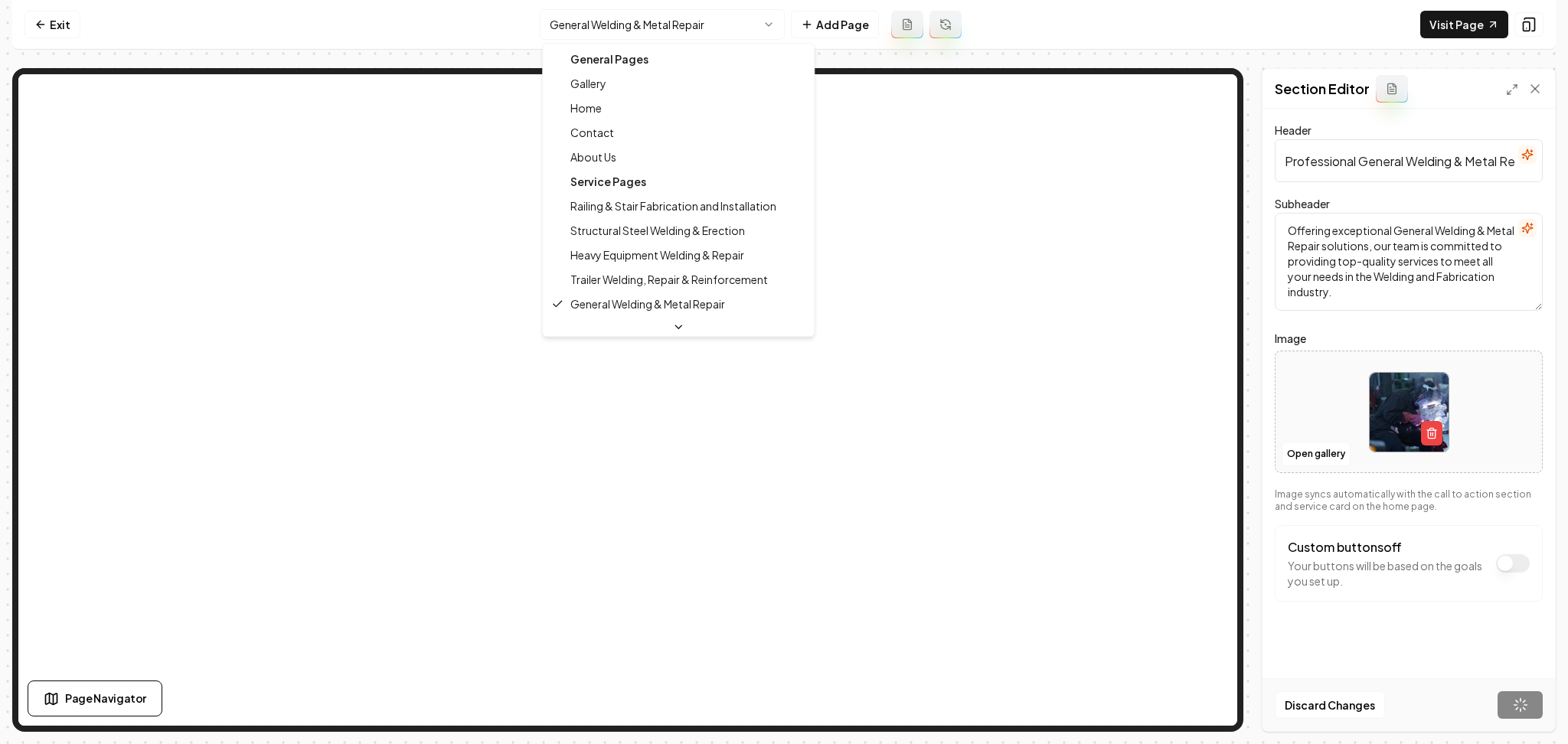
click at [682, 32] on html "Computer Required This feature is only available on a computer. Please switch t…" at bounding box center [784, 372] width 1568 height 744
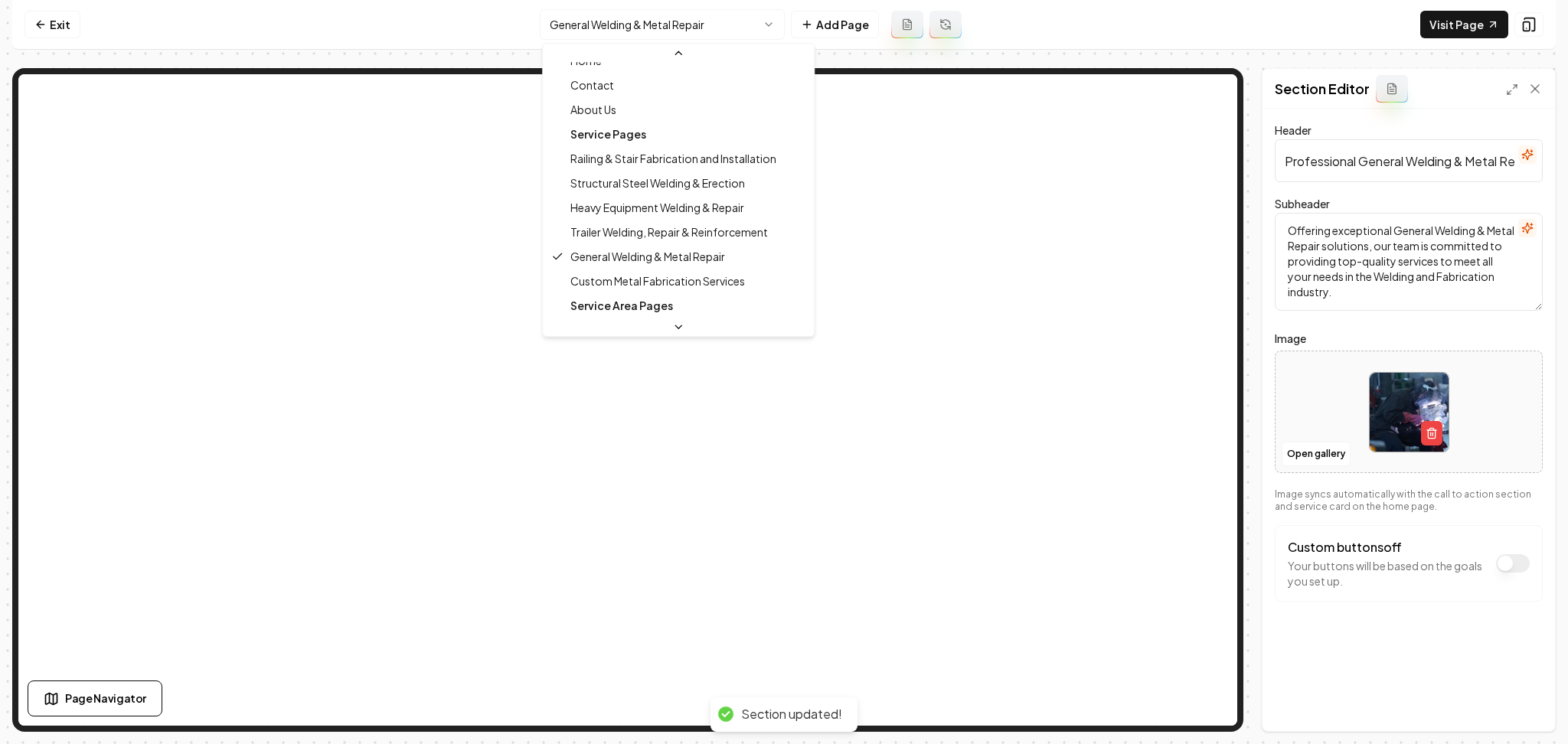
scroll to position [74, 0]
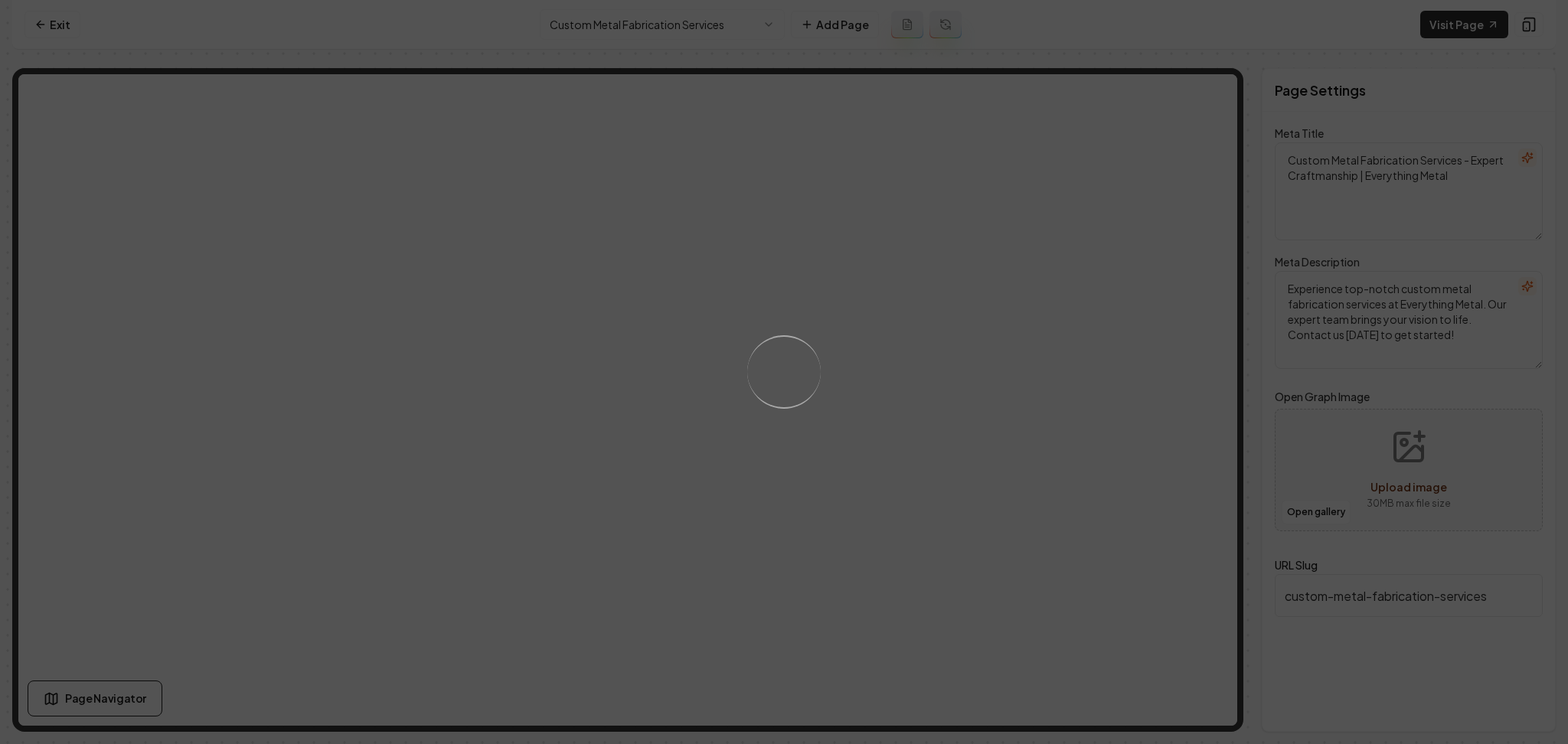
click at [993, 457] on div "Loading..." at bounding box center [784, 372] width 1568 height 744
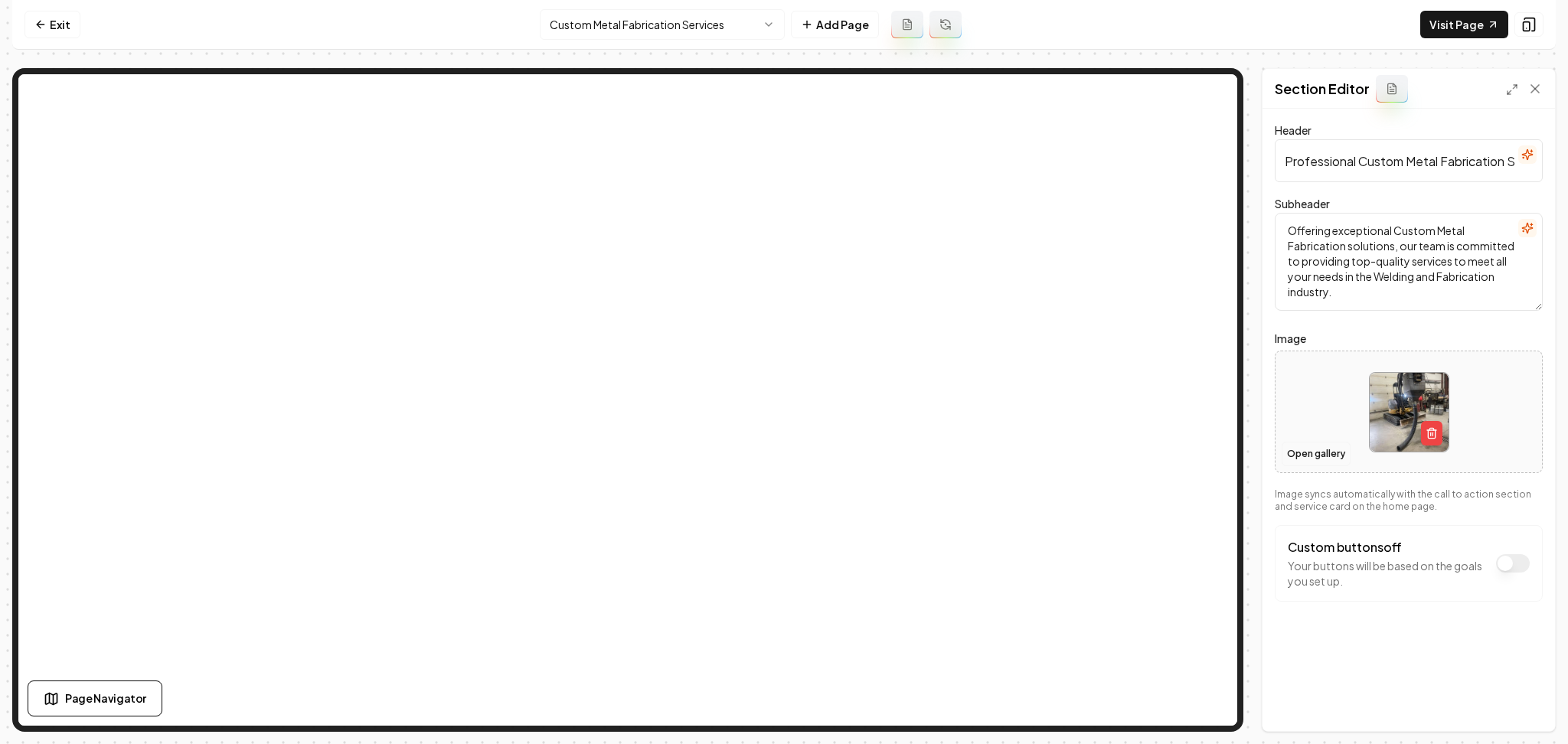
click at [1315, 453] on button "Open gallery" at bounding box center [1315, 454] width 69 height 25
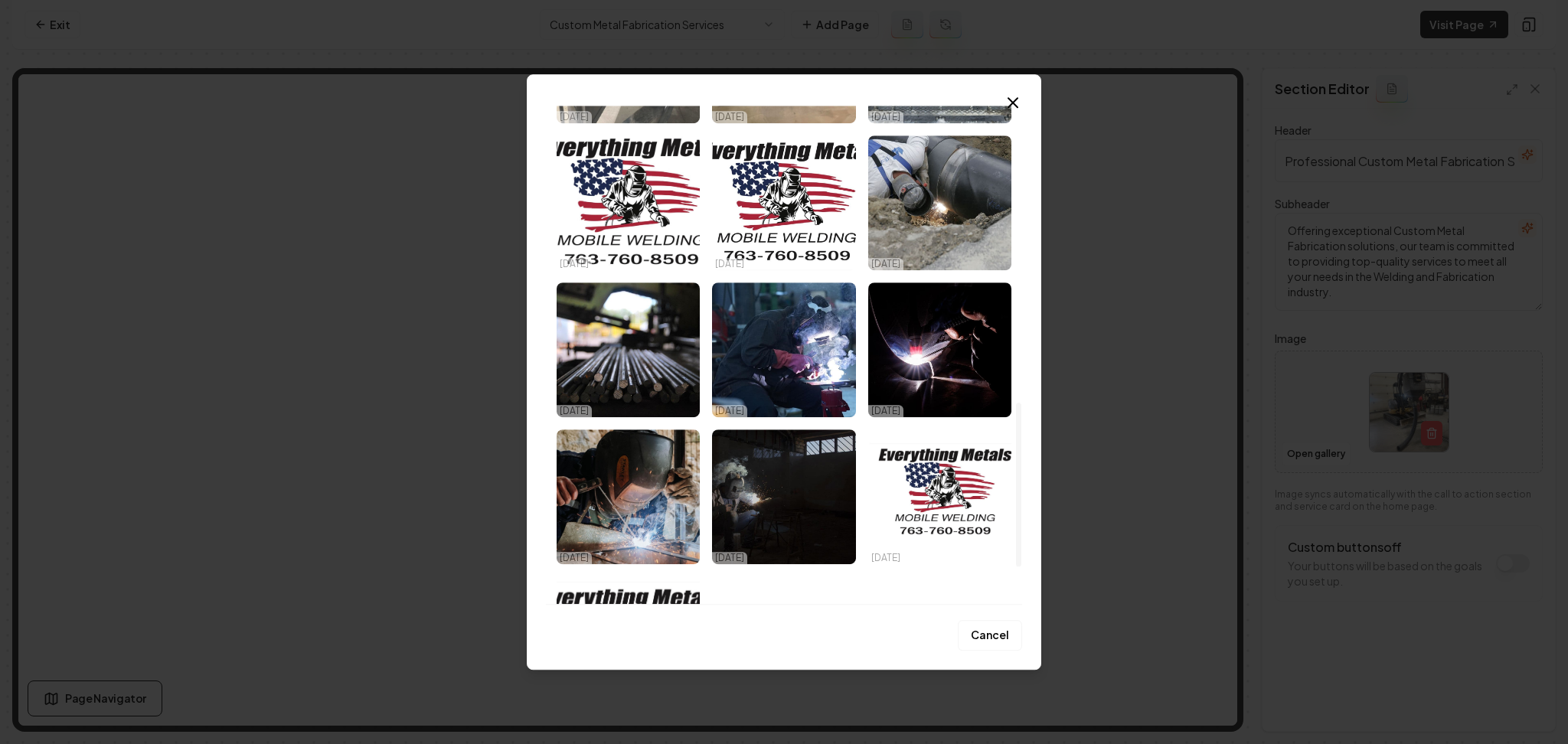
scroll to position [902, 0]
click at [609, 348] on img "Select image image_68d413a05c7cd75eb824f759.jpeg" at bounding box center [628, 348] width 143 height 134
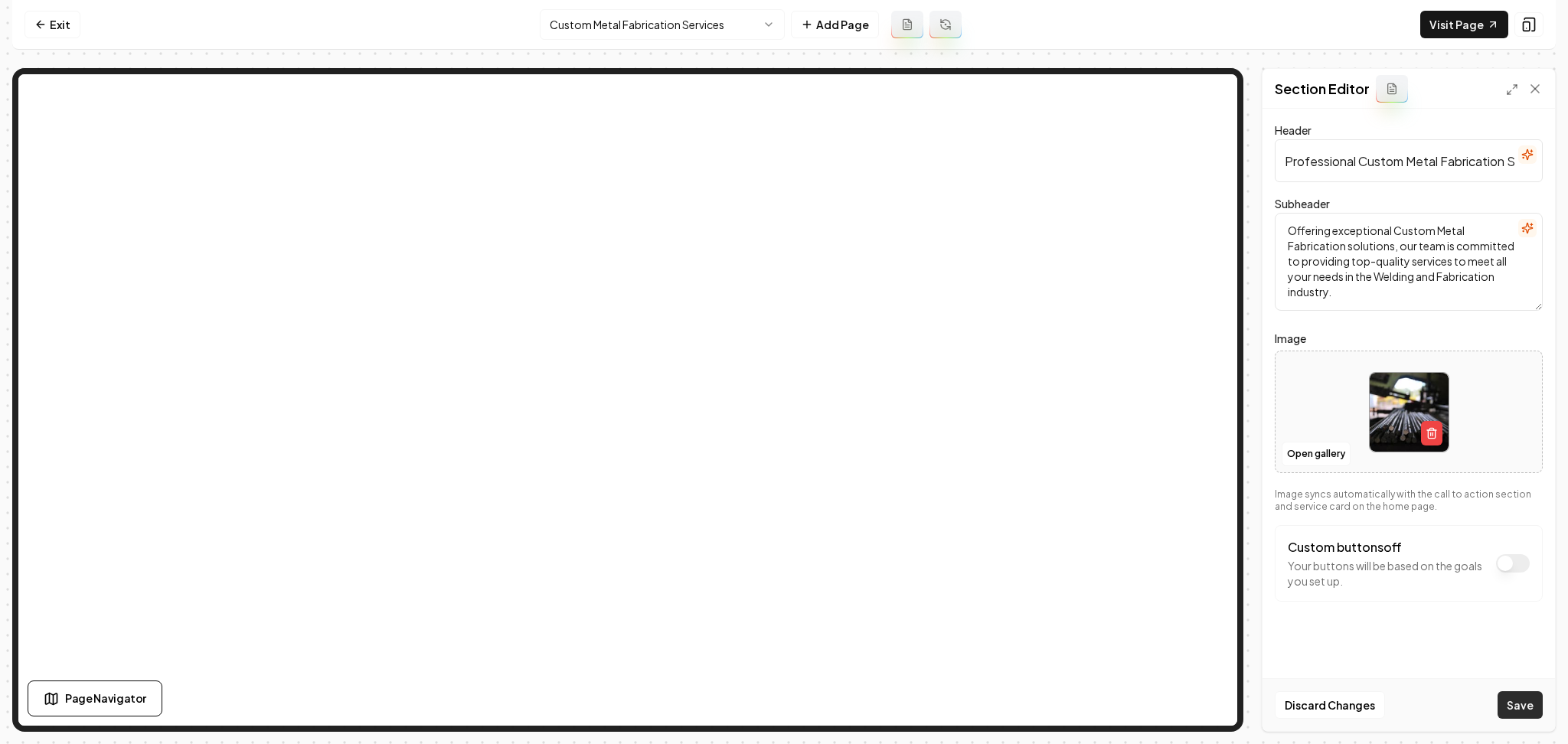
click at [1512, 701] on button "Save" at bounding box center [1519, 705] width 45 height 27
click at [665, 25] on html "Computer Required This feature is only available on a computer. Please switch t…" at bounding box center [784, 372] width 1568 height 744
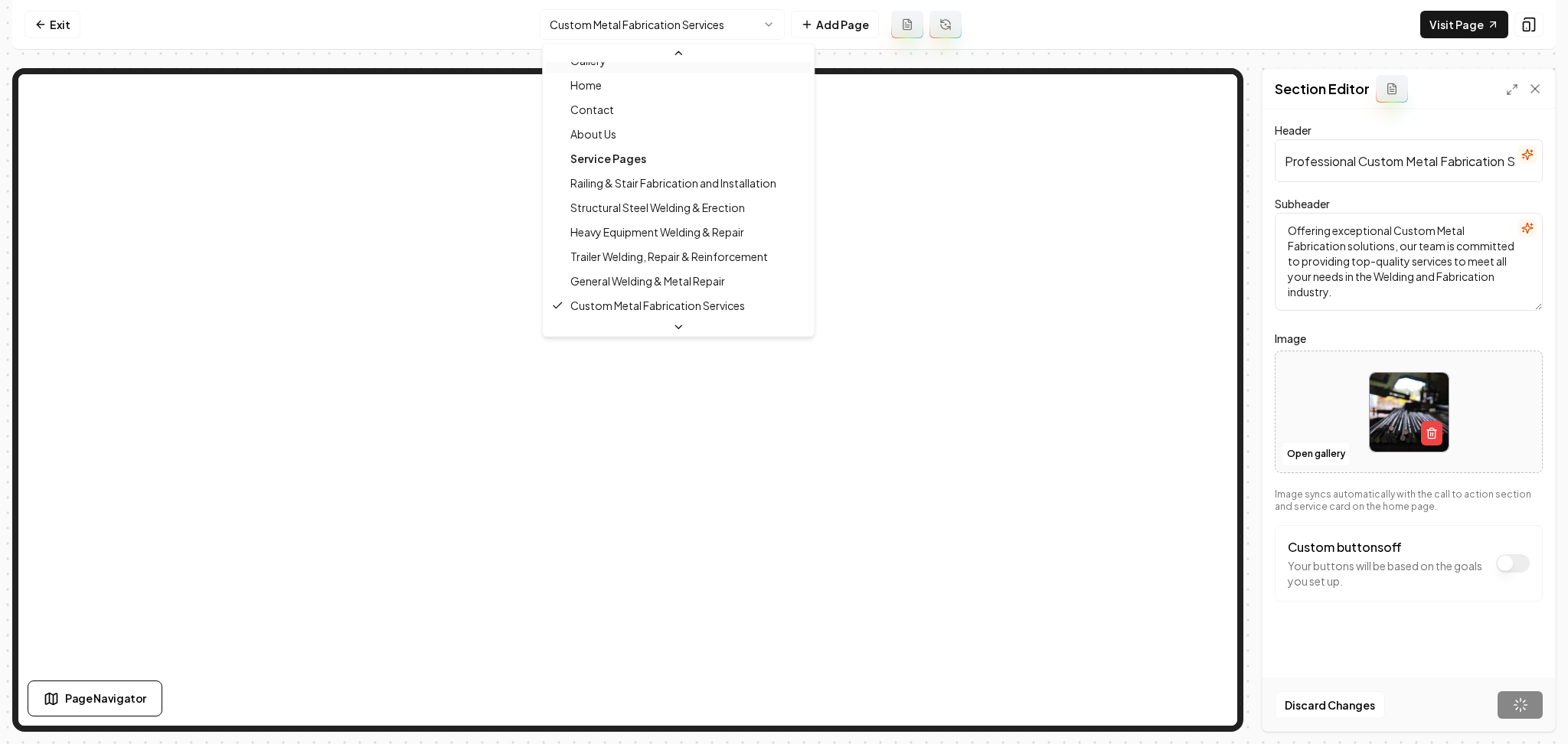
scroll to position [17, 0]
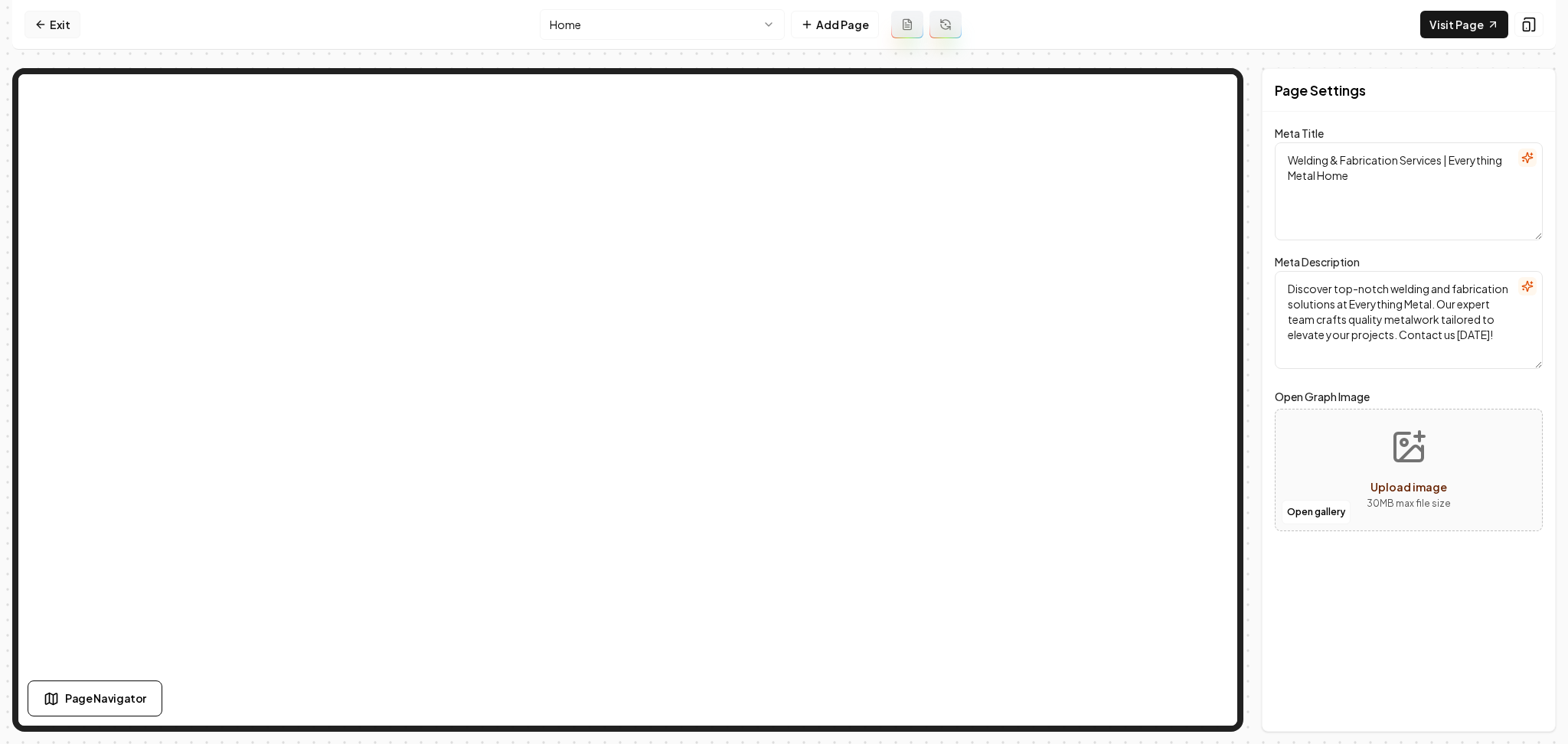
click at [53, 36] on link "Exit" at bounding box center [52, 25] width 56 height 27
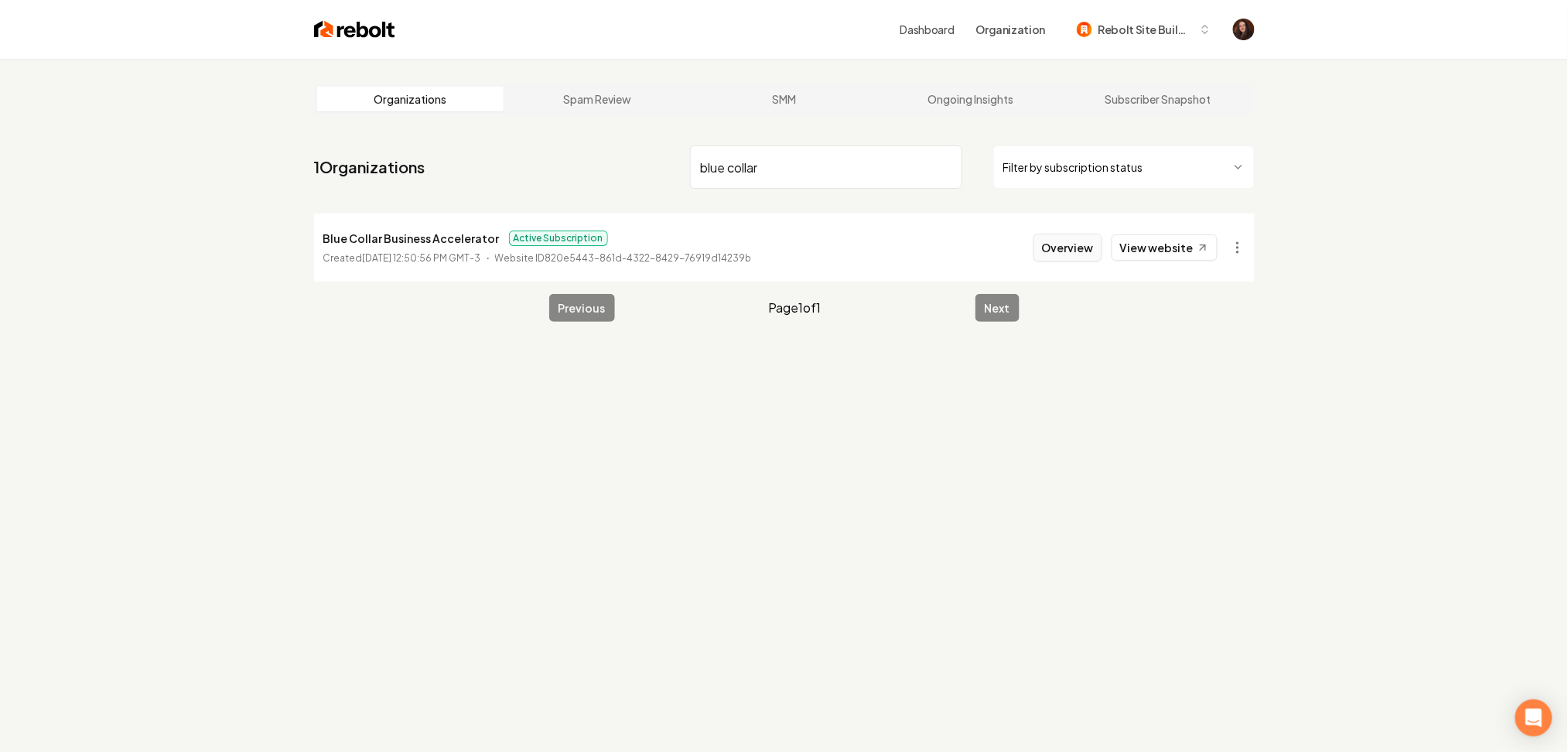
type input "blue collar"
click at [1072, 240] on button "Overview" at bounding box center [1068, 247] width 69 height 28
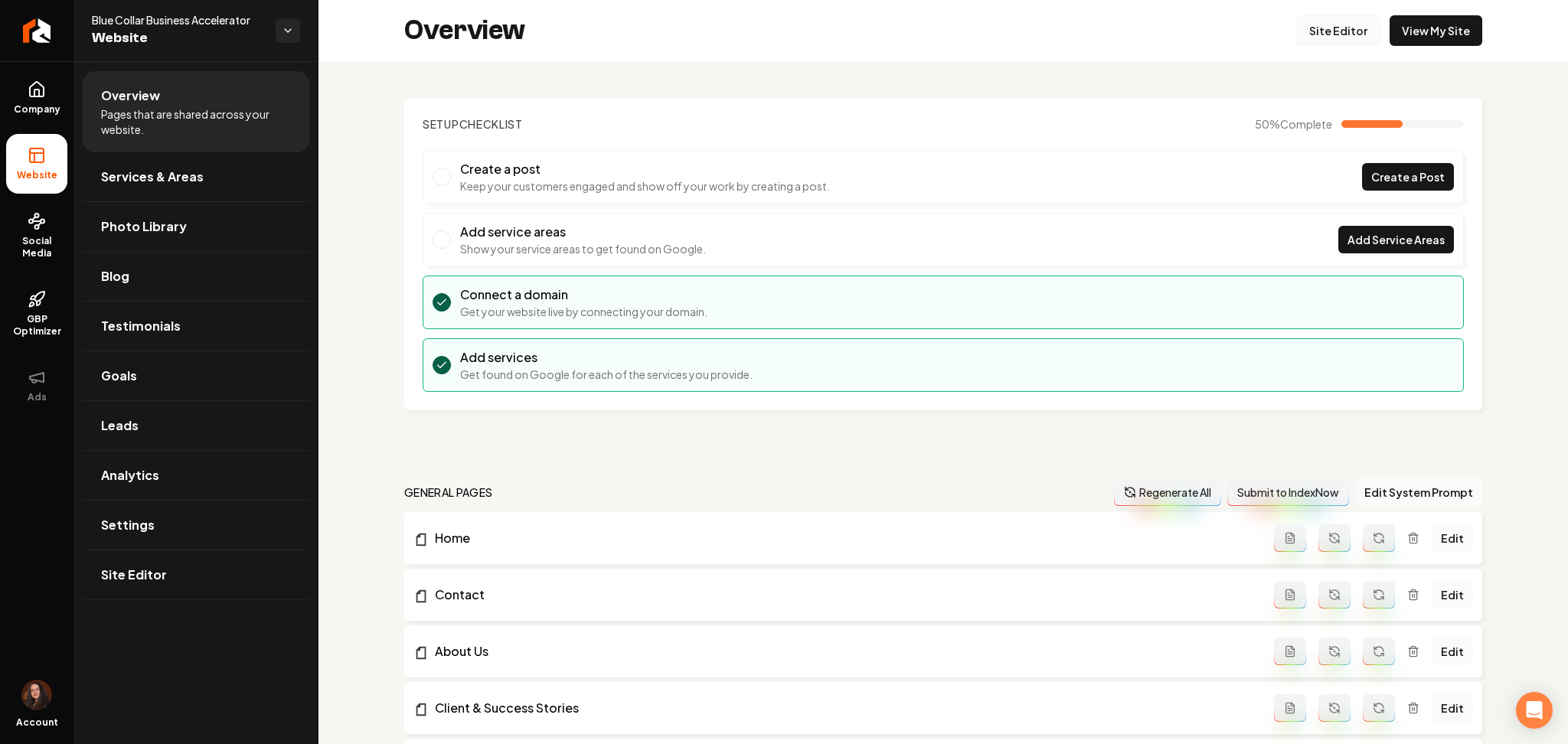
click at [1317, 33] on link "Site Editor" at bounding box center [1338, 31] width 84 height 31
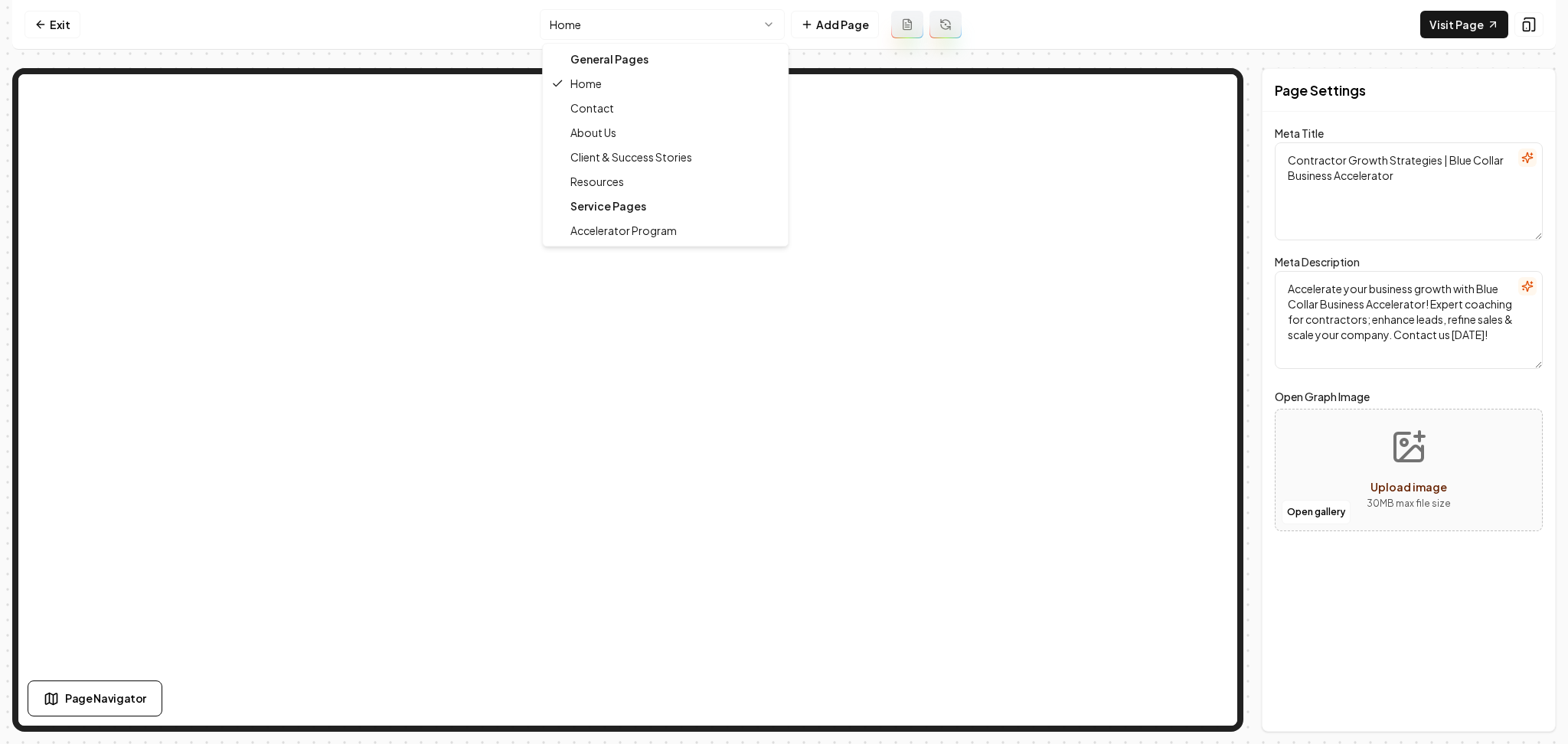
click at [696, 15] on html "Computer Required This feature is only available on a computer. Please switch t…" at bounding box center [784, 372] width 1568 height 744
click at [668, 37] on html "Computer Required This feature is only available on a computer. Please switch t…" at bounding box center [784, 372] width 1568 height 744
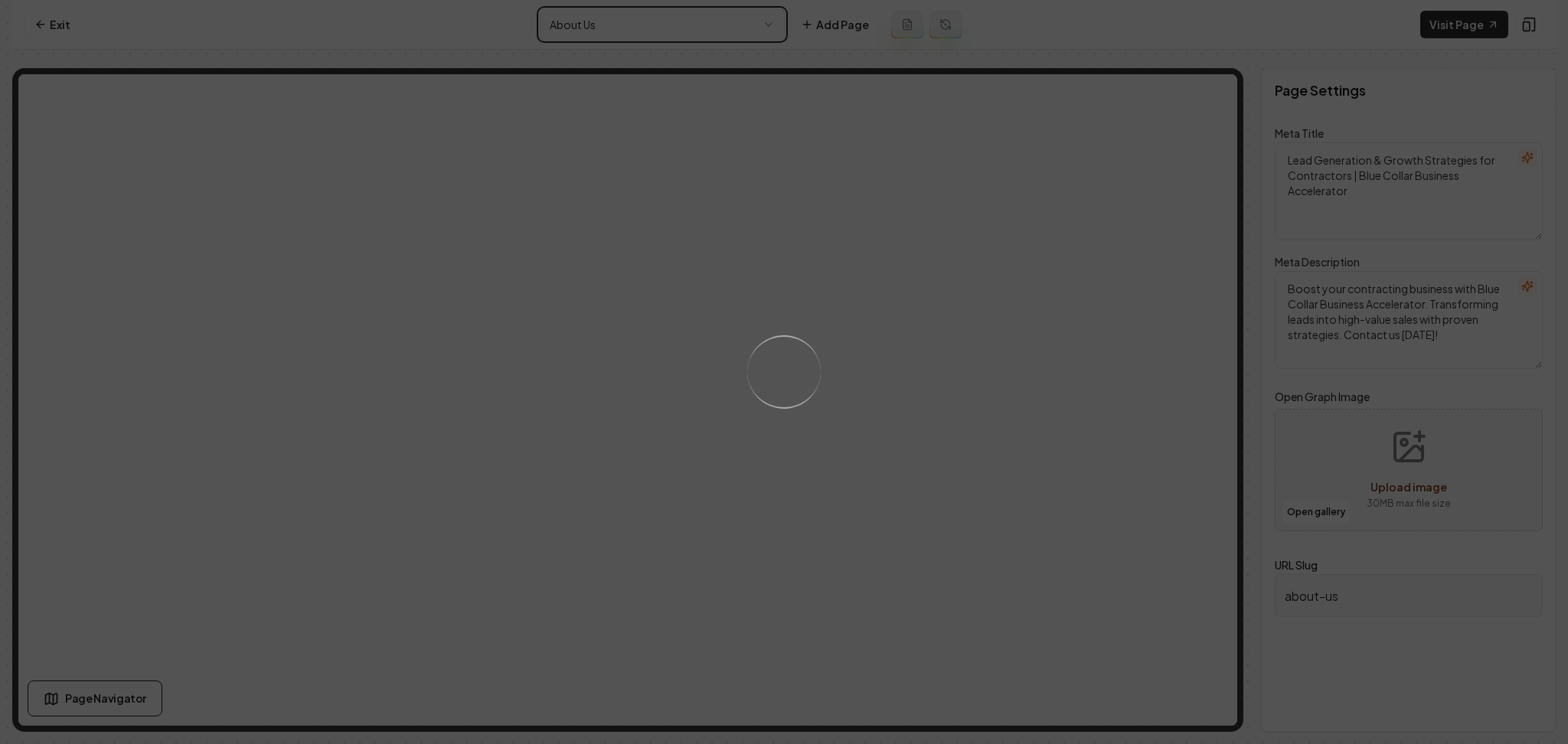
type textarea "Contractor Growth Strategies | Blue Collar Business Accelerator"
type textarea "Accelerate your business growth with Blue Collar Business Accelerator! Expert c…"
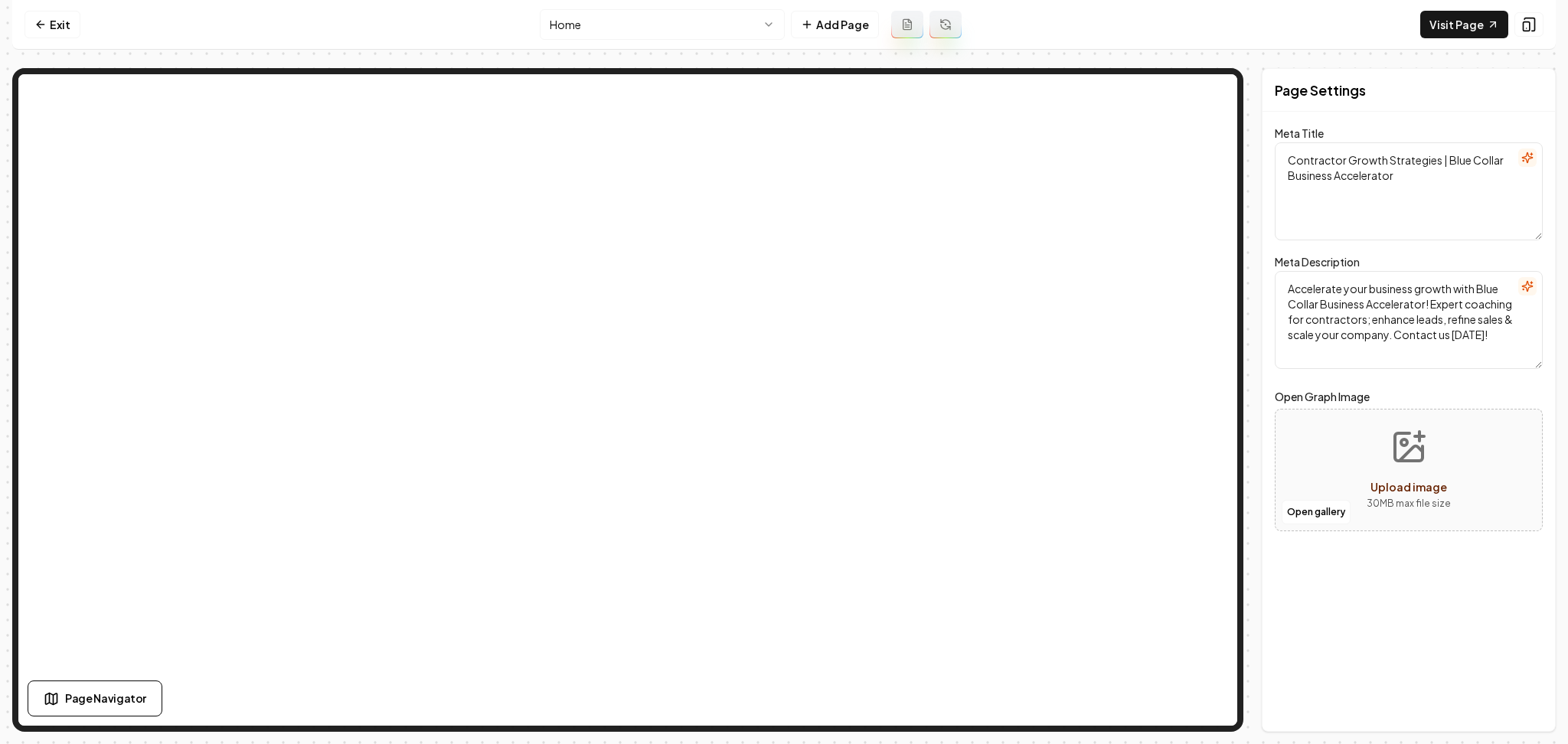
click at [745, 35] on html "Computer Required This feature is only available on a computer. Please switch t…" at bounding box center [784, 372] width 1568 height 744
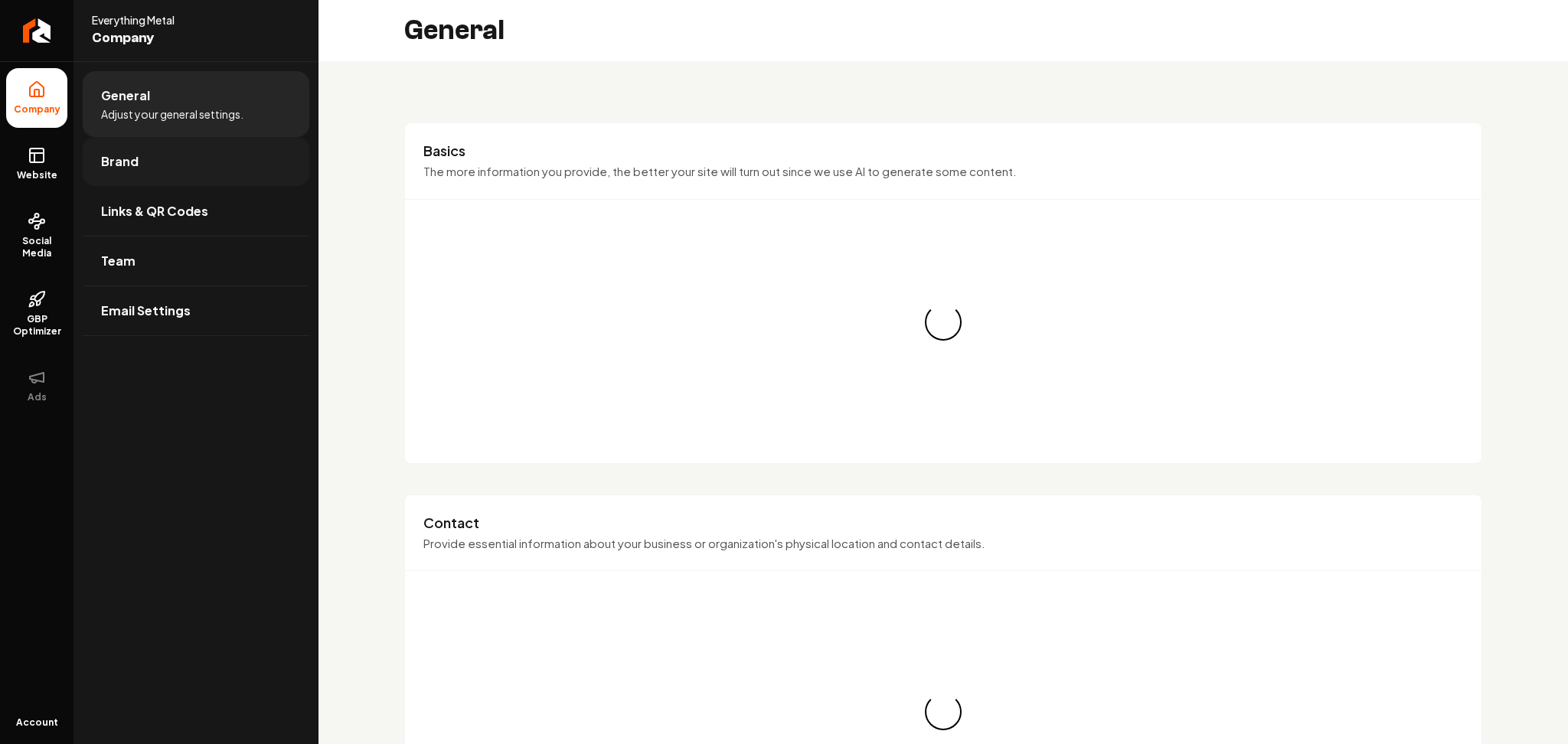
click at [213, 162] on link "Brand" at bounding box center [196, 161] width 227 height 49
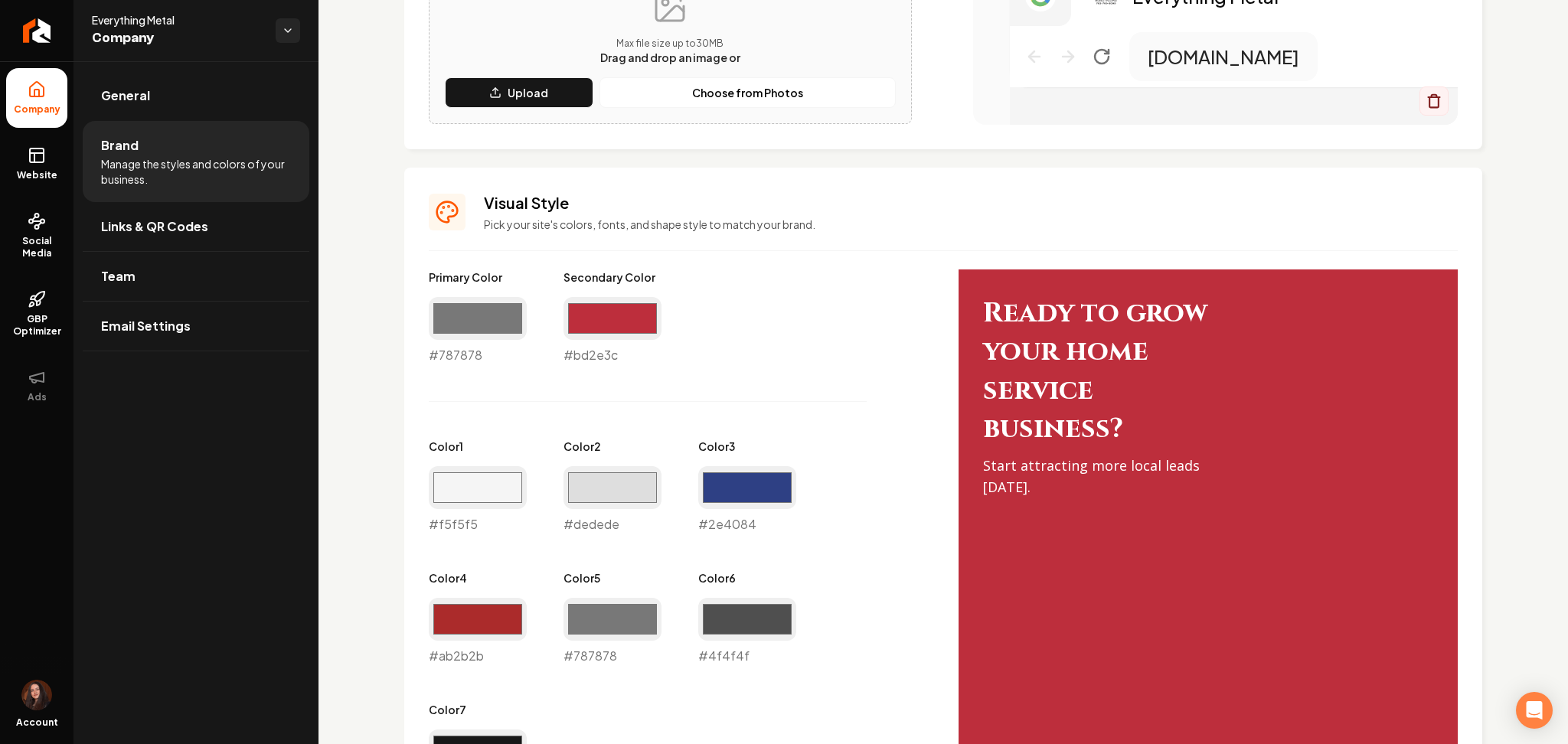
scroll to position [509, 0]
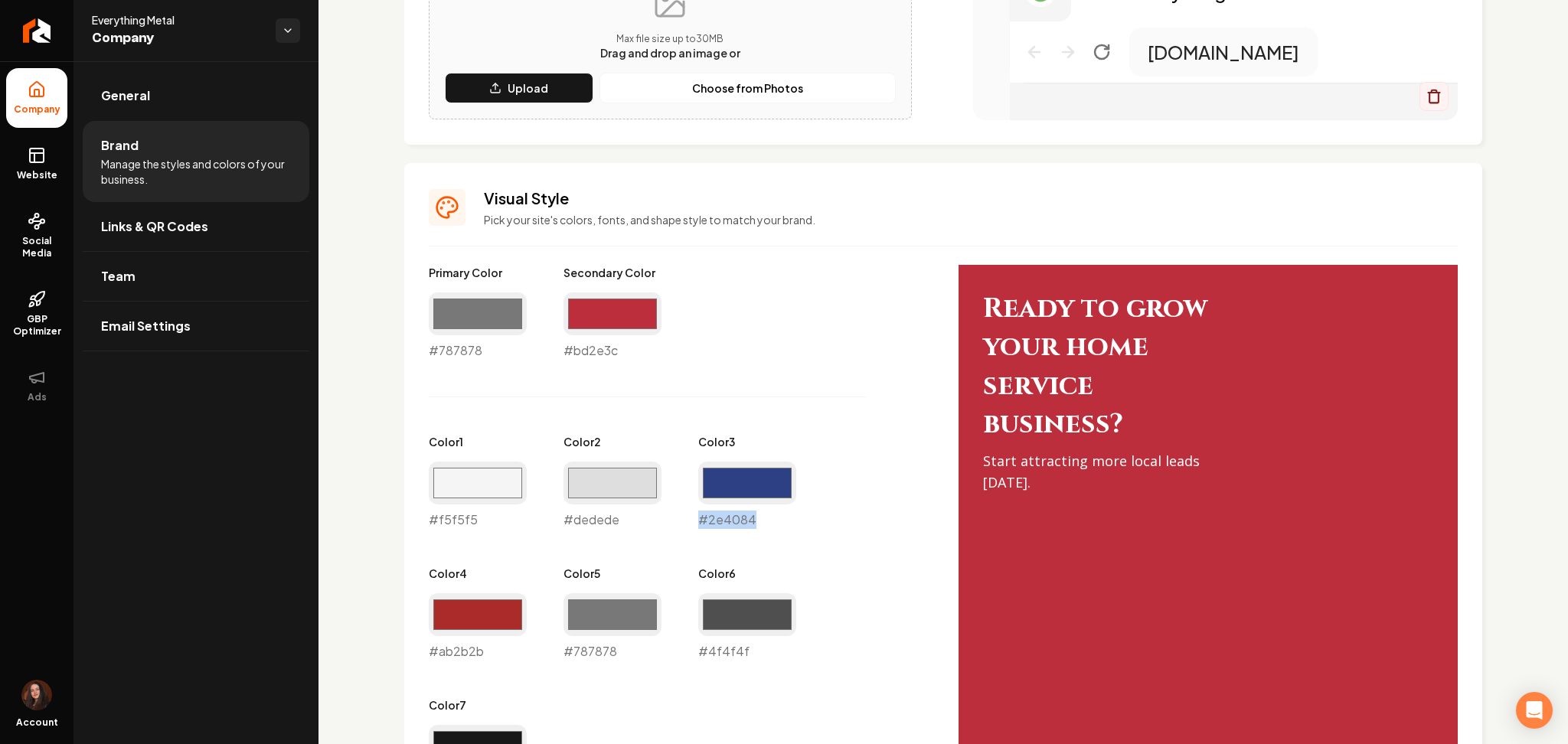
drag, startPoint x: 765, startPoint y: 512, endPoint x: 690, endPoint y: 519, distance: 75.3
click at [690, 519] on div "Primary Color #787878 #787878 Secondary Color #bd2e3c #bd2e3c Color 1 #f5f5f5 #…" at bounding box center [678, 528] width 499 height 527
copy div "#2e4084"
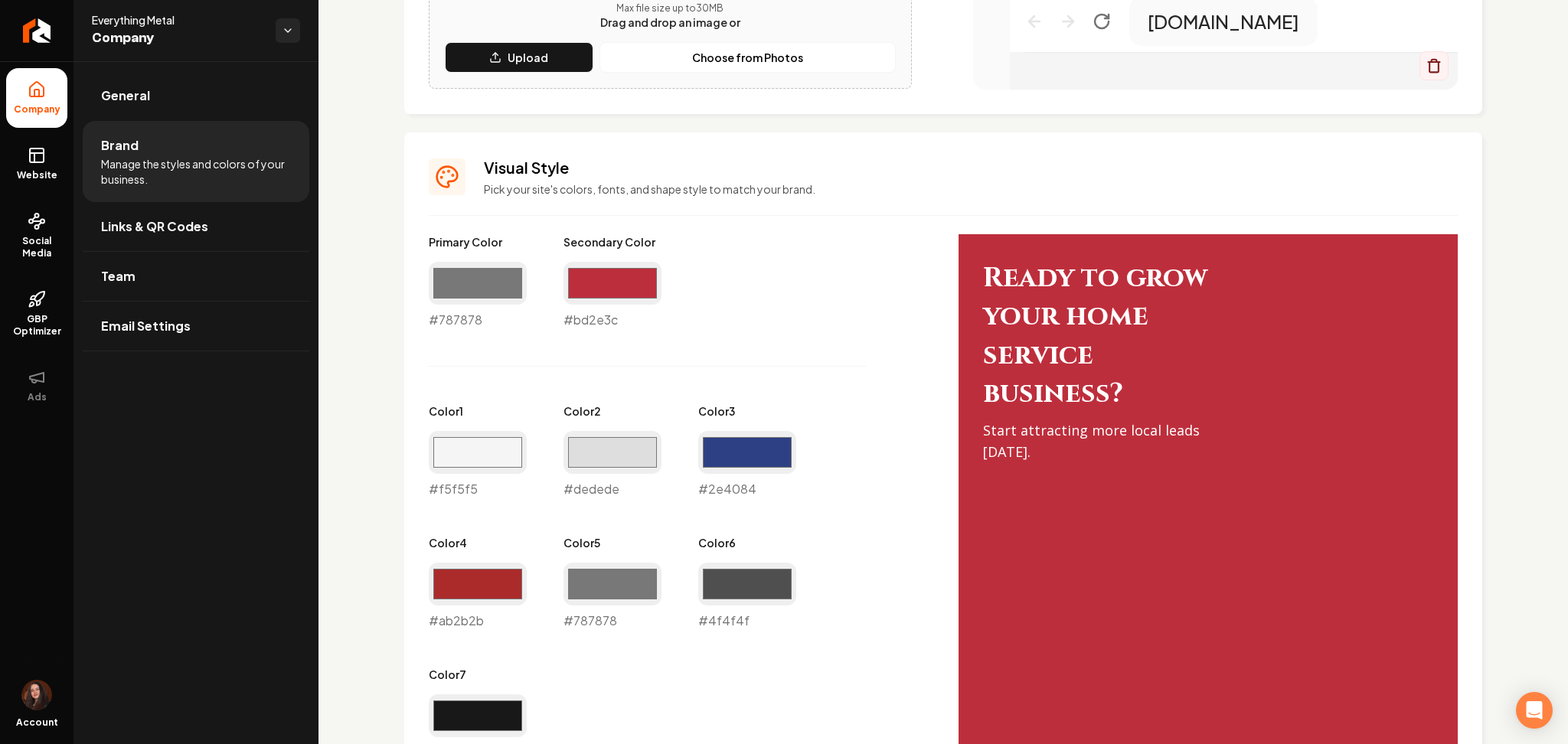
scroll to position [539, 0]
click at [620, 450] on input "#dedede" at bounding box center [612, 453] width 98 height 43
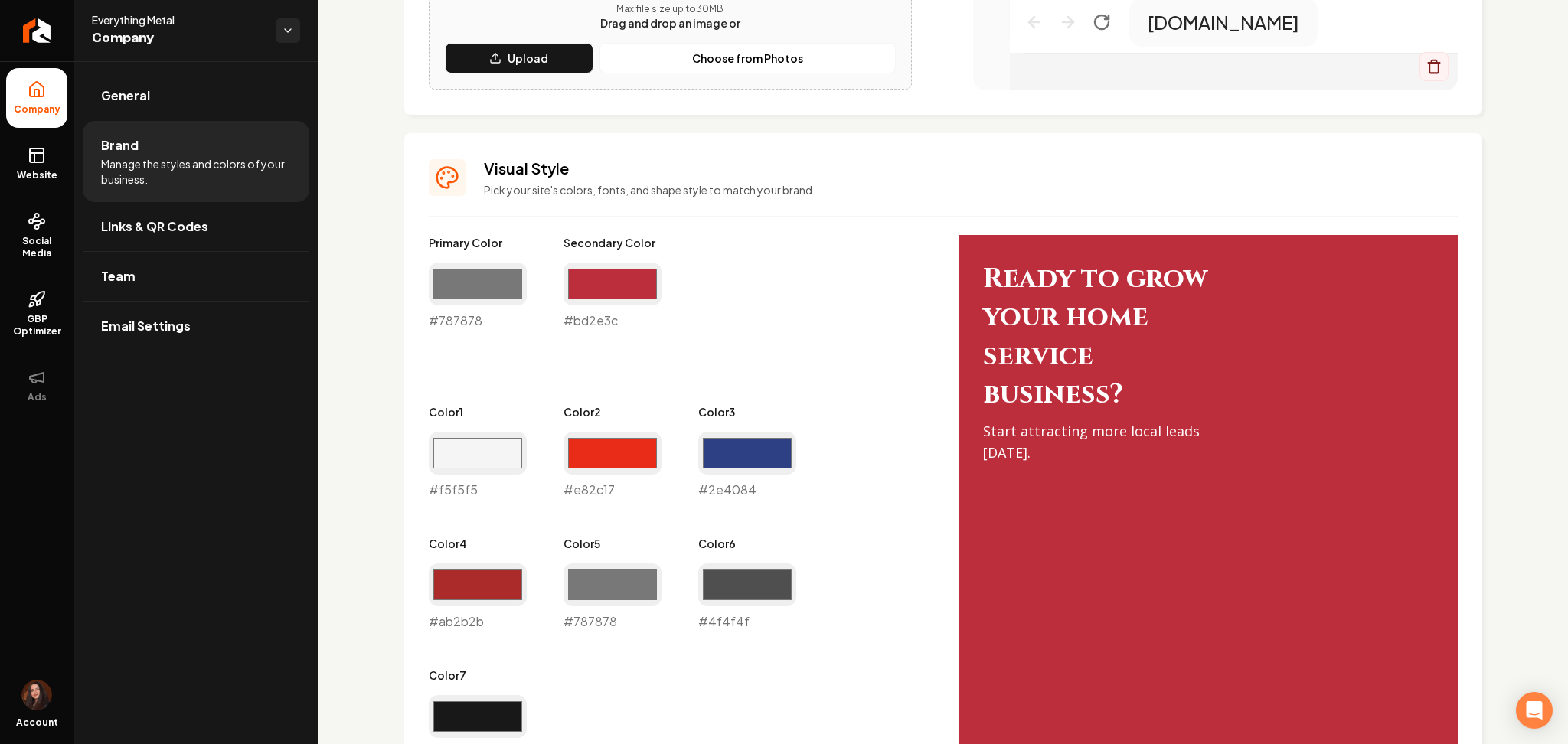
type input "#e82c17"
click at [509, 533] on div "Primary Color #787878 #787878 Secondary Color #bd2e3c #bd2e3c Color 1 #f5f5f5 #…" at bounding box center [678, 498] width 499 height 527
click at [594, 583] on input "#787878" at bounding box center [612, 585] width 98 height 43
type input "#2a3060"
click at [856, 564] on div "Primary Color #787878 #787878 Secondary Color #bd2e3c #bd2e3c Color 1 #f5f5f5 #…" at bounding box center [678, 498] width 499 height 527
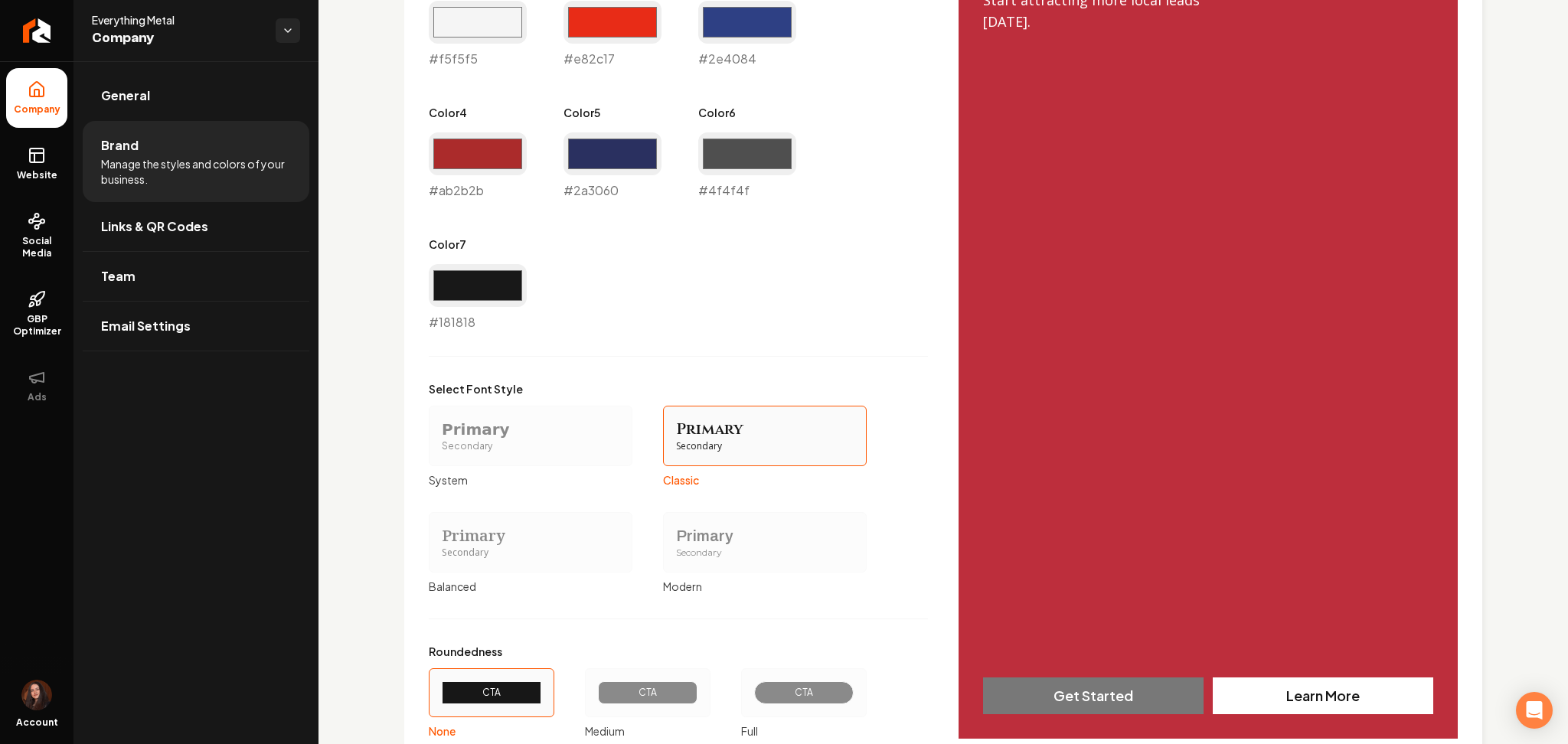
scroll to position [1036, 0]
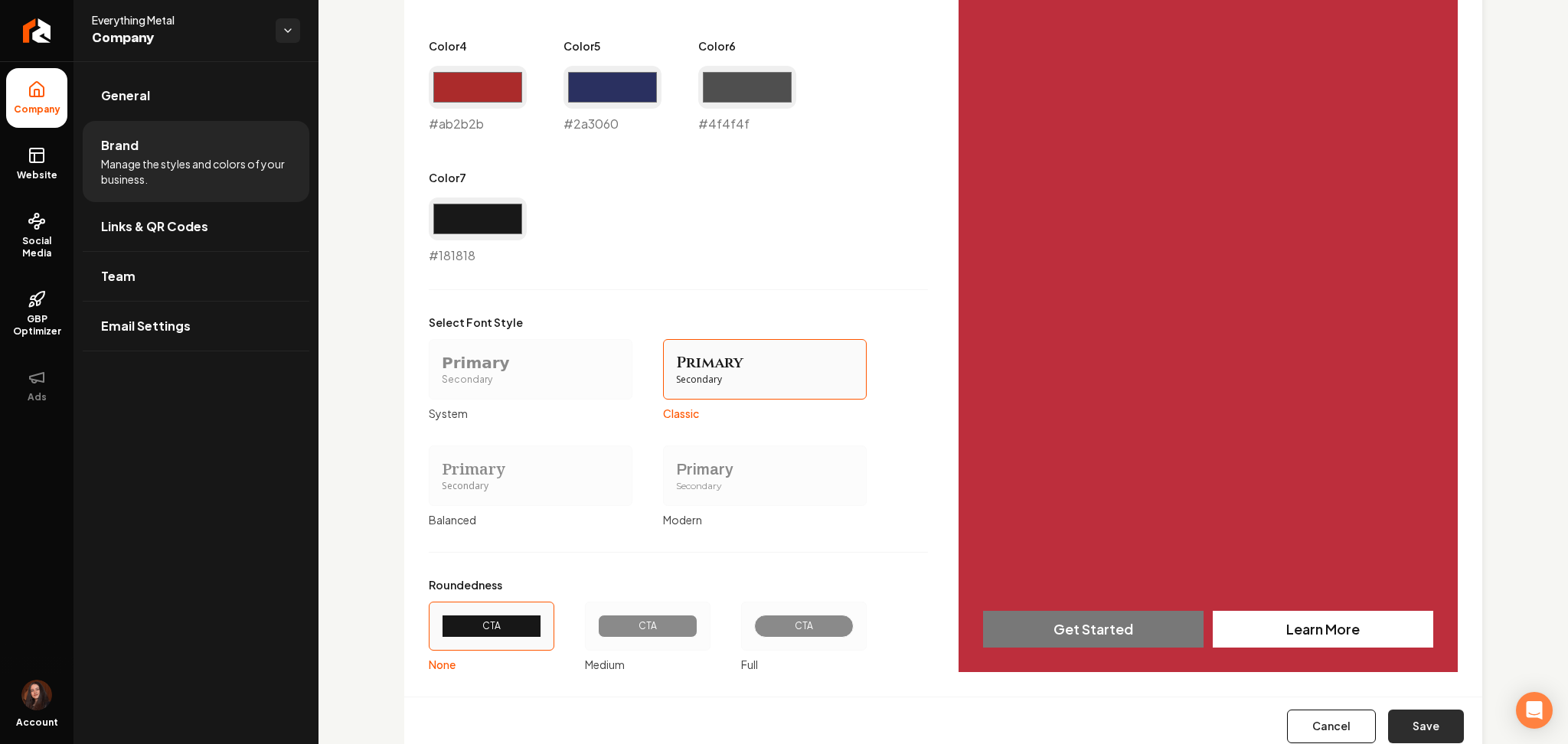
click at [1401, 727] on button "Save" at bounding box center [1426, 726] width 75 height 33
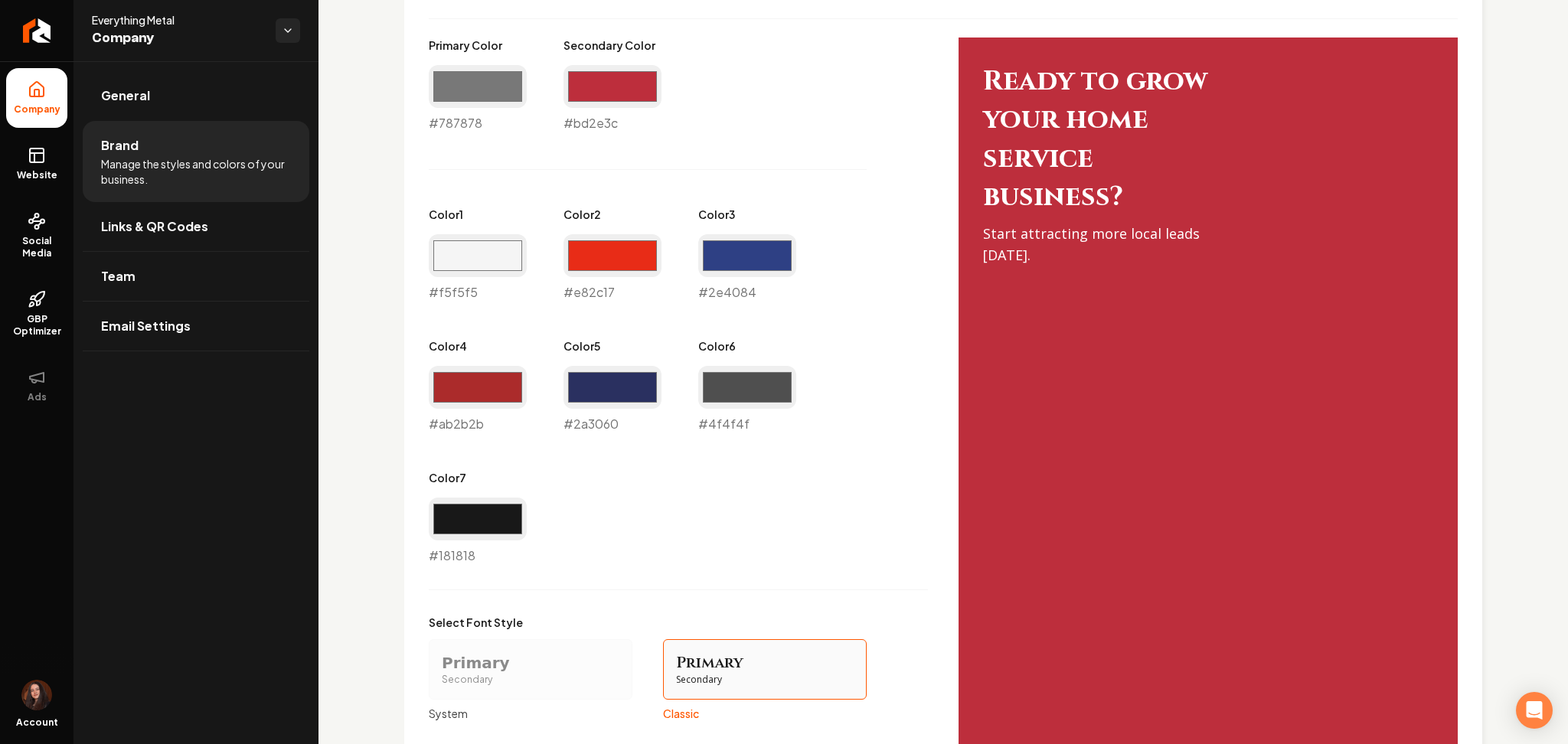
scroll to position [735, 0]
click at [609, 241] on input "#e82c17" at bounding box center [612, 256] width 98 height 43
type input "#b3adad"
click at [492, 336] on div "Primary Color #787878 #787878 Secondary Color #bd2e3c #bd2e3c Color 1 #f5f5f5 #…" at bounding box center [678, 302] width 499 height 527
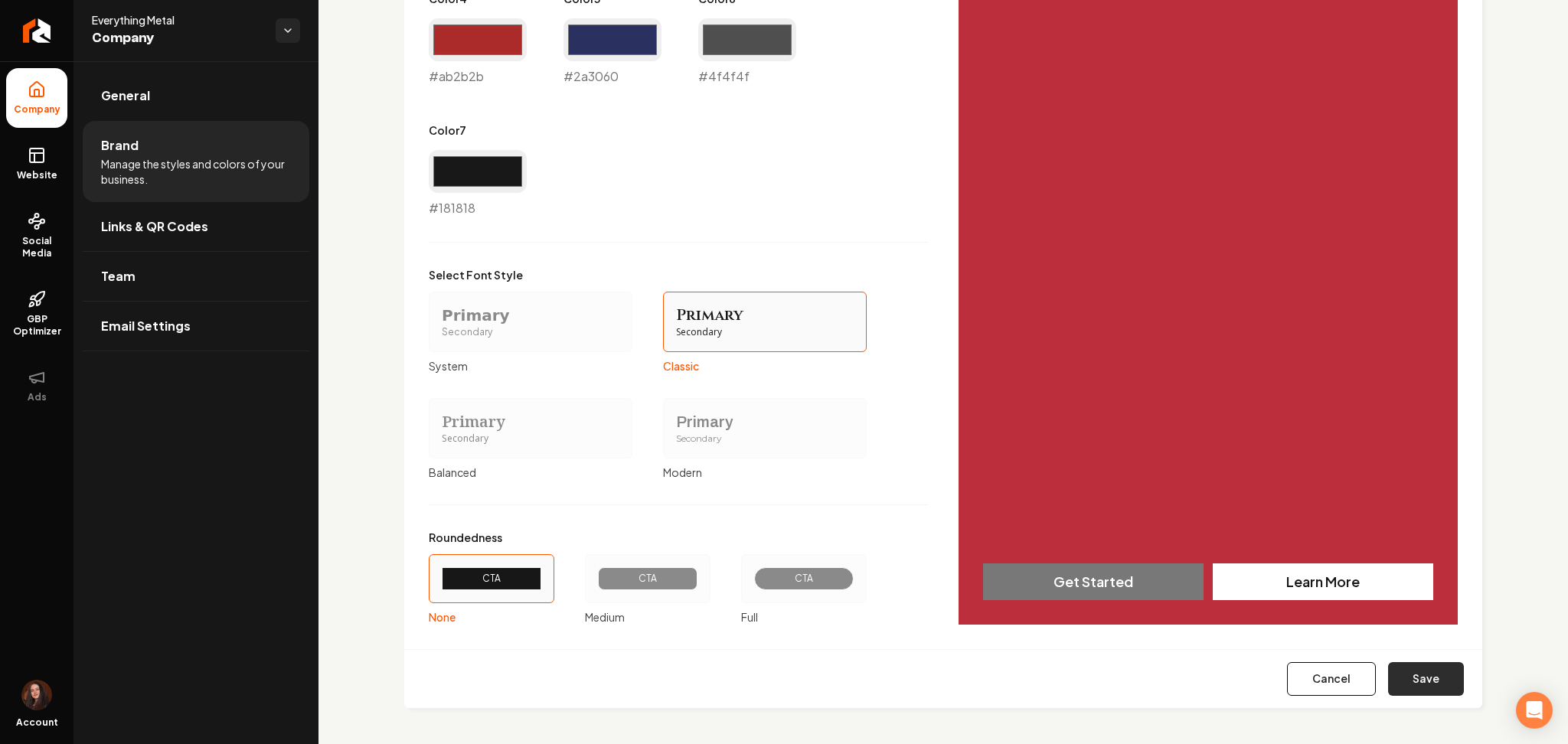
click at [1401, 688] on button "Save" at bounding box center [1426, 678] width 75 height 33
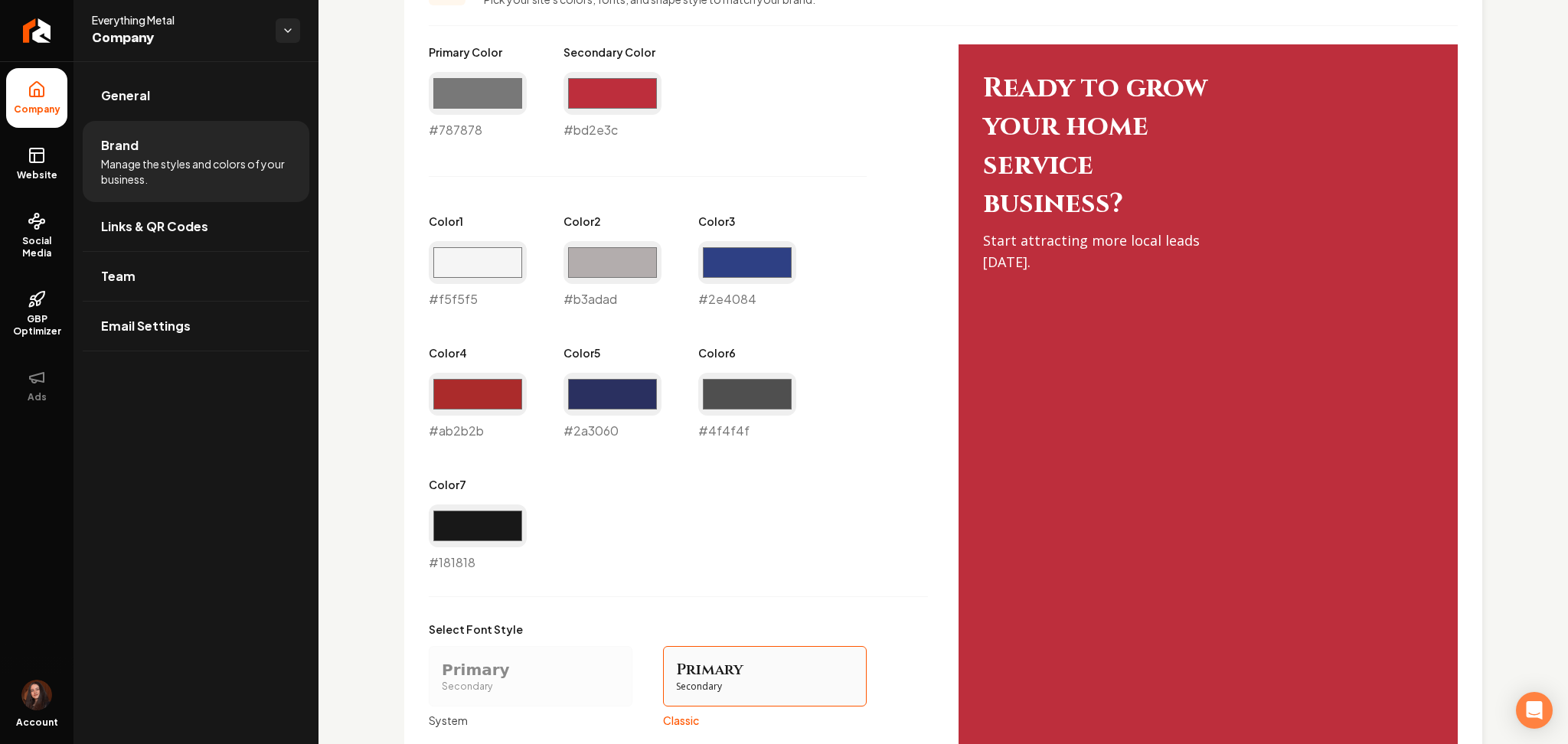
scroll to position [724, 0]
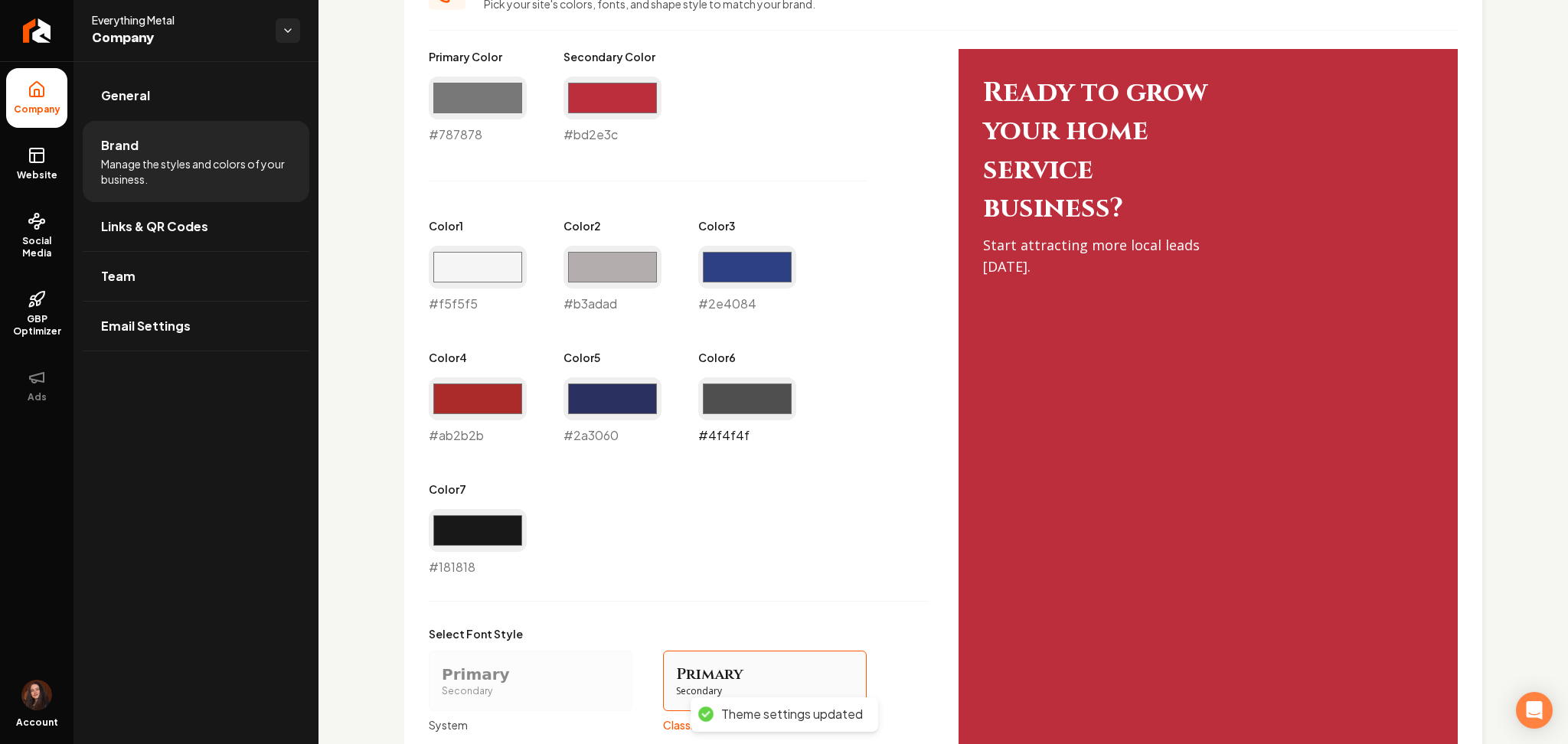
click at [760, 400] on input "#4f4f4f" at bounding box center [747, 399] width 98 height 43
type input "#1a1c3d"
click at [619, 542] on div "Primary Color #787878 #787878 Secondary Color #bd2e3c #bd2e3c Color 1 #f5f5f5 #…" at bounding box center [678, 312] width 499 height 527
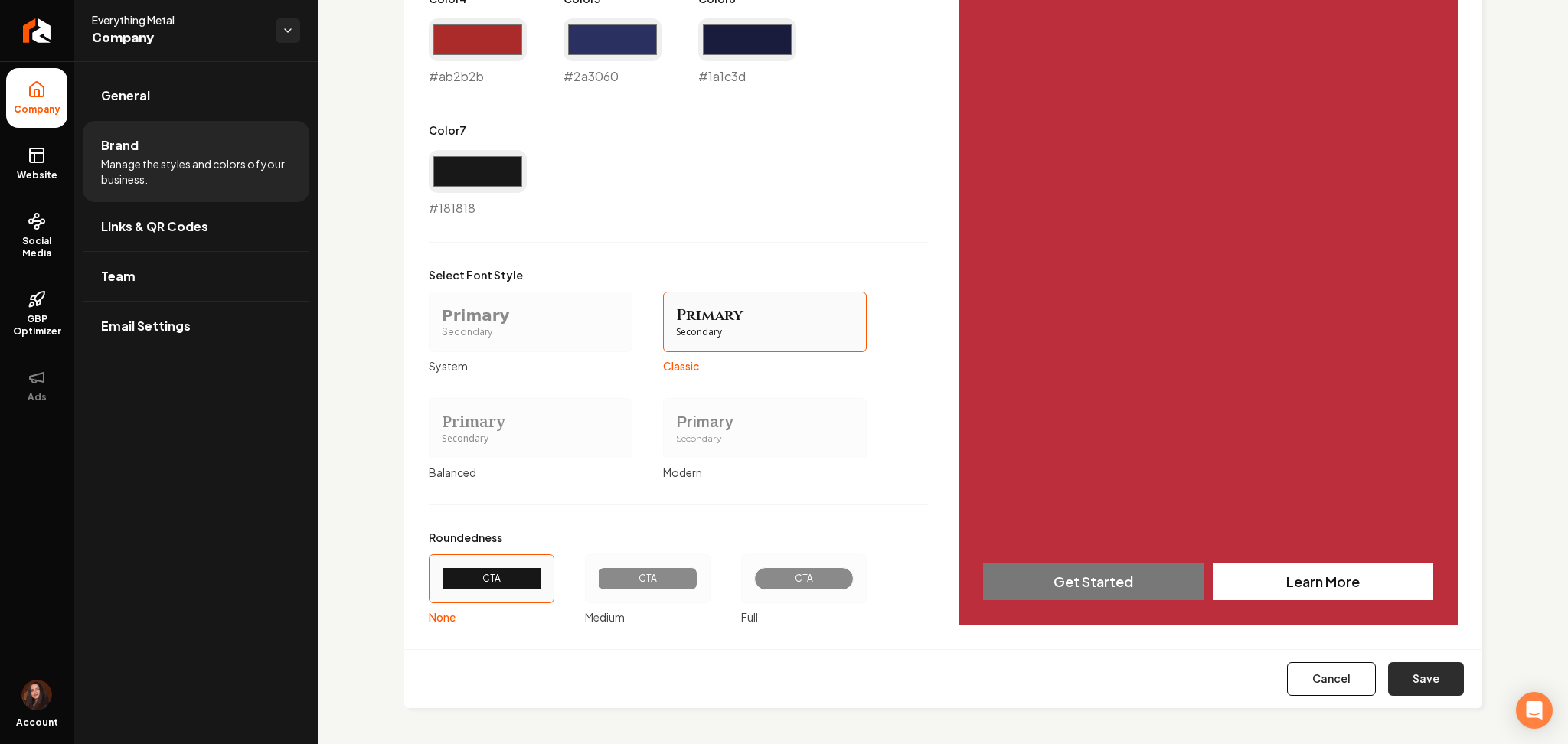
click at [1399, 693] on button "Save" at bounding box center [1426, 678] width 75 height 33
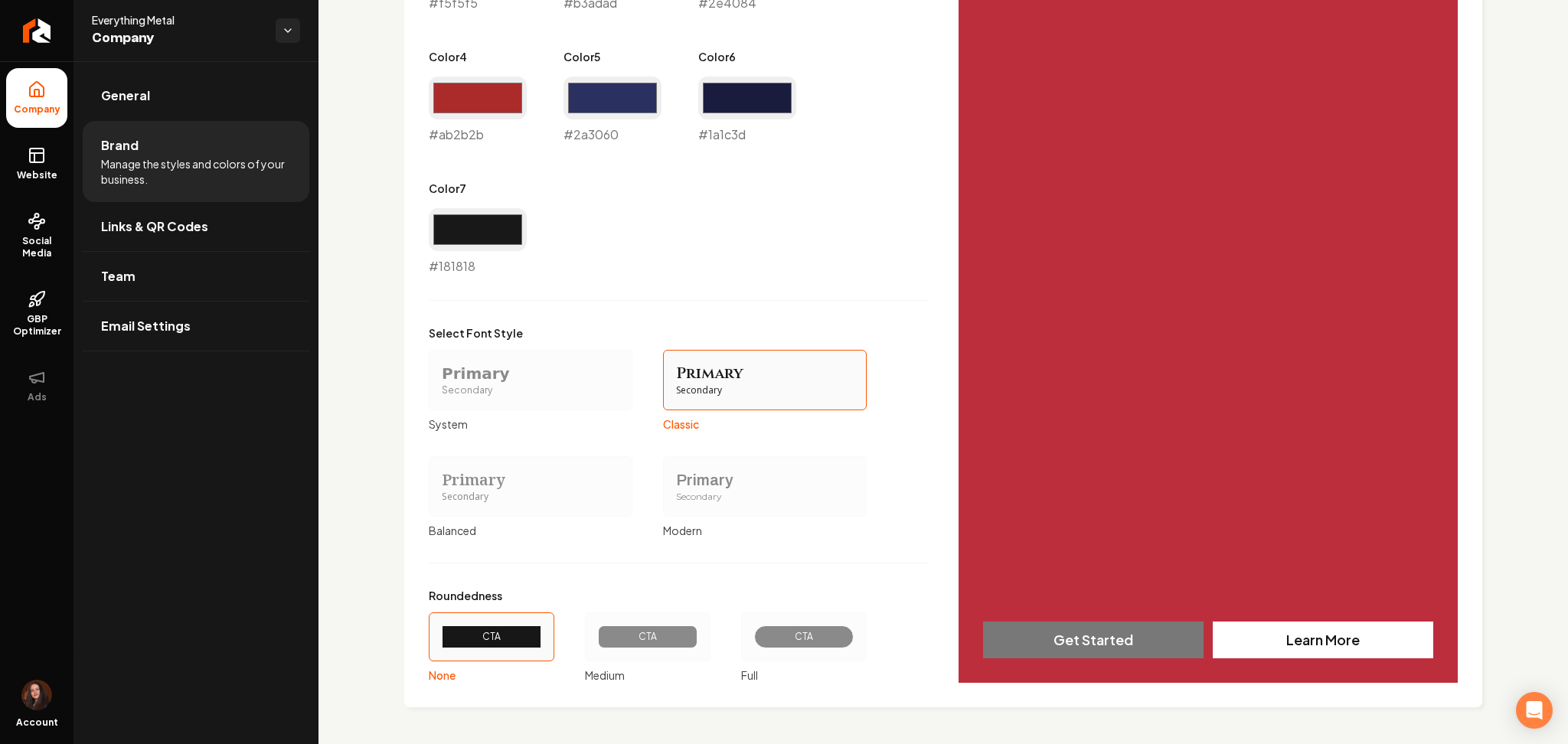
scroll to position [1025, 0]
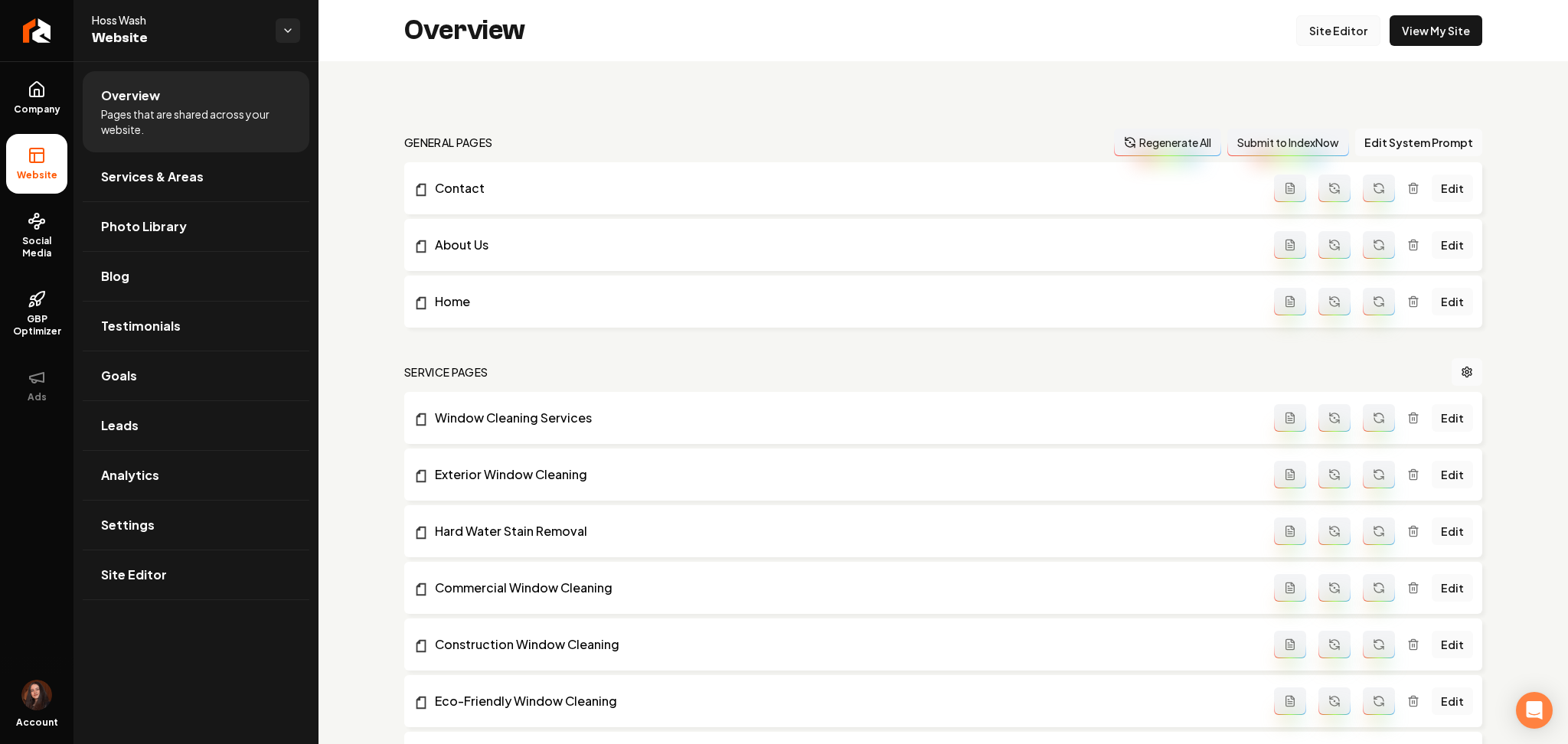
click at [1321, 39] on link "Site Editor" at bounding box center [1338, 31] width 84 height 31
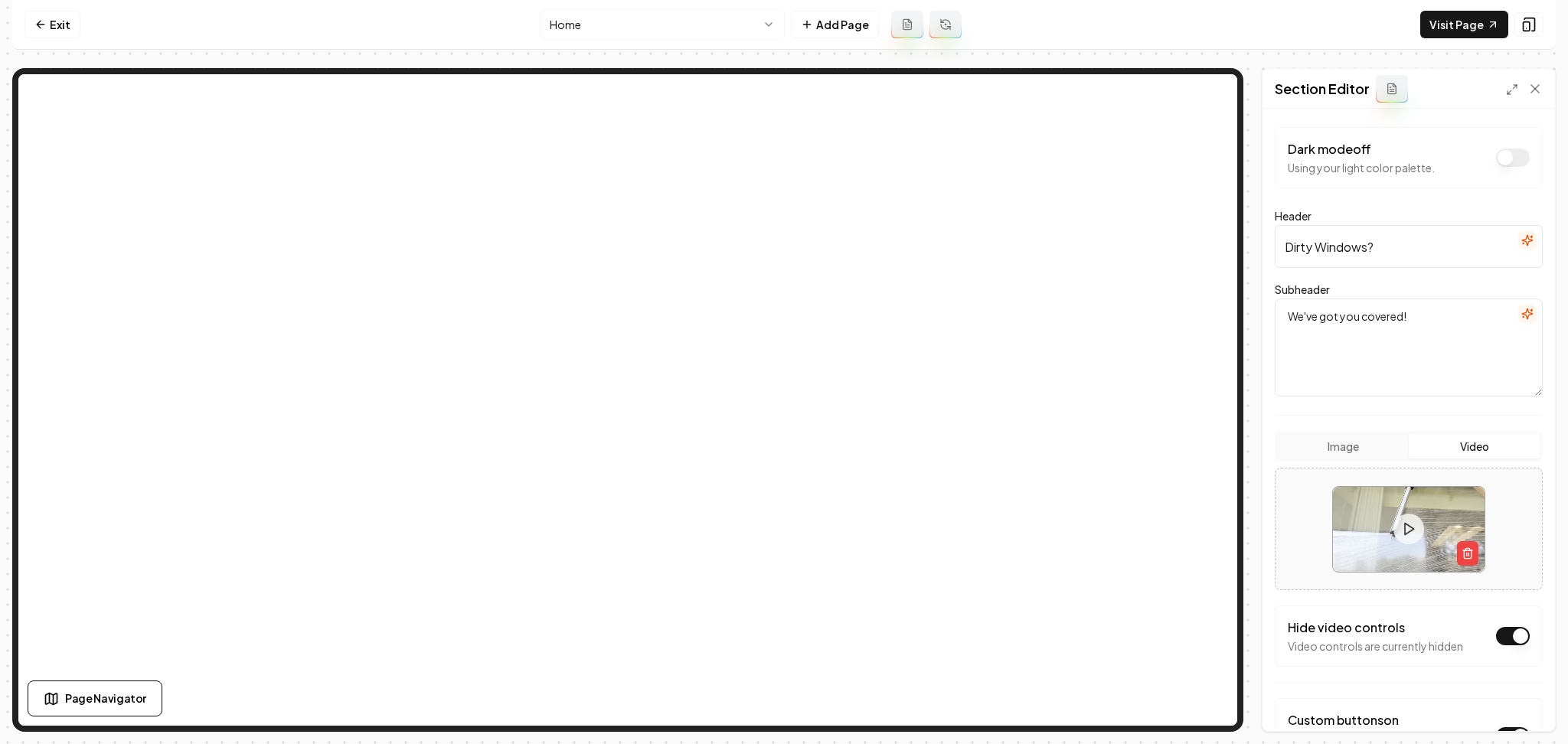
click at [1401, 246] on input "Dirty Windows?" at bounding box center [1408, 247] width 268 height 43
type input "Dirty Windows!!"
click at [1516, 705] on button "Save" at bounding box center [1519, 705] width 45 height 27
click at [1523, 703] on button "Save" at bounding box center [1519, 705] width 45 height 27
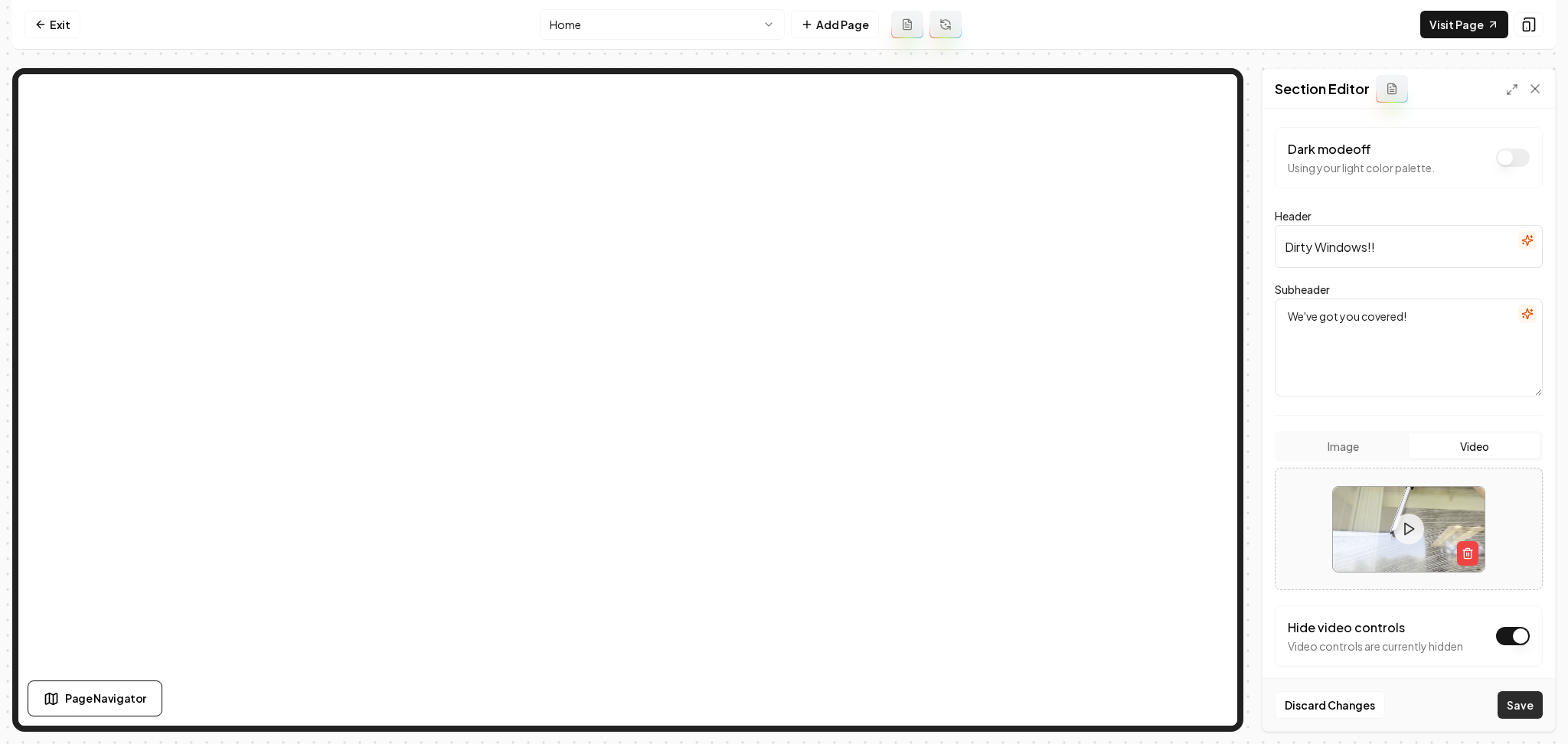
click at [1523, 703] on button "Save" at bounding box center [1519, 705] width 45 height 27
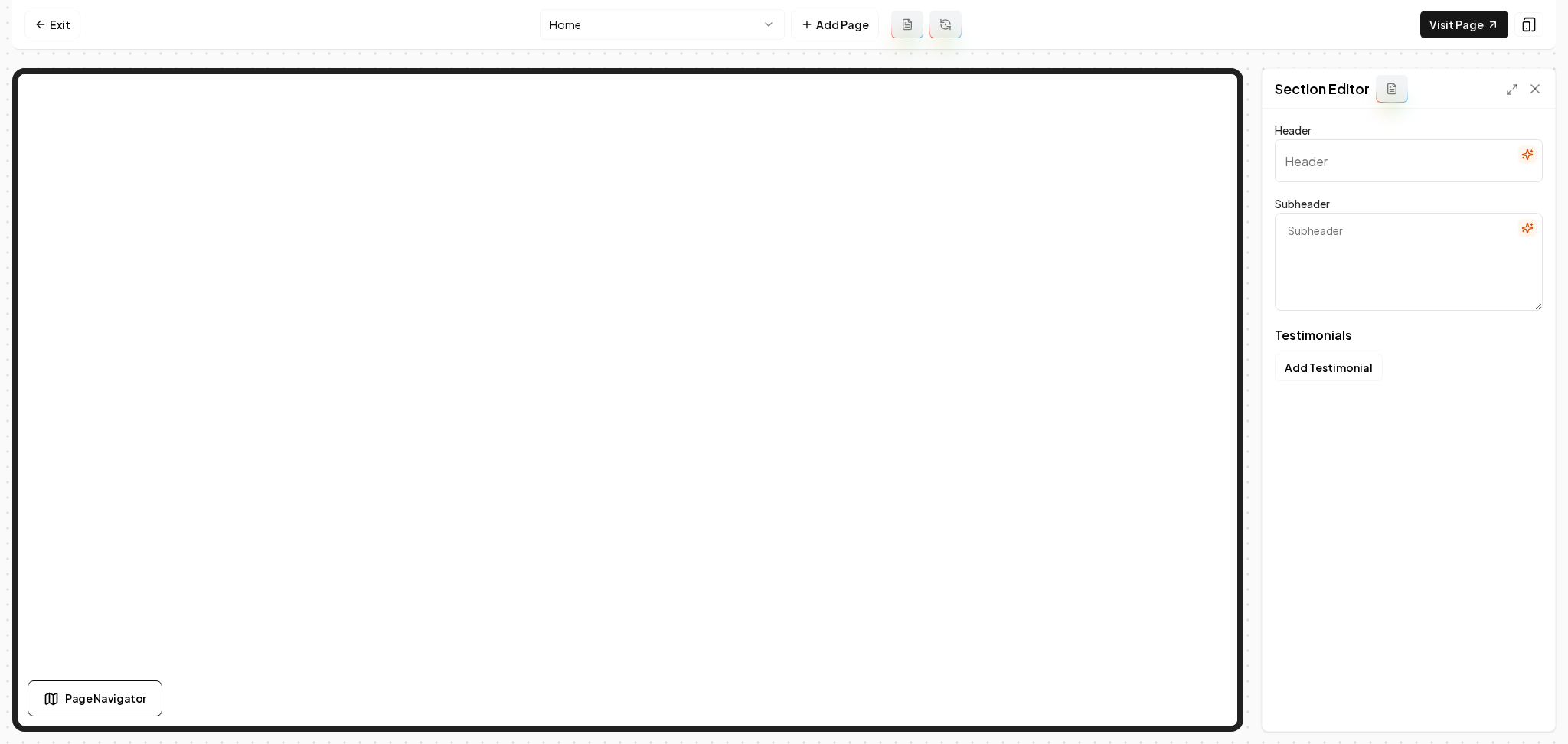
type input "Grateful For Our Clients"
type textarea "Here's what they've shared with us"
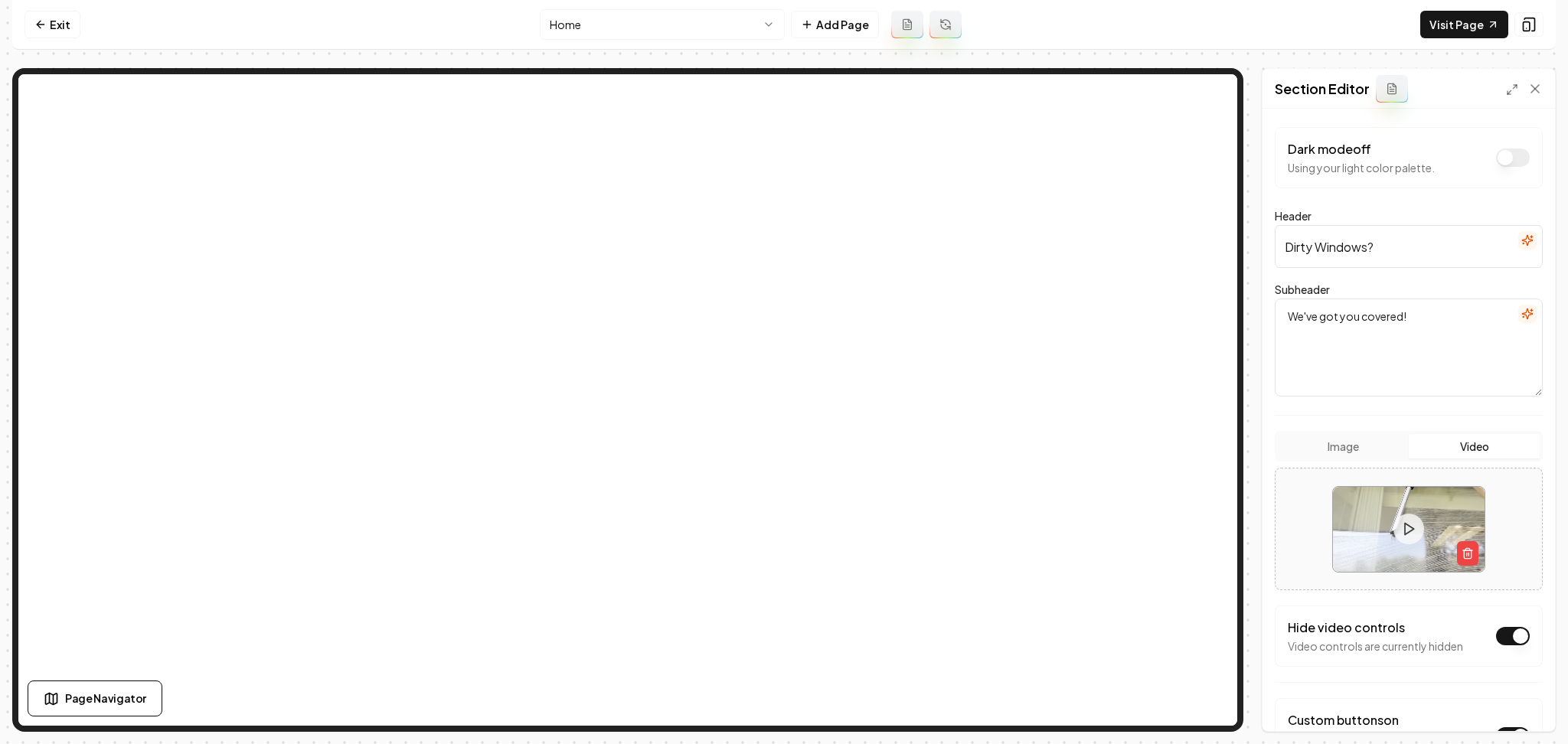
click at [1372, 337] on textarea "We've got you covered!" at bounding box center [1408, 348] width 268 height 98
click at [1520, 711] on button "Save" at bounding box center [1519, 705] width 45 height 27
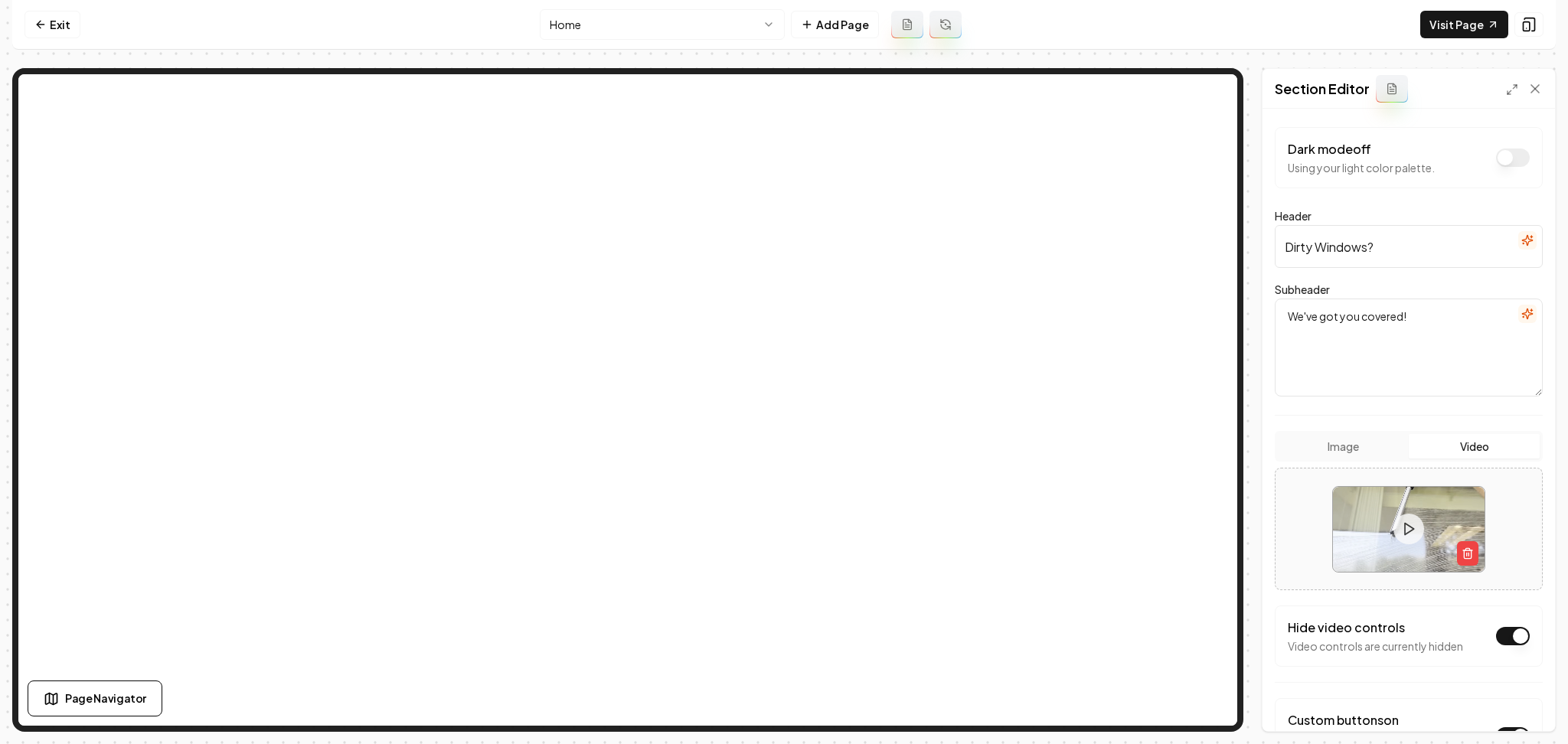
type textarea "We've got you covered!"
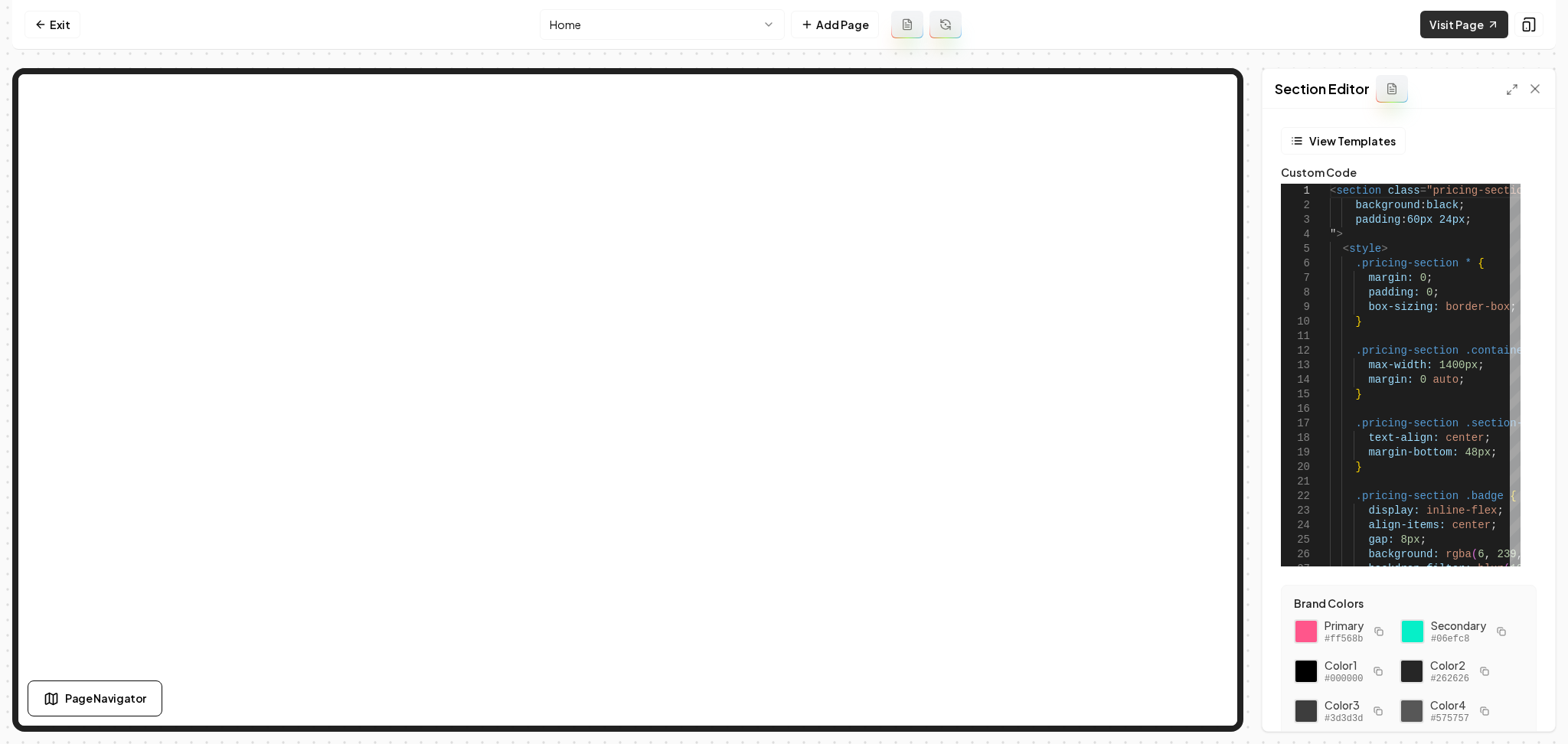
click at [1471, 25] on link "Visit Page" at bounding box center [1464, 25] width 88 height 27
